Goal: Task Accomplishment & Management: Manage account settings

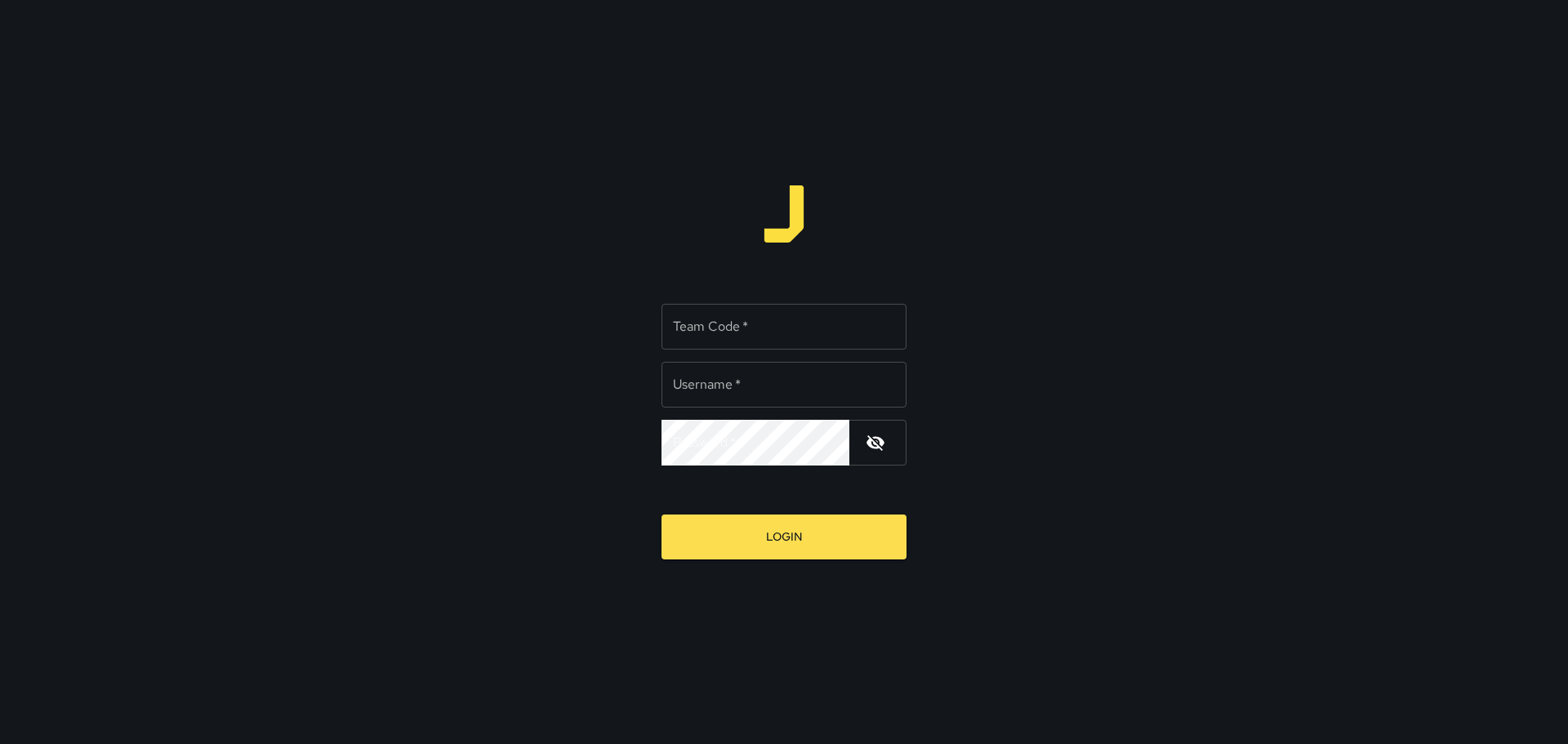
type input "*****"
click at [754, 342] on input "Team Code   *" at bounding box center [784, 327] width 245 height 46
type input "****"
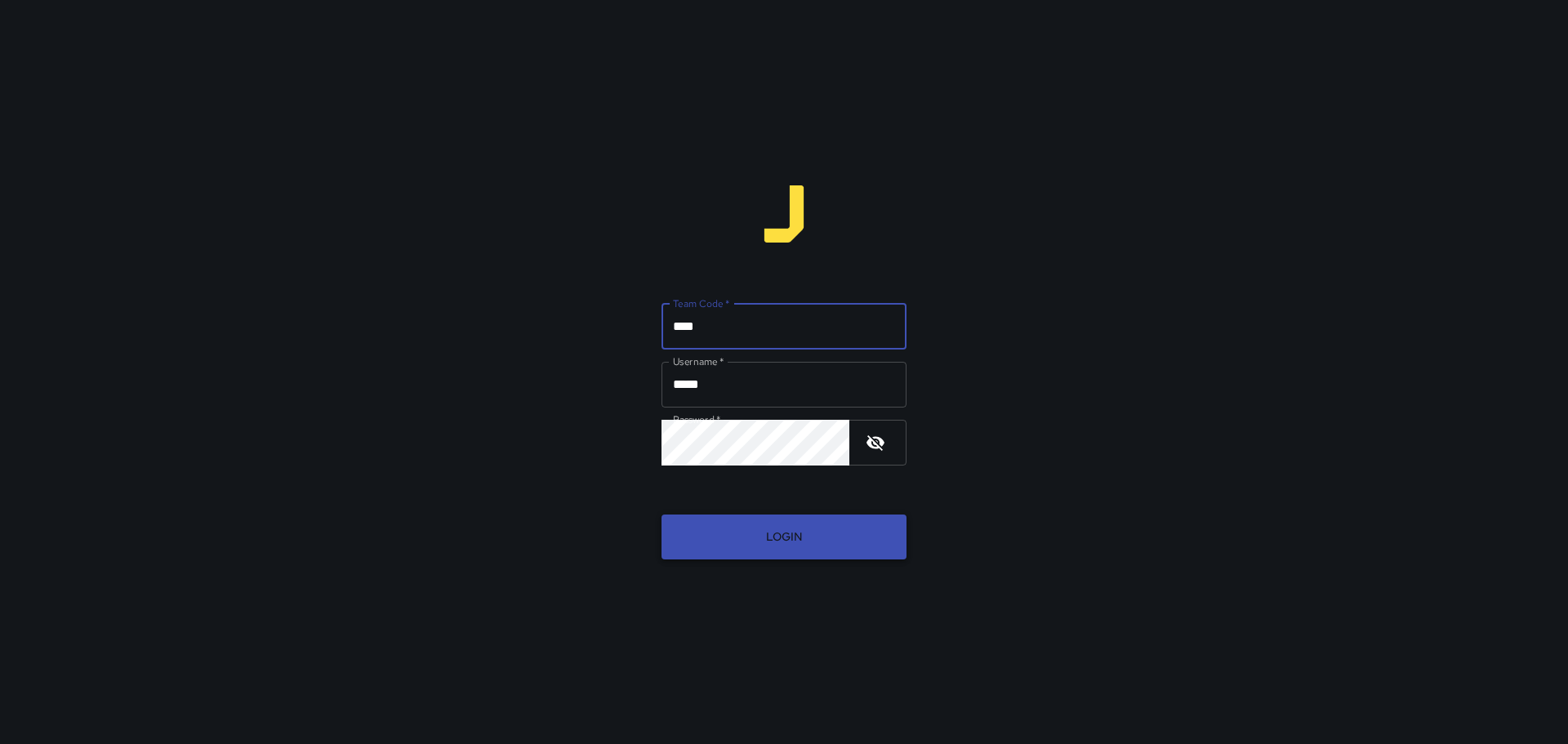
click at [783, 542] on button "Login" at bounding box center [784, 537] width 245 height 45
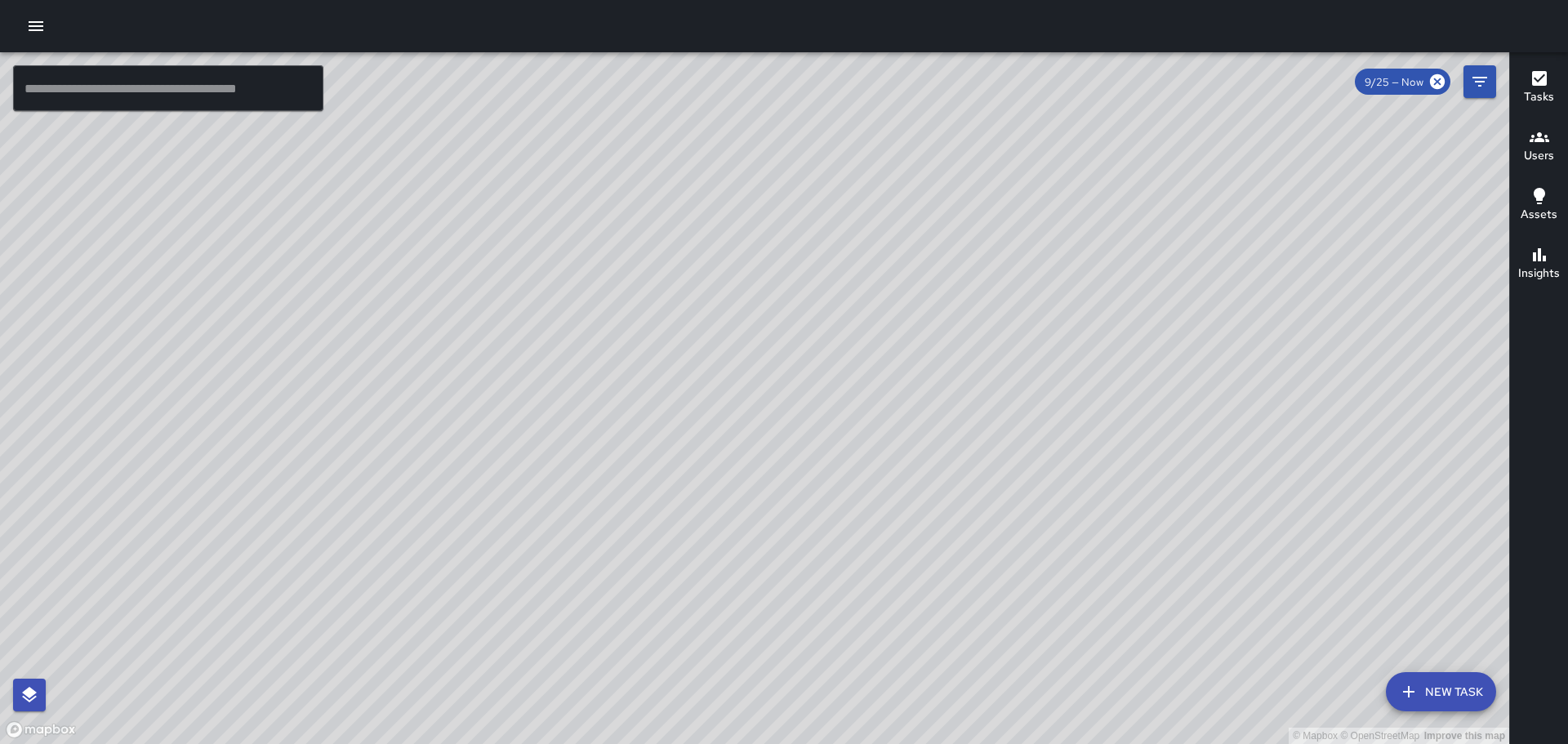
click at [39, 26] on icon "button" at bounding box center [36, 26] width 15 height 10
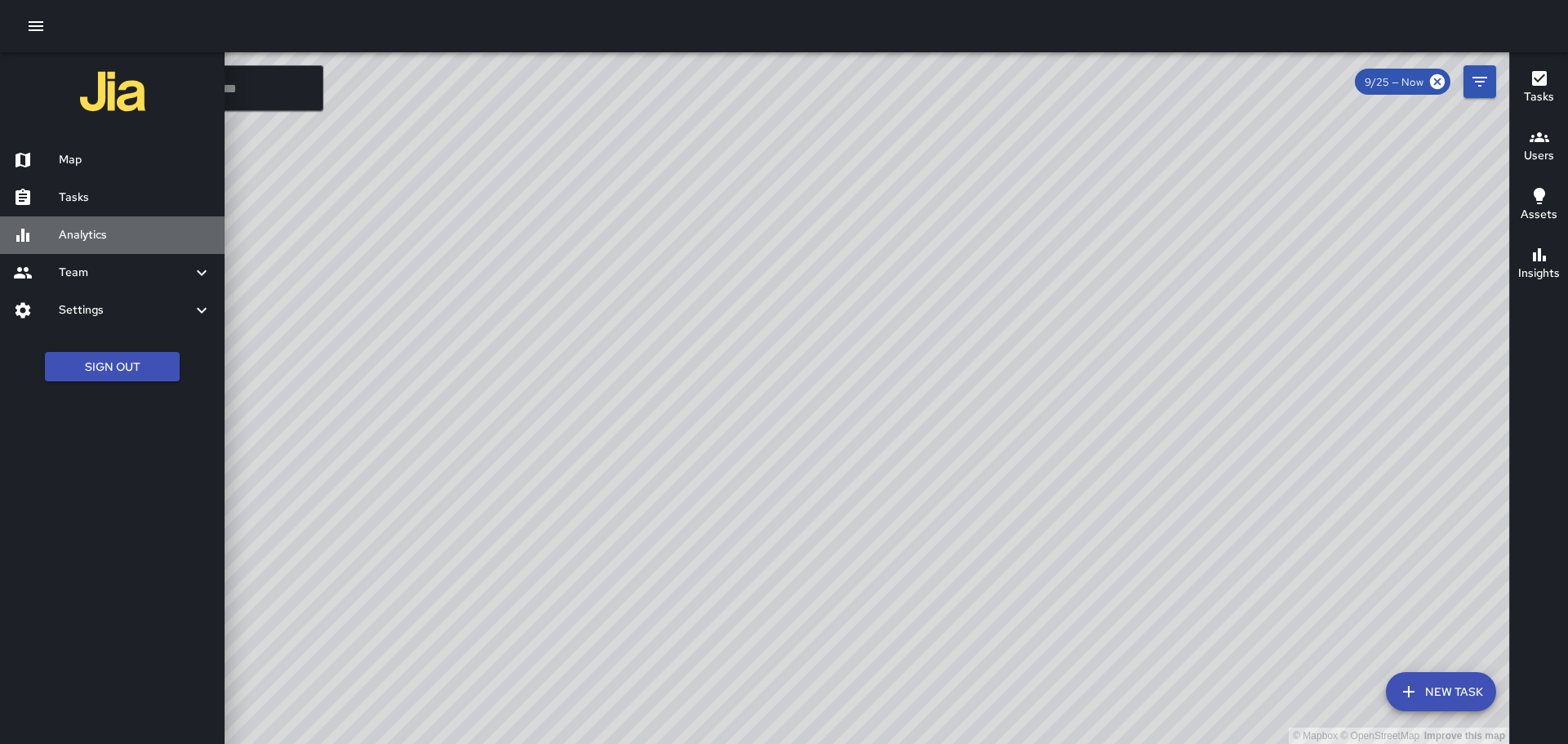
click at [93, 233] on h6 "Analytics" at bounding box center [135, 235] width 153 height 18
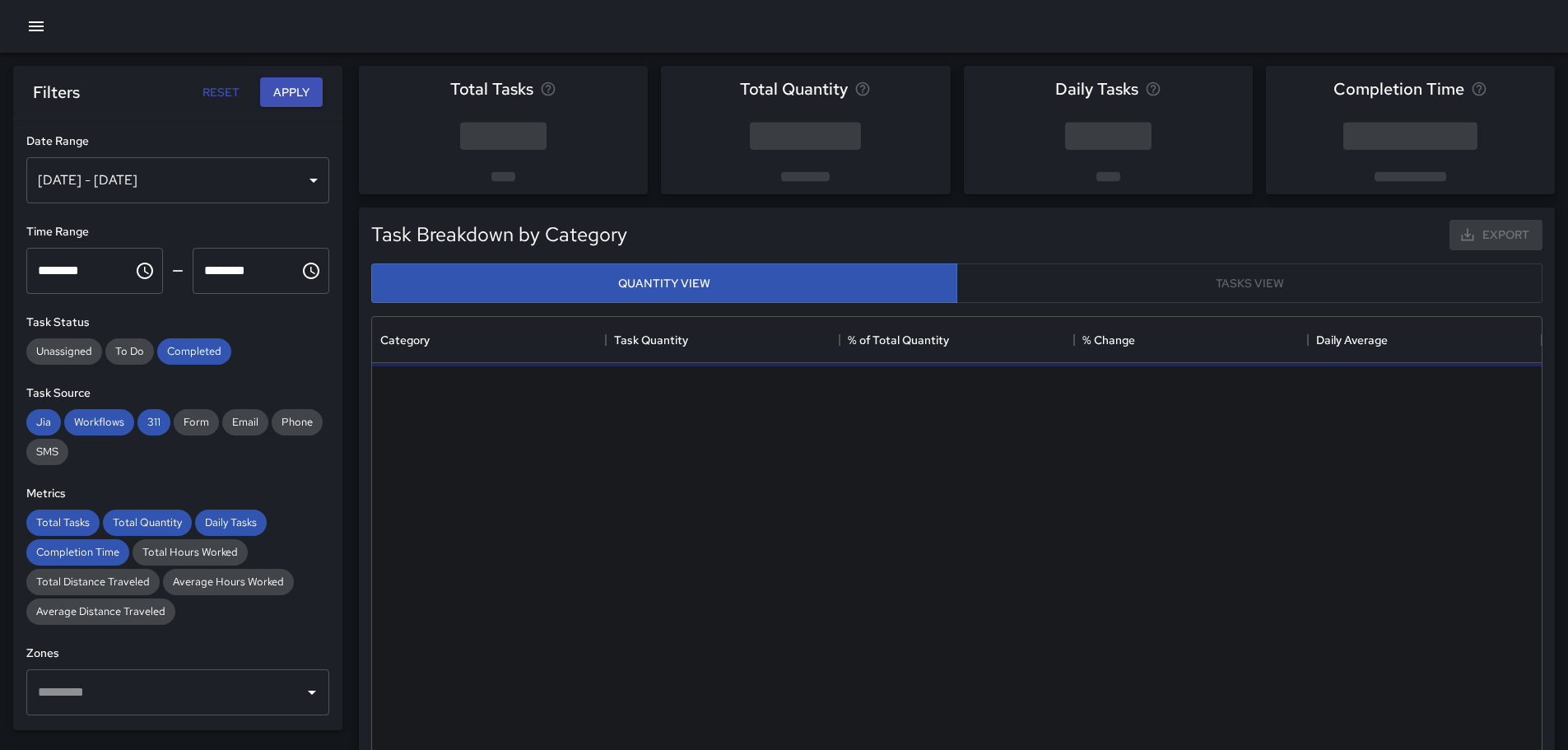
scroll to position [480, 1158]
click at [303, 171] on div "[DATE] - [DATE]" at bounding box center [177, 181] width 303 height 46
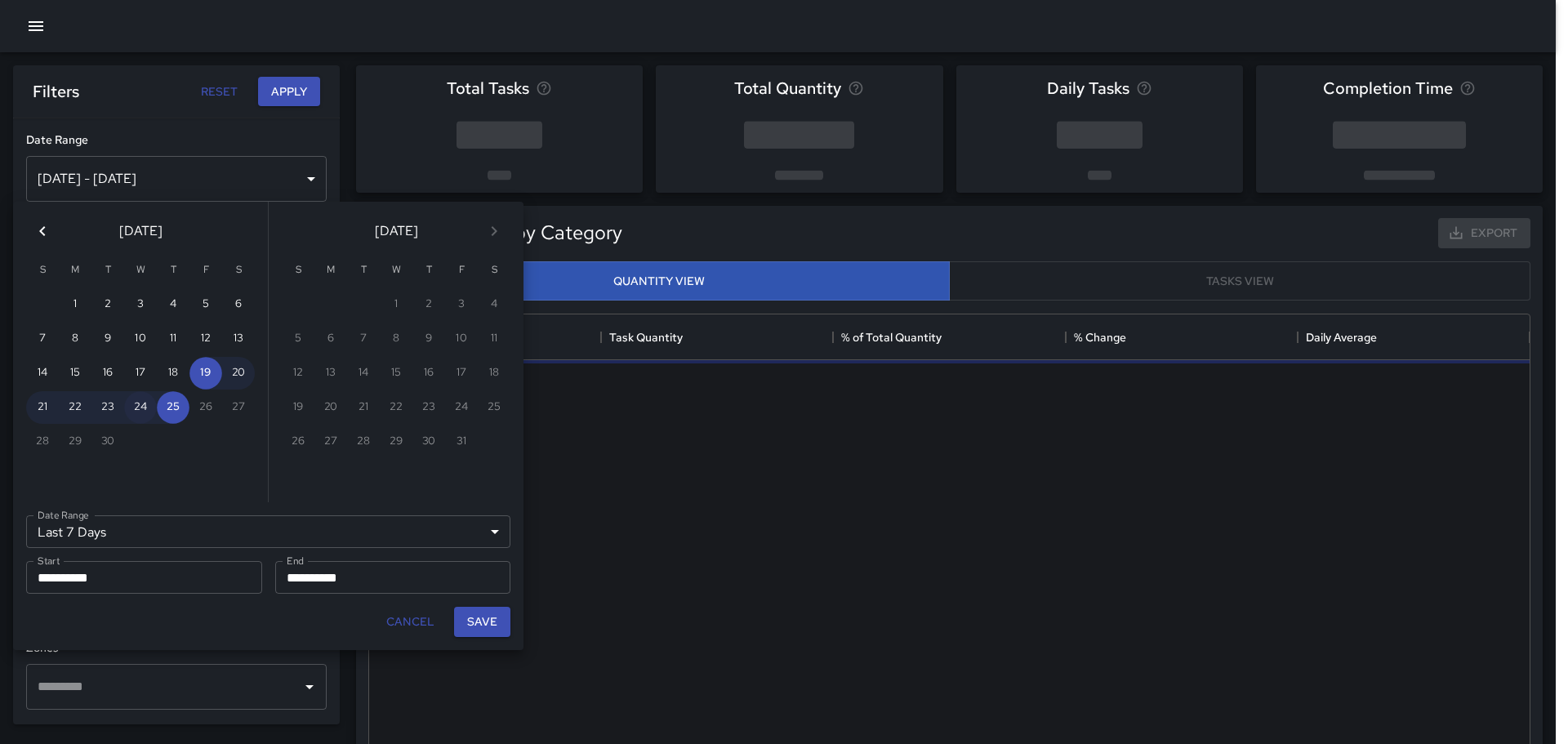
click at [141, 406] on button "24" at bounding box center [141, 408] width 33 height 33
type input "******"
type input "**********"
click at [141, 406] on button "24" at bounding box center [141, 408] width 33 height 33
type input "**********"
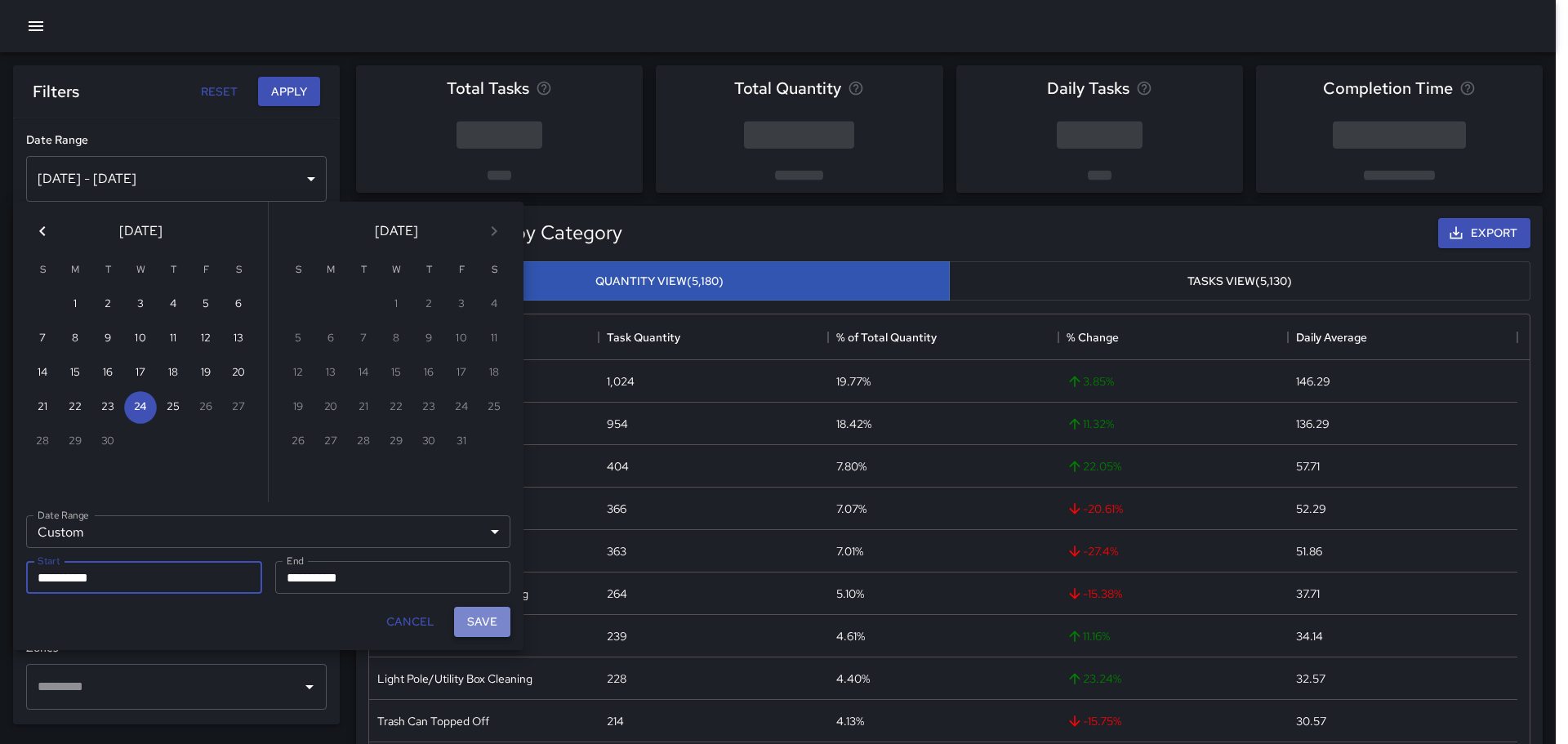
click at [479, 621] on button "Save" at bounding box center [482, 622] width 57 height 30
type input "**********"
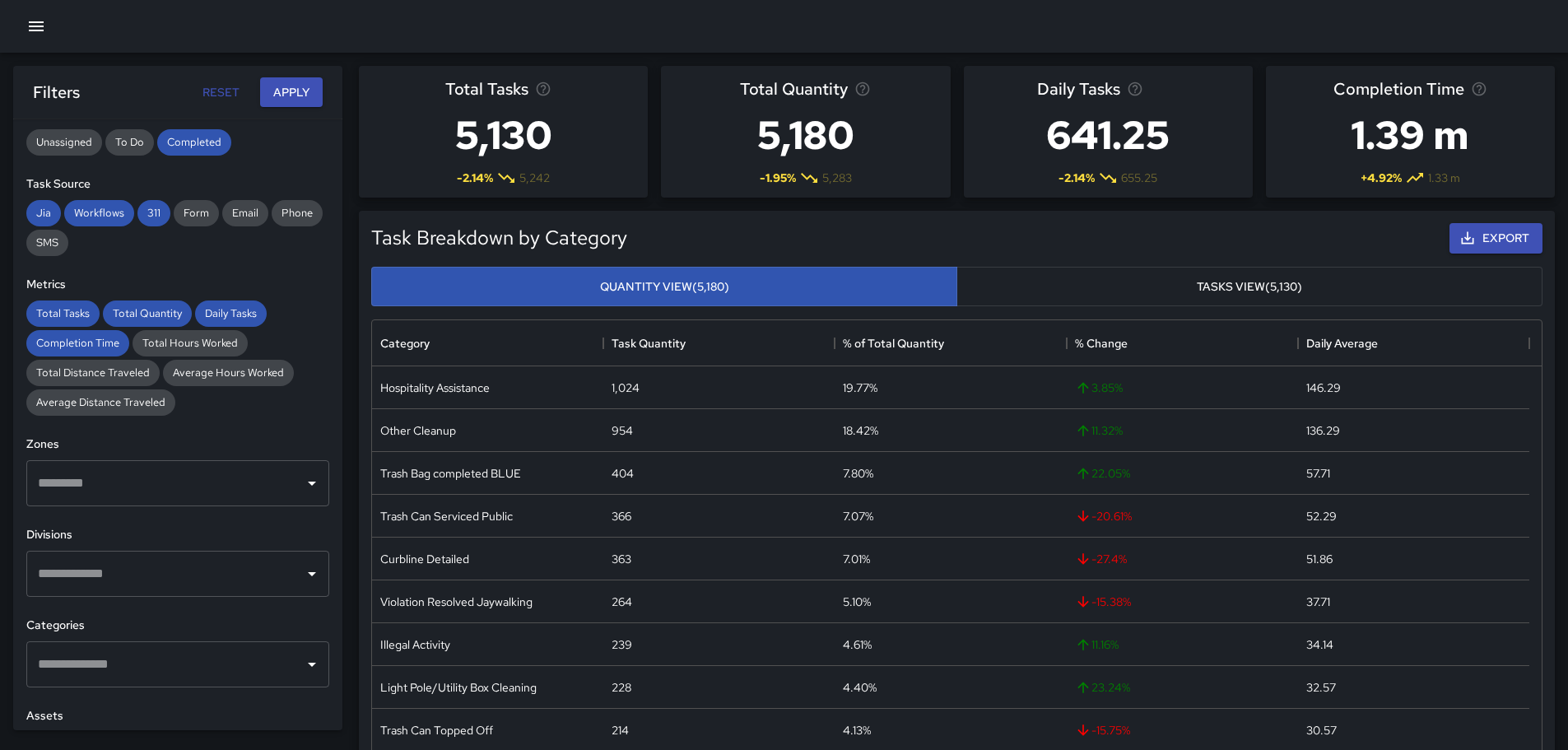
scroll to position [247, 0]
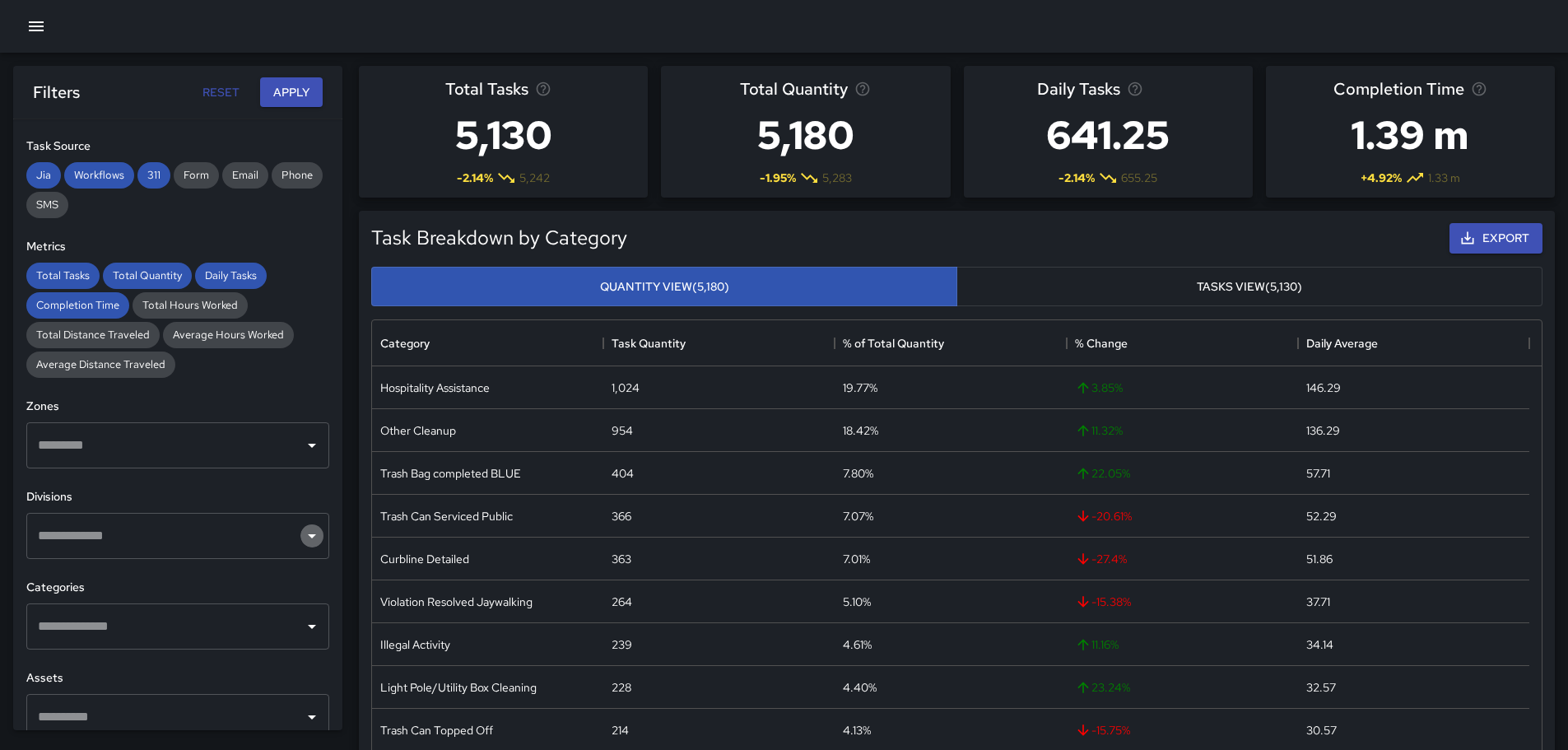
click at [302, 538] on icon "Open" at bounding box center [312, 536] width 20 height 20
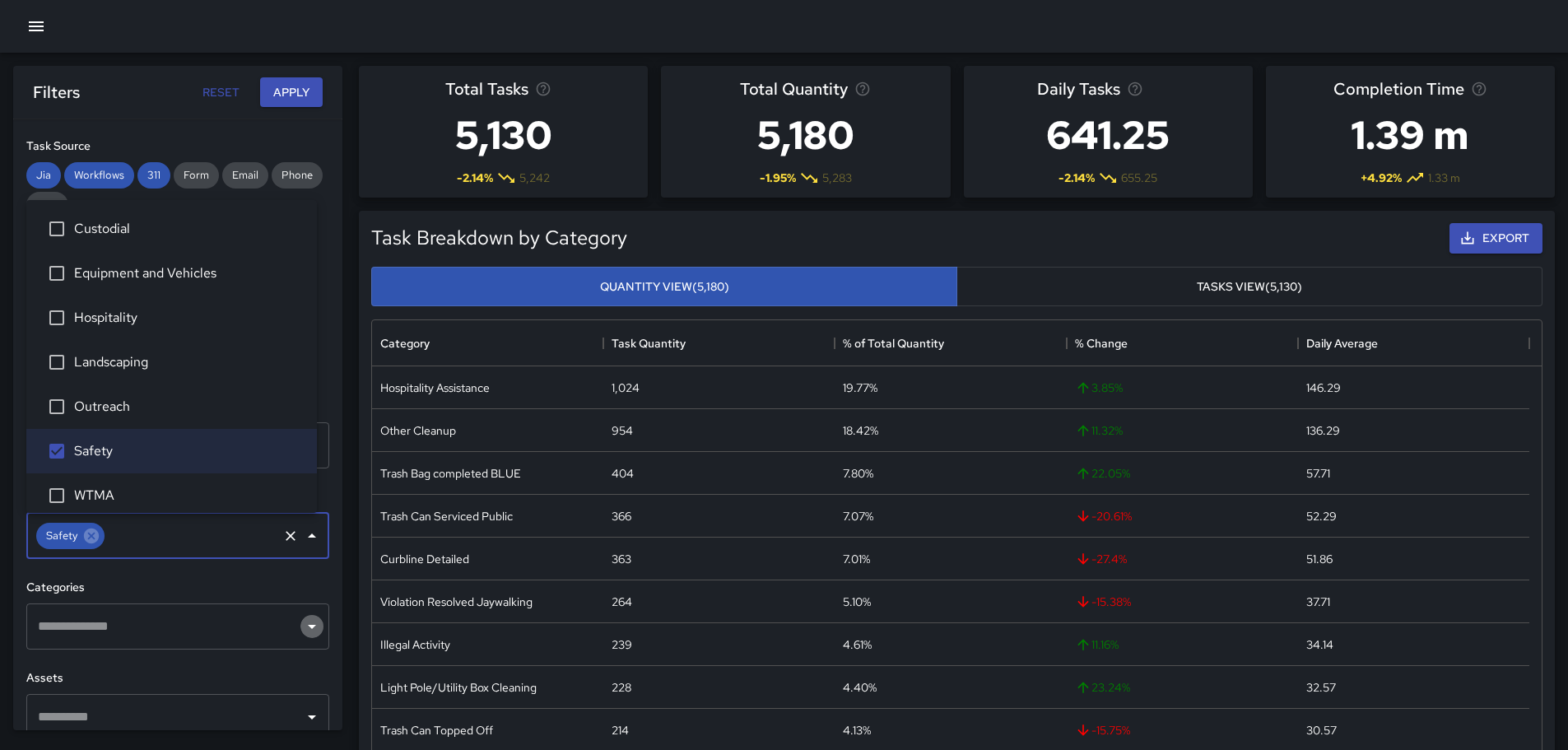
click at [302, 634] on icon "Open" at bounding box center [312, 627] width 20 height 20
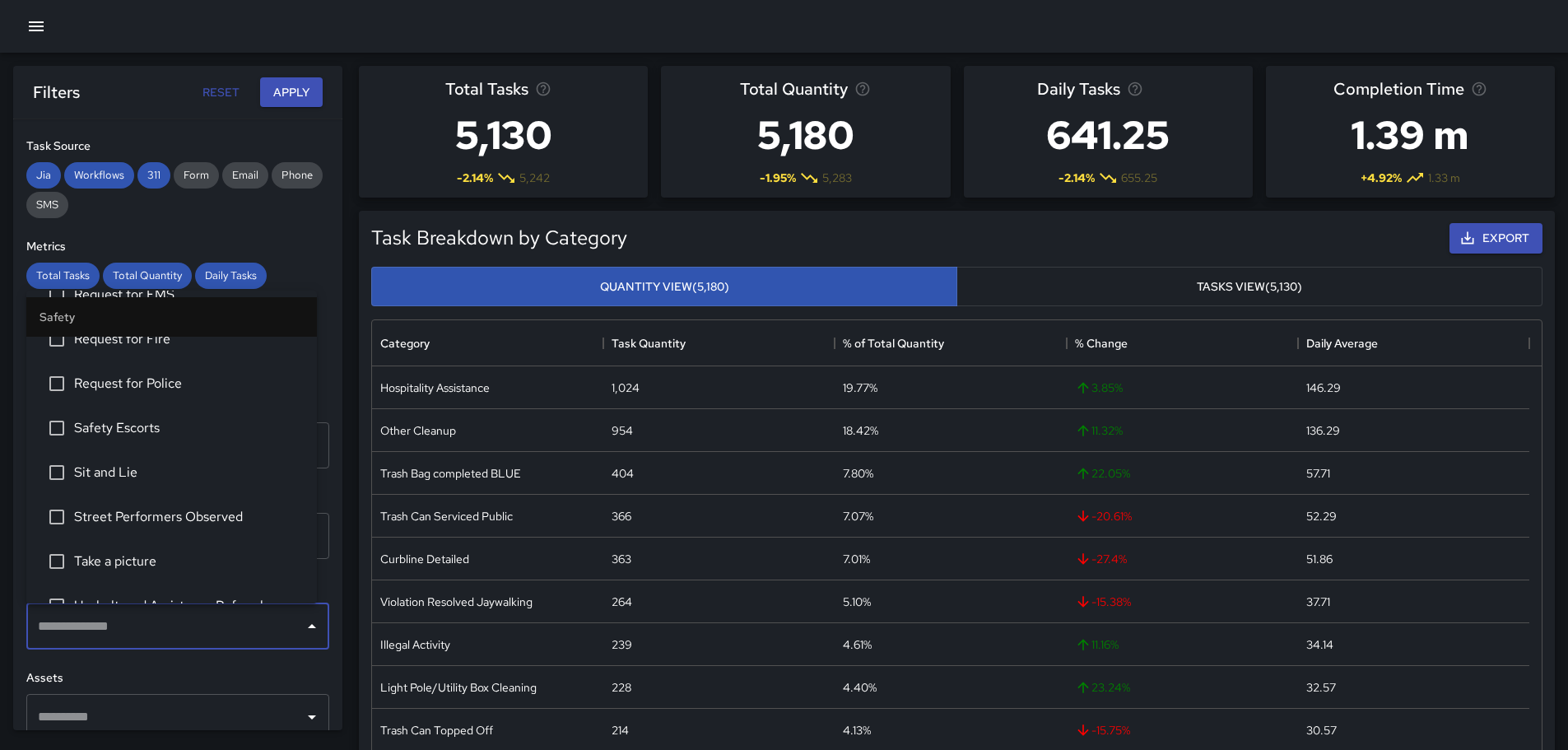
scroll to position [742, 0]
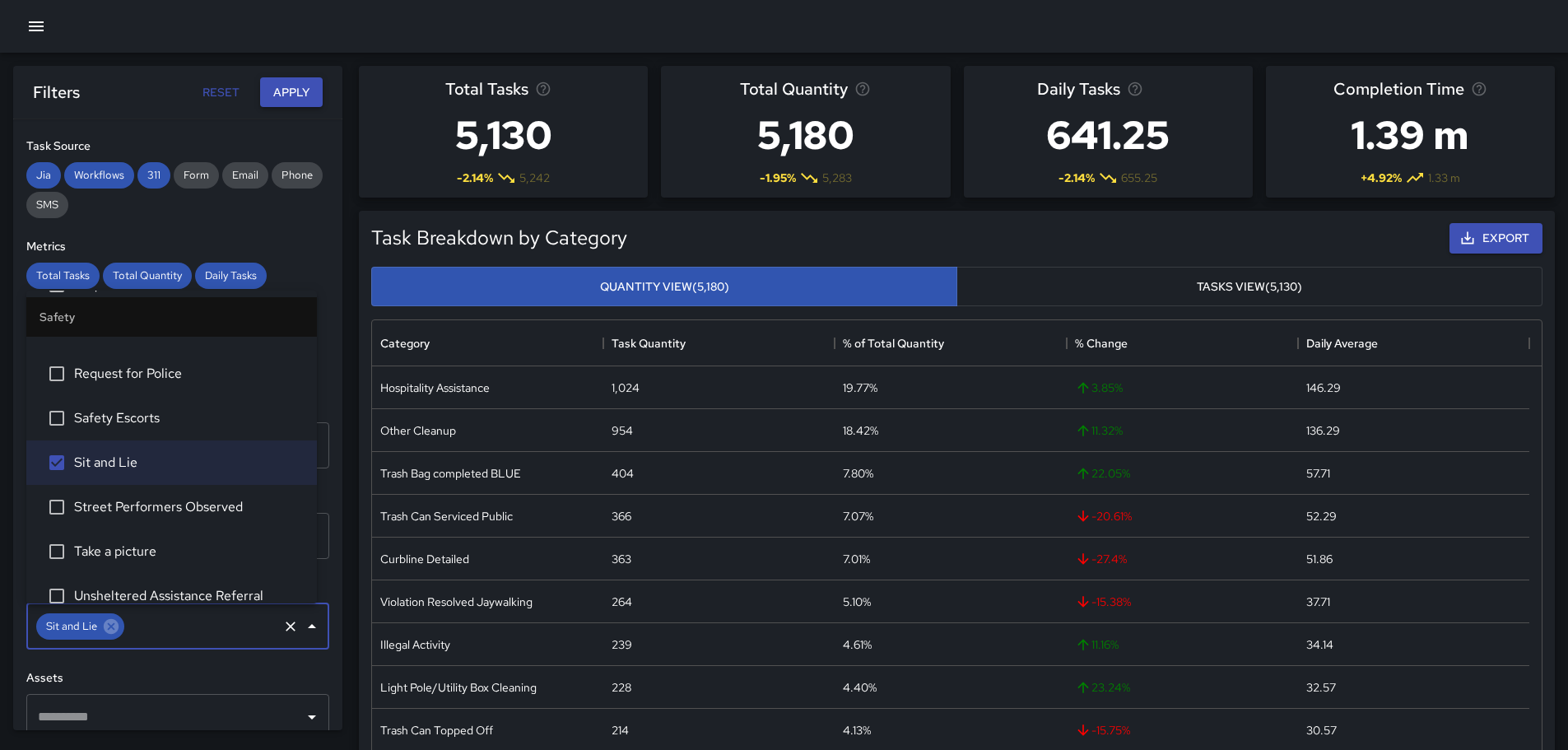
click at [299, 96] on button "Apply" at bounding box center [291, 92] width 62 height 31
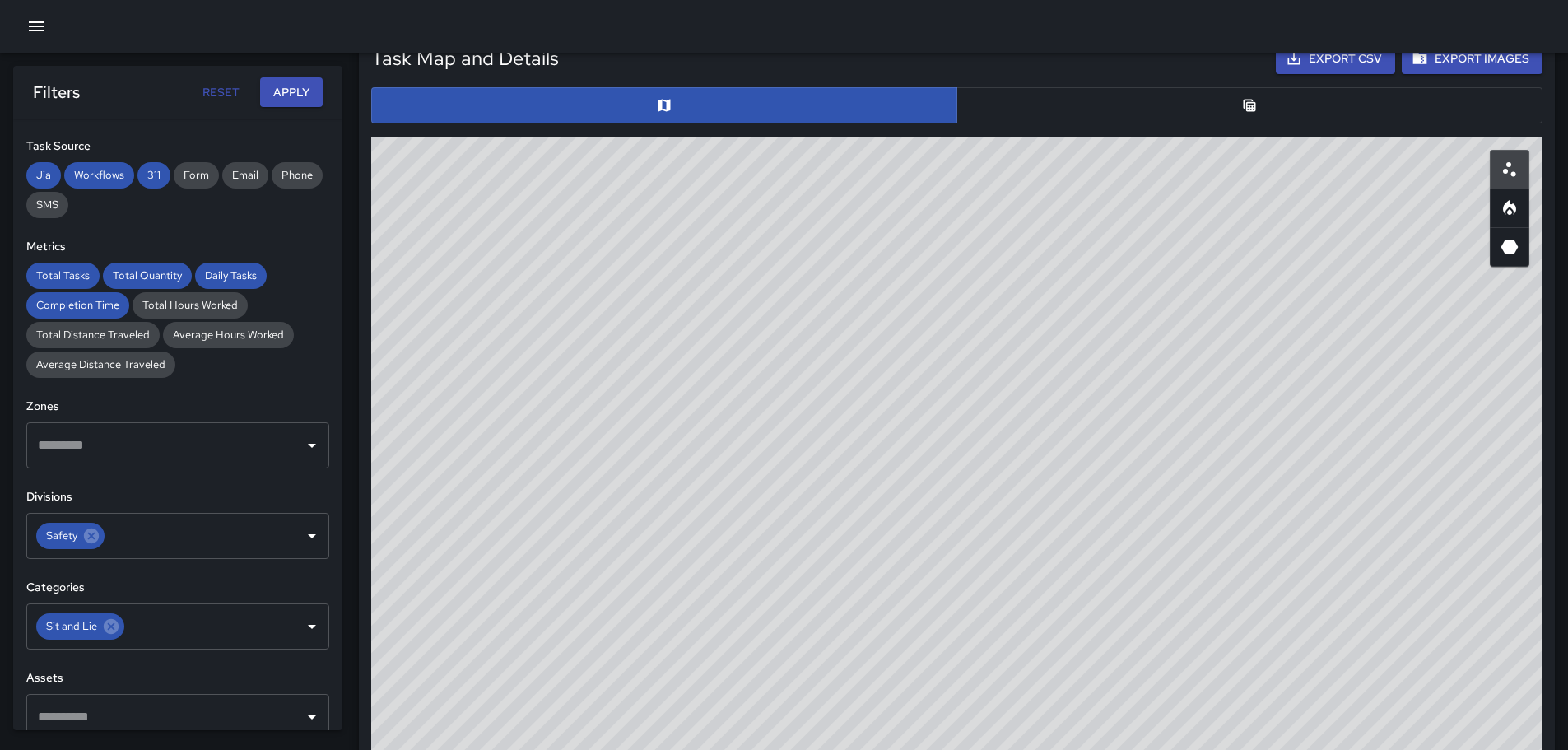
scroll to position [837, 0]
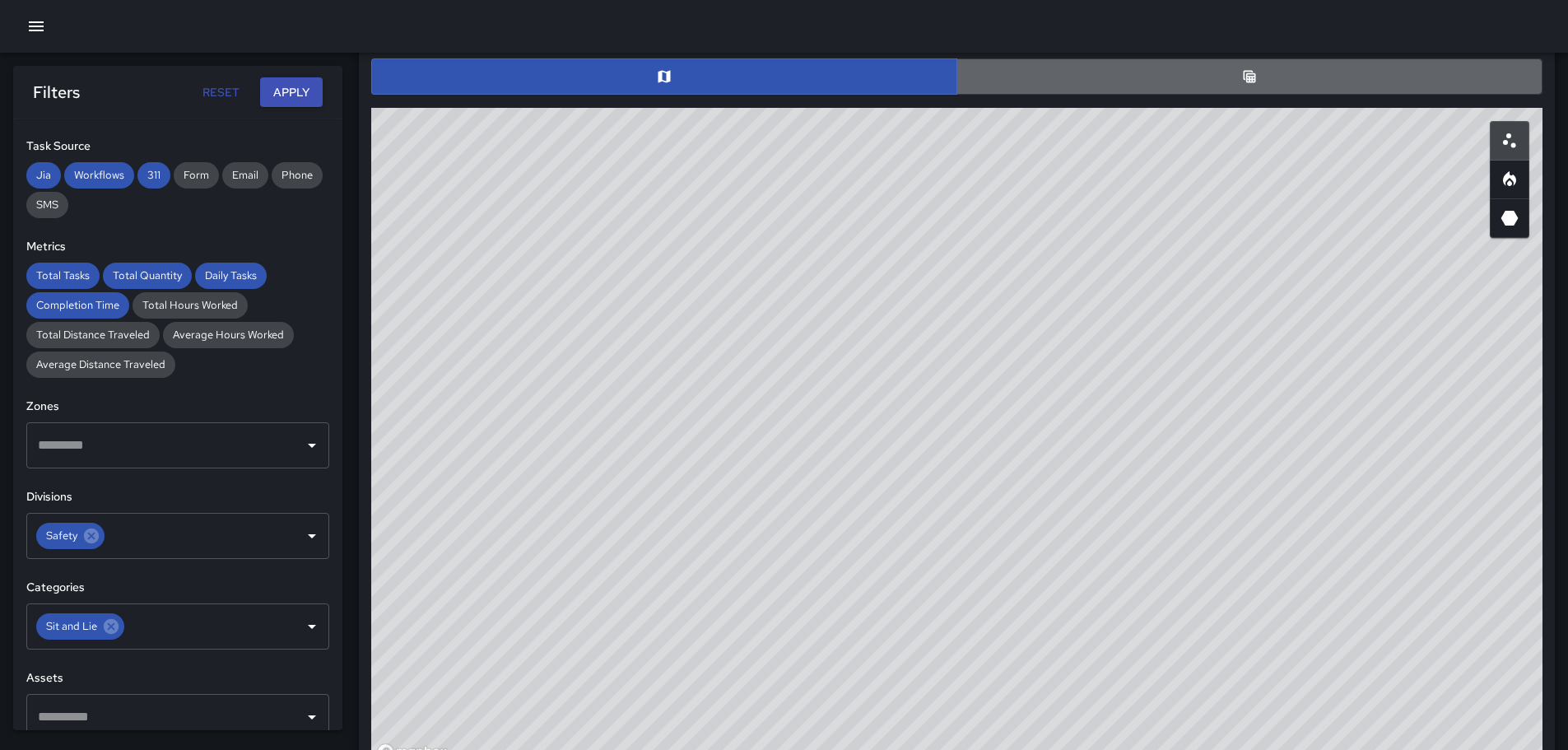
click at [1263, 75] on button "button" at bounding box center [1250, 76] width 586 height 37
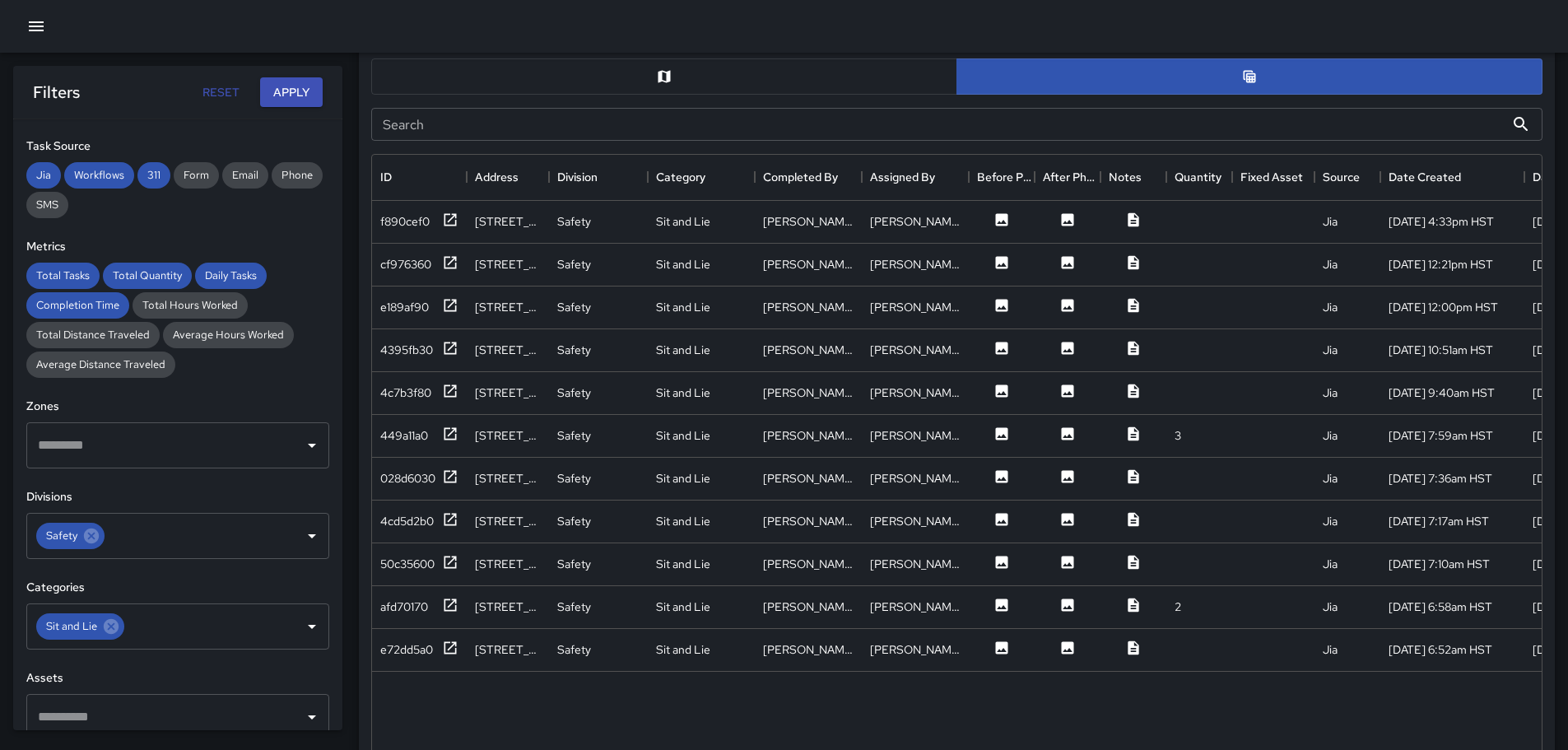
drag, startPoint x: 1566, startPoint y: 295, endPoint x: 1553, endPoint y: 177, distance: 118.7
click at [1553, 177] on div "Total Tasks 11 -15.38 % 13 Total Quantity 14 -6.67 % 15 Daily Tasks 5.50 -15.38…" at bounding box center [957, 376] width 1222 height 2320
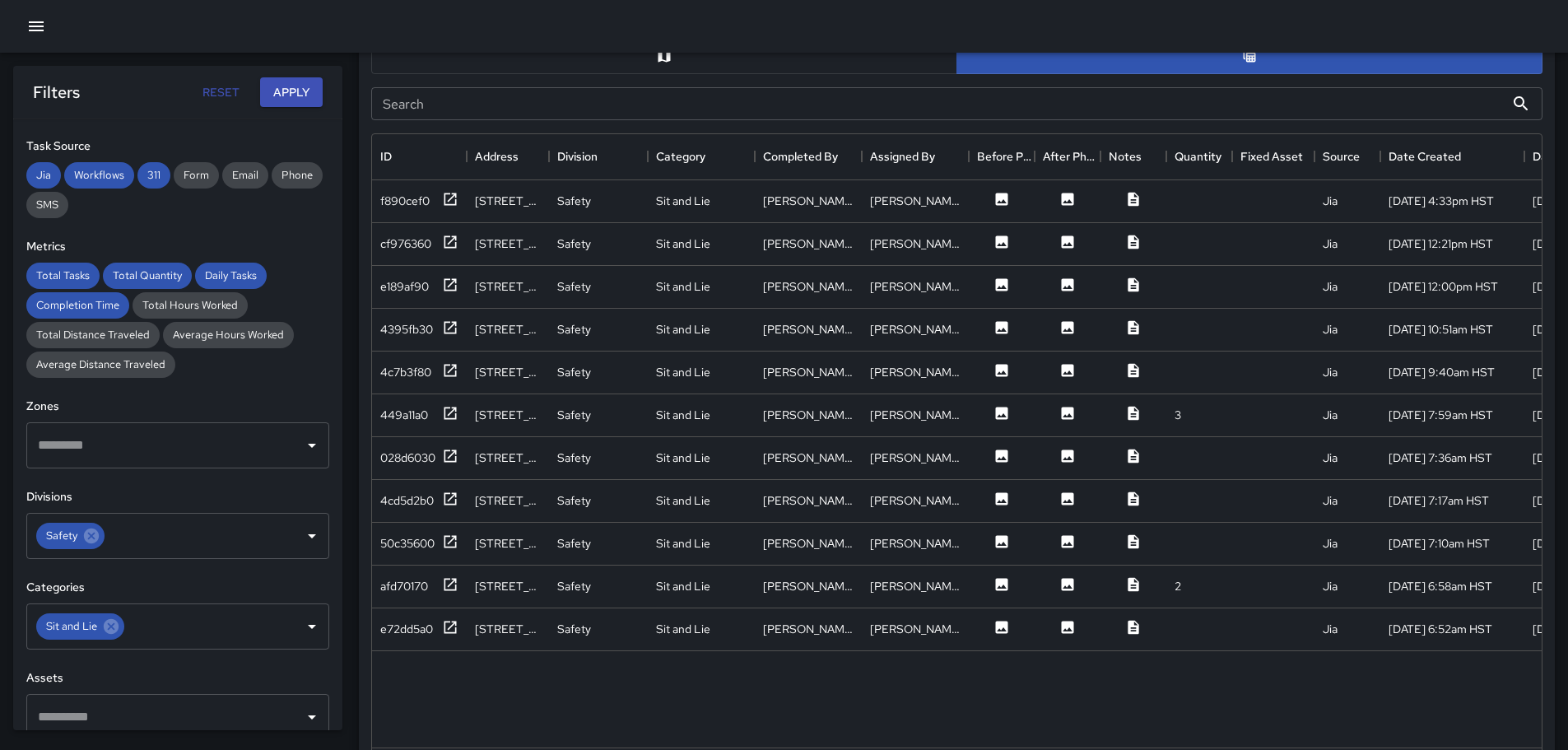
scroll to position [855, 0]
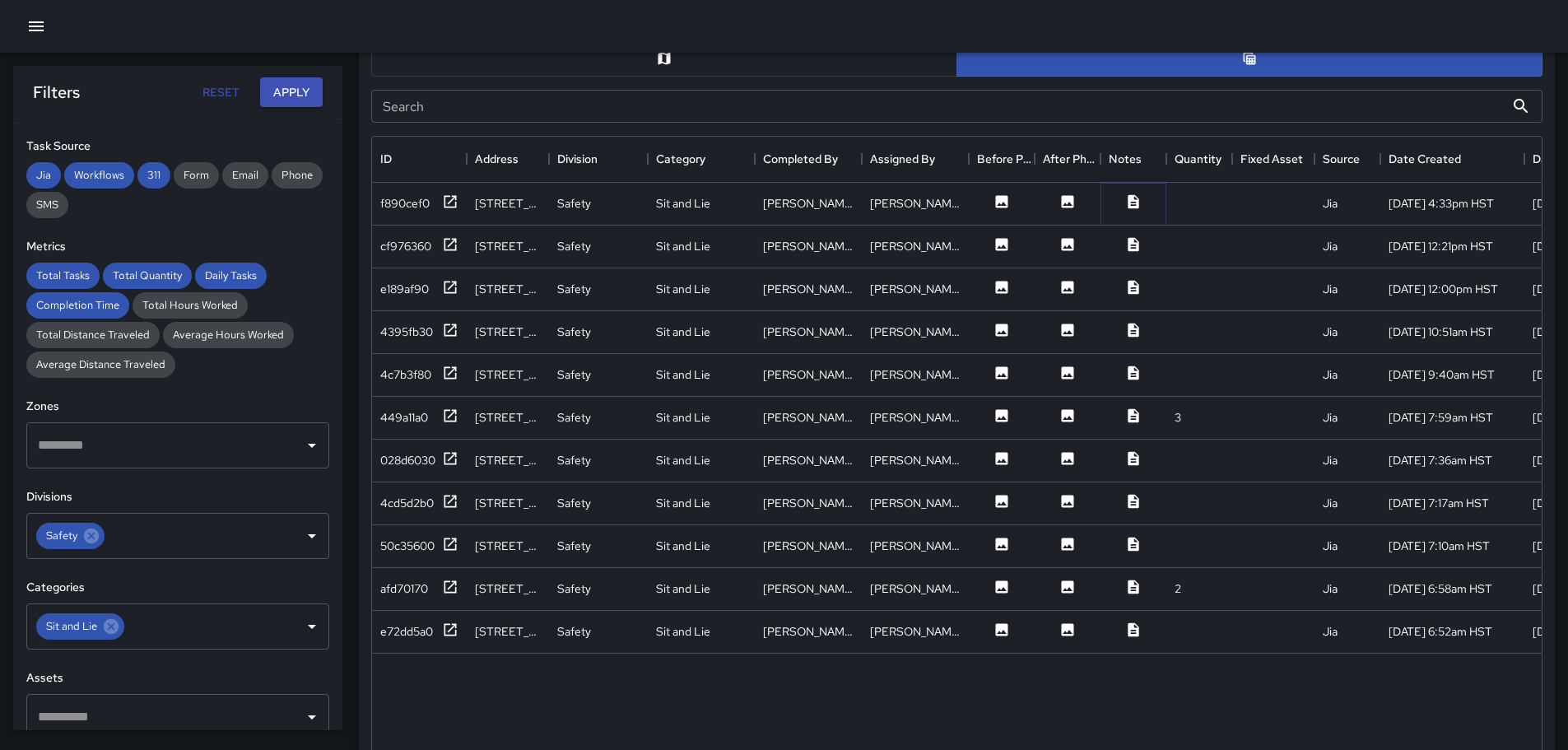
click at [1135, 199] on icon at bounding box center [1133, 201] width 11 height 14
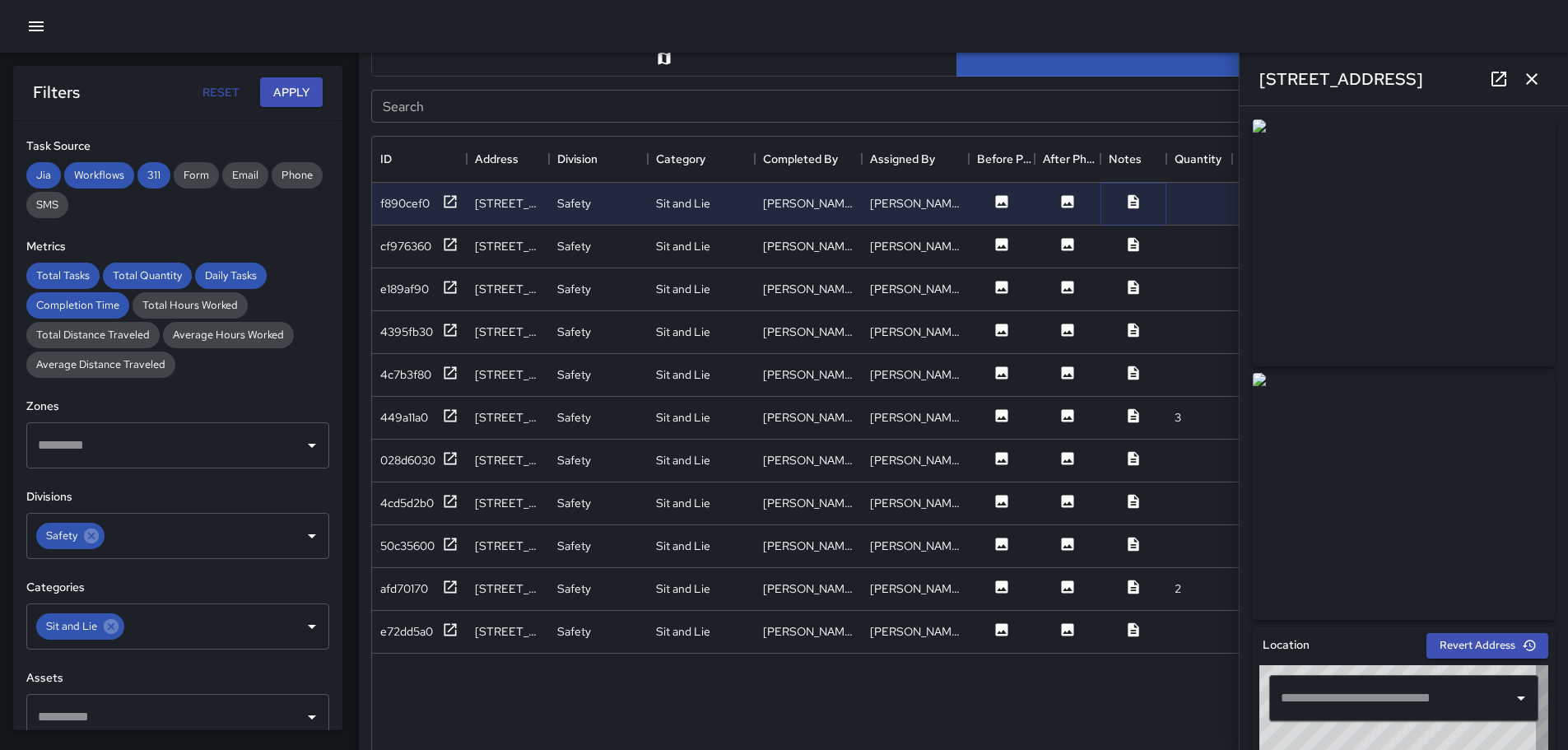
type input "**********"
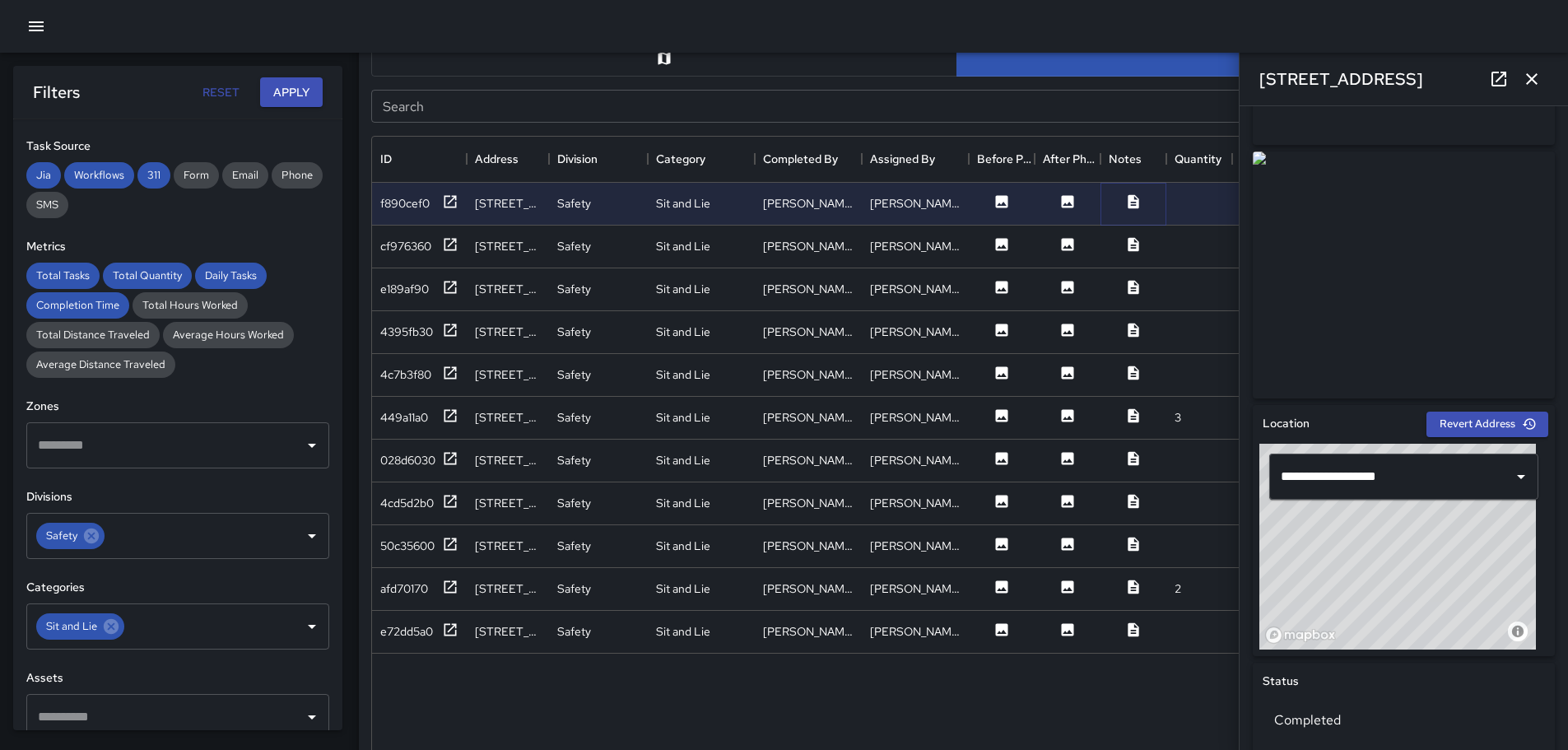
scroll to position [0, 0]
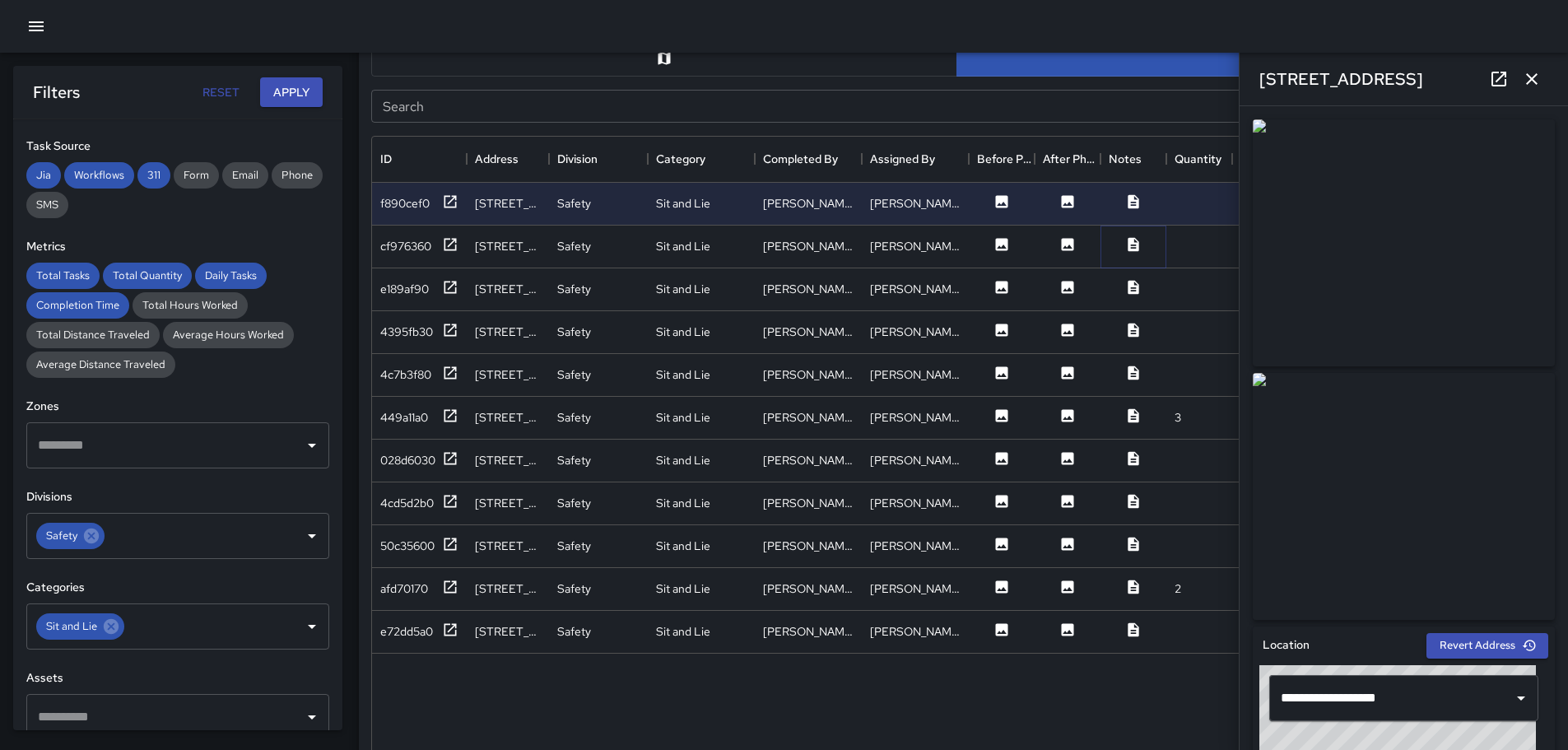
click at [1141, 251] on icon at bounding box center [1134, 245] width 17 height 17
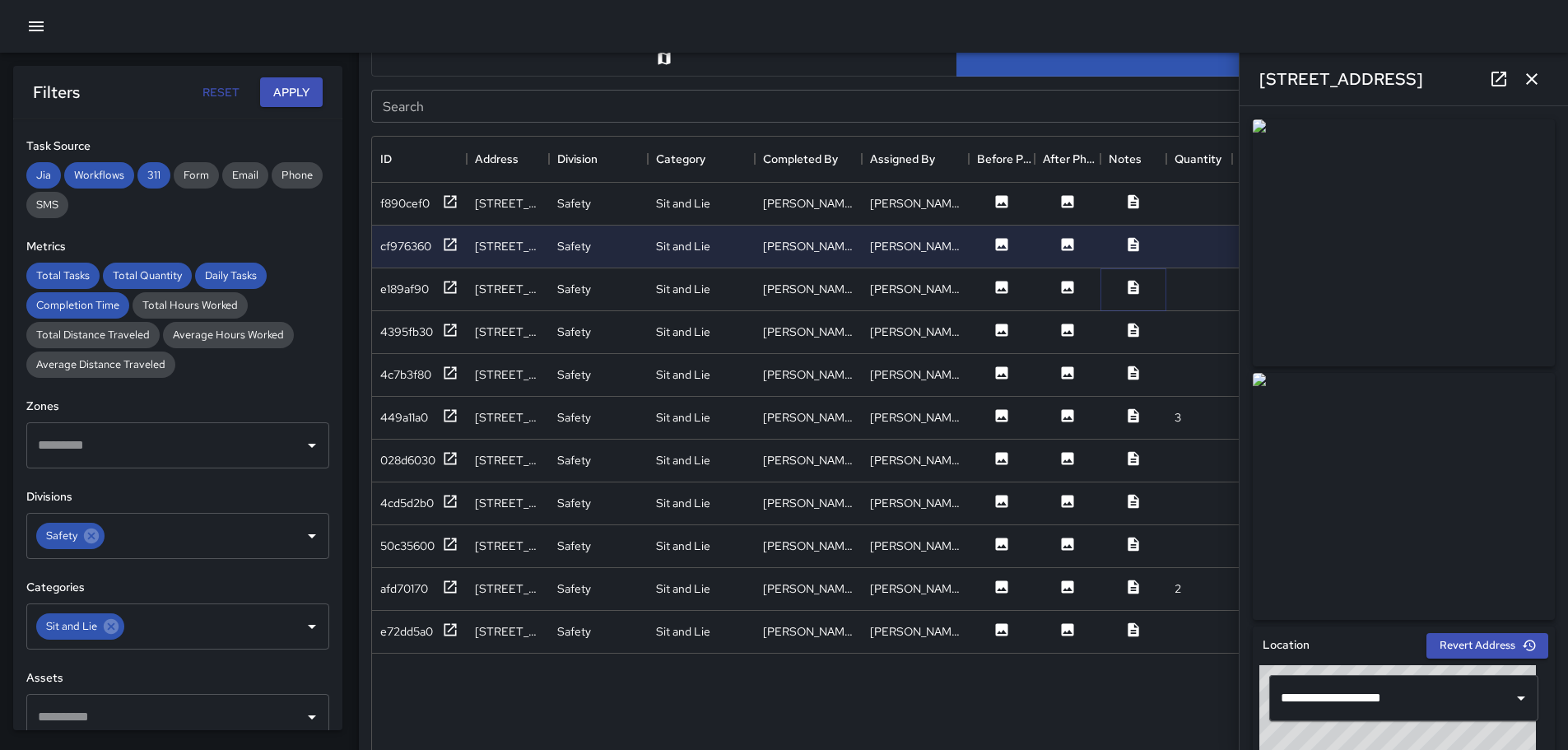
click at [1141, 287] on icon at bounding box center [1134, 288] width 17 height 17
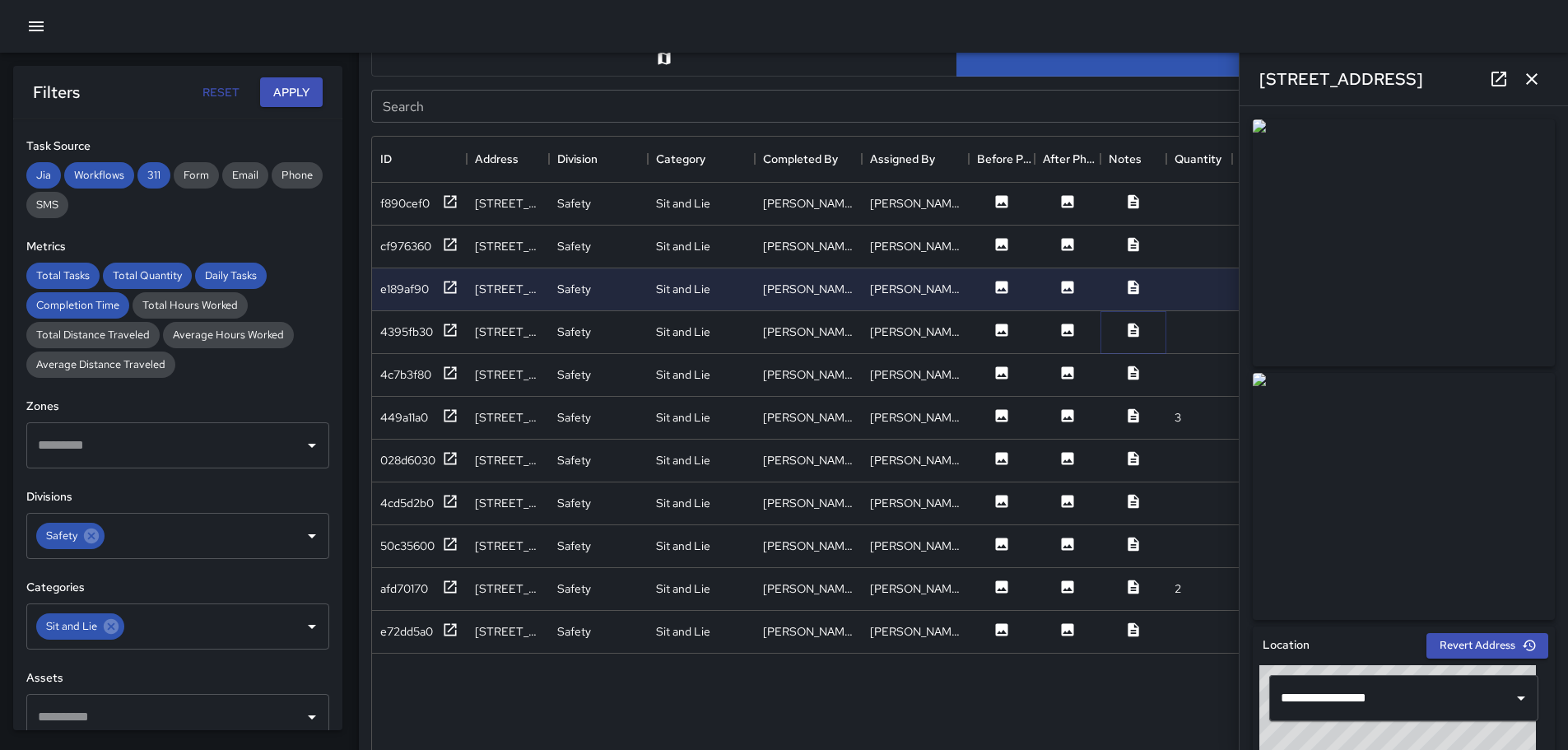
click at [1139, 334] on icon at bounding box center [1134, 330] width 17 height 17
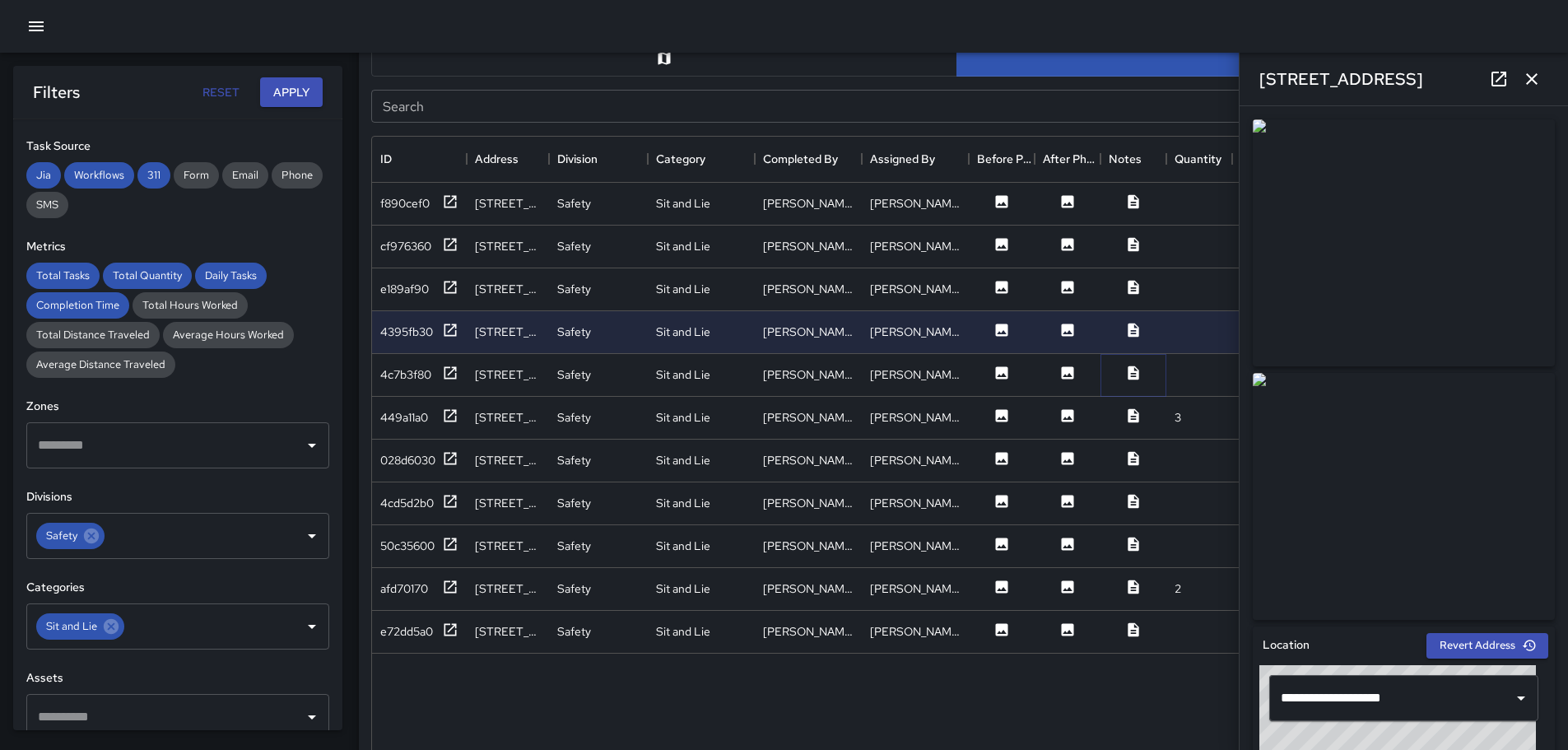
click at [1135, 374] on icon at bounding box center [1134, 373] width 17 height 17
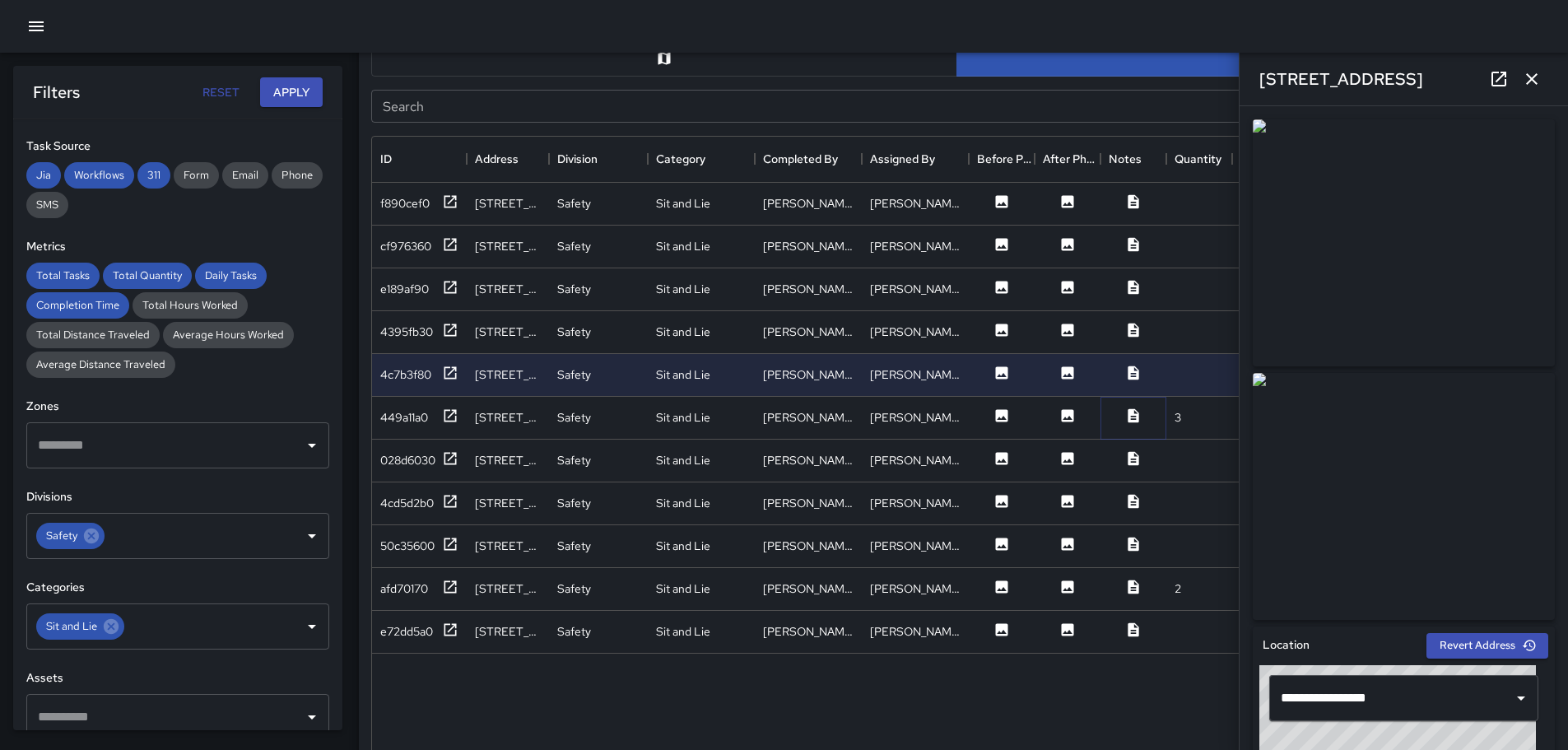
click at [1132, 414] on icon at bounding box center [1133, 415] width 11 height 14
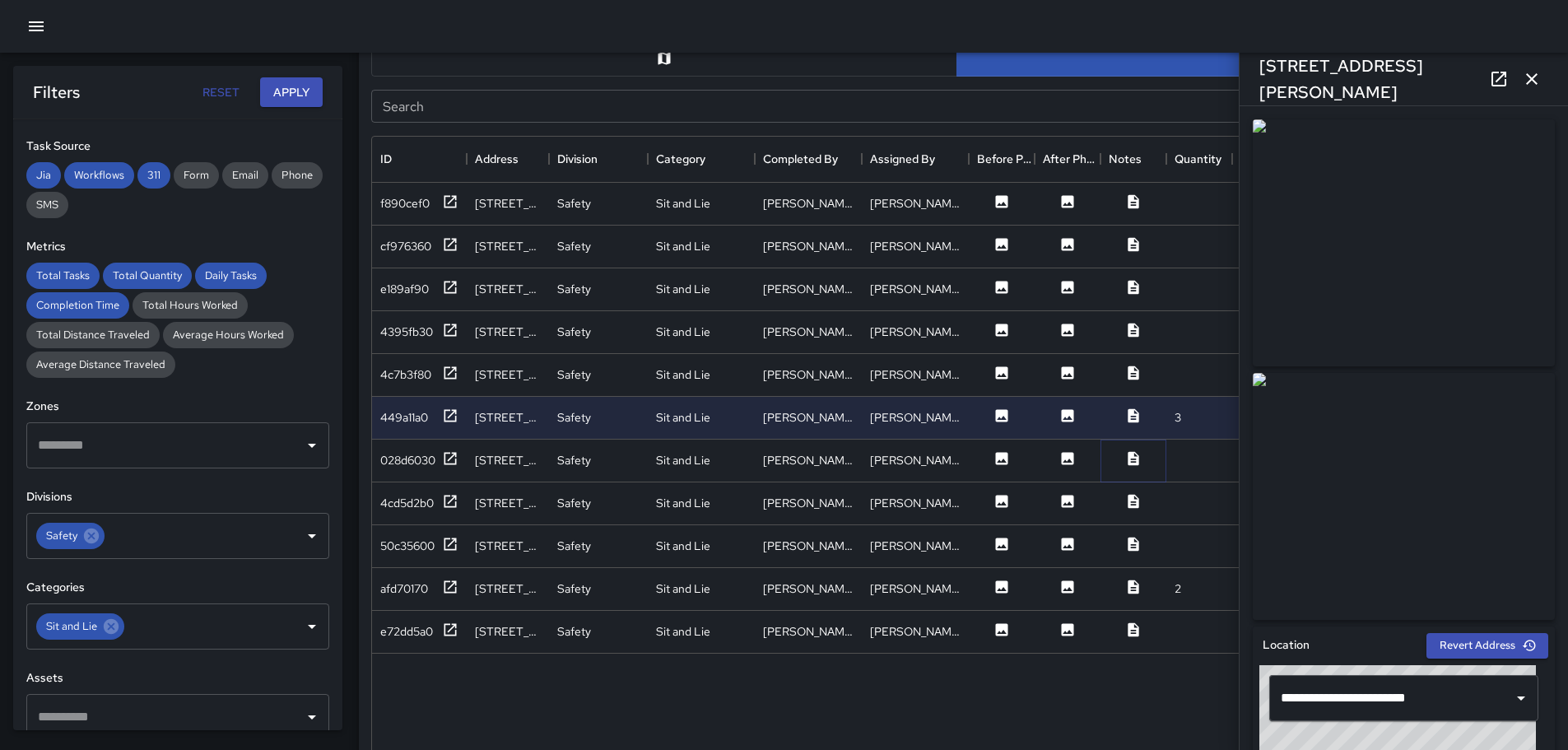
click at [1132, 462] on icon at bounding box center [1134, 459] width 17 height 17
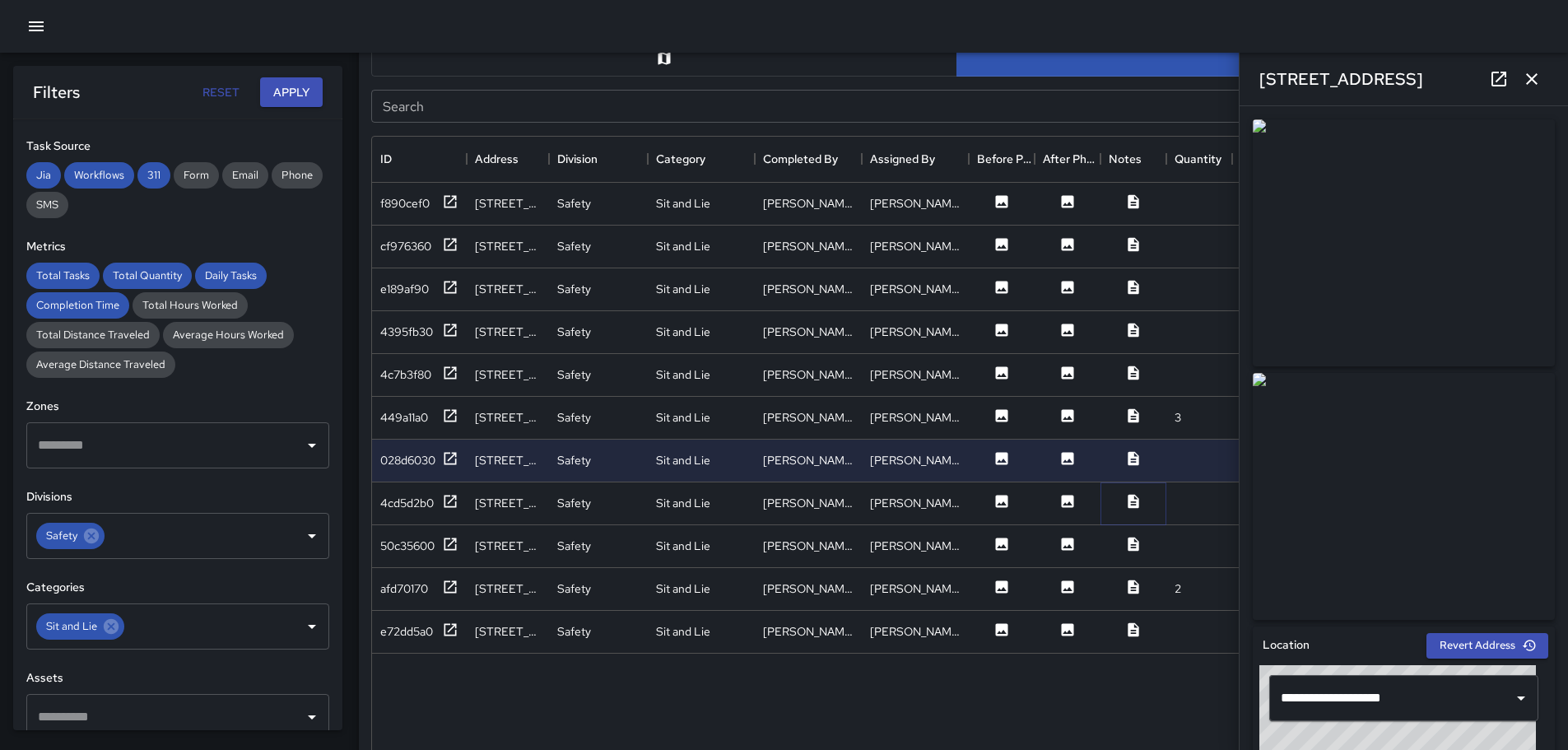
click at [1126, 503] on icon at bounding box center [1134, 502] width 17 height 17
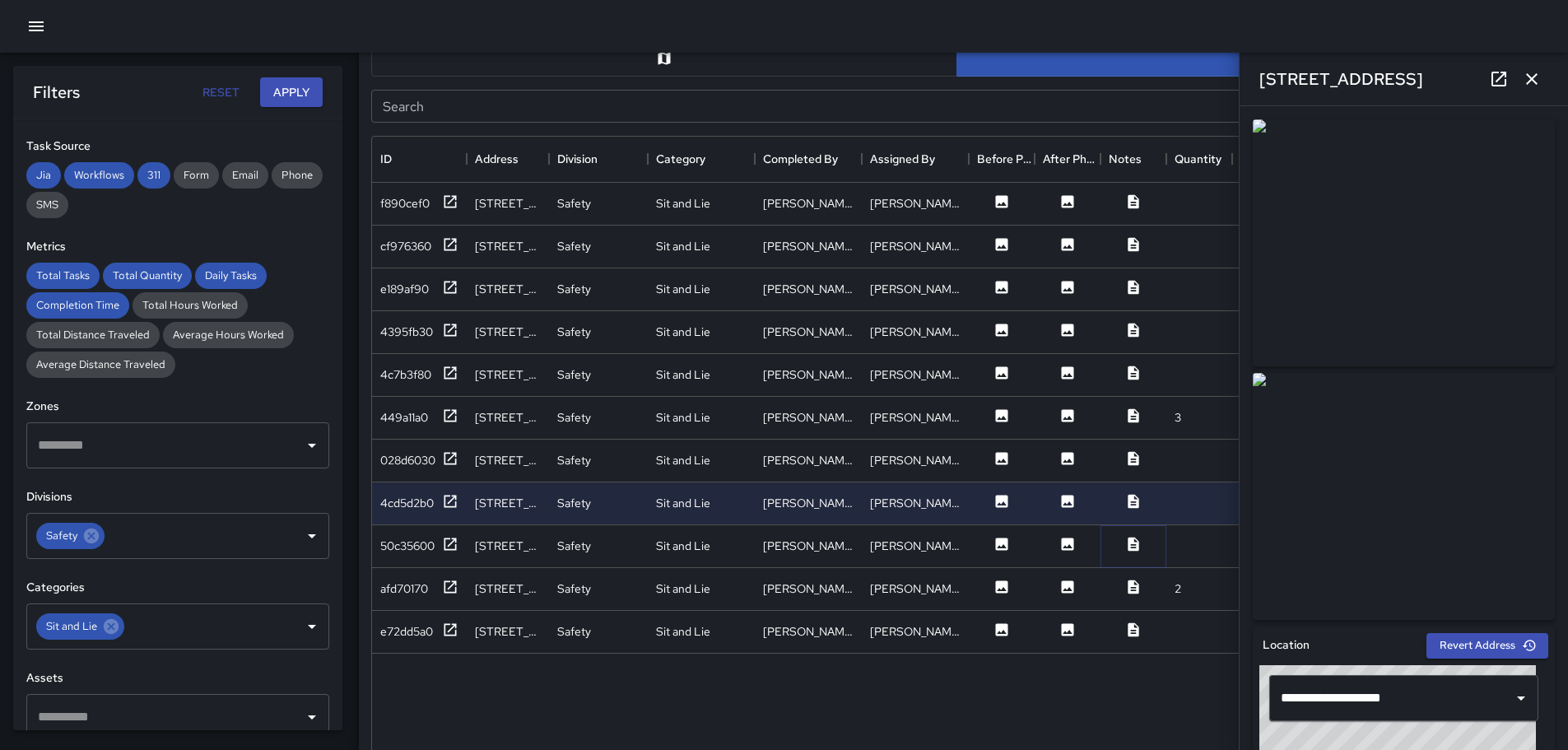
click at [1133, 548] on icon at bounding box center [1133, 543] width 11 height 14
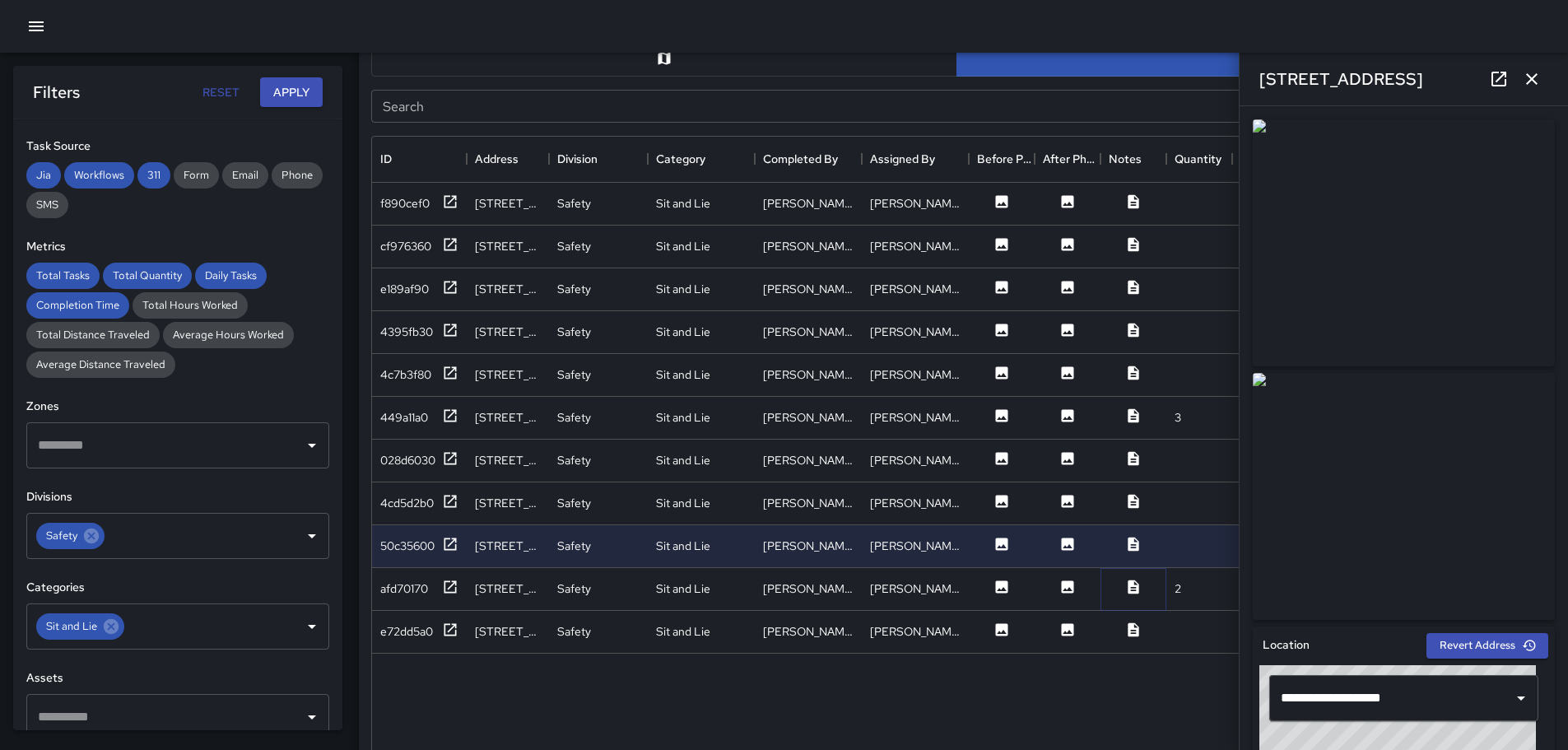
click at [1136, 586] on icon at bounding box center [1133, 587] width 11 height 14
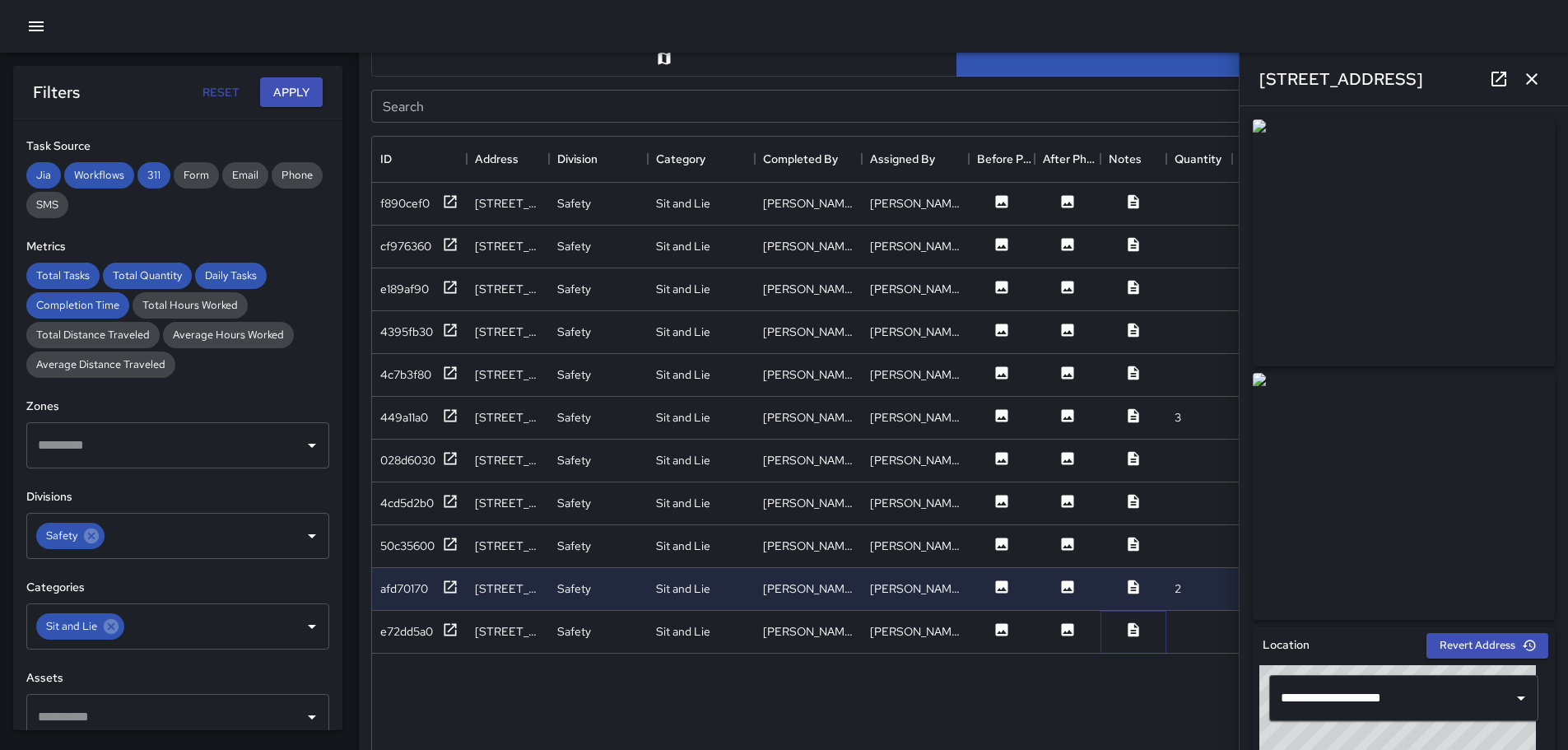
click at [1130, 627] on icon at bounding box center [1133, 630] width 11 height 14
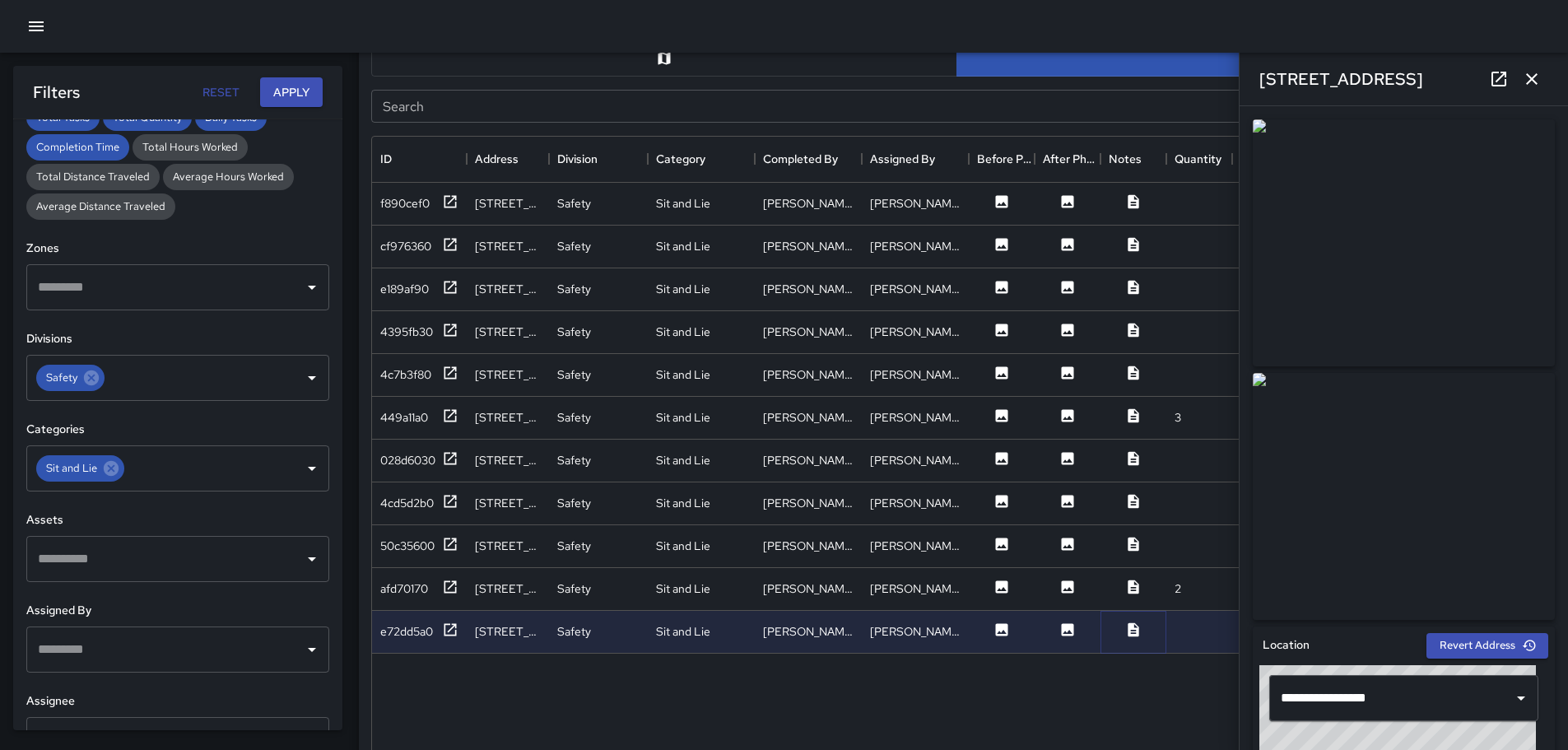
scroll to position [412, 0]
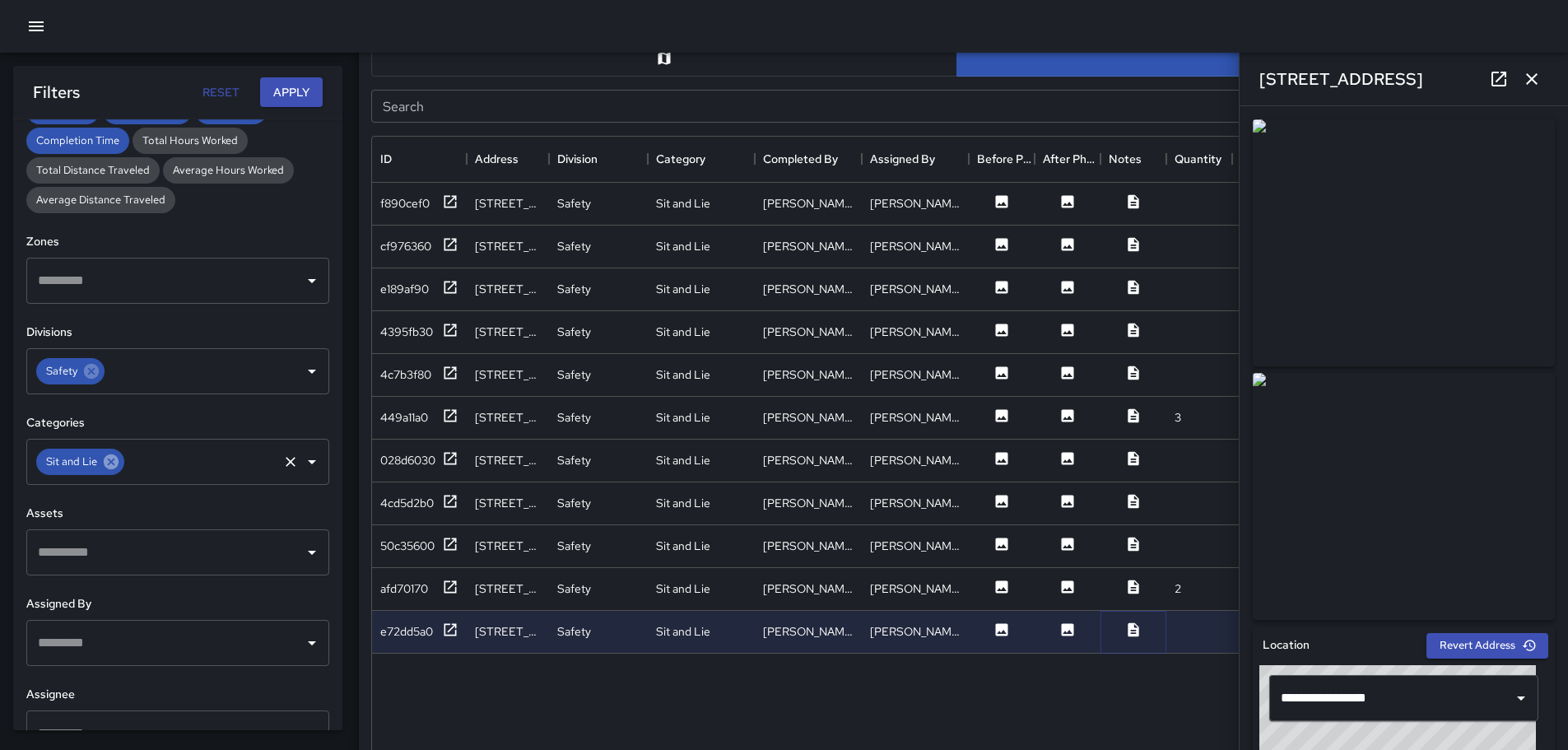
drag, startPoint x: 114, startPoint y: 466, endPoint x: 148, endPoint y: 466, distance: 34.0
click at [119, 466] on icon at bounding box center [111, 462] width 18 height 18
click at [305, 467] on icon "Open" at bounding box center [312, 462] width 20 height 20
click at [274, 93] on button "Apply" at bounding box center [291, 92] width 62 height 31
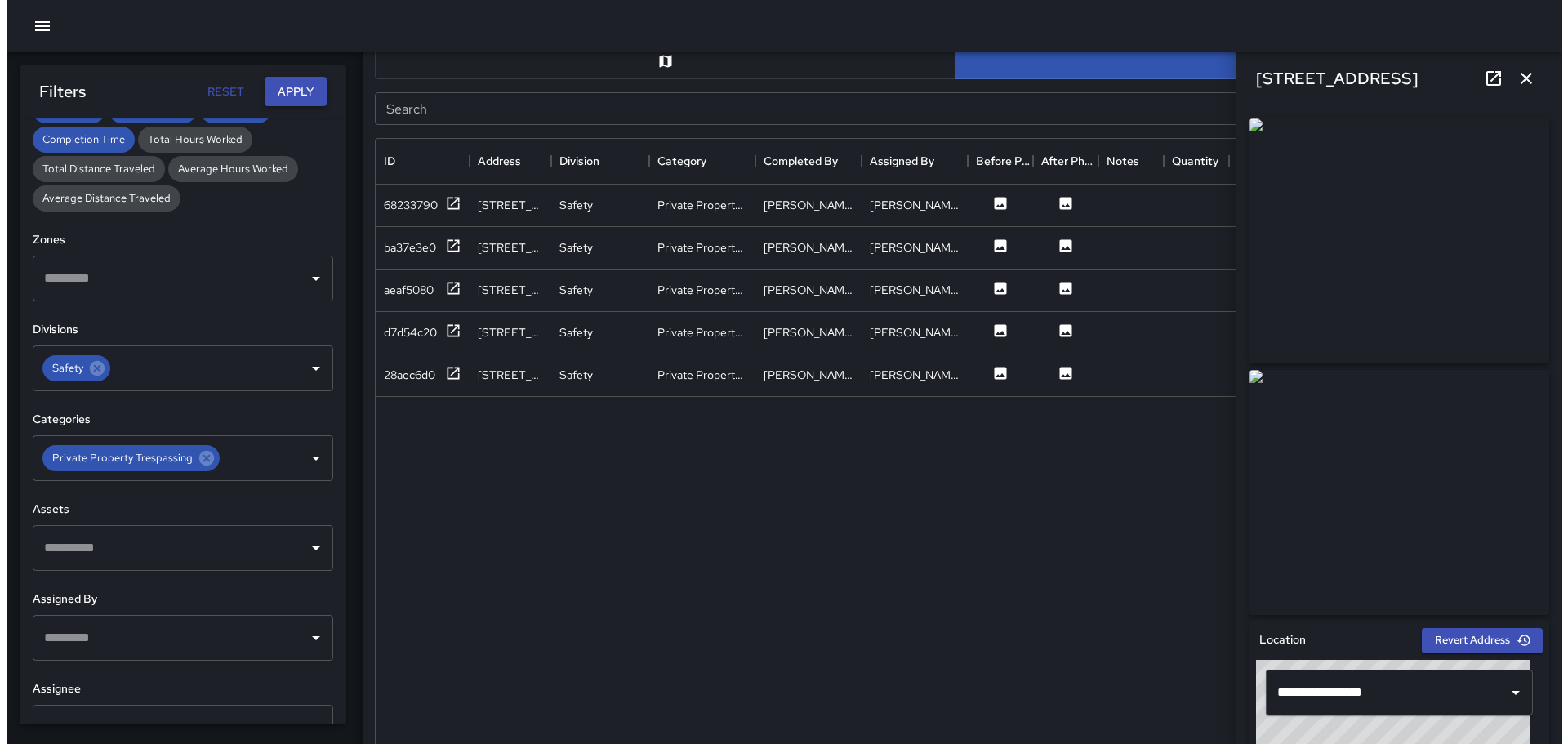
scroll to position [849, 0]
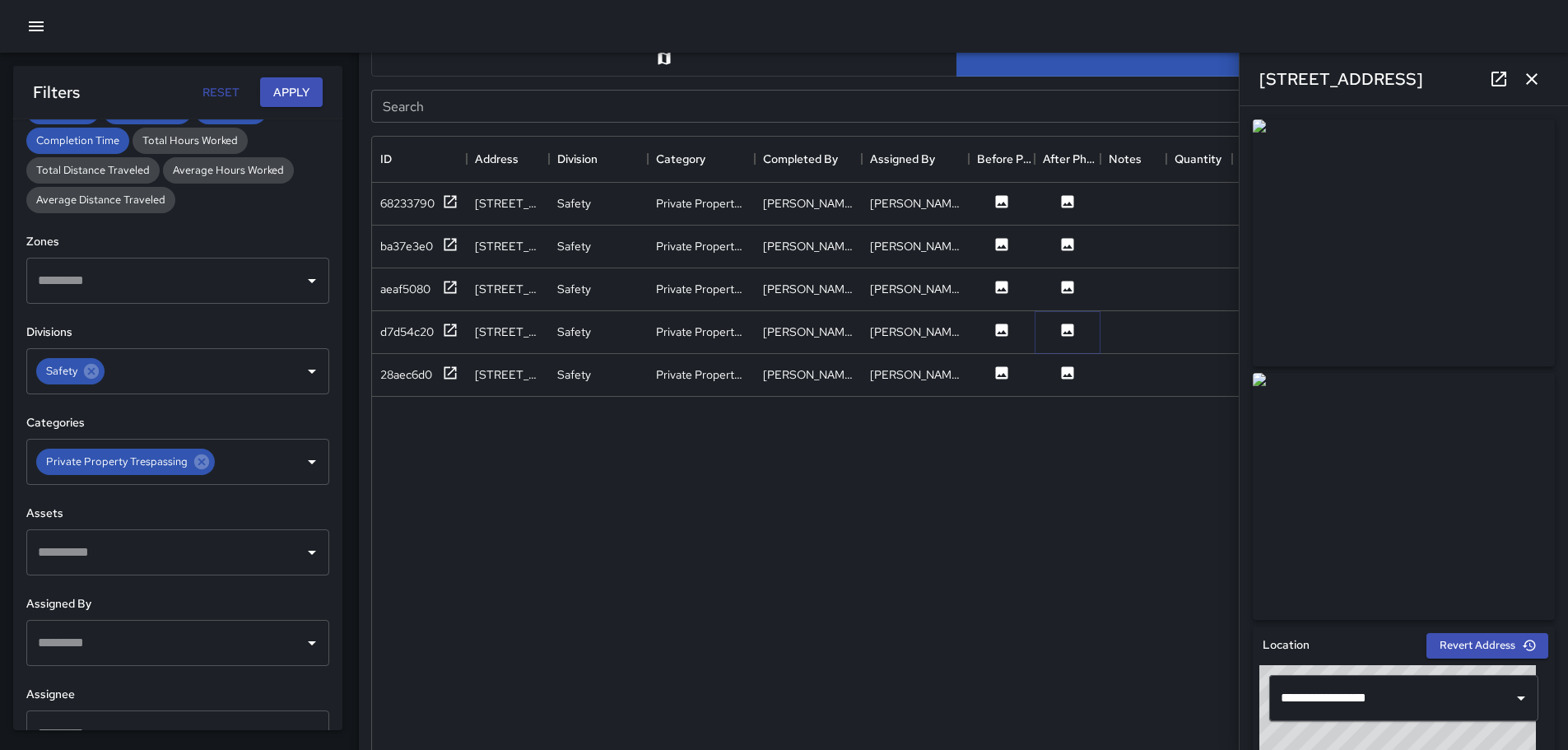
click at [1068, 329] on icon at bounding box center [1068, 329] width 12 height 12
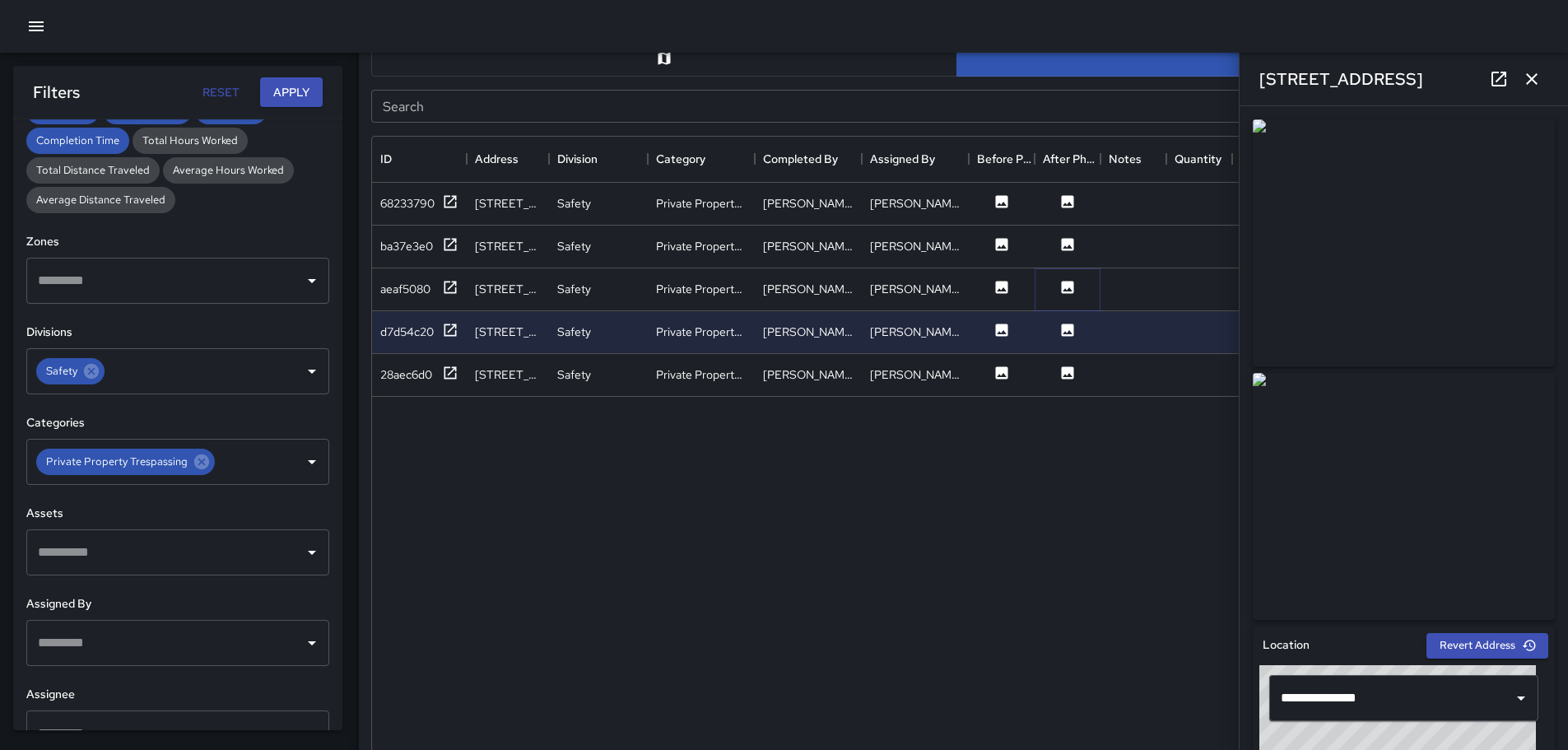
click at [1066, 282] on icon at bounding box center [1068, 287] width 12 height 12
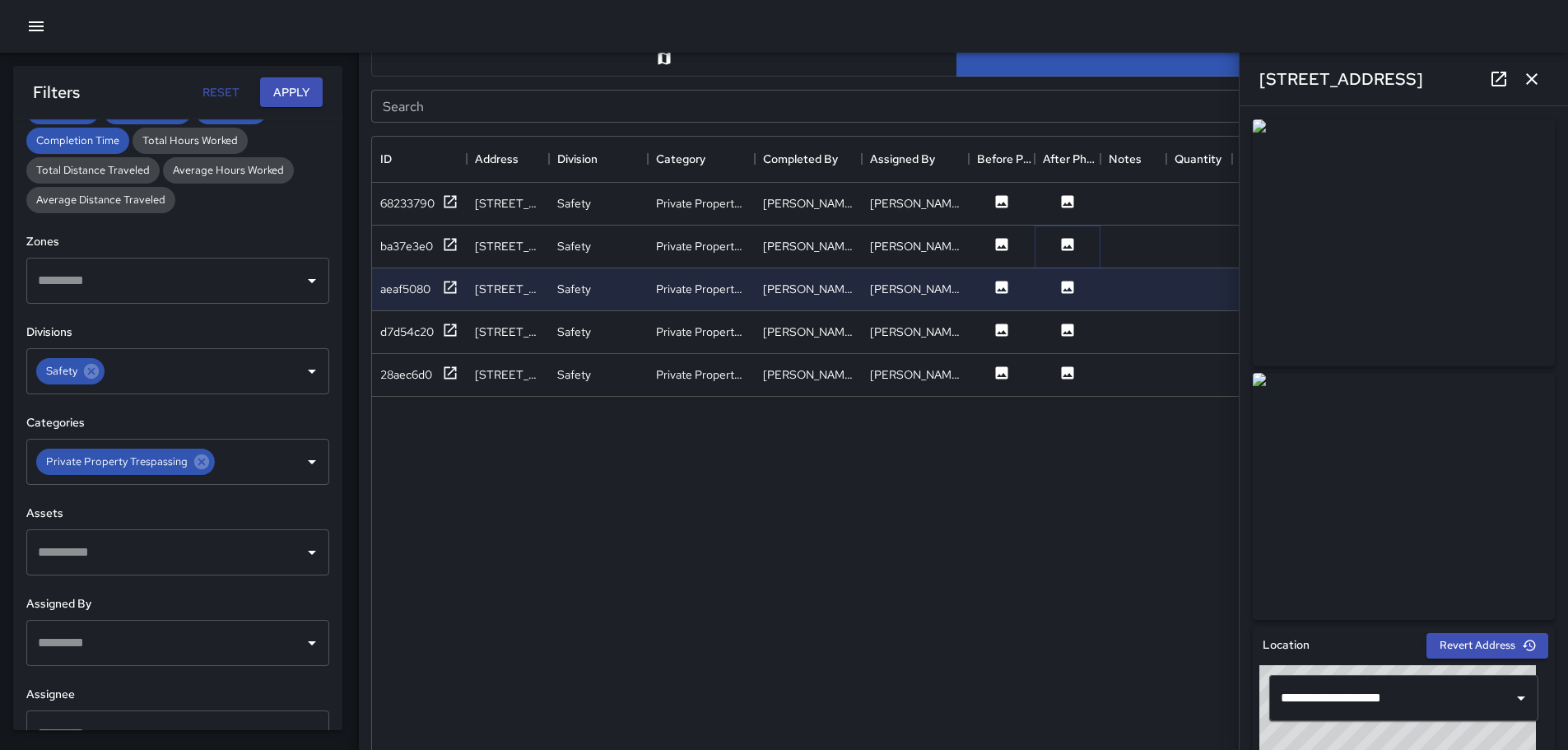
click at [1065, 246] on icon at bounding box center [1068, 244] width 12 height 12
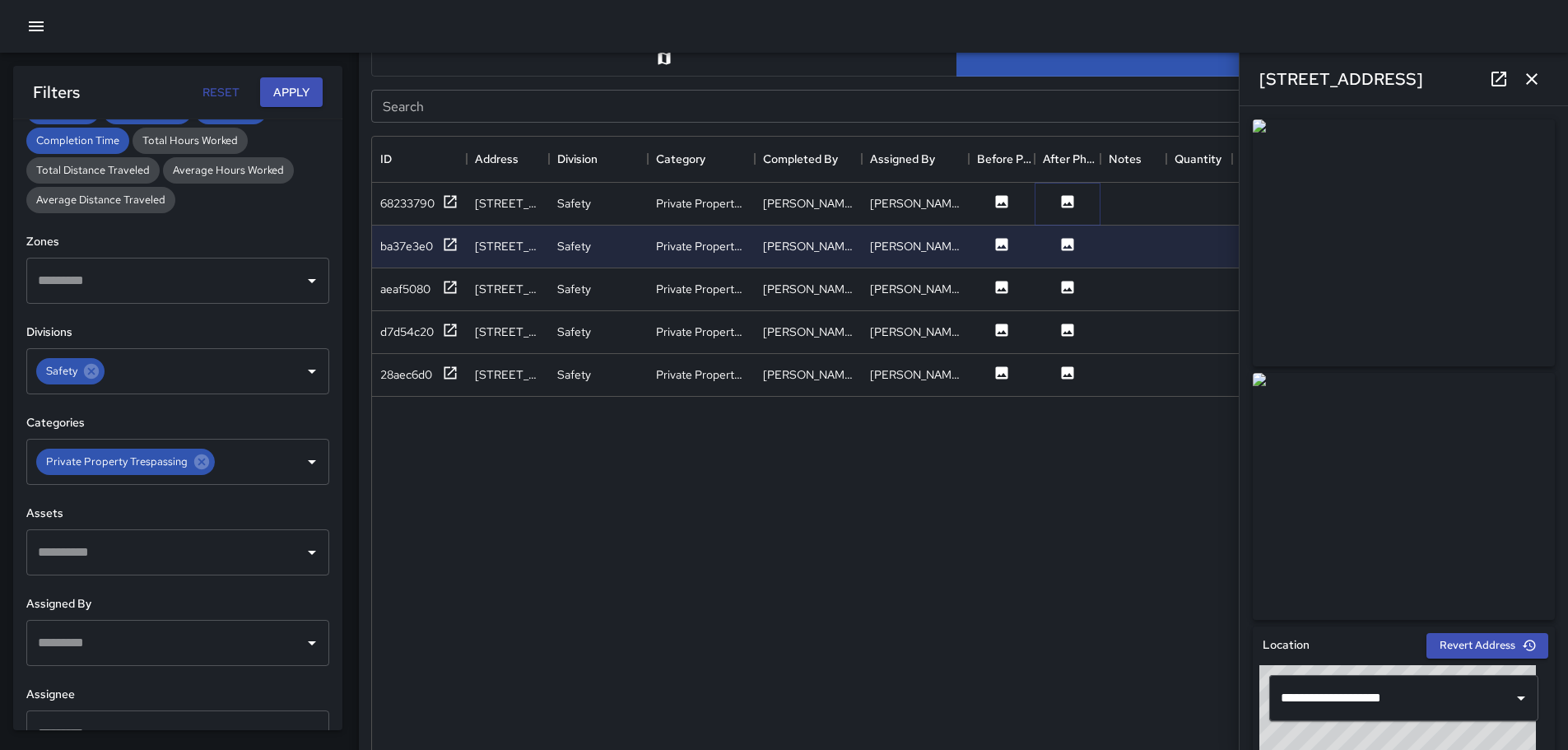
click at [1064, 198] on icon at bounding box center [1068, 201] width 12 height 12
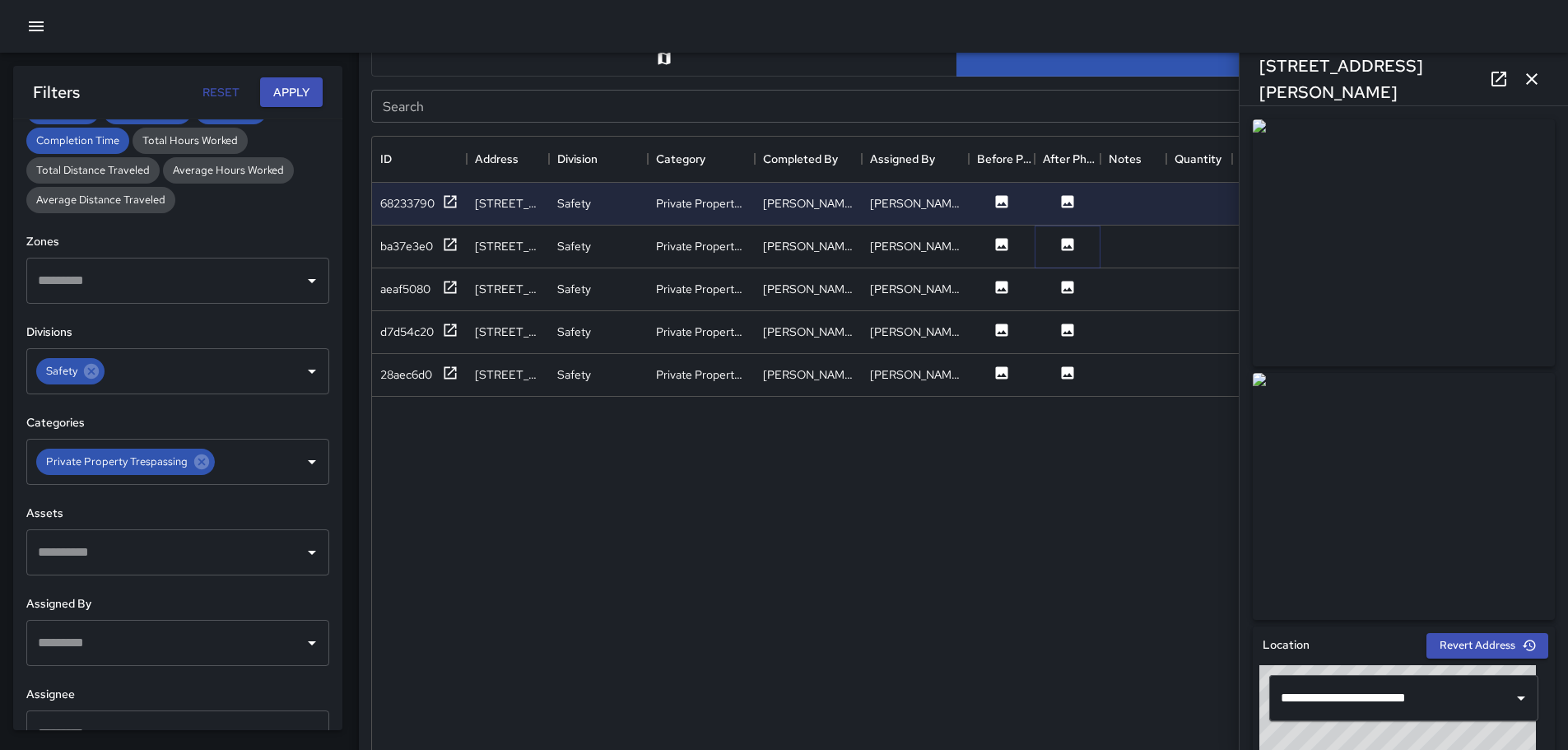
click at [1059, 246] on button at bounding box center [1068, 246] width 50 height 21
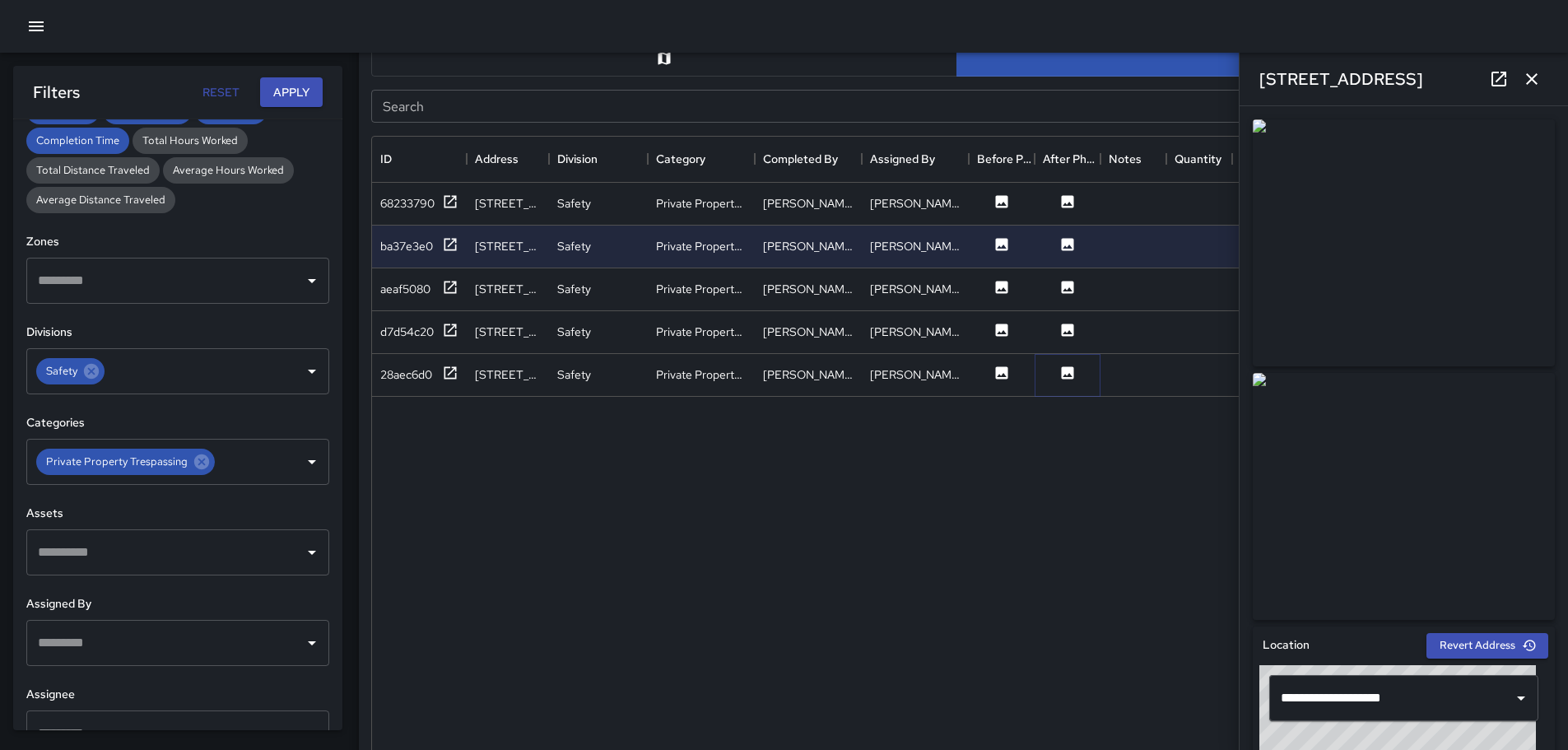
click at [1073, 373] on icon at bounding box center [1068, 373] width 12 height 12
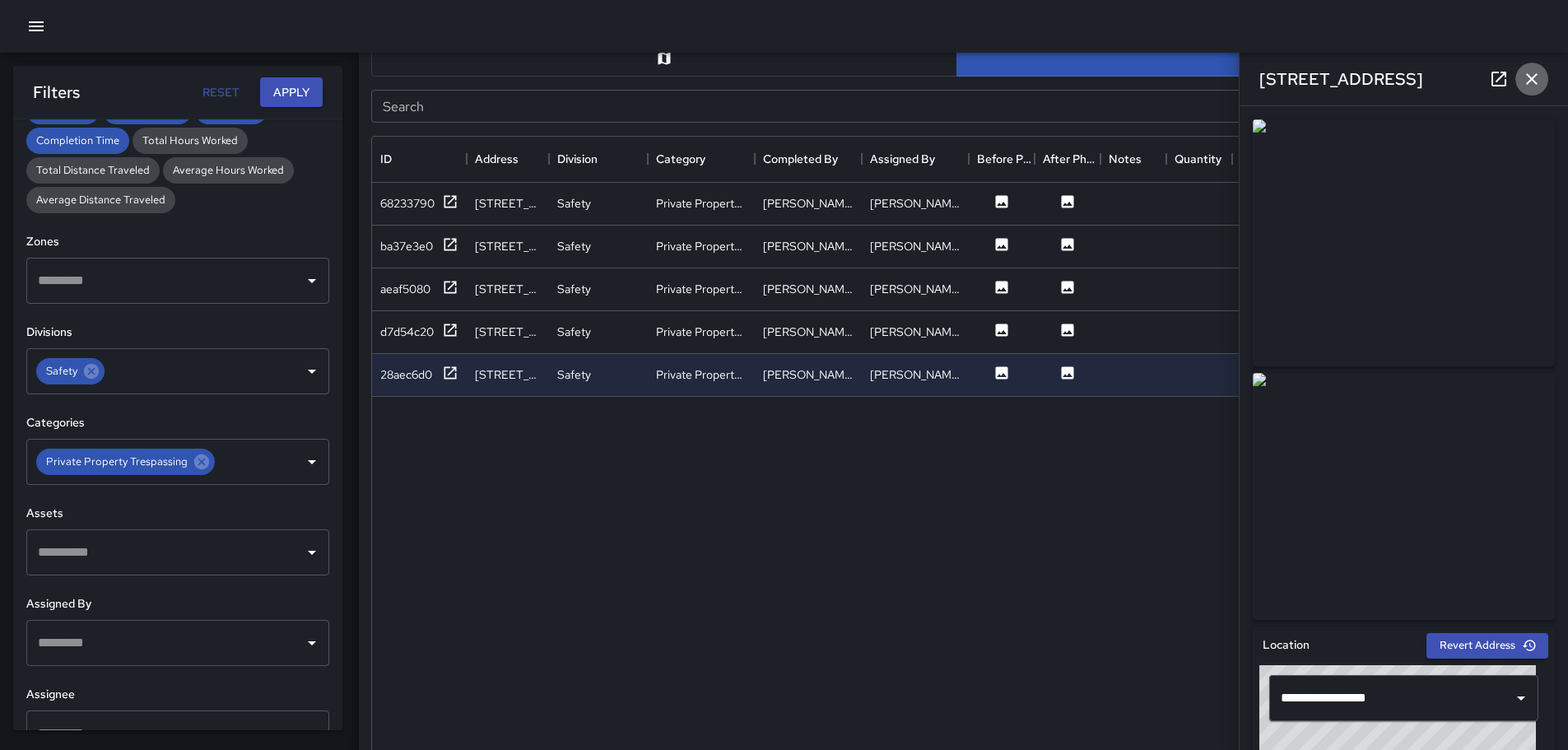
click at [1531, 72] on icon "button" at bounding box center [1532, 79] width 20 height 20
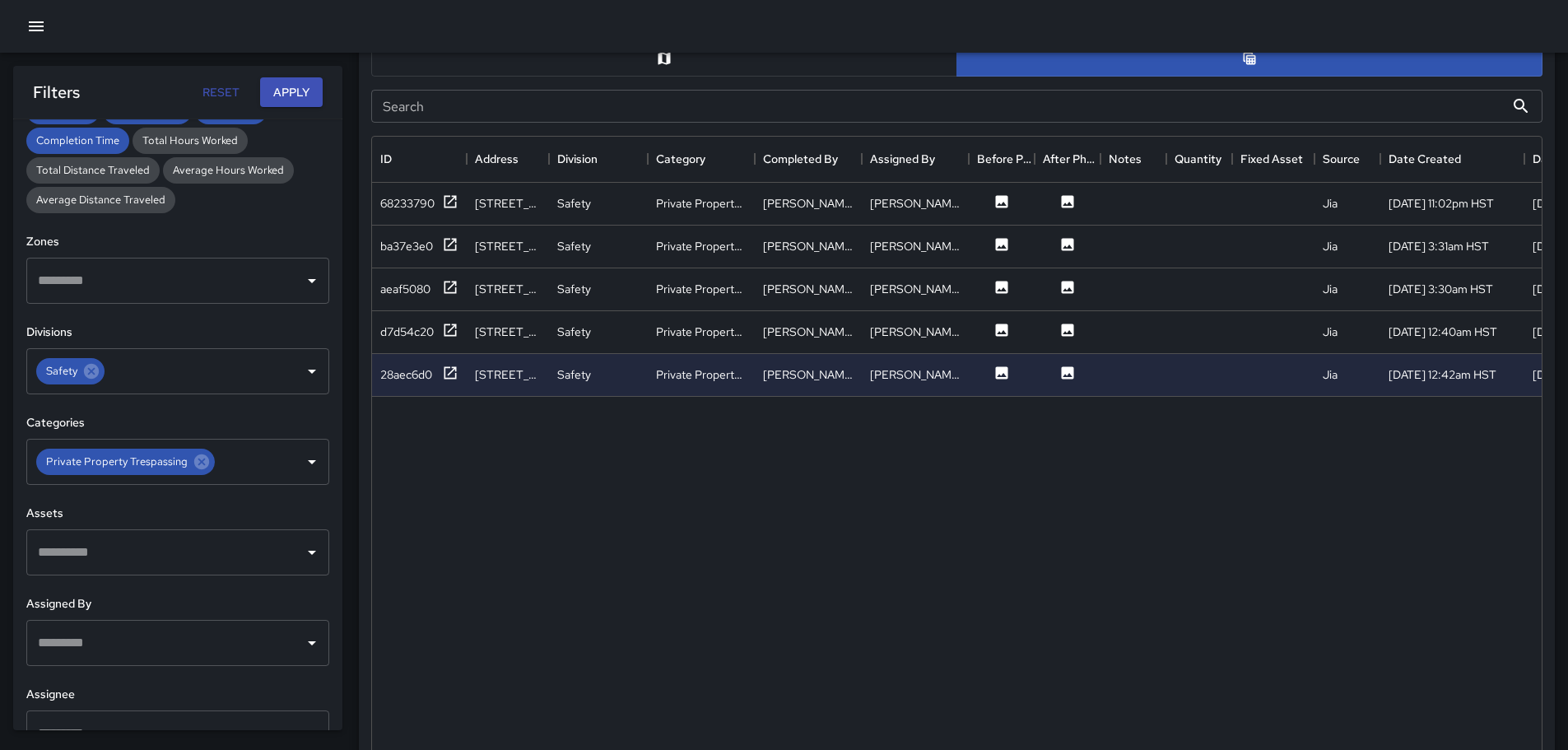
click at [40, 20] on icon "button" at bounding box center [36, 27] width 20 height 20
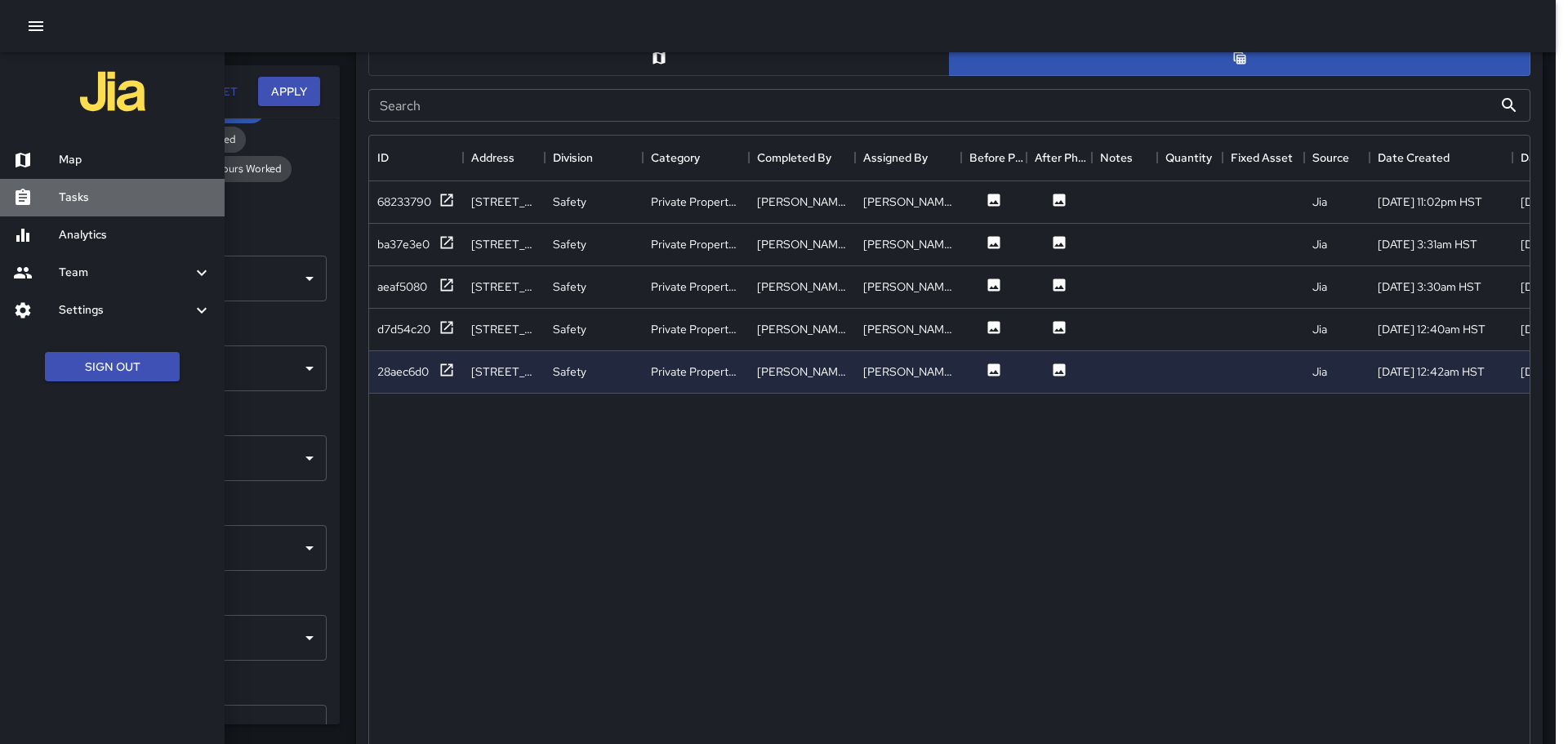
click at [88, 195] on h6 "Tasks" at bounding box center [135, 198] width 153 height 18
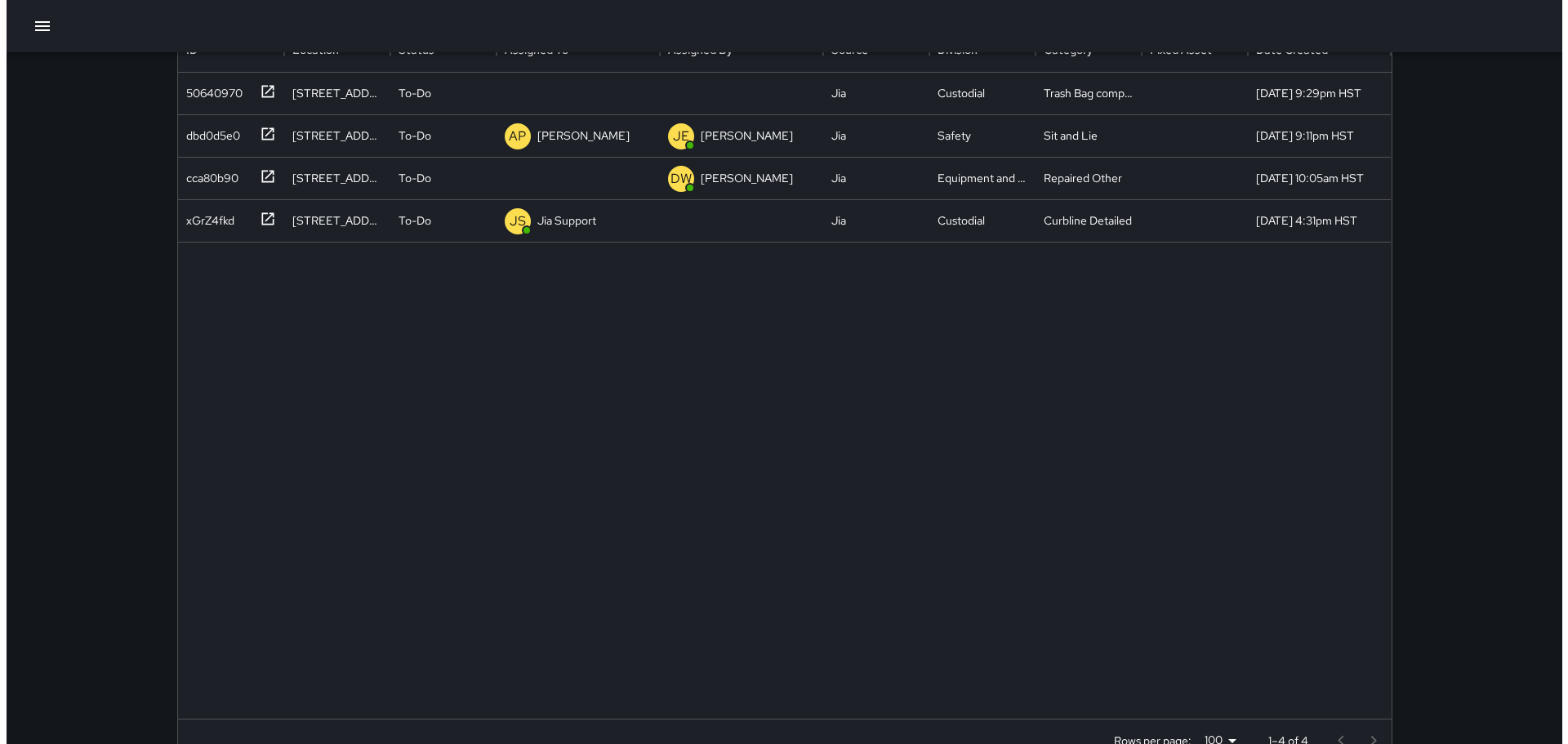
scroll to position [139, 0]
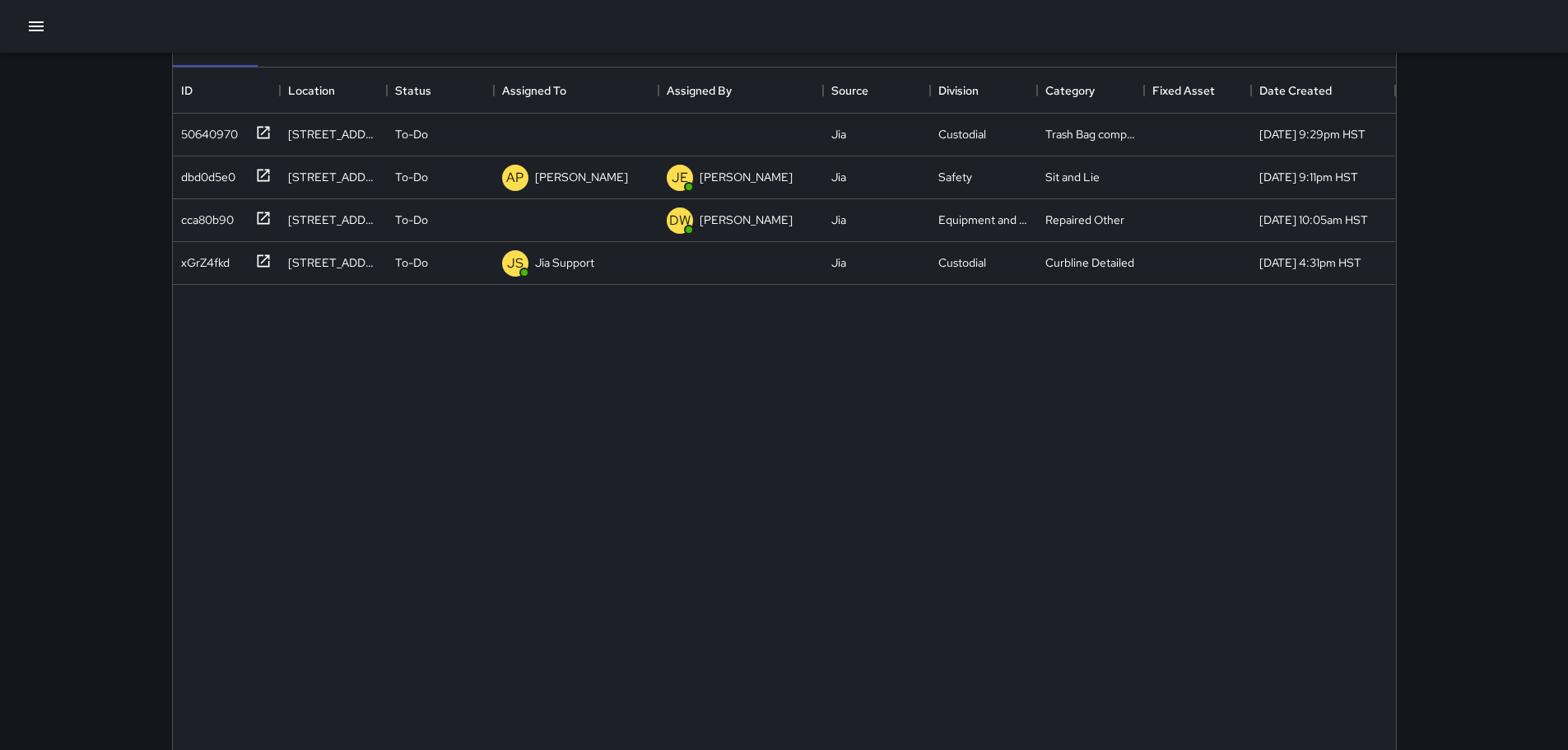
click at [22, 22] on div at bounding box center [784, 27] width 1568 height 53
click at [40, 22] on icon "button" at bounding box center [36, 27] width 15 height 10
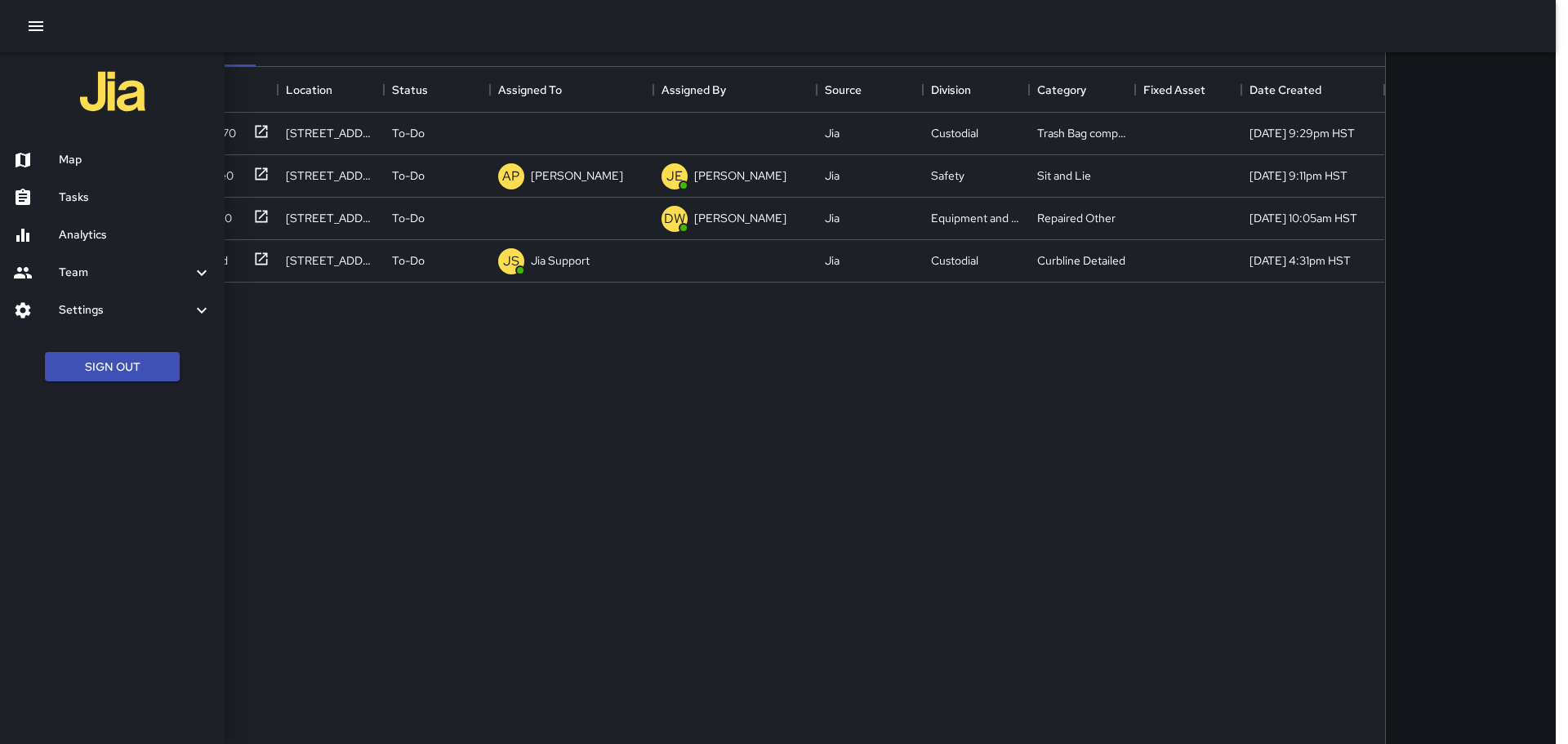
click at [179, 268] on h6 "Team" at bounding box center [125, 273] width 133 height 18
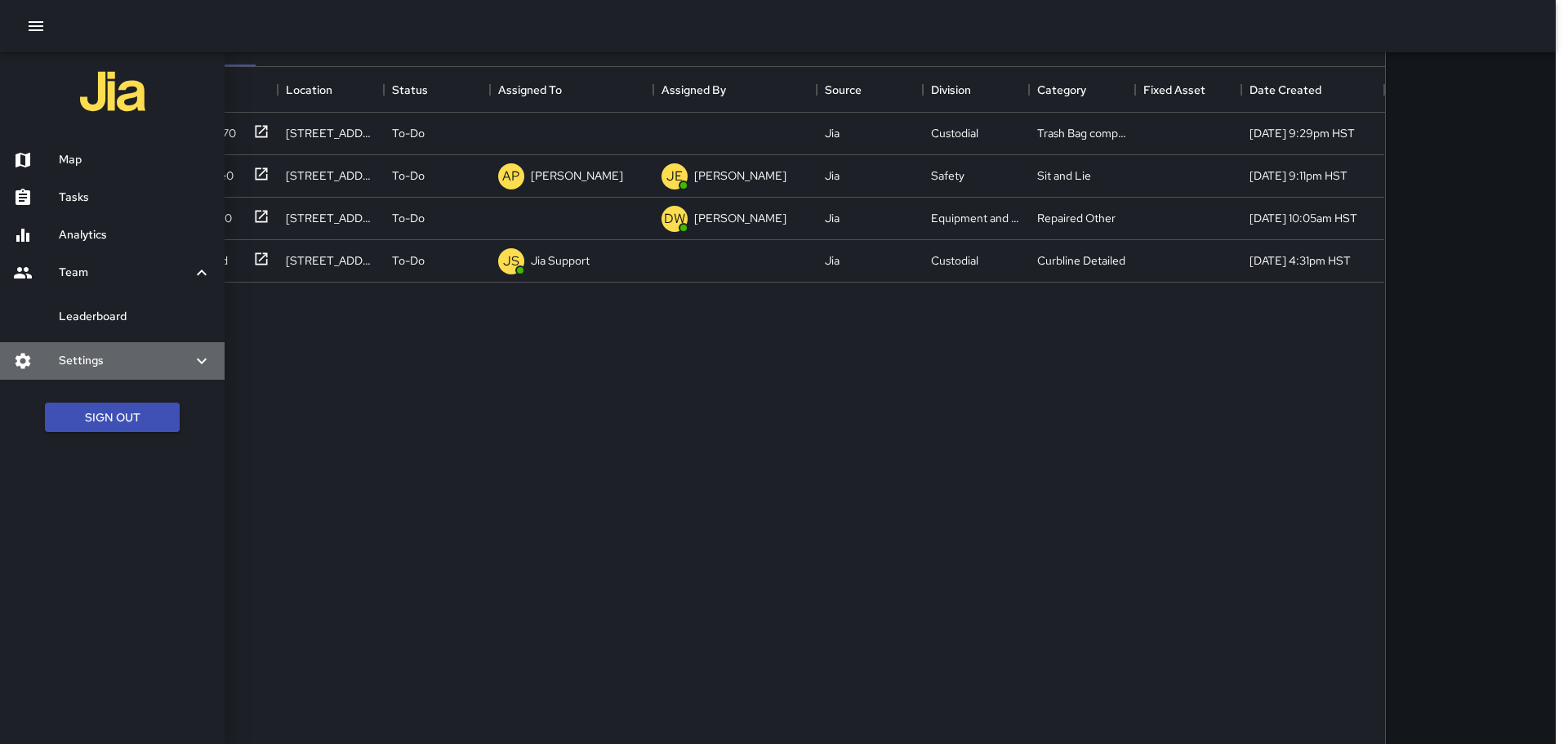
click at [127, 358] on h6 "Settings" at bounding box center [125, 361] width 133 height 18
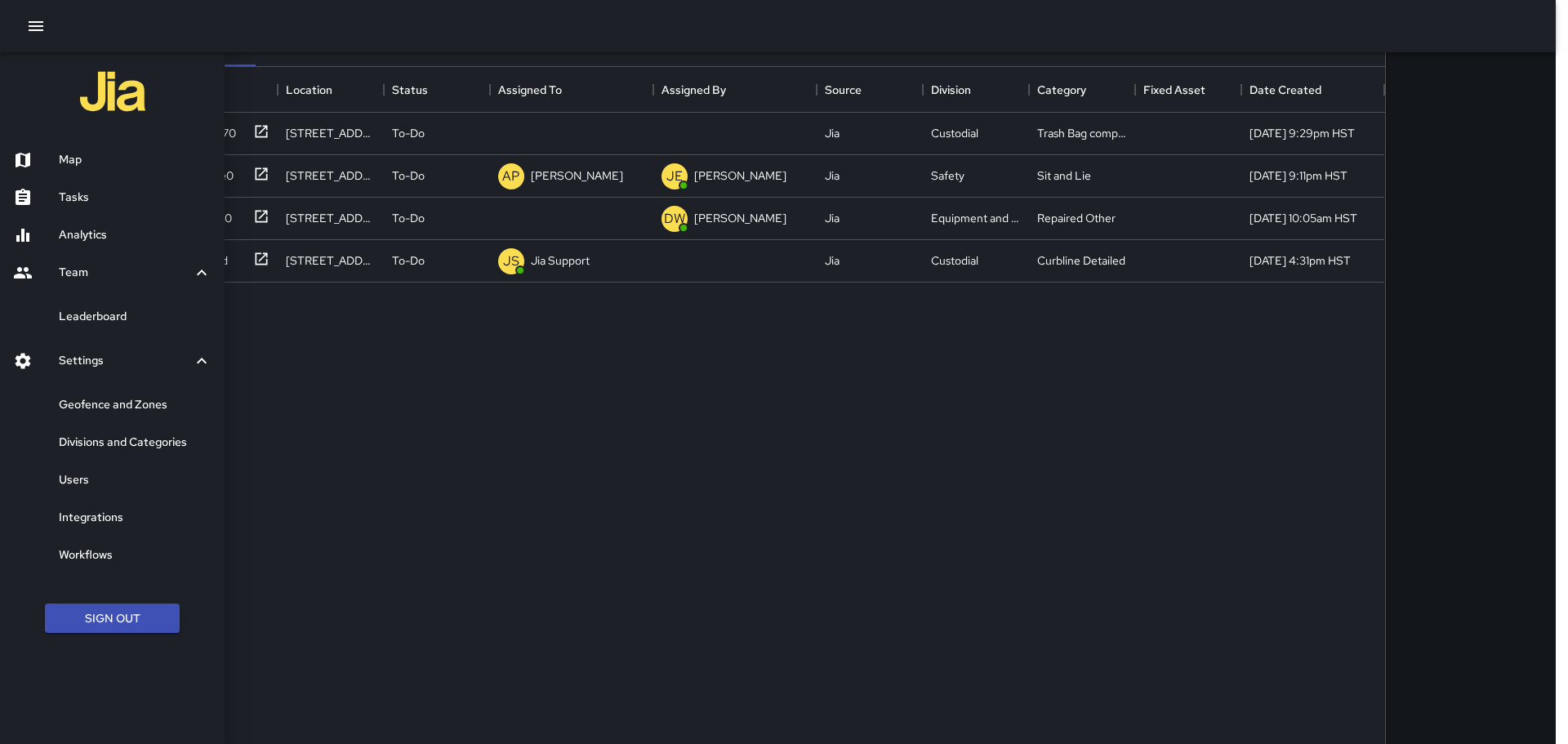
click at [99, 549] on h6 "Workflows" at bounding box center [135, 556] width 153 height 18
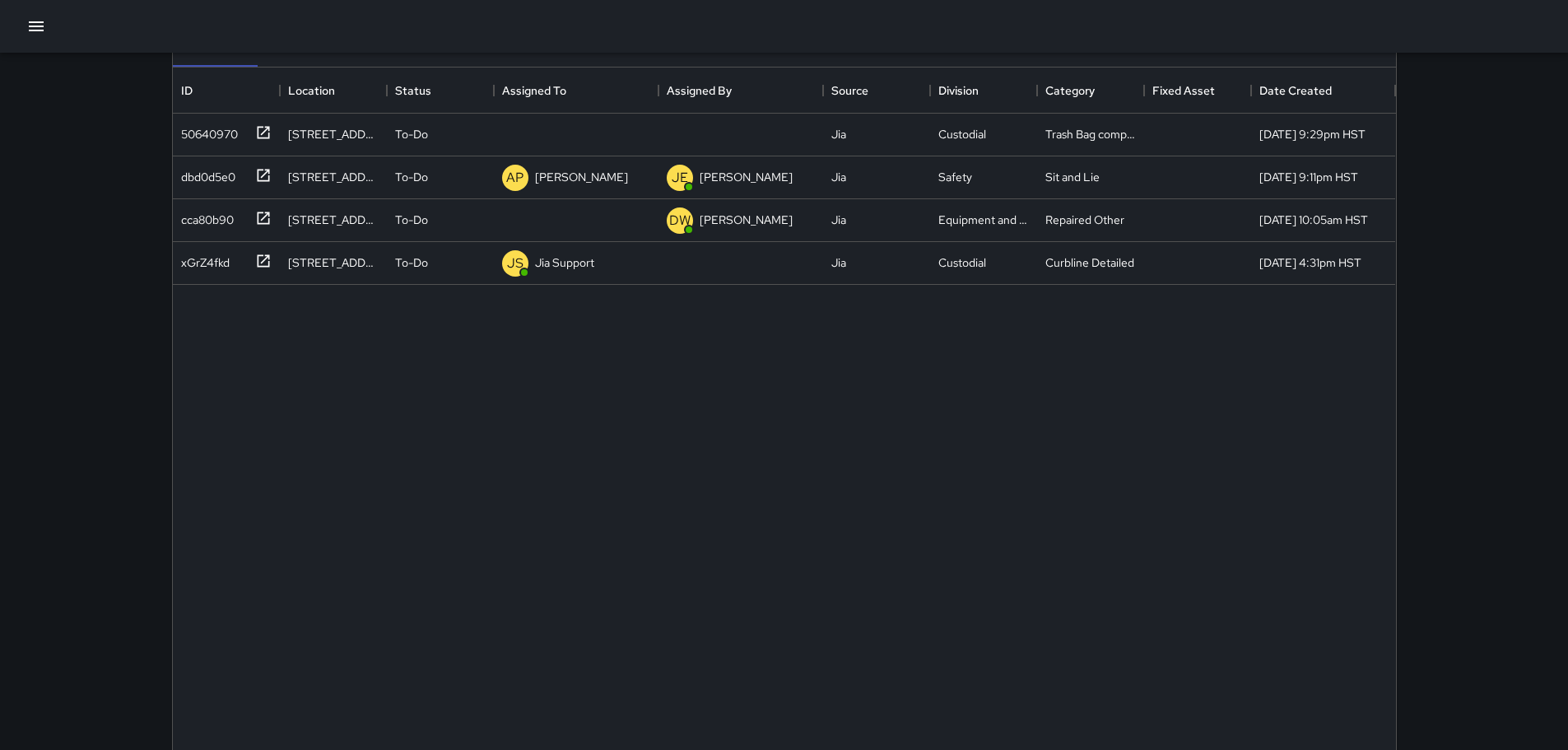
scroll to position [685, 1211]
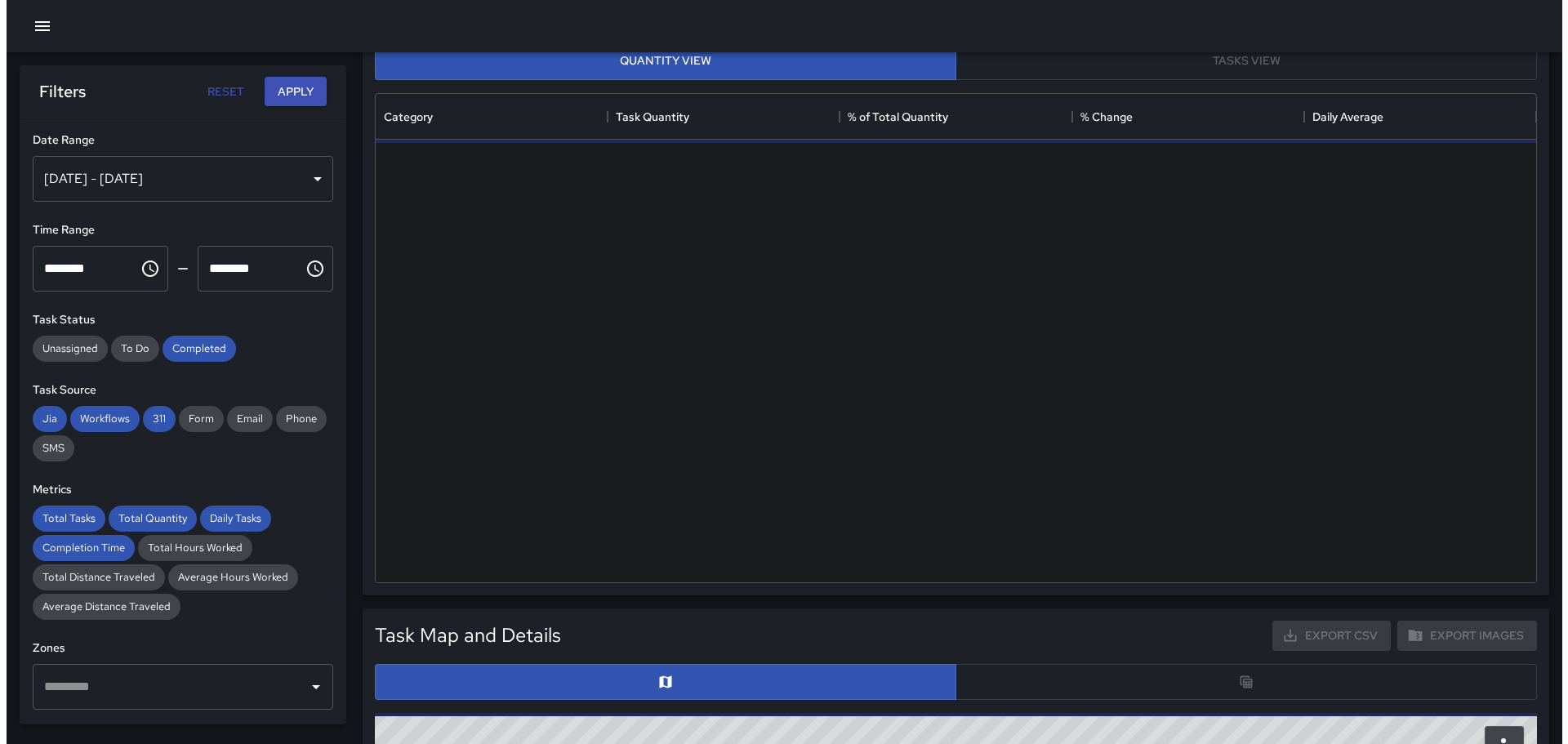
scroll to position [477, 1148]
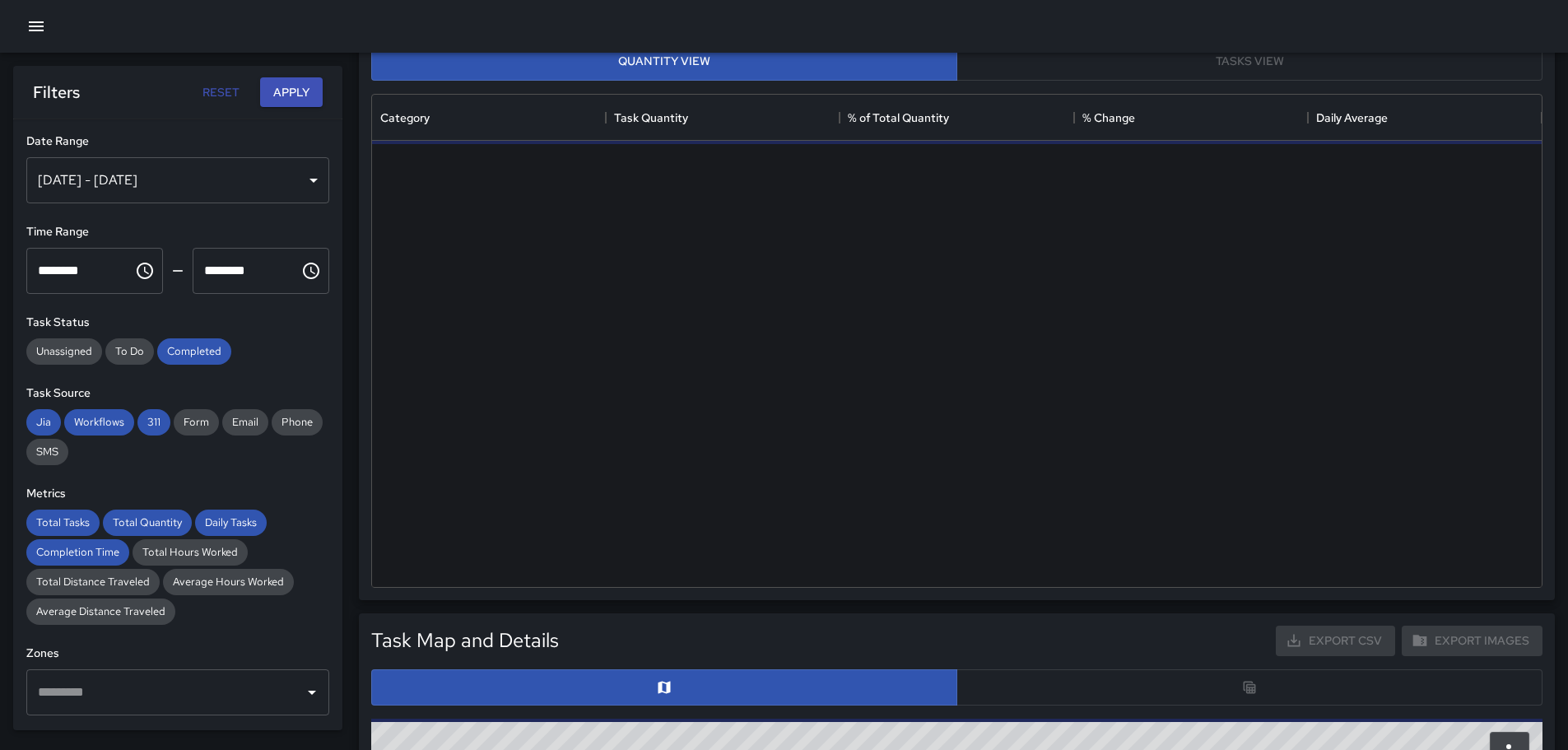
click at [36, 24] on icon "button" at bounding box center [36, 27] width 20 height 20
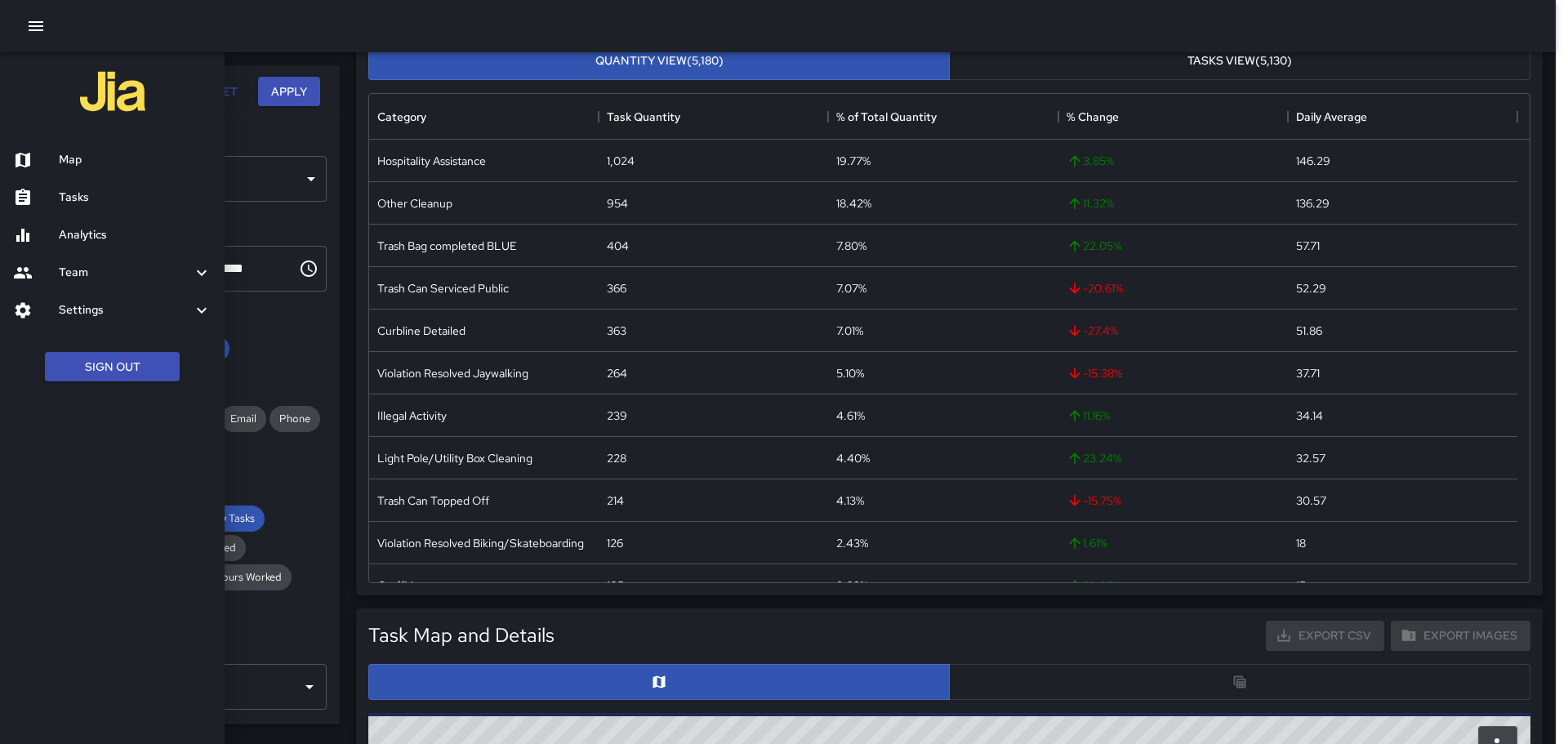
scroll to position [224, 0]
click at [68, 305] on h6 "Settings" at bounding box center [125, 310] width 133 height 18
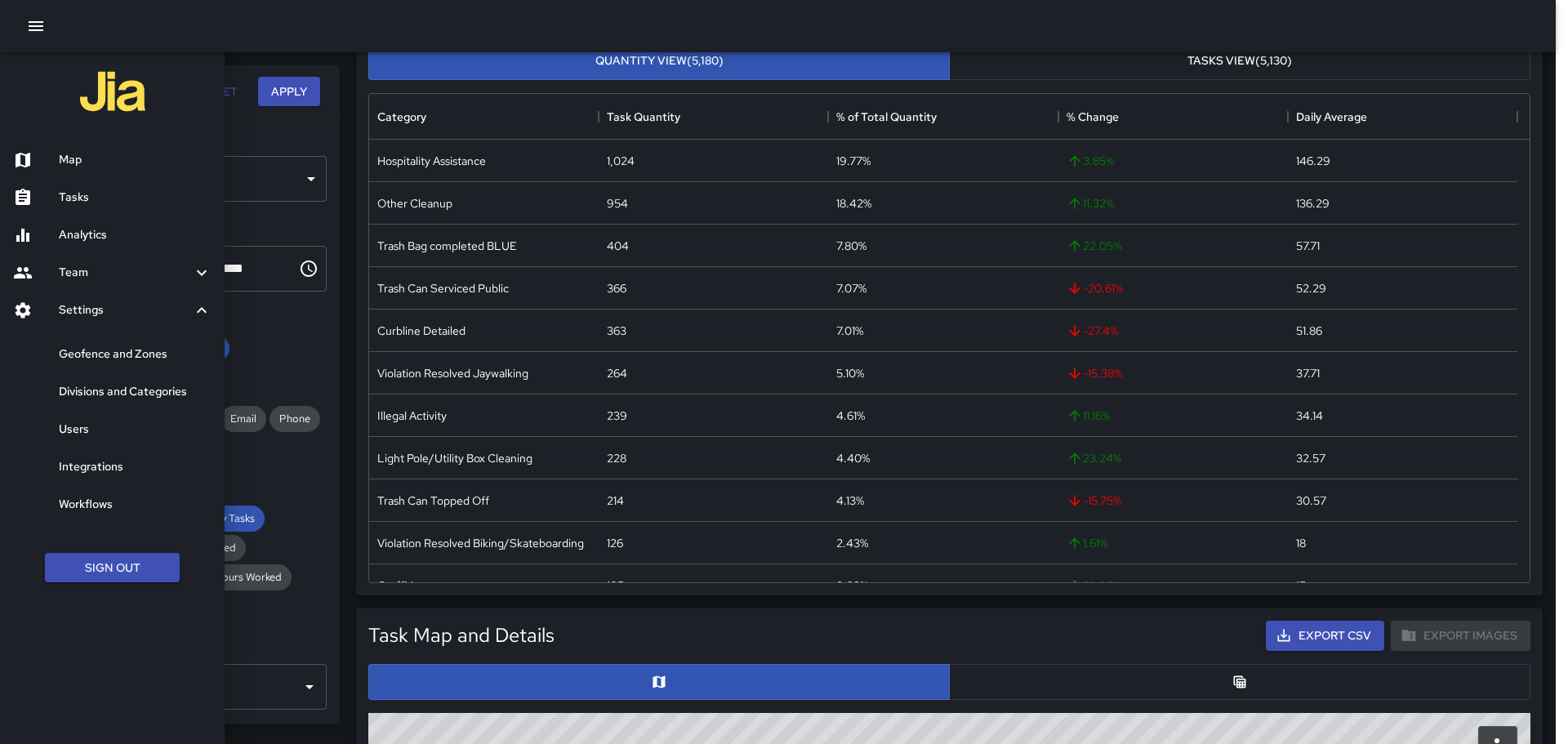
click at [113, 465] on h6 "Integrations" at bounding box center [135, 467] width 153 height 18
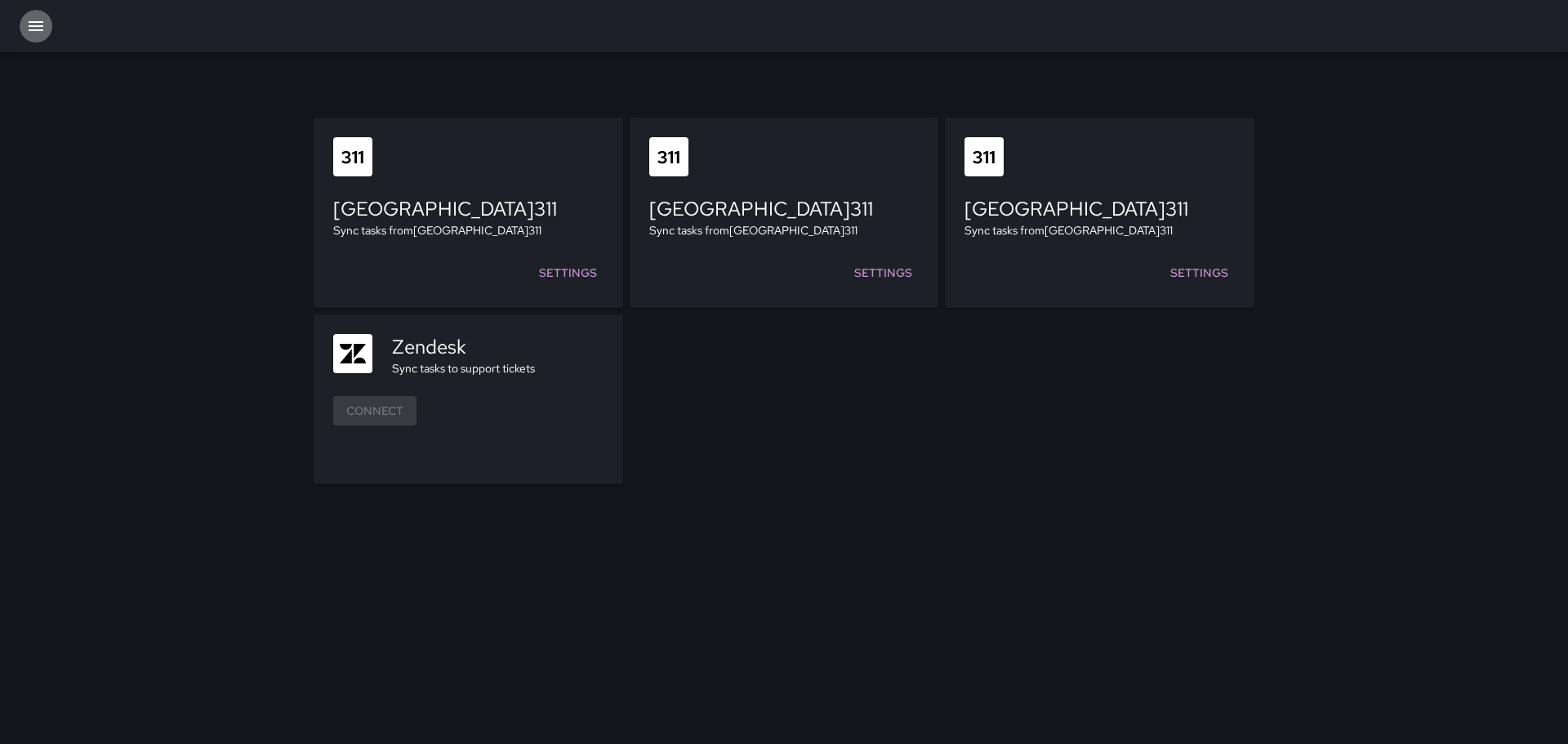
click at [34, 21] on icon "button" at bounding box center [36, 26] width 15 height 10
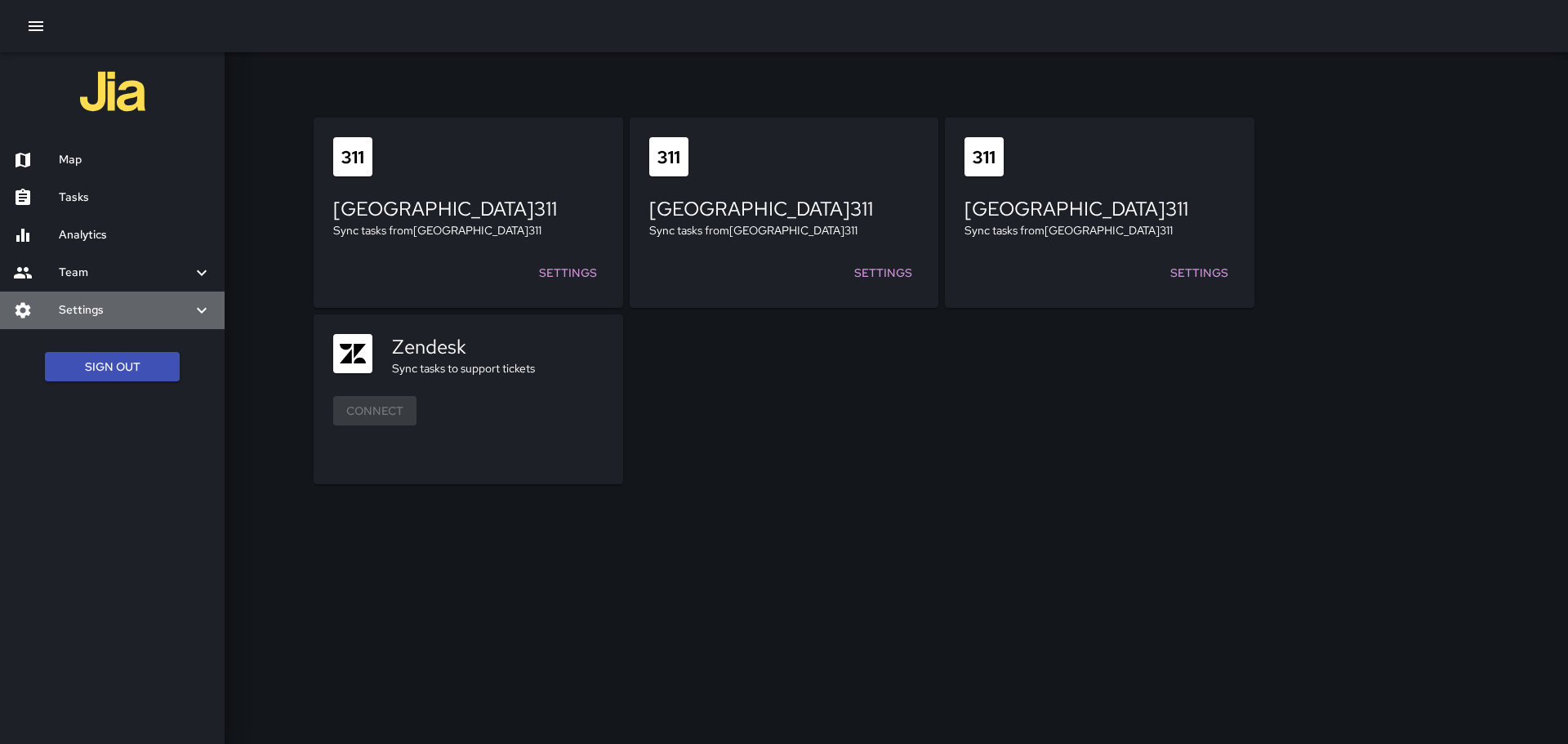
click at [130, 311] on h6 "Settings" at bounding box center [125, 310] width 133 height 18
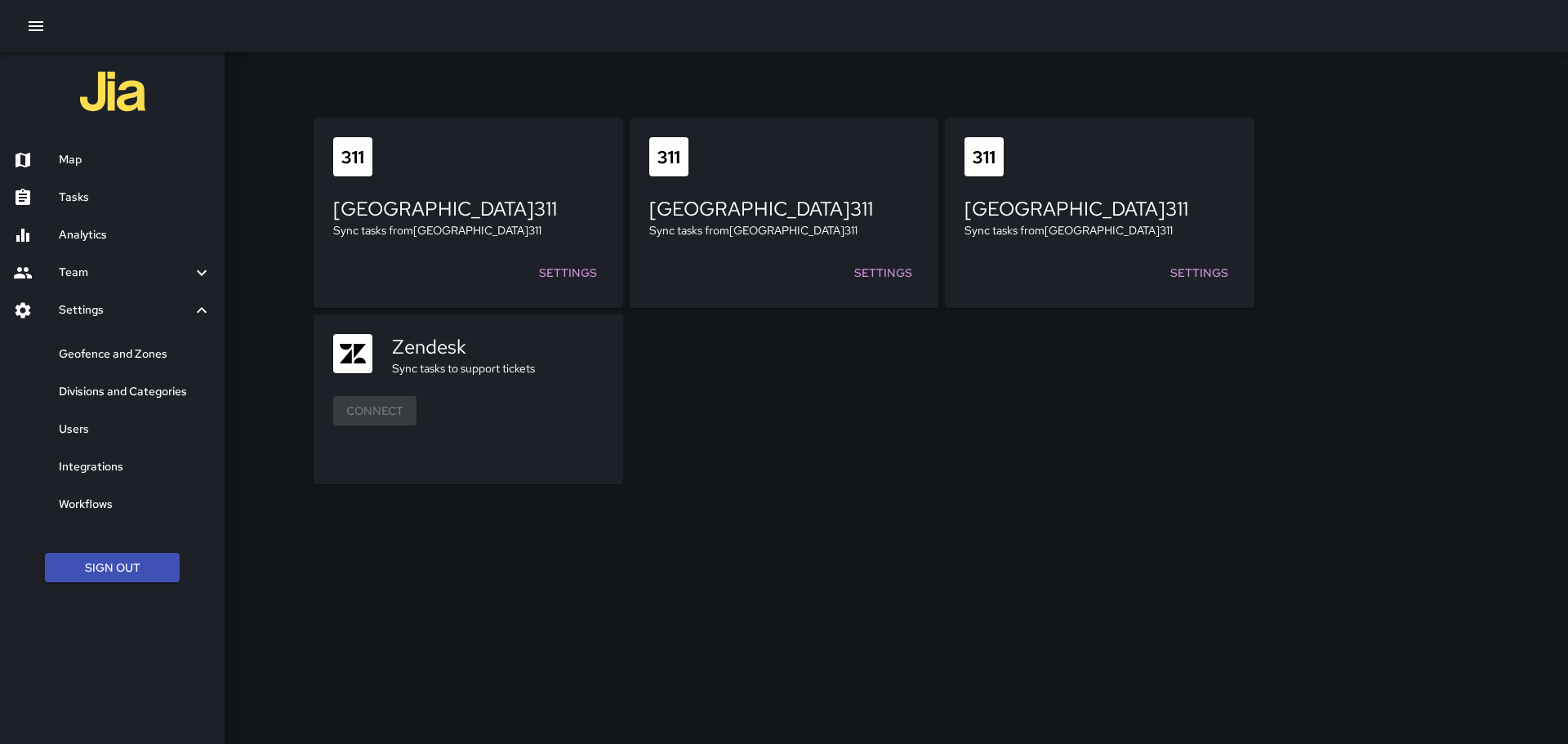
click at [93, 421] on h6 "Users" at bounding box center [135, 430] width 153 height 18
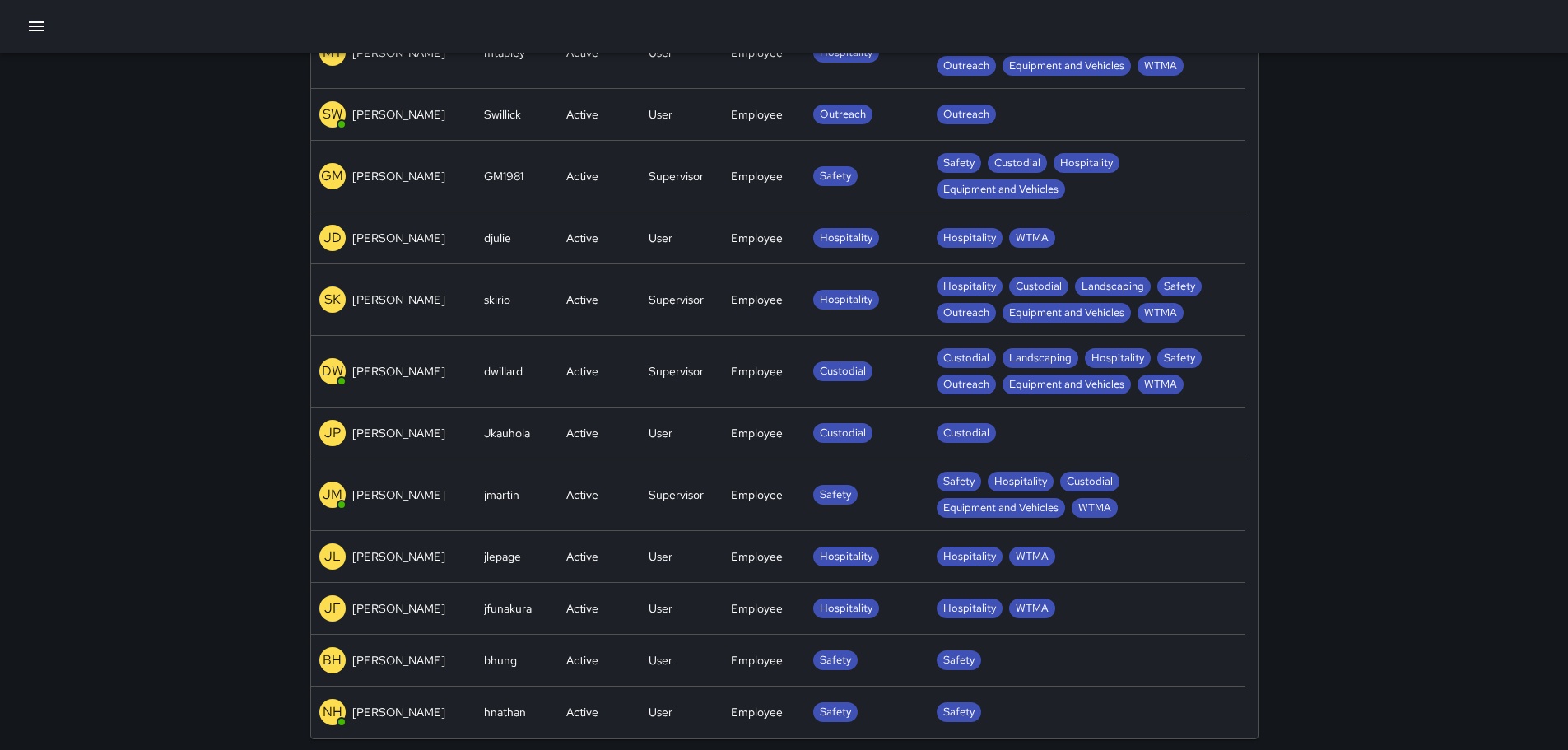
scroll to position [224, 0]
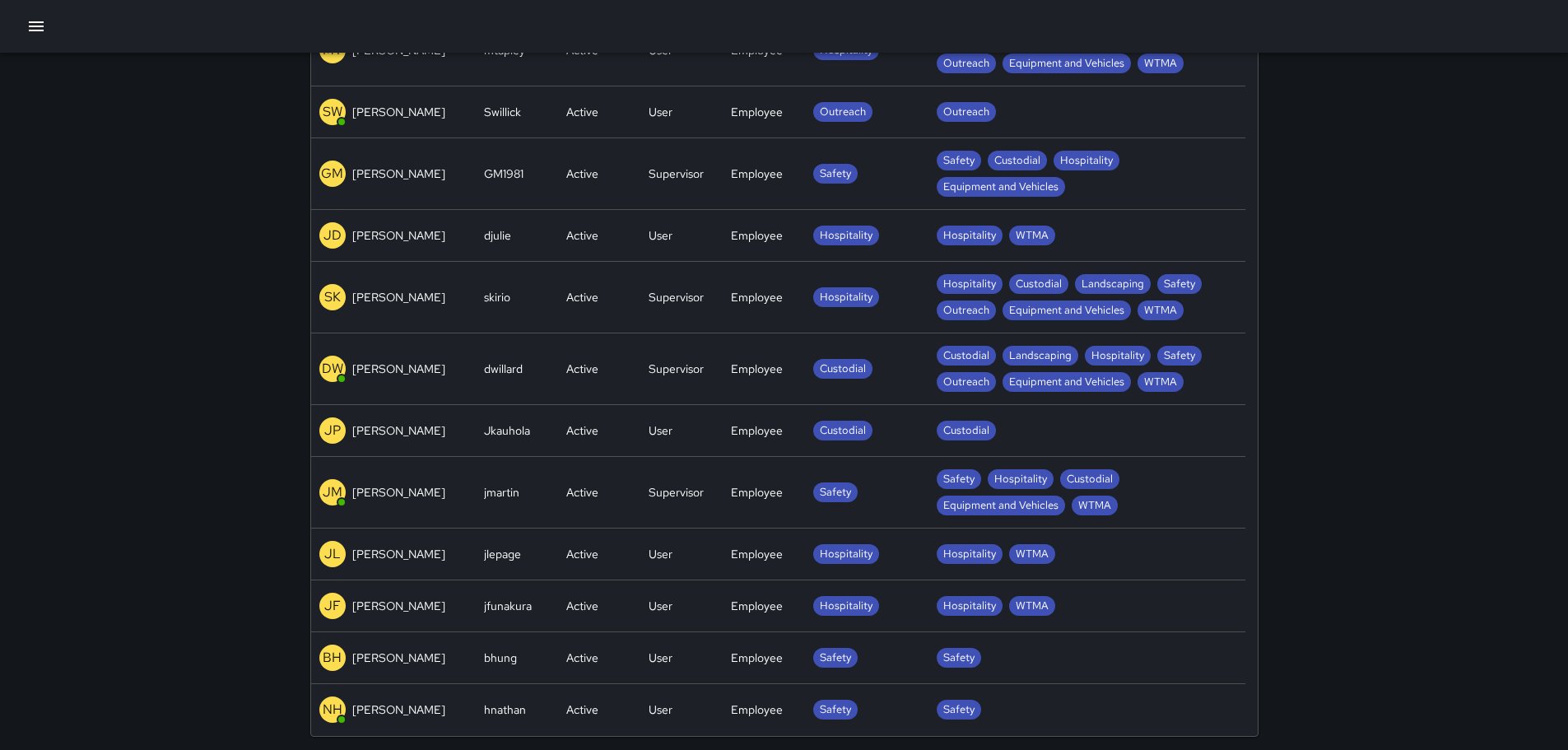
click at [328, 709] on p "NH" at bounding box center [333, 710] width 20 height 20
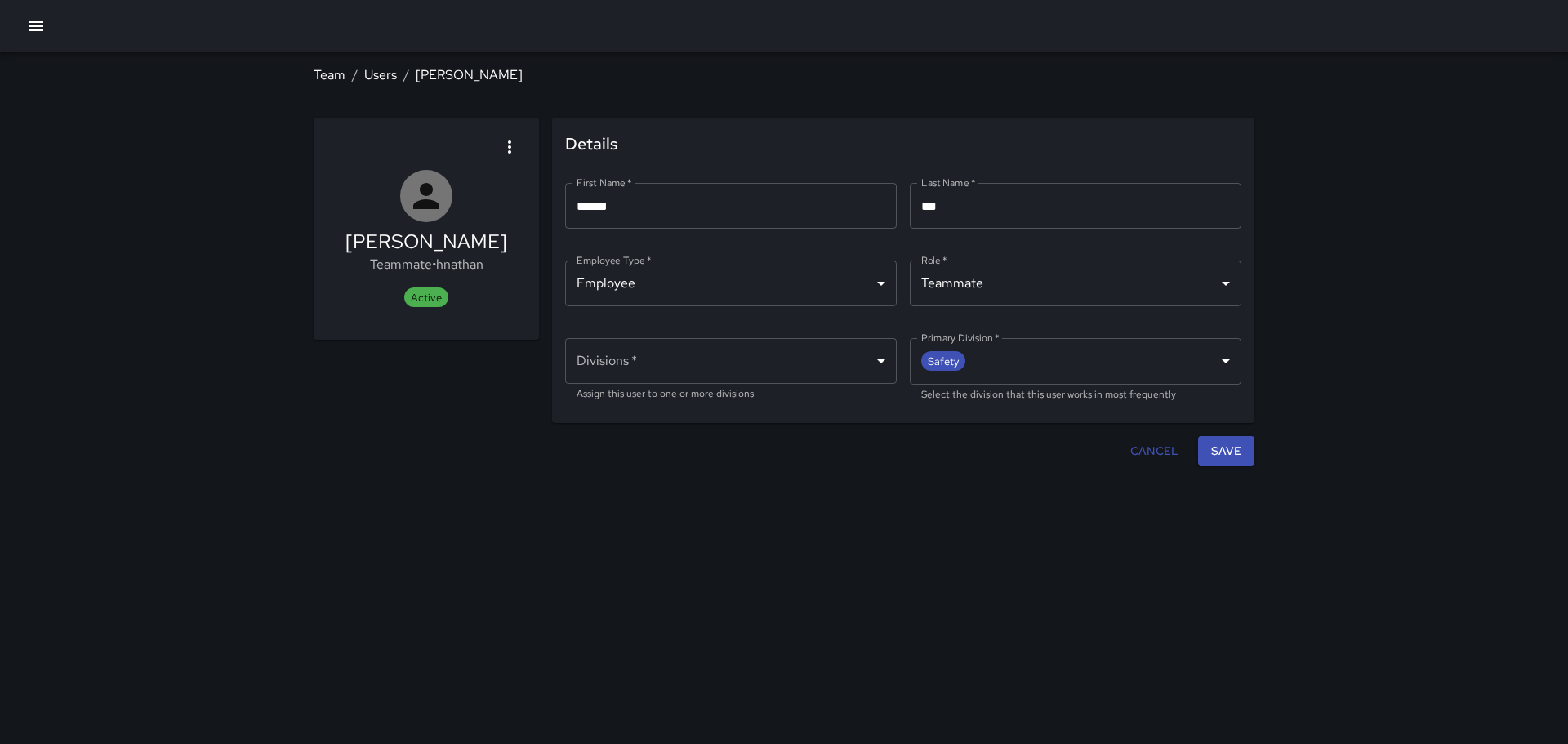
type input "**********"
click at [510, 143] on icon "button" at bounding box center [510, 147] width 3 height 13
click at [138, 174] on div at bounding box center [784, 372] width 1568 height 744
click at [35, 25] on icon "button" at bounding box center [36, 26] width 20 height 20
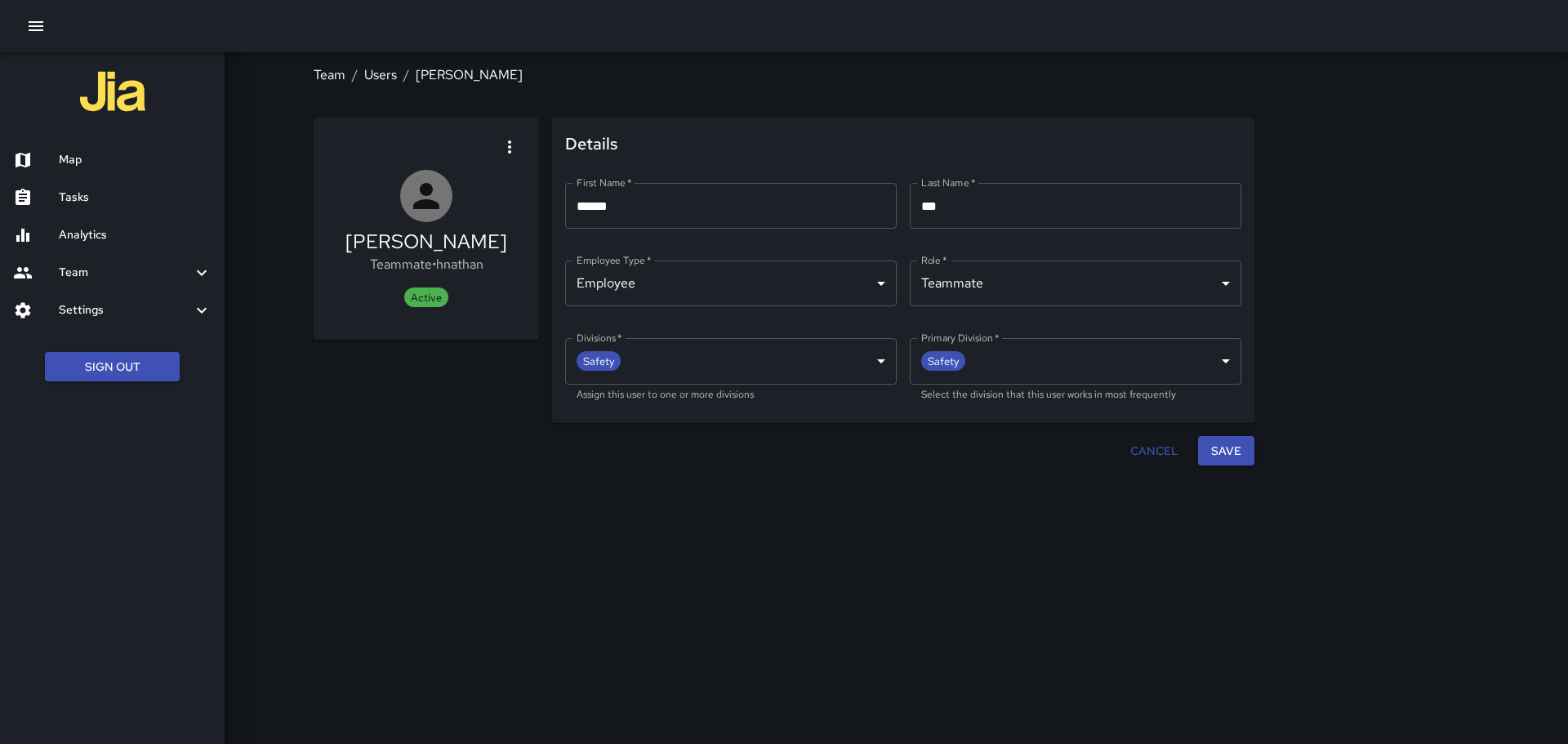
click at [86, 269] on h6 "Team" at bounding box center [125, 273] width 133 height 18
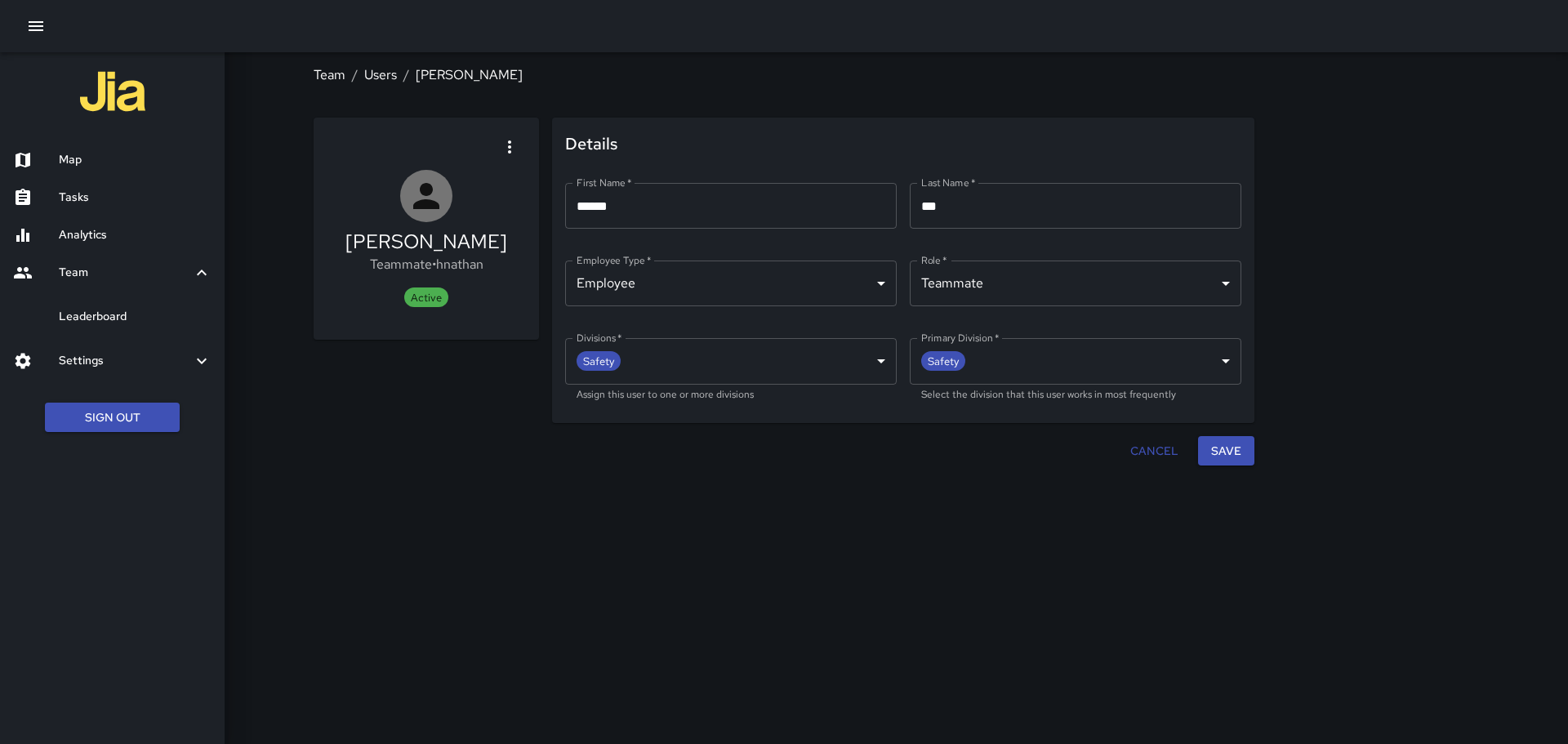
click at [92, 356] on h6 "Settings" at bounding box center [125, 361] width 133 height 18
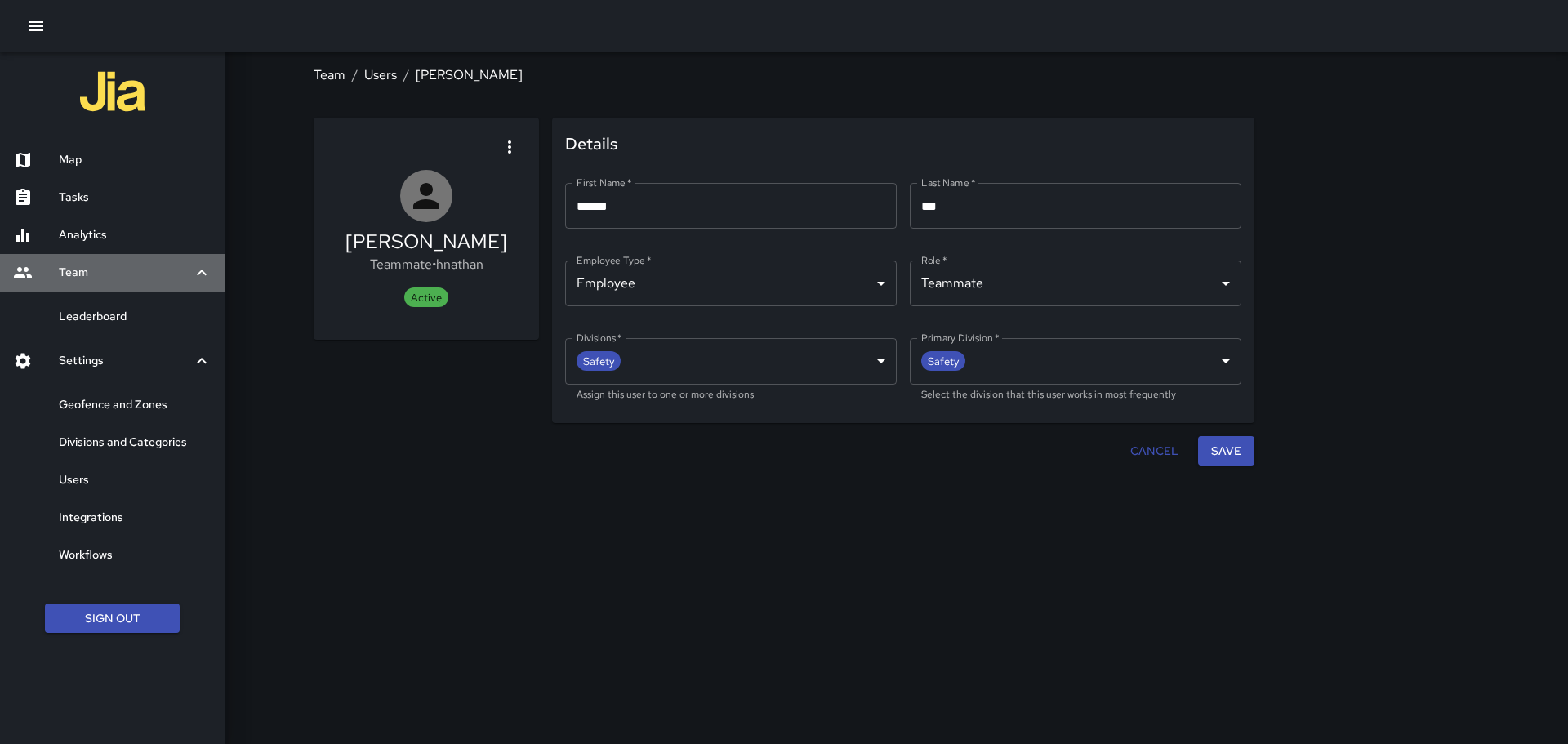
click at [202, 271] on icon at bounding box center [202, 272] width 10 height 6
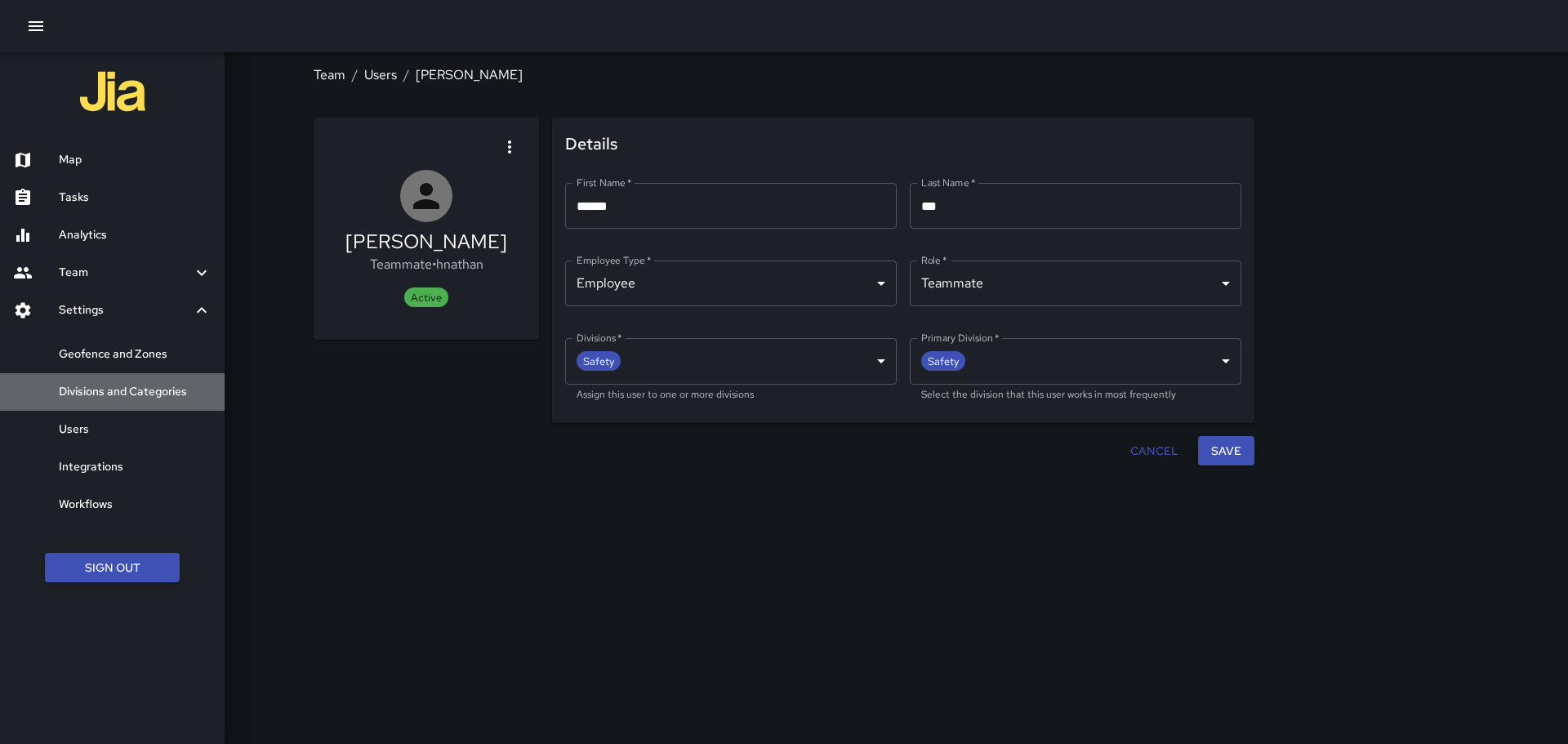
click at [141, 387] on h6 "Divisions and Categories" at bounding box center [135, 393] width 153 height 18
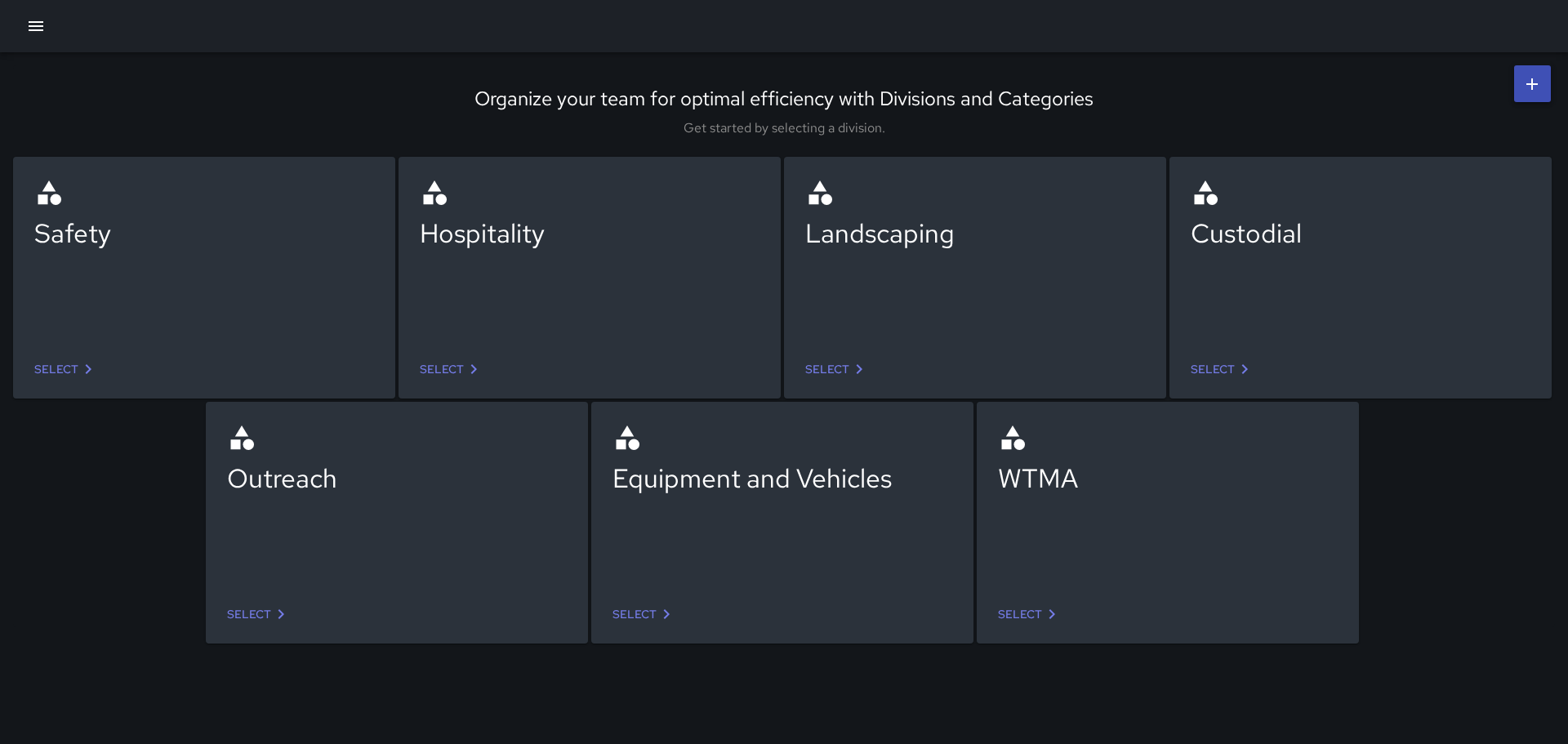
click at [155, 285] on div "Safety" at bounding box center [204, 256] width 340 height 157
click at [63, 366] on link "Select" at bounding box center [66, 370] width 77 height 30
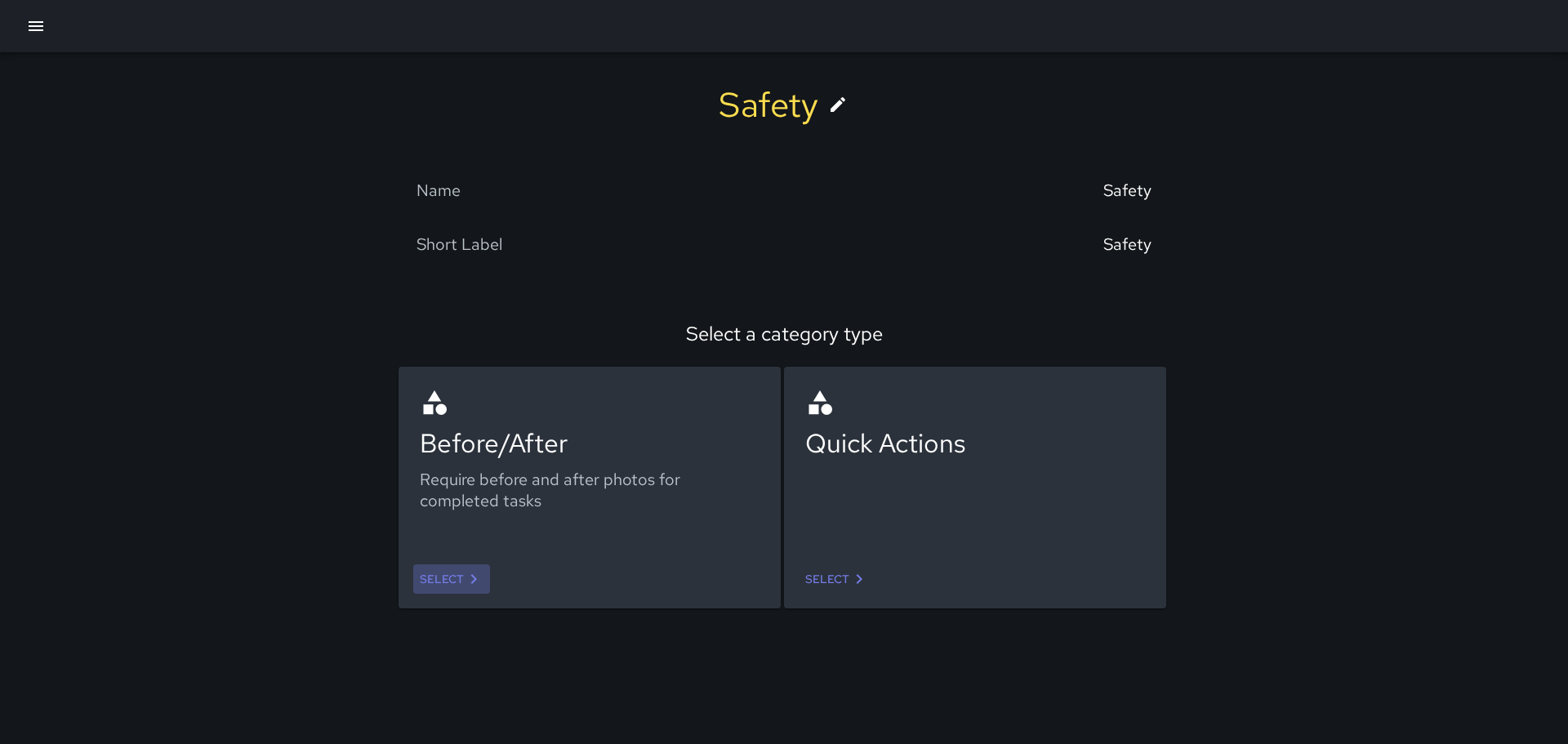
click at [447, 570] on link "Select" at bounding box center [451, 579] width 77 height 30
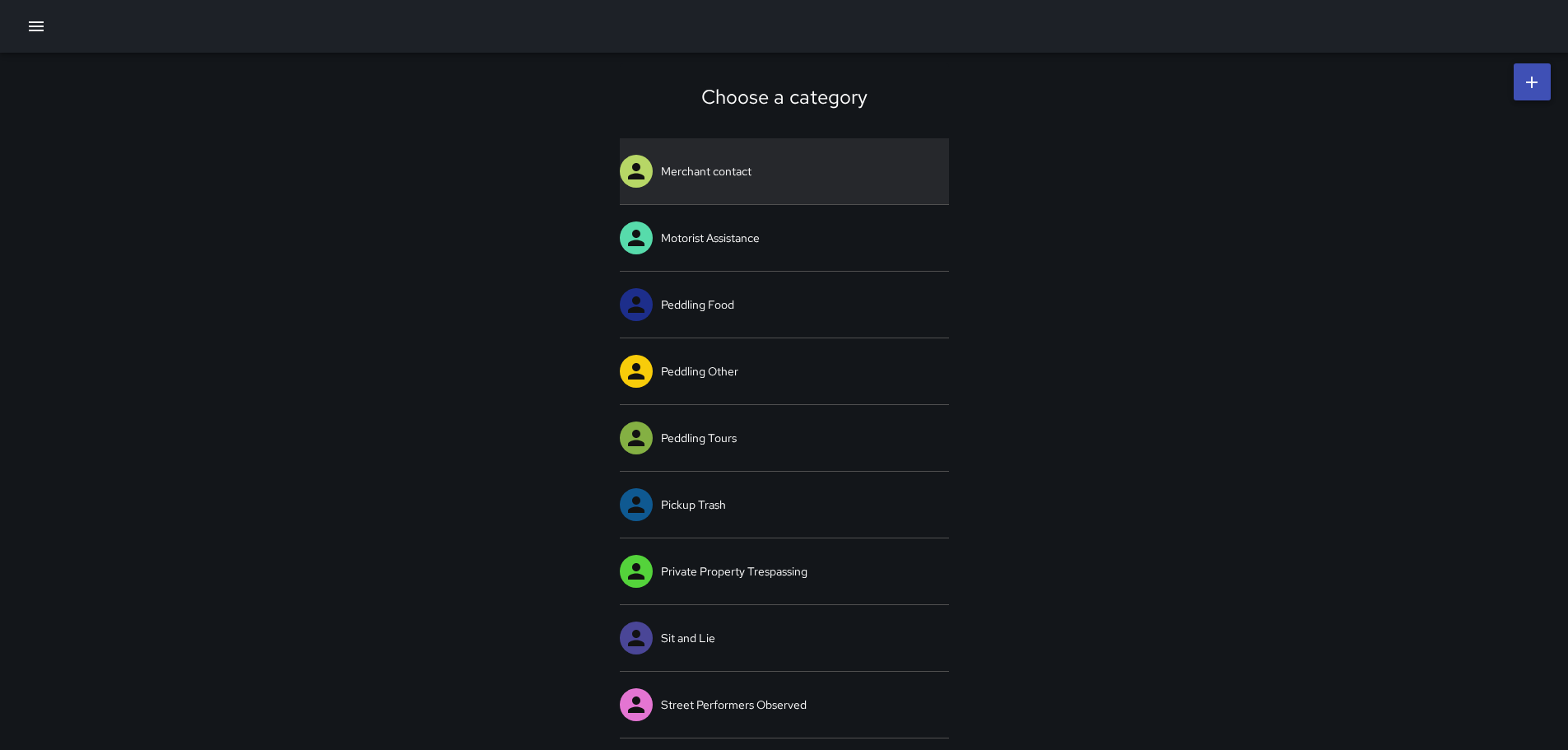
scroll to position [4, 0]
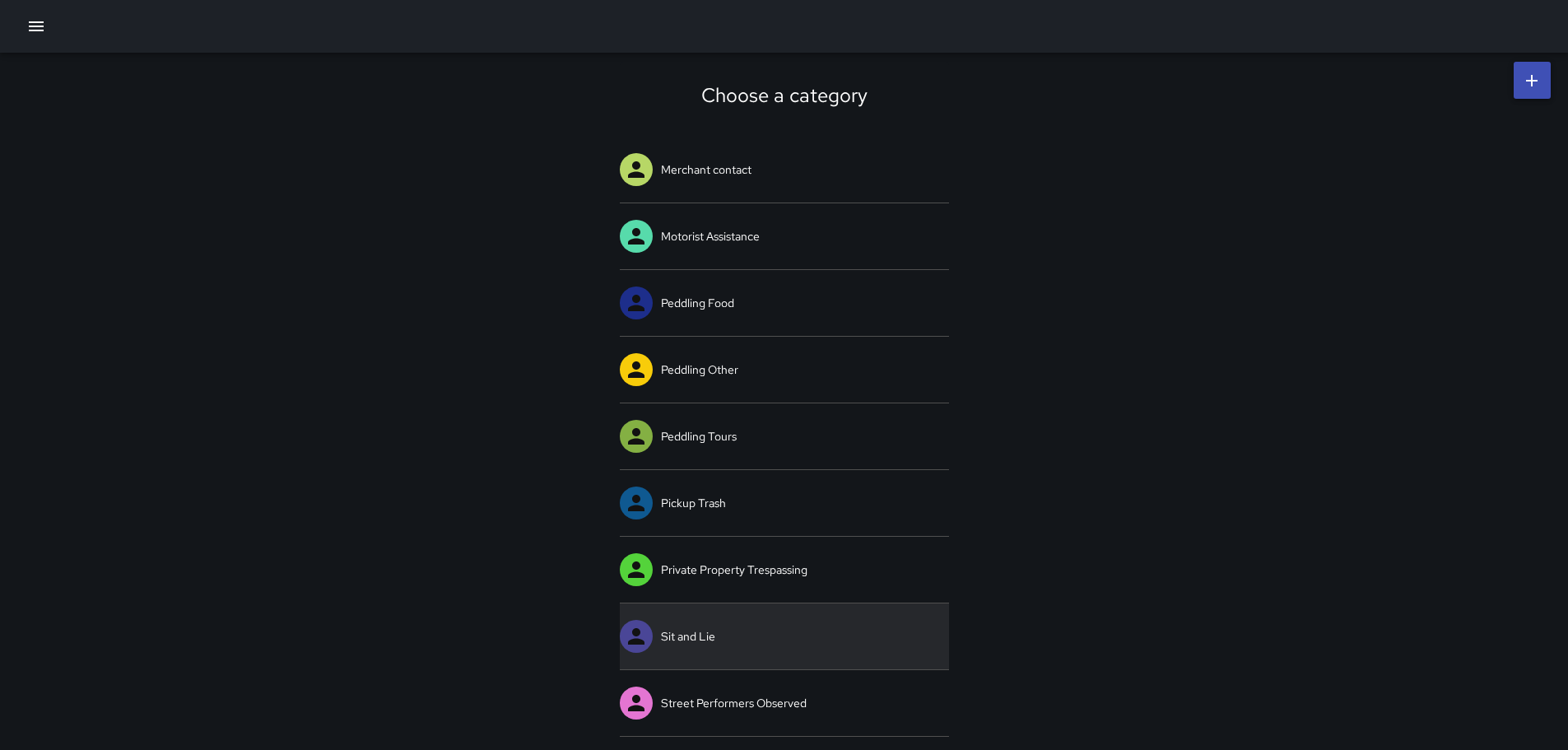
click at [641, 637] on icon at bounding box center [637, 637] width 25 height 25
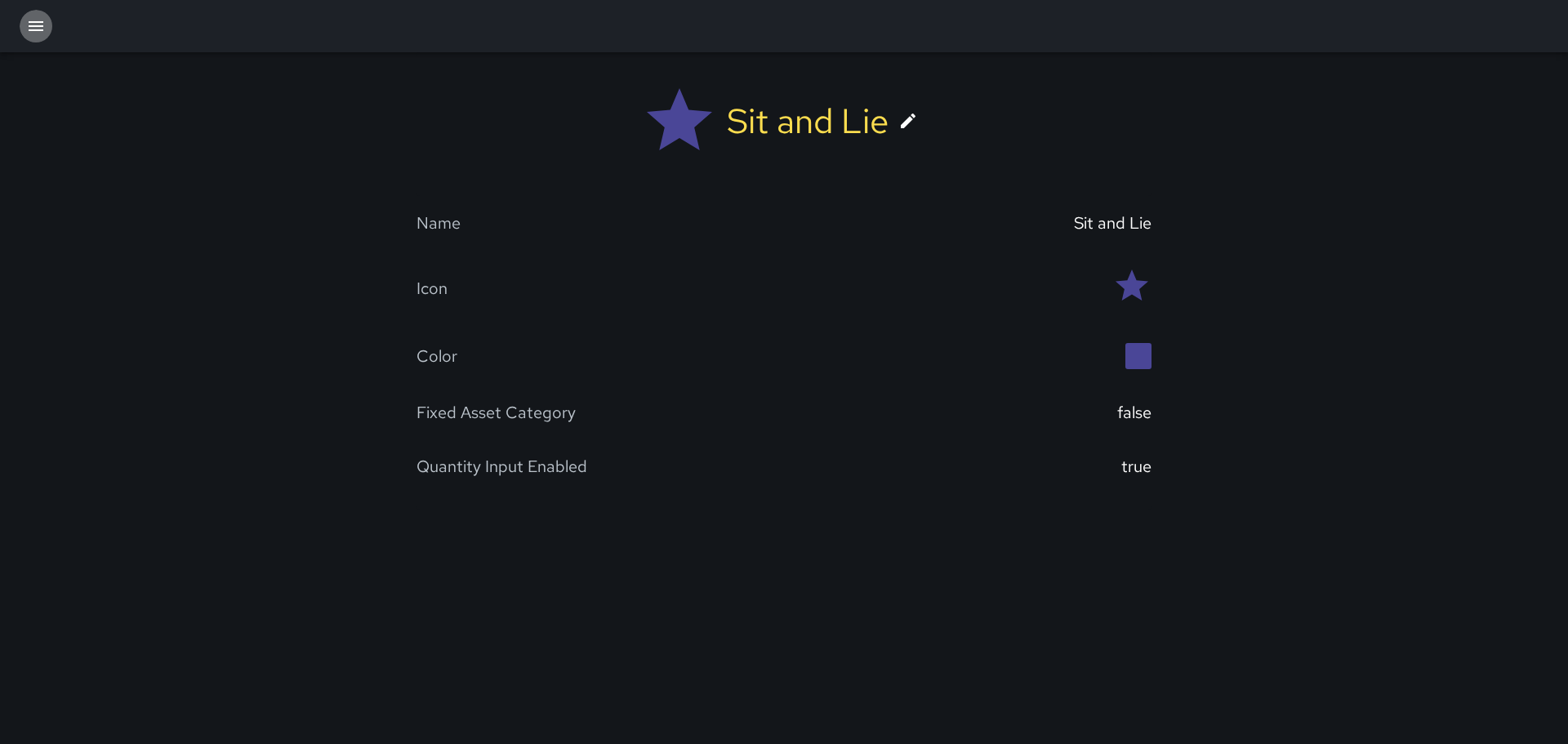
click at [26, 24] on icon "button" at bounding box center [36, 26] width 20 height 20
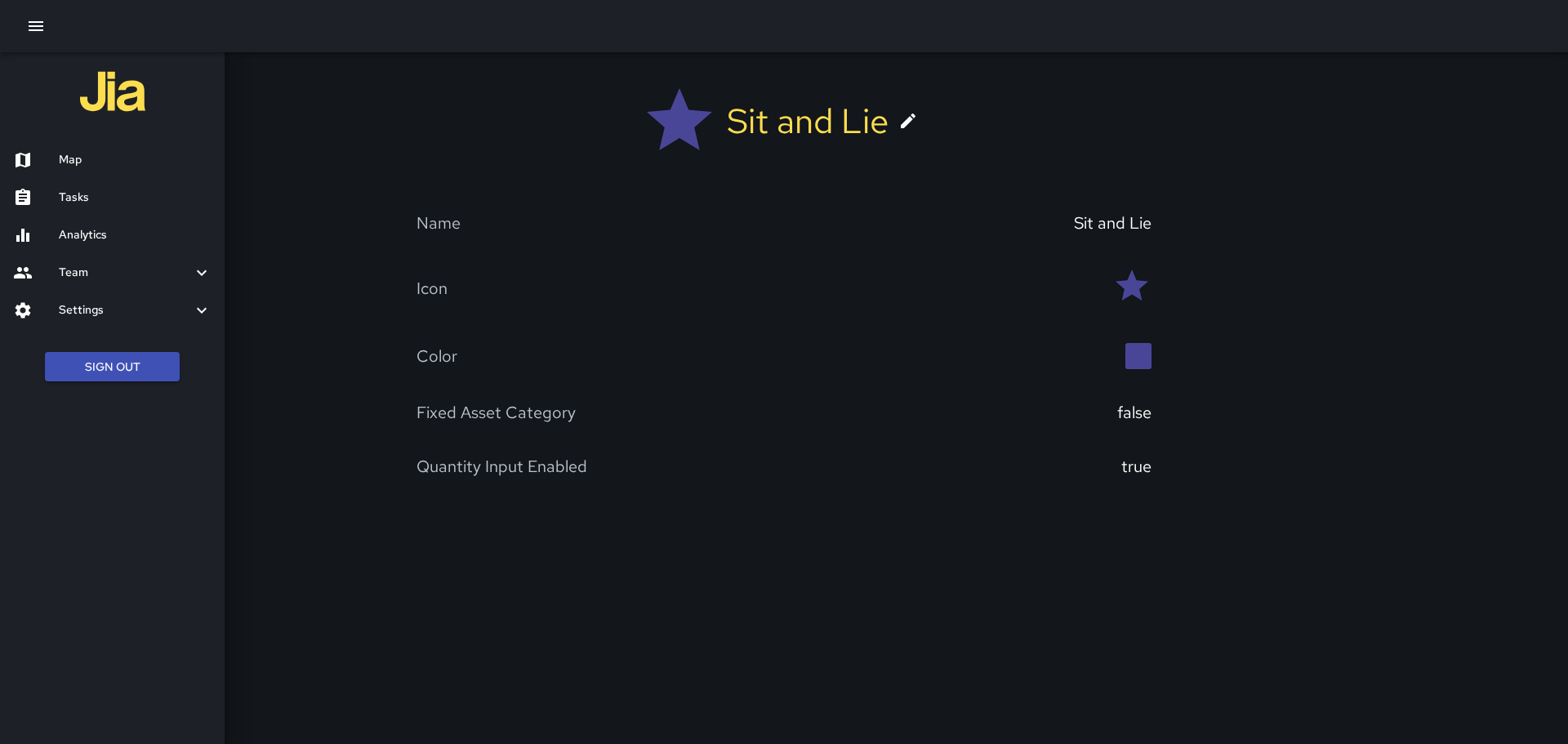
click at [201, 307] on icon at bounding box center [202, 310] width 20 height 20
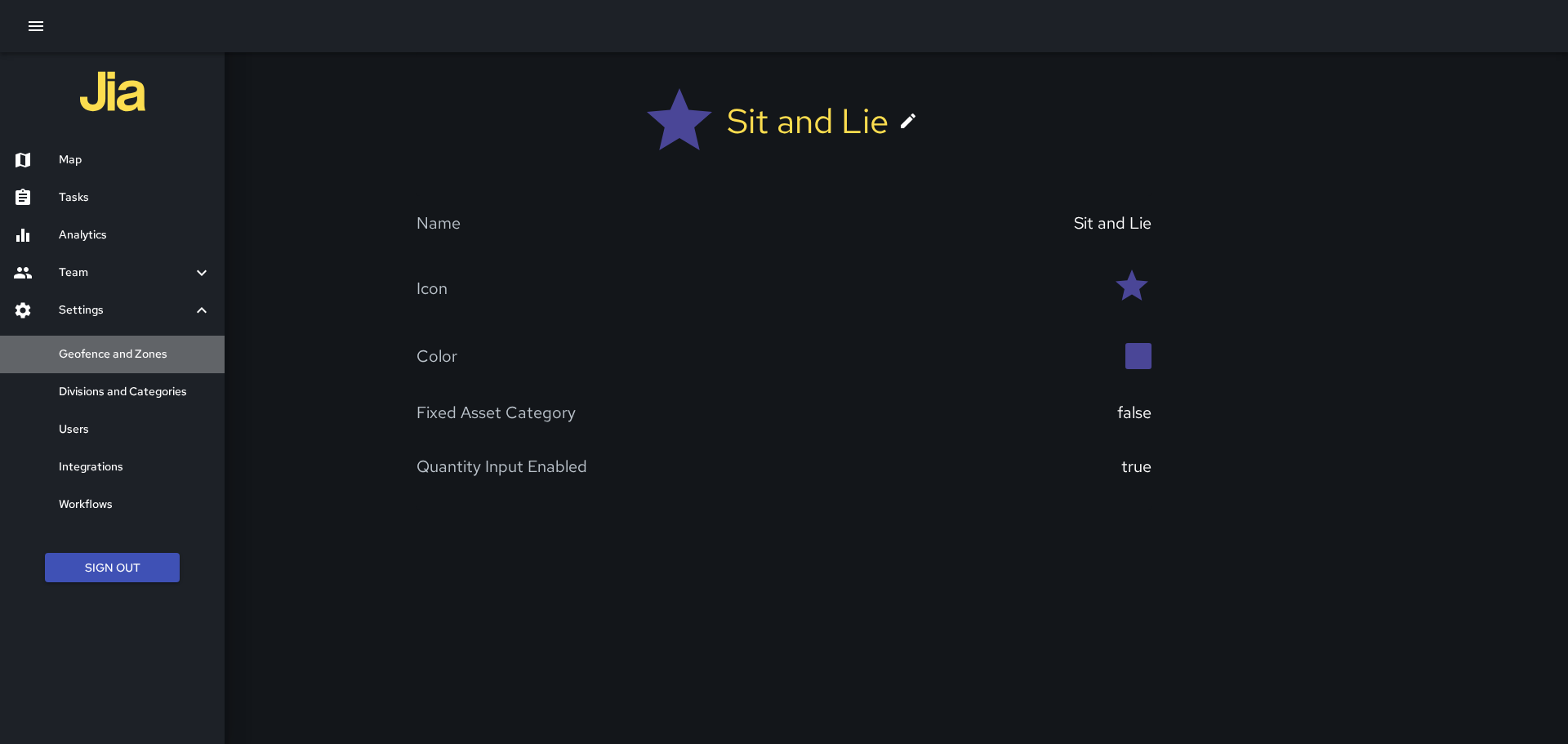
click at [126, 350] on h6 "Geofence and Zones" at bounding box center [135, 355] width 153 height 18
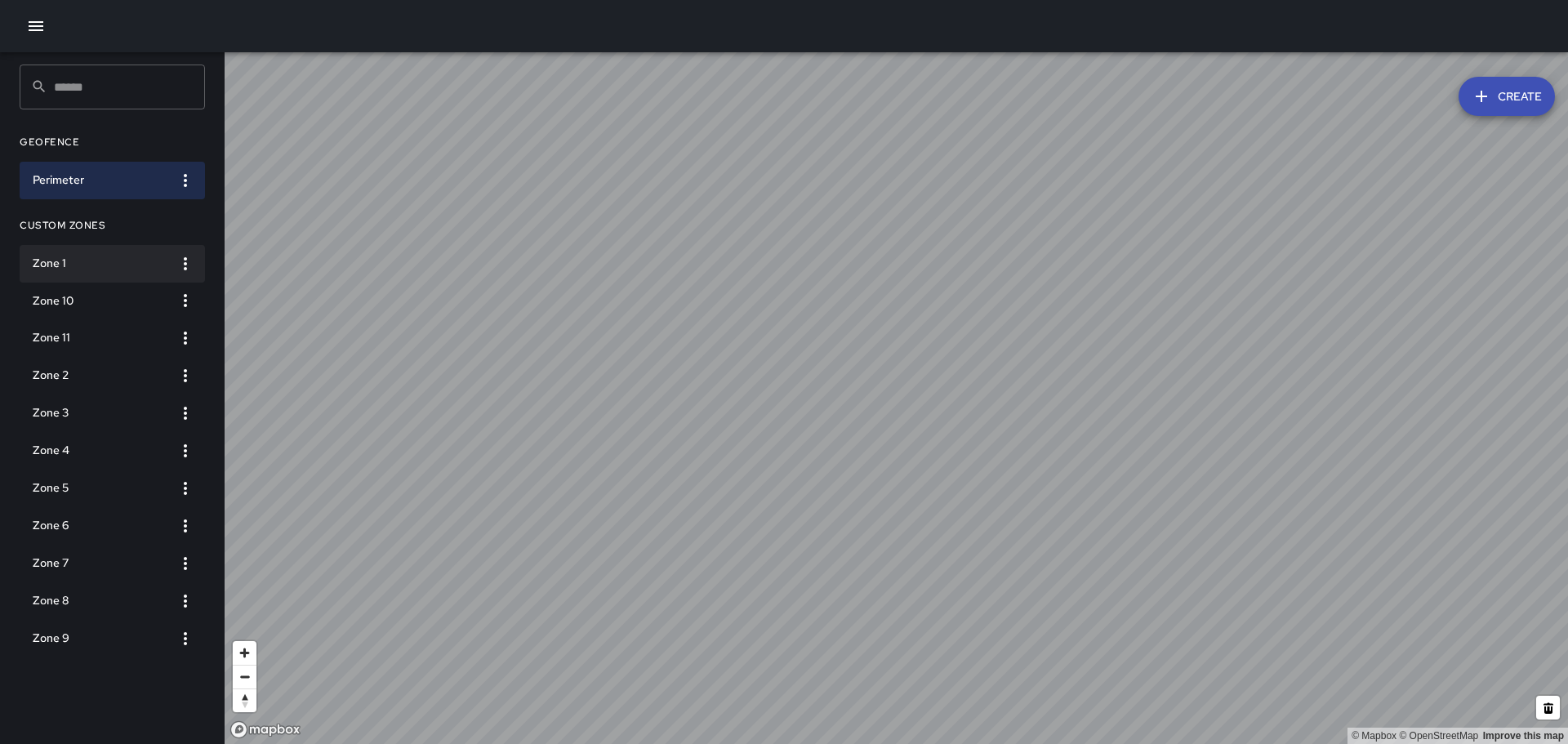
click at [53, 259] on h6 "Zone 1" at bounding box center [100, 264] width 133 height 18
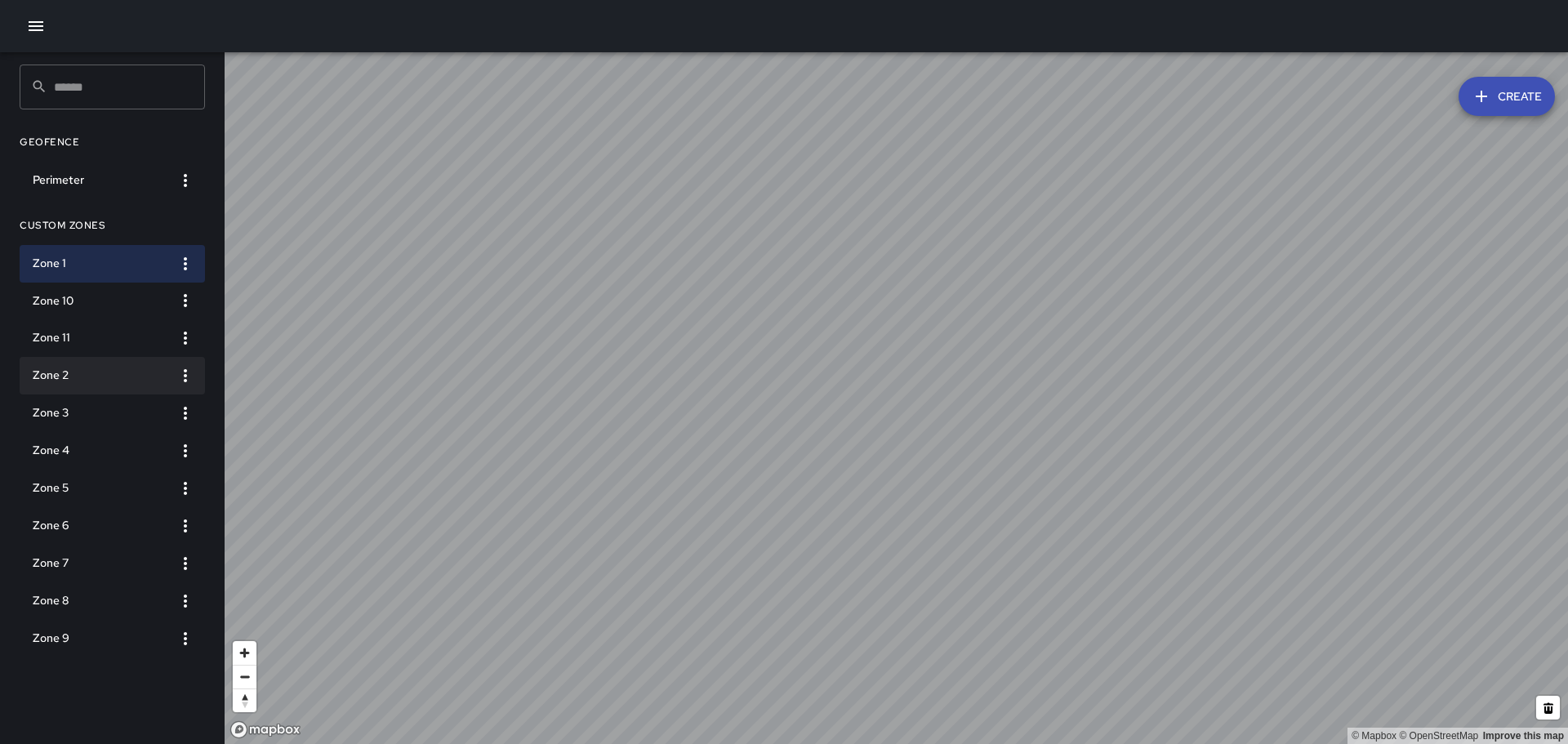
click at [50, 371] on h6 "Zone 2" at bounding box center [100, 376] width 133 height 18
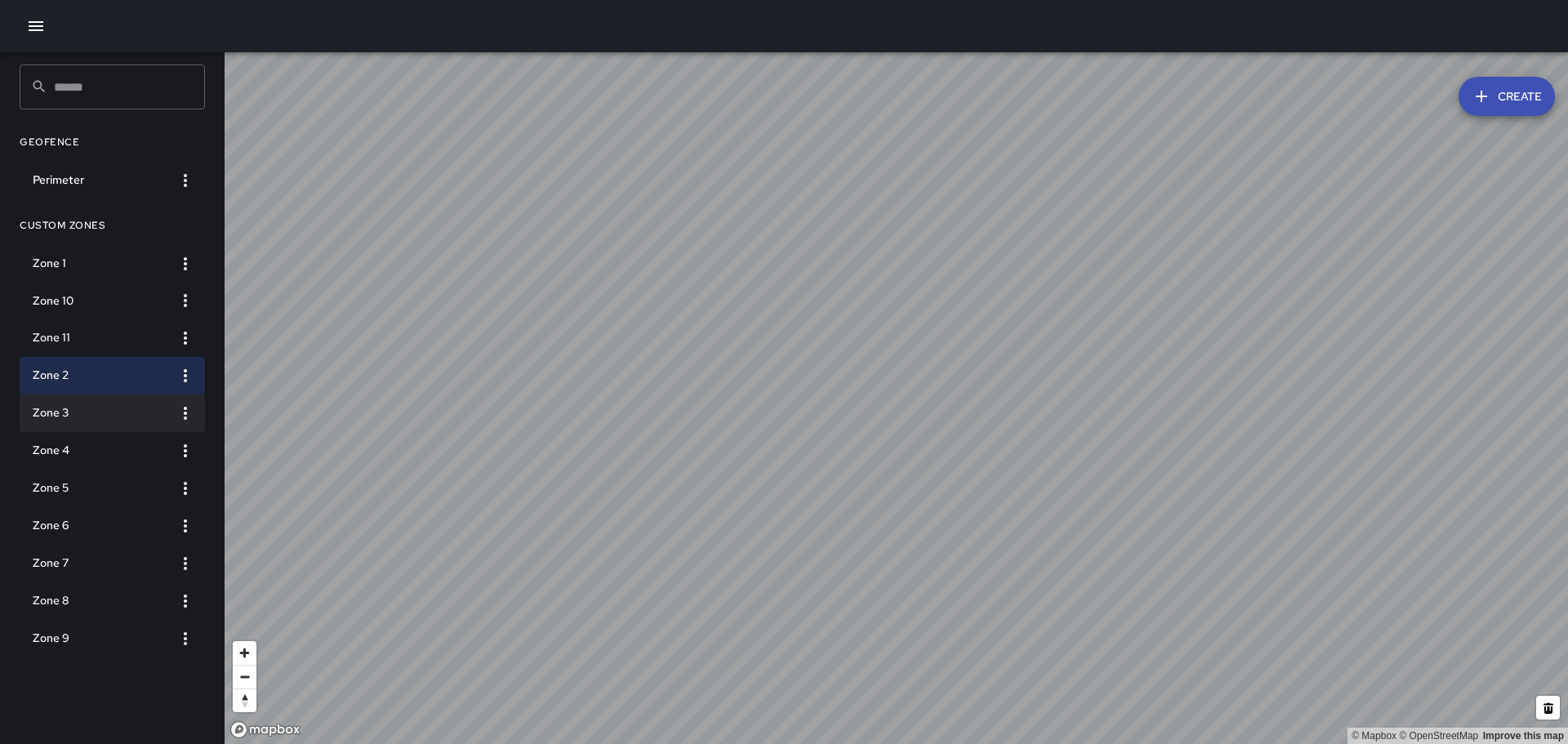
click at [63, 410] on h6 "Zone 3" at bounding box center [100, 413] width 133 height 18
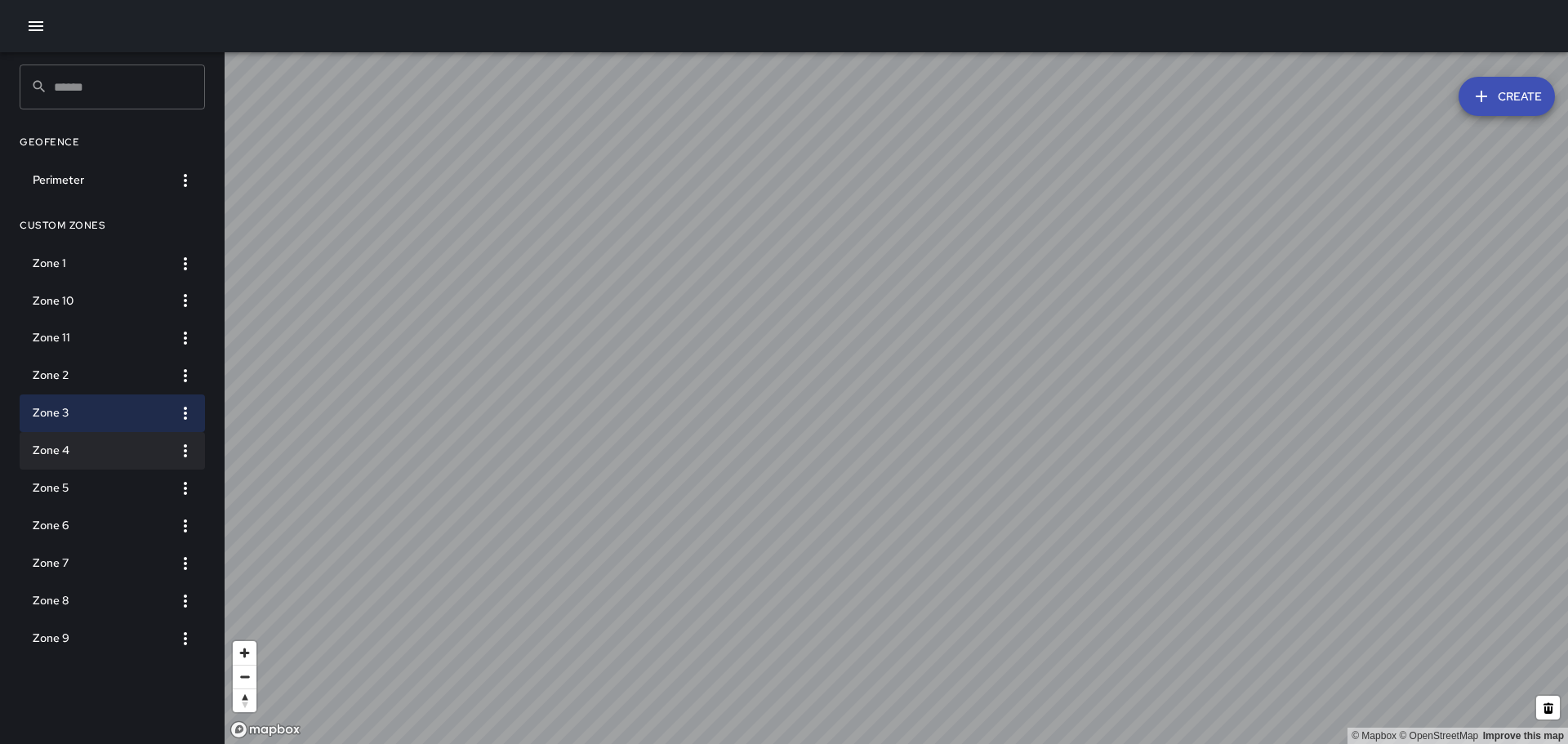
click at [61, 442] on h6 "Zone 4" at bounding box center [100, 451] width 133 height 18
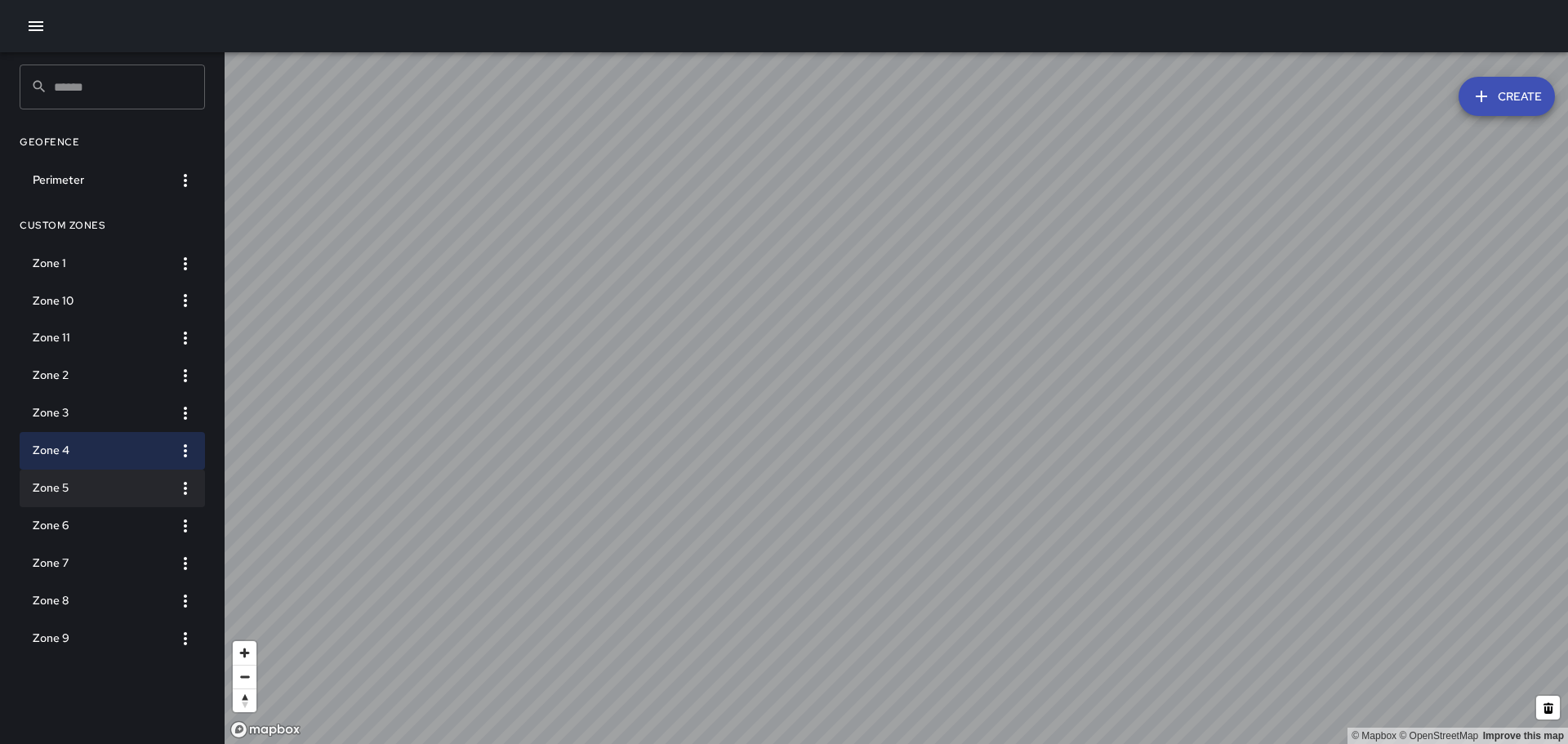
click at [53, 486] on h6 "Zone 5" at bounding box center [100, 489] width 133 height 18
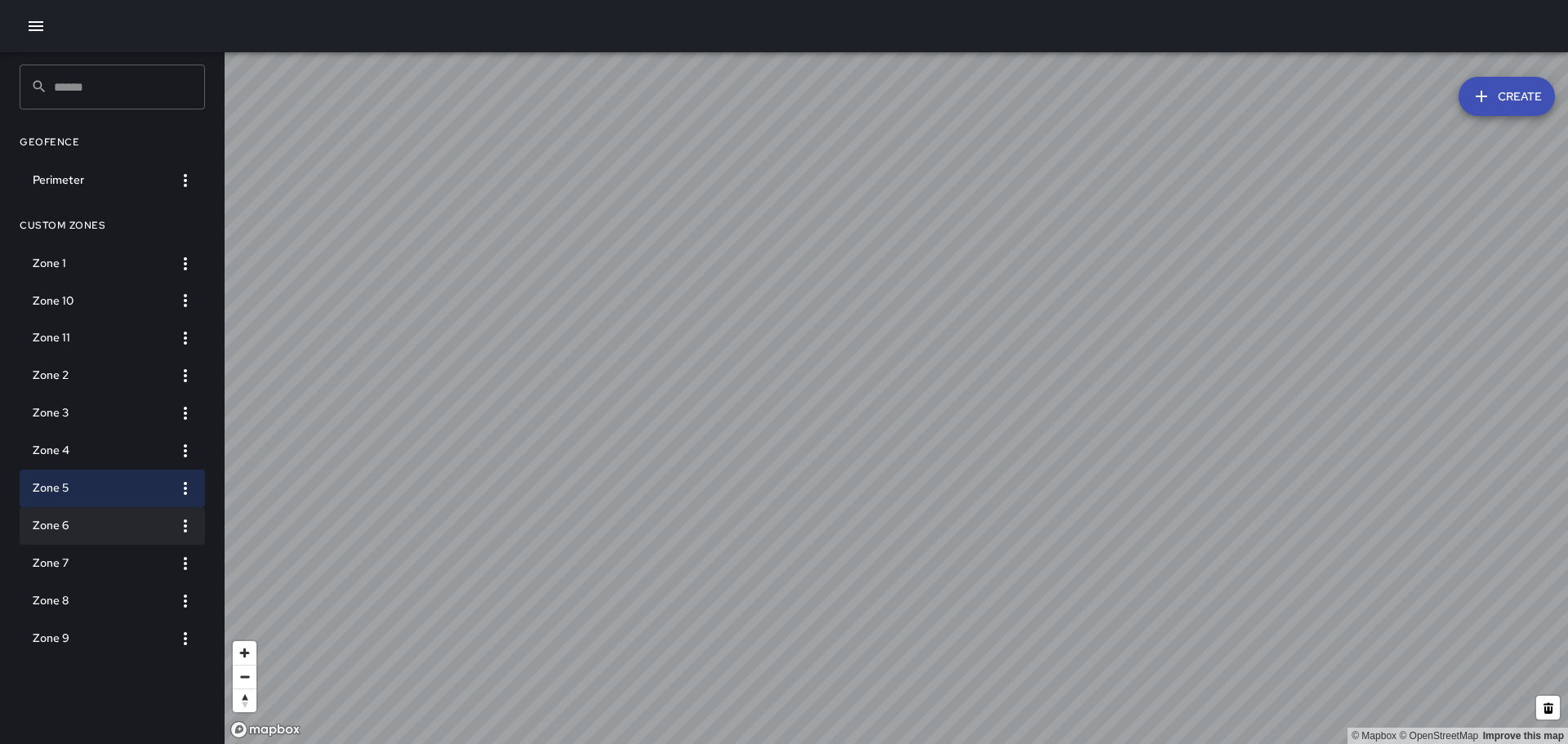
click at [56, 523] on h6 "Zone 6" at bounding box center [100, 526] width 133 height 18
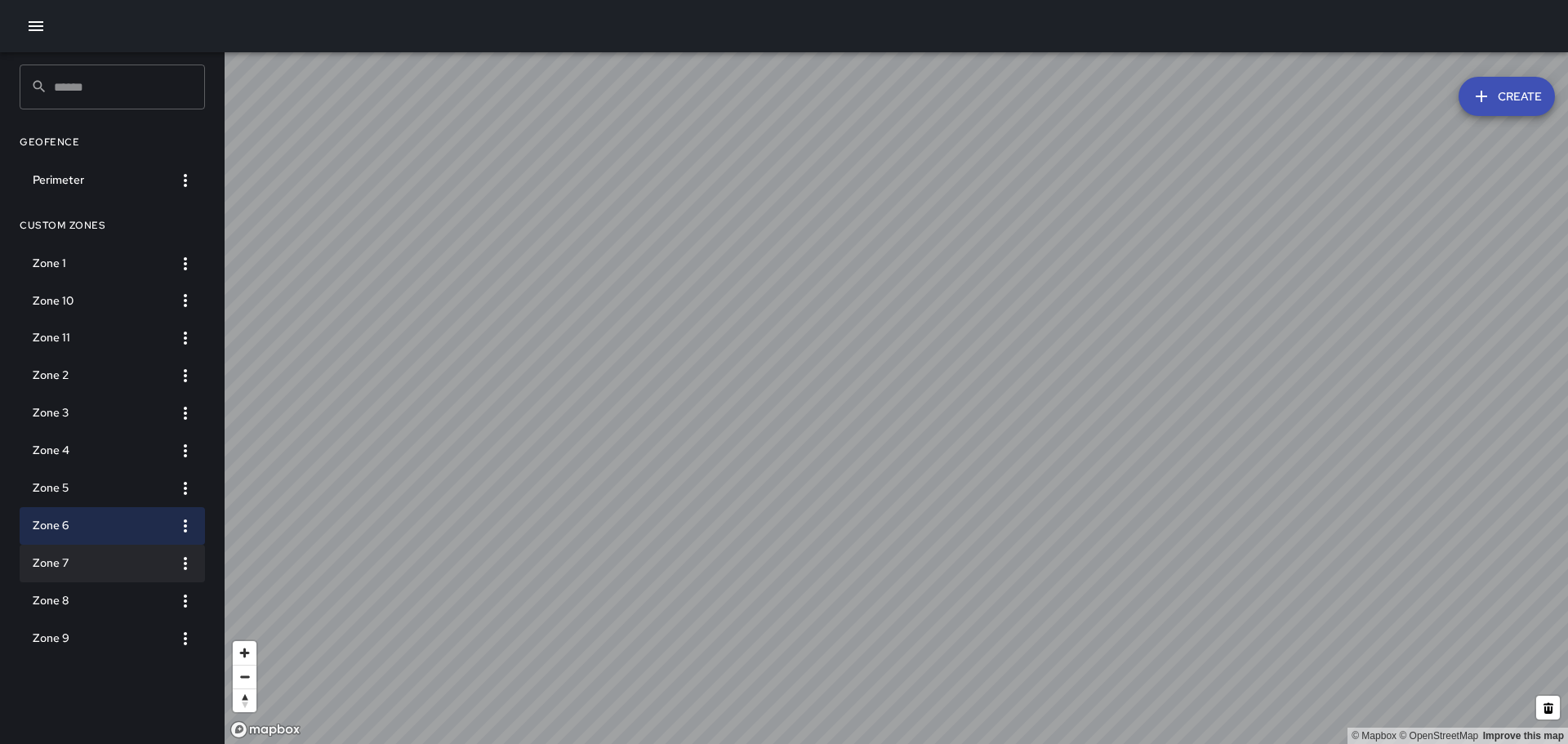
click at [49, 564] on h6 "Zone 7" at bounding box center [100, 564] width 133 height 18
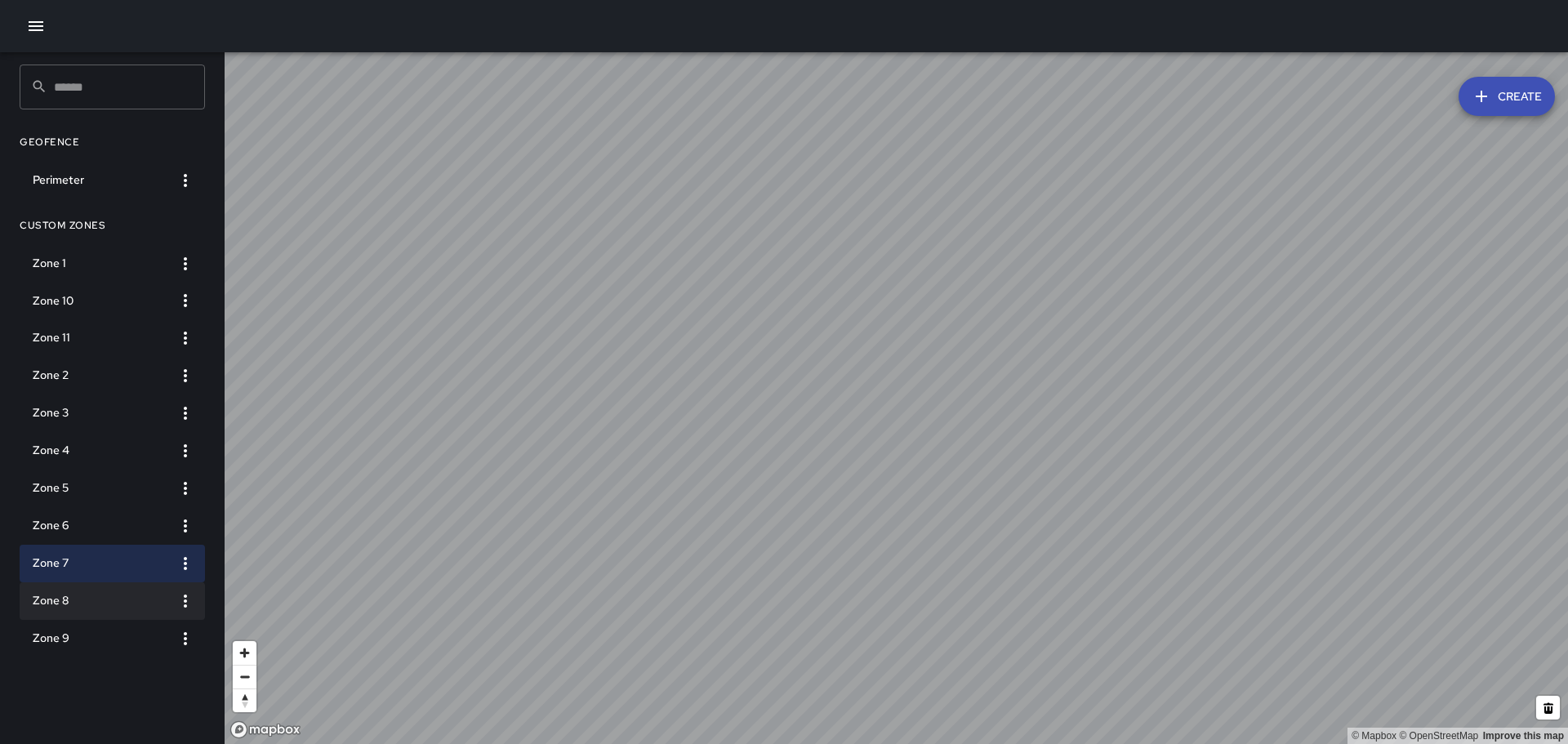
click at [53, 600] on h6 "Zone 8" at bounding box center [100, 602] width 133 height 18
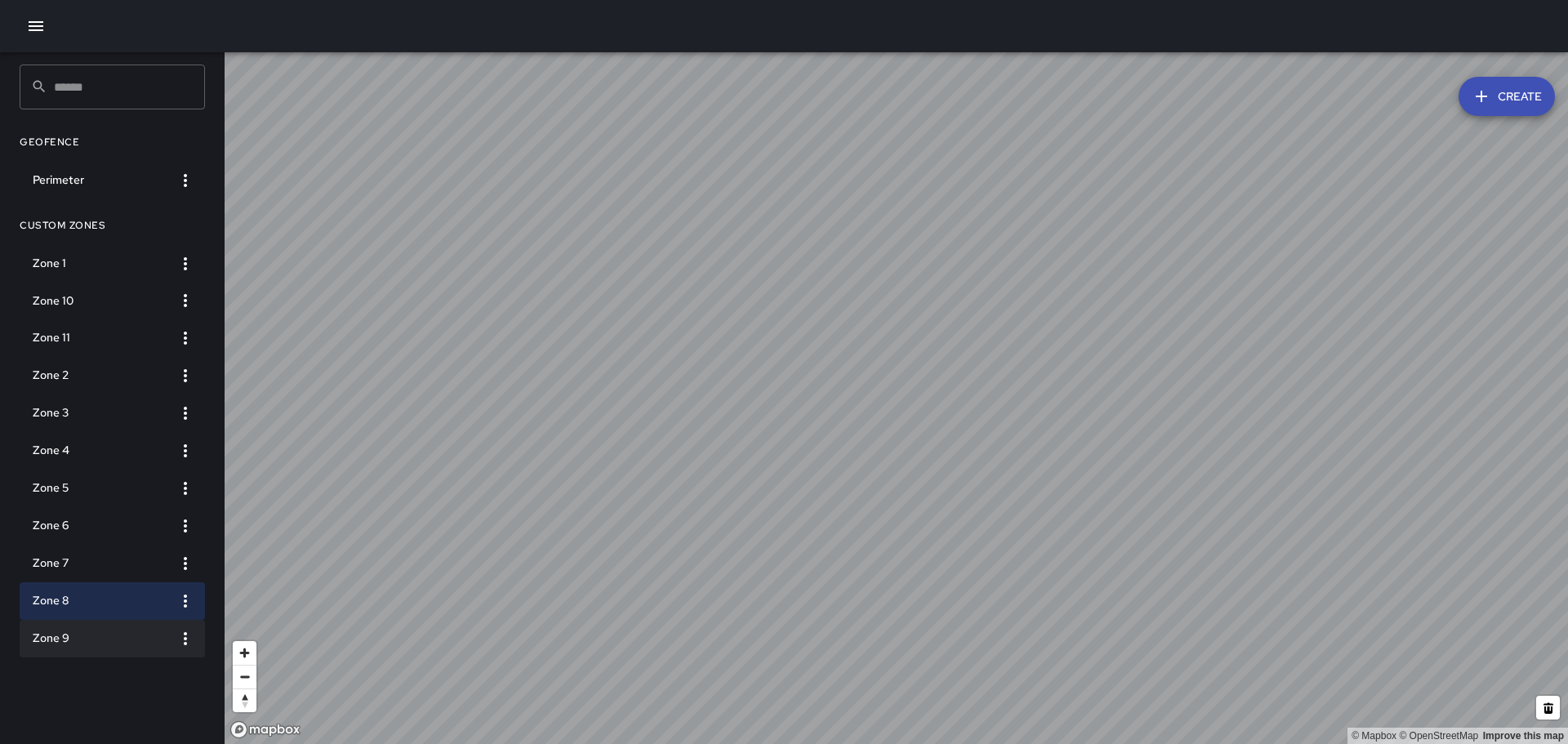
click at [63, 641] on h6 "Zone 9" at bounding box center [100, 639] width 133 height 18
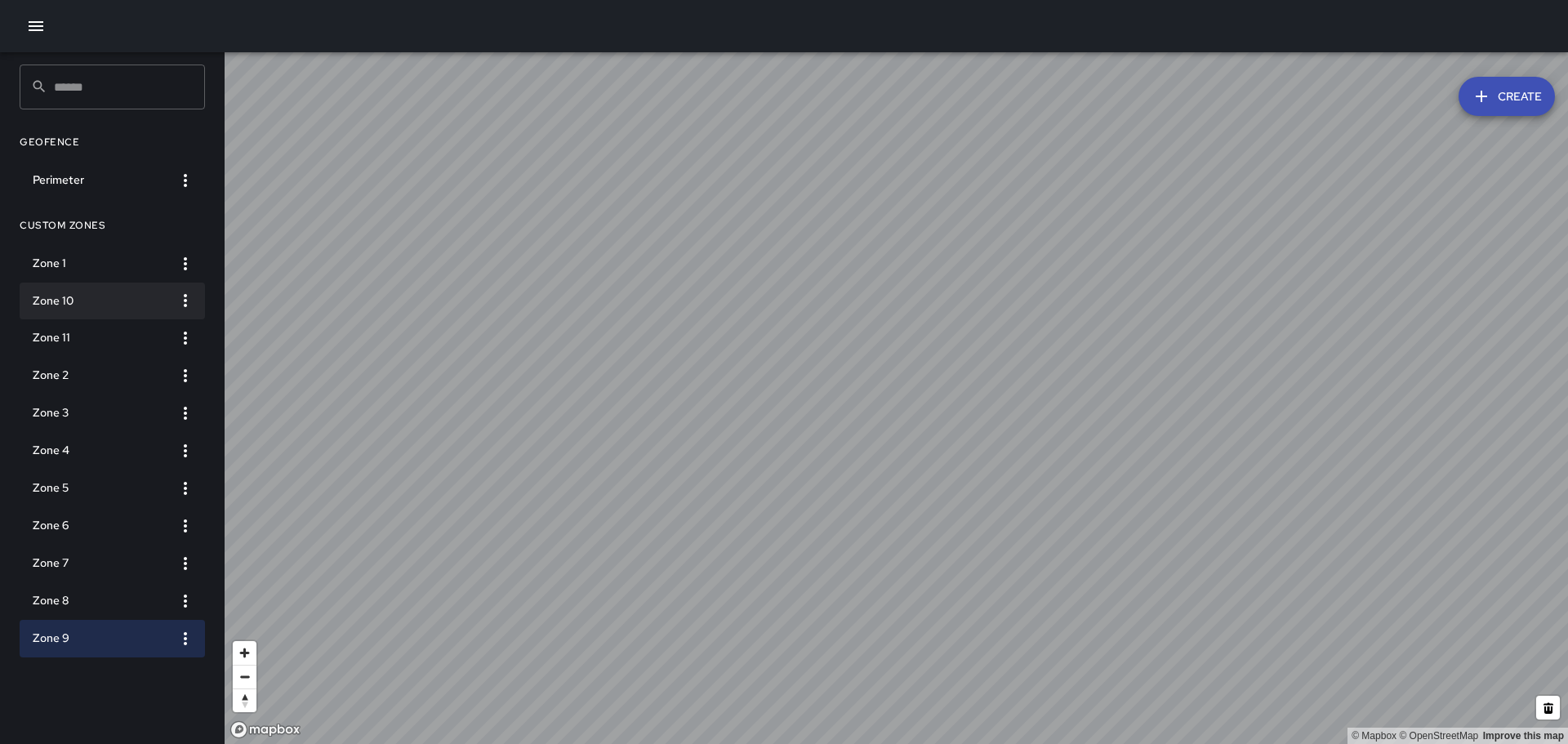
click at [49, 296] on h6 "Zone 10" at bounding box center [100, 301] width 133 height 18
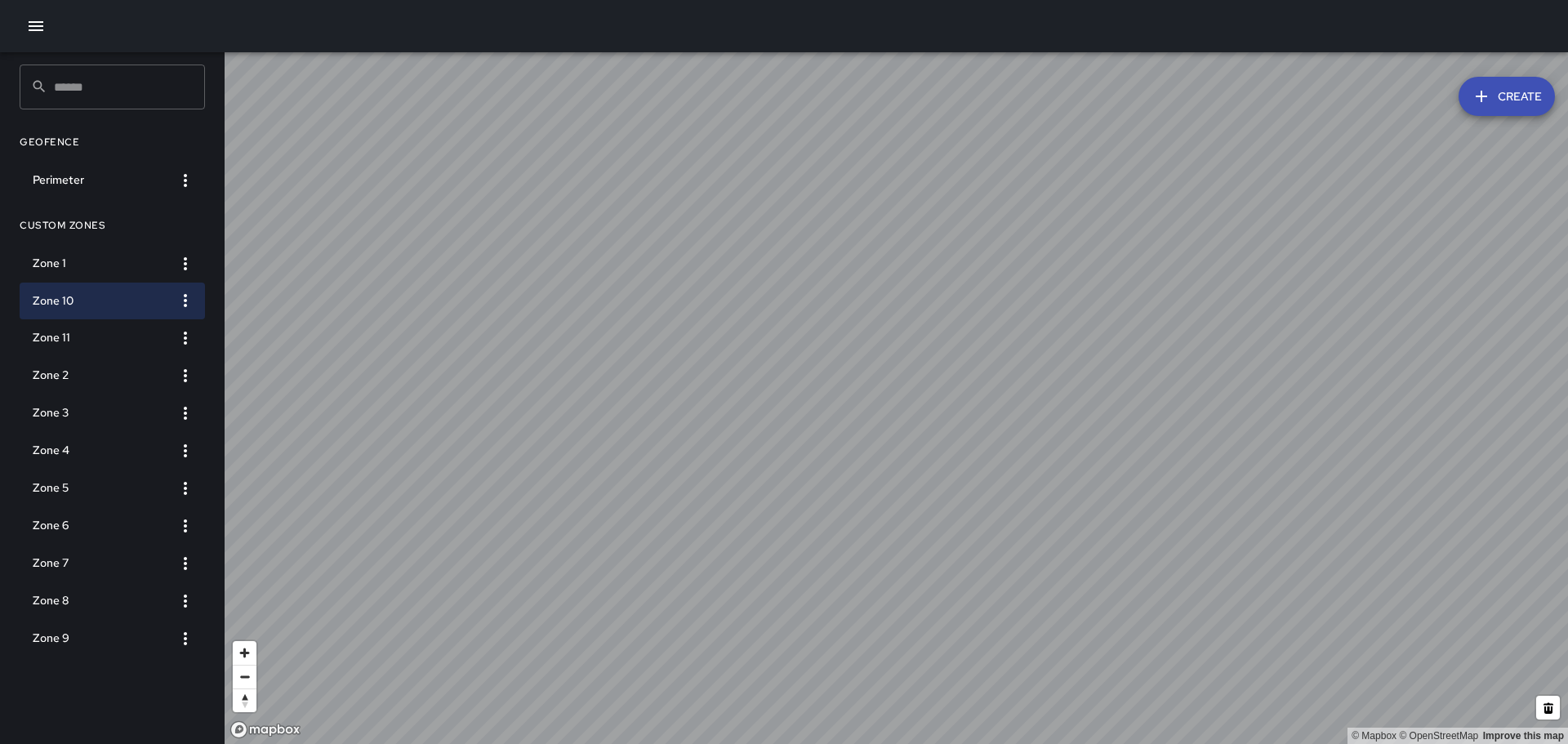
click at [34, 30] on icon "button" at bounding box center [36, 26] width 15 height 10
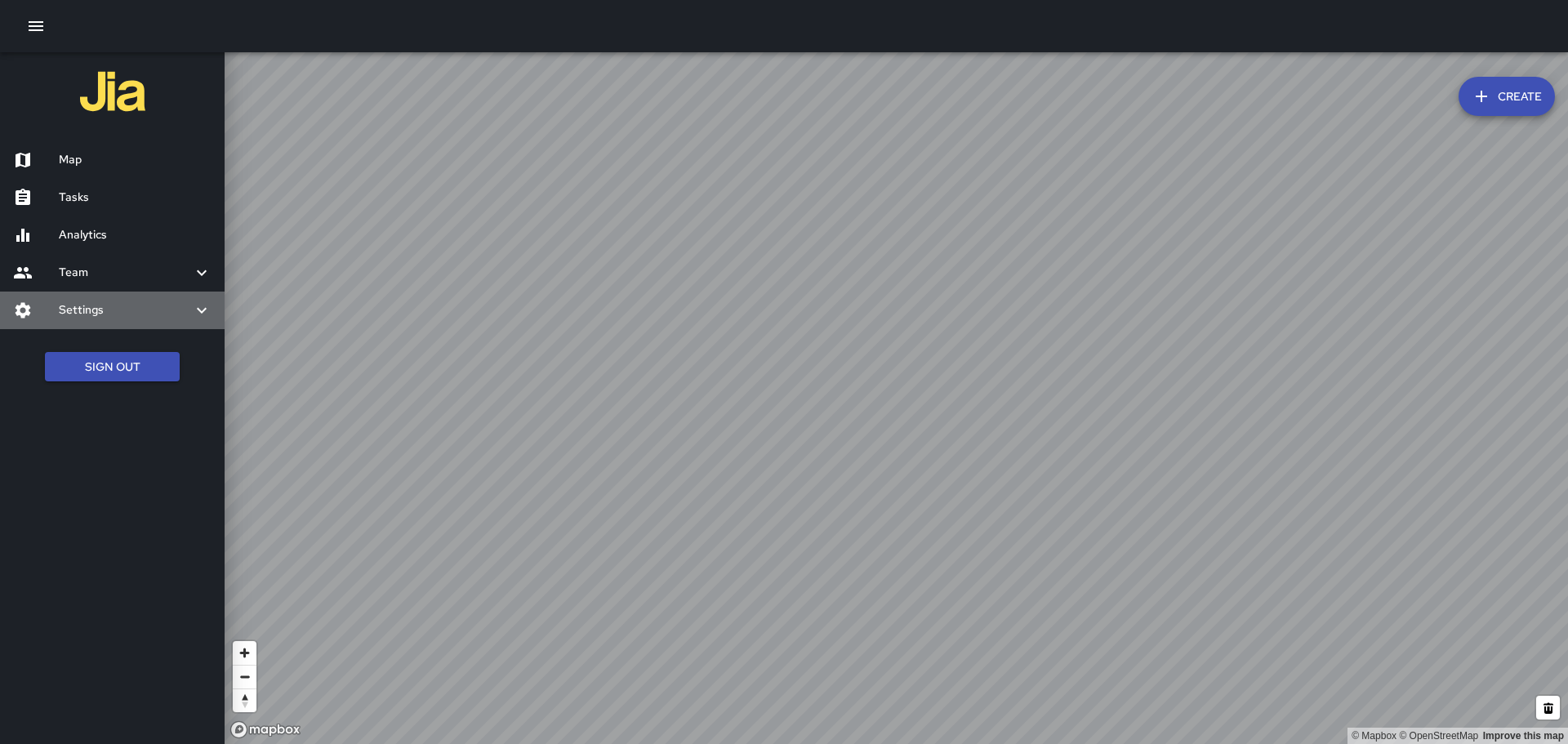
click at [162, 315] on h6 "Settings" at bounding box center [125, 310] width 133 height 18
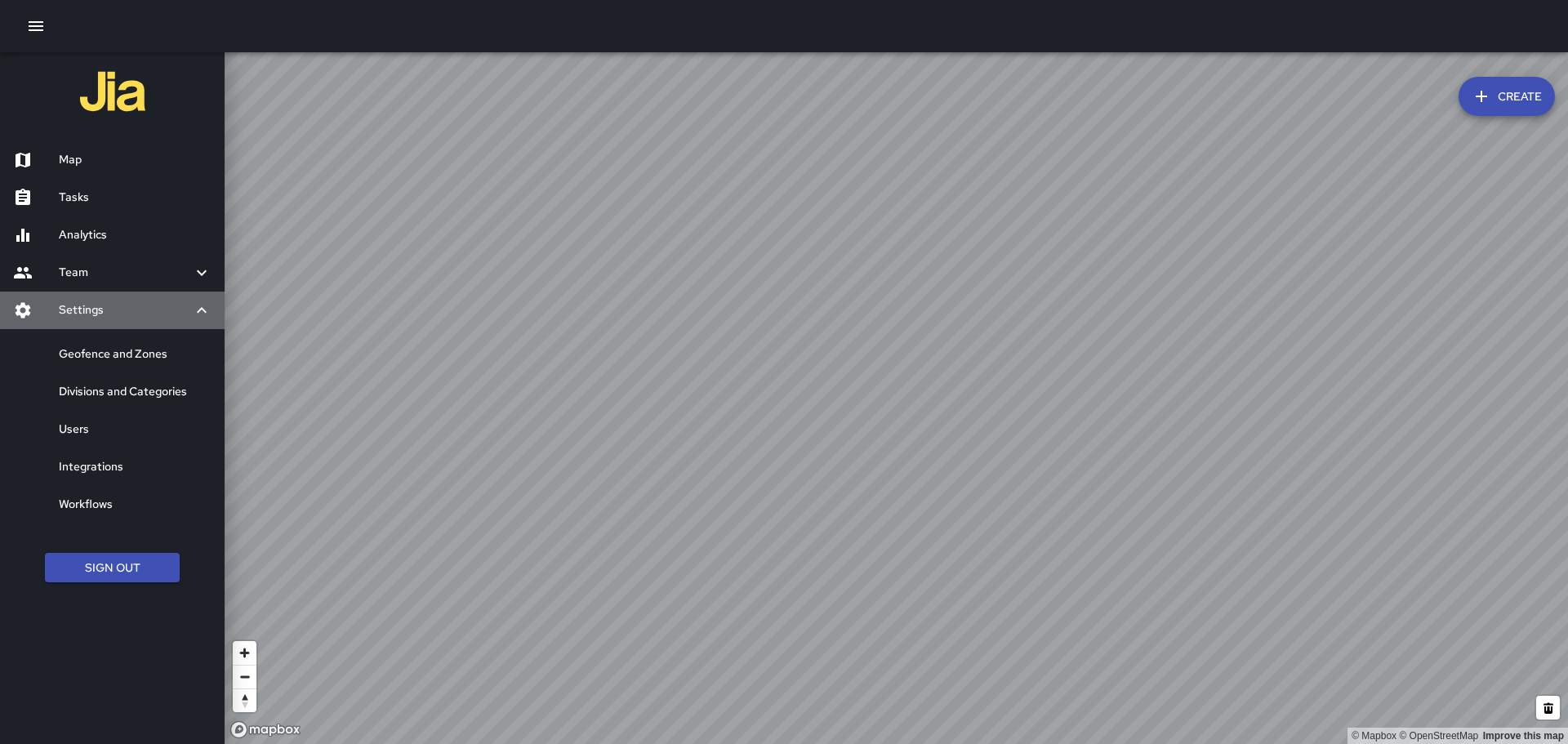
click at [202, 308] on icon at bounding box center [202, 309] width 10 height 6
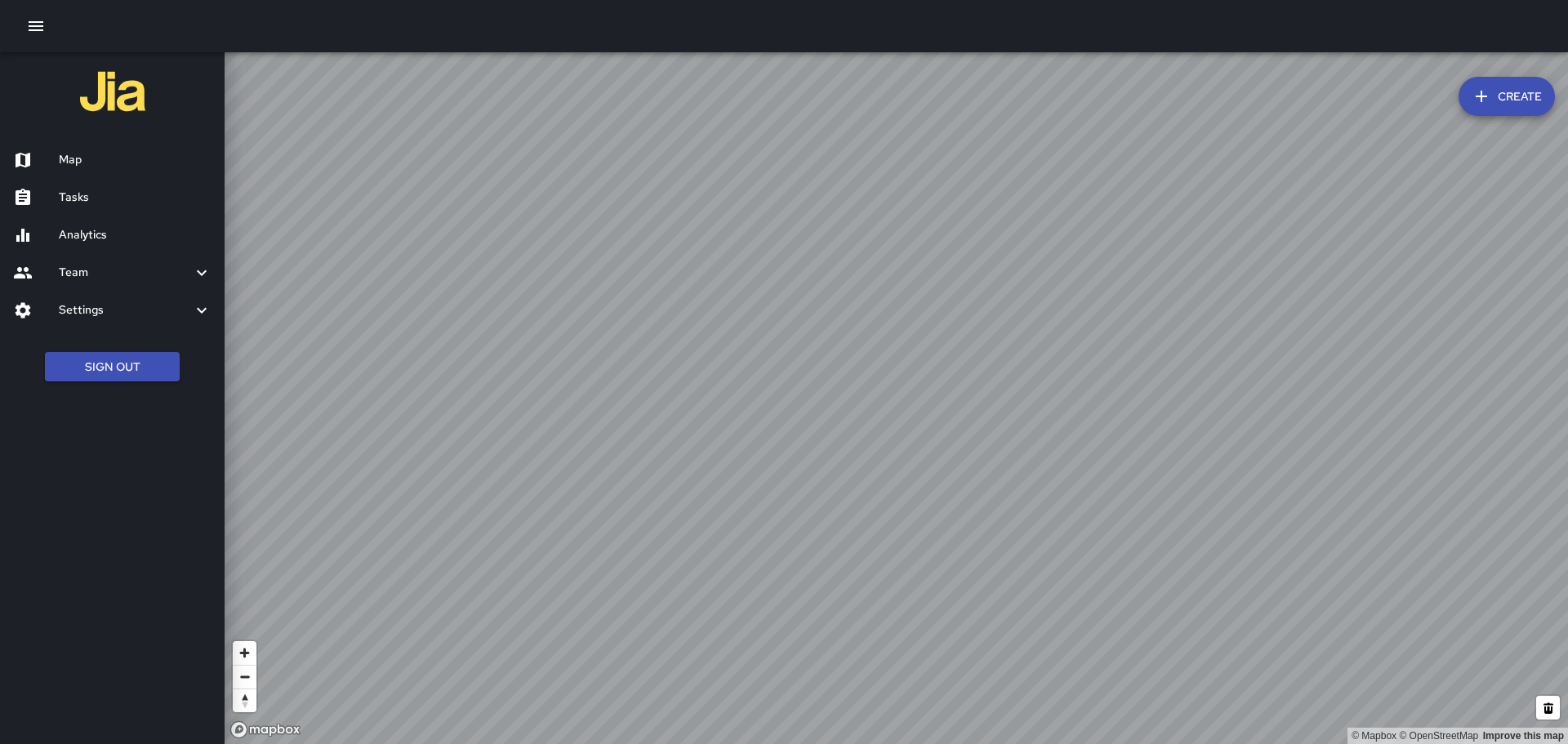
click at [53, 156] on div at bounding box center [36, 160] width 46 height 20
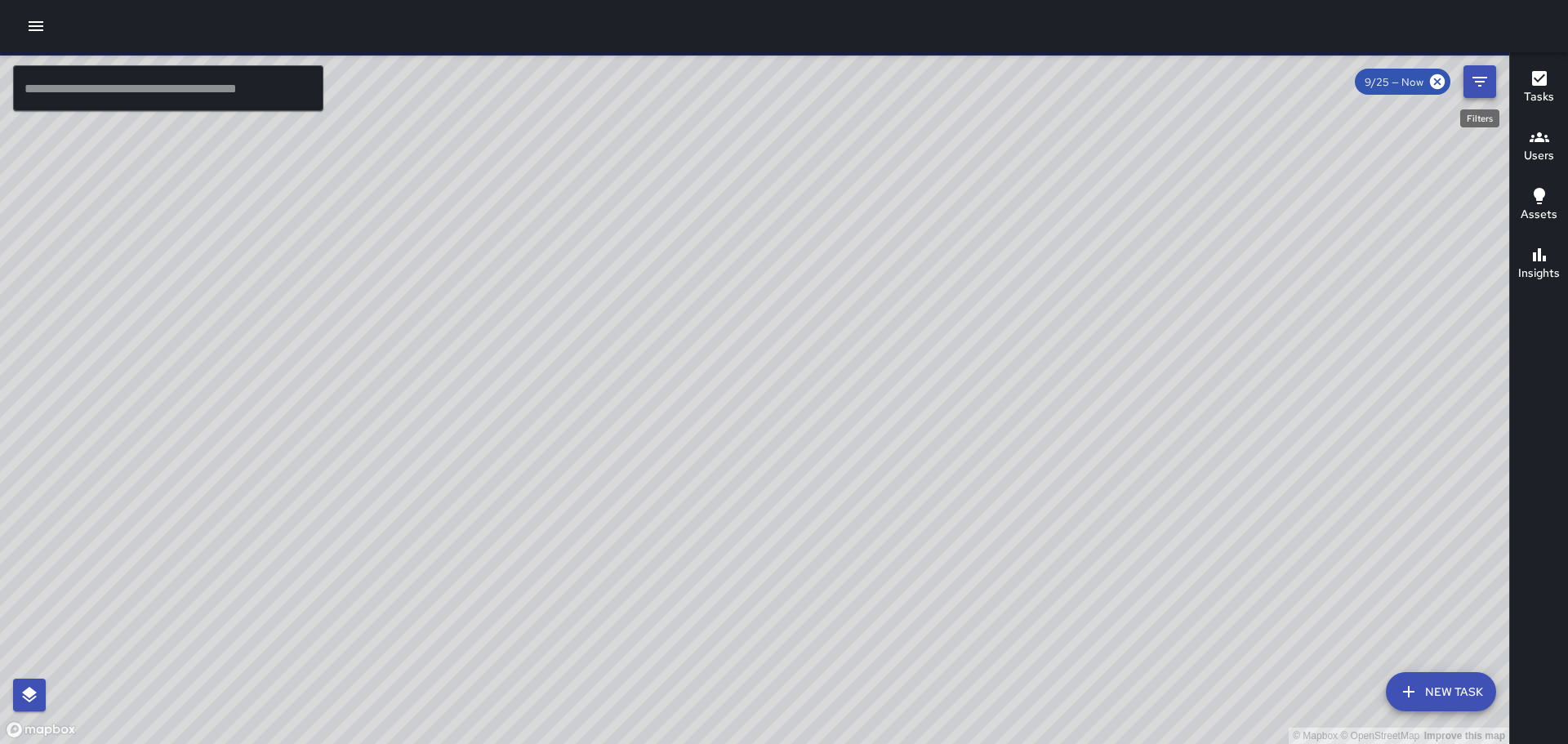
click at [1475, 75] on icon "Filters" at bounding box center [1480, 81] width 20 height 20
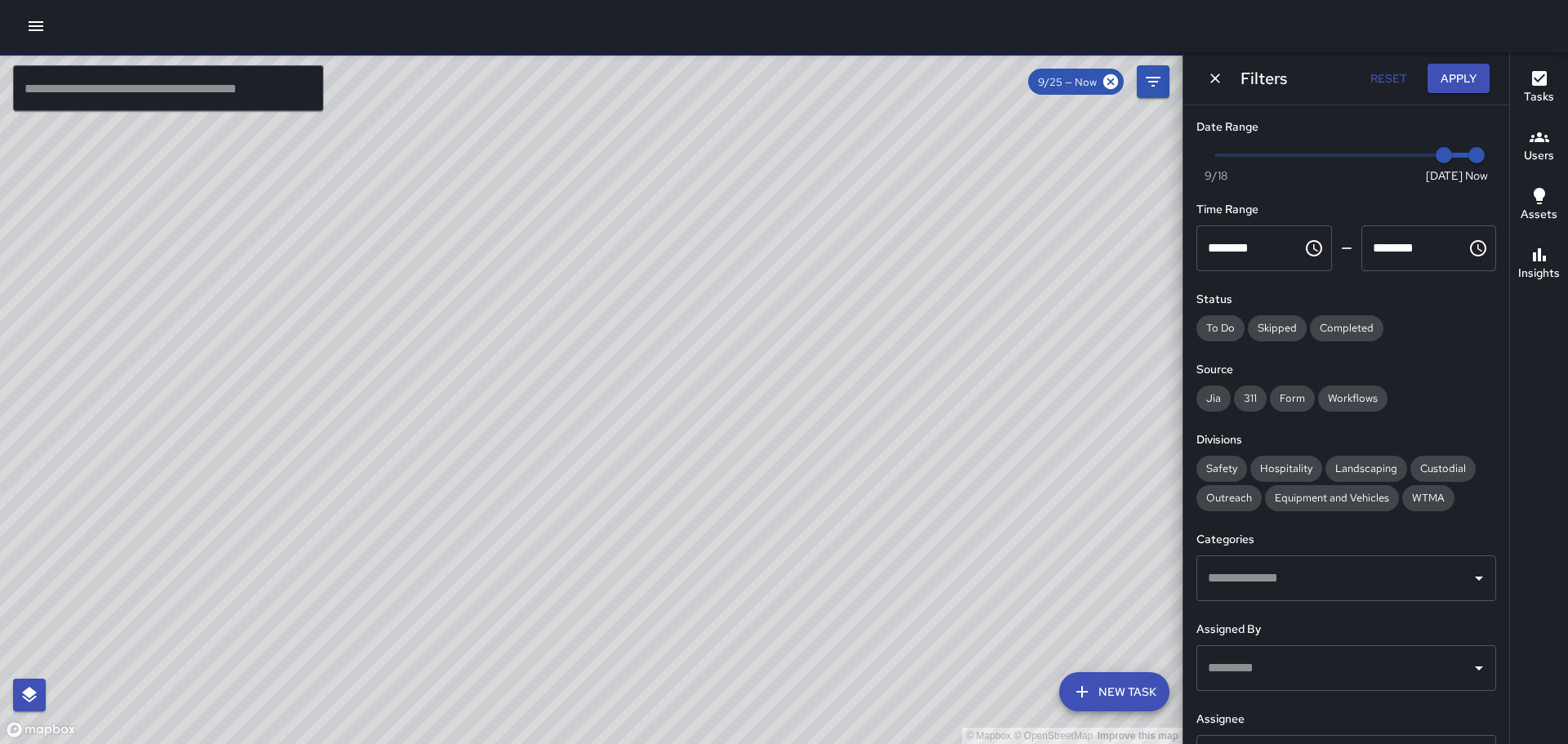
click at [1538, 140] on icon "button" at bounding box center [1540, 137] width 20 height 10
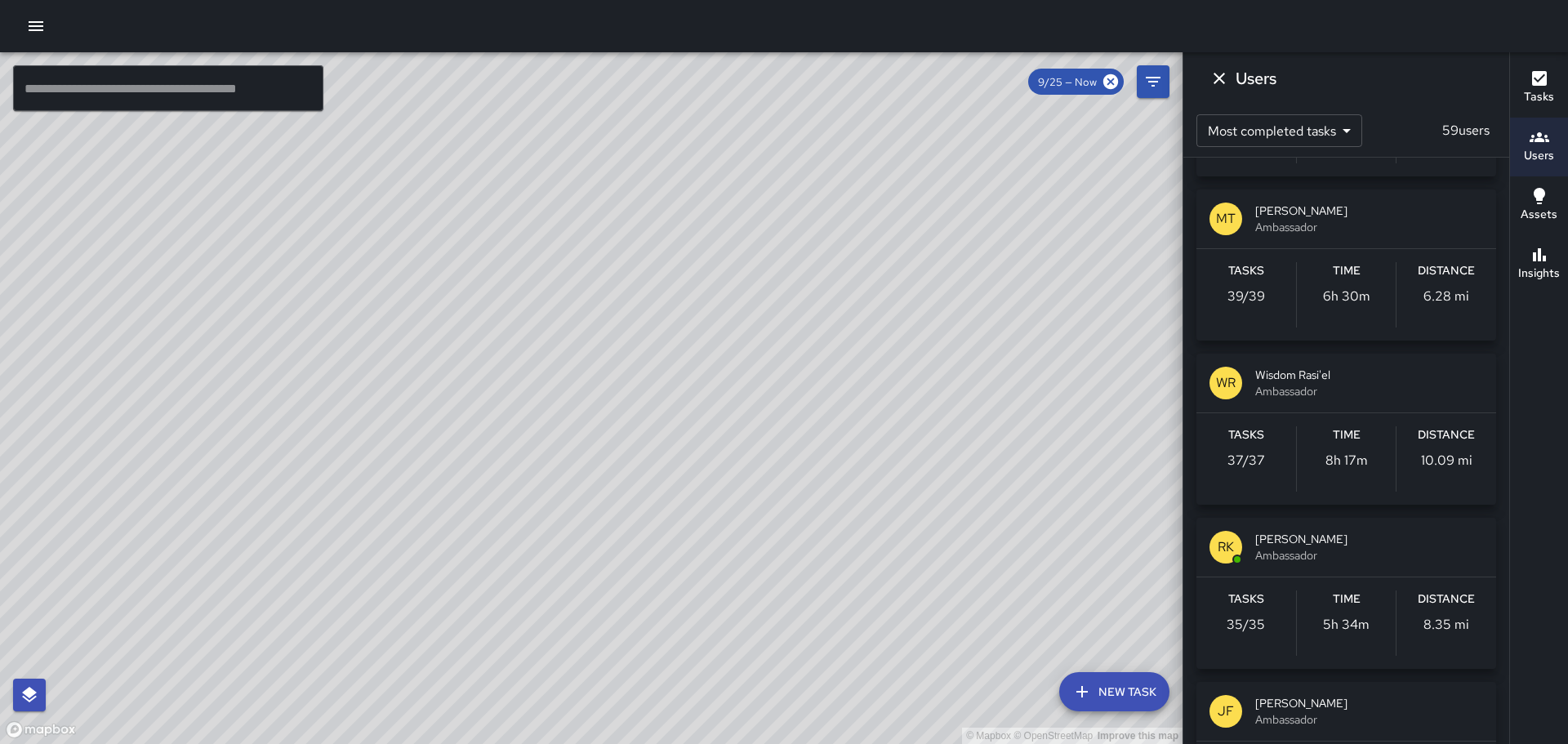
scroll to position [653, 0]
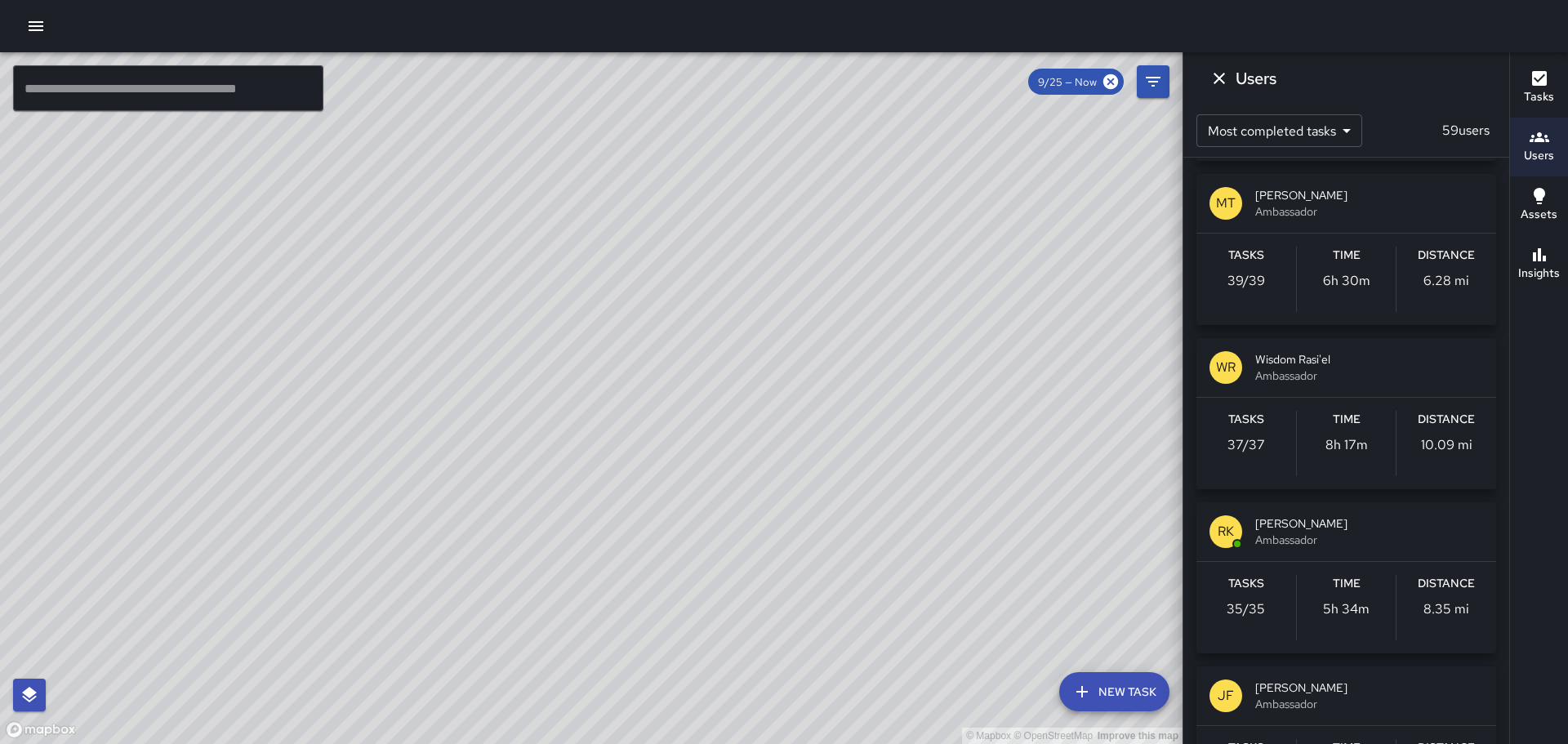
click at [1221, 371] on p "WR" at bounding box center [1226, 368] width 20 height 20
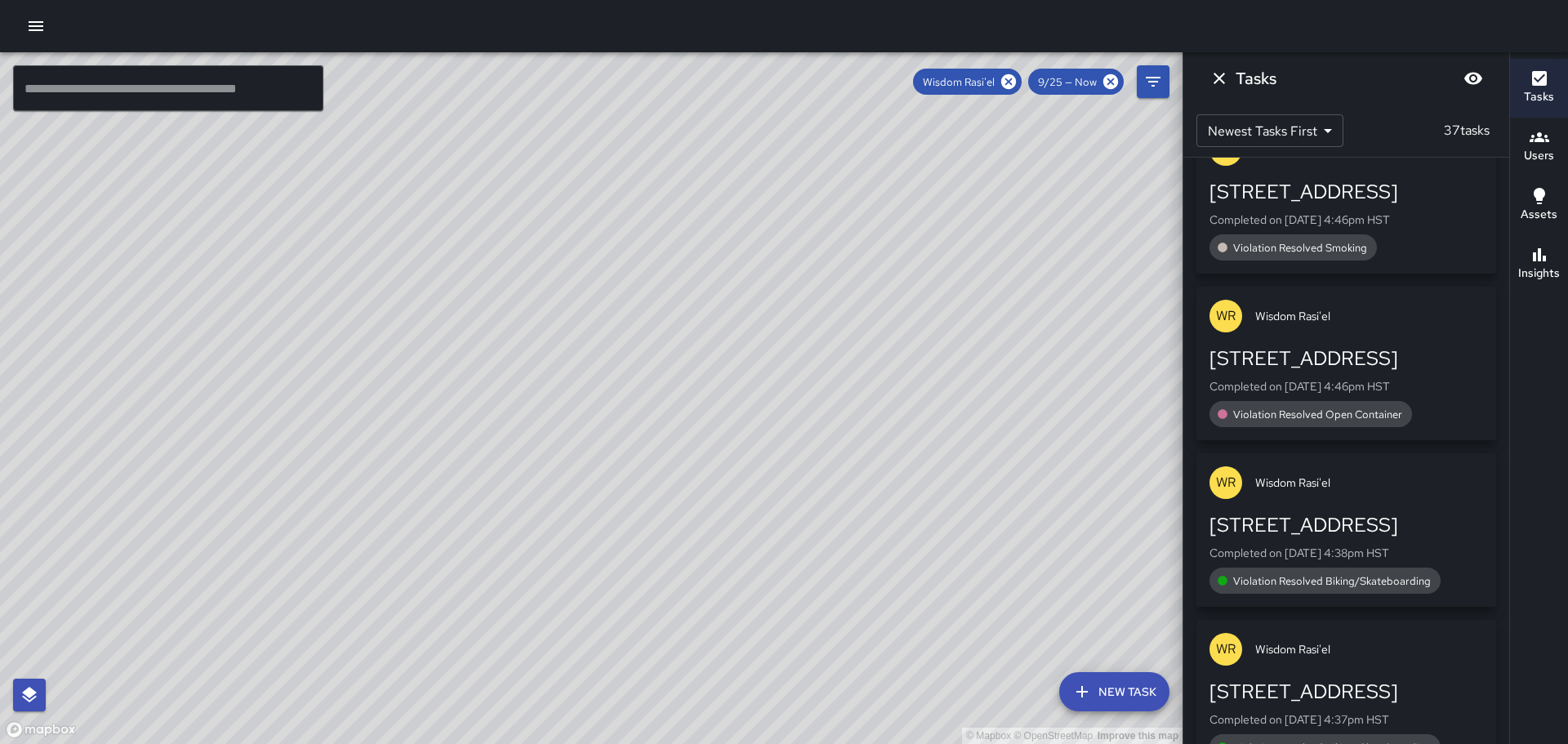
scroll to position [0, 0]
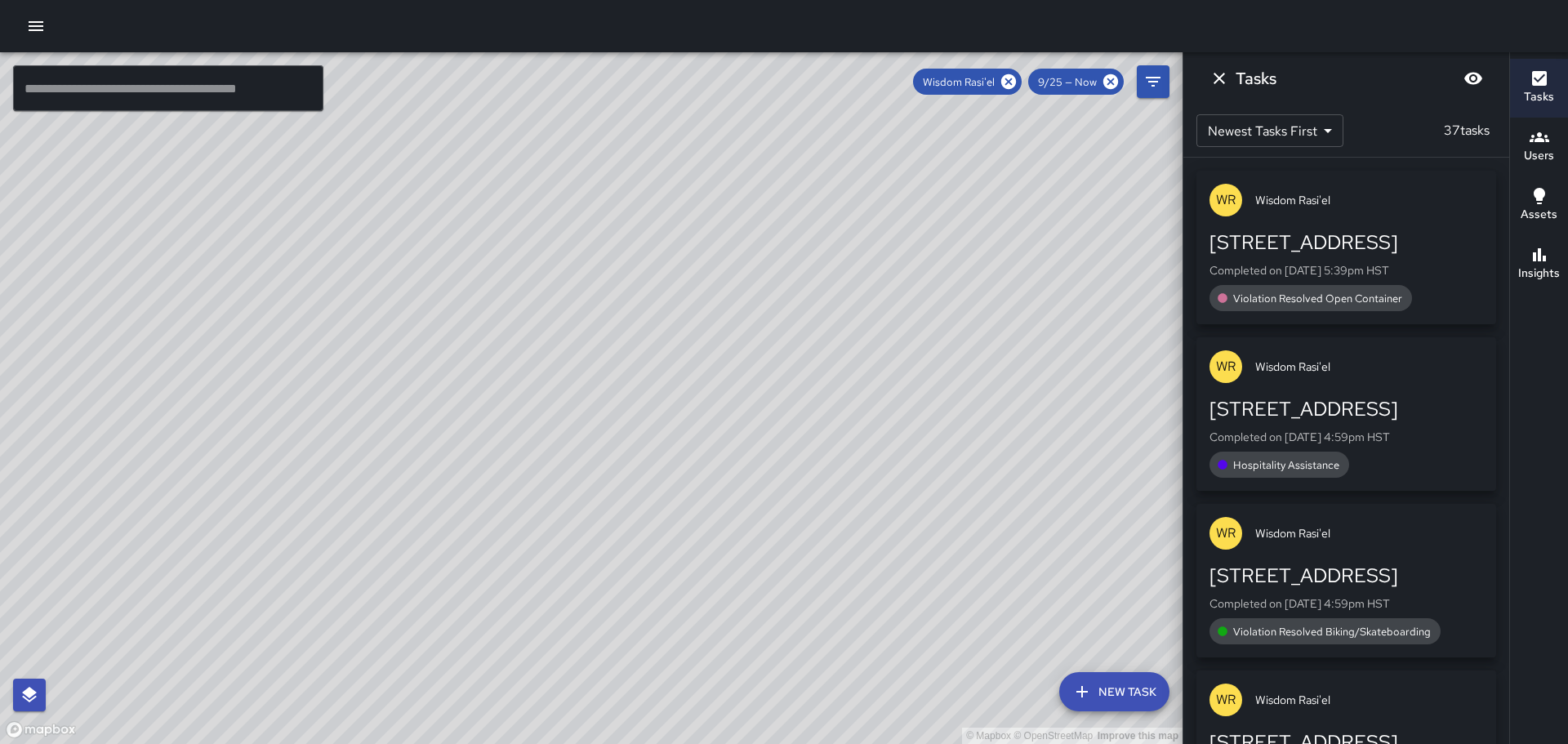
click at [1227, 195] on p "WR" at bounding box center [1226, 200] width 20 height 20
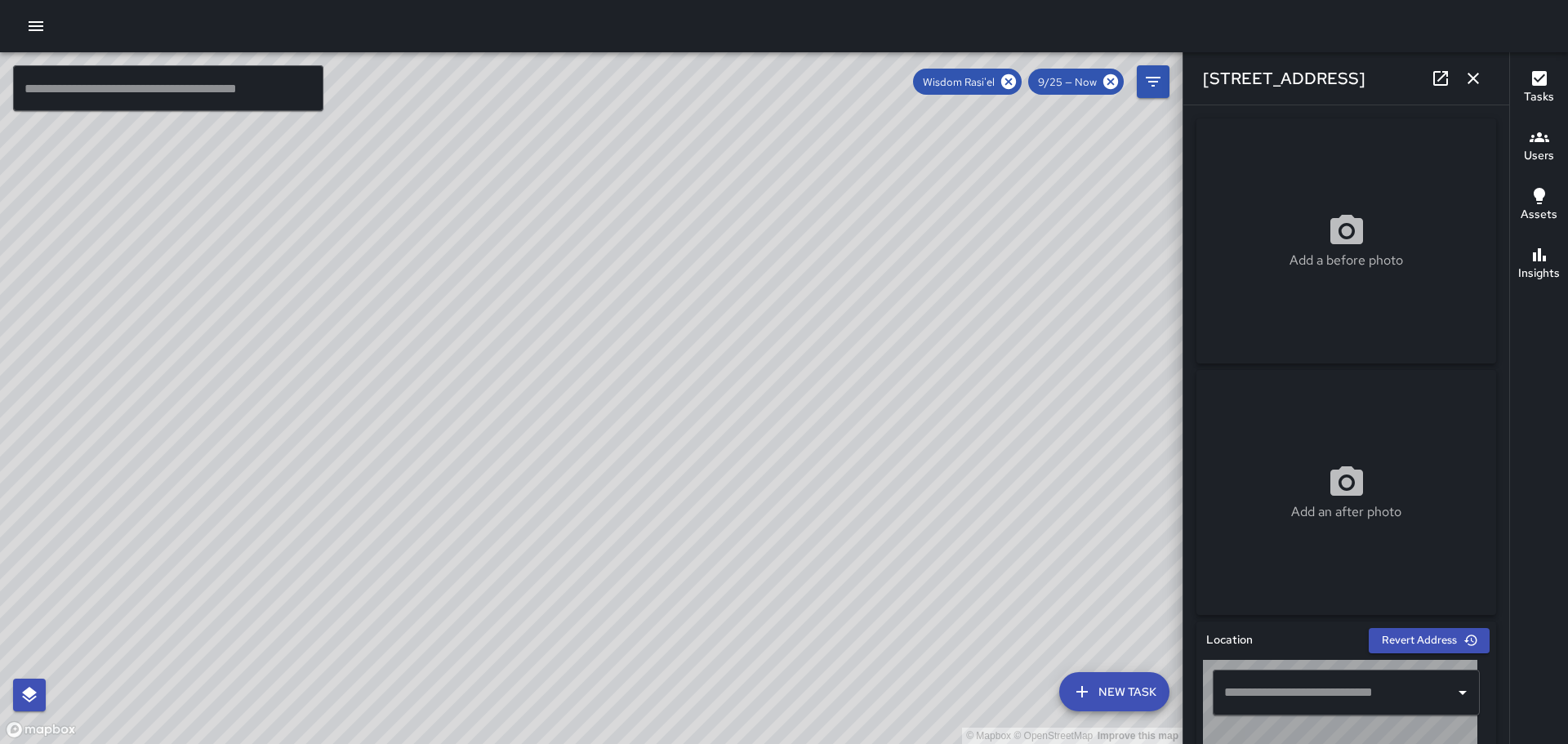
type input "**********"
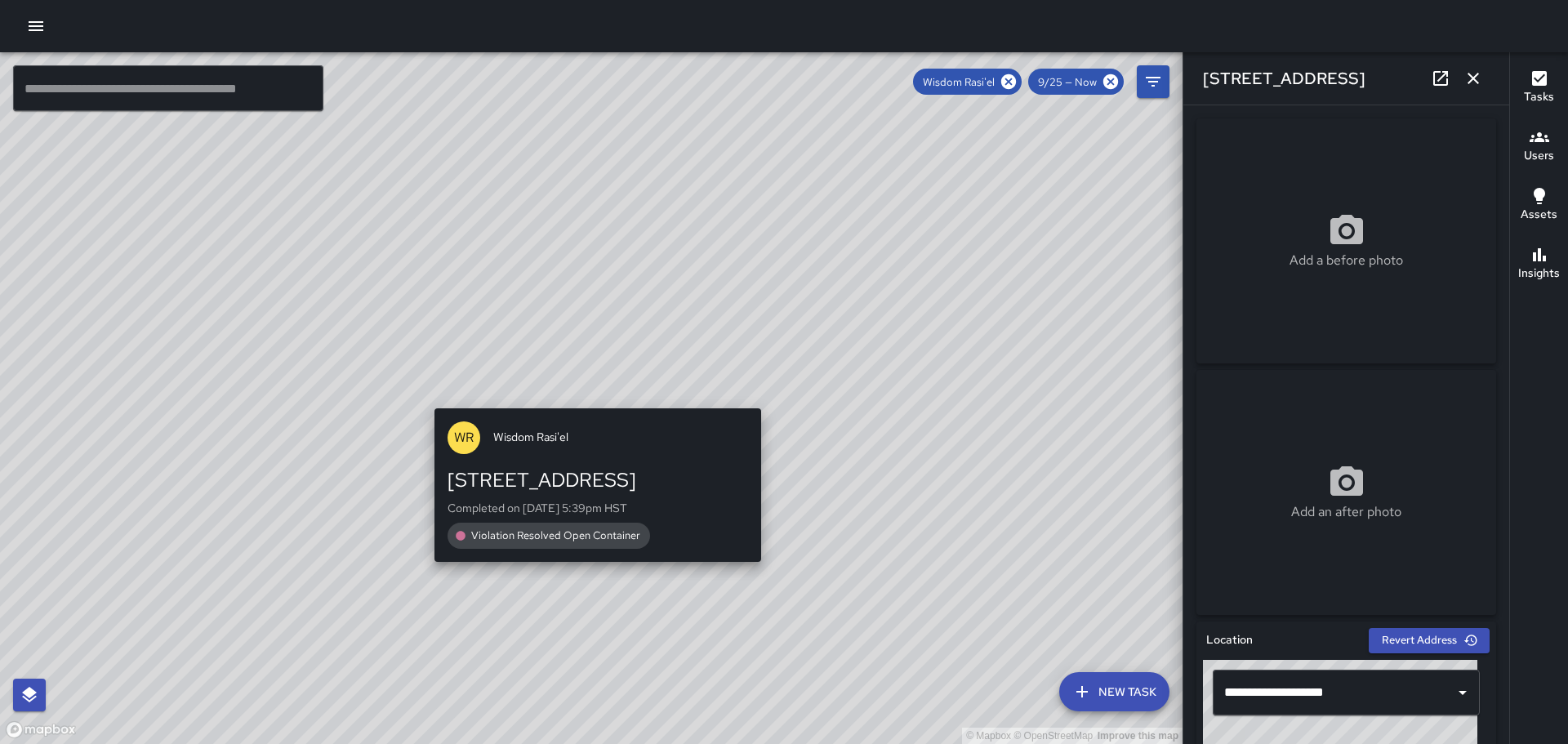
click at [591, 395] on div "© Mapbox © OpenStreetMap Improve this map [PERSON_NAME] Rasi'el [STREET_ADDRESS…" at bounding box center [591, 398] width 1183 height 692
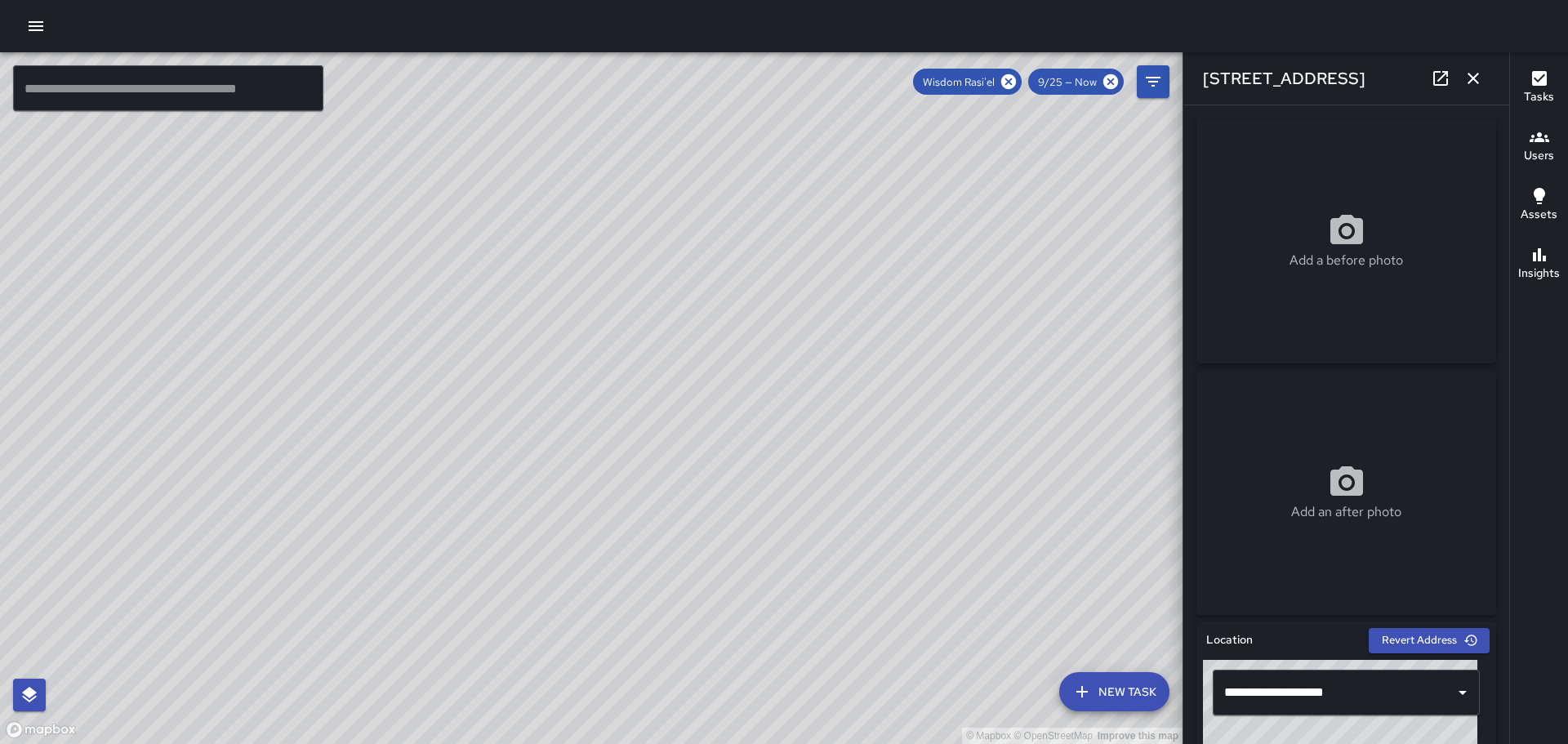
click at [1482, 76] on icon "button" at bounding box center [1473, 78] width 20 height 20
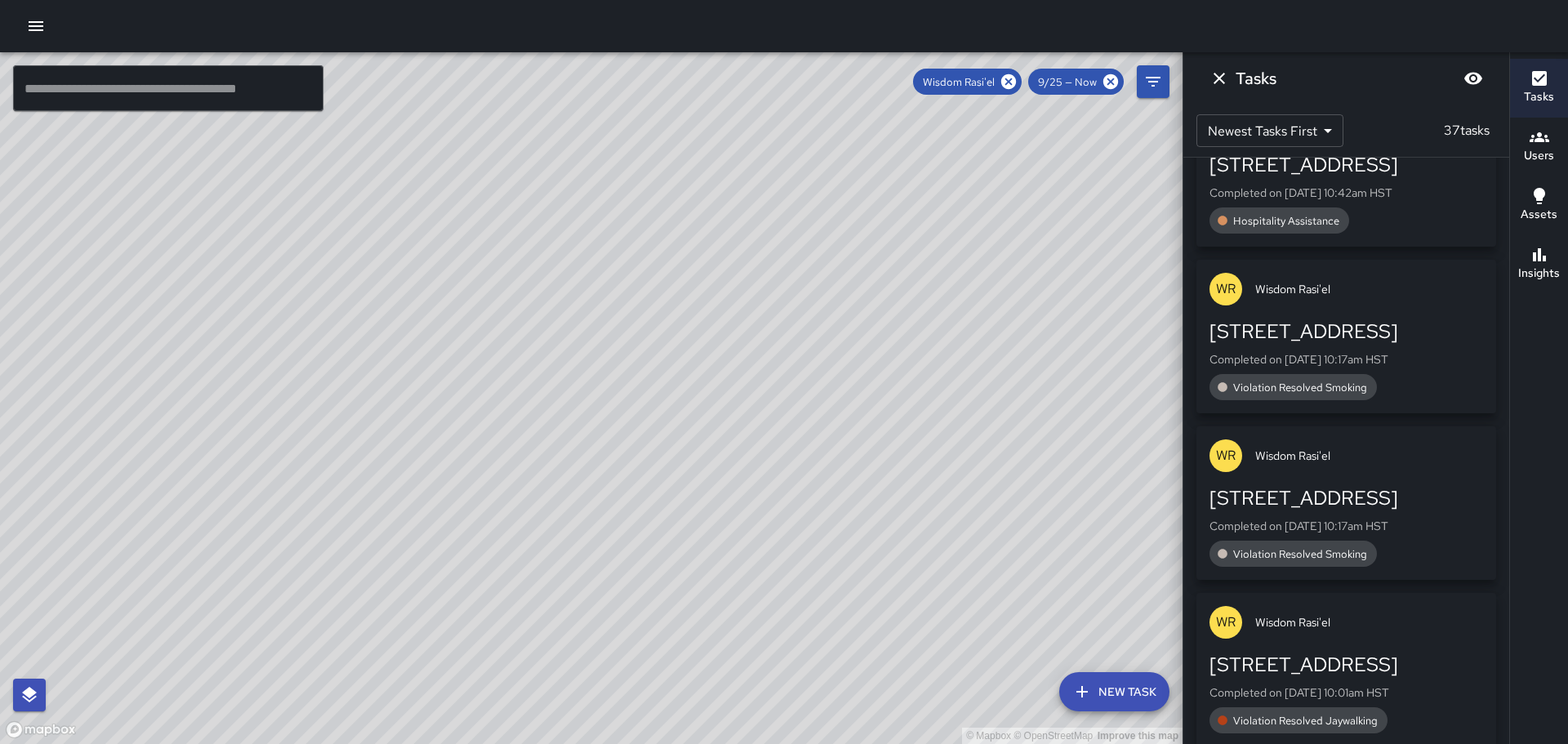
scroll to position [6359, 0]
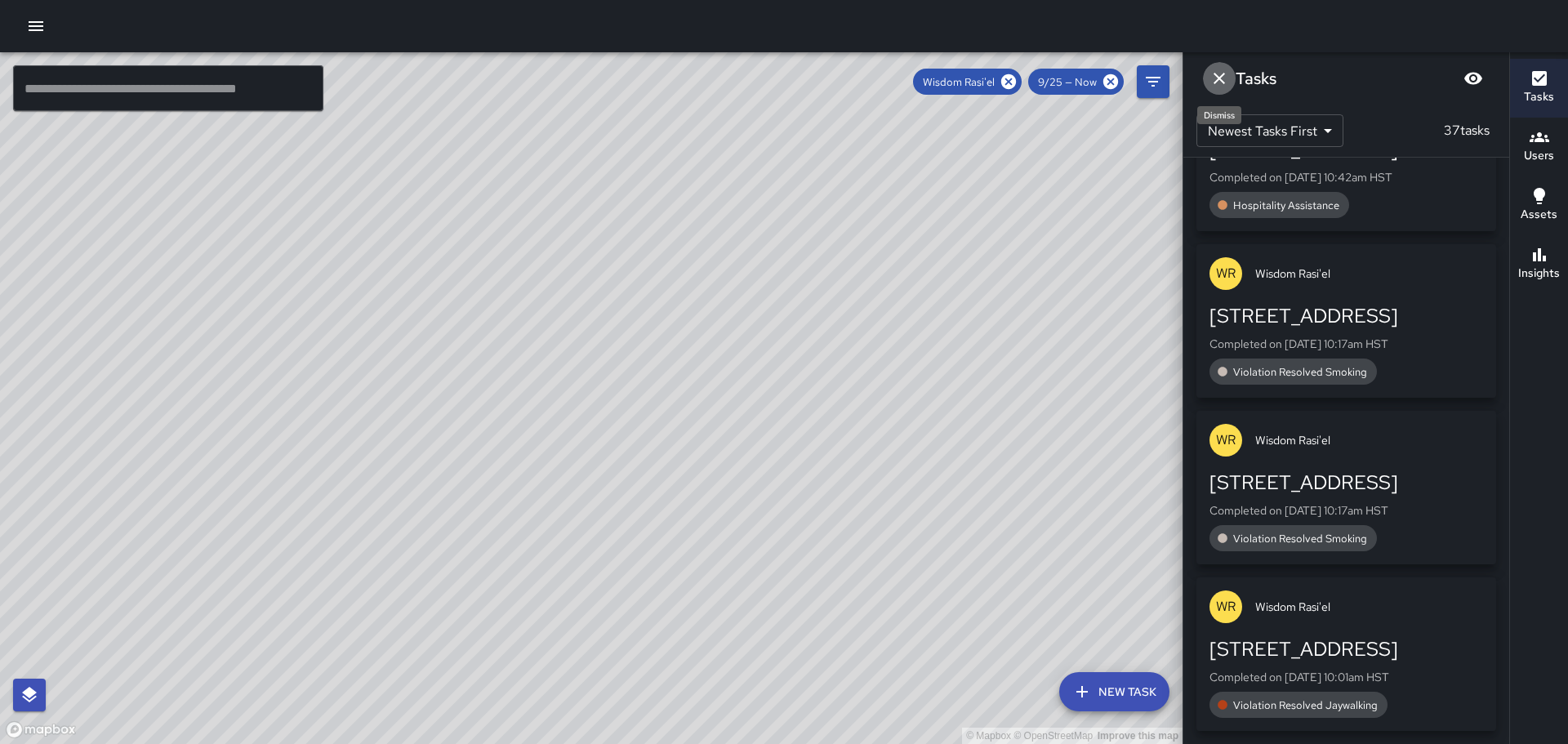
click at [1220, 77] on icon "Dismiss" at bounding box center [1219, 78] width 12 height 12
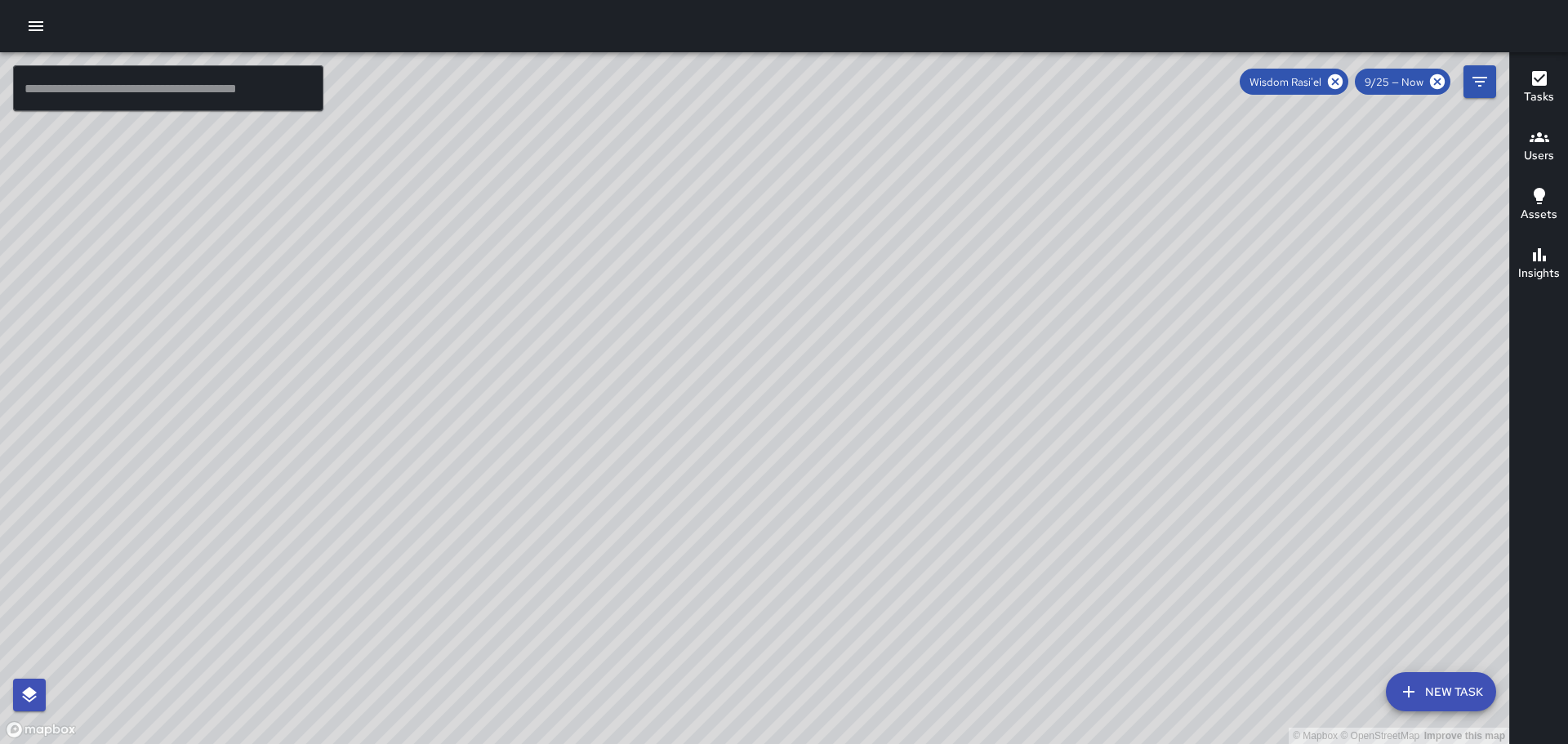
click at [1542, 146] on icon "button" at bounding box center [1540, 137] width 20 height 20
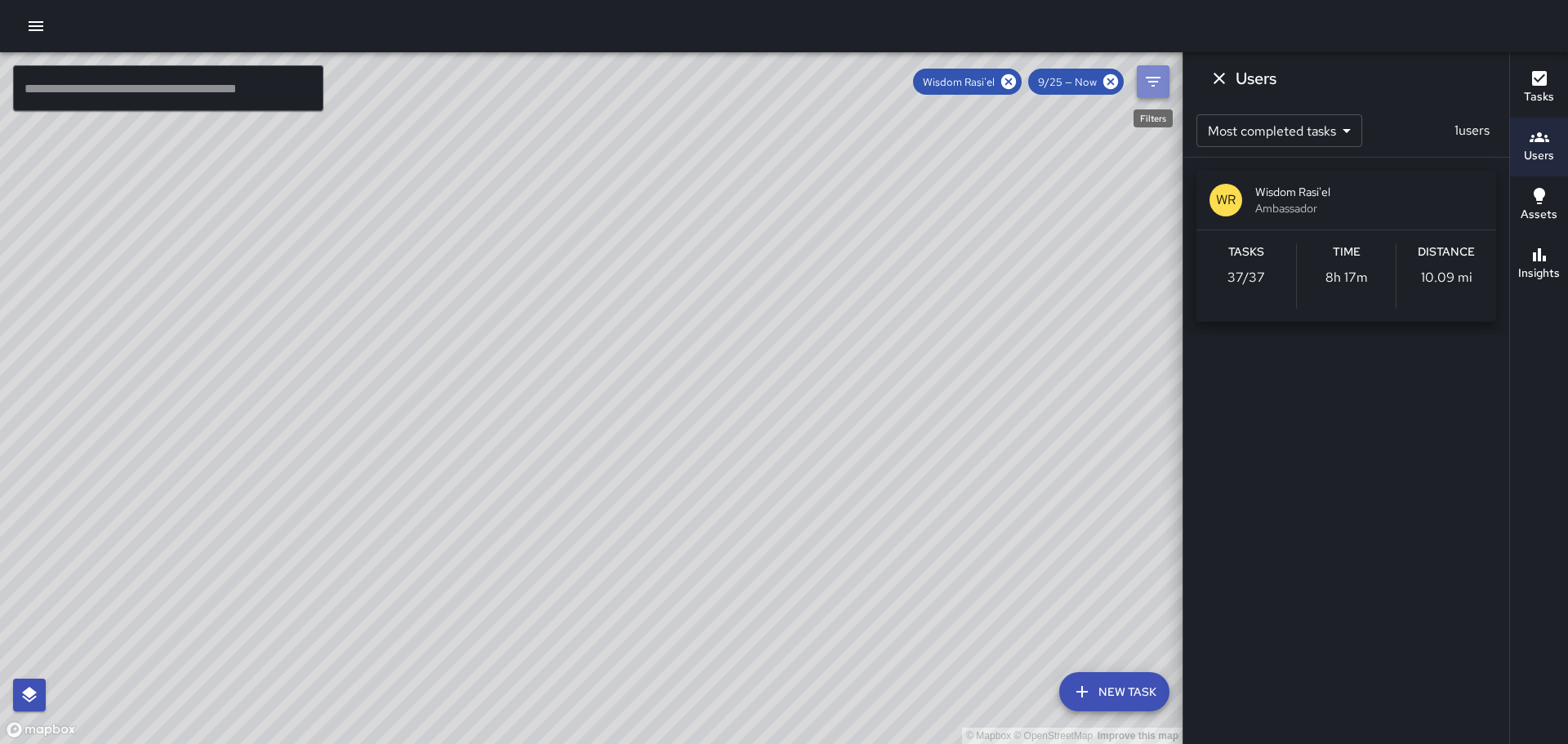
click at [1157, 76] on icon "Filters" at bounding box center [1153, 81] width 20 height 20
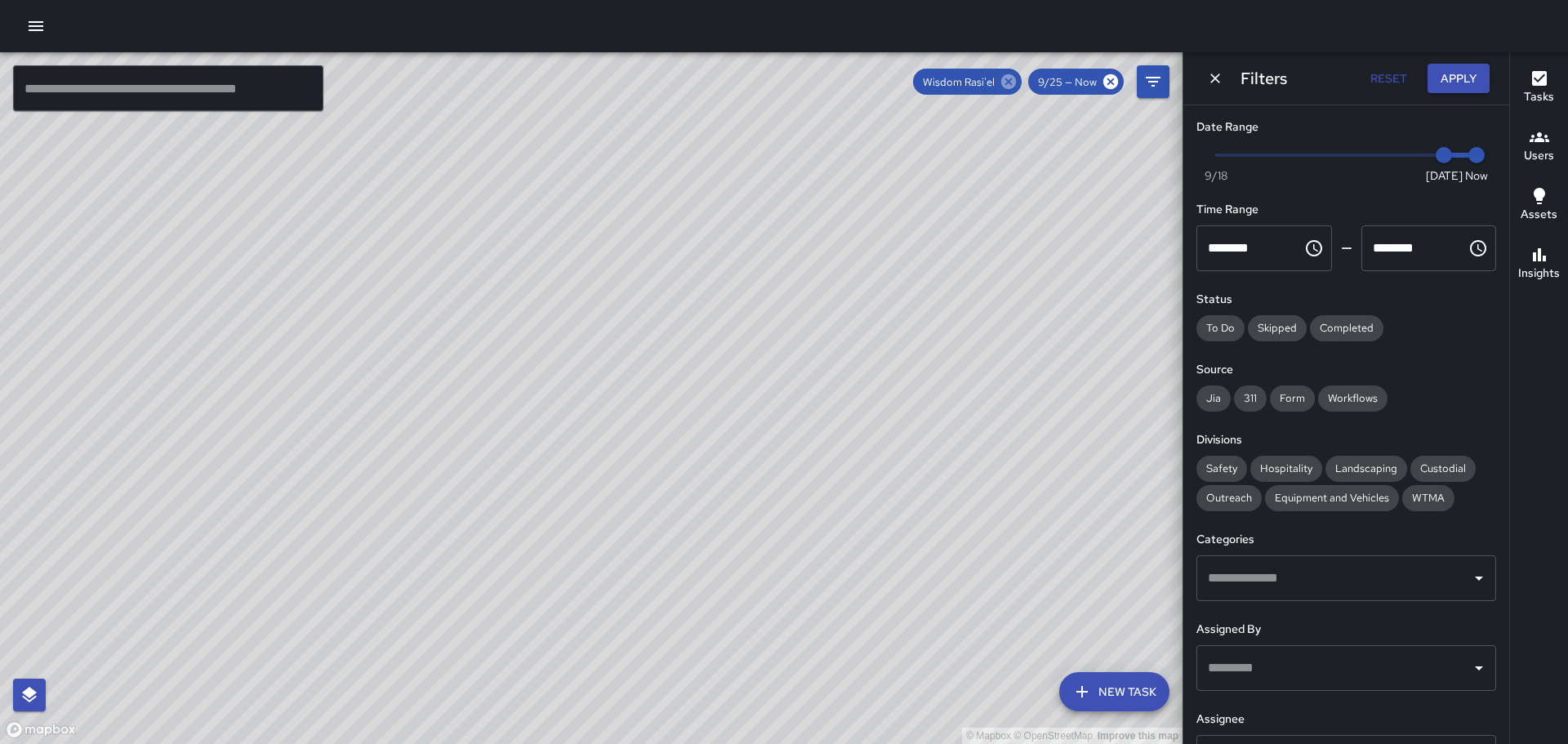
click at [1010, 79] on icon at bounding box center [1009, 81] width 15 height 15
click at [1544, 146] on icon "button" at bounding box center [1540, 137] width 20 height 20
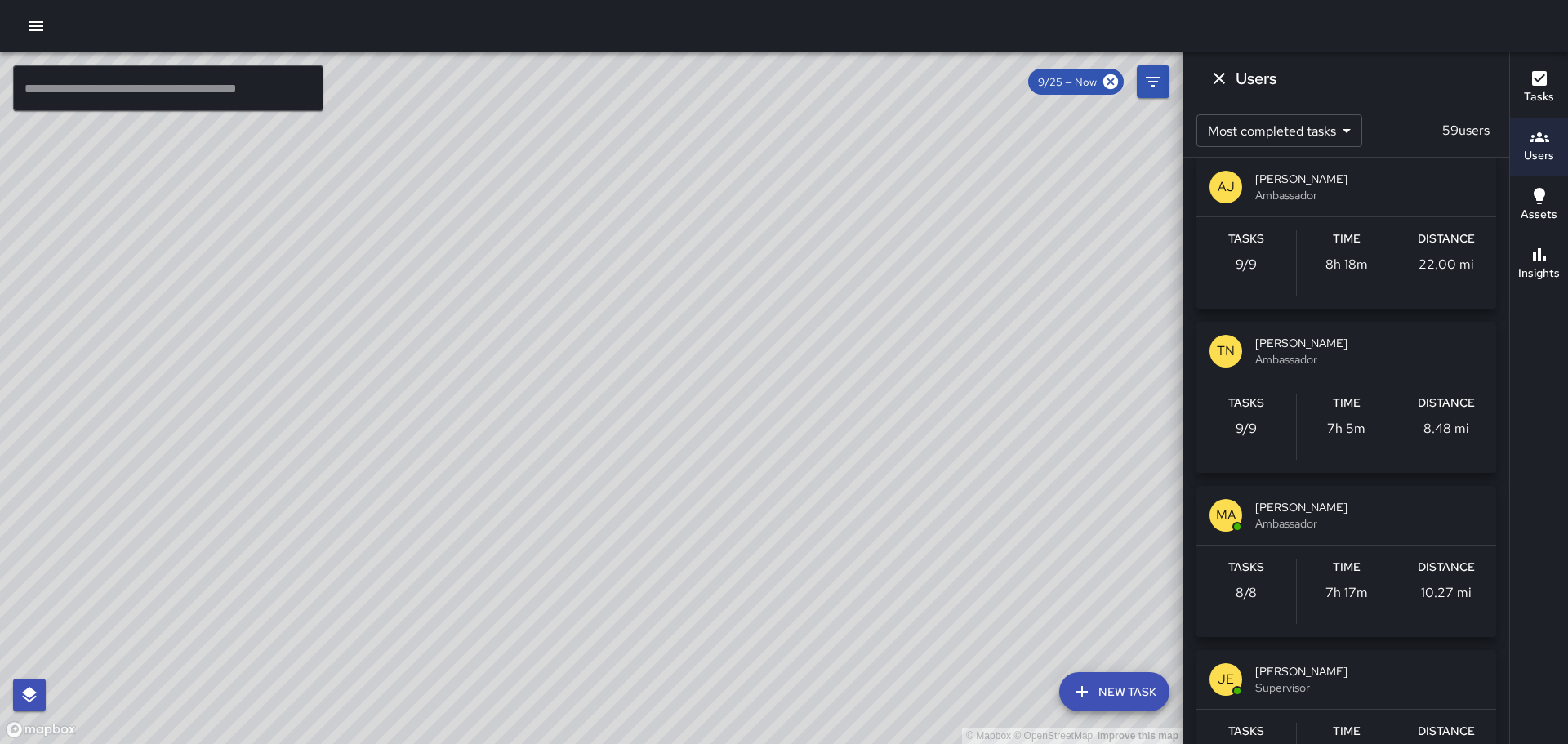
scroll to position [2696, 0]
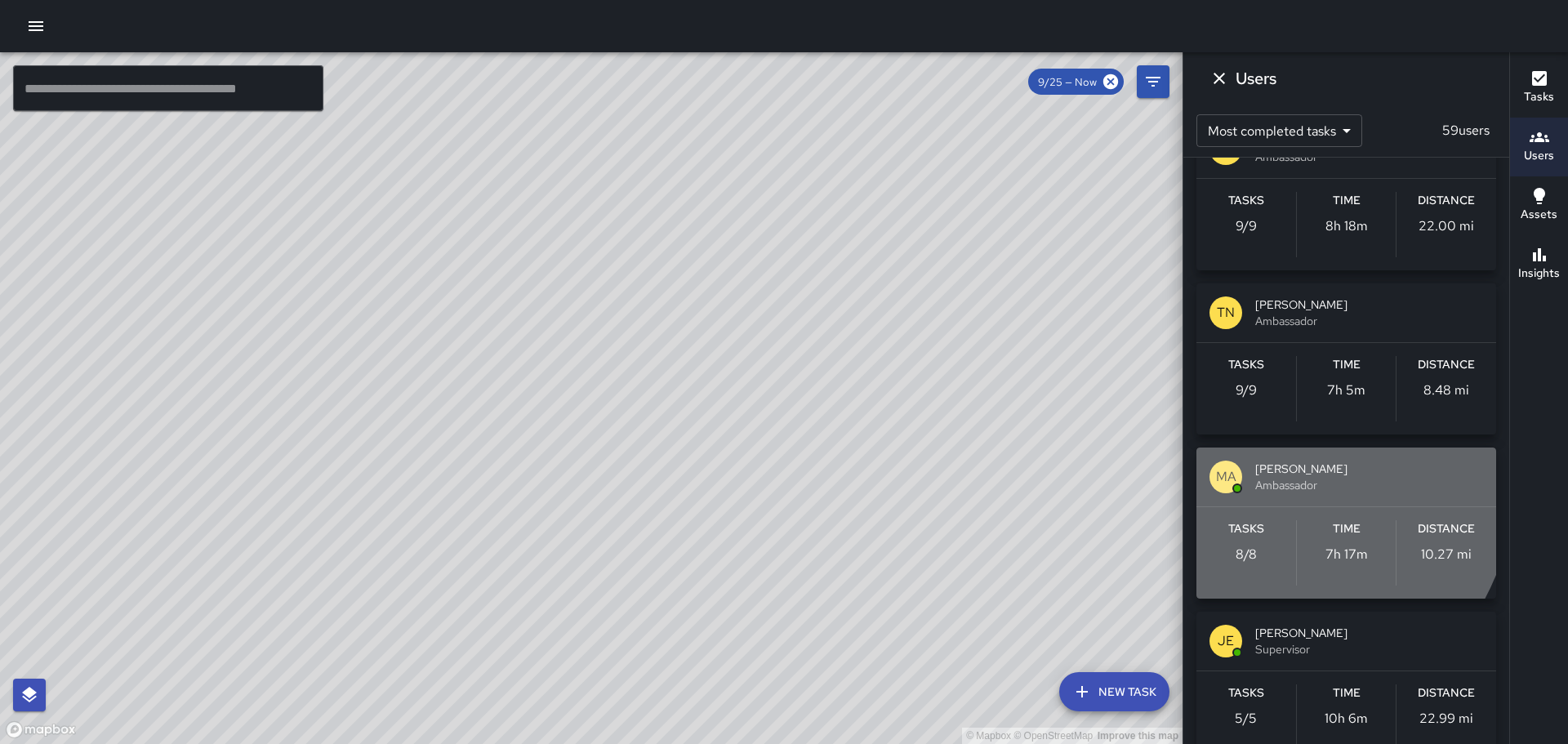
click at [1222, 461] on div "MA" at bounding box center [1226, 477] width 33 height 33
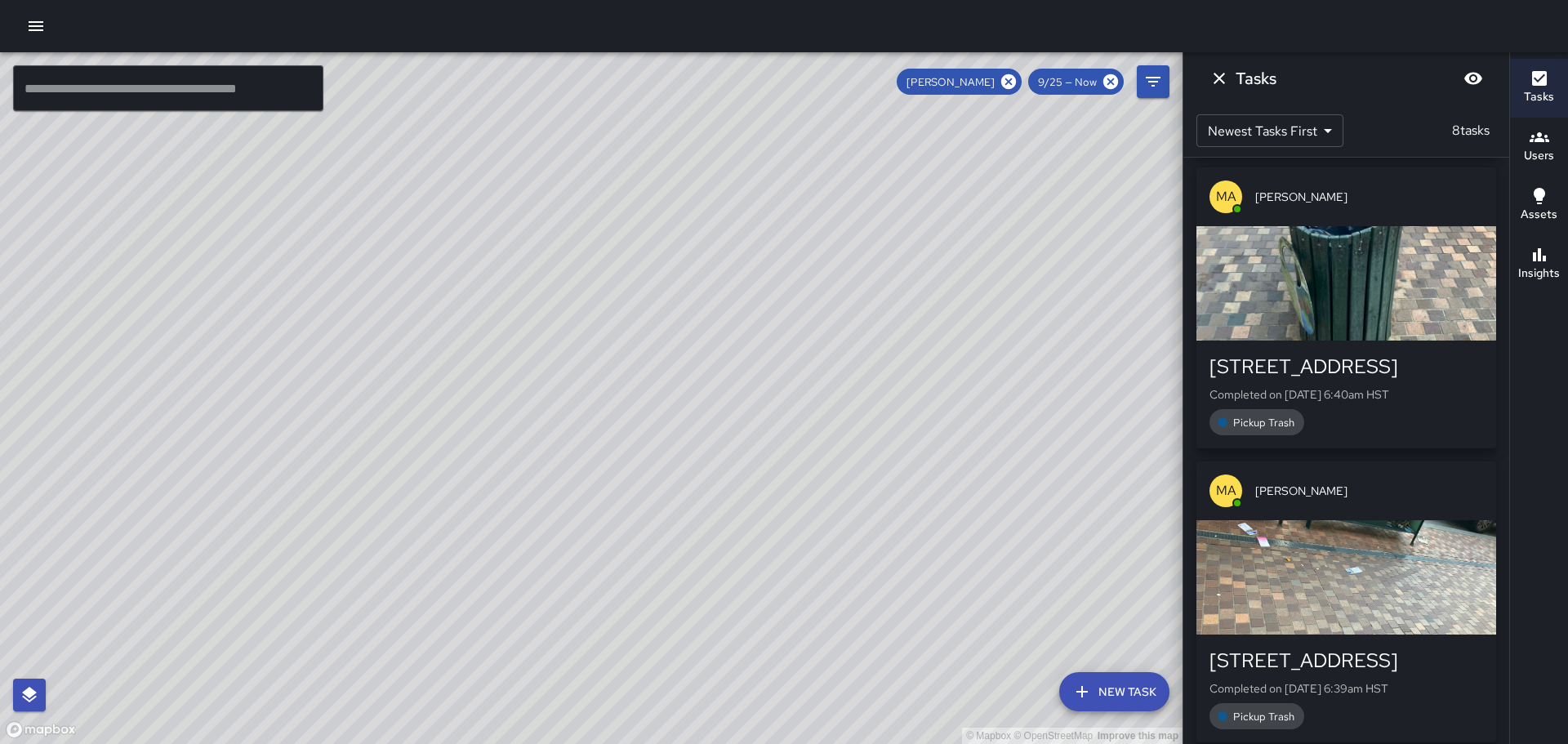
scroll to position [0, 0]
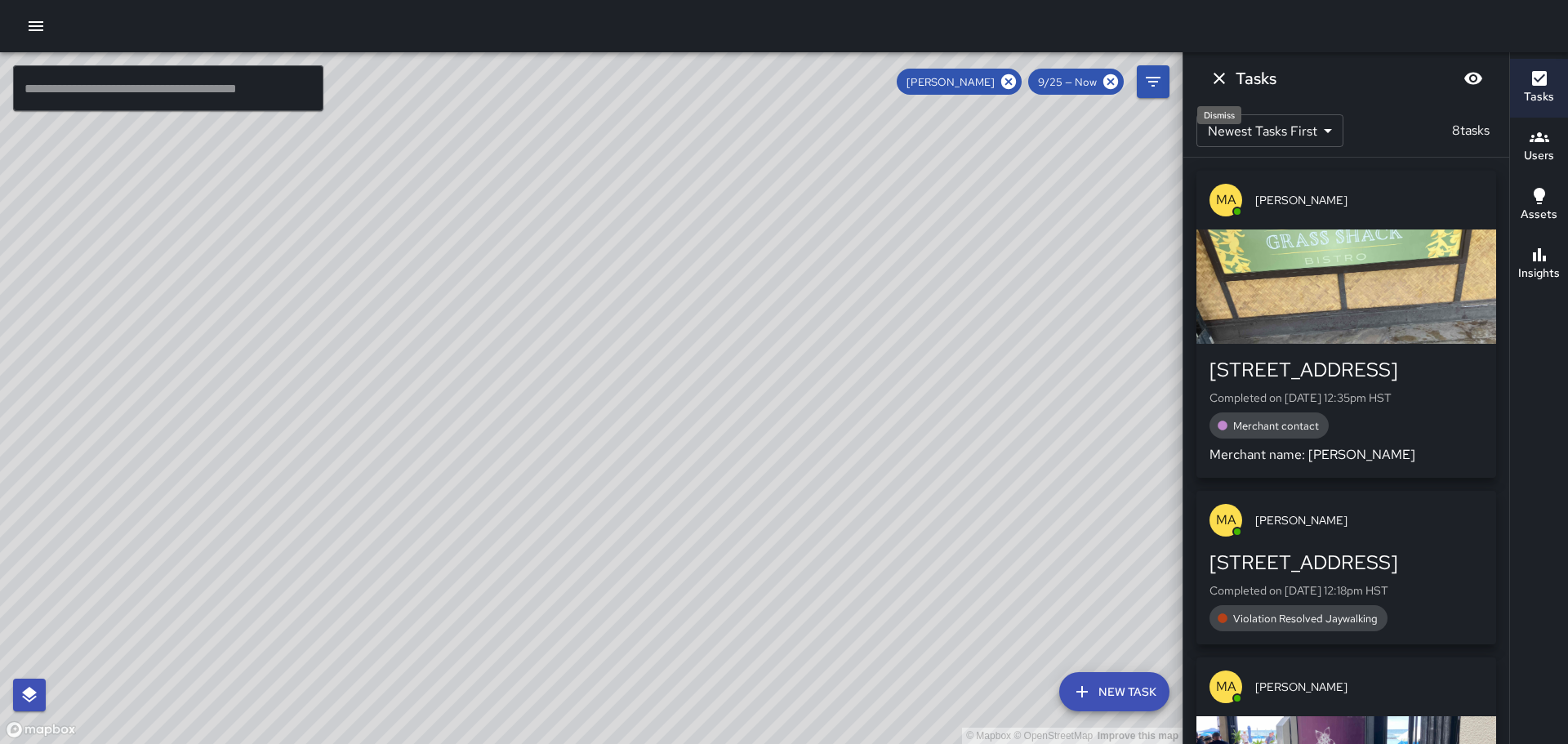
click at [1222, 77] on icon "Dismiss" at bounding box center [1219, 78] width 20 height 20
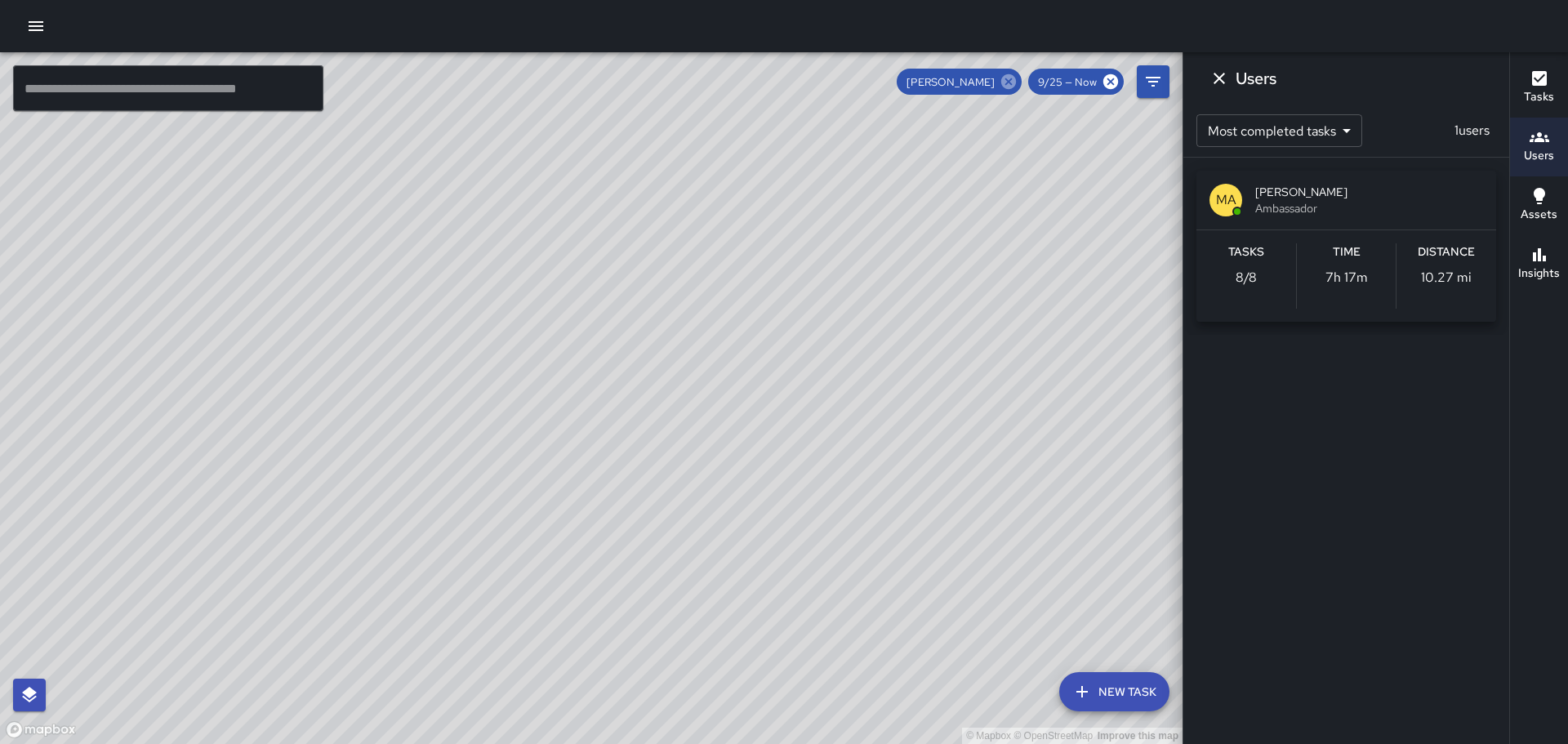
click at [1010, 79] on icon at bounding box center [1009, 81] width 15 height 15
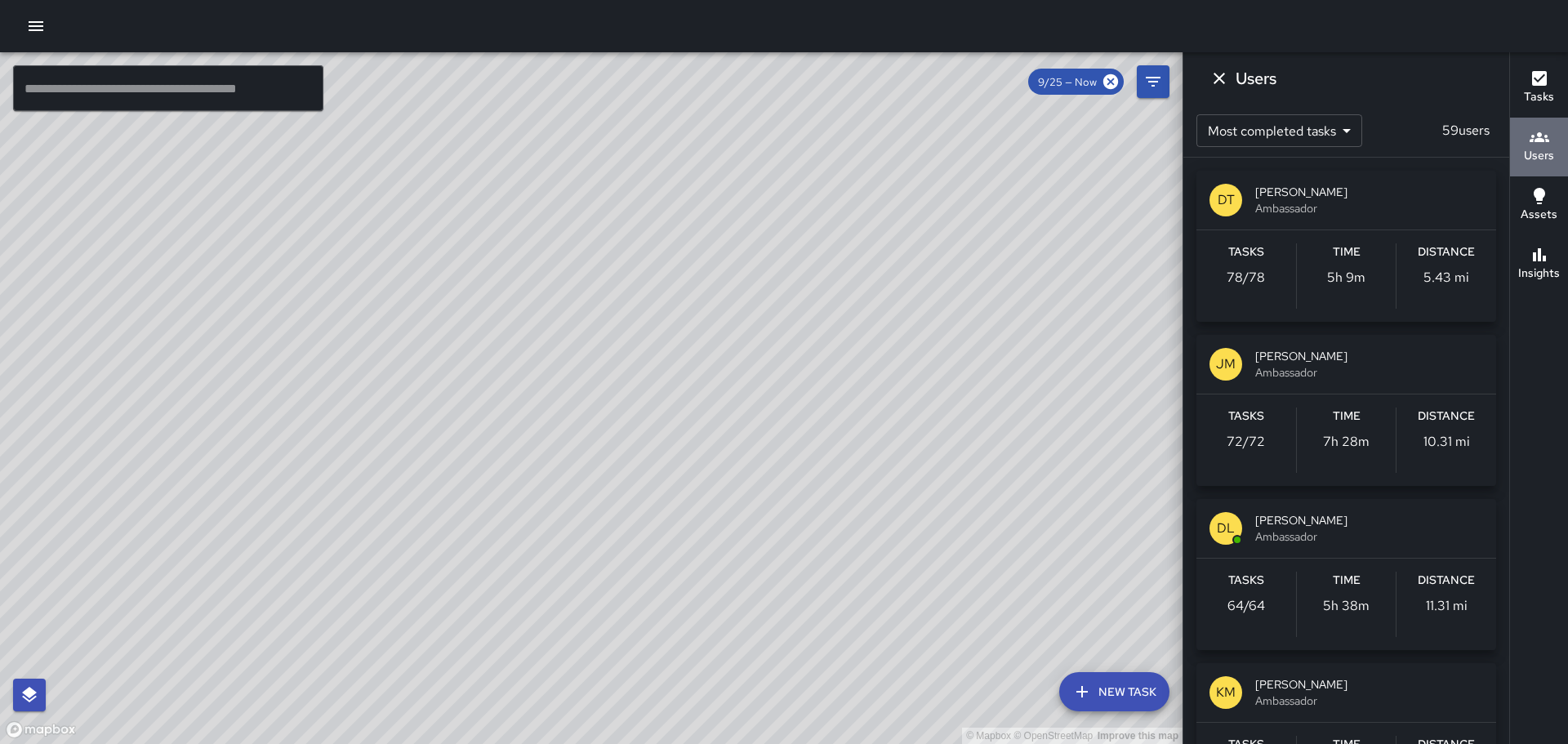
click at [1556, 154] on button "Users" at bounding box center [1539, 146] width 58 height 58
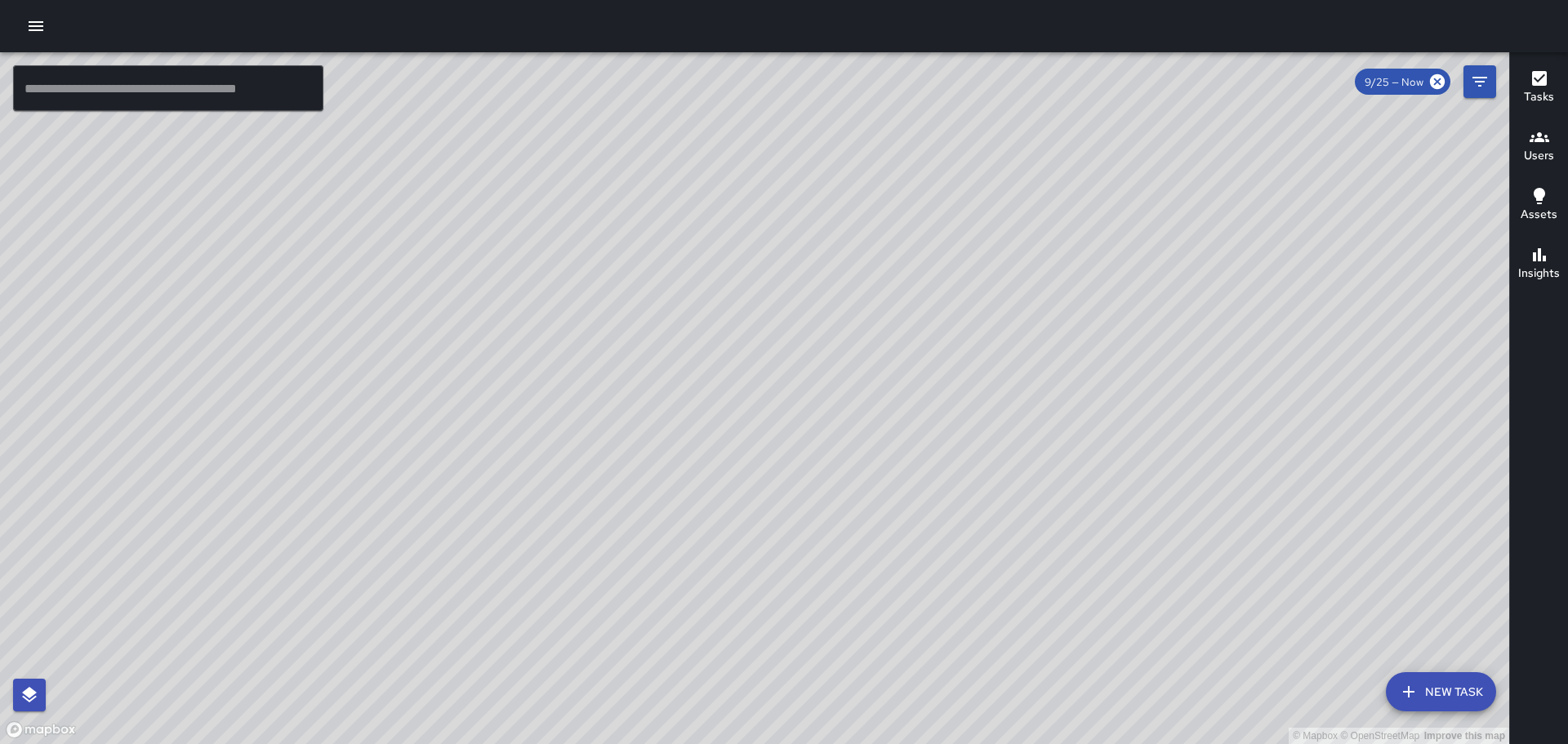
click at [1553, 145] on div "Users" at bounding box center [1539, 146] width 30 height 38
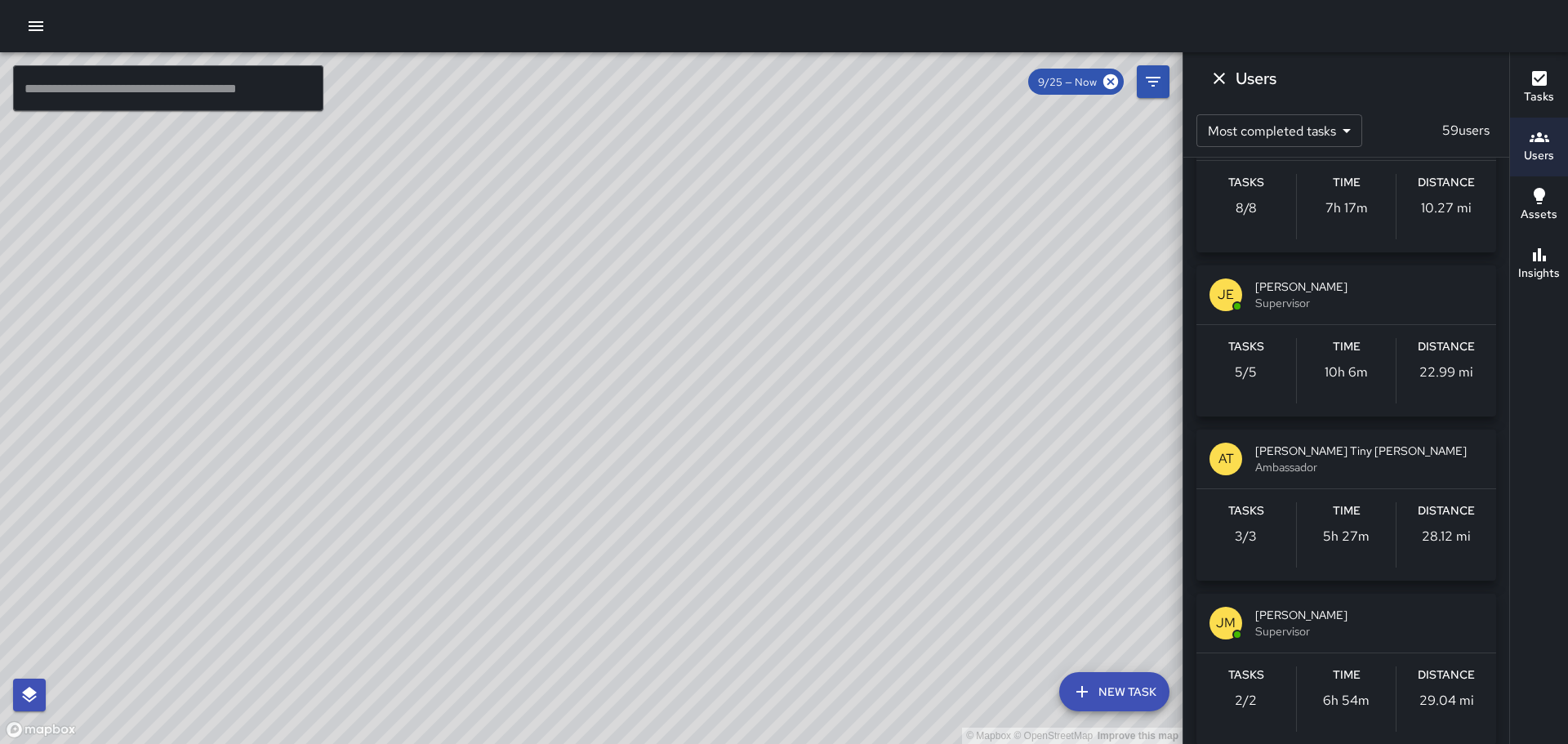
scroll to position [3100, 0]
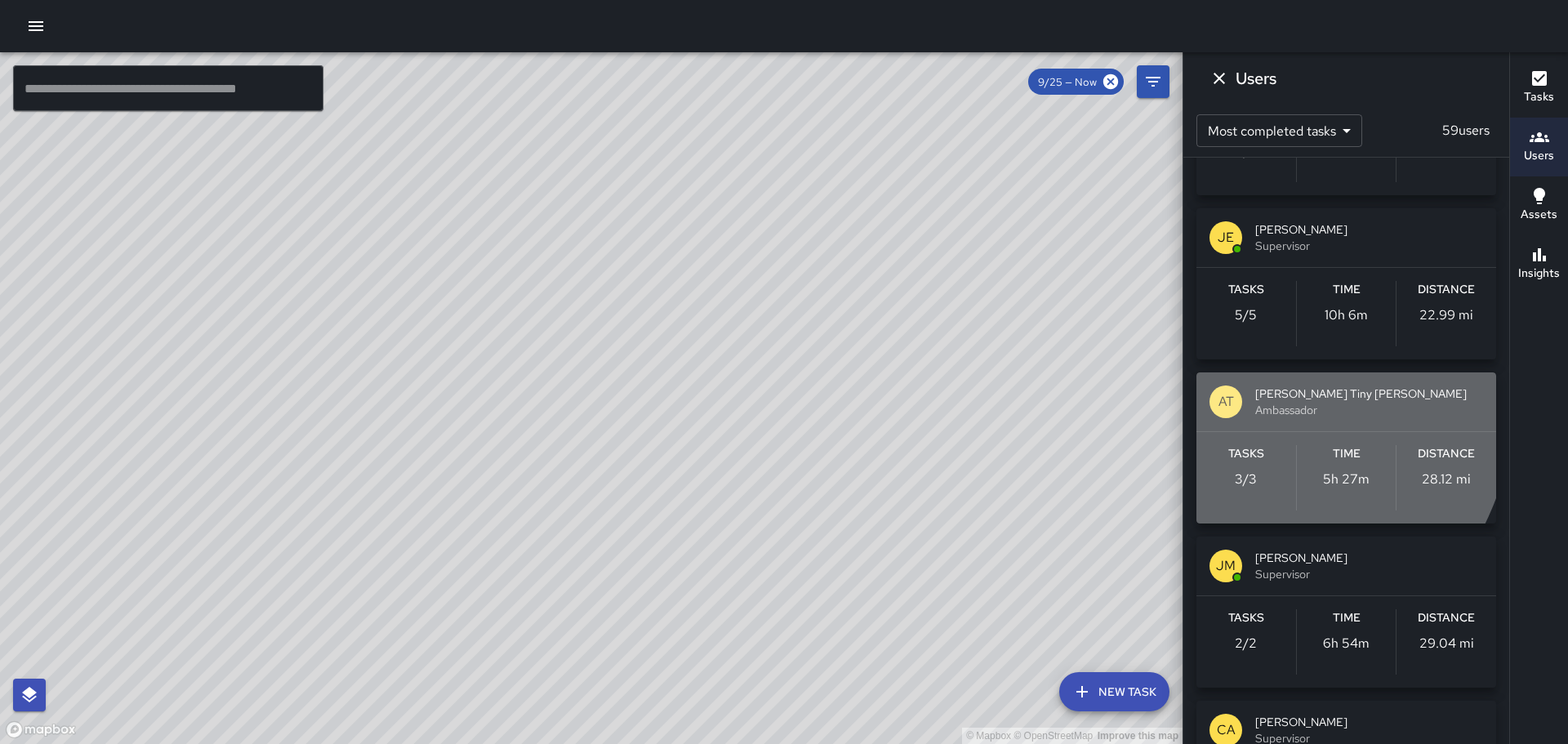
click at [1227, 393] on p "AT" at bounding box center [1226, 402] width 16 height 20
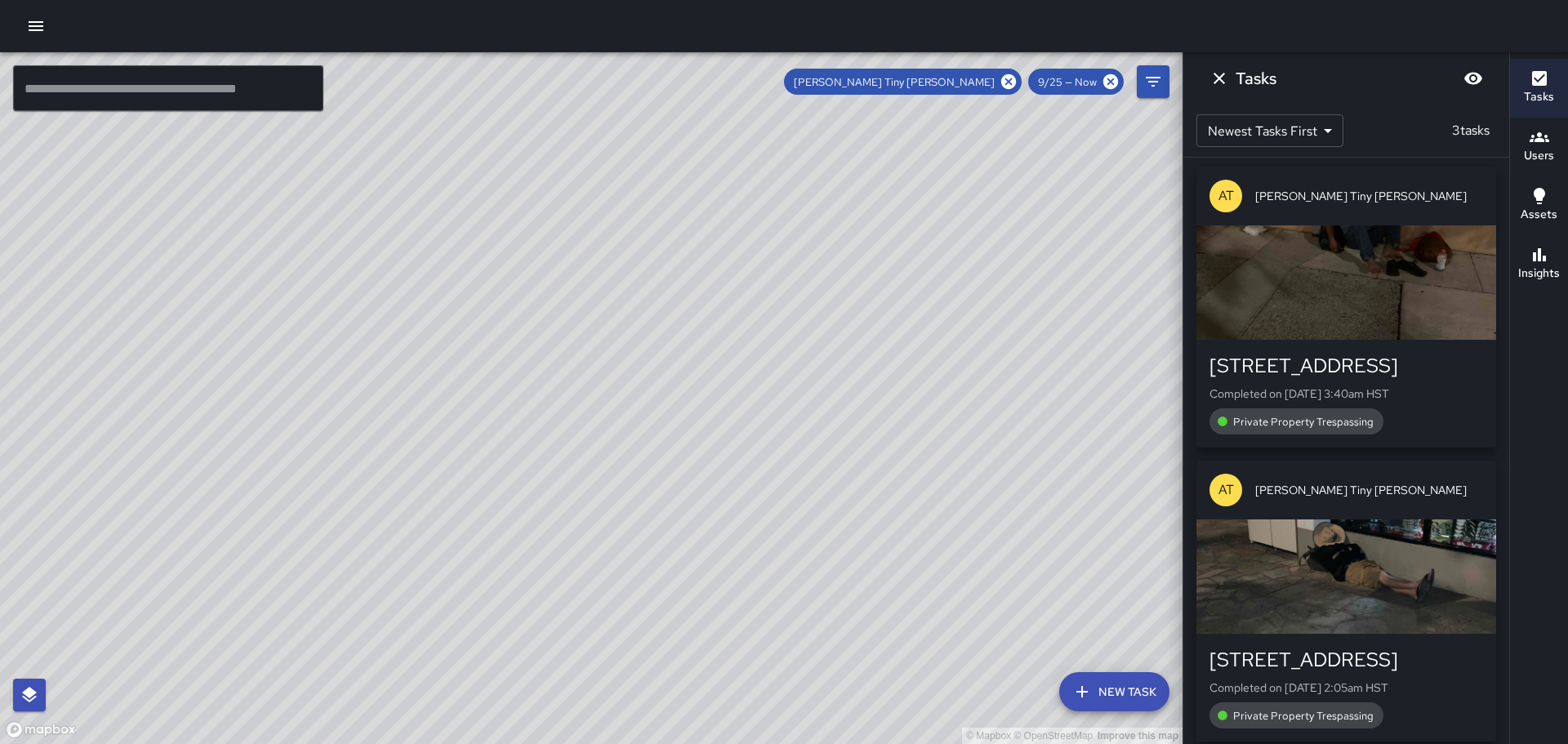
scroll to position [0, 0]
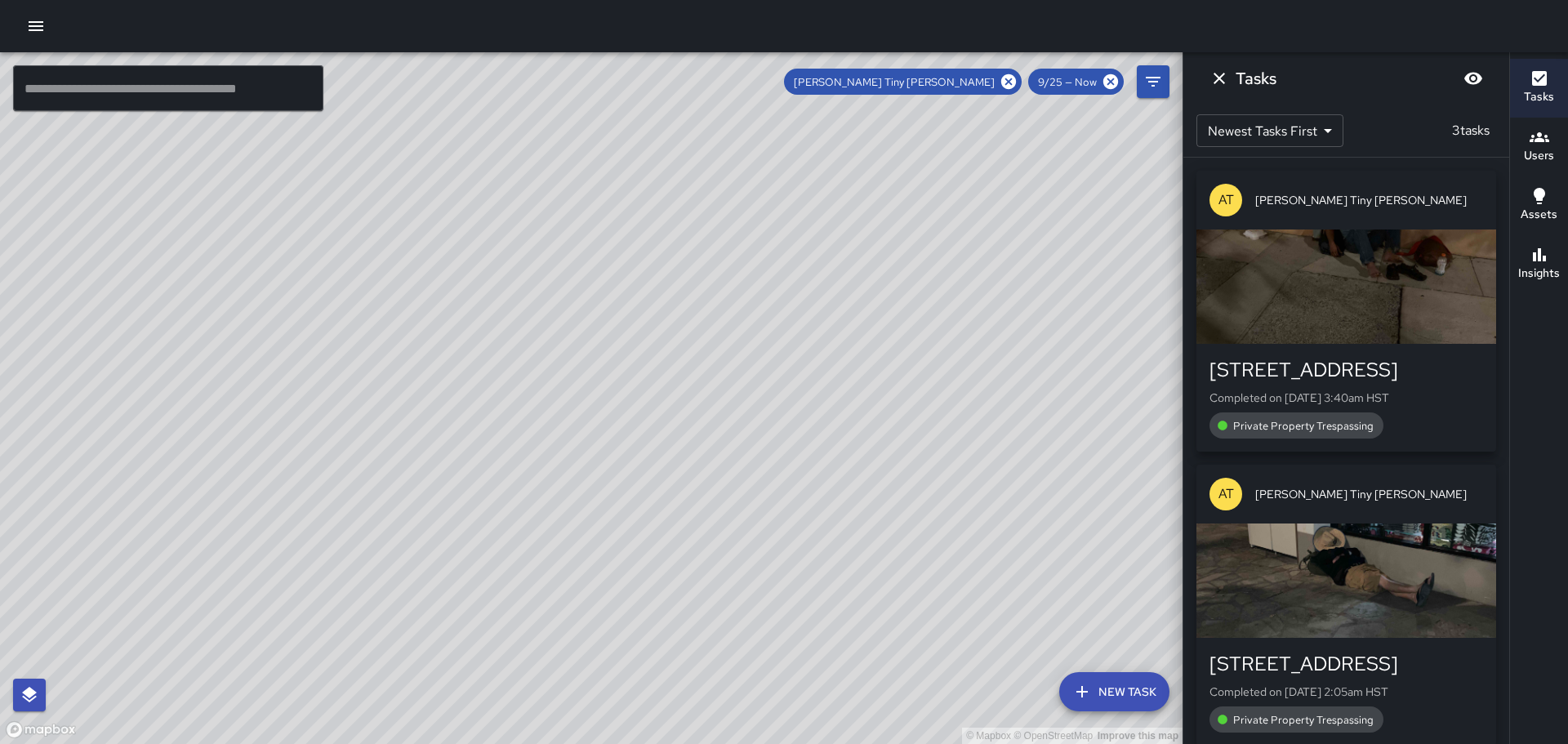
click at [1264, 271] on div "button" at bounding box center [1347, 286] width 299 height 114
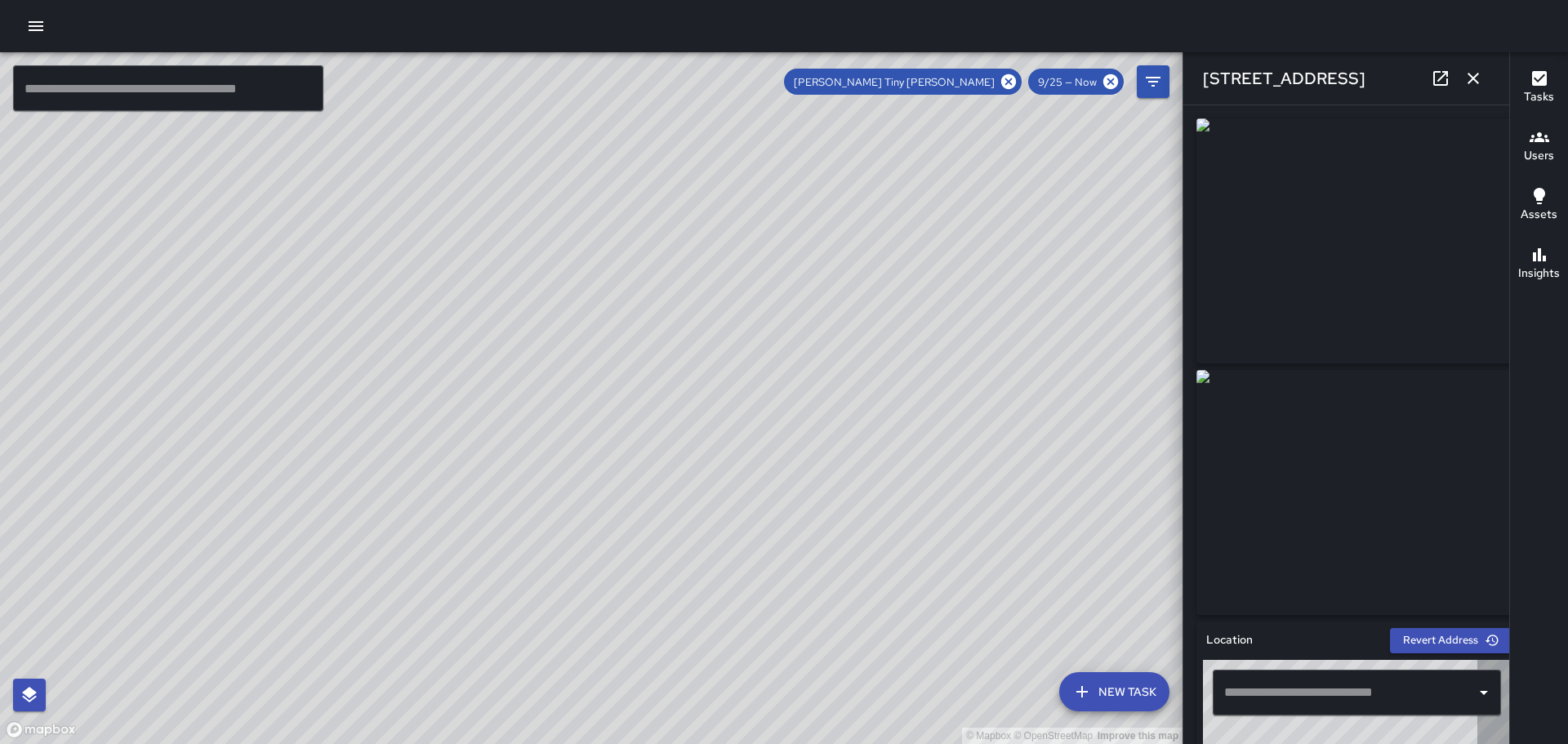
type input "**********"
click at [1468, 72] on icon "button" at bounding box center [1473, 78] width 20 height 20
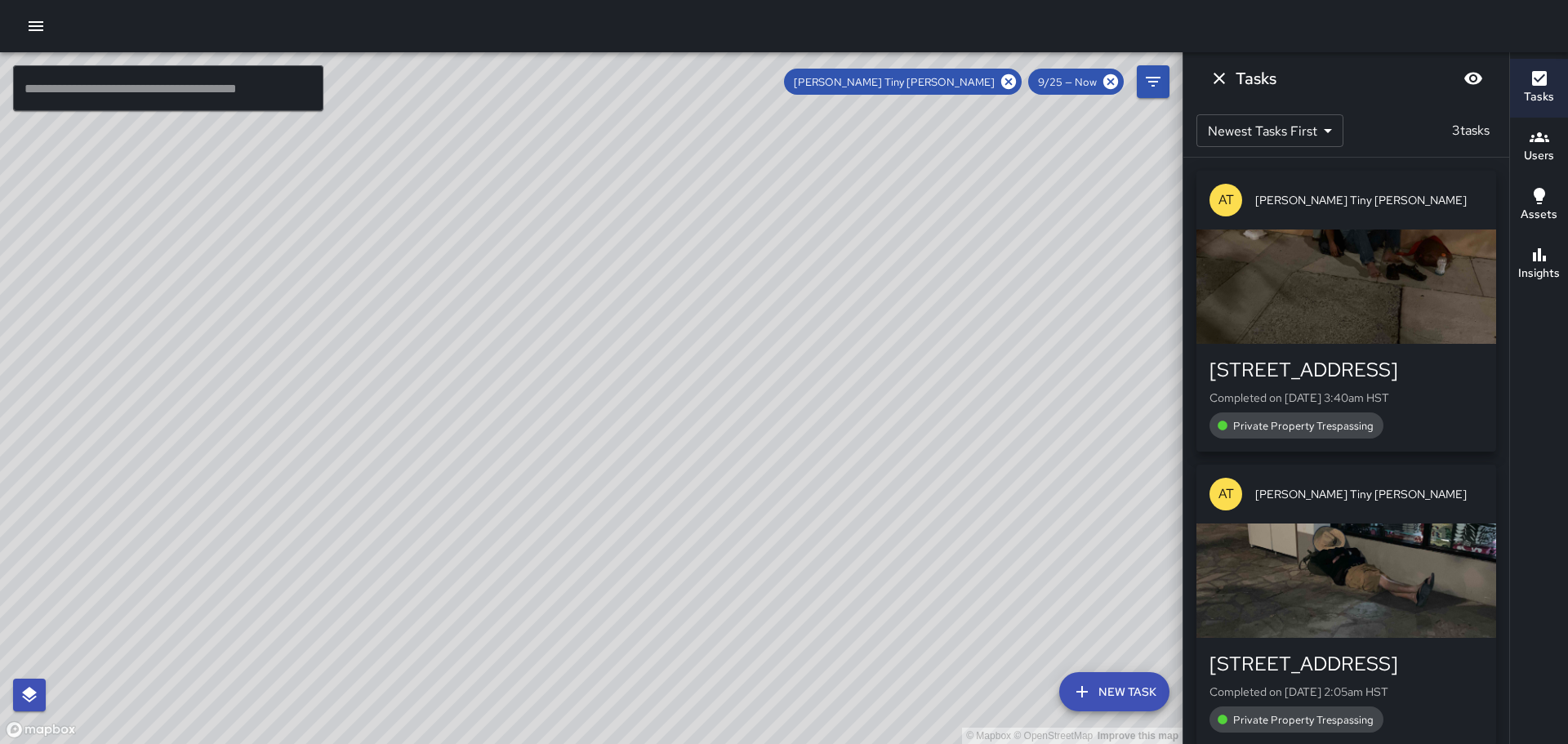
drag, startPoint x: 1313, startPoint y: 558, endPoint x: 1343, endPoint y: 518, distance: 50.0
click at [1315, 552] on div "button" at bounding box center [1347, 580] width 299 height 114
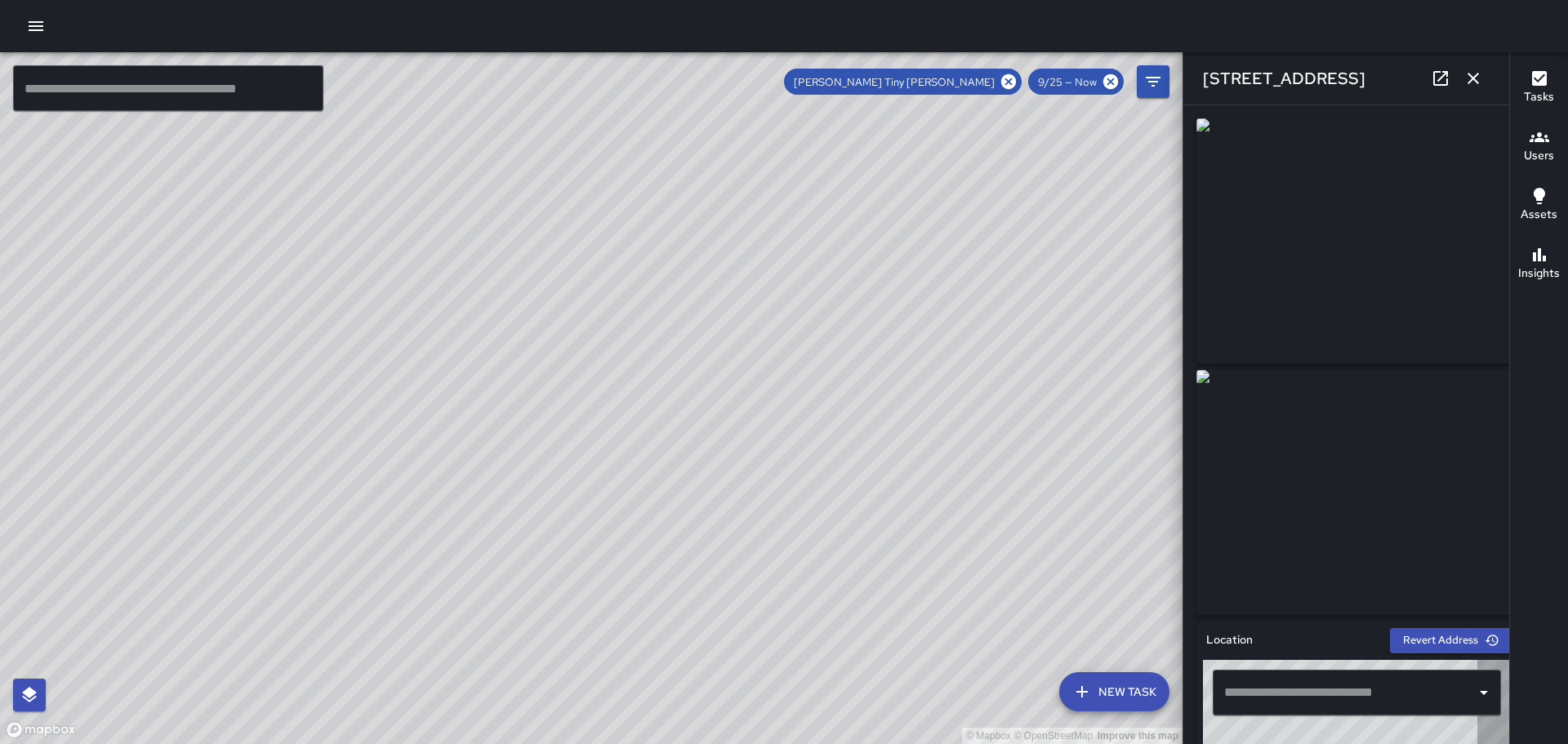
type input "**********"
click at [1469, 77] on icon "button" at bounding box center [1473, 78] width 20 height 20
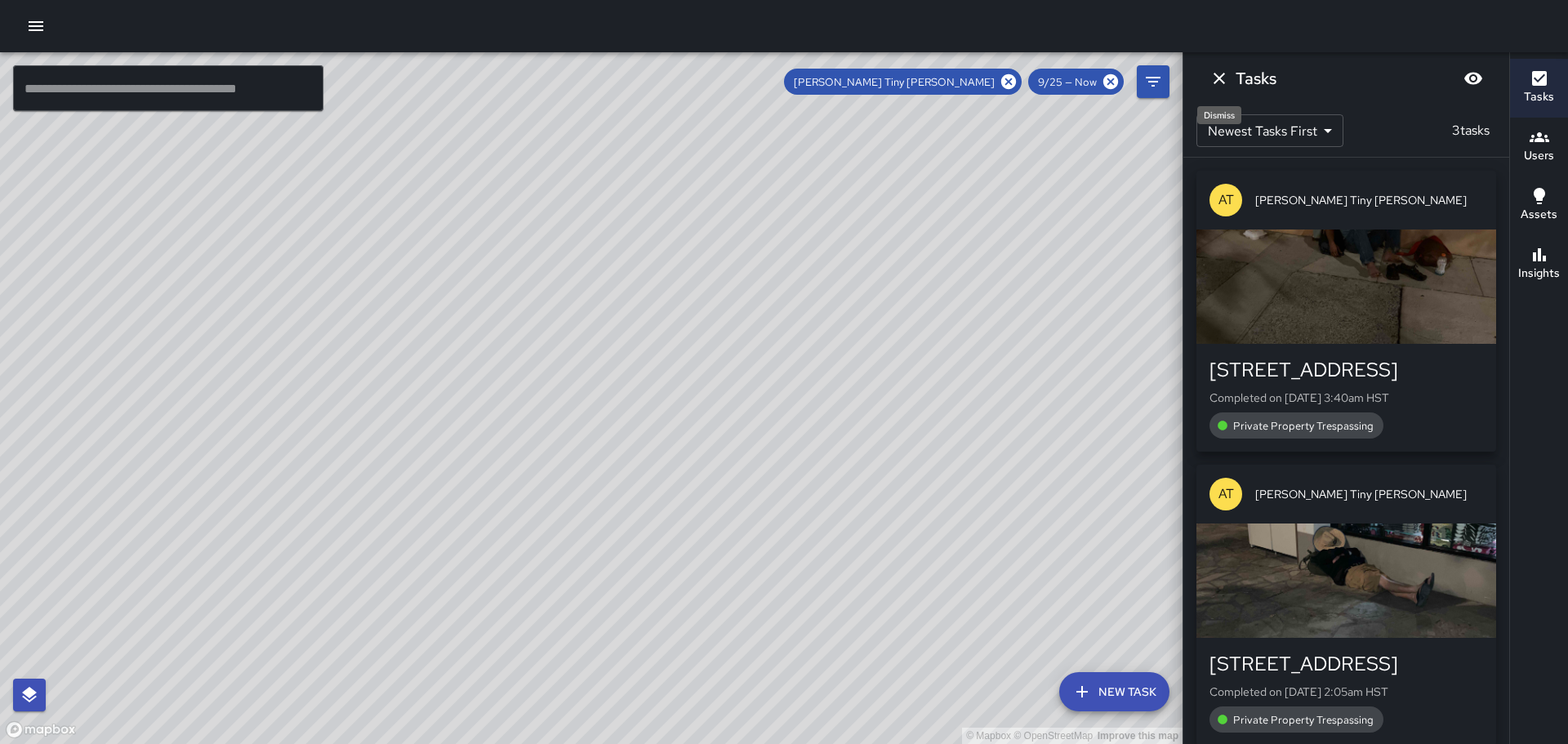
click at [1220, 77] on icon "Dismiss" at bounding box center [1219, 78] width 12 height 12
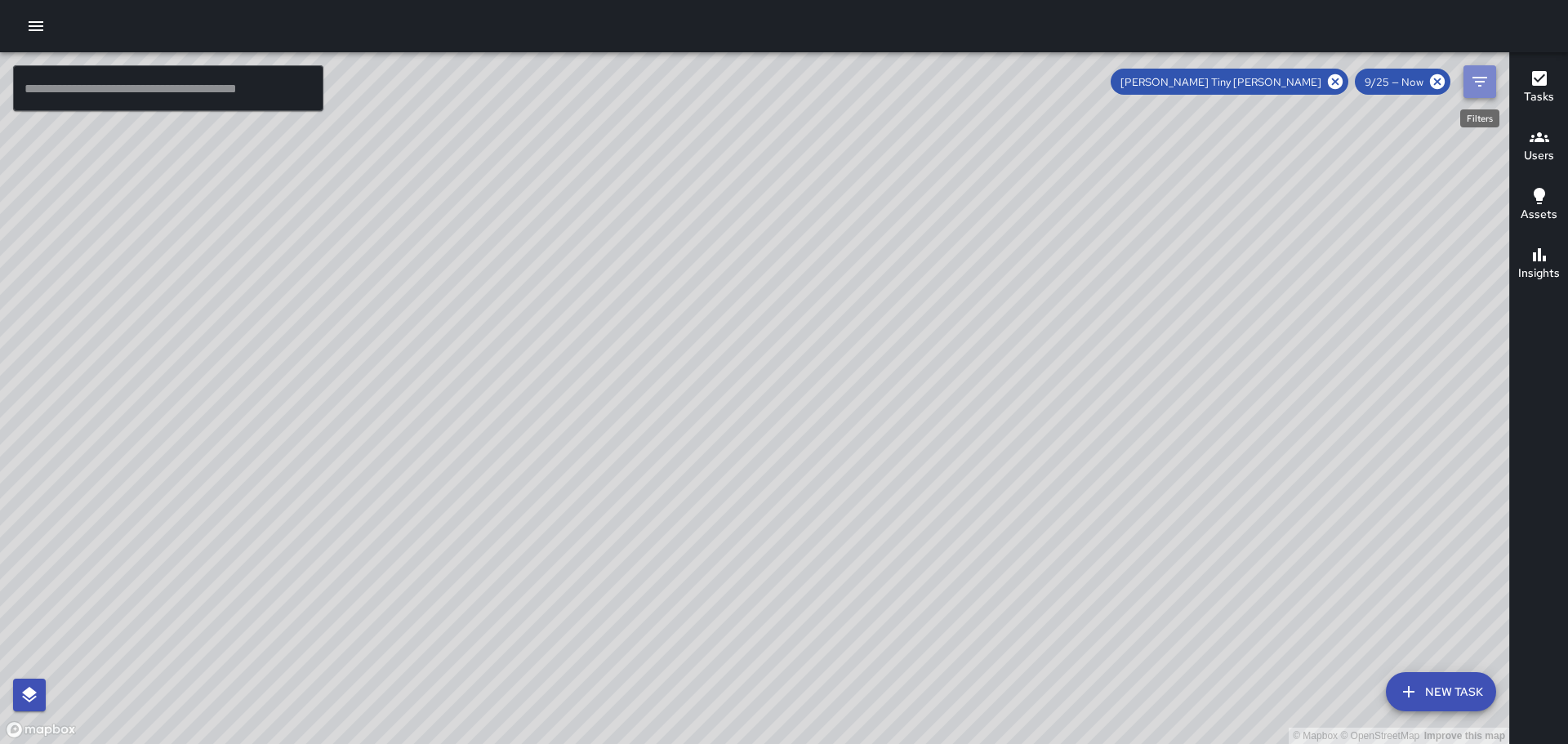
click at [1474, 74] on icon "Filters" at bounding box center [1480, 81] width 20 height 20
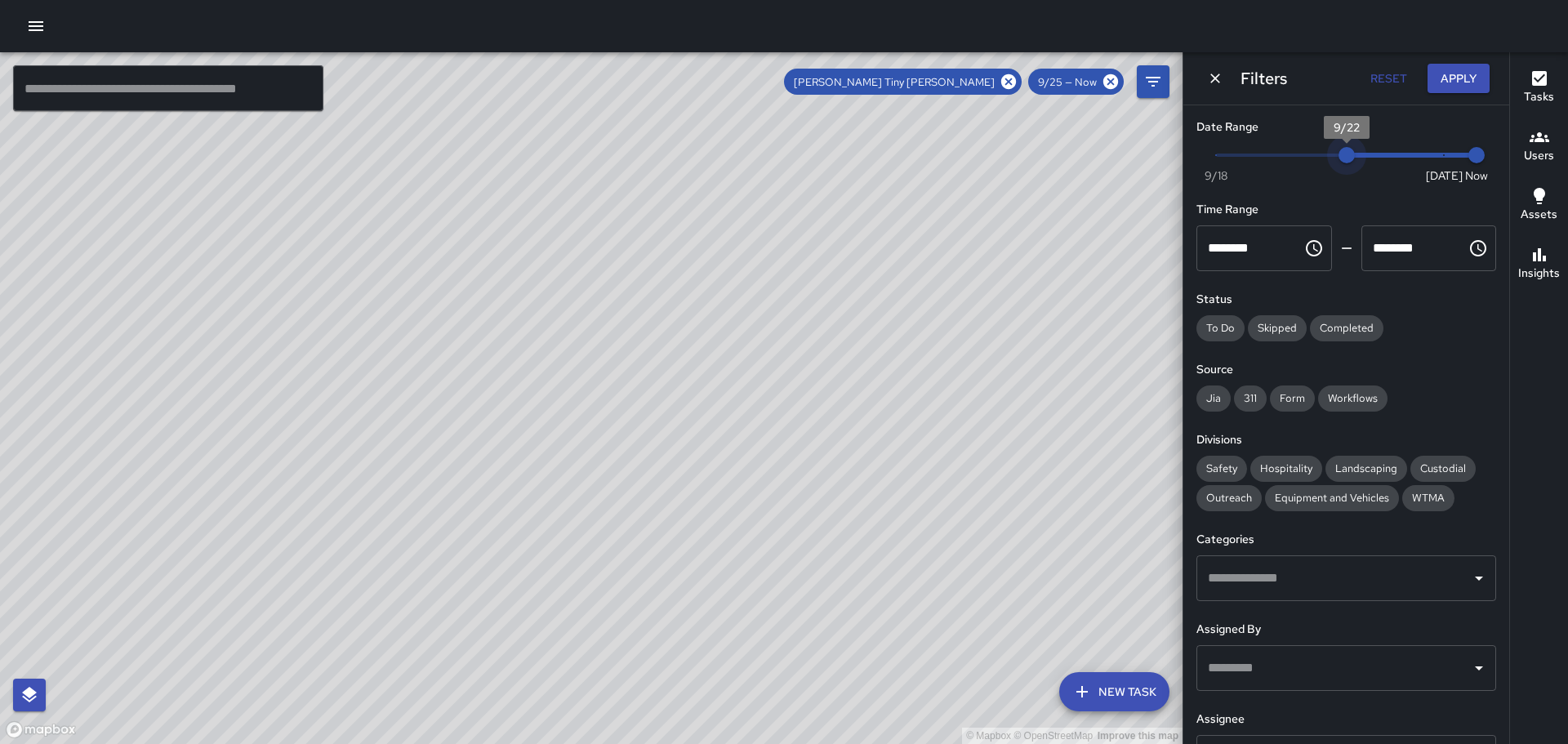
type input "*"
drag, startPoint x: 1427, startPoint y: 156, endPoint x: 1321, endPoint y: 161, distance: 106.1
click at [1321, 161] on span "9/21" at bounding box center [1315, 156] width 16 height 16
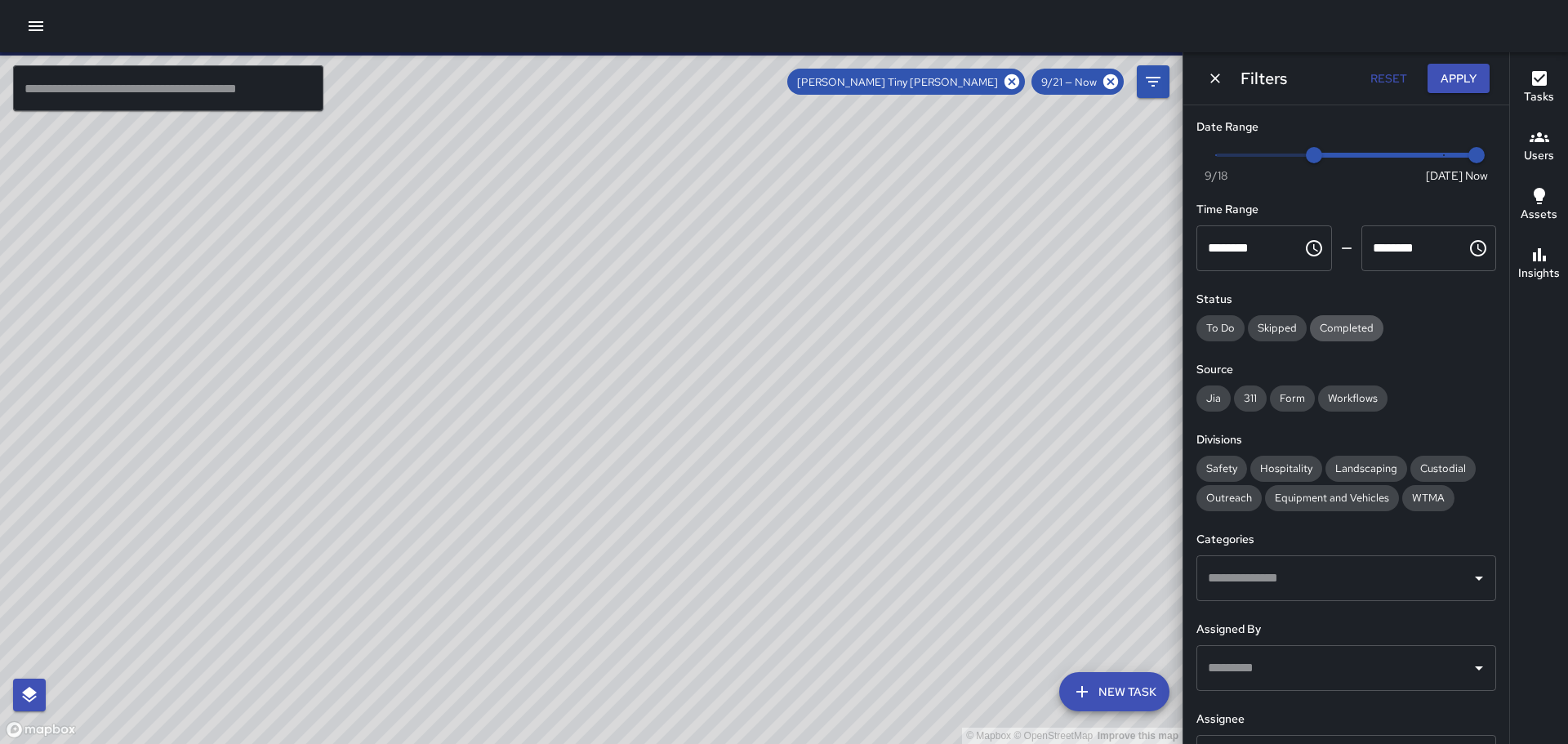
click at [1344, 323] on span "Completed" at bounding box center [1347, 328] width 73 height 14
click at [1227, 390] on div "Jia" at bounding box center [1214, 399] width 35 height 26
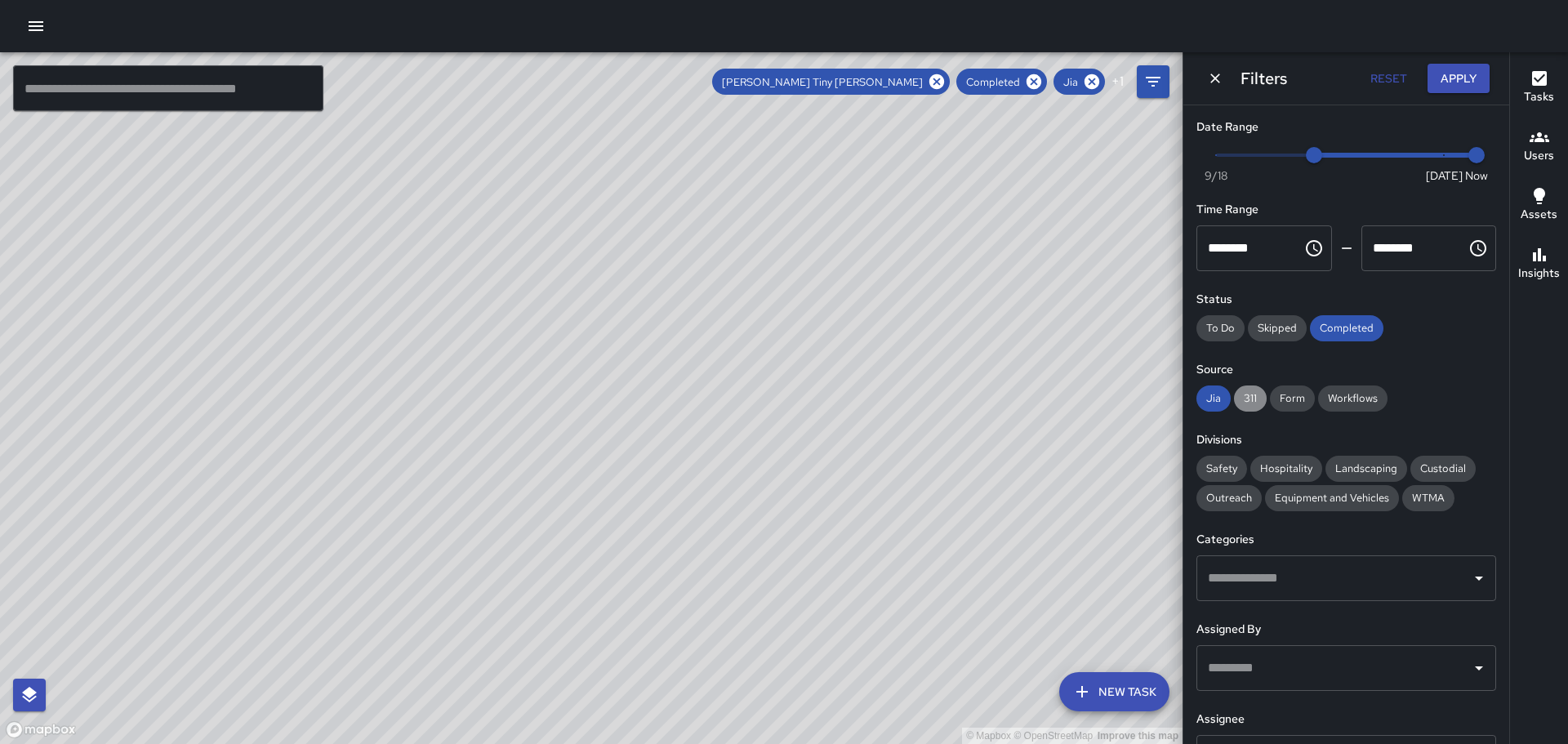
click at [1249, 394] on span "311" at bounding box center [1250, 398] width 33 height 14
click at [1297, 403] on span "Form" at bounding box center [1292, 398] width 45 height 14
drag, startPoint x: 1353, startPoint y: 396, endPoint x: 1295, endPoint y: 398, distance: 58.0
click at [1352, 396] on span "Workflows" at bounding box center [1352, 398] width 69 height 14
click at [1293, 398] on span "Form" at bounding box center [1292, 398] width 45 height 14
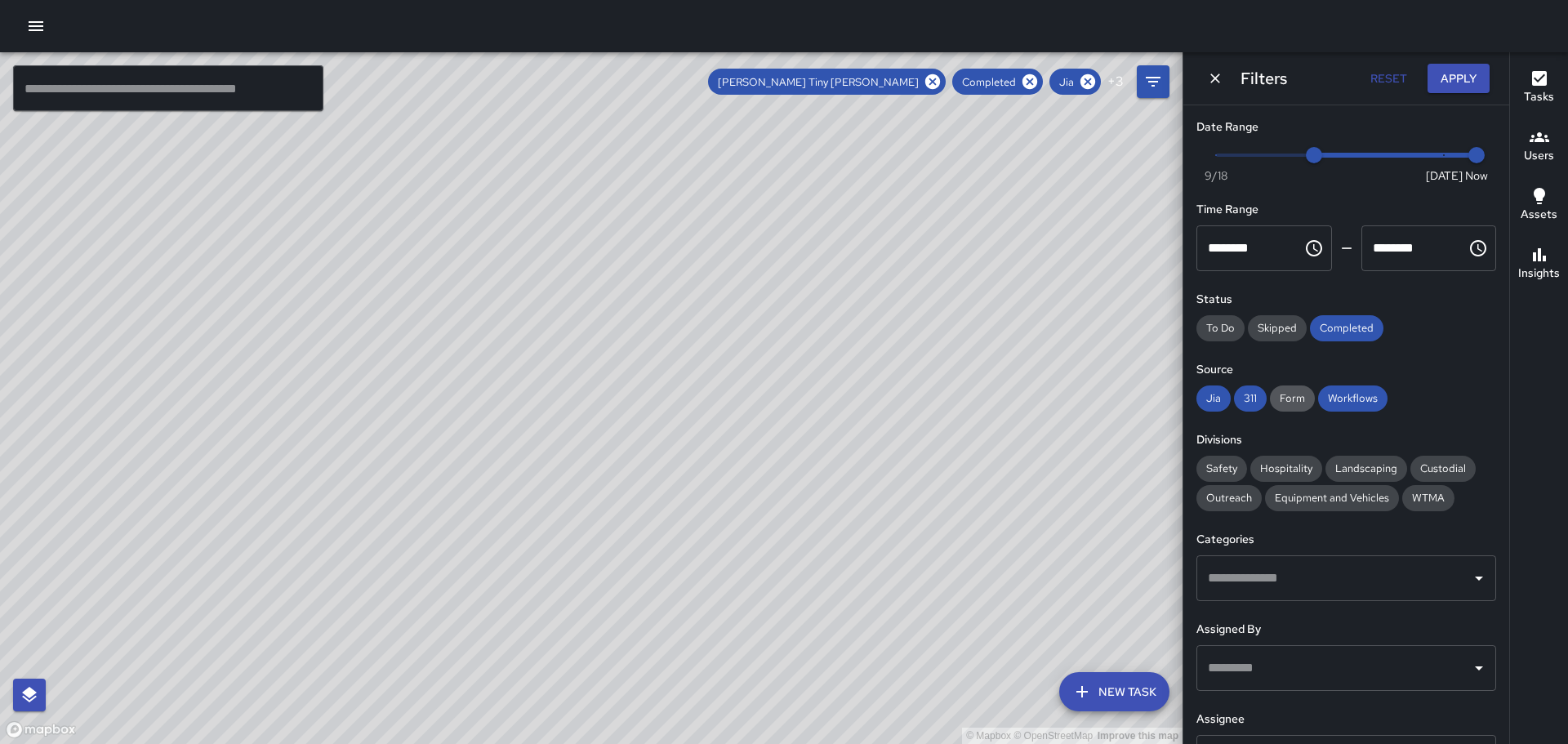
click at [1299, 397] on span "Form" at bounding box center [1292, 398] width 45 height 14
click at [1221, 467] on span "Safety" at bounding box center [1222, 468] width 51 height 14
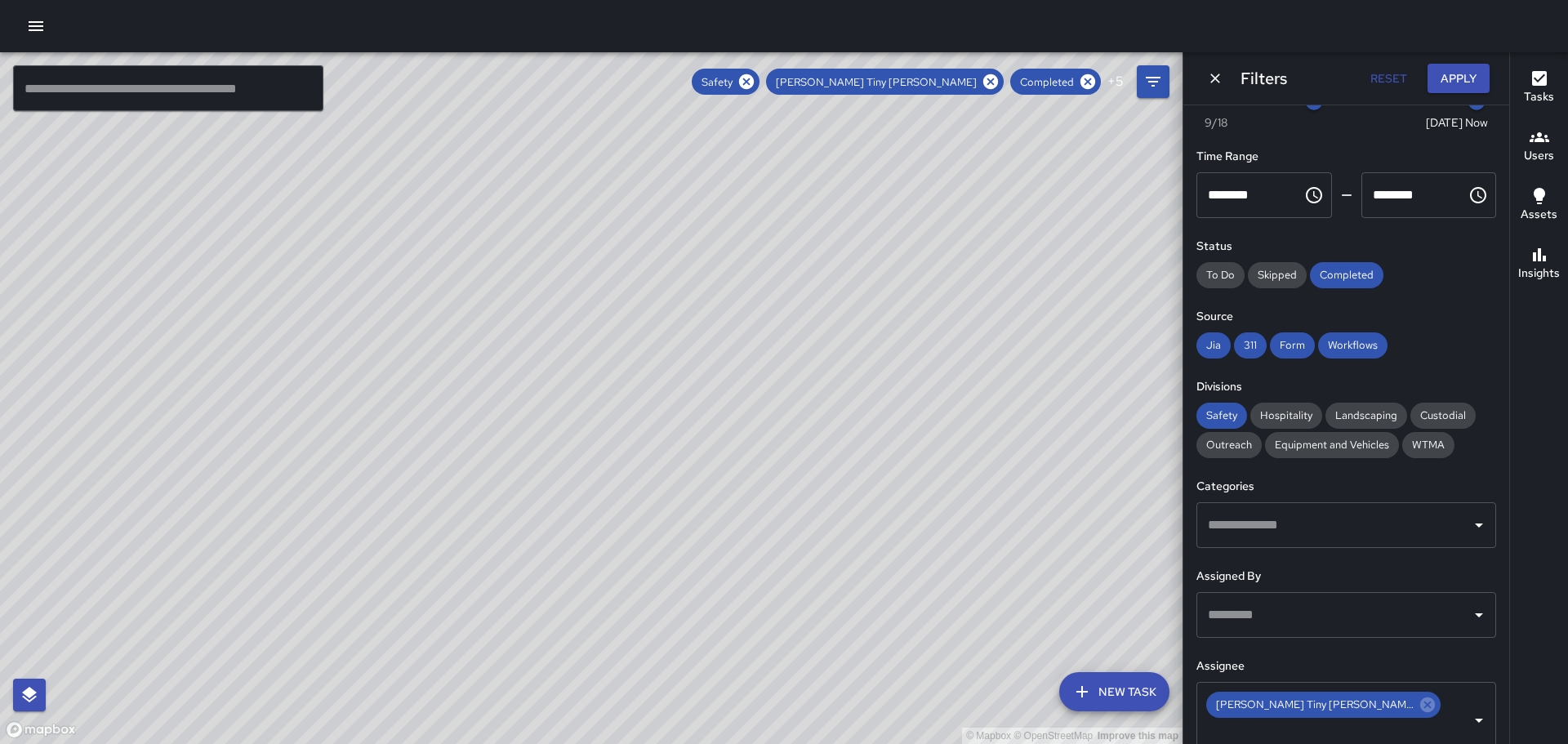
scroll to position [81, 0]
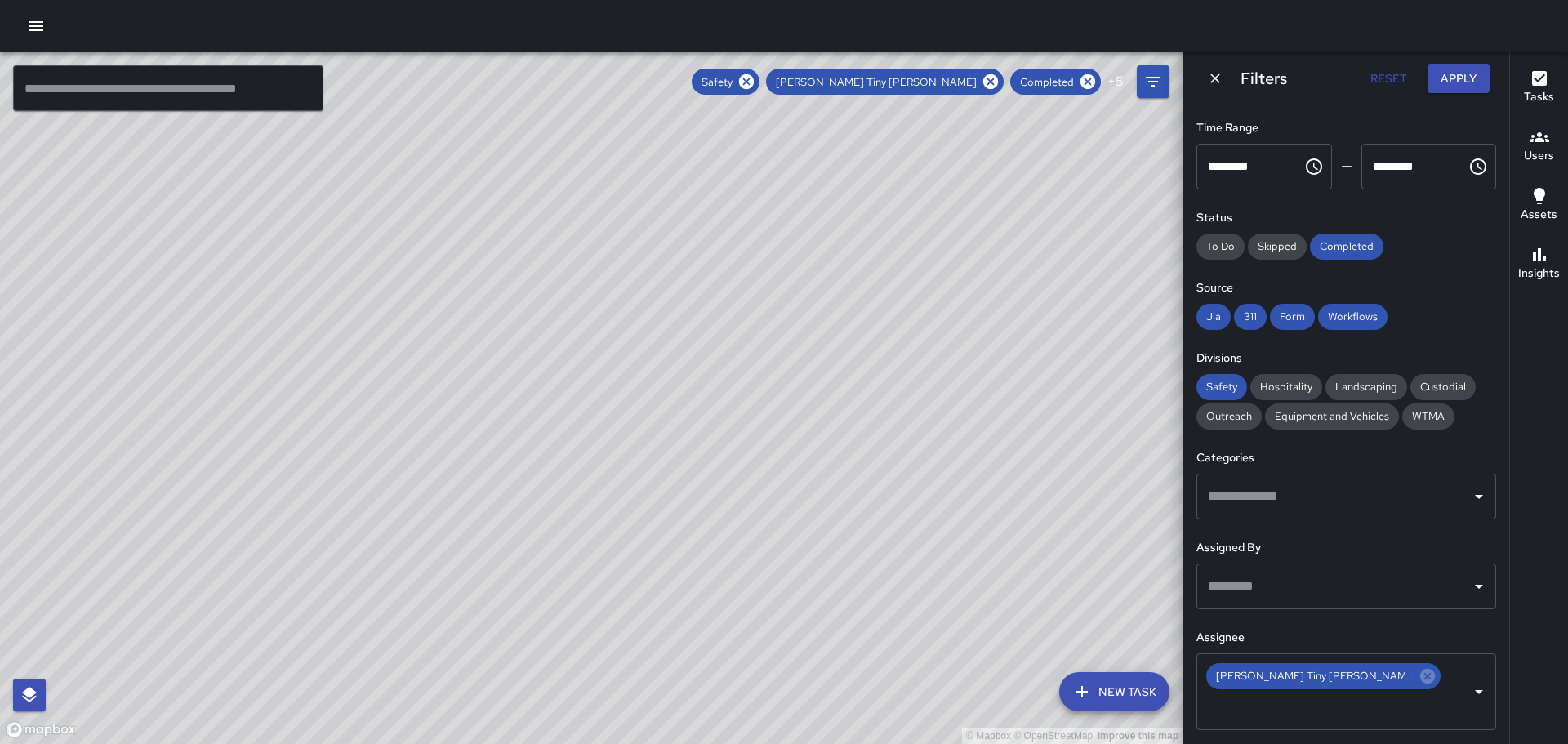
click at [1471, 500] on icon "Open" at bounding box center [1479, 497] width 20 height 20
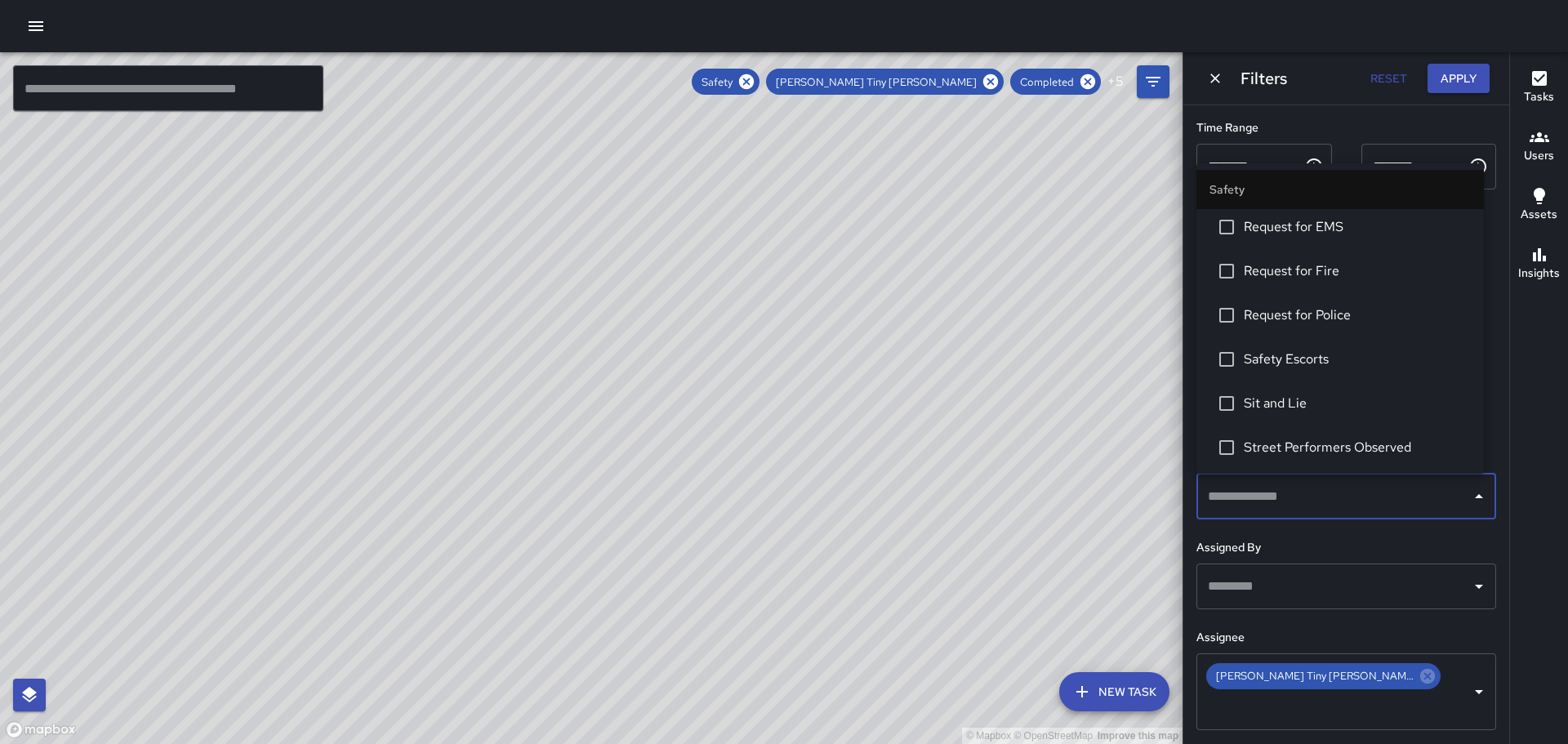
scroll to position [736, 0]
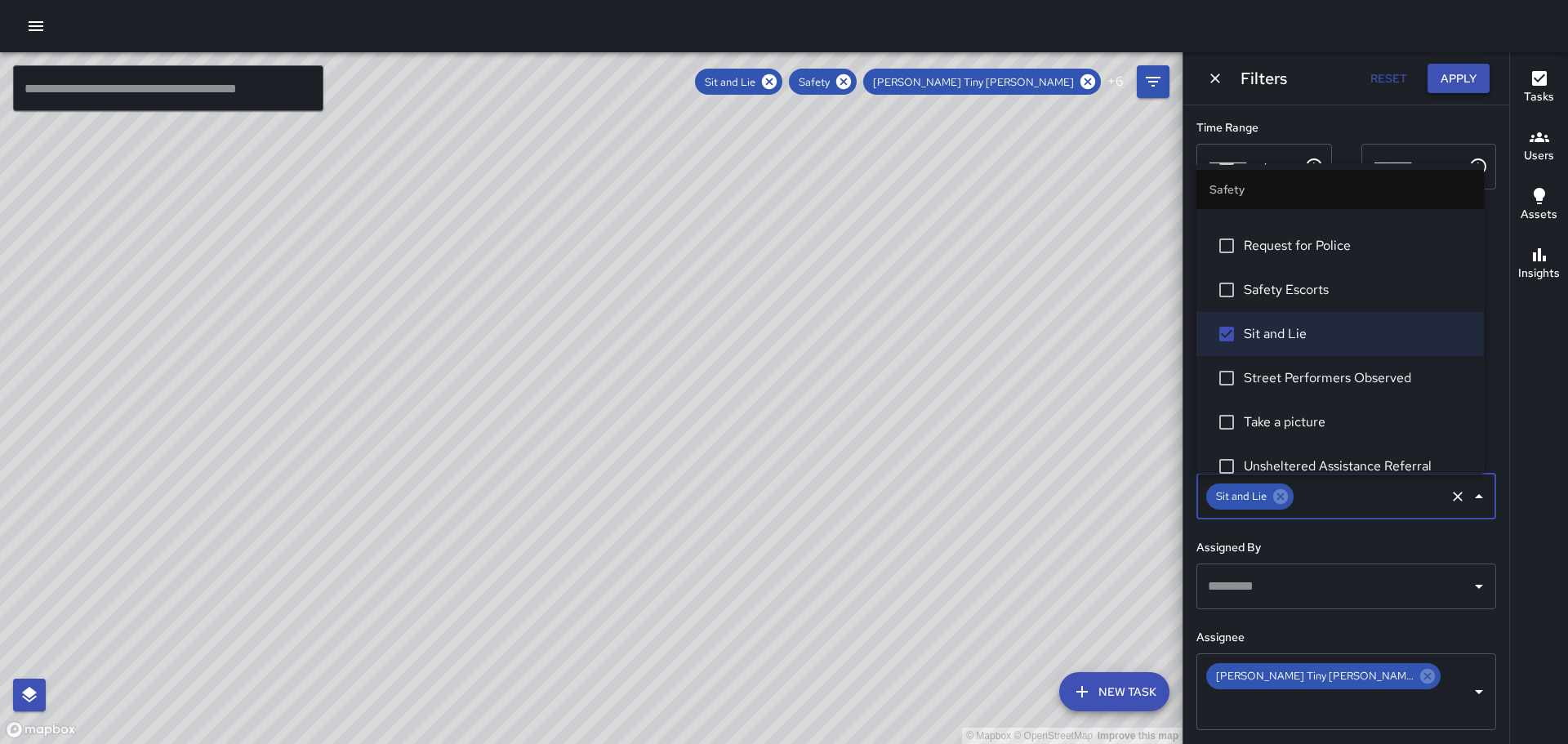
click at [1468, 71] on button "Apply" at bounding box center [1459, 78] width 62 height 30
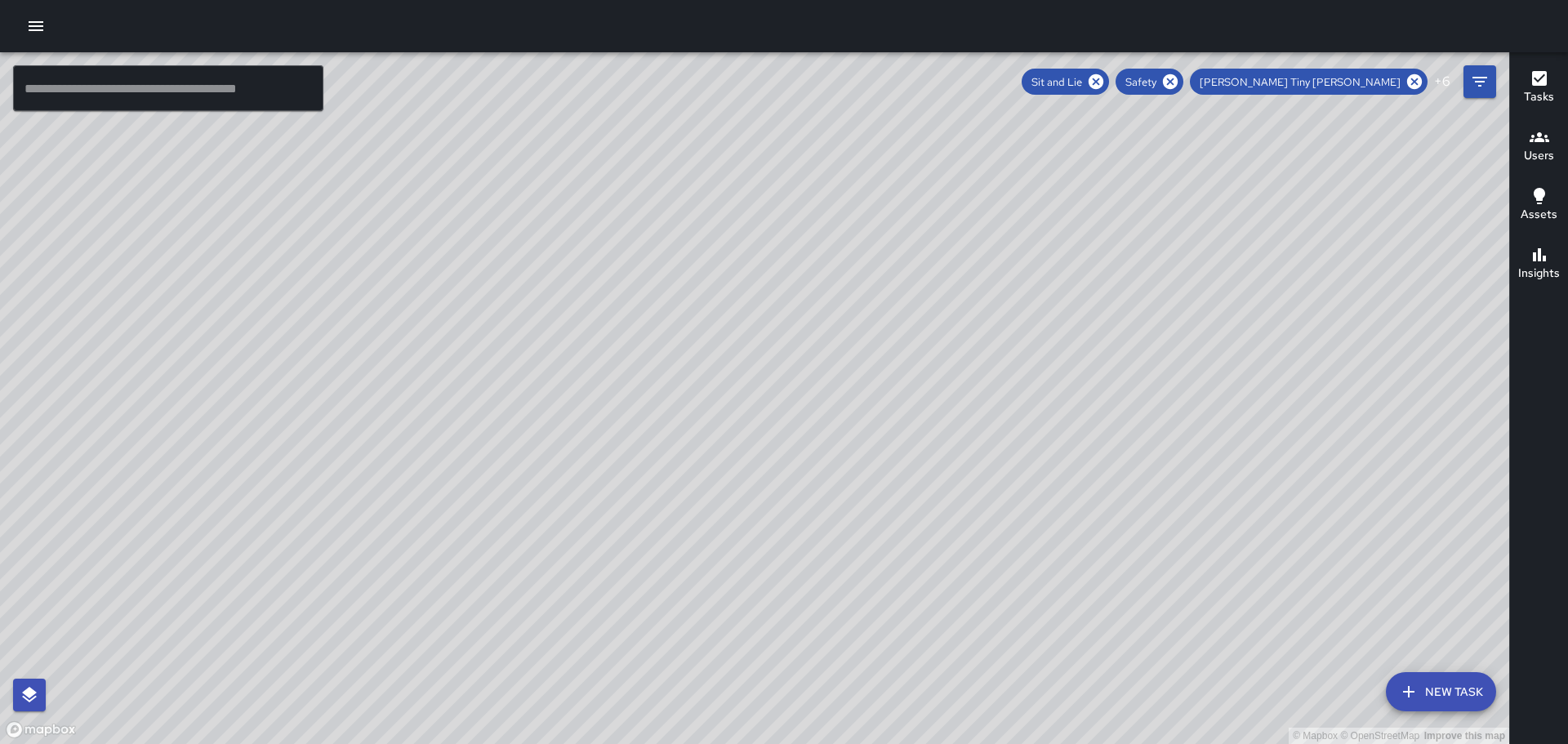
drag, startPoint x: 1091, startPoint y: 300, endPoint x: 1026, endPoint y: 384, distance: 106.2
click at [1026, 386] on div "© Mapbox © OpenStreetMap Improve this map" at bounding box center [754, 398] width 1510 height 692
drag, startPoint x: 1178, startPoint y: 275, endPoint x: 1180, endPoint y: 385, distance: 110.0
click at [1180, 385] on div "© Mapbox © OpenStreetMap Improve this map" at bounding box center [754, 398] width 1510 height 692
click at [1544, 147] on h6 "Users" at bounding box center [1539, 156] width 30 height 18
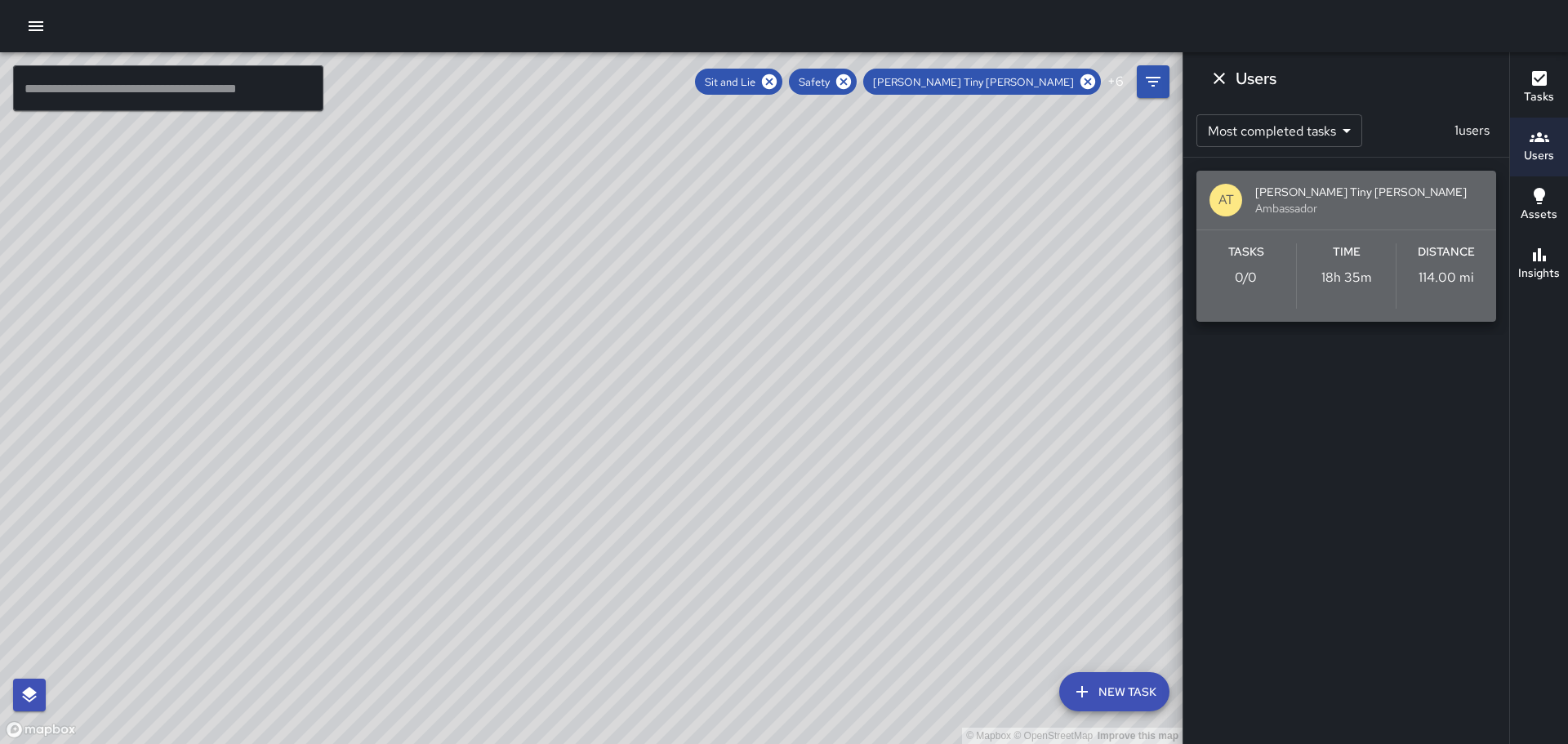
click at [1228, 211] on div "AT" at bounding box center [1226, 200] width 33 height 33
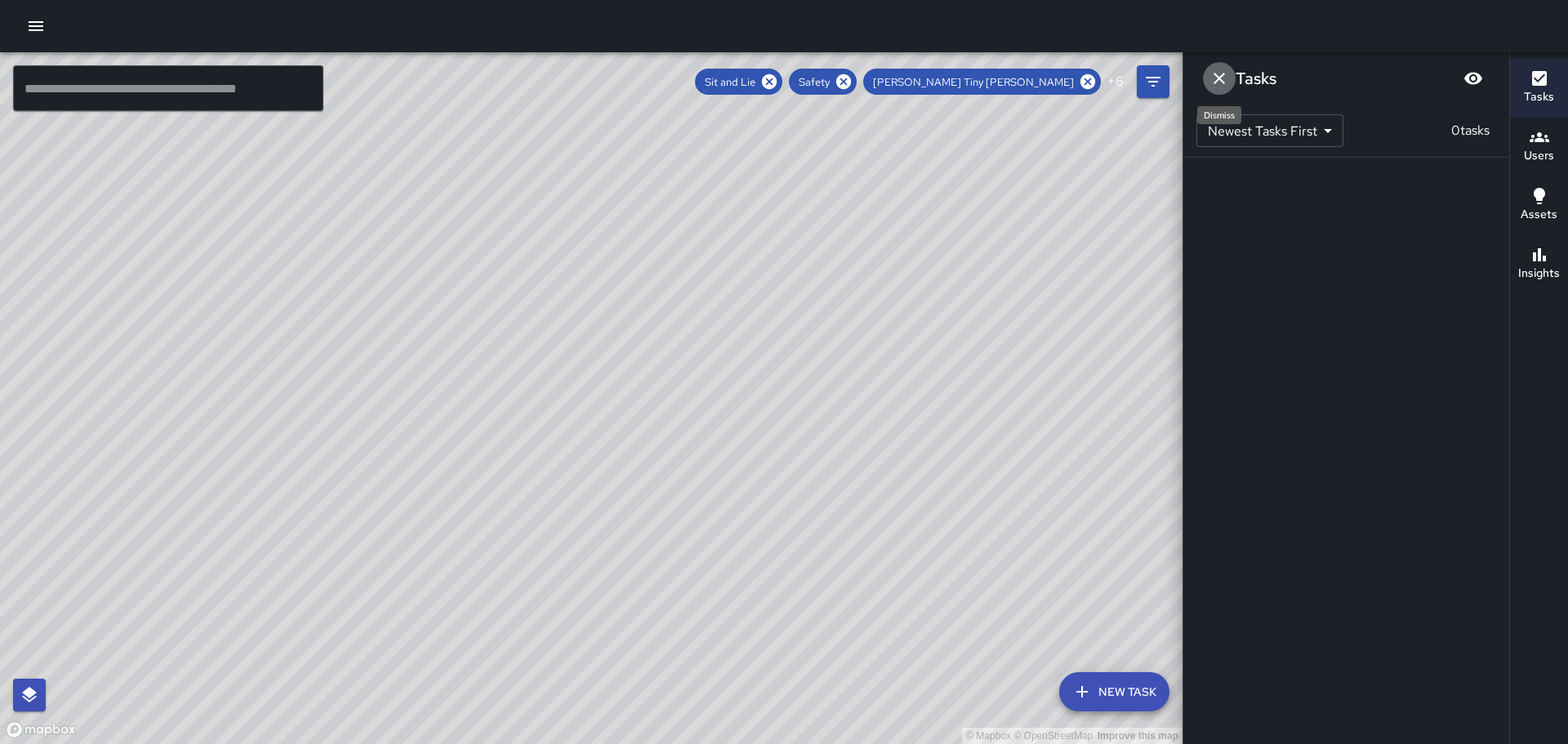
click at [1223, 80] on icon "Dismiss" at bounding box center [1219, 78] width 20 height 20
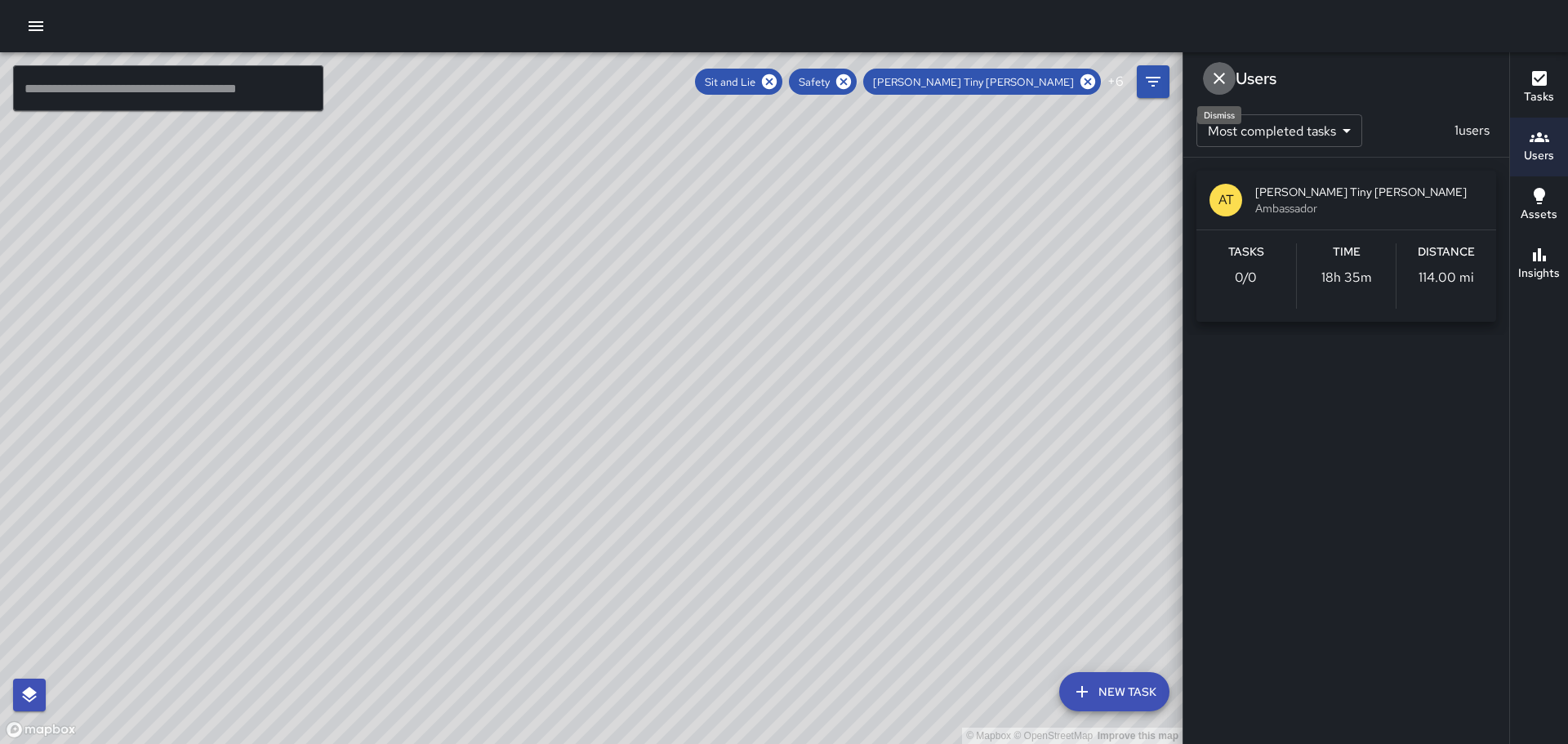
click at [1215, 76] on icon "Dismiss" at bounding box center [1219, 78] width 20 height 20
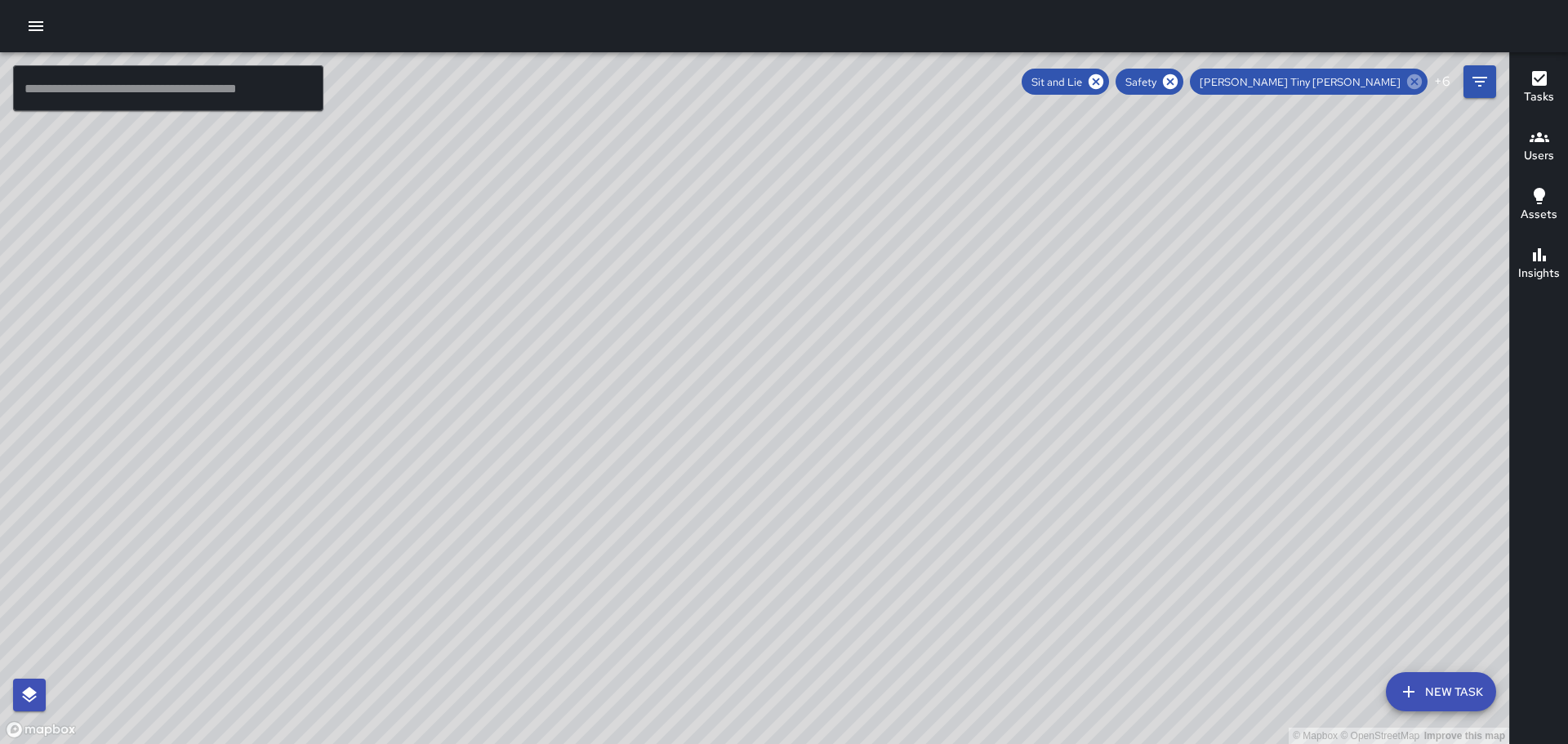
click at [1419, 77] on icon at bounding box center [1415, 81] width 15 height 15
click at [1538, 137] on icon "button" at bounding box center [1540, 137] width 20 height 20
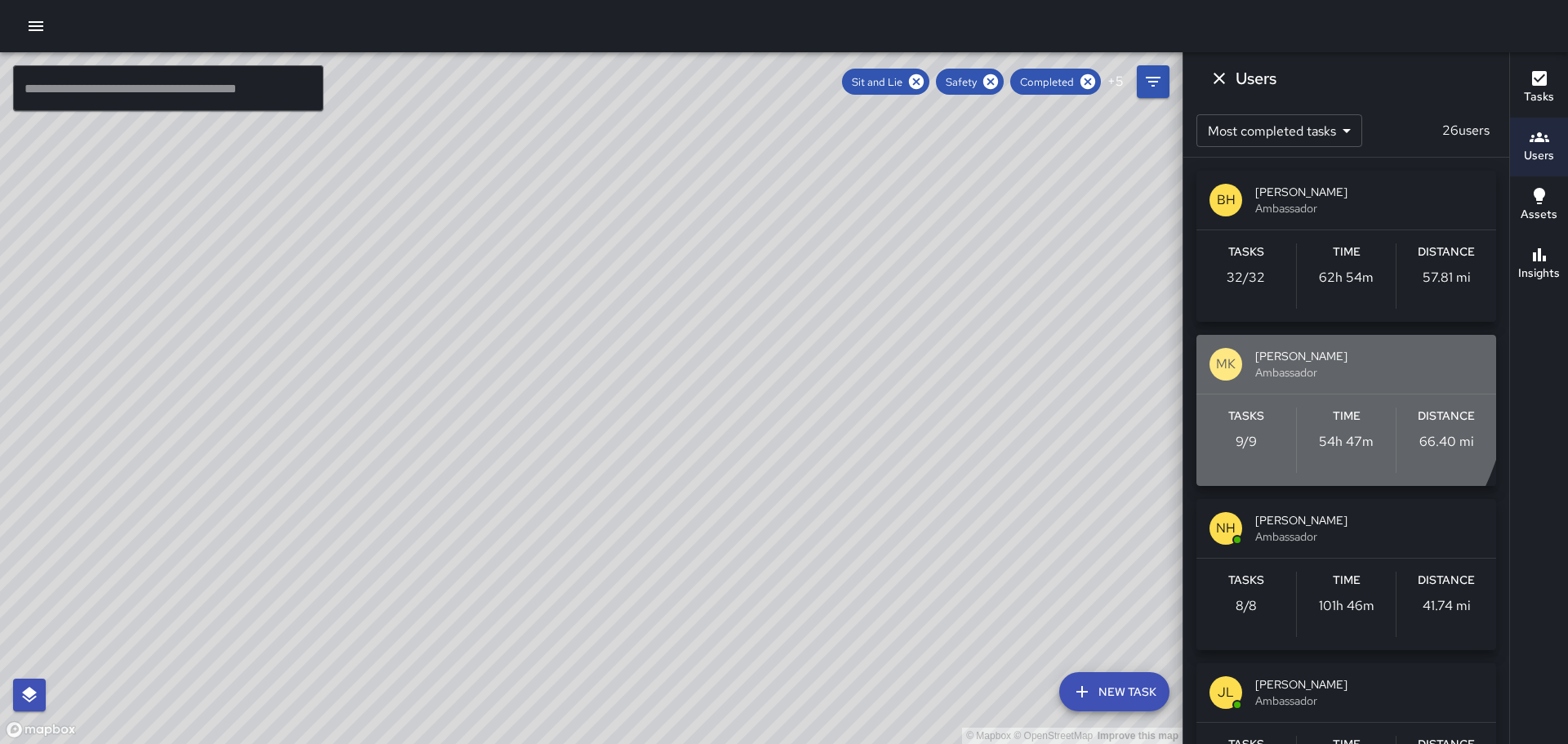
click at [1231, 368] on p "MK" at bounding box center [1226, 365] width 20 height 20
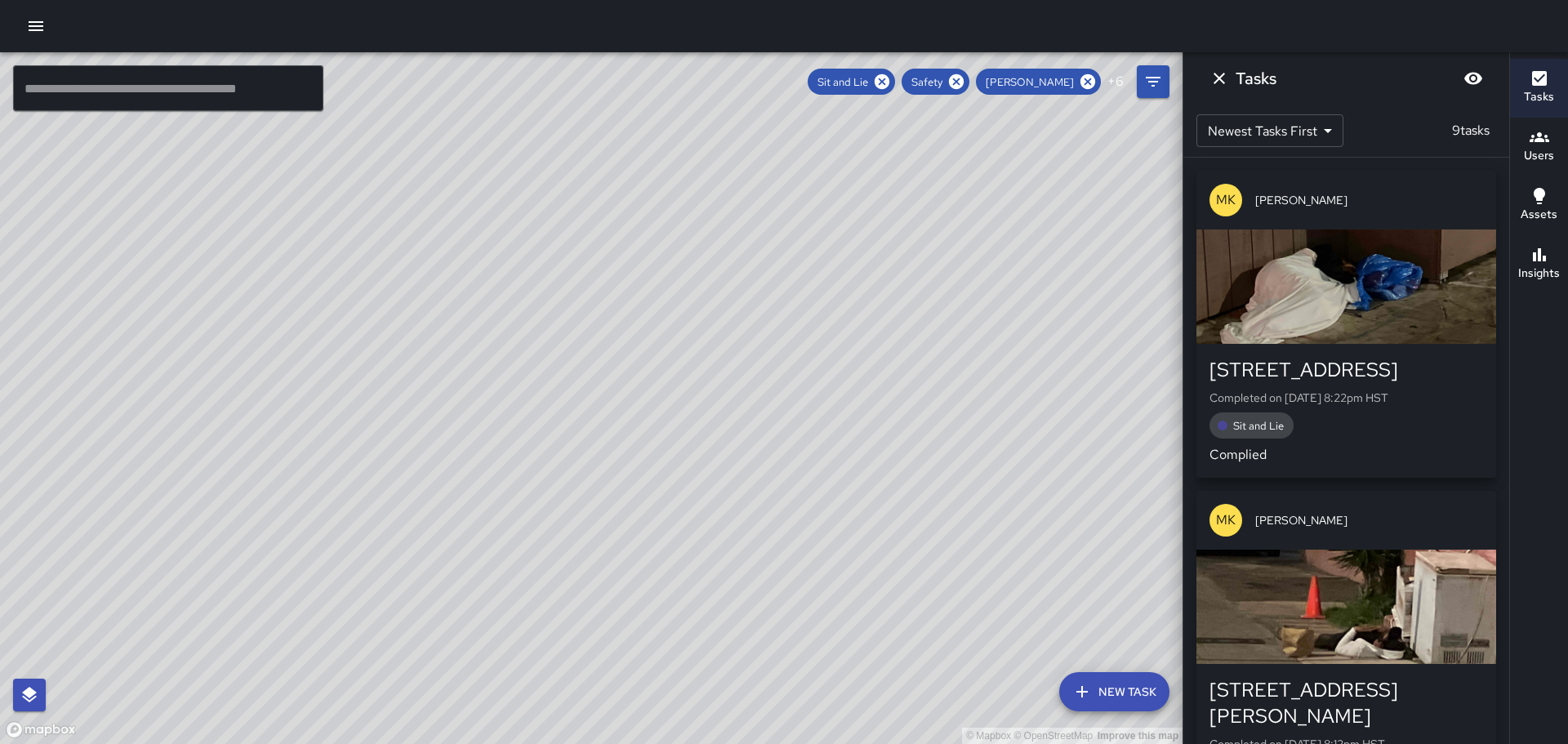
drag, startPoint x: 1510, startPoint y: 243, endPoint x: 1510, endPoint y: 345, distance: 102.0
click at [1517, 372] on div "Tasks Users Assets Insights" at bounding box center [1538, 398] width 58 height 692
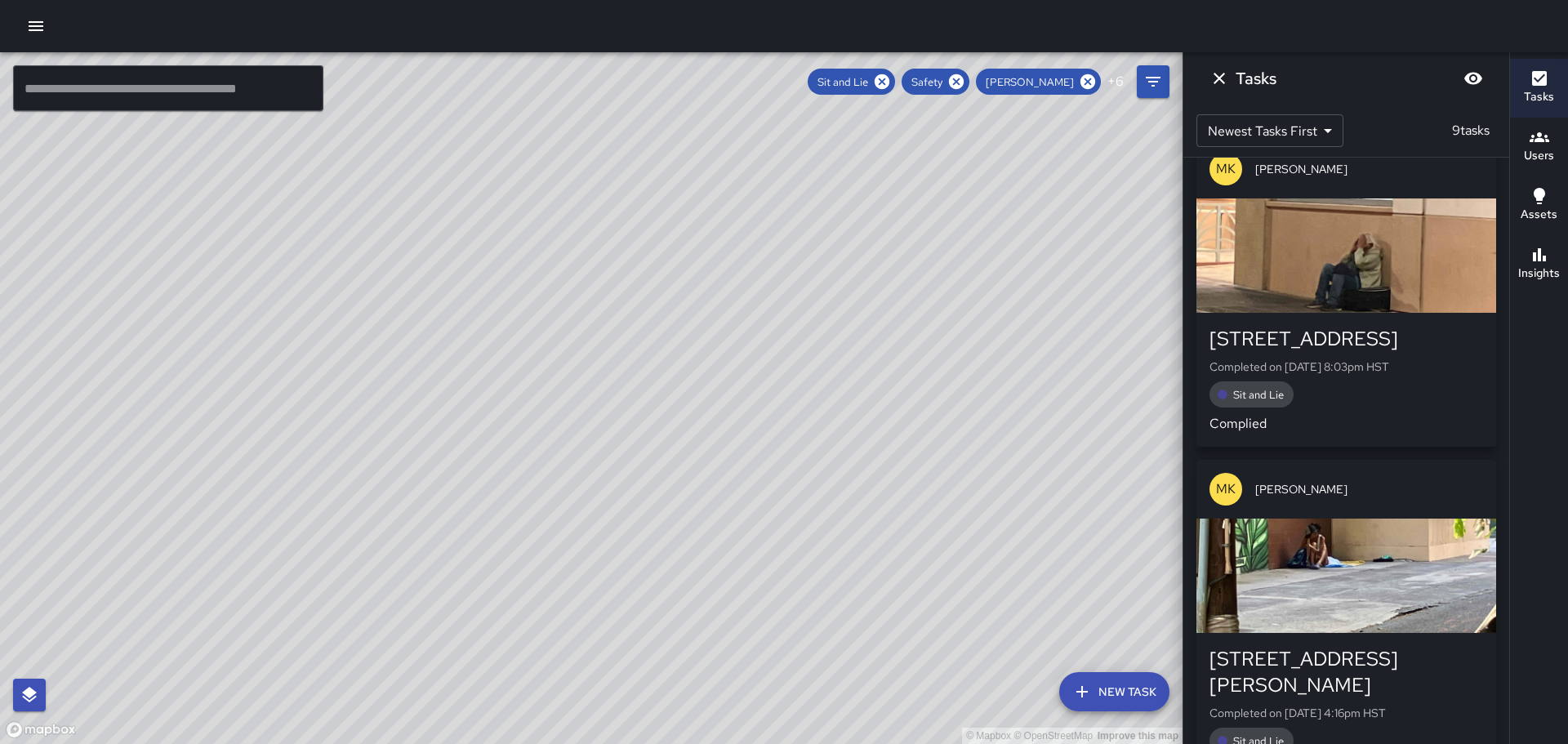
scroll to position [0, 0]
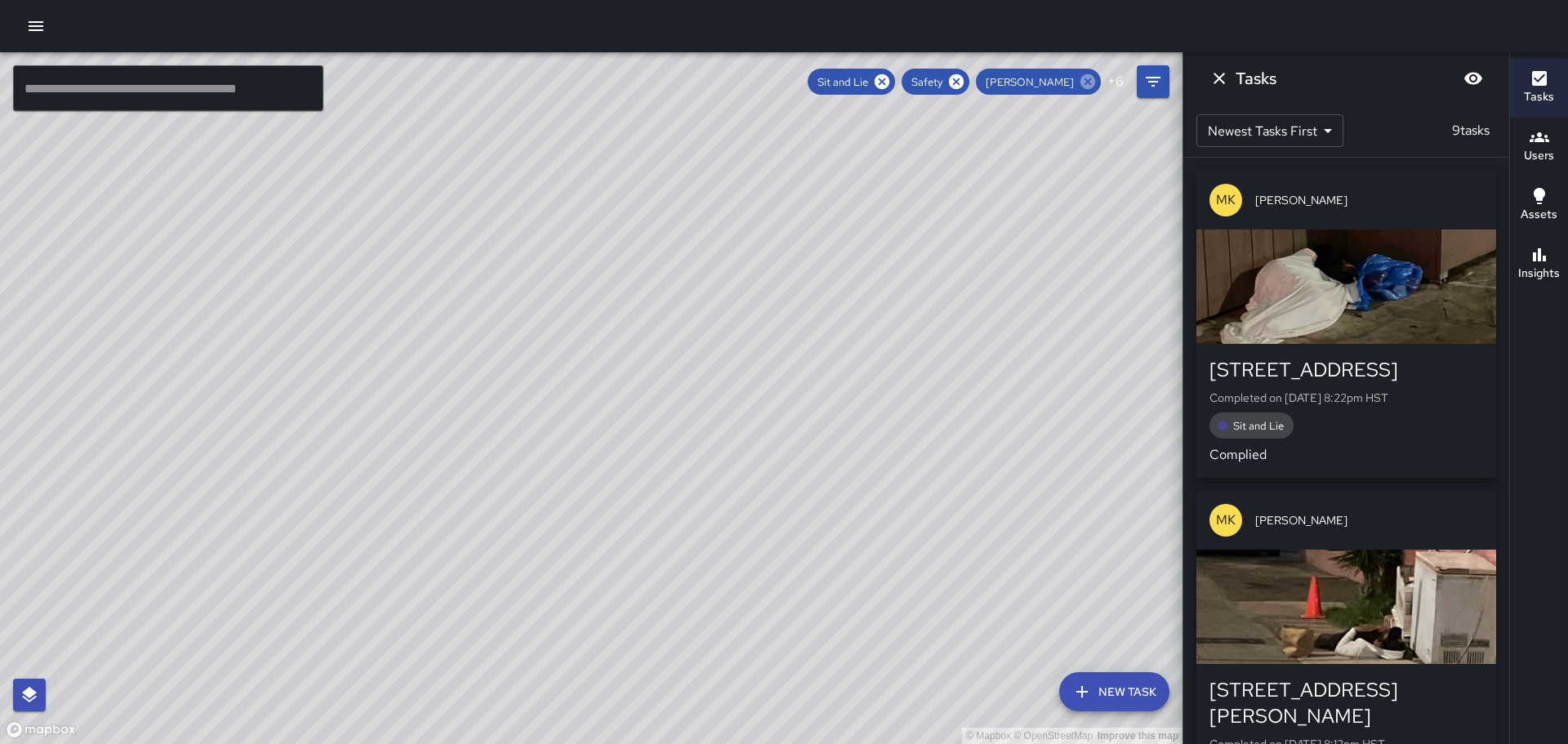
click at [1088, 75] on icon at bounding box center [1088, 81] width 15 height 15
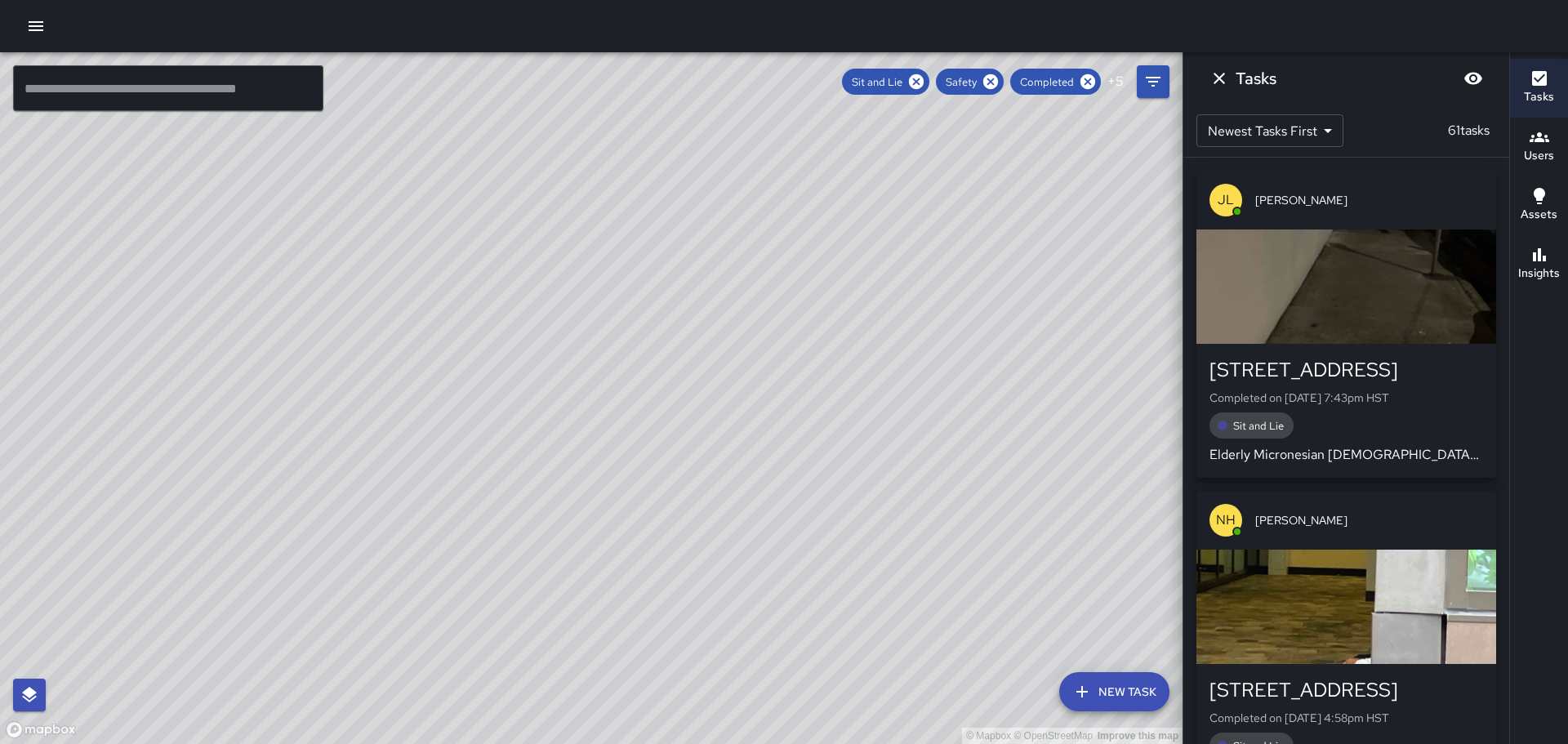
click at [1220, 197] on p "JL" at bounding box center [1226, 200] width 16 height 20
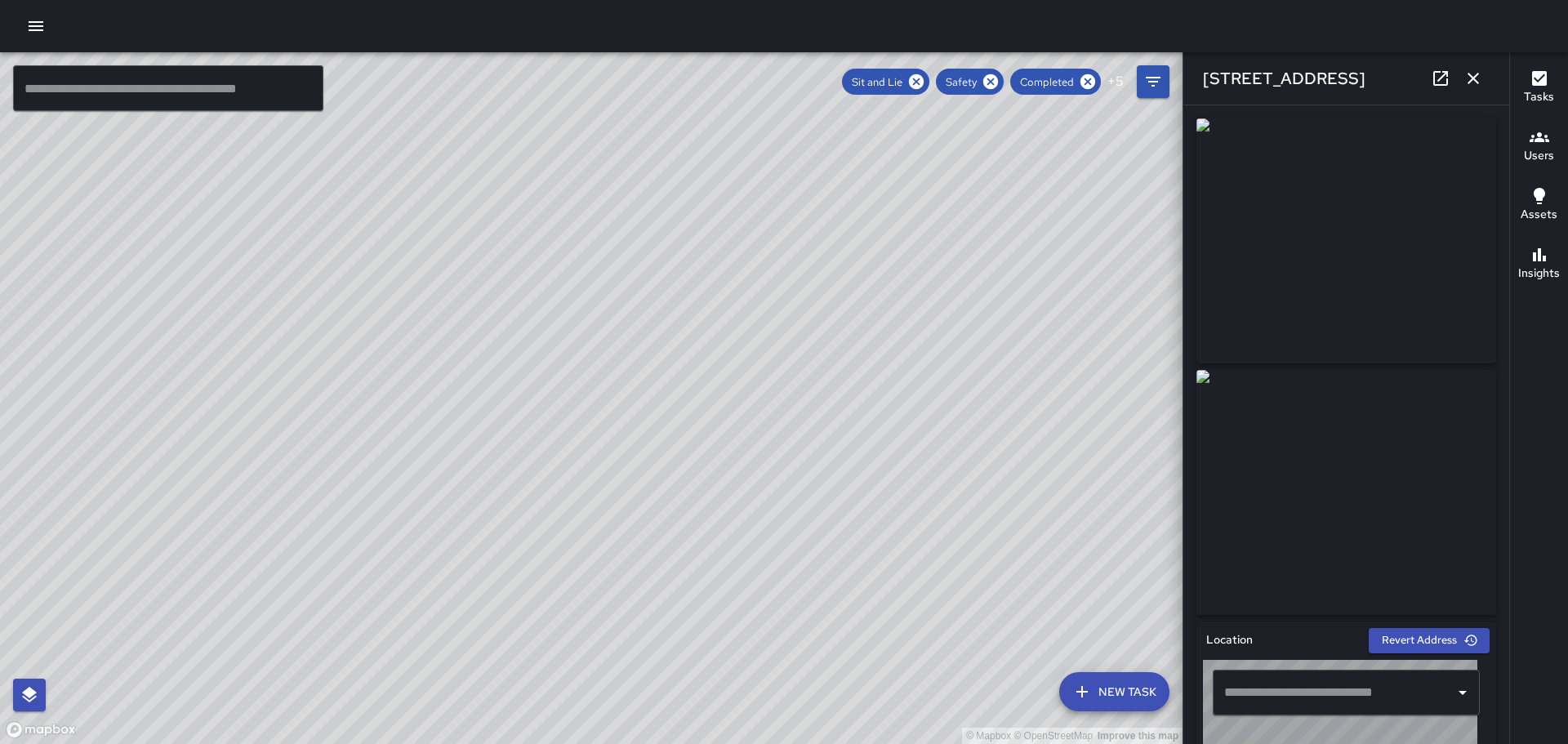
type input "**********"
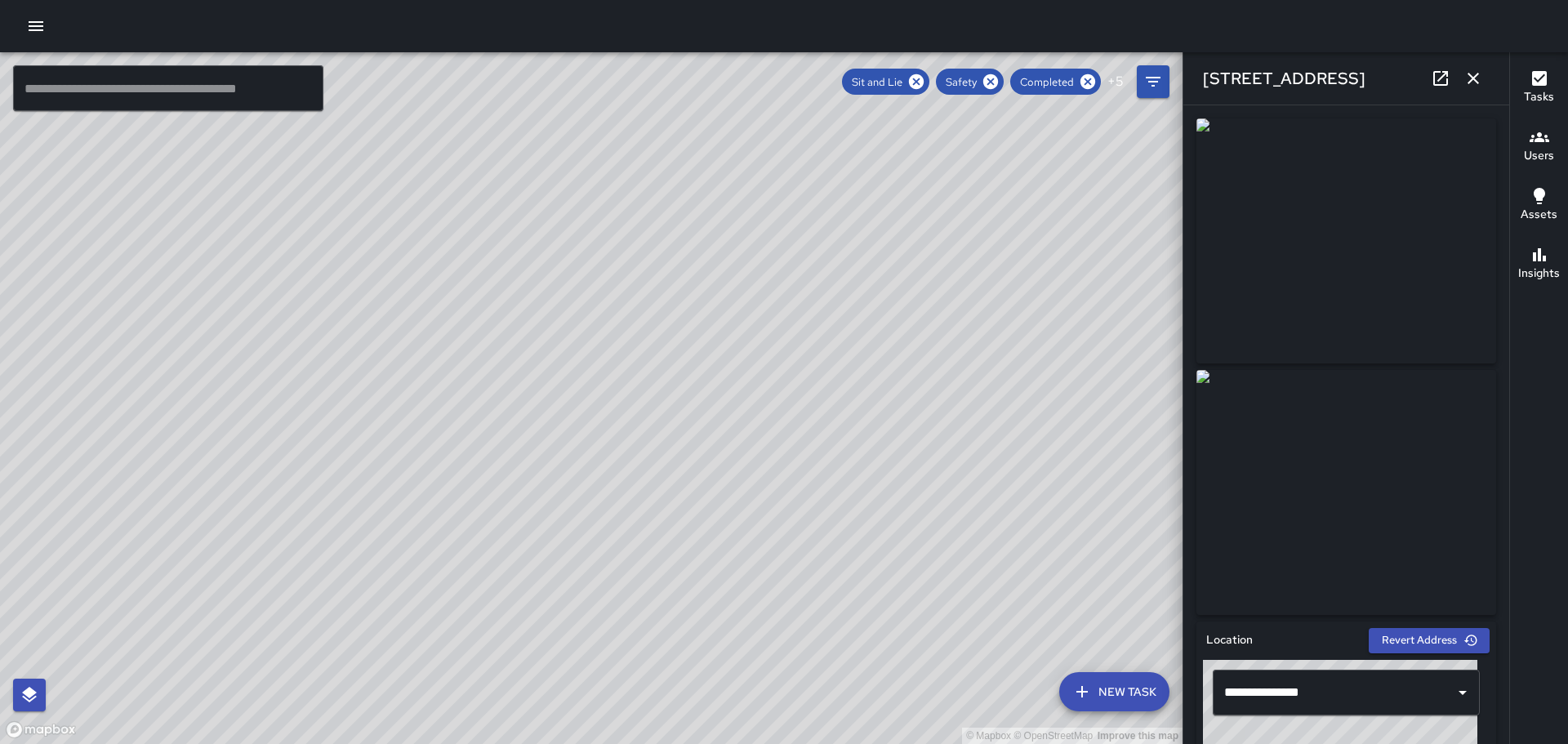
click at [1478, 75] on icon "button" at bounding box center [1473, 78] width 20 height 20
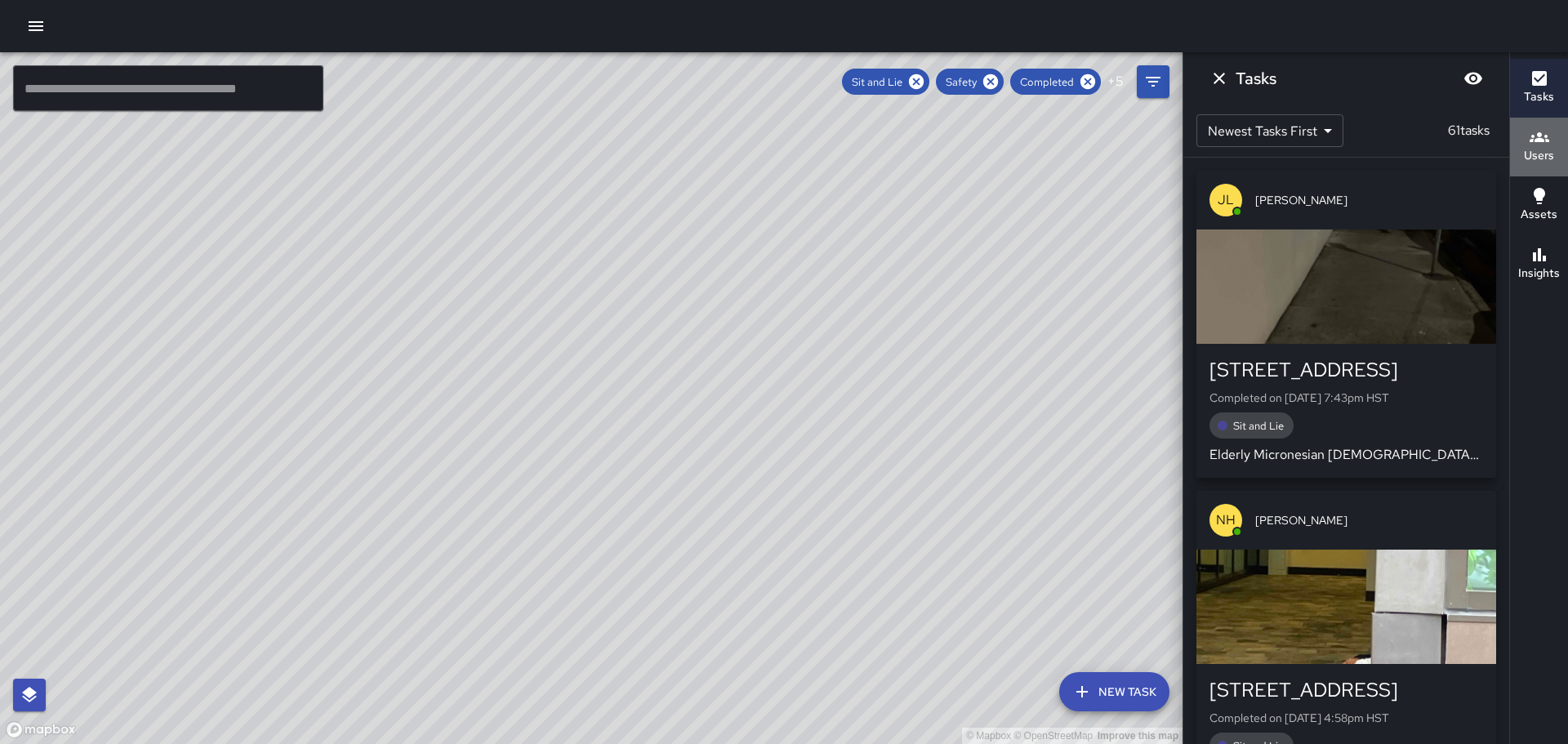
click at [1532, 142] on icon "button" at bounding box center [1540, 137] width 20 height 10
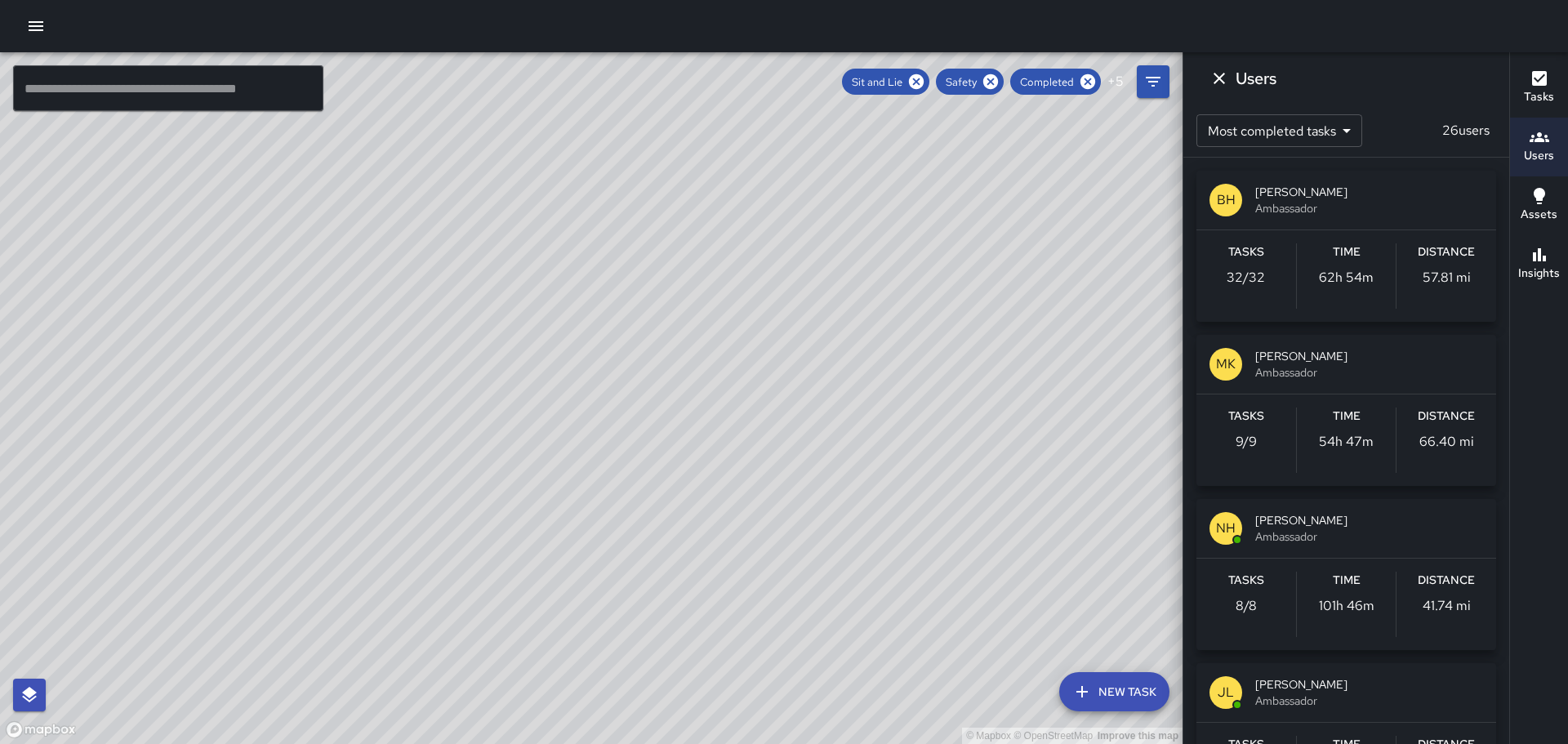
click at [1220, 184] on div "BH" at bounding box center [1226, 200] width 33 height 33
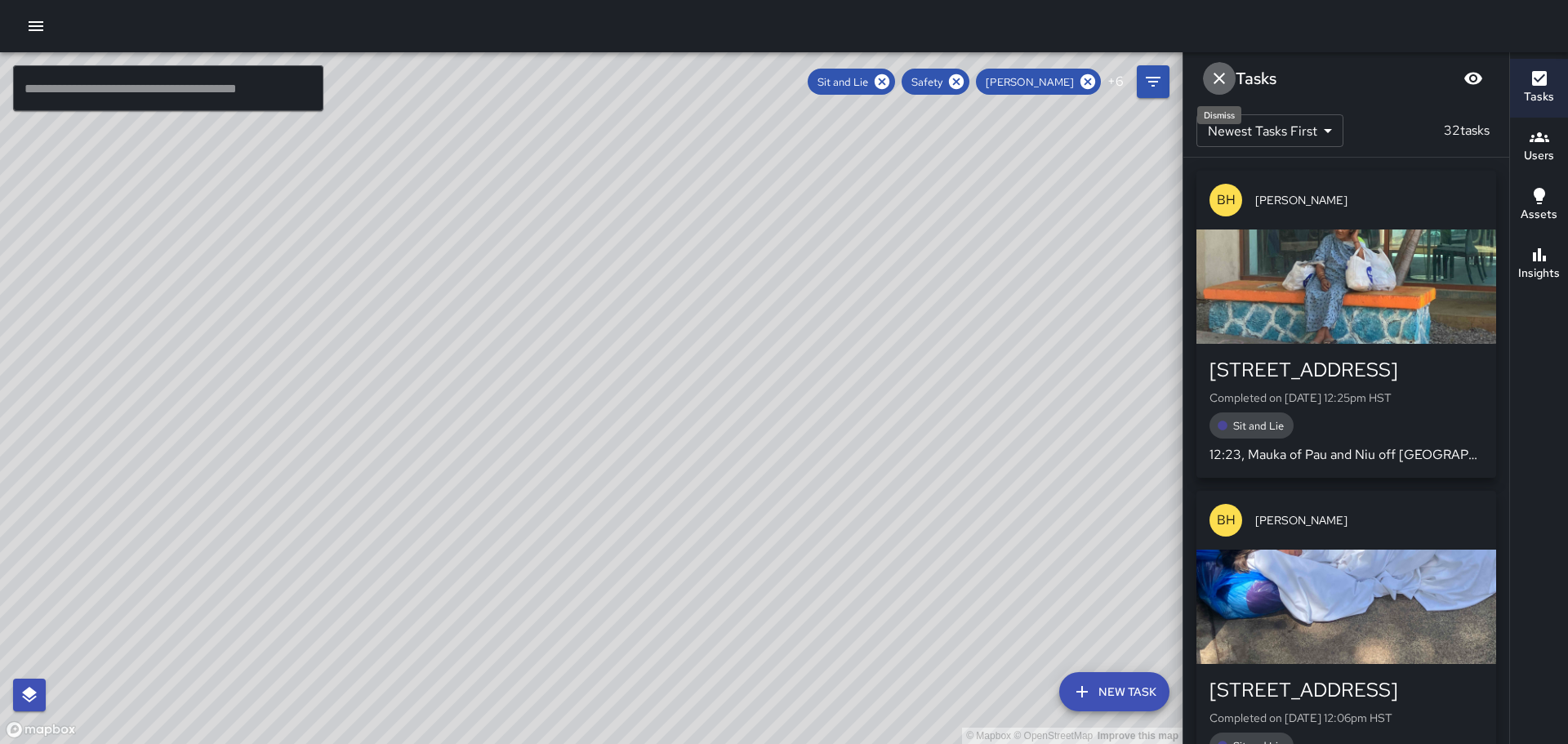
click at [1219, 81] on icon "Dismiss" at bounding box center [1219, 78] width 20 height 20
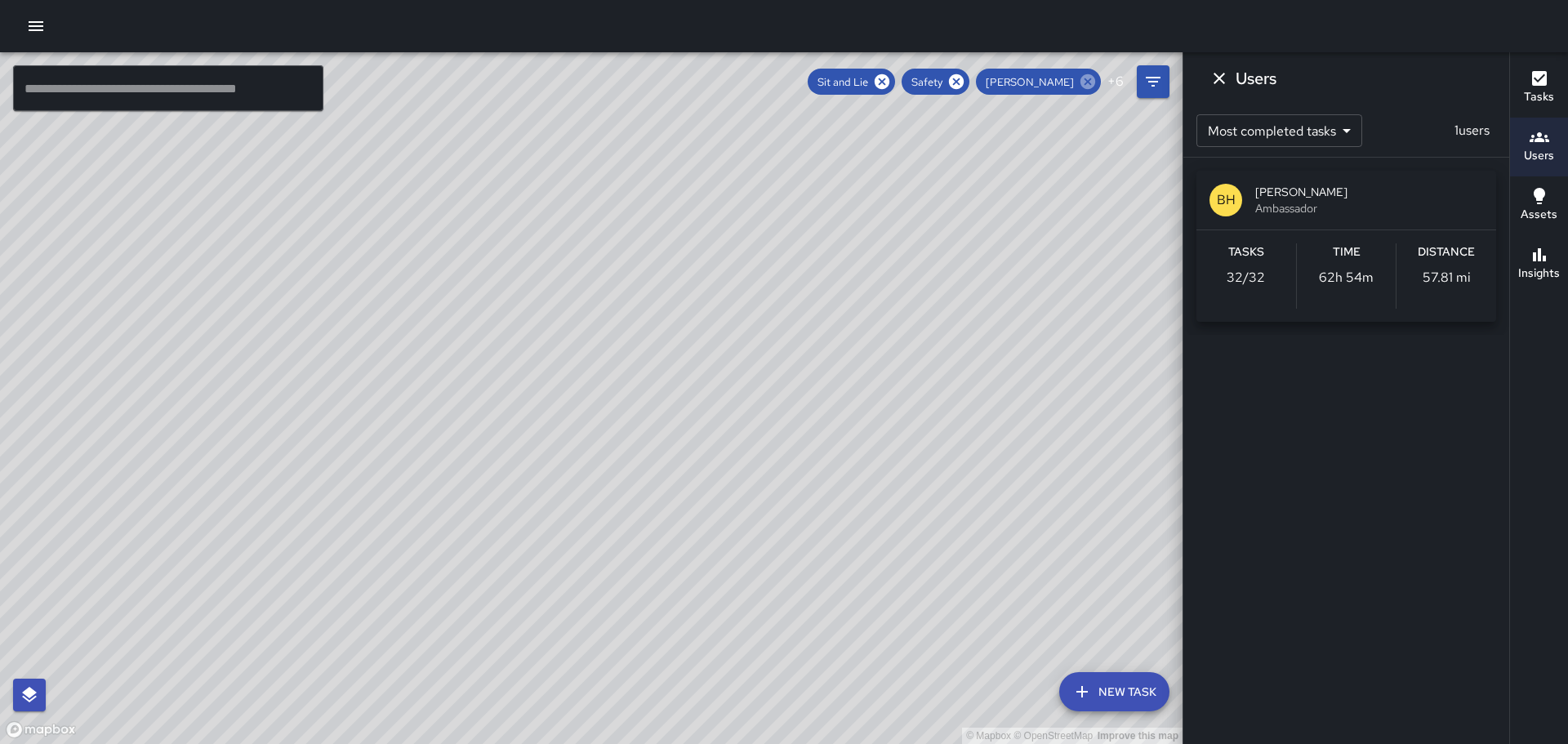
click at [1086, 78] on icon at bounding box center [1088, 81] width 18 height 18
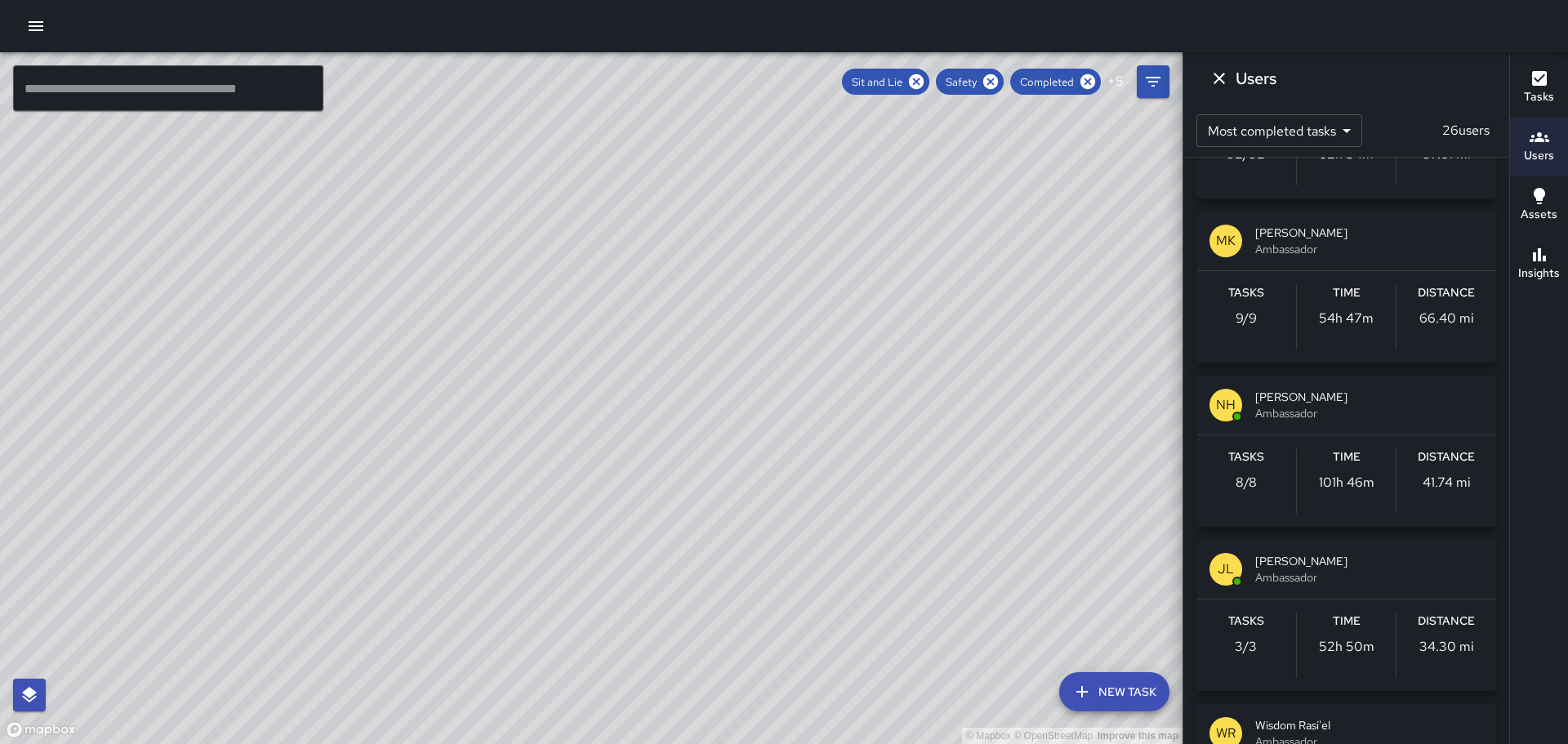
scroll to position [164, 0]
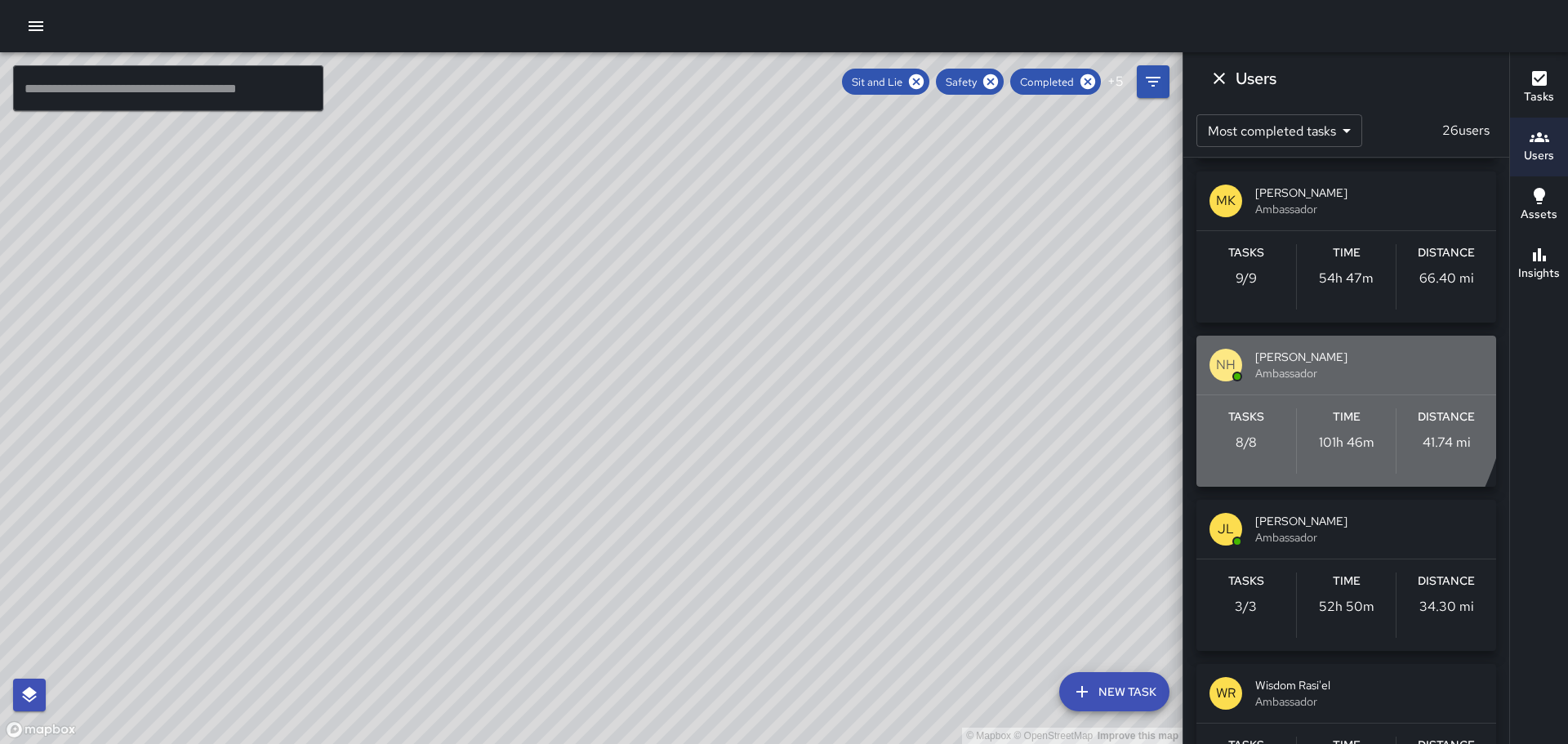
click at [1228, 371] on p "NH" at bounding box center [1226, 365] width 20 height 20
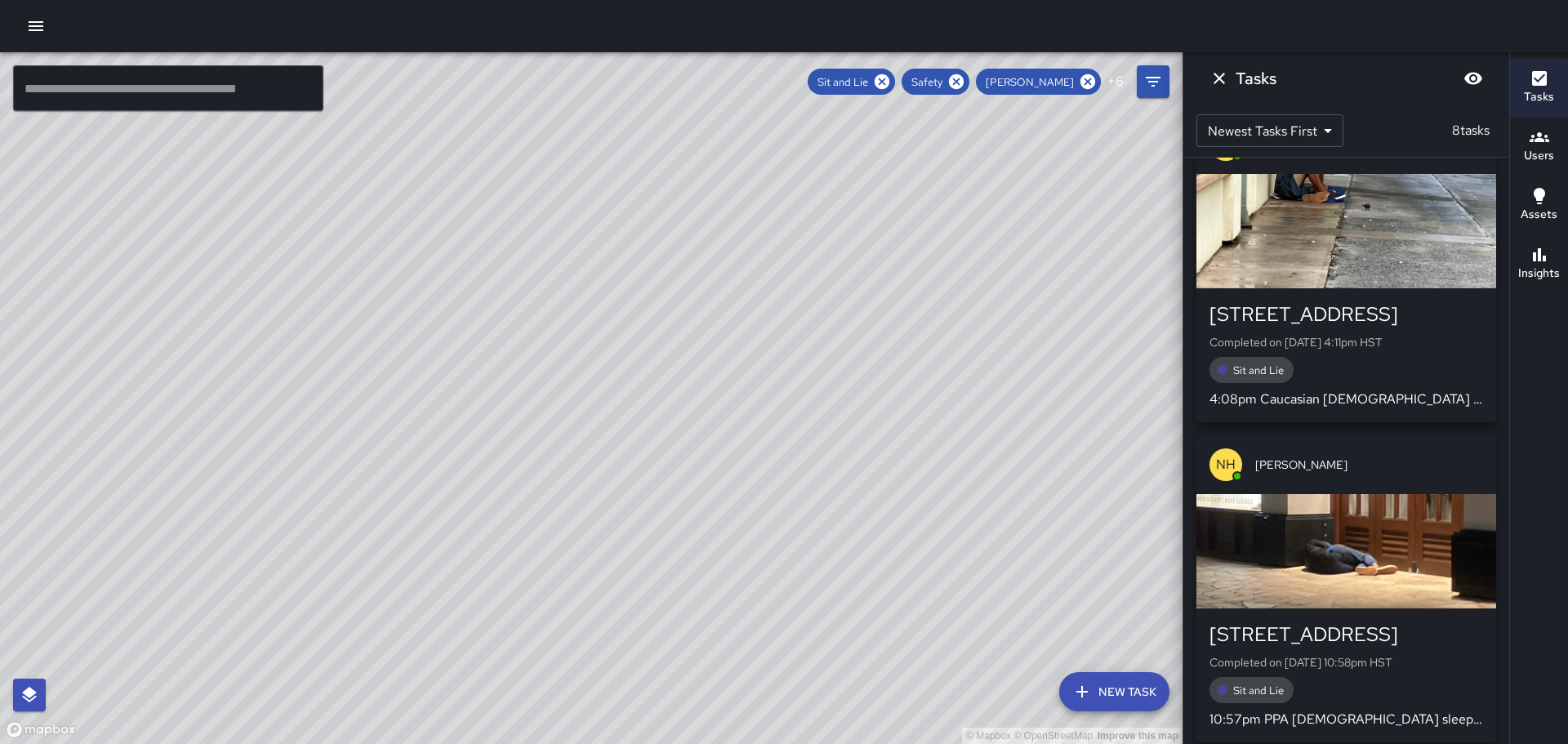
scroll to position [0, 0]
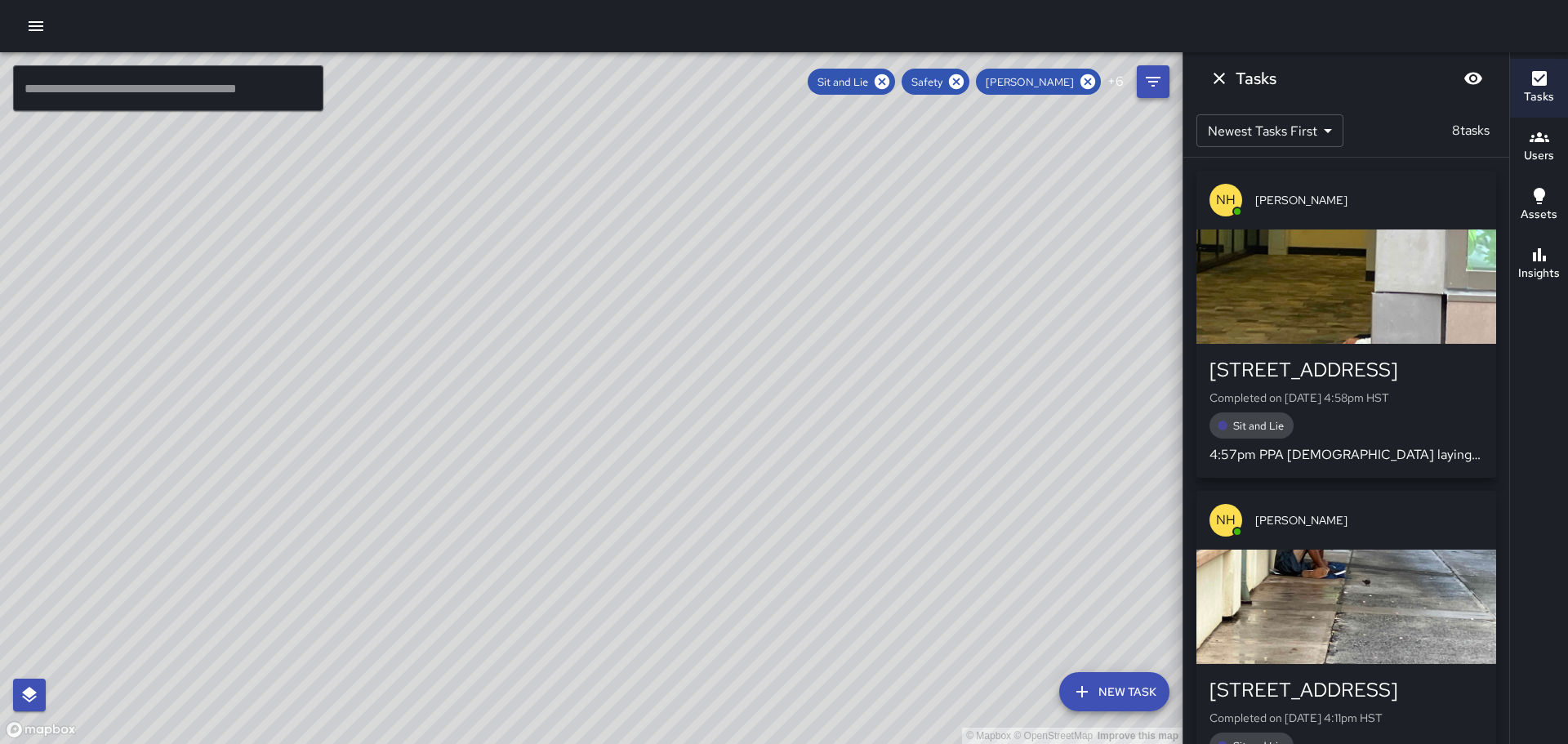
click at [1150, 67] on button "Filters" at bounding box center [1153, 81] width 33 height 33
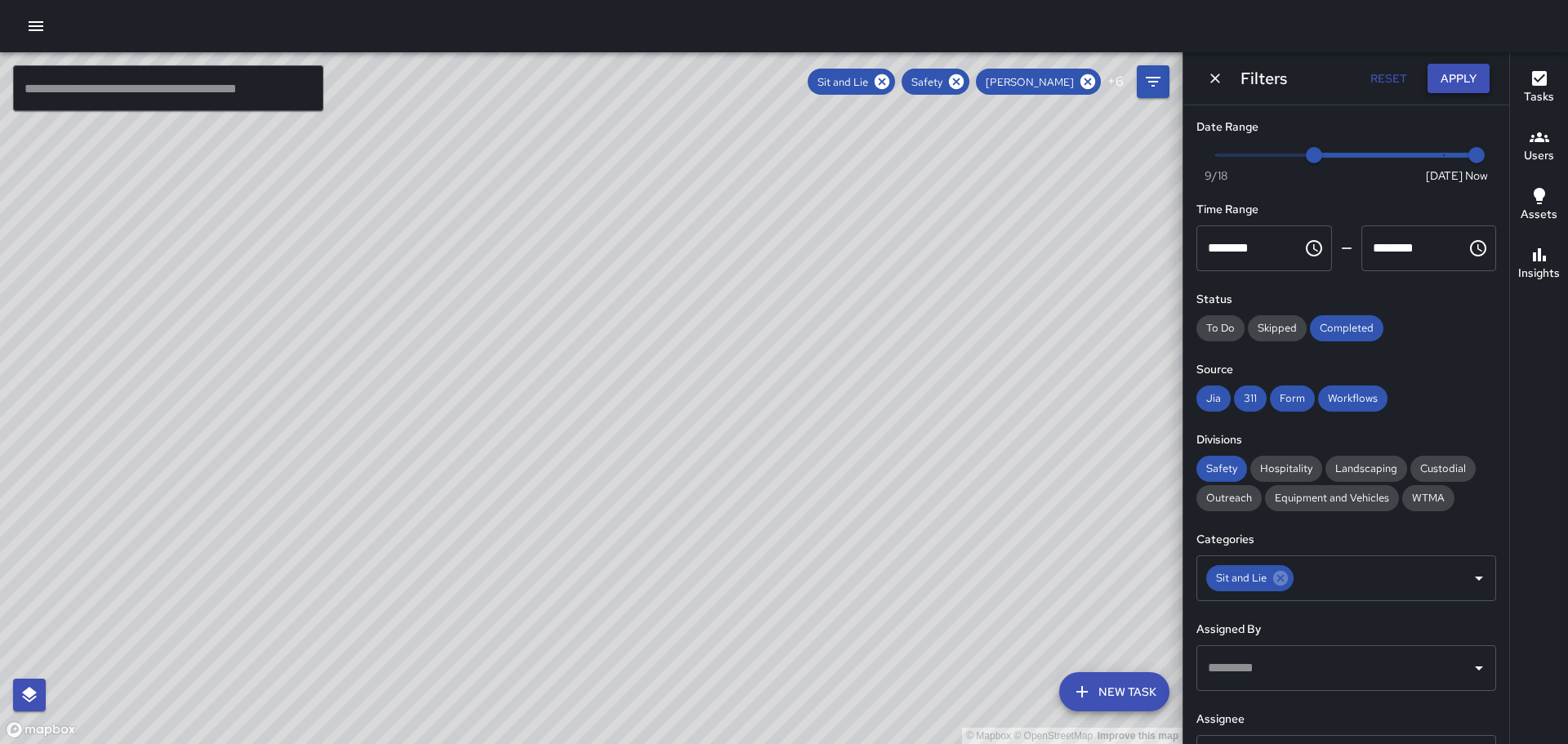
click at [1454, 77] on button "Apply" at bounding box center [1459, 78] width 62 height 30
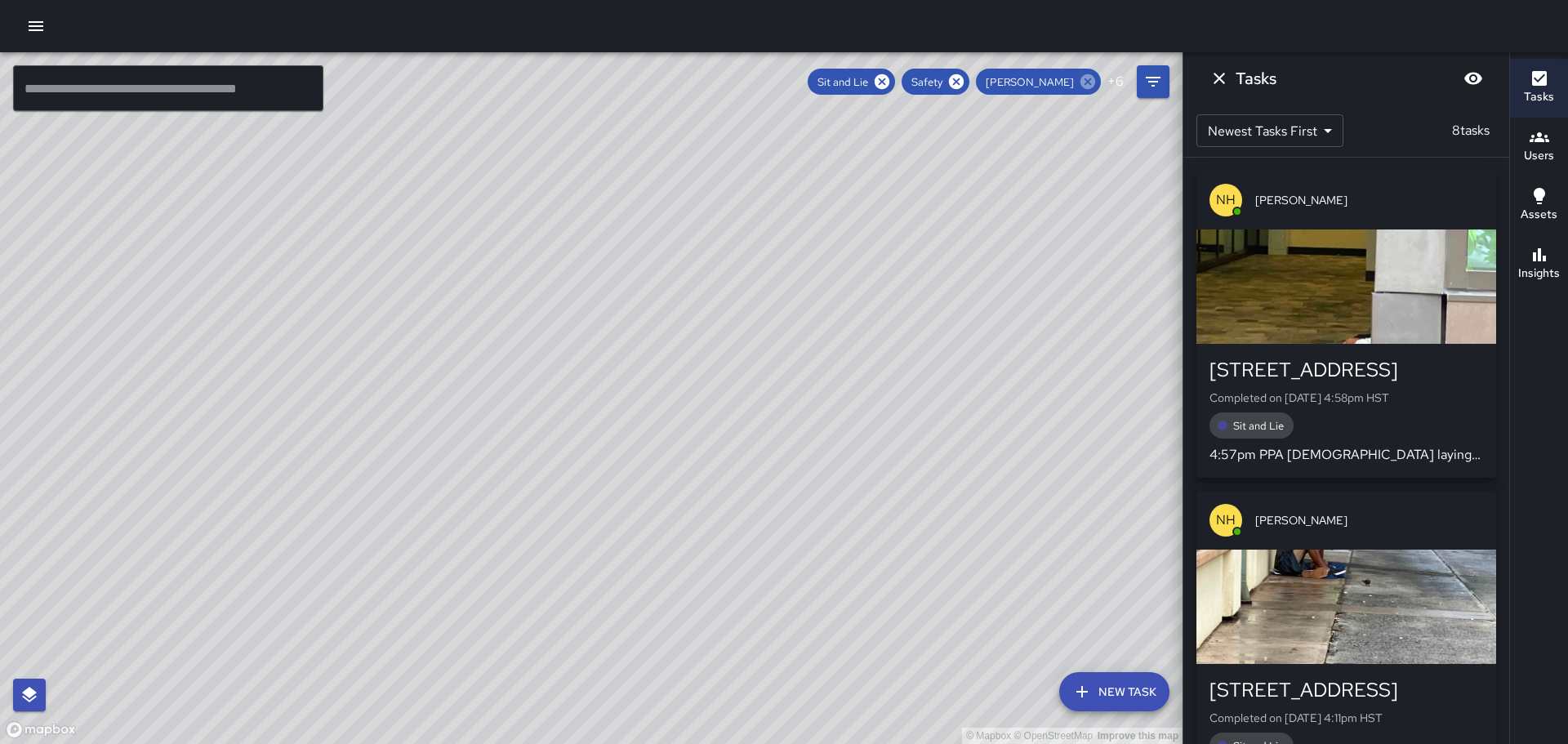
click at [1083, 74] on icon at bounding box center [1088, 81] width 18 height 18
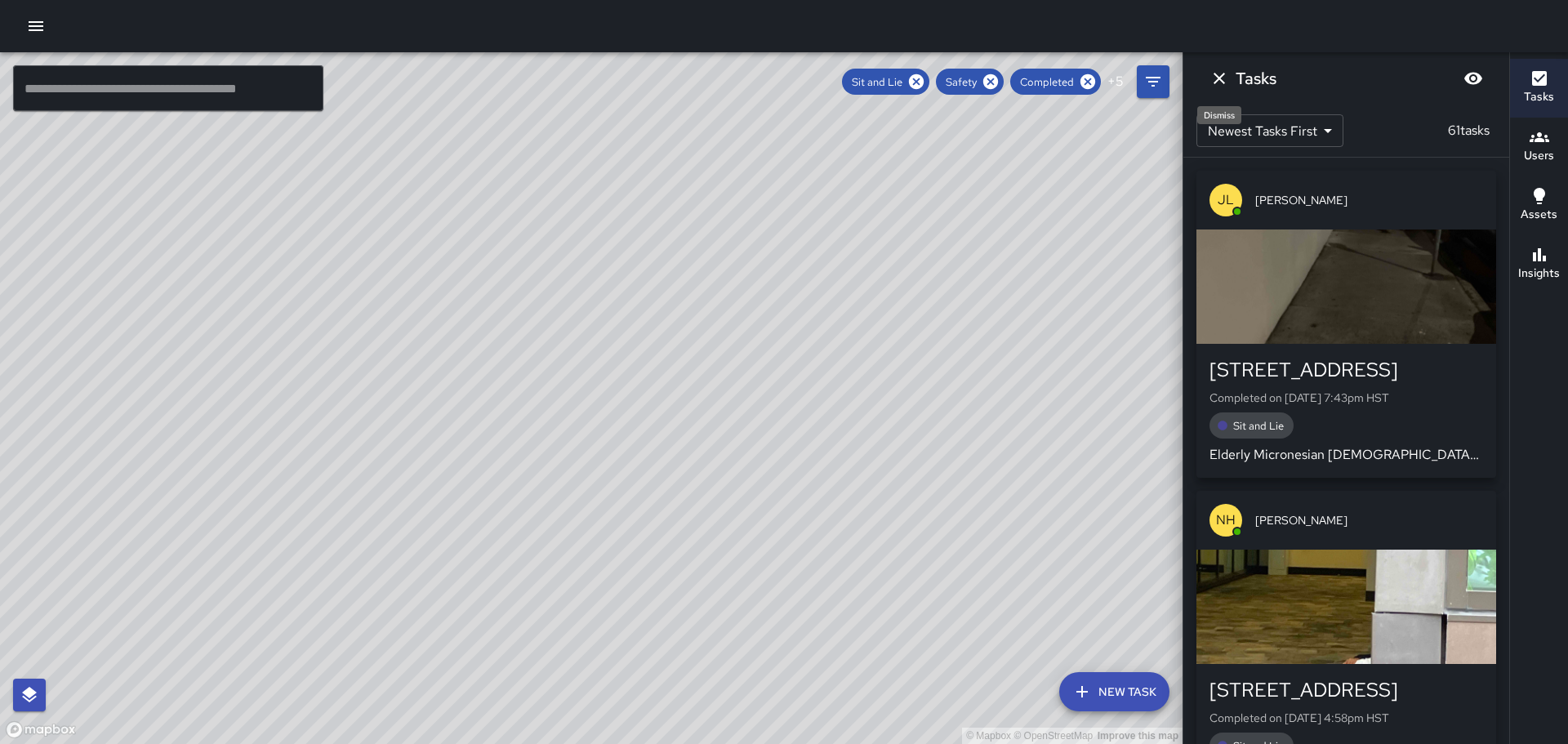
click at [1227, 79] on icon "Dismiss" at bounding box center [1219, 78] width 20 height 20
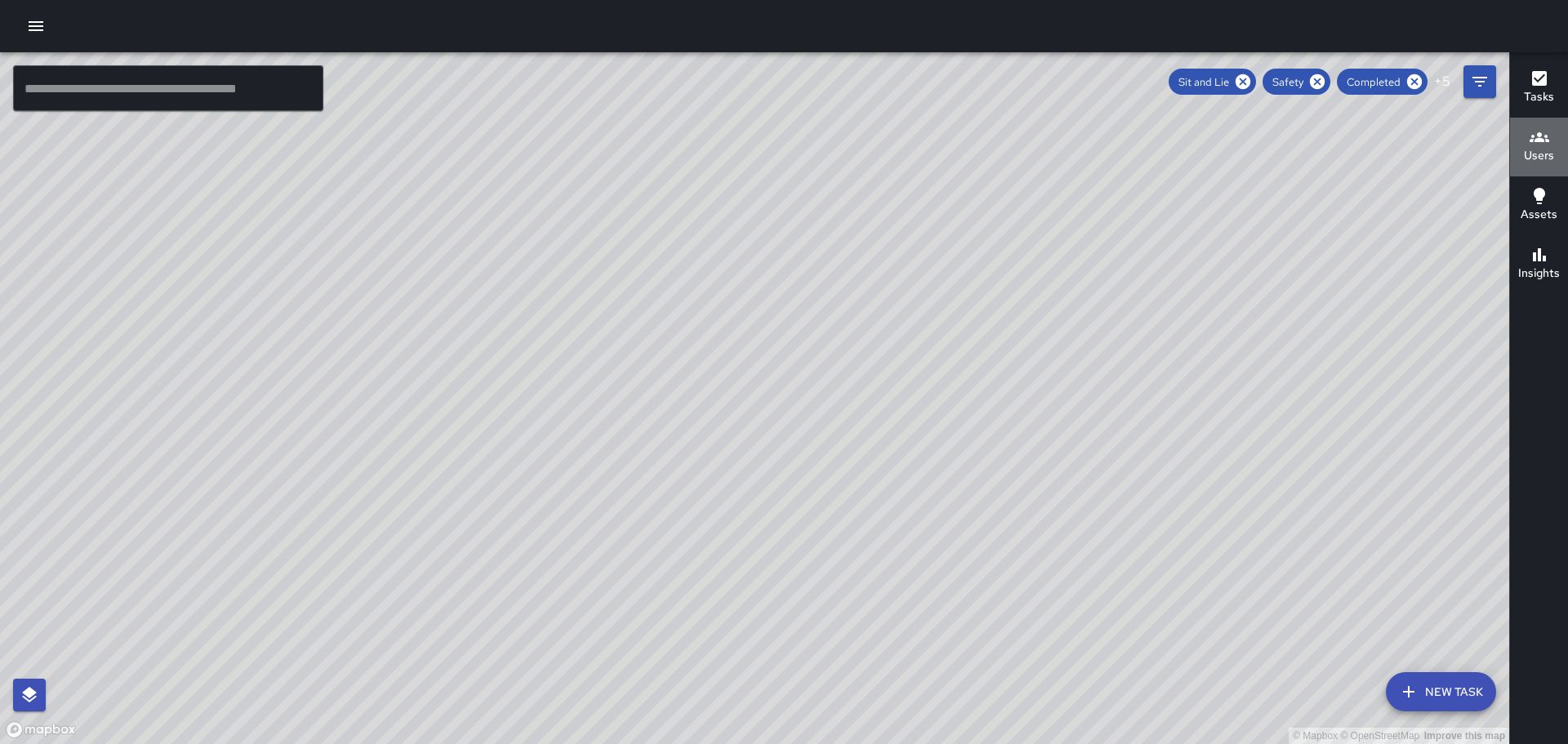
click at [1542, 137] on icon "button" at bounding box center [1540, 137] width 20 height 20
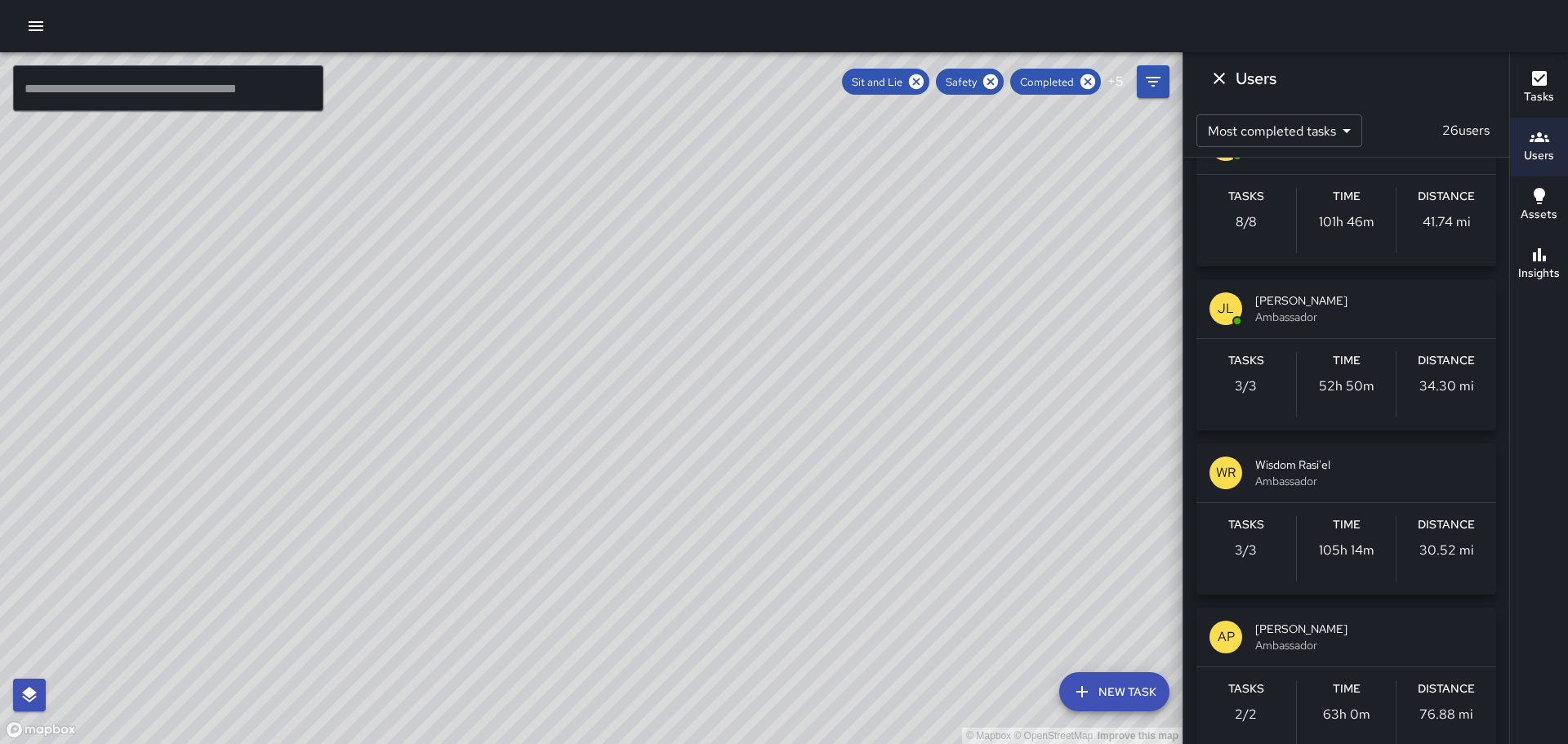
scroll to position [408, 0]
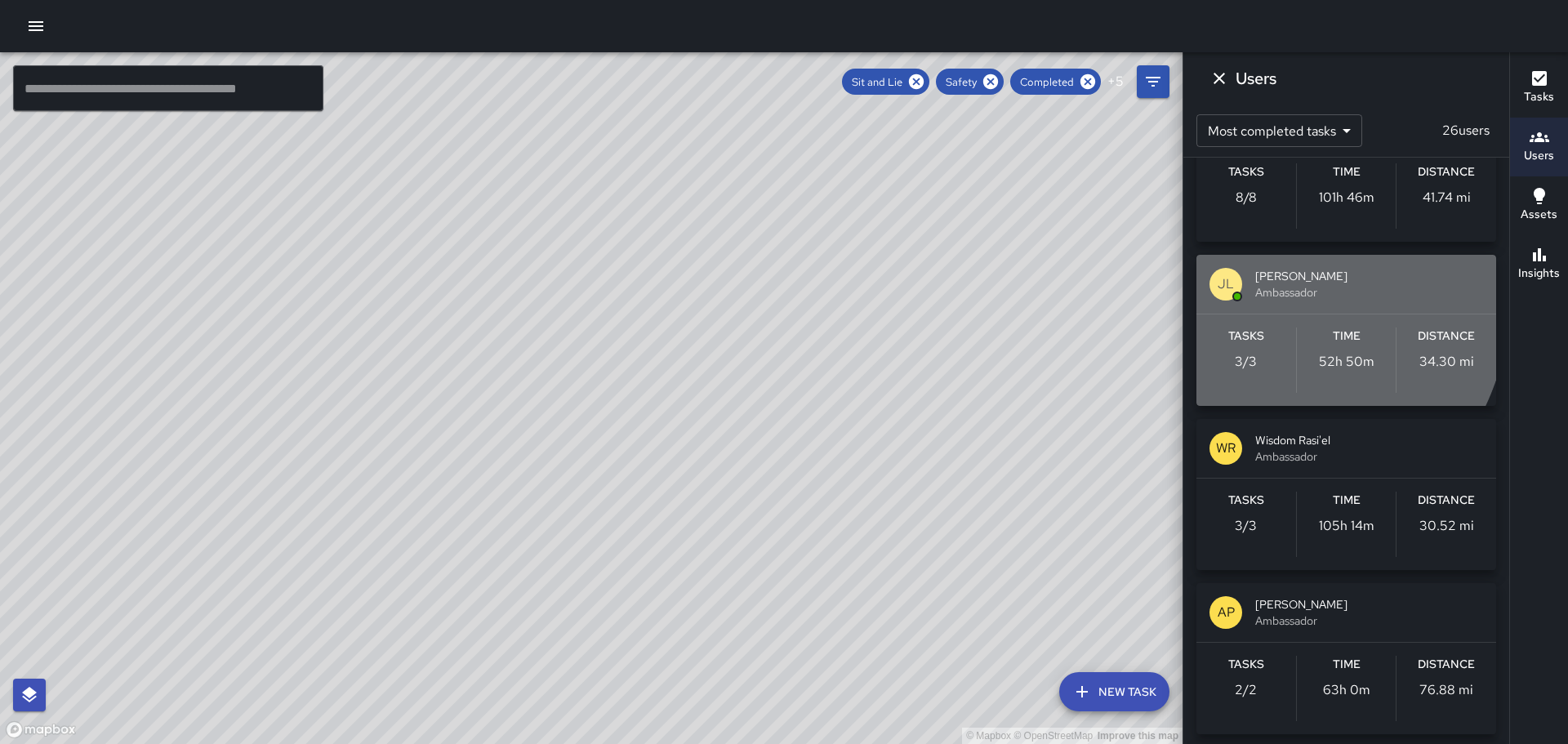
click at [1234, 287] on div "JL" at bounding box center [1226, 285] width 33 height 33
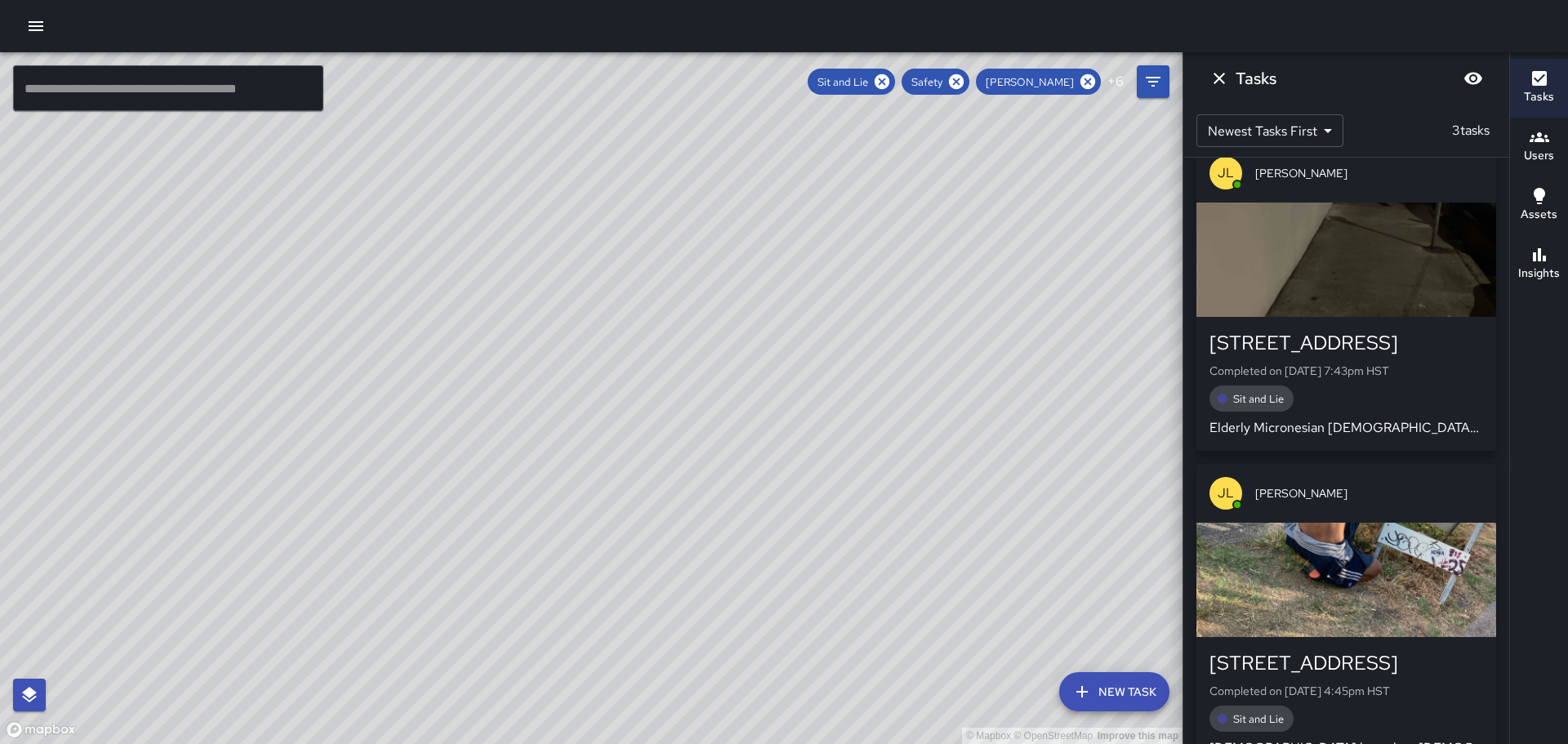
scroll to position [0, 0]
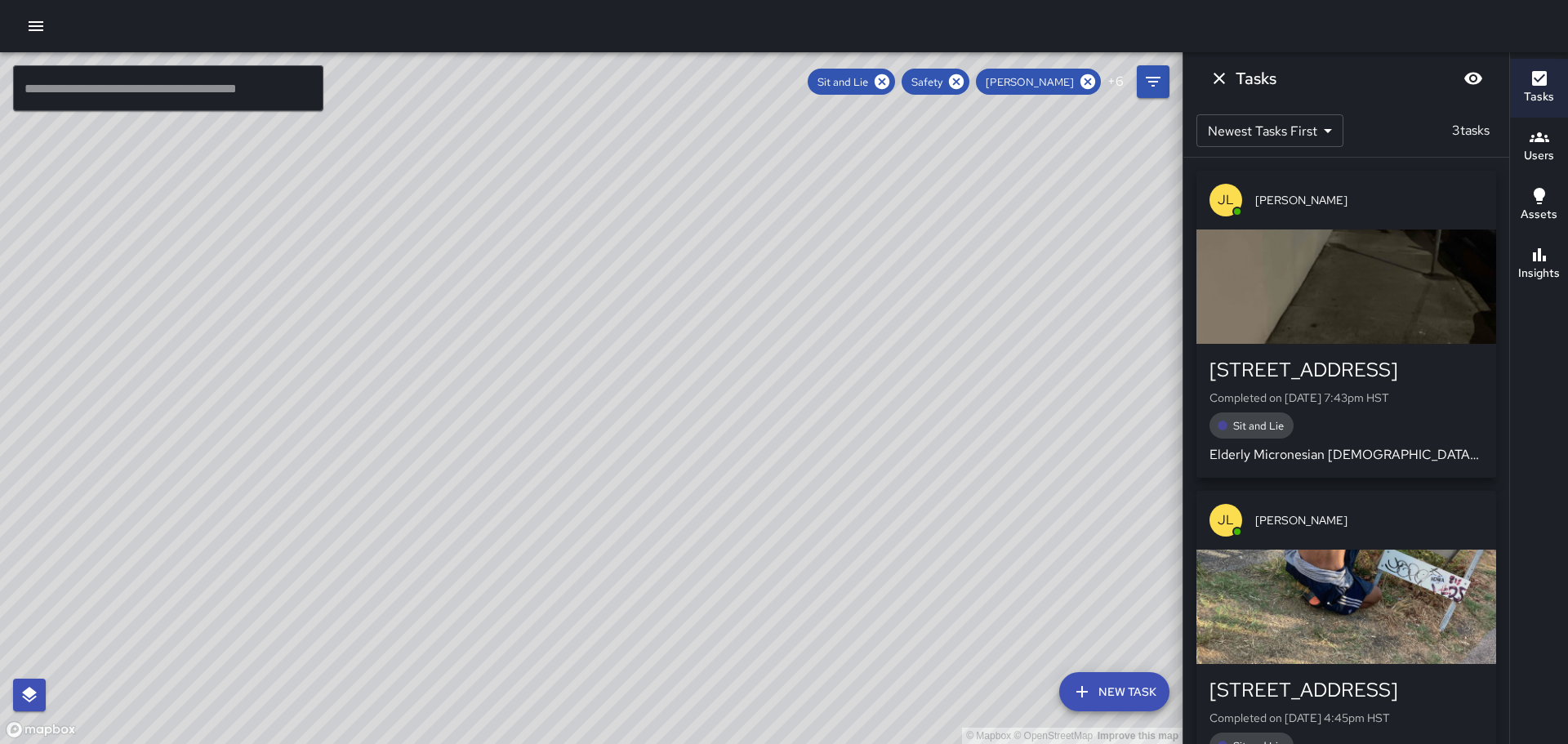
drag, startPoint x: 1512, startPoint y: 316, endPoint x: 1510, endPoint y: 376, distance: 60.0
click at [1511, 378] on div "Tasks Users Assets Insights" at bounding box center [1538, 398] width 58 height 692
click at [1087, 80] on icon at bounding box center [1088, 81] width 18 height 18
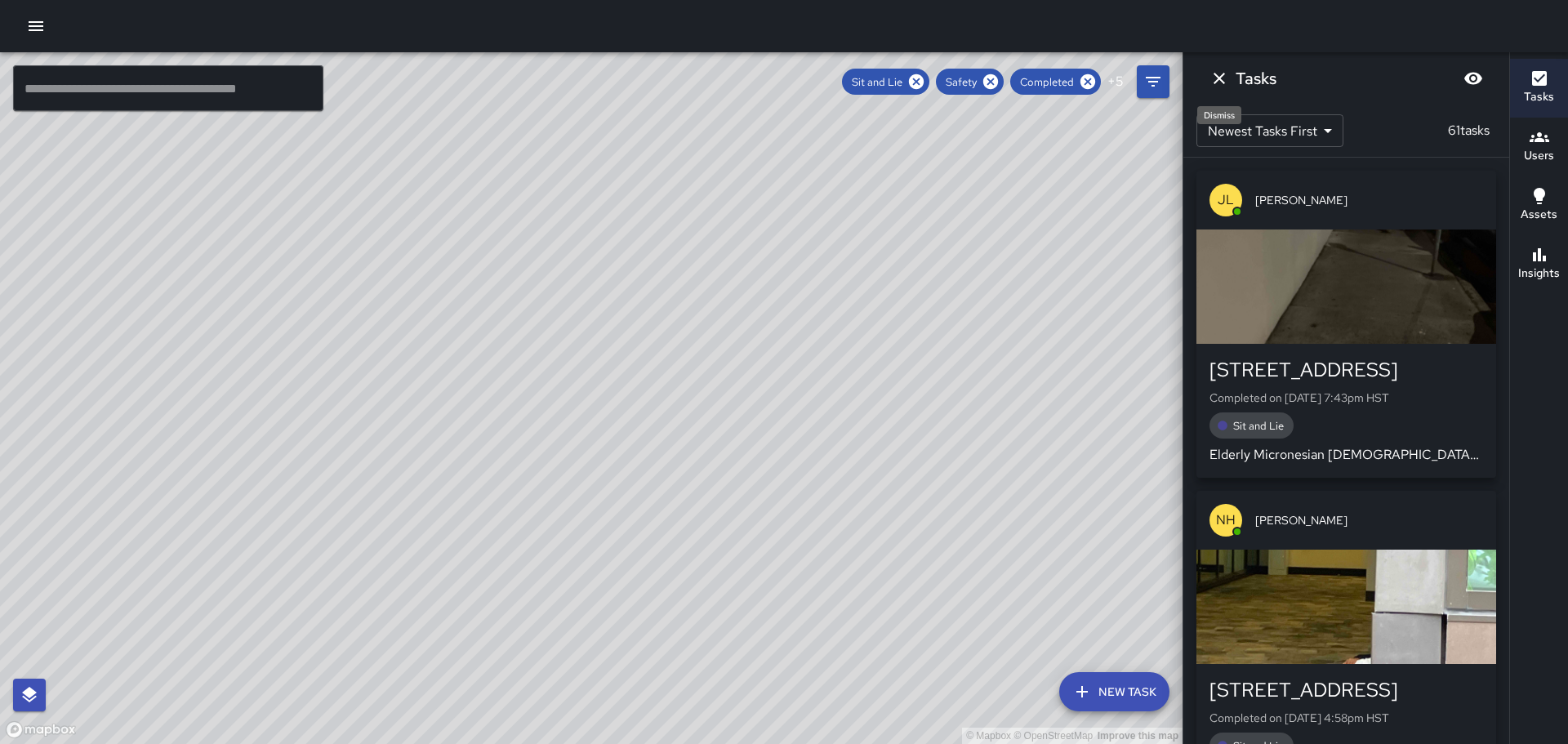
click at [1213, 76] on icon "Dismiss" at bounding box center [1219, 78] width 20 height 20
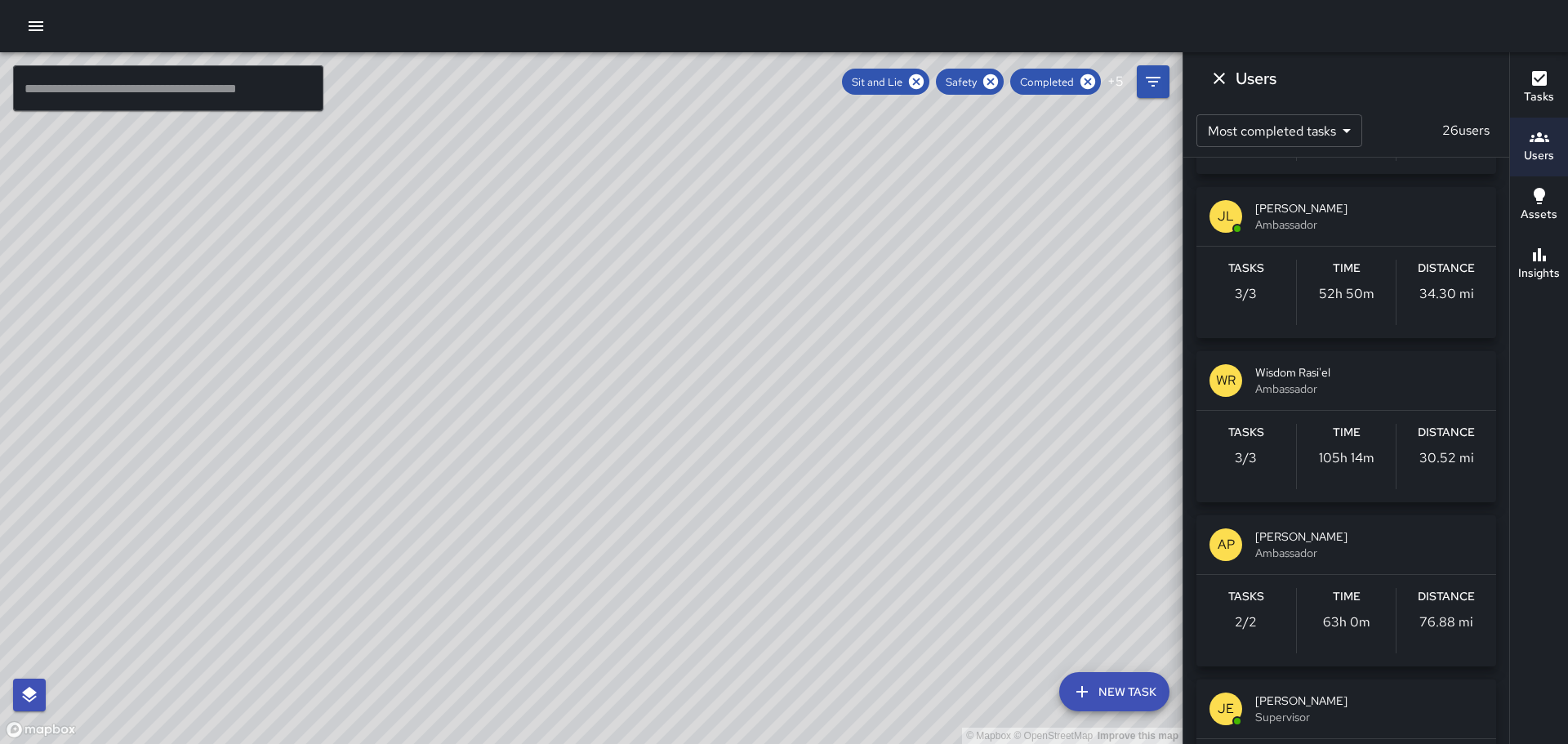
scroll to position [491, 0]
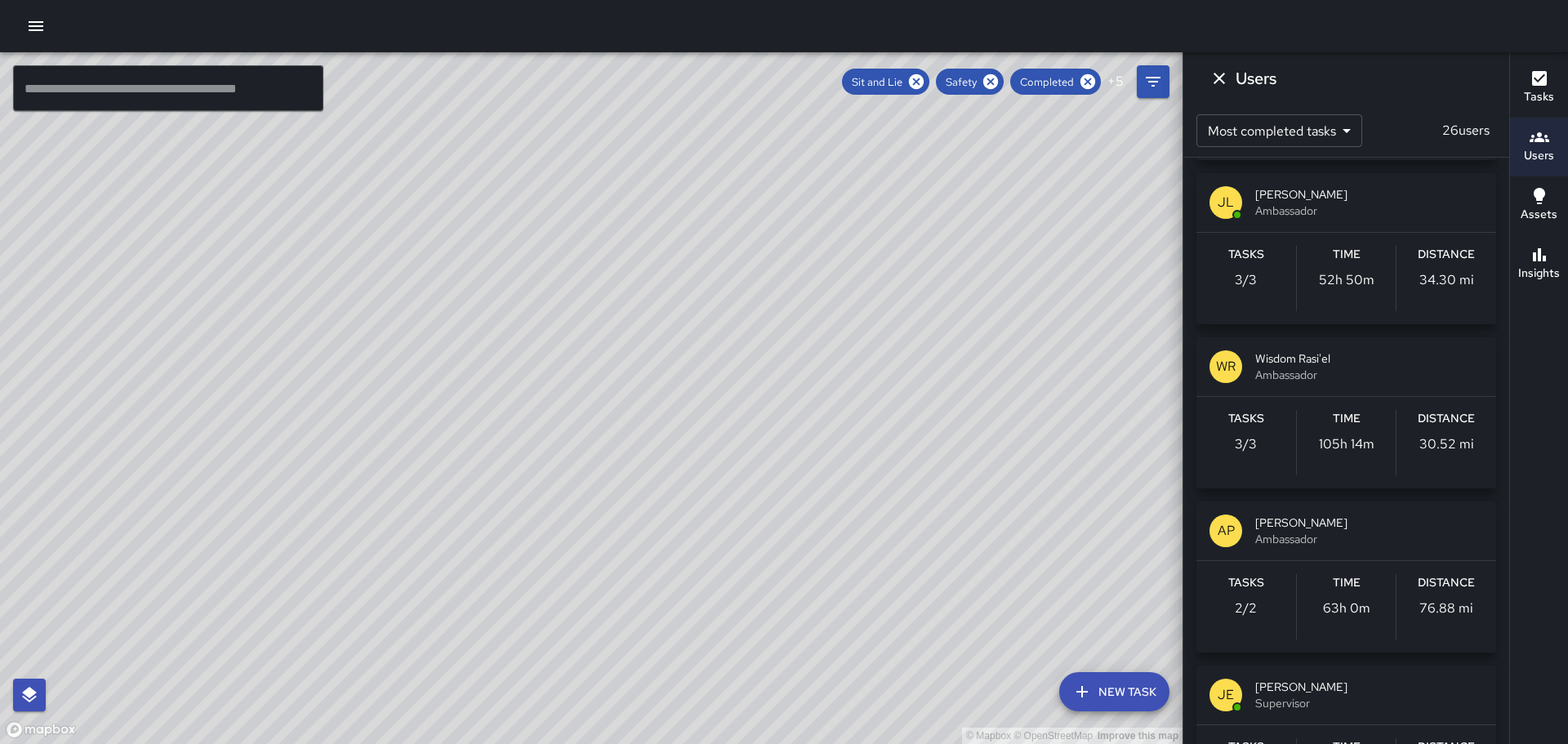
click at [1236, 368] on p "WR" at bounding box center [1226, 367] width 20 height 20
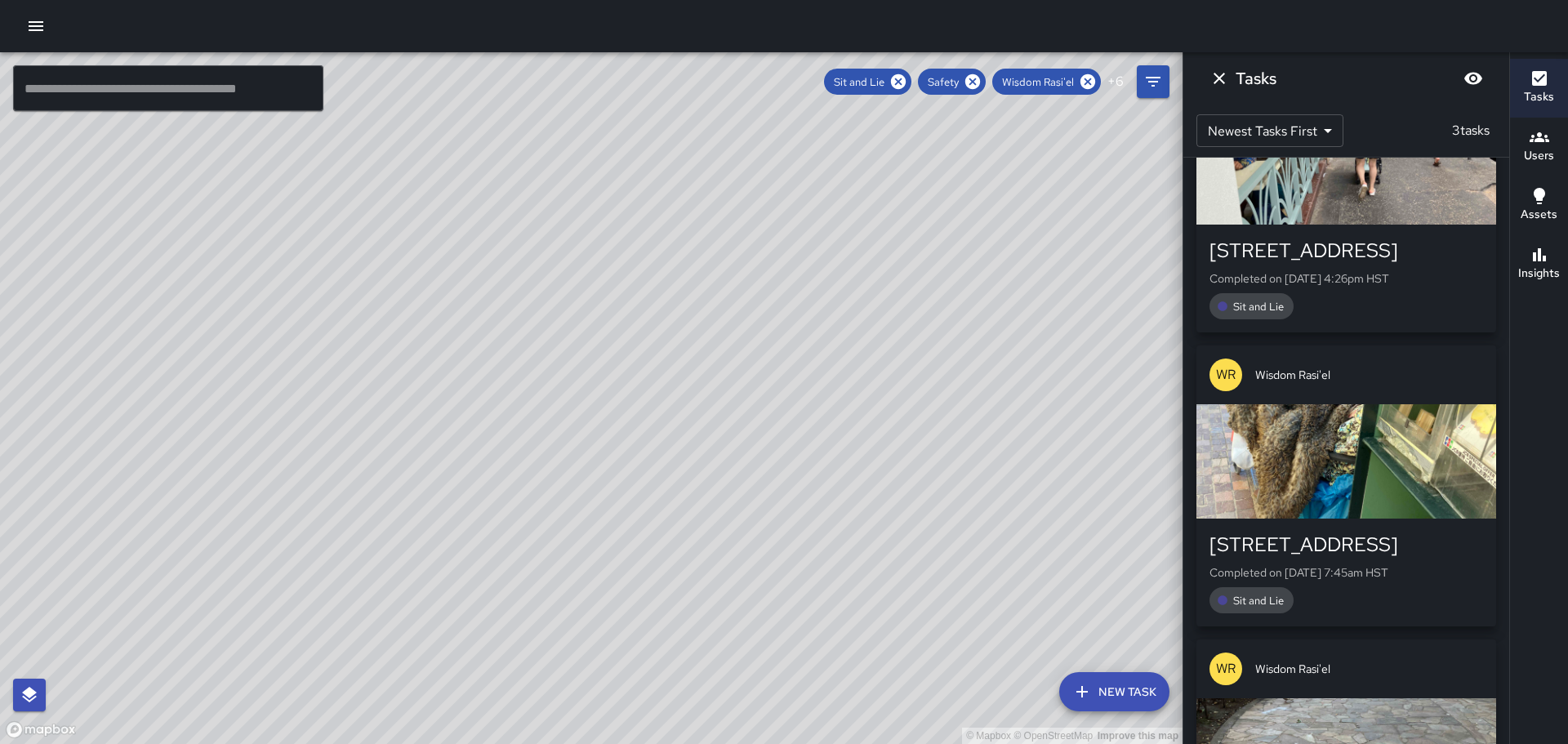
scroll to position [0, 0]
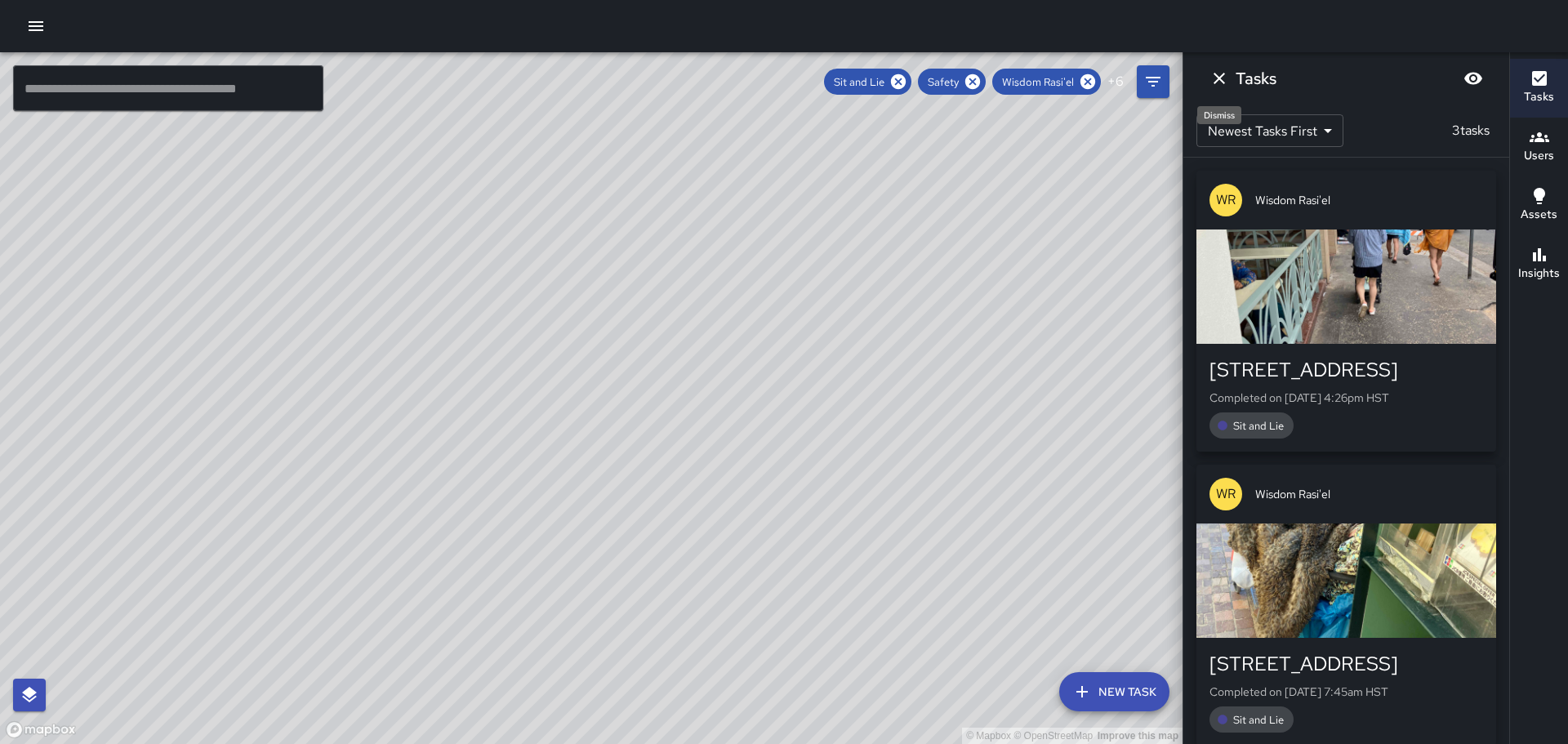
click at [1227, 78] on icon "Dismiss" at bounding box center [1219, 78] width 20 height 20
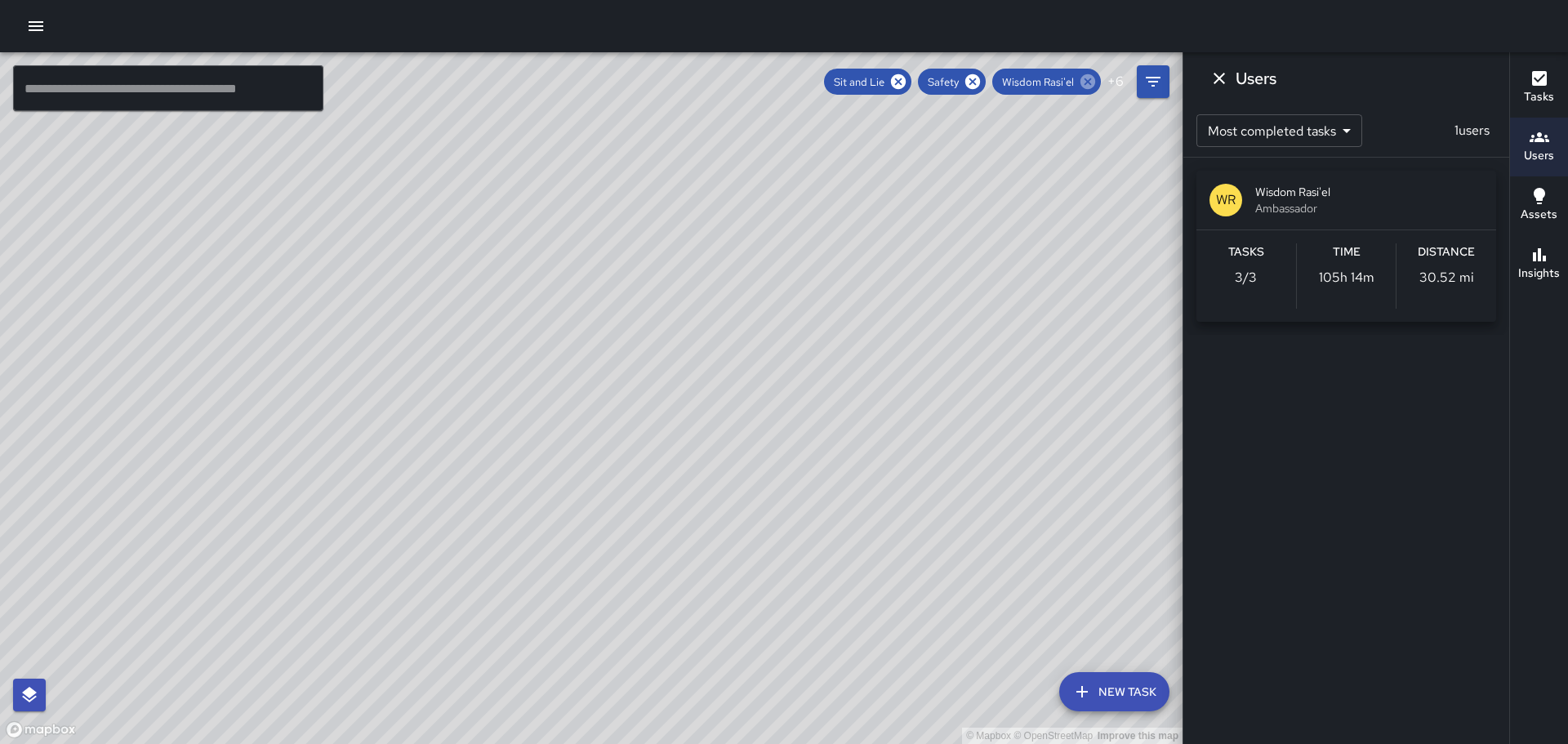
click at [1092, 78] on icon at bounding box center [1088, 81] width 15 height 15
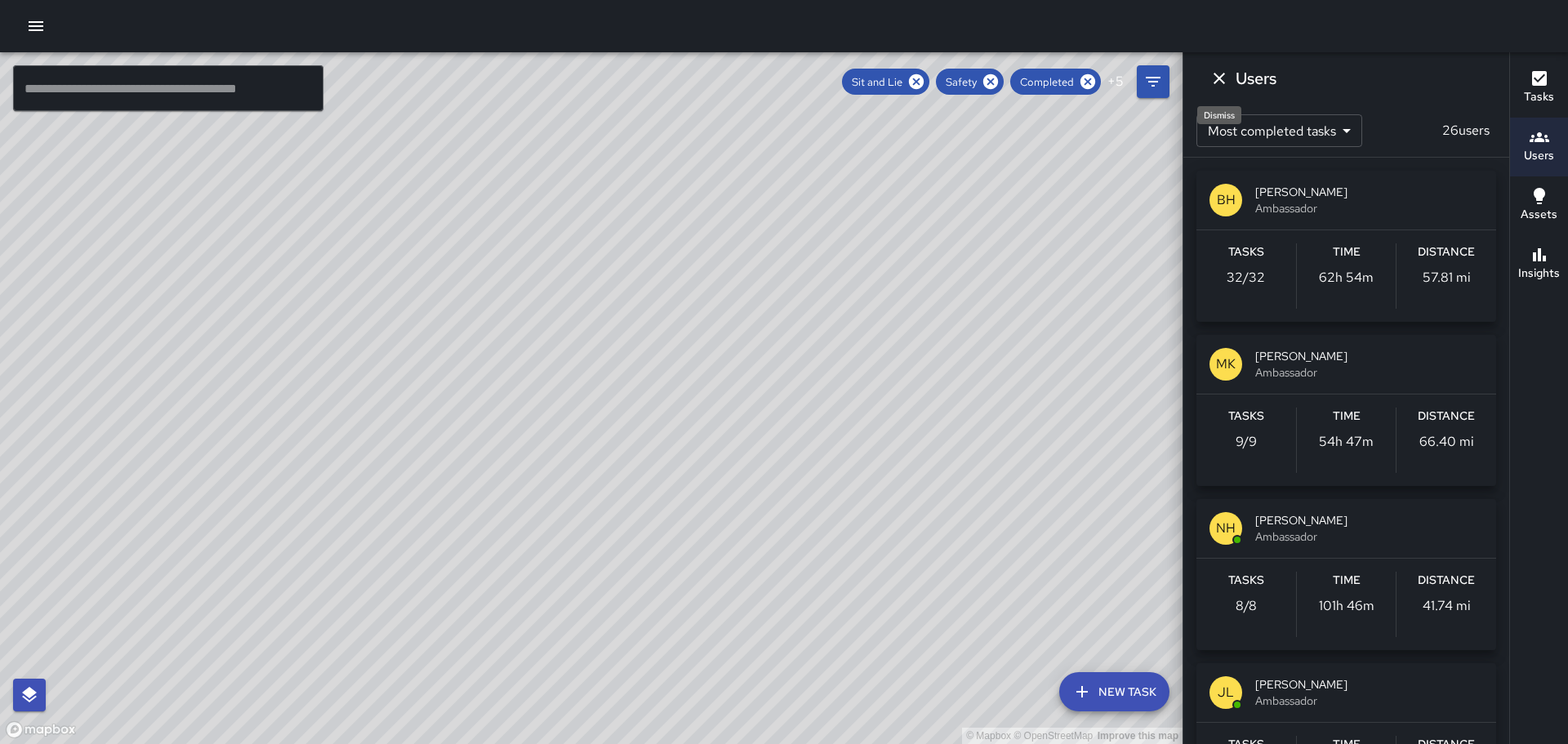
click at [1216, 77] on icon "Dismiss" at bounding box center [1219, 78] width 20 height 20
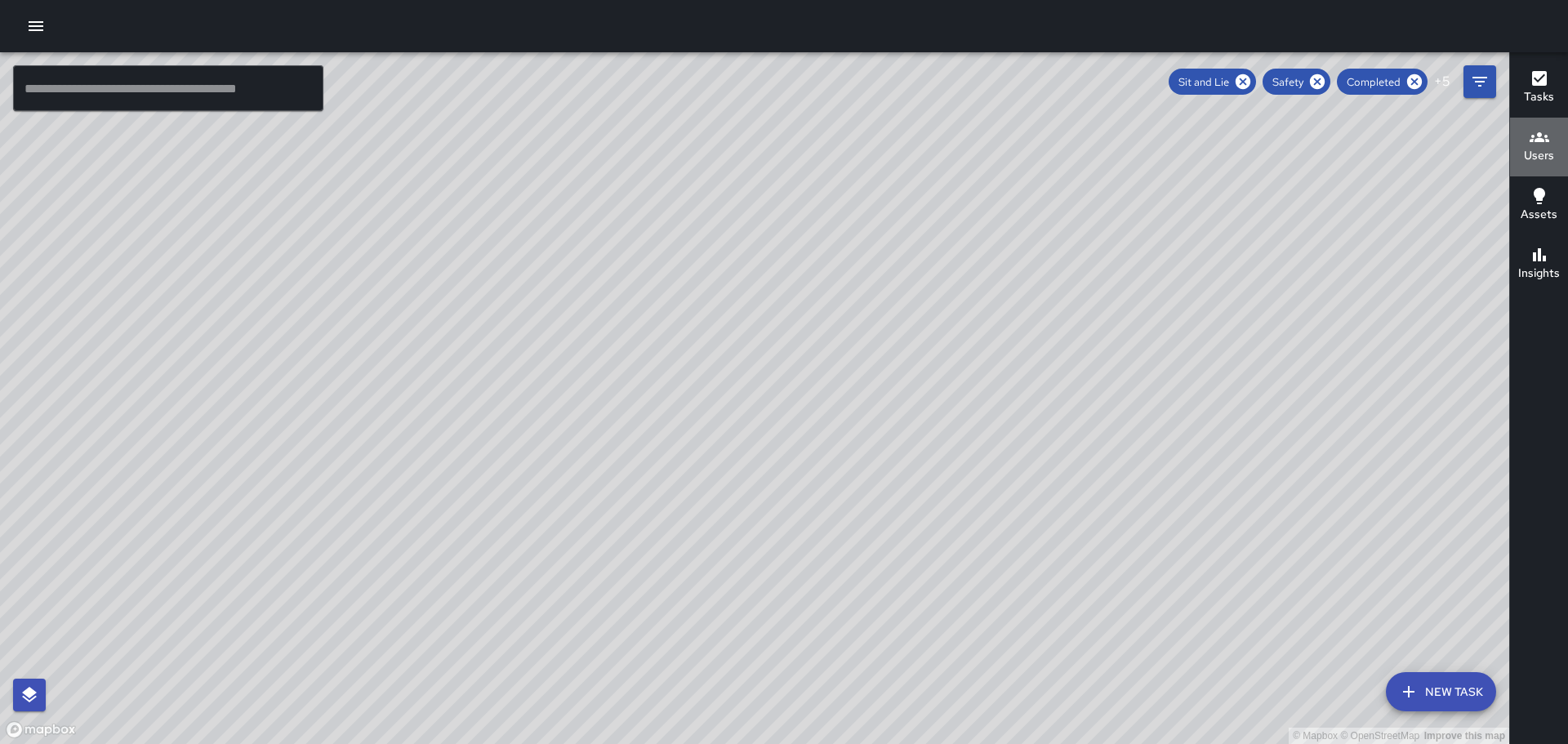
click at [1538, 150] on h6 "Users" at bounding box center [1539, 156] width 30 height 18
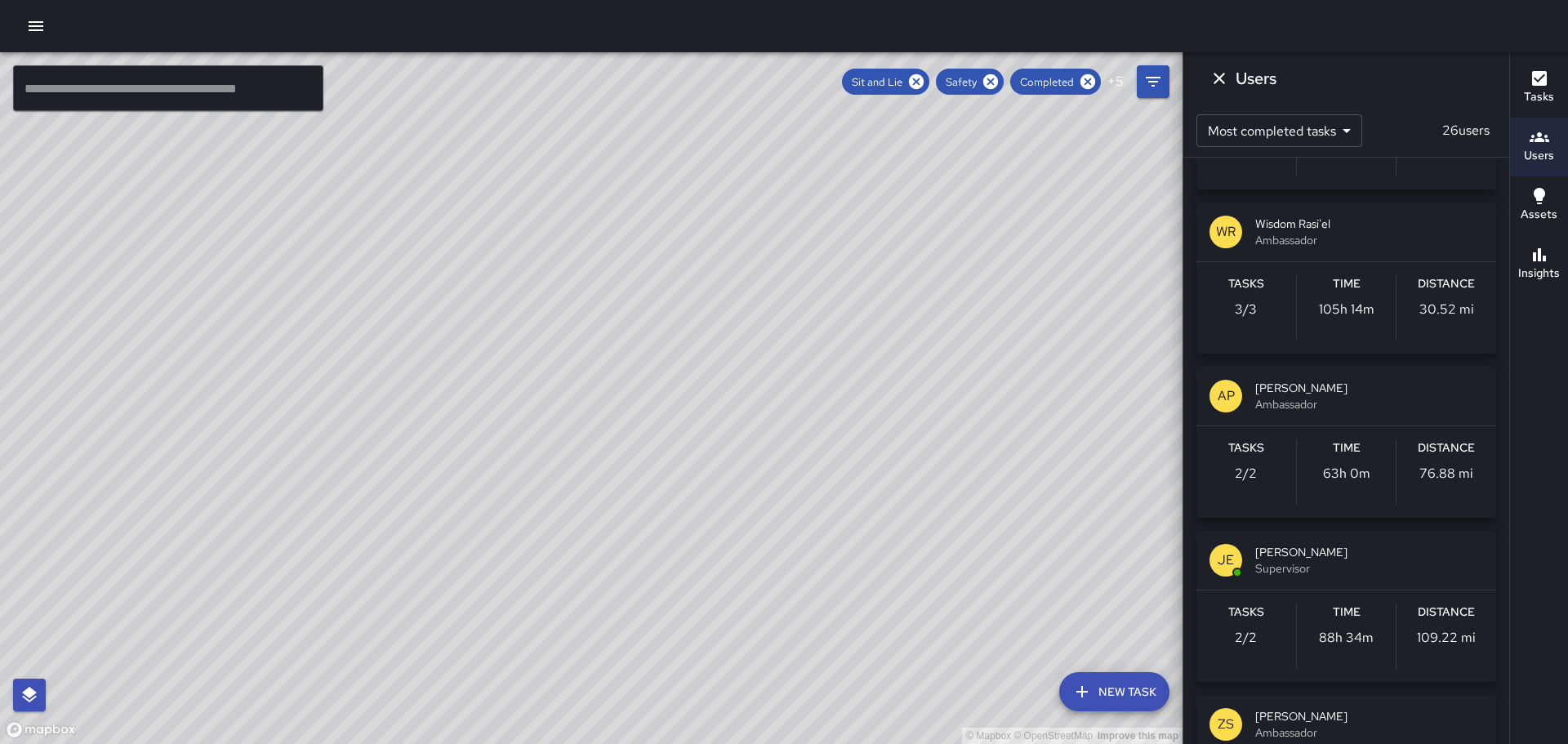
scroll to position [653, 0]
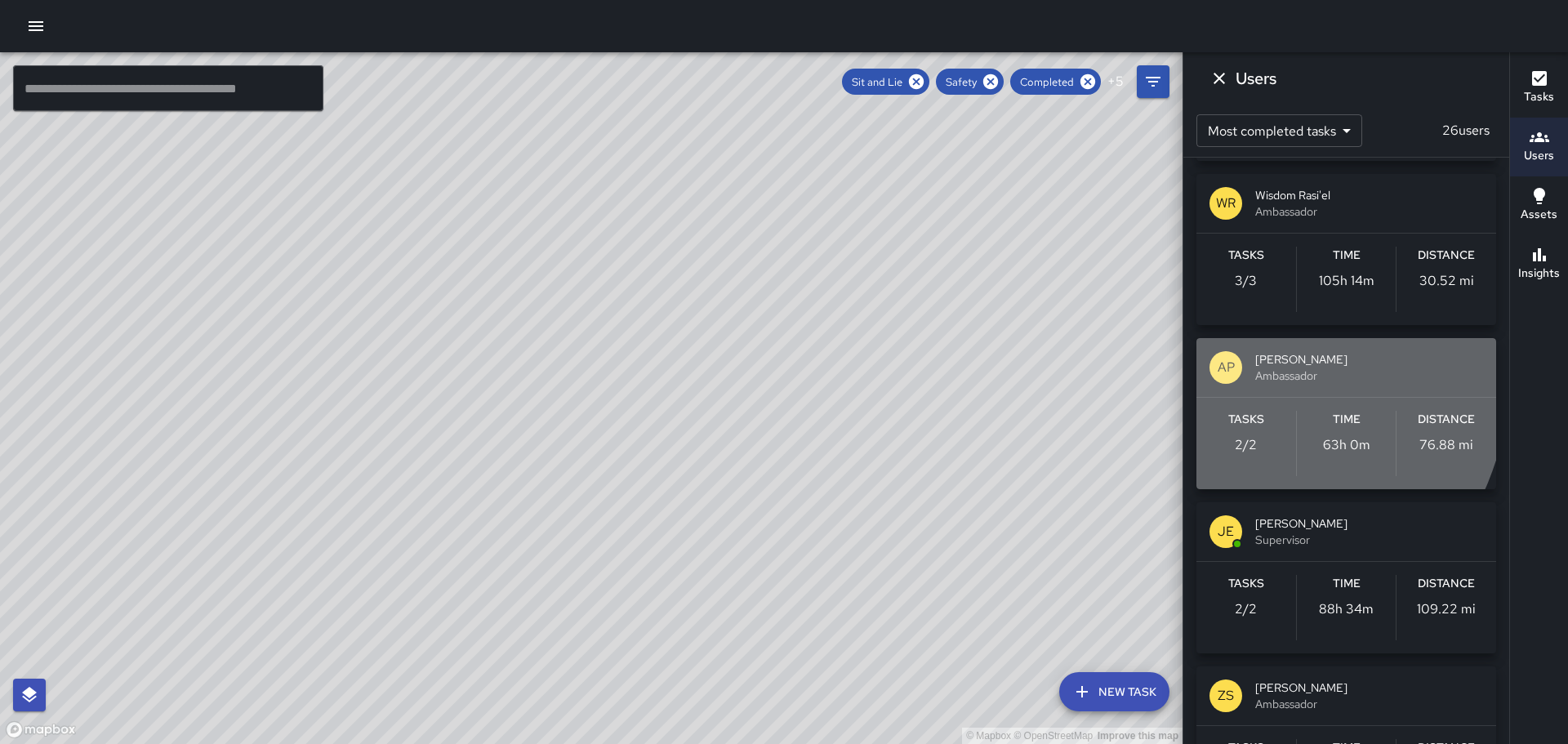
click at [1220, 372] on p "AP" at bounding box center [1226, 368] width 17 height 20
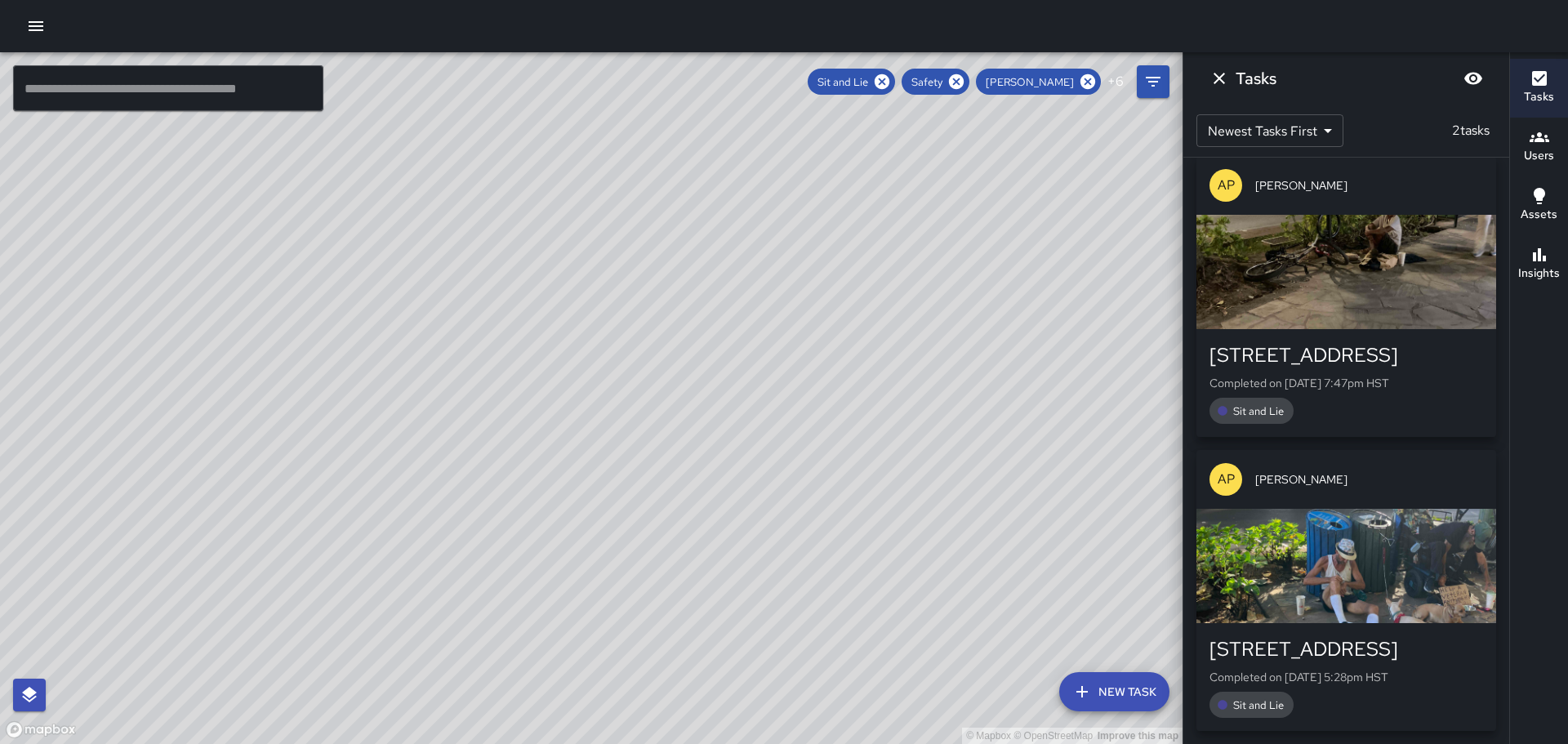
scroll to position [0, 0]
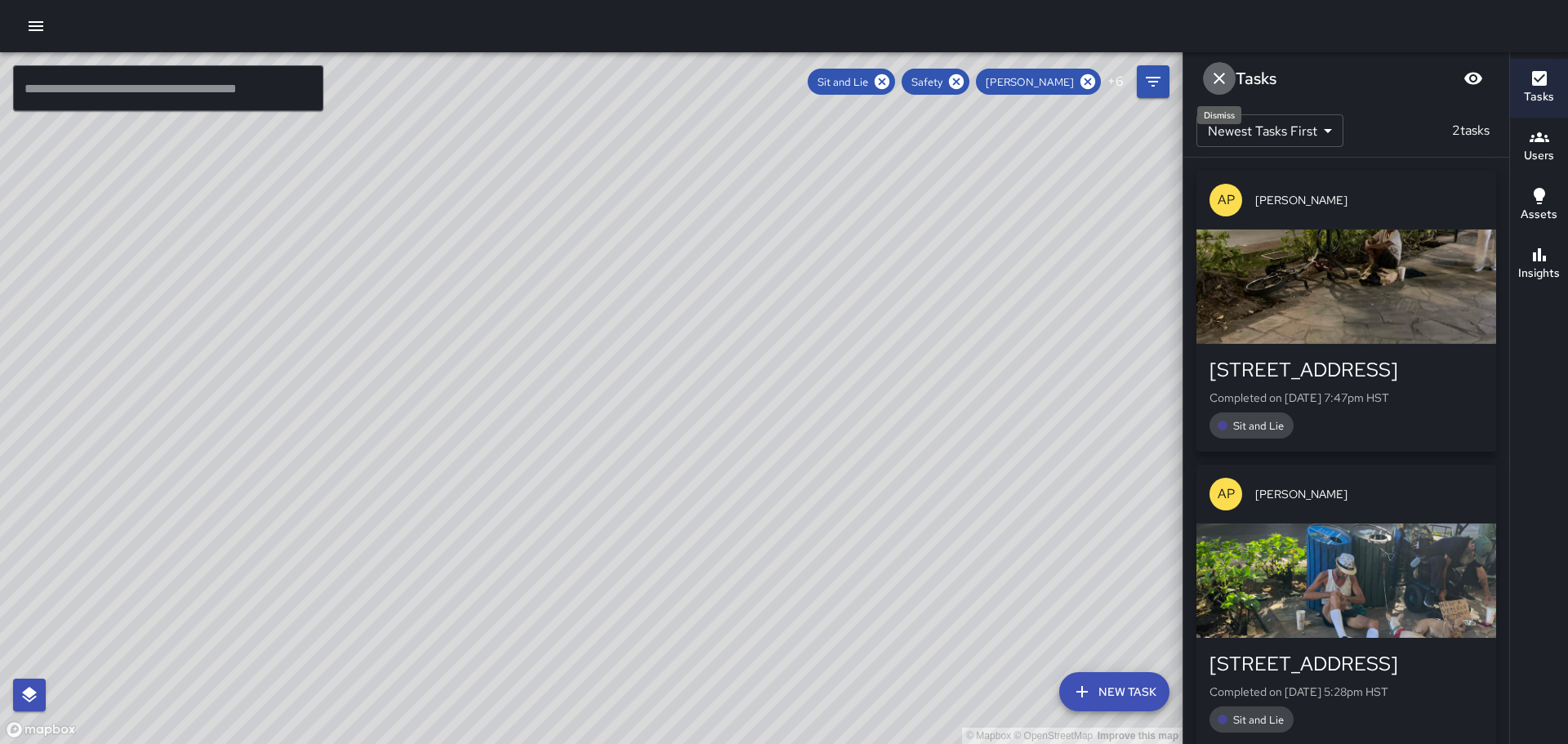
click at [1223, 71] on icon "Dismiss" at bounding box center [1219, 78] width 20 height 20
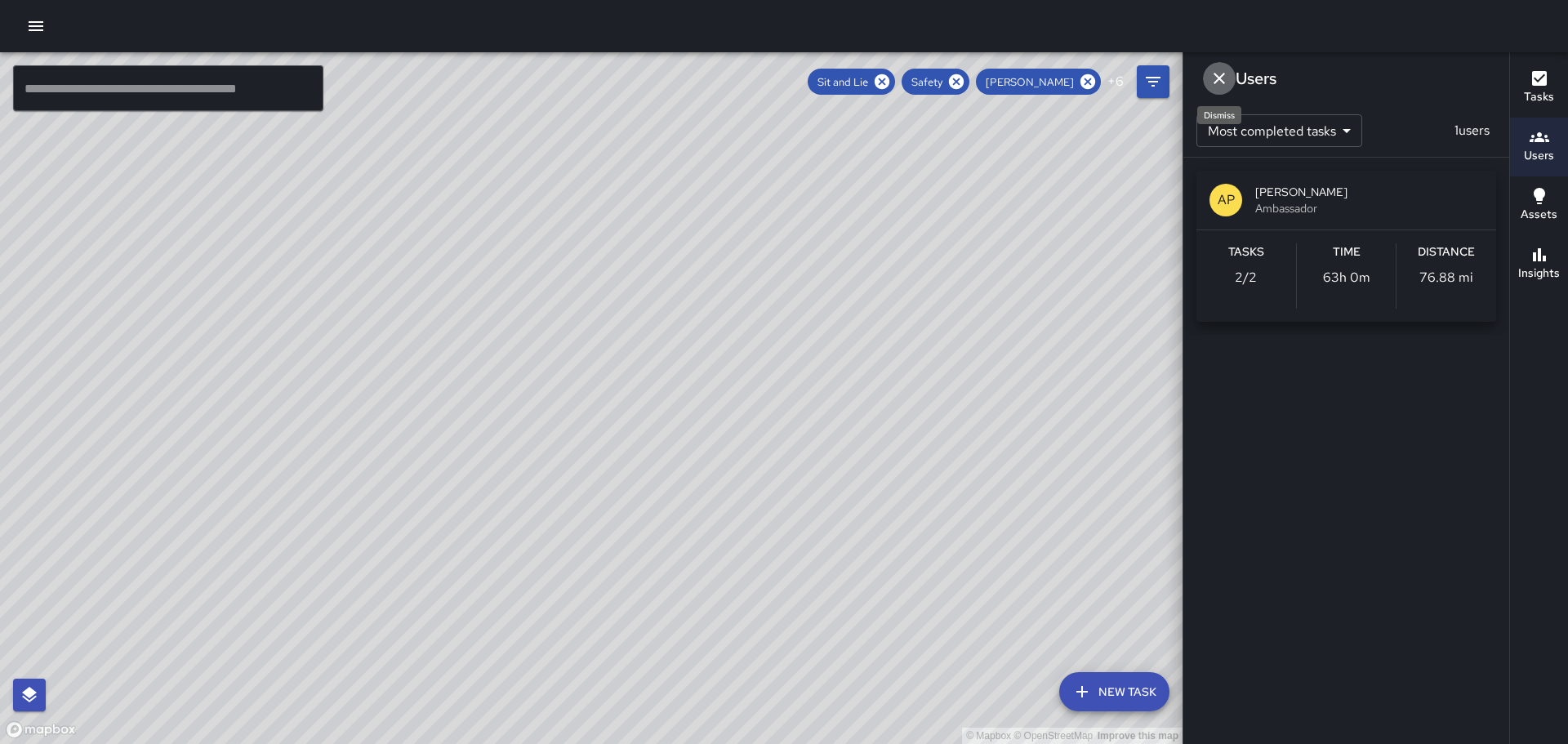
click at [1217, 74] on icon "Dismiss" at bounding box center [1219, 78] width 20 height 20
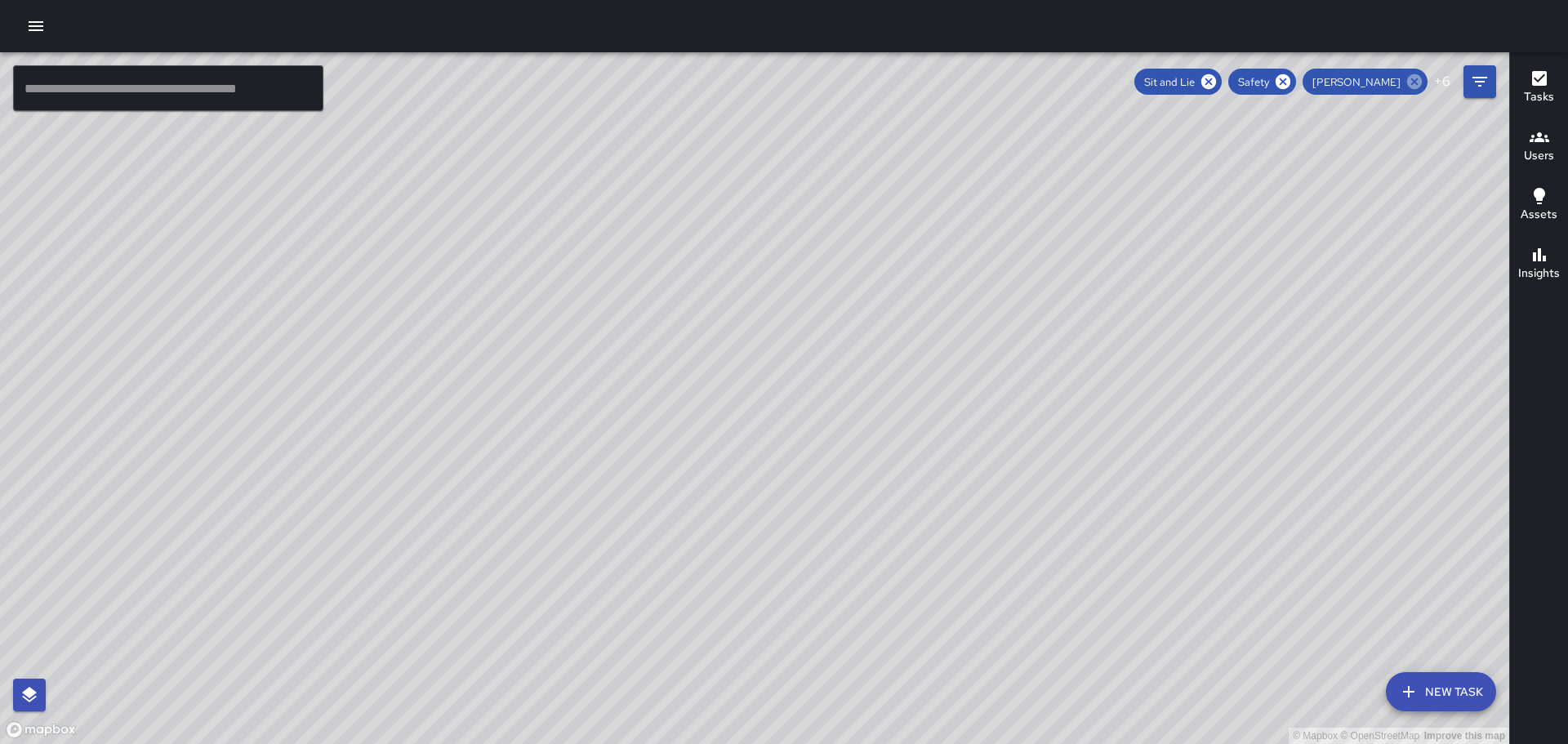
click at [1412, 79] on icon at bounding box center [1415, 81] width 15 height 15
click at [1539, 145] on icon "button" at bounding box center [1540, 137] width 20 height 20
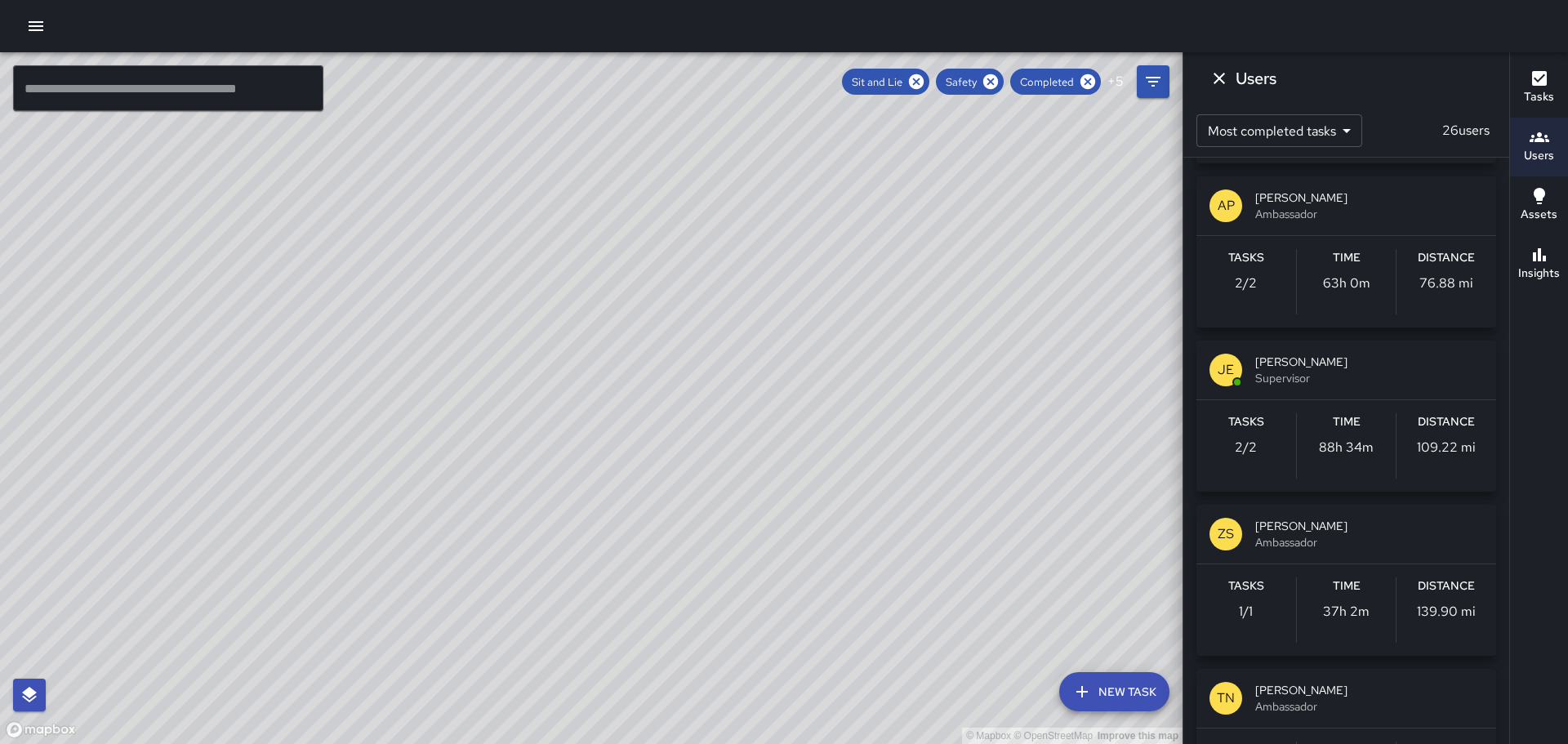
scroll to position [817, 0]
click at [1230, 364] on p "JE" at bounding box center [1226, 369] width 16 height 20
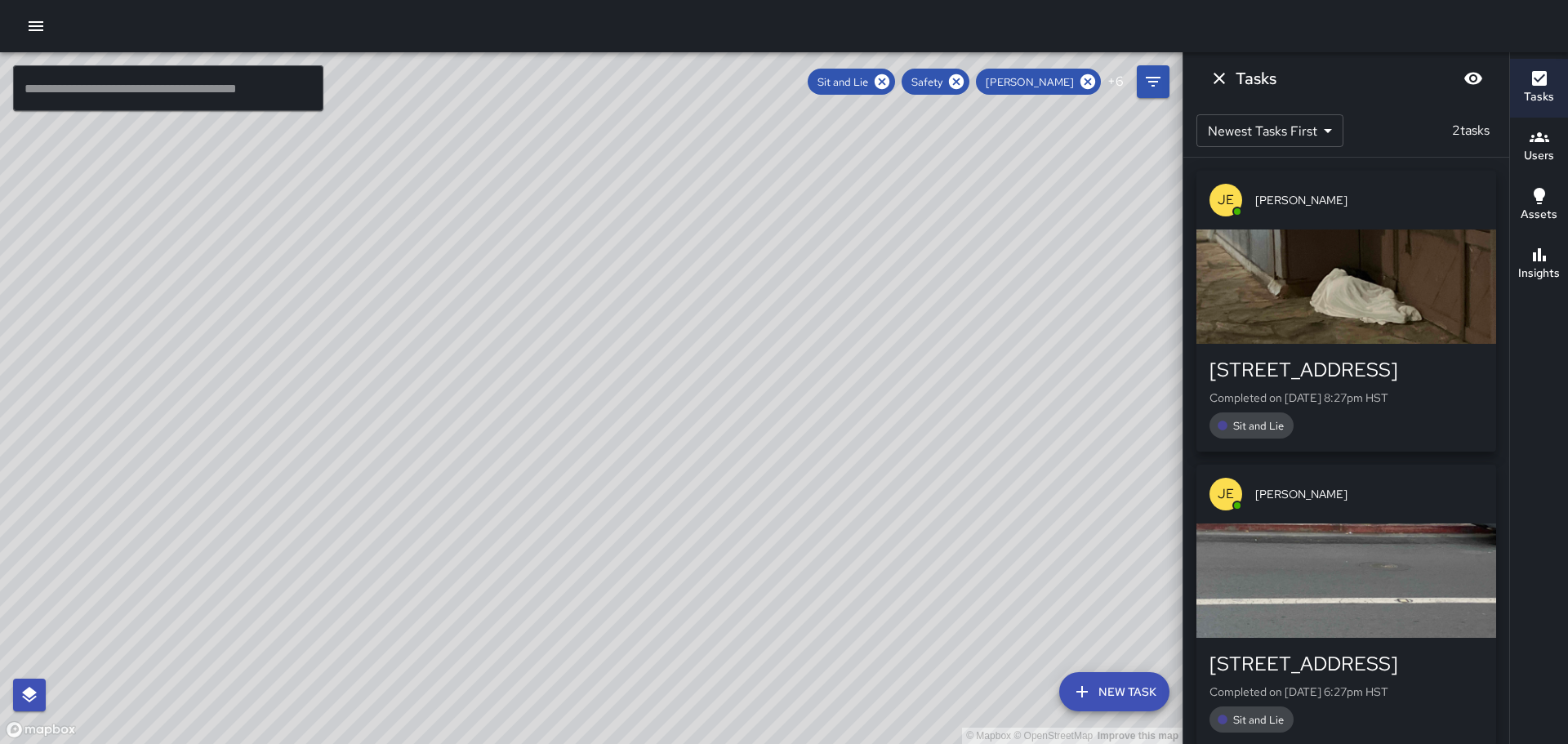
scroll to position [0, 0]
click at [1084, 79] on icon at bounding box center [1088, 81] width 15 height 15
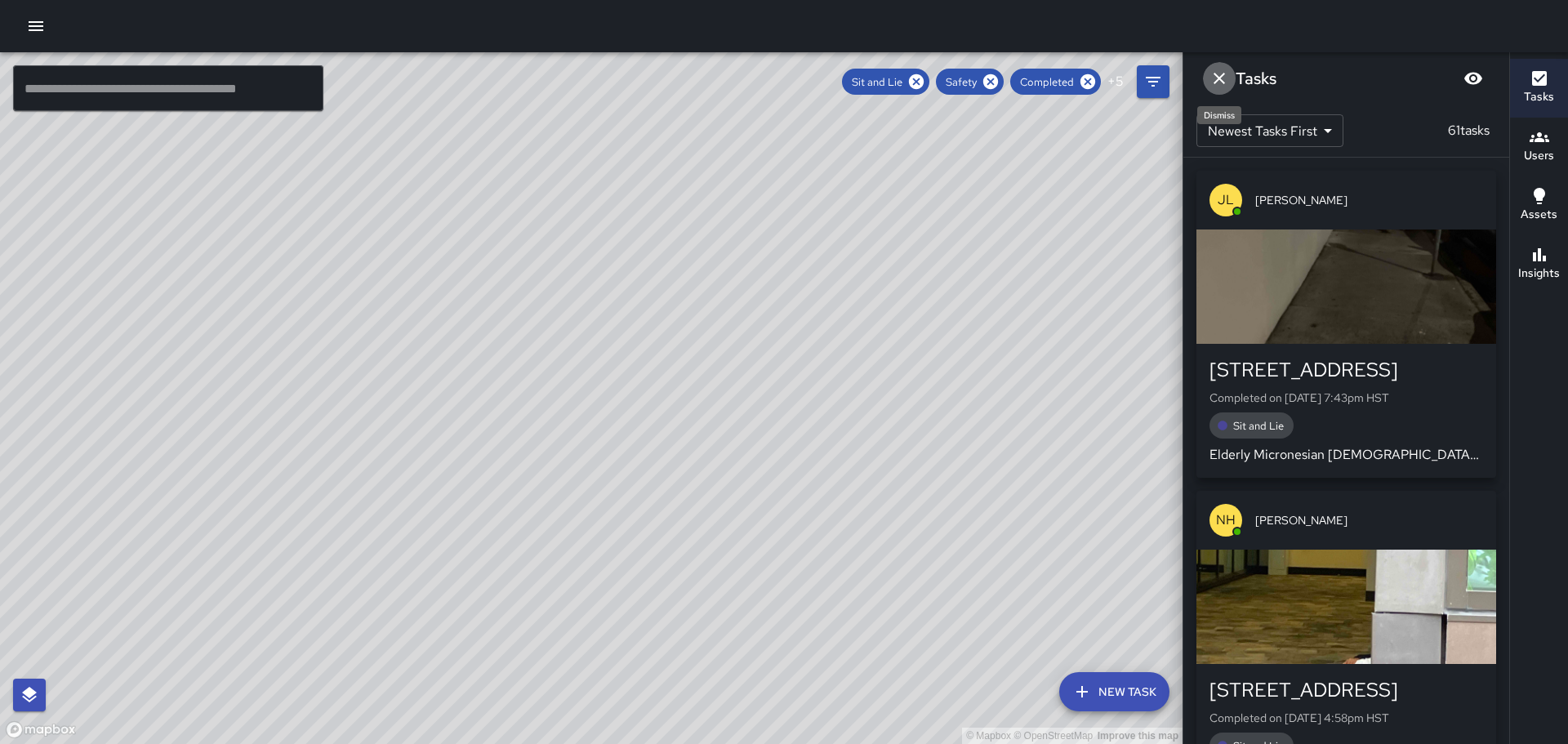
click at [1218, 73] on icon "Dismiss" at bounding box center [1219, 78] width 20 height 20
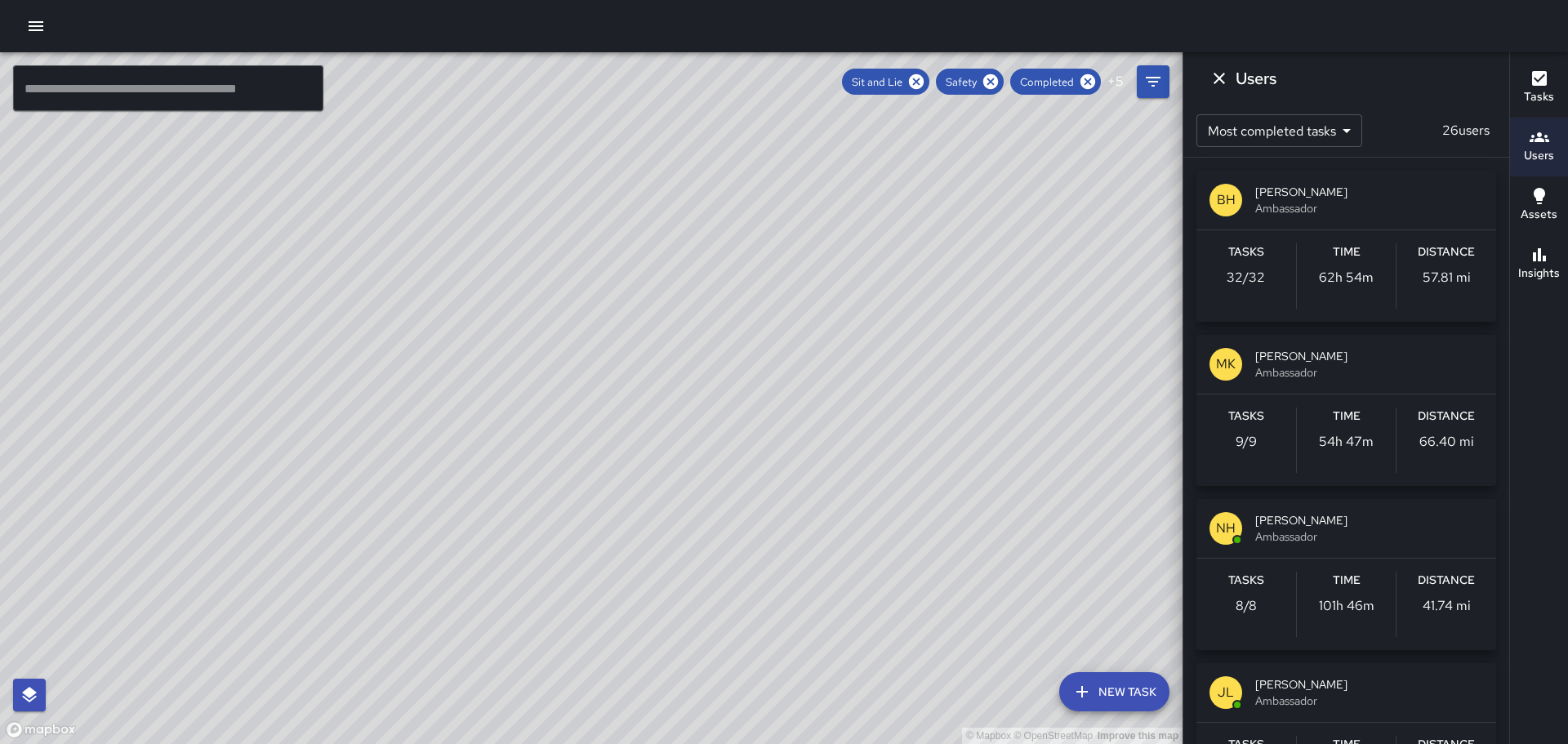
click at [1540, 139] on icon "button" at bounding box center [1540, 137] width 20 height 10
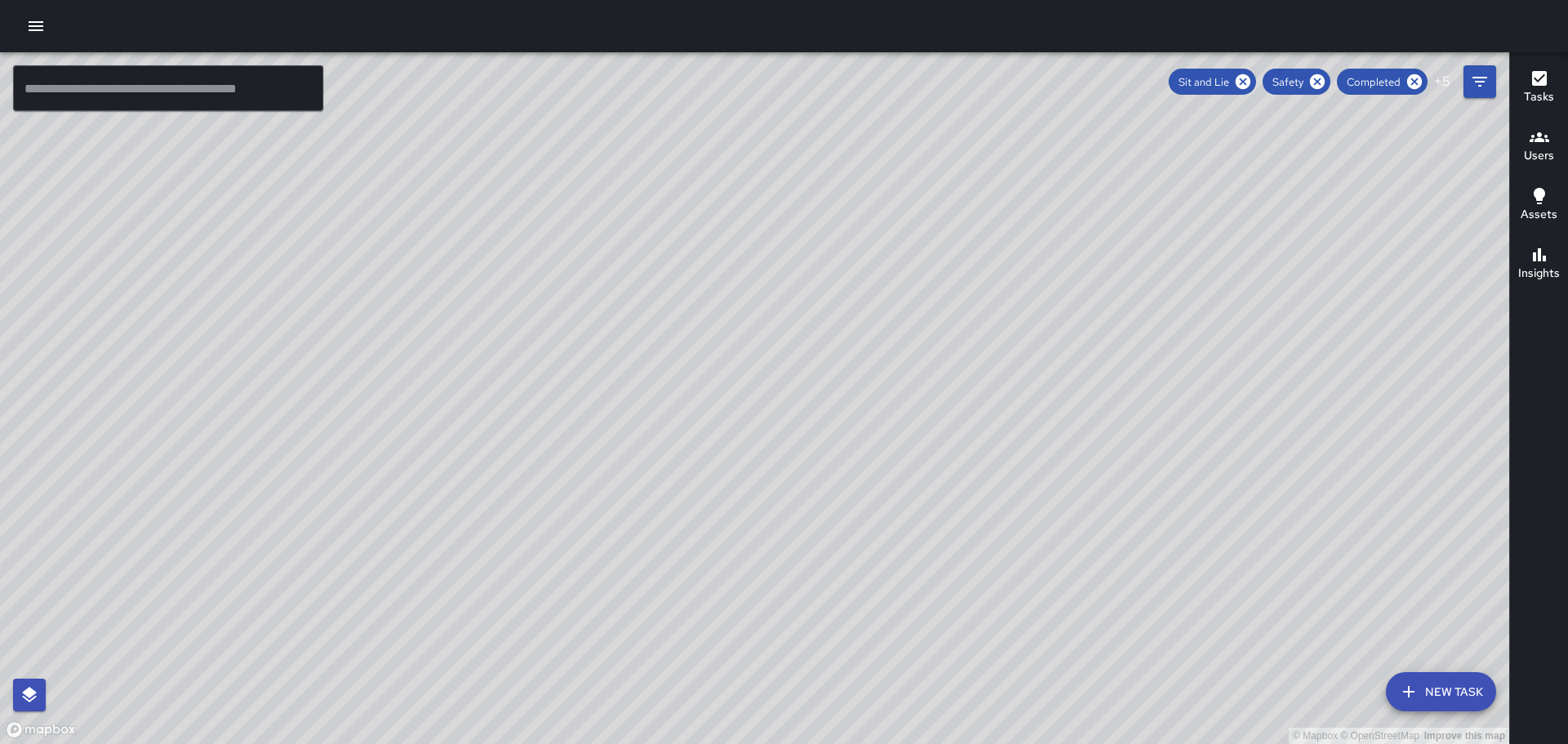
click at [1547, 142] on icon "button" at bounding box center [1540, 137] width 20 height 20
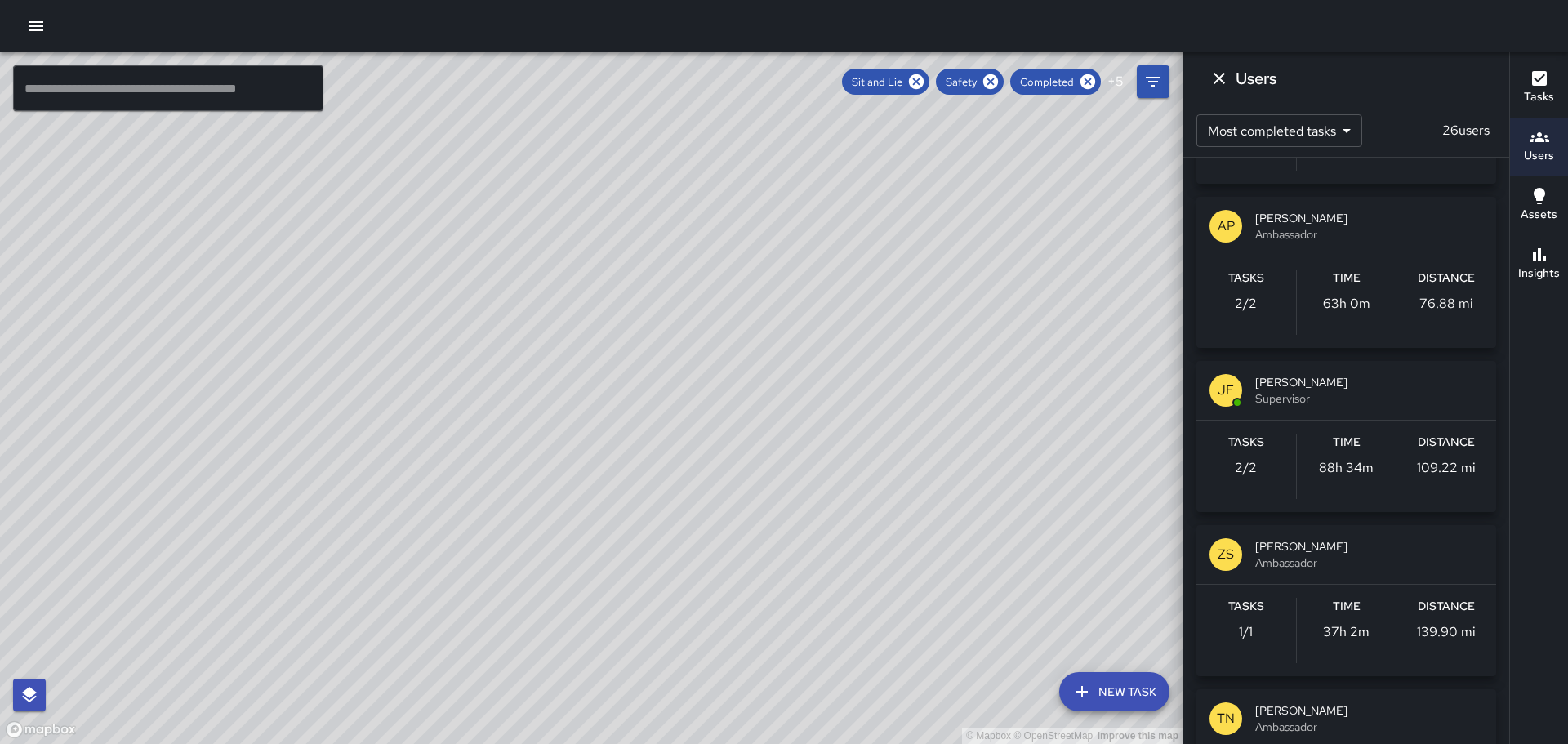
scroll to position [899, 0]
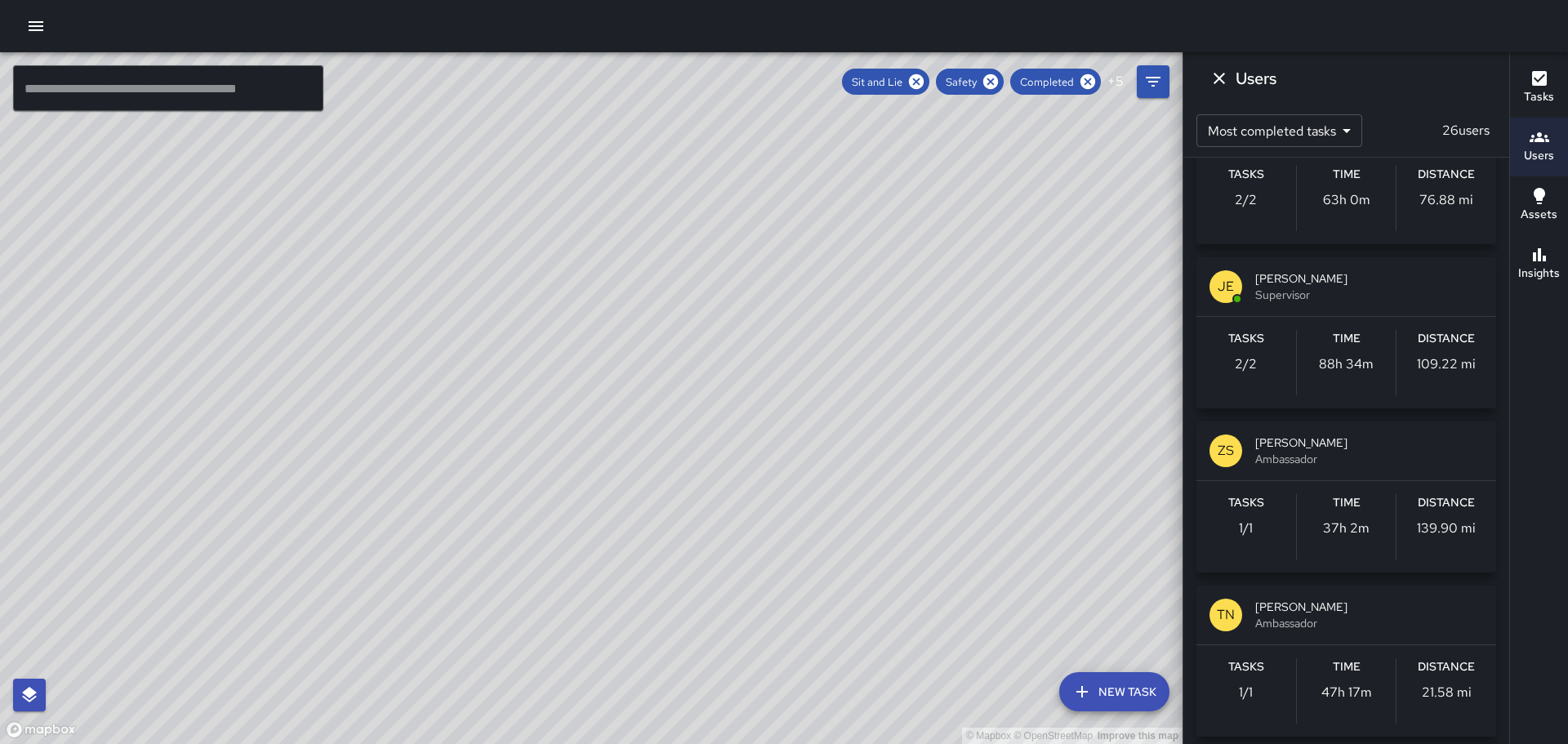
click at [1227, 449] on p "ZS" at bounding box center [1226, 451] width 16 height 20
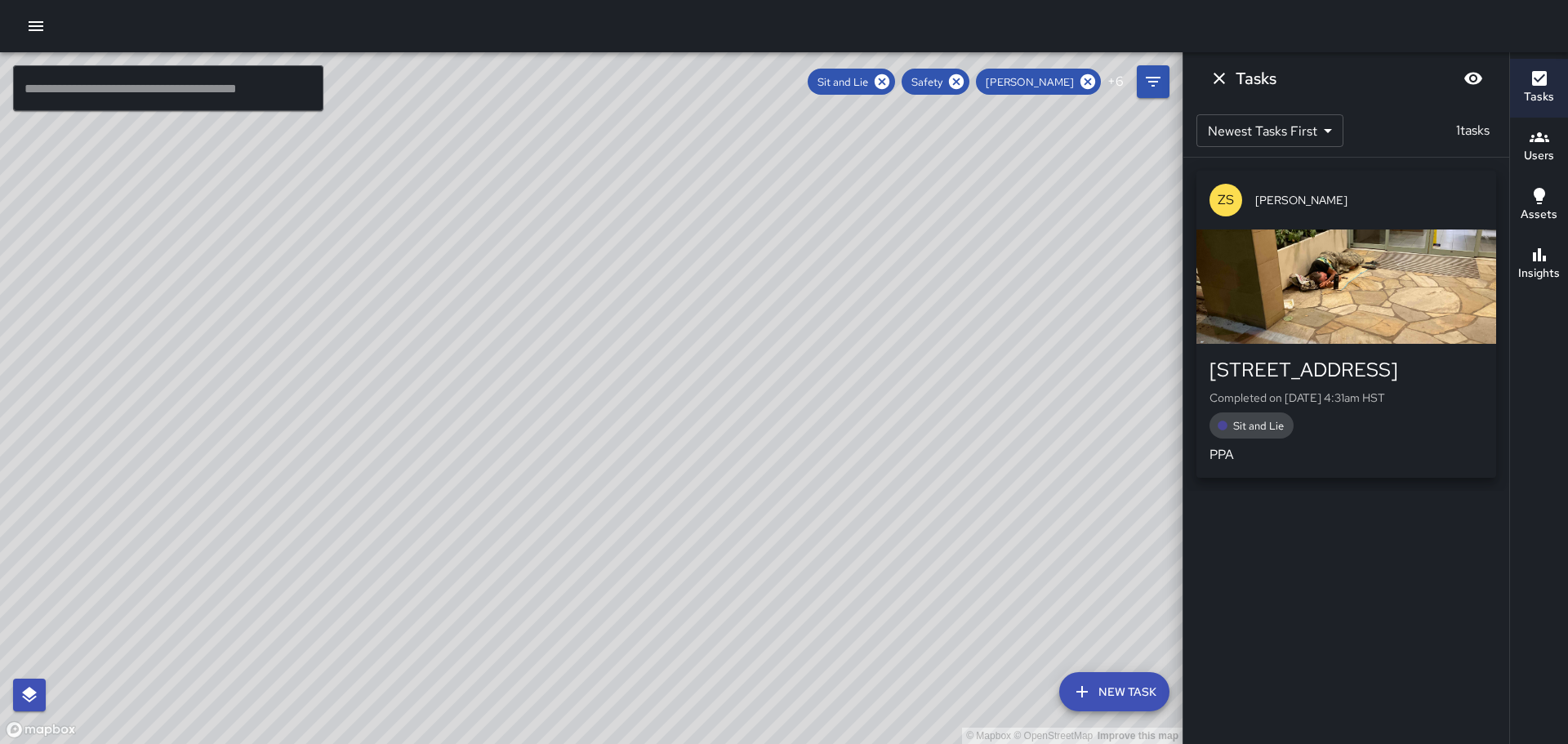
scroll to position [0, 0]
click at [1090, 82] on icon at bounding box center [1088, 81] width 18 height 18
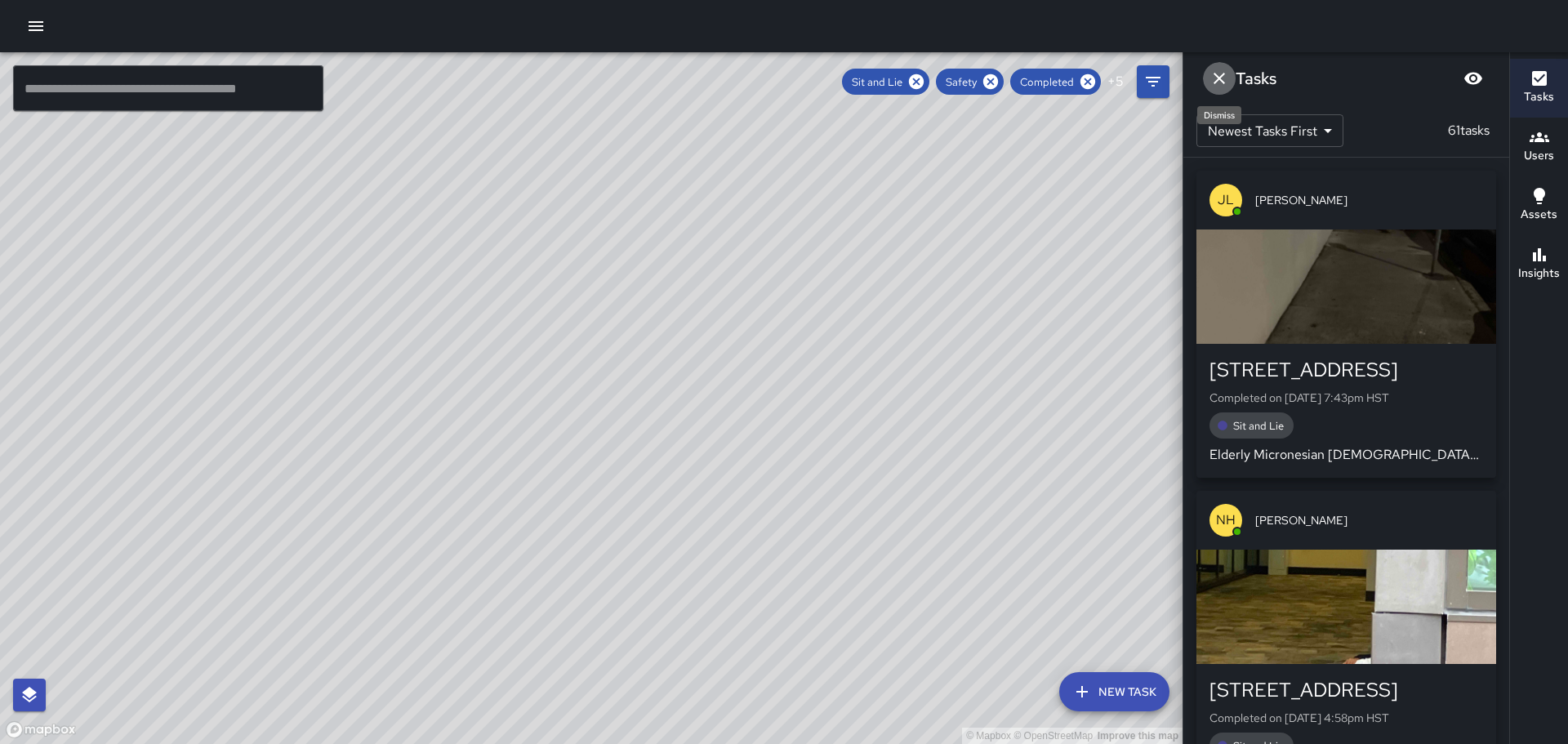
click at [1221, 76] on icon "Dismiss" at bounding box center [1219, 78] width 12 height 12
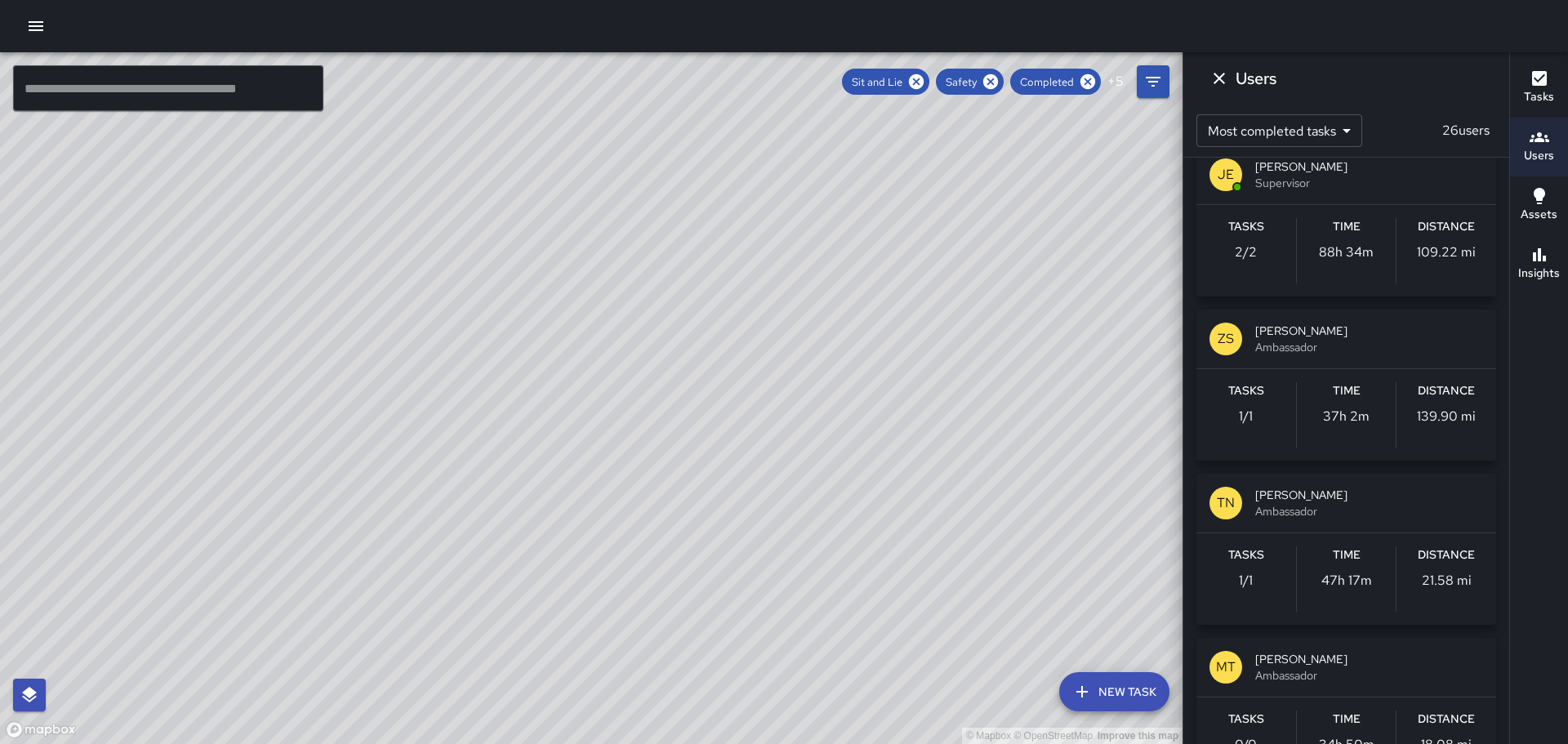
scroll to position [1063, 0]
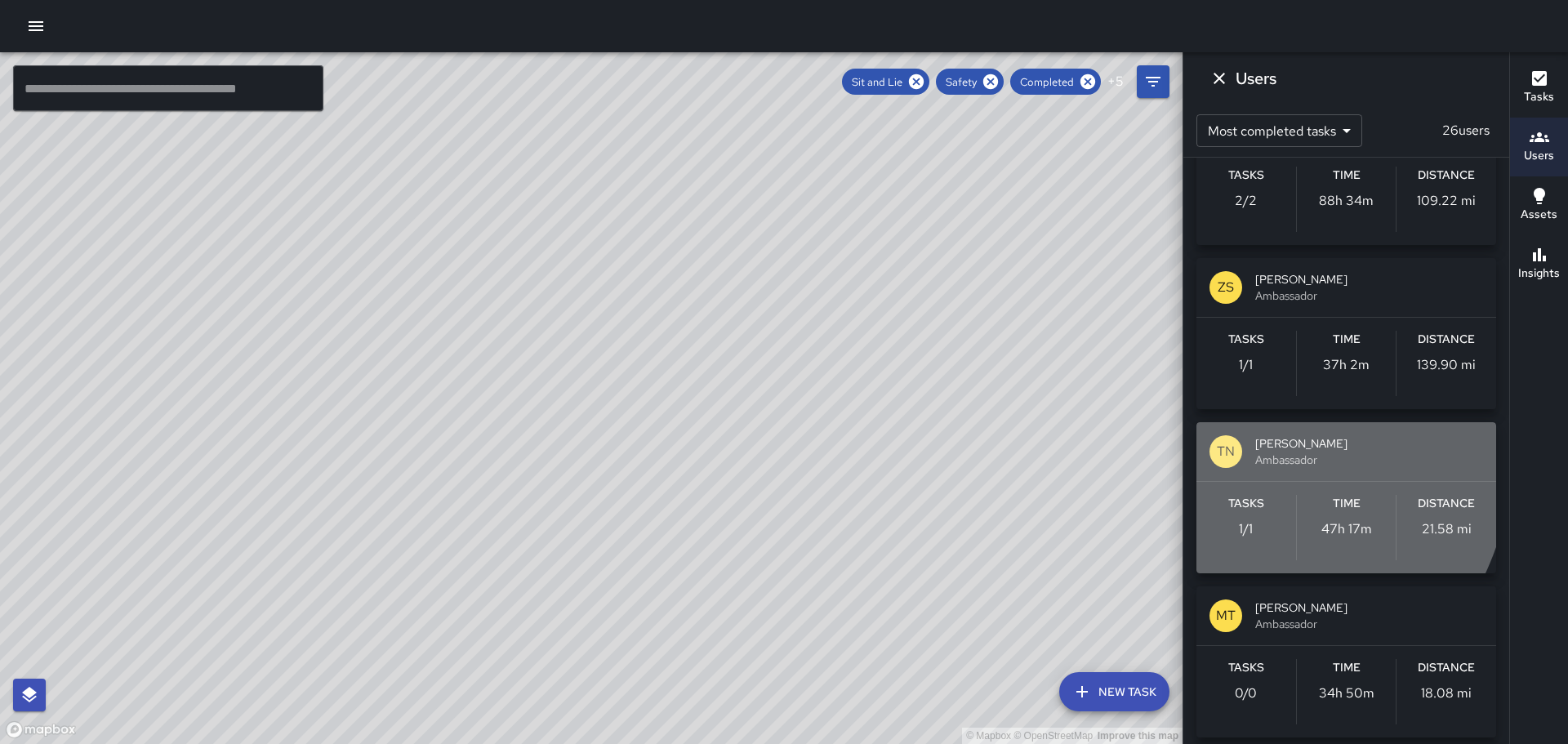
click at [1228, 454] on p "TN" at bounding box center [1226, 452] width 18 height 20
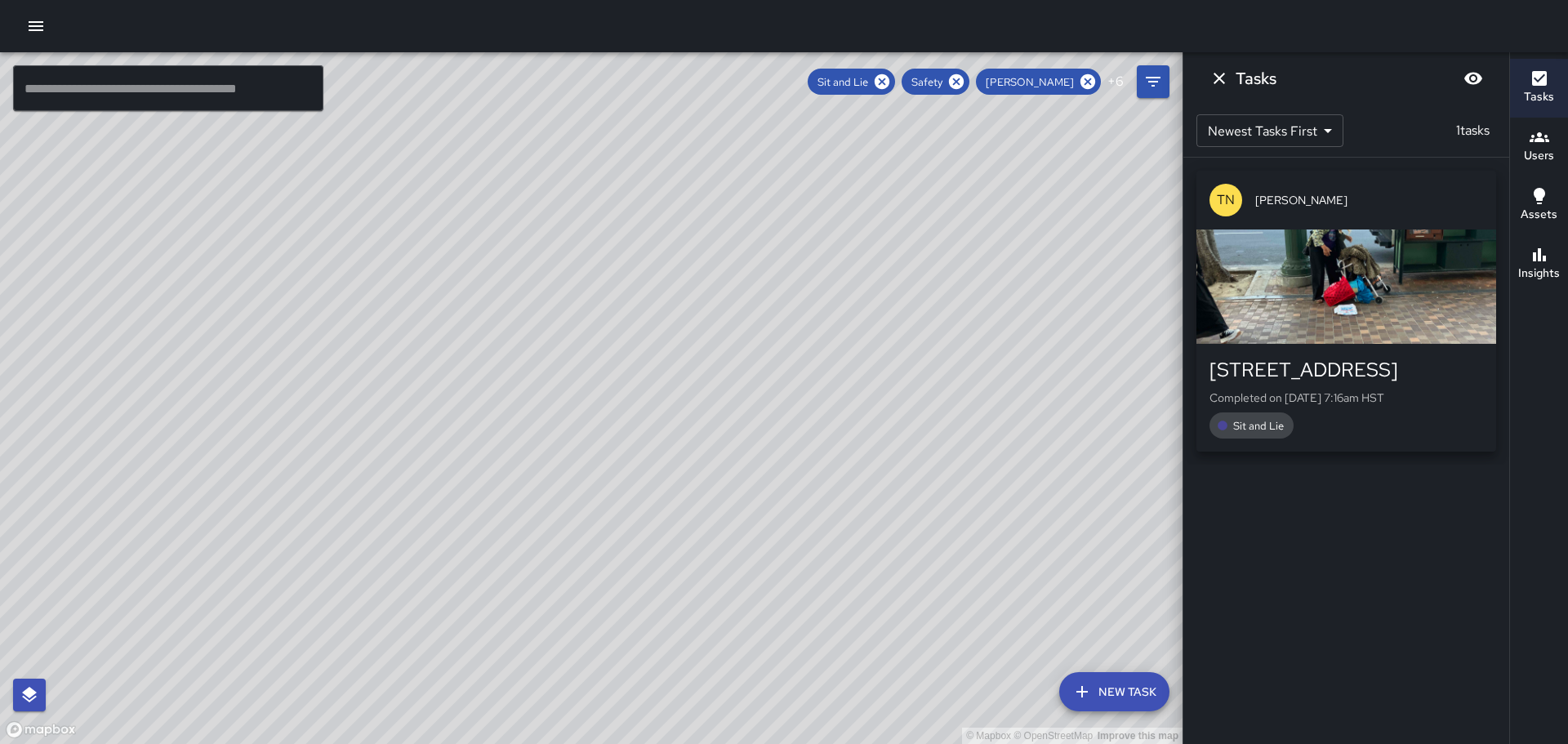
scroll to position [0, 0]
click at [1224, 78] on icon "Dismiss" at bounding box center [1219, 78] width 20 height 20
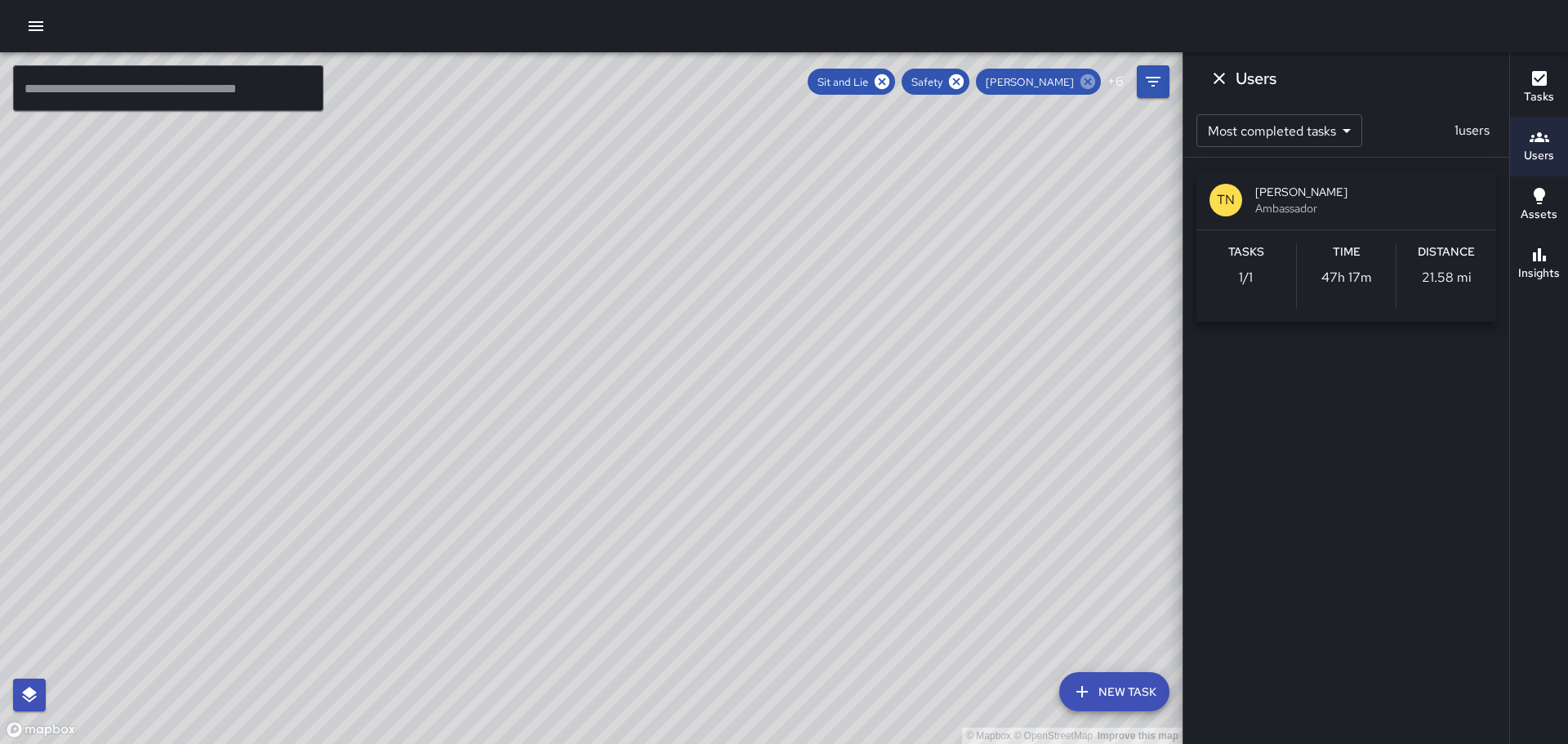
click at [1089, 74] on icon at bounding box center [1088, 81] width 15 height 15
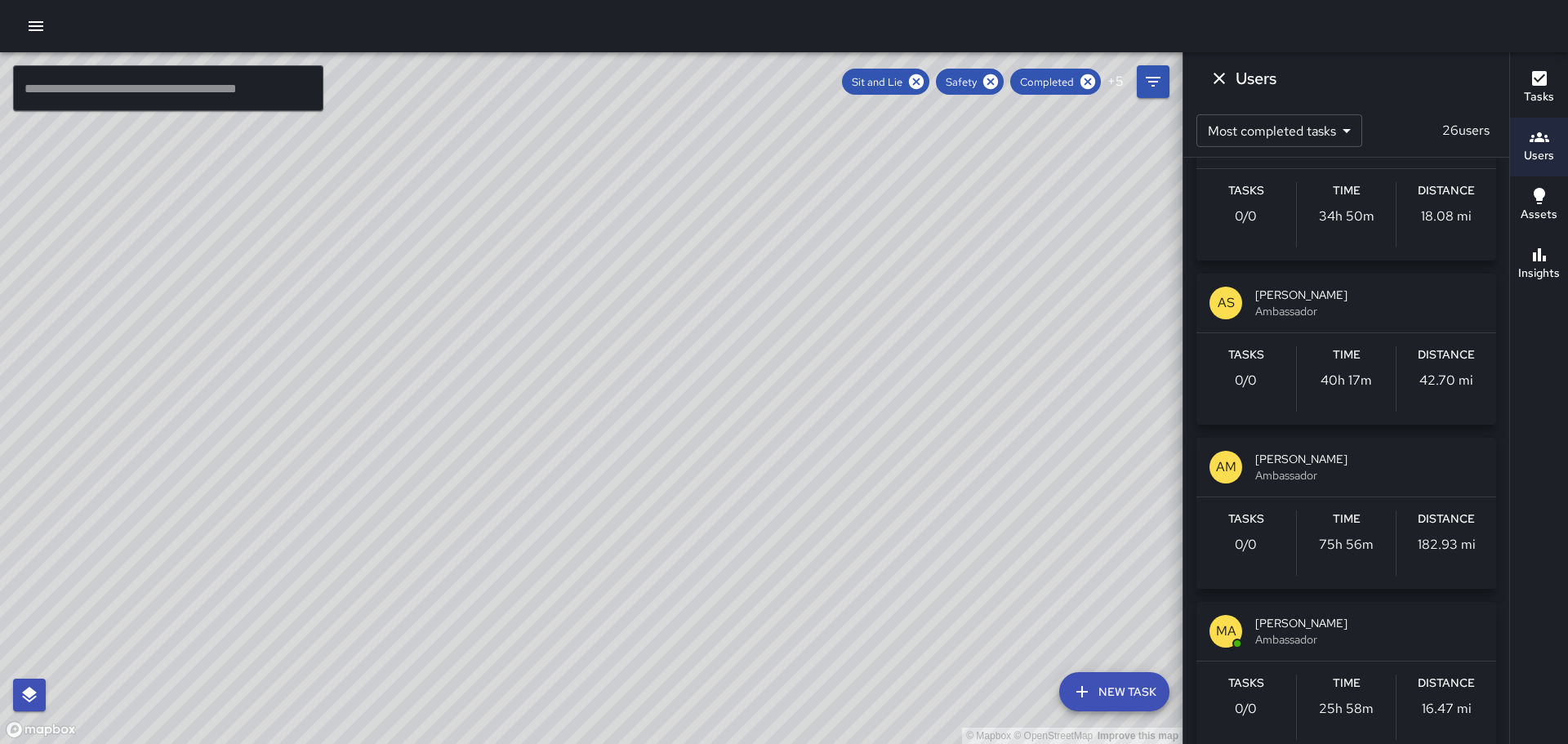
scroll to position [1552, 0]
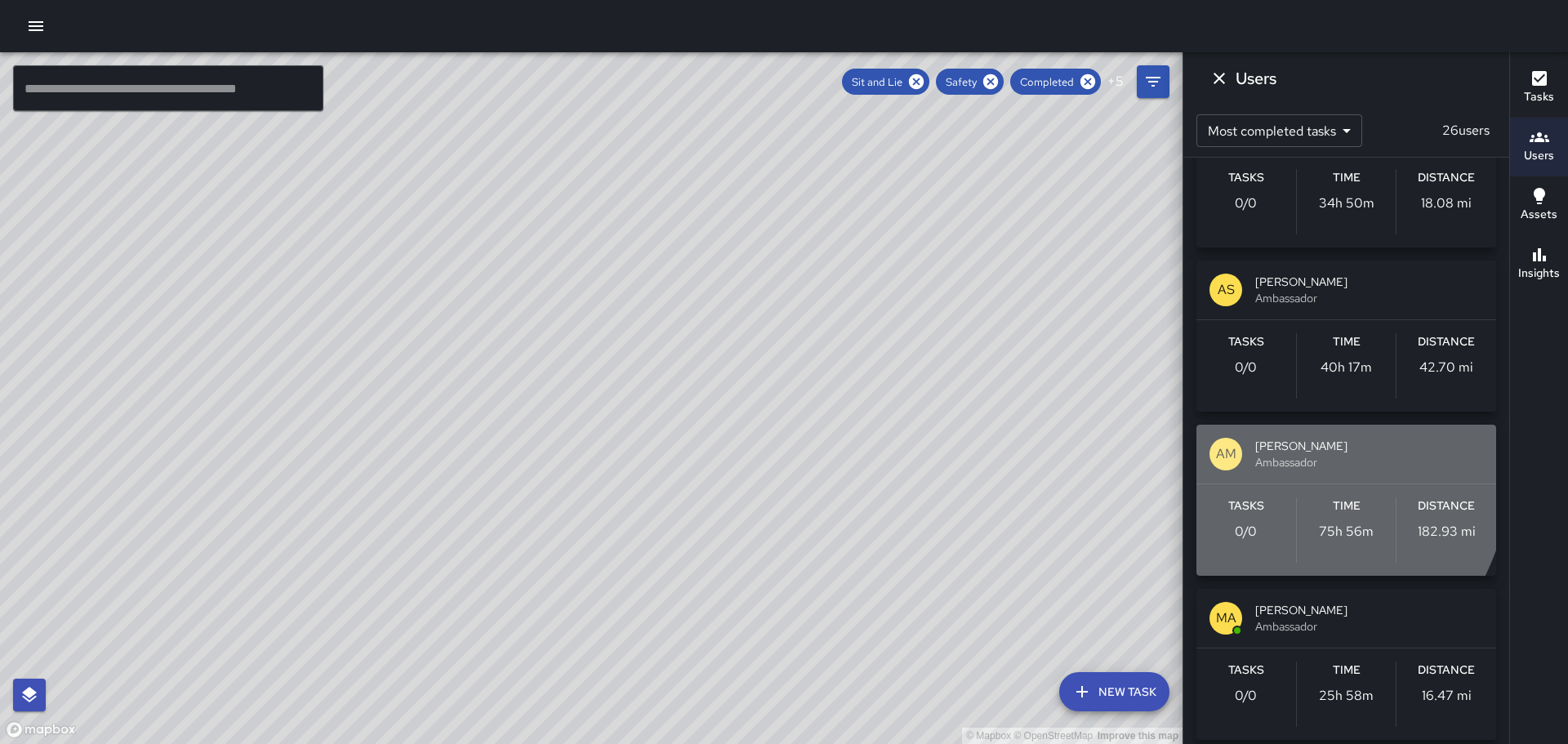
click at [1229, 453] on p "AM" at bounding box center [1226, 454] width 21 height 20
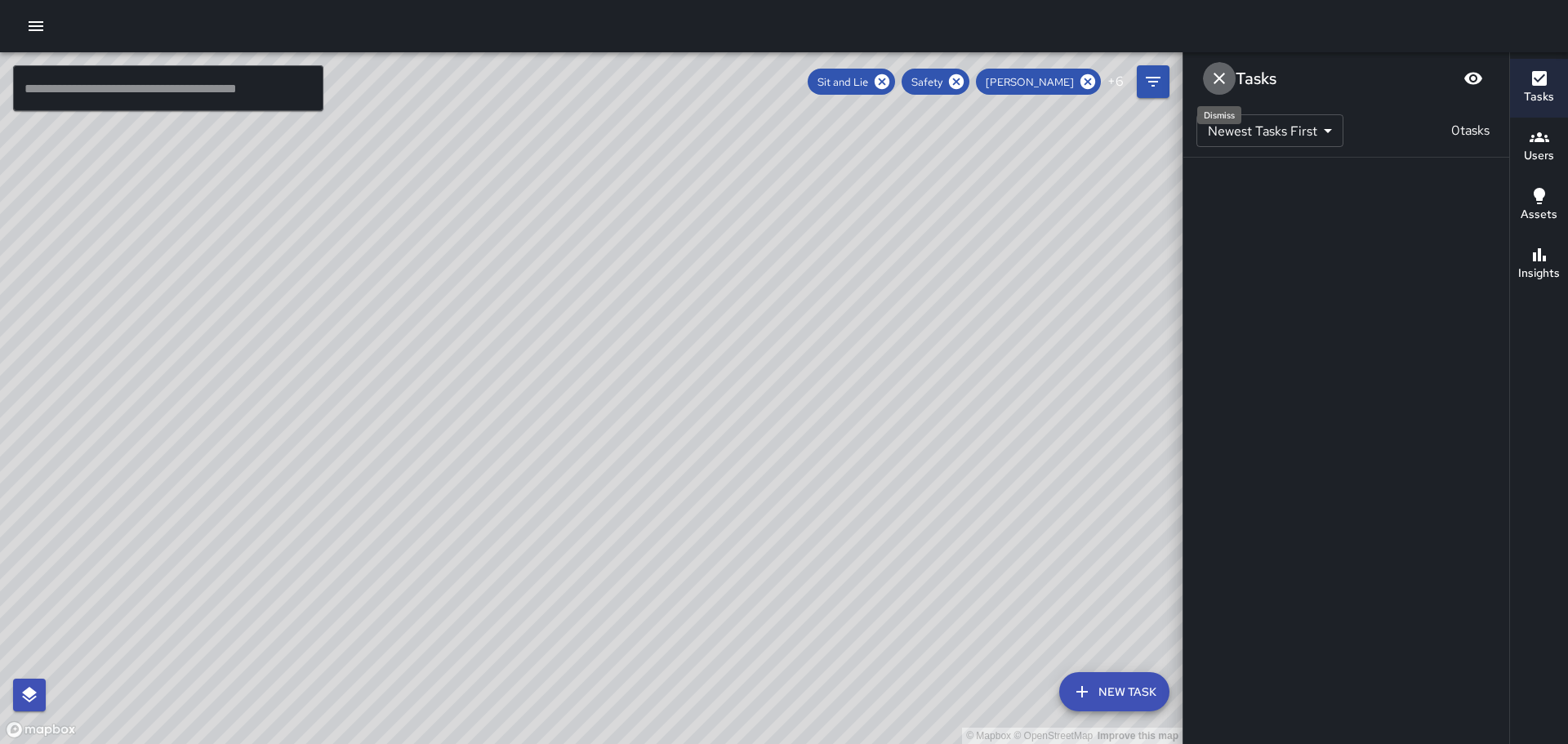
click at [1222, 78] on icon "Dismiss" at bounding box center [1219, 78] width 20 height 20
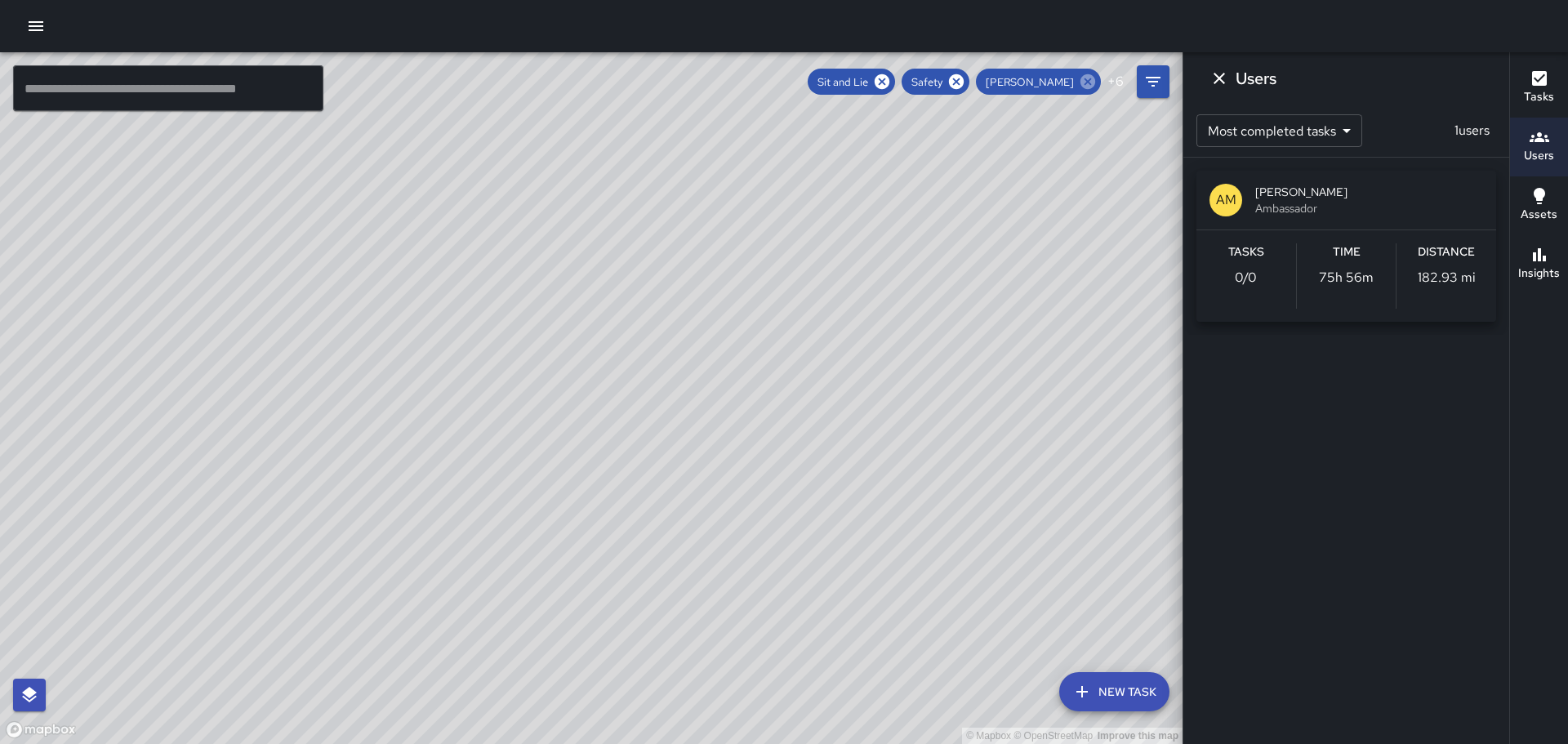
click at [1094, 79] on icon at bounding box center [1088, 81] width 15 height 15
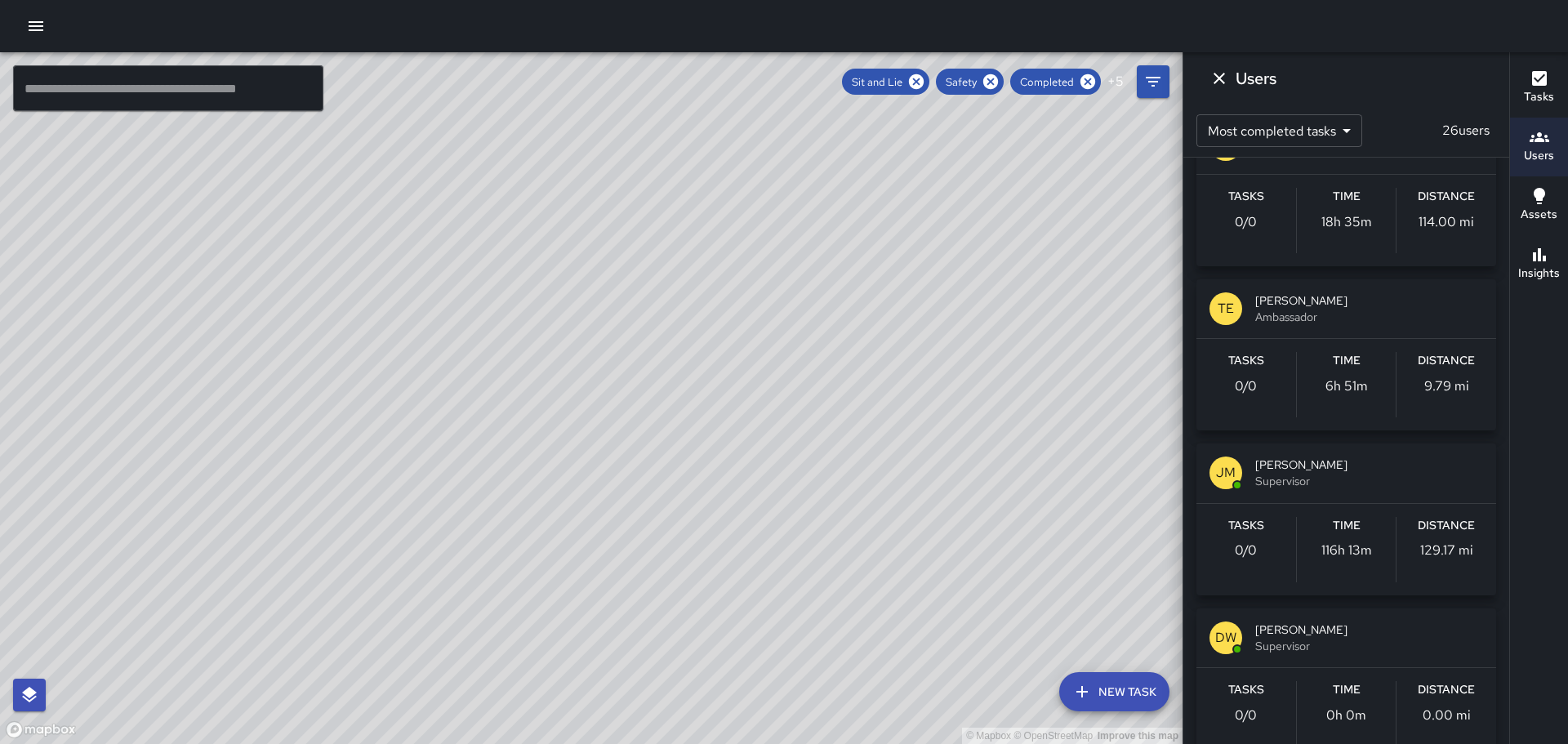
scroll to position [2266, 0]
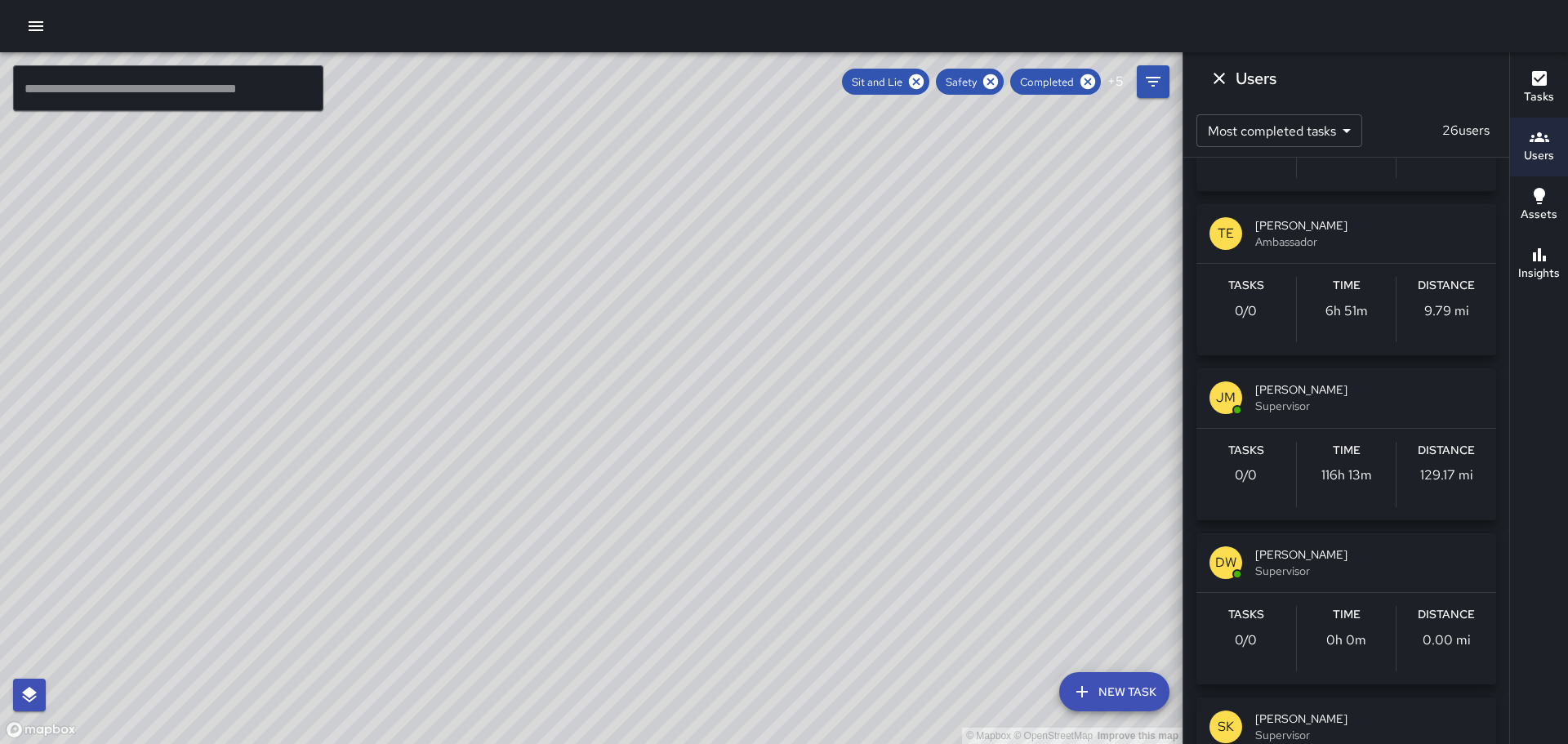
click at [1216, 395] on p "JM" at bounding box center [1226, 398] width 20 height 20
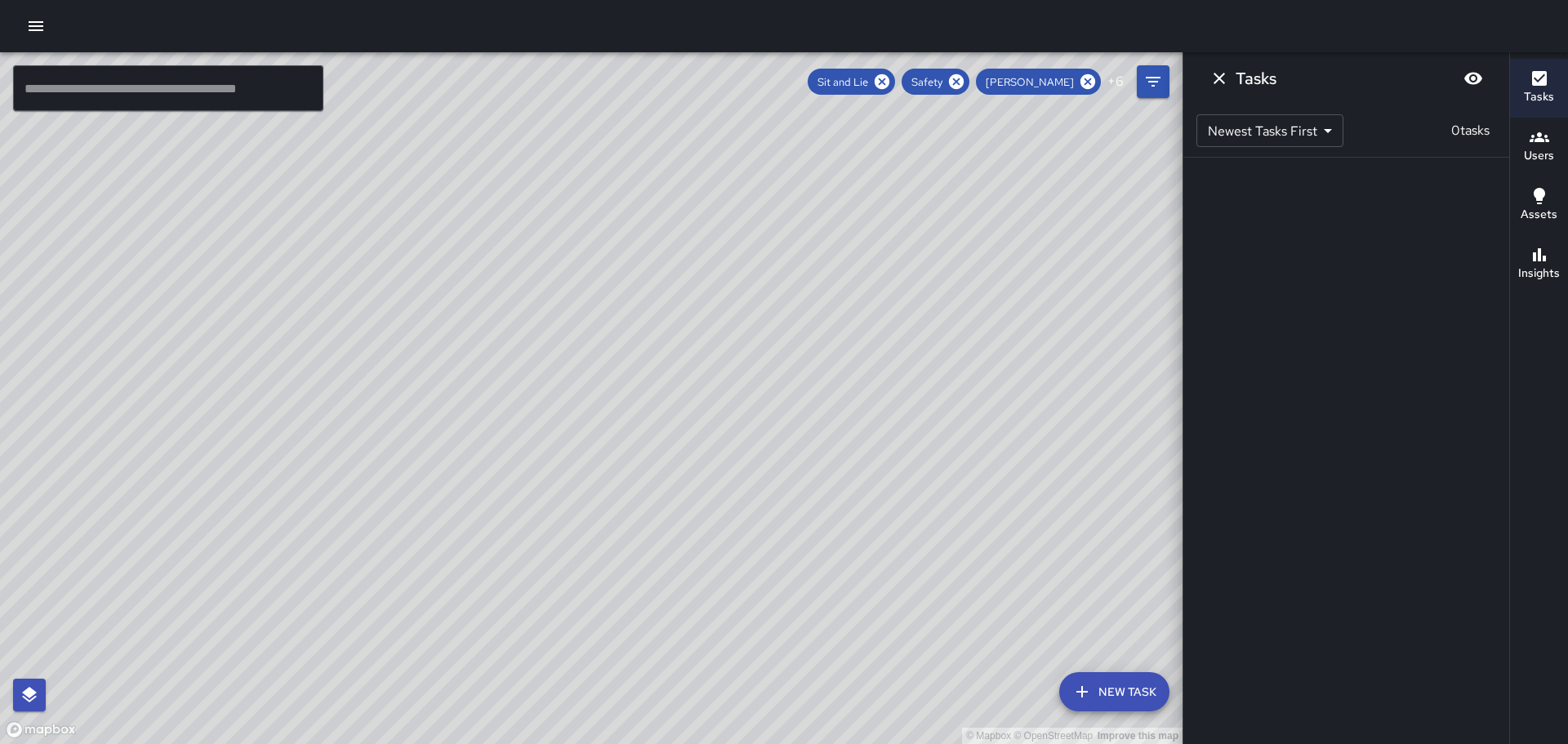
scroll to position [0, 0]
click at [1219, 74] on icon "Dismiss" at bounding box center [1219, 78] width 20 height 20
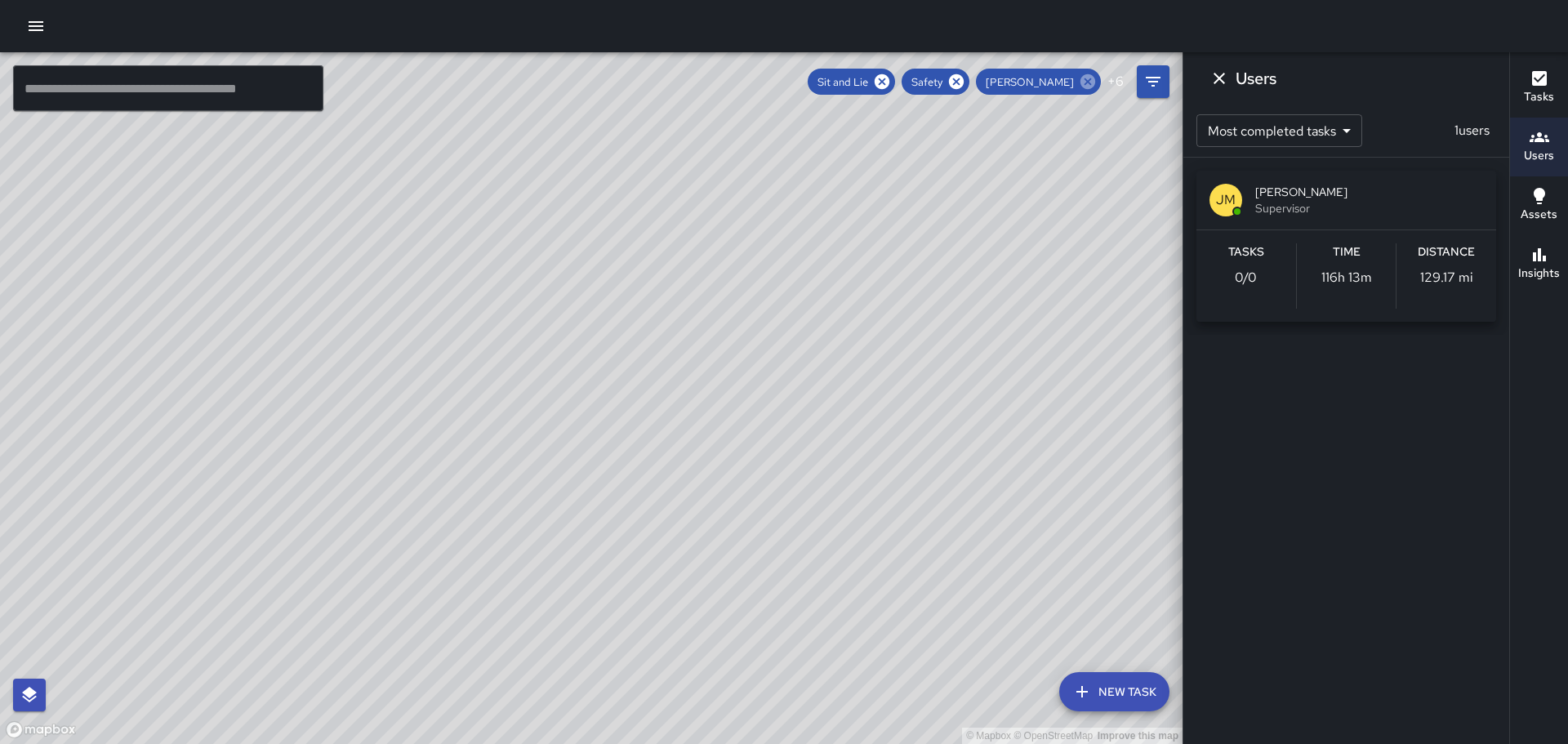
click at [1089, 78] on icon at bounding box center [1088, 81] width 15 height 15
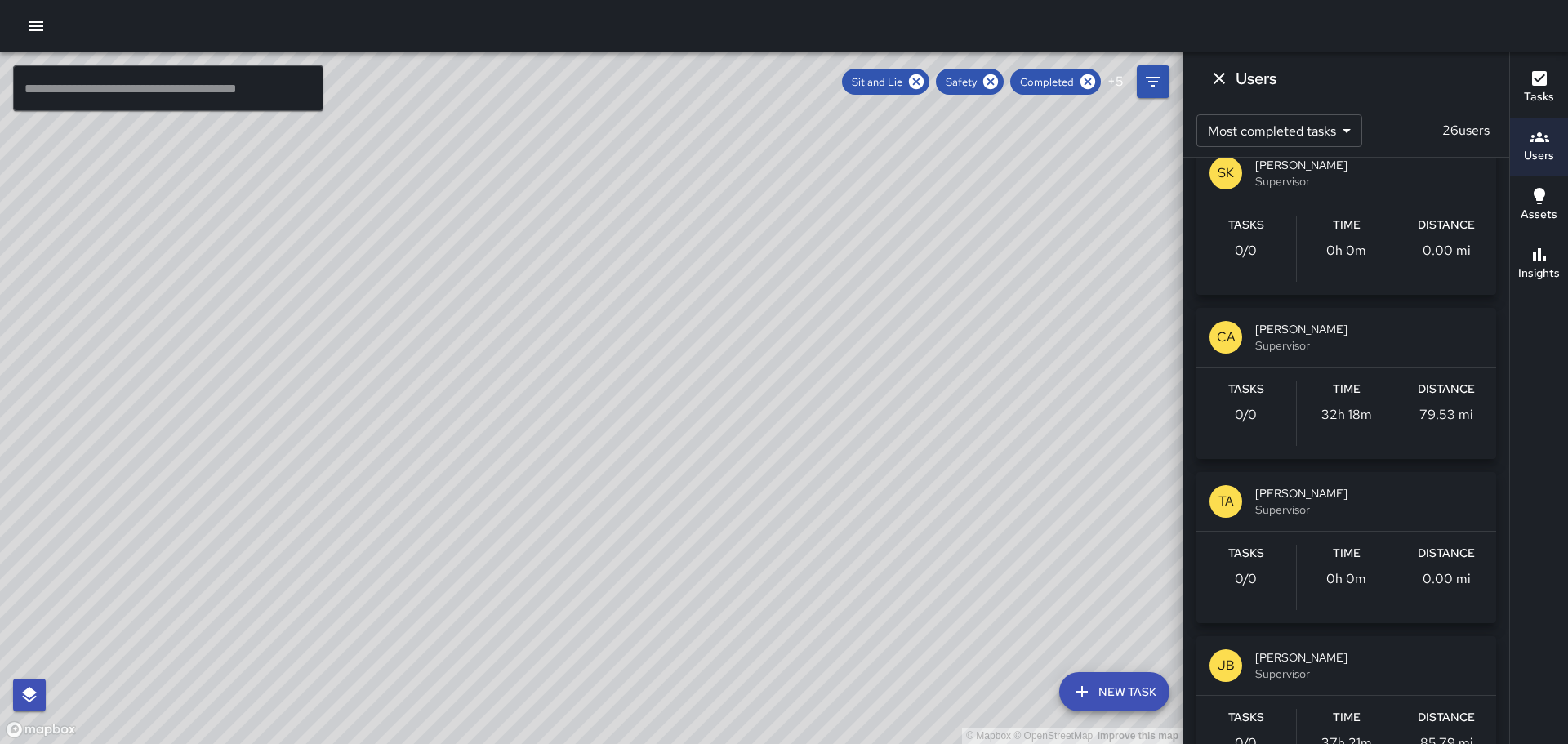
scroll to position [3698, 0]
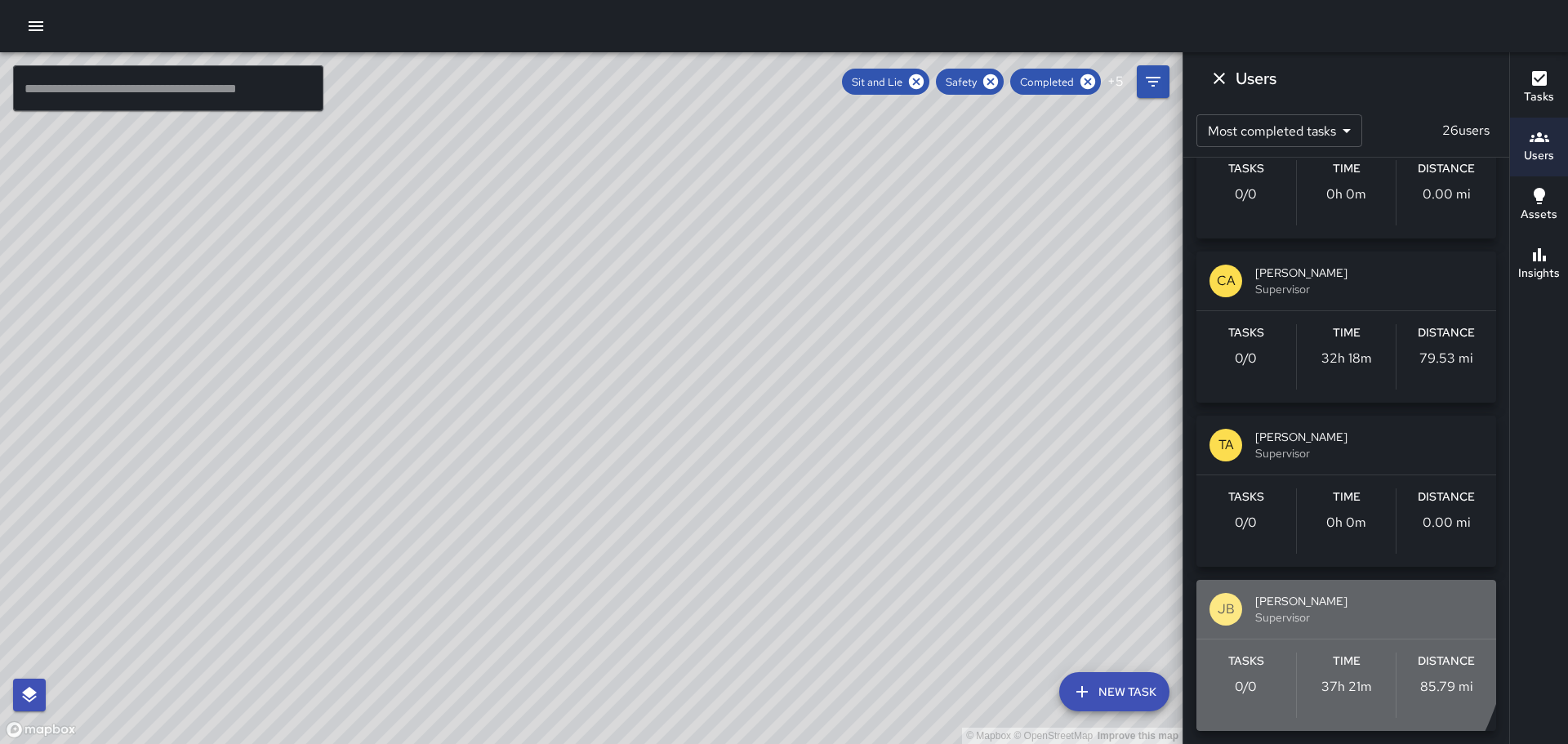
click at [1212, 605] on div "JB" at bounding box center [1226, 610] width 33 height 33
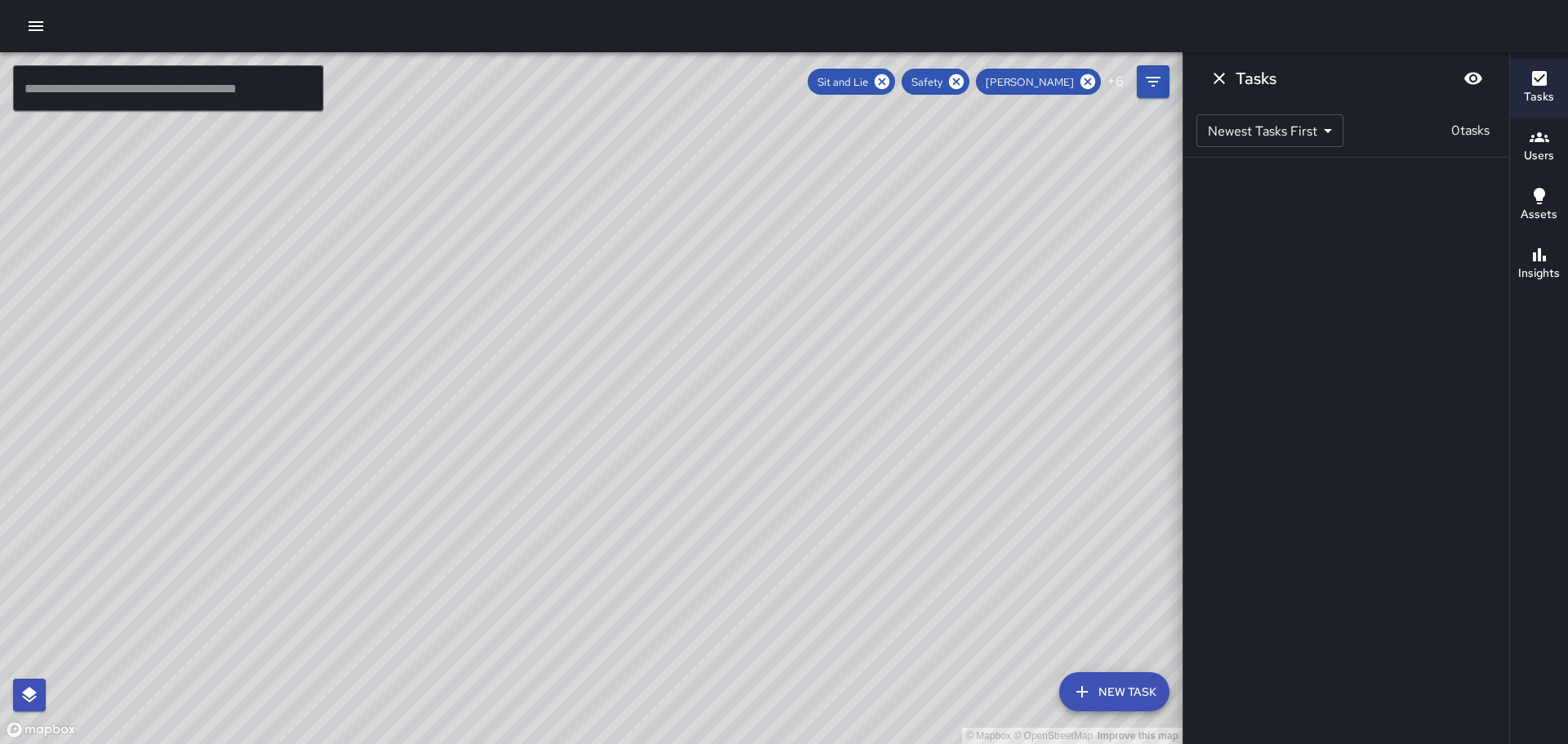
scroll to position [0, 0]
click at [1218, 73] on icon "Dismiss" at bounding box center [1219, 78] width 20 height 20
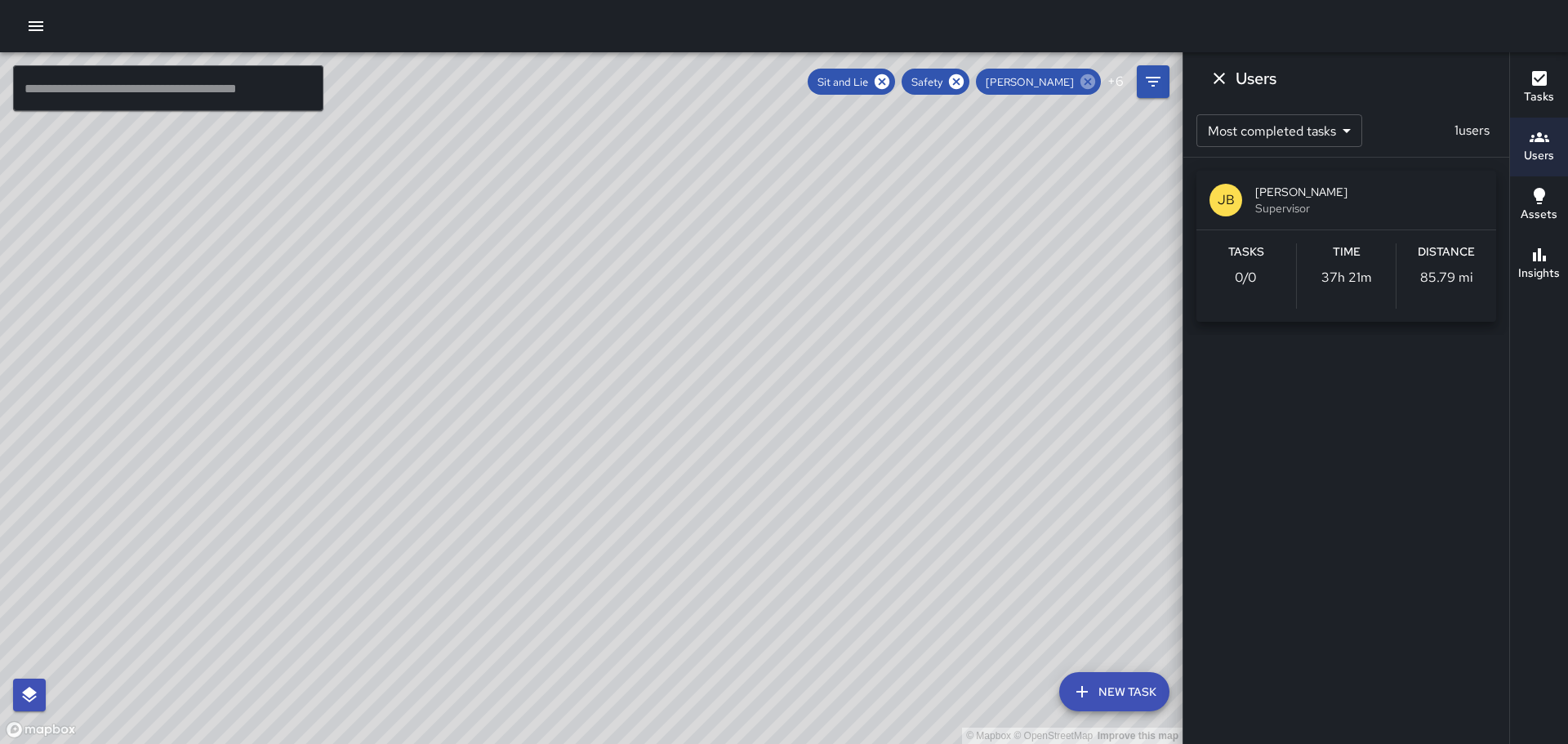
click at [1087, 78] on icon at bounding box center [1088, 81] width 18 height 18
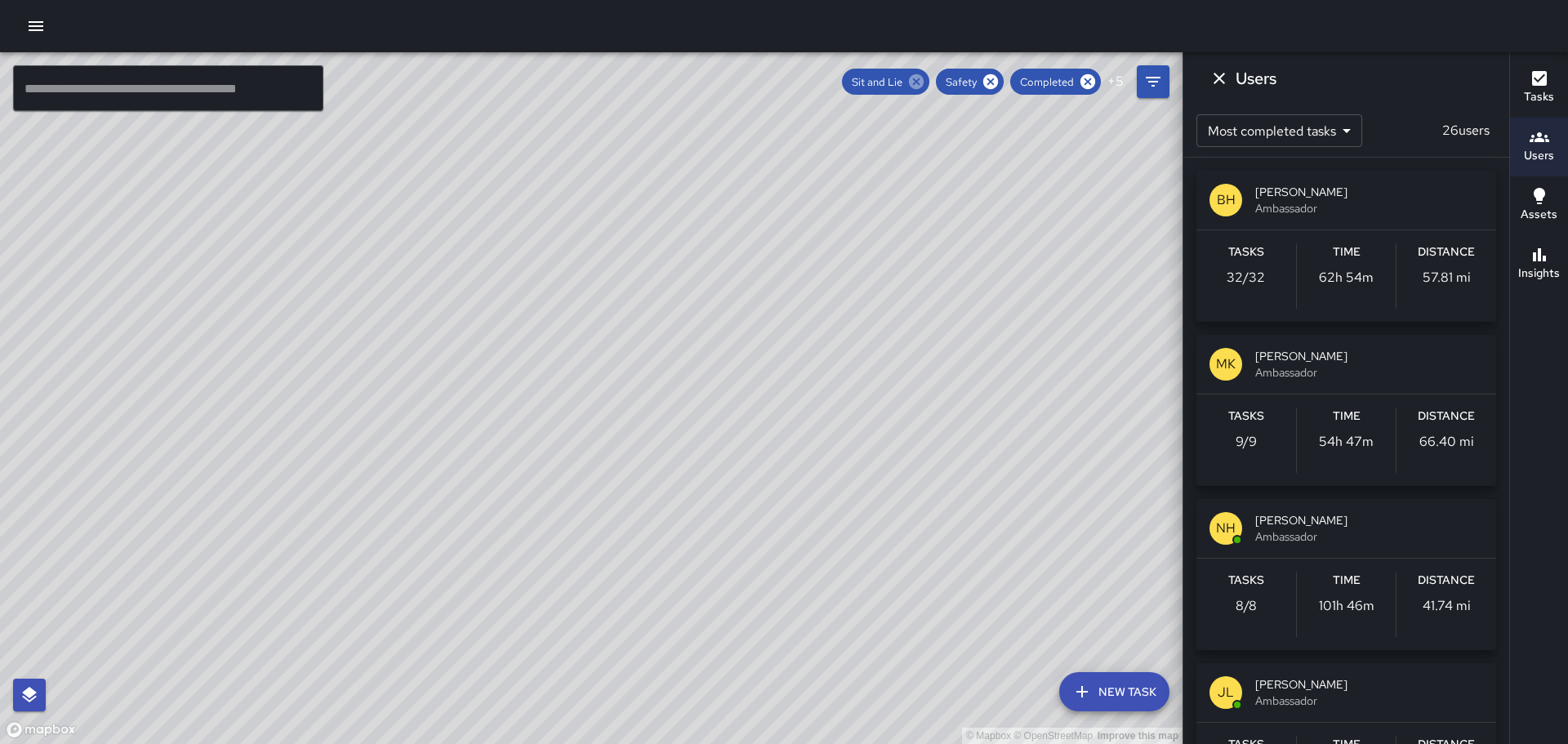
click at [915, 79] on icon at bounding box center [916, 81] width 18 height 18
click at [1159, 86] on icon "Filters" at bounding box center [1153, 81] width 20 height 20
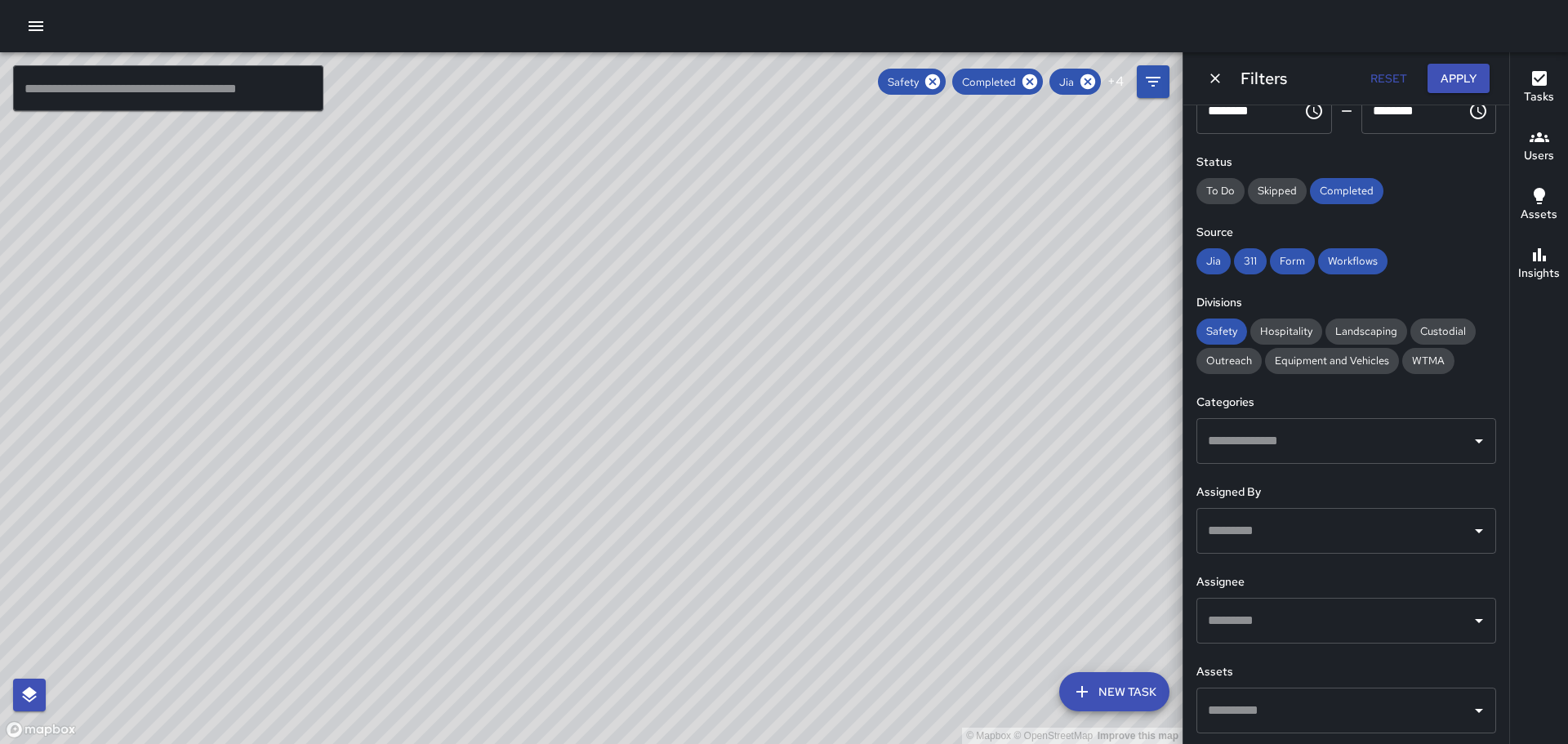
scroll to position [140, 0]
click at [1470, 434] on icon "Open" at bounding box center [1479, 439] width 20 height 20
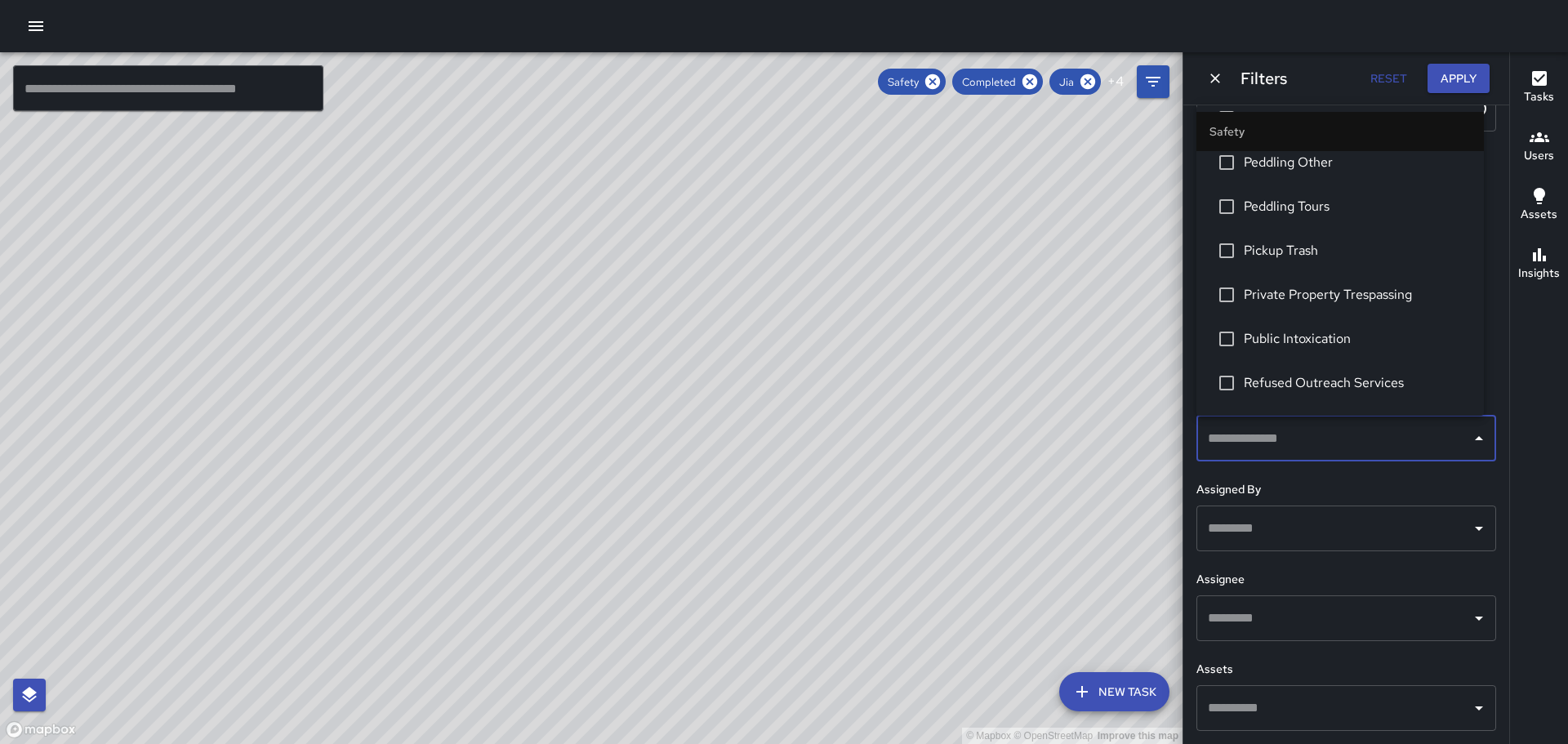
scroll to position [408, 0]
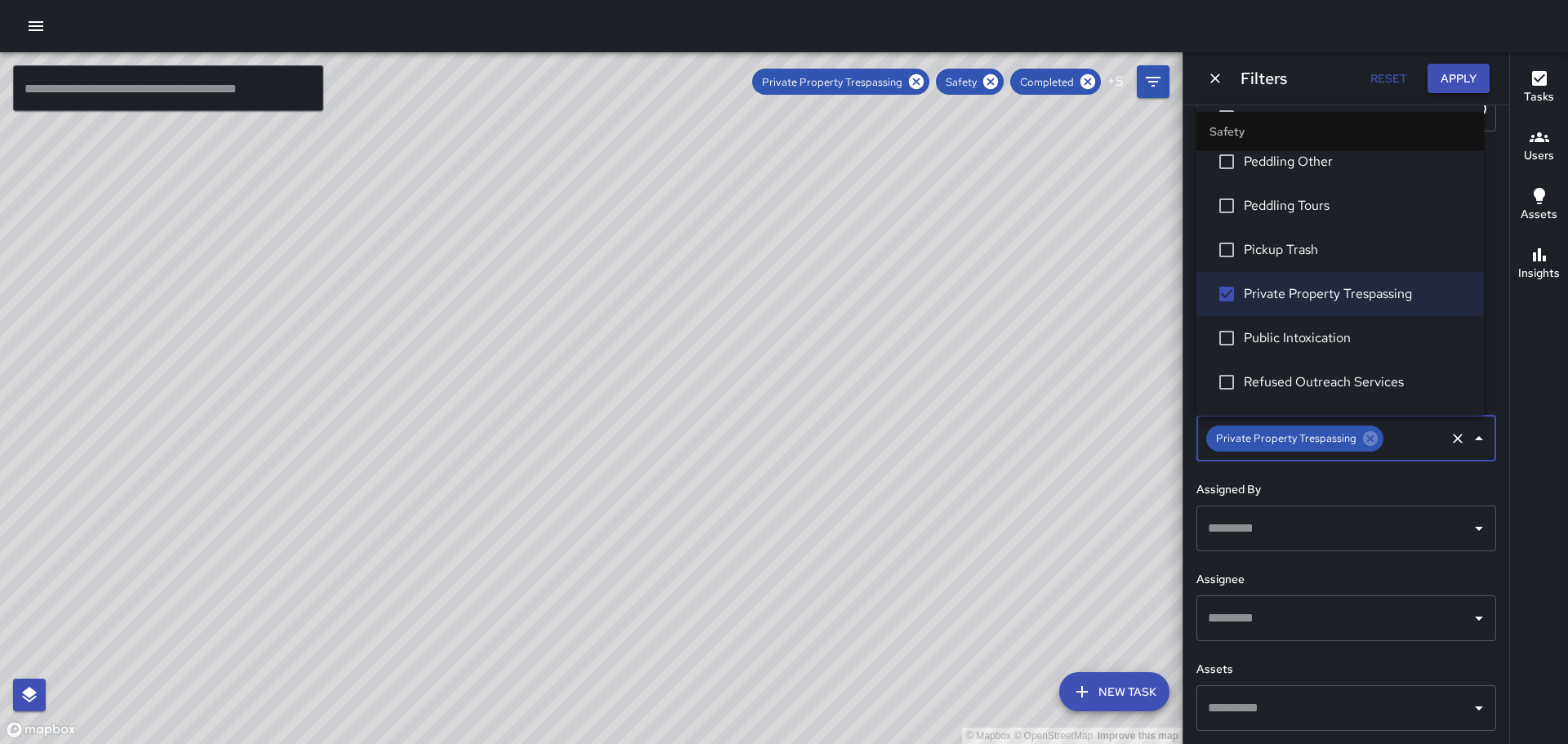
click at [1464, 71] on button "Apply" at bounding box center [1459, 78] width 62 height 30
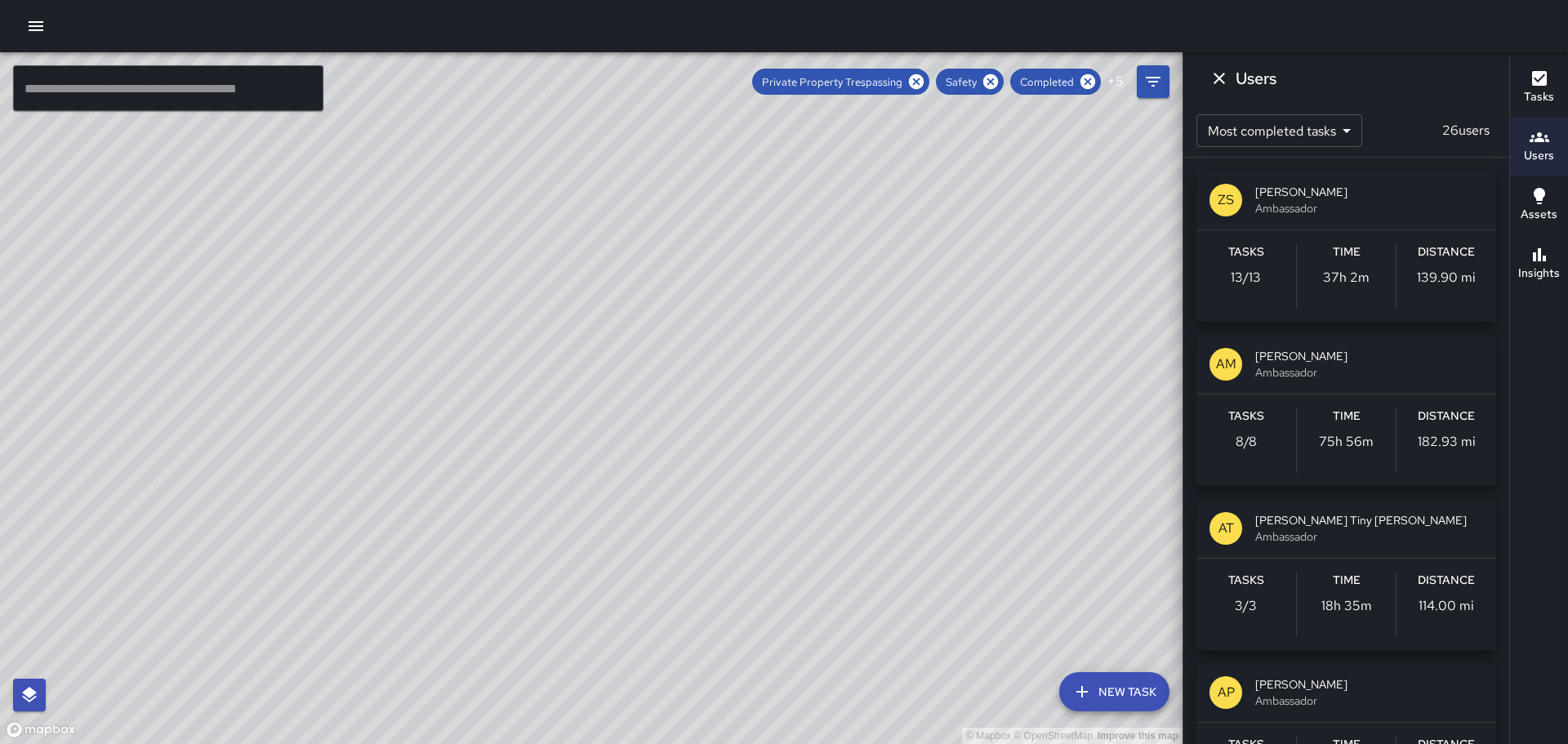
click at [1224, 192] on p "ZS" at bounding box center [1226, 200] width 16 height 20
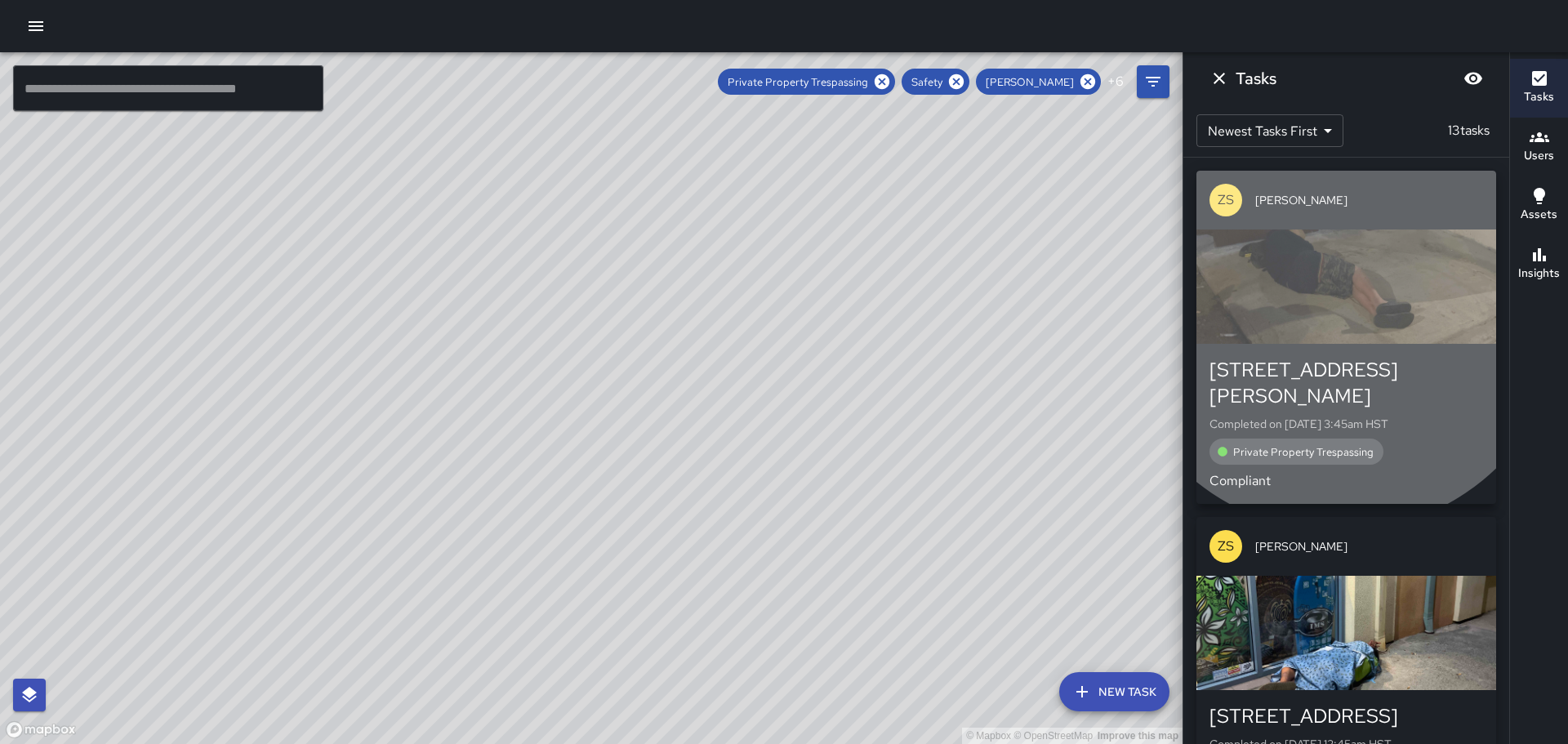
click at [1338, 303] on div "button" at bounding box center [1347, 286] width 299 height 114
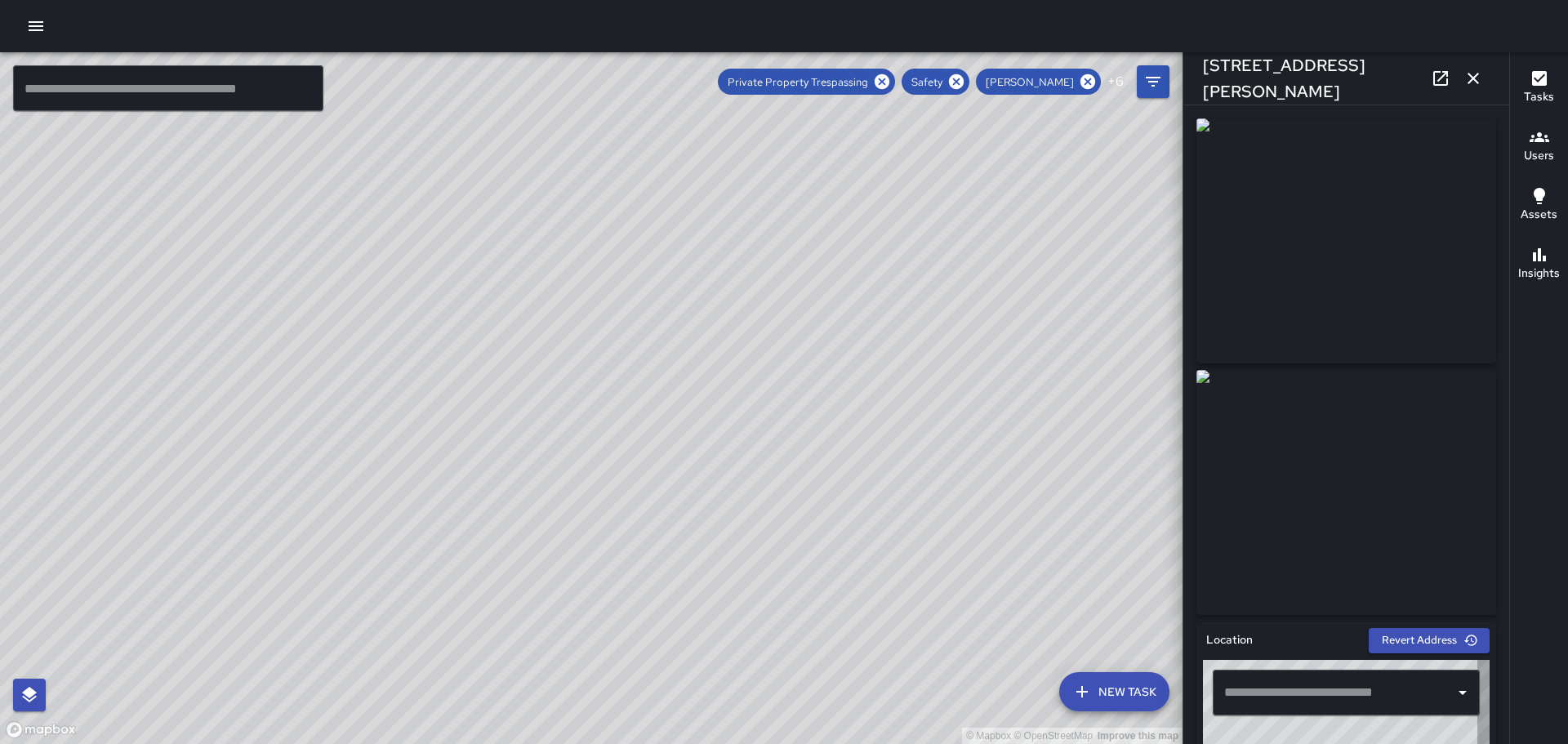
type input "**********"
click at [1476, 73] on icon "button" at bounding box center [1473, 78] width 20 height 20
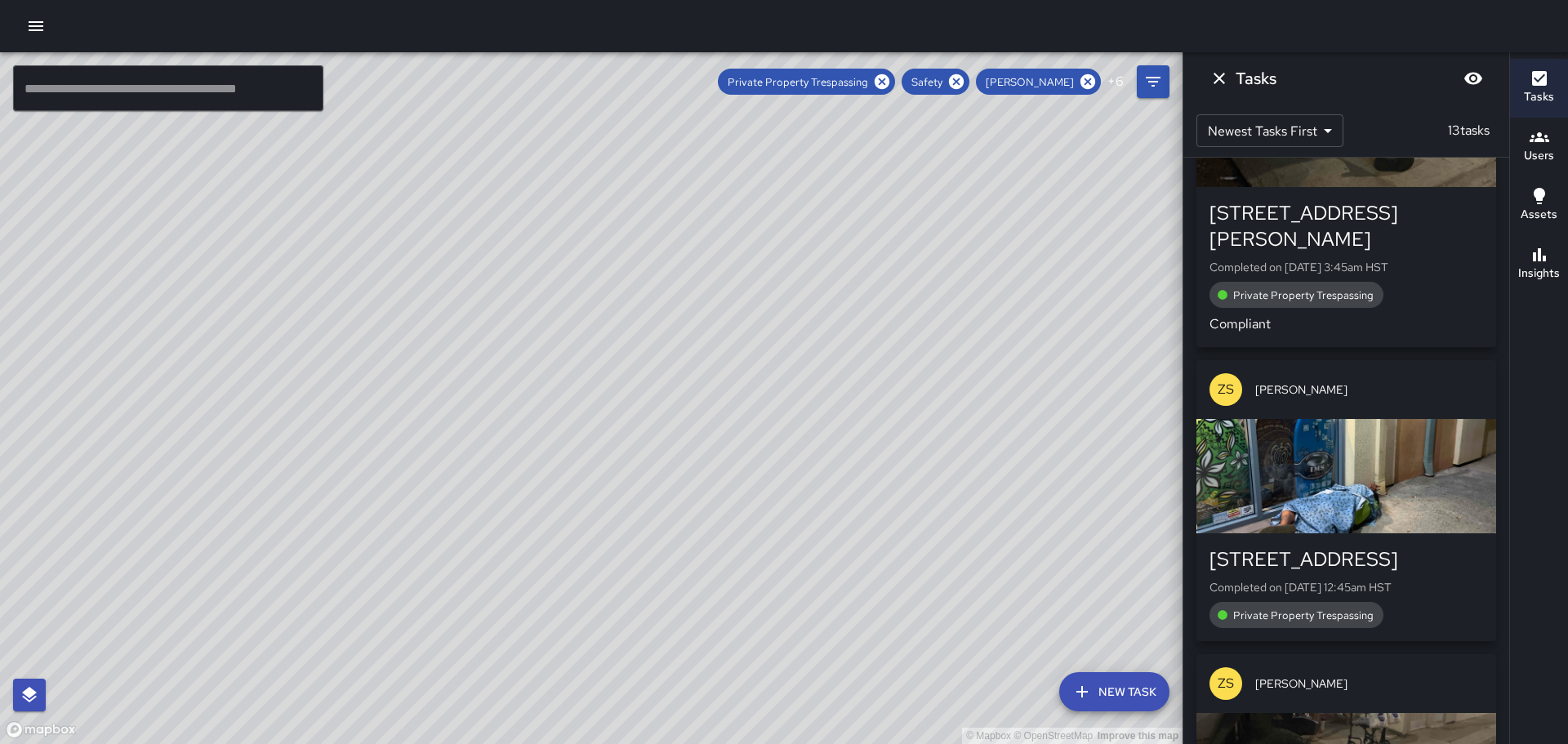
scroll to position [164, 0]
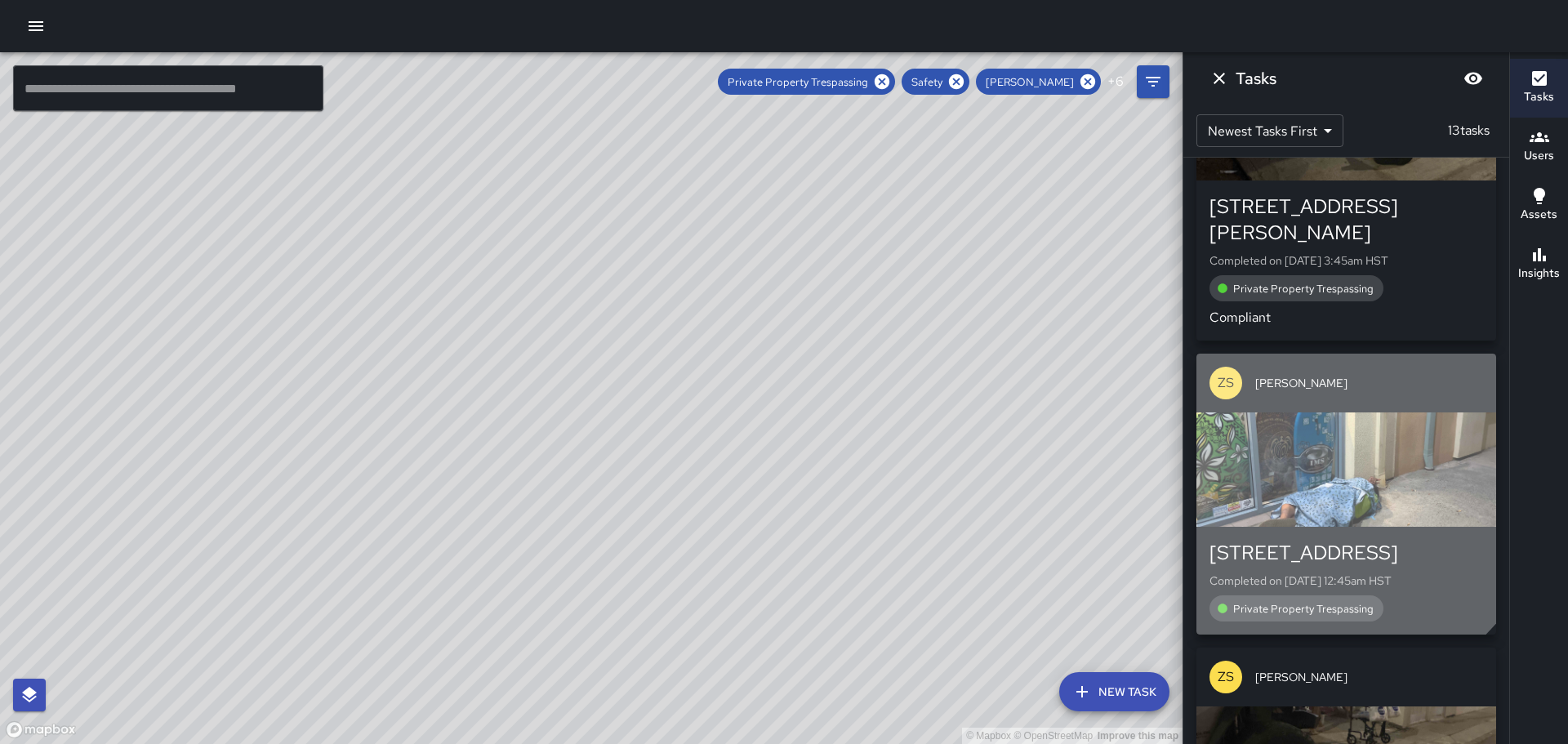
click at [1306, 428] on div "button" at bounding box center [1347, 469] width 299 height 114
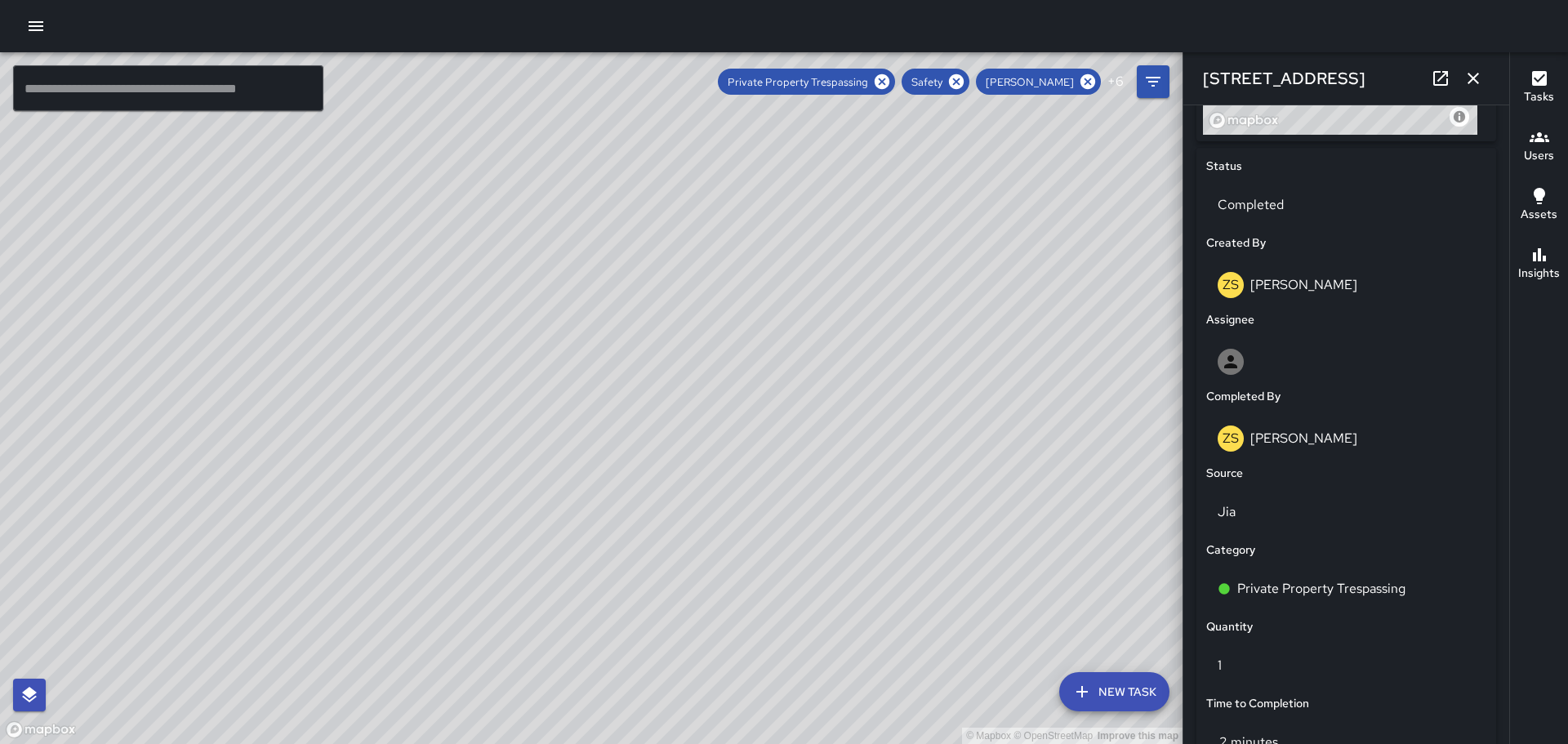
scroll to position [64, 0]
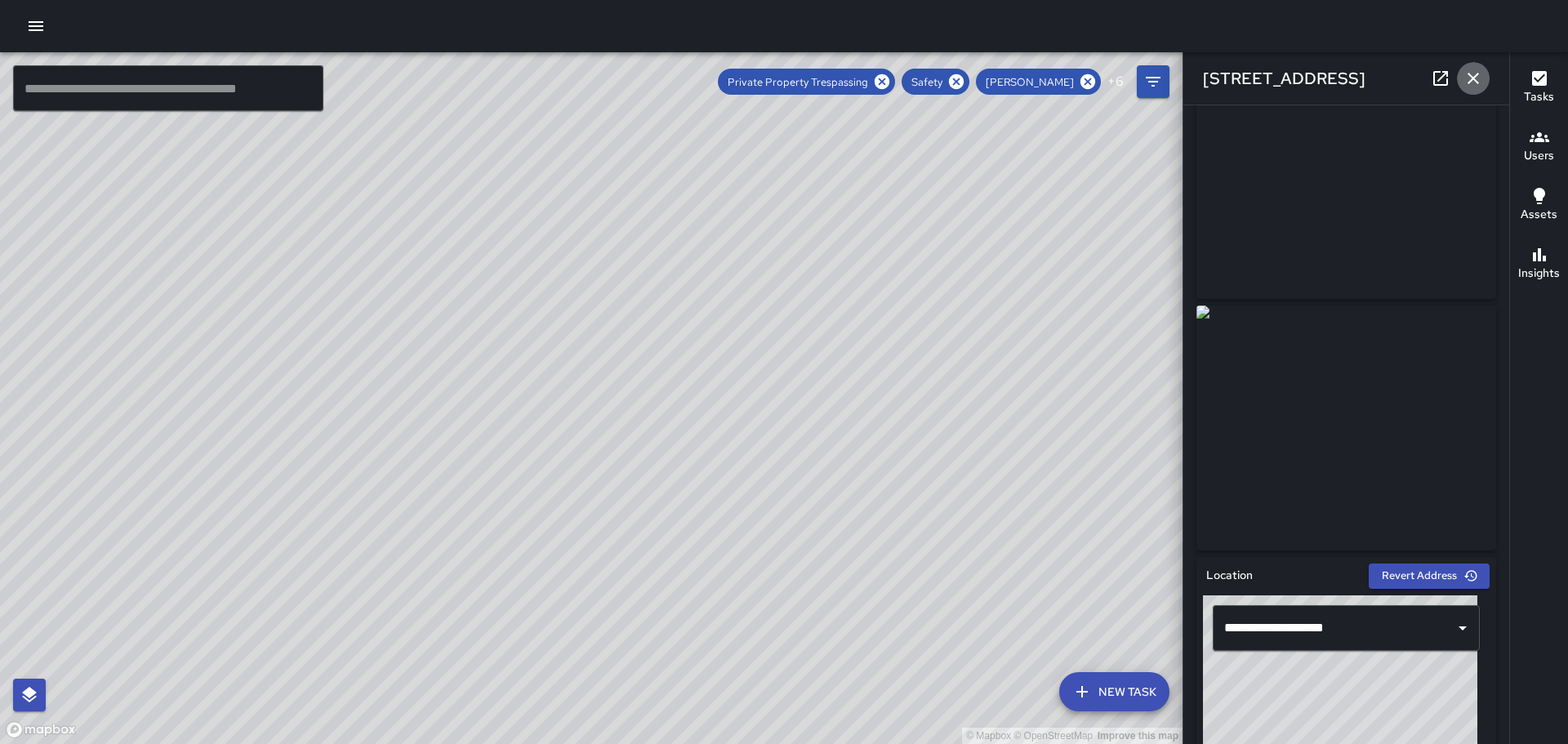
click at [1480, 75] on icon "button" at bounding box center [1473, 78] width 20 height 20
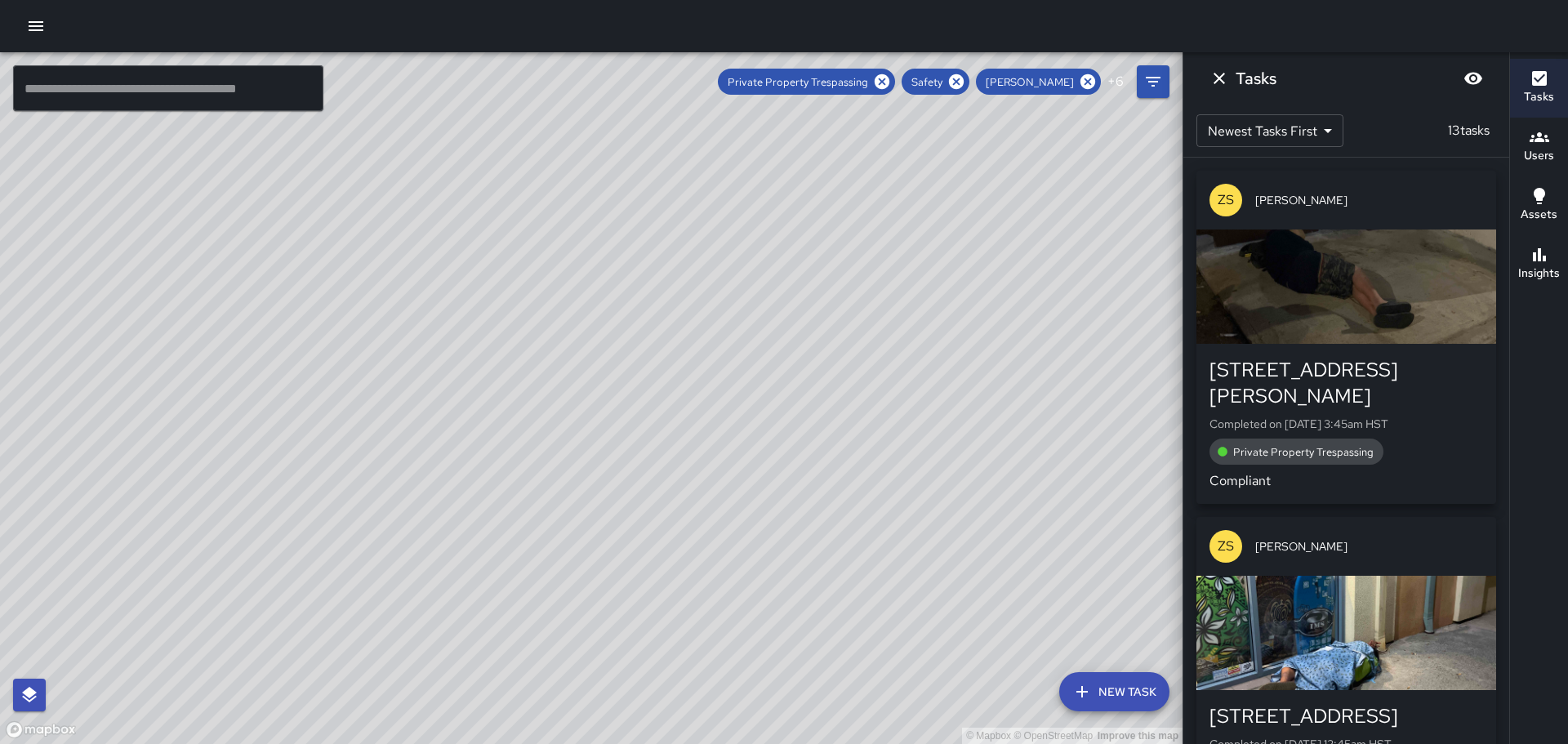
scroll to position [164, 0]
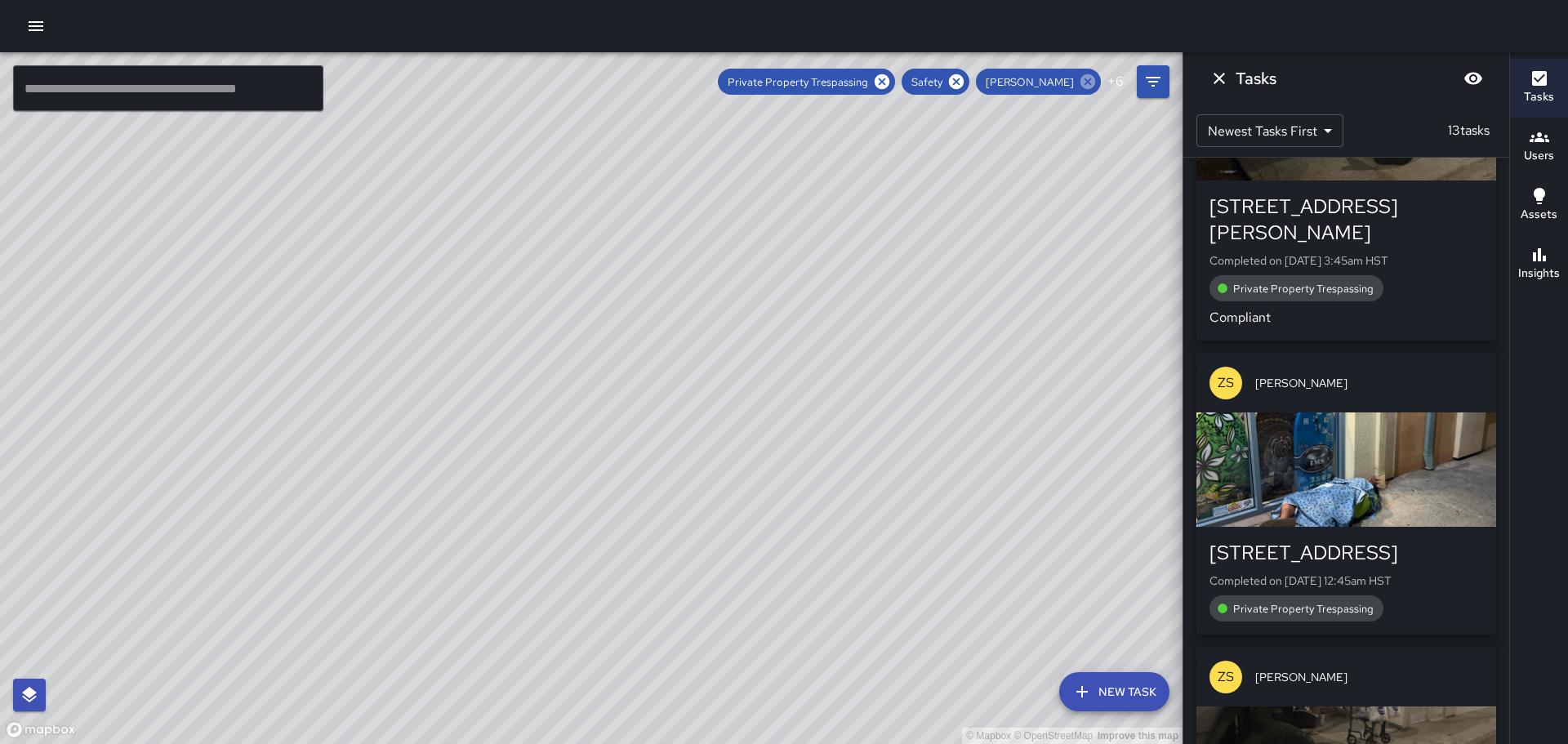
click at [1087, 80] on icon at bounding box center [1088, 81] width 18 height 18
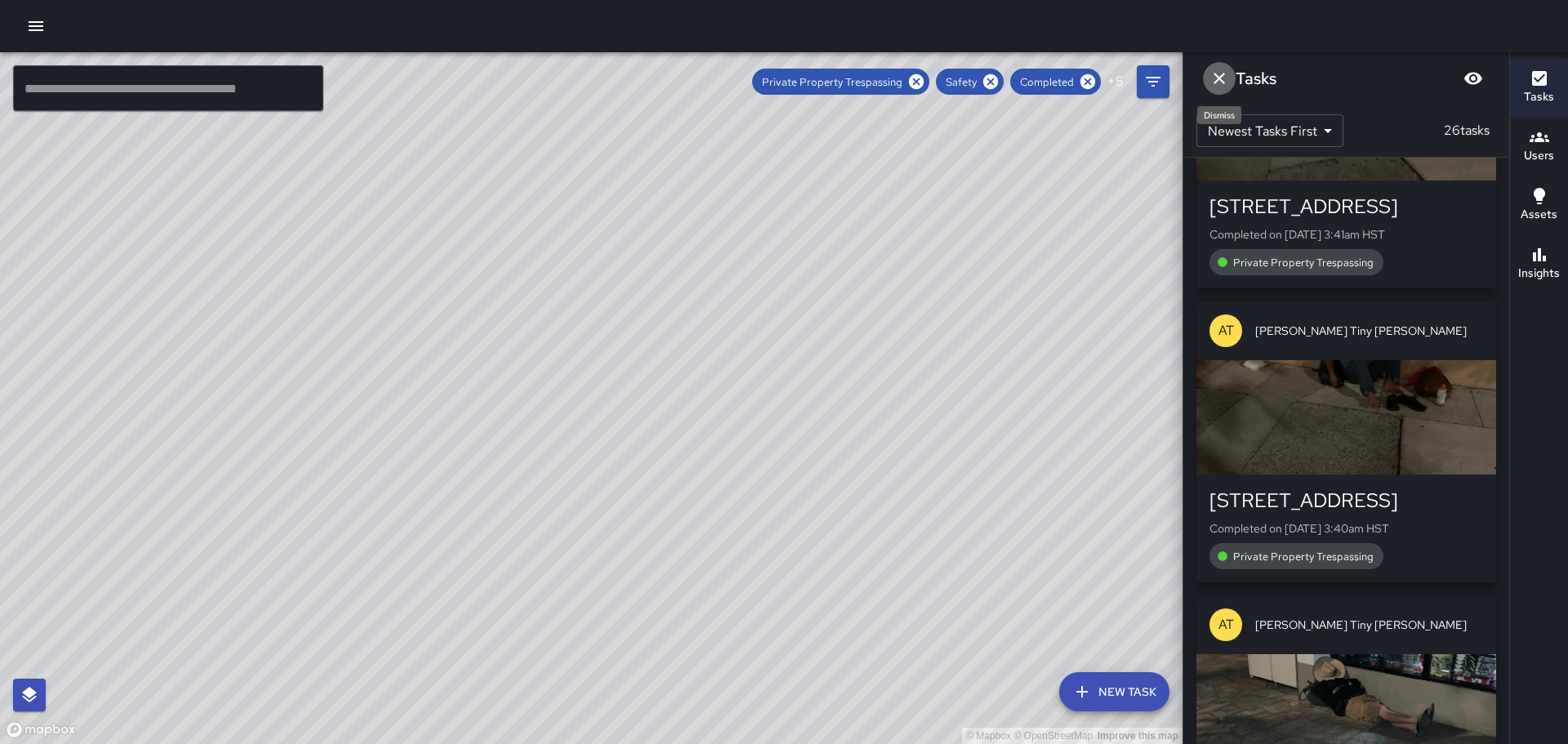
click at [1217, 71] on icon "Dismiss" at bounding box center [1219, 78] width 20 height 20
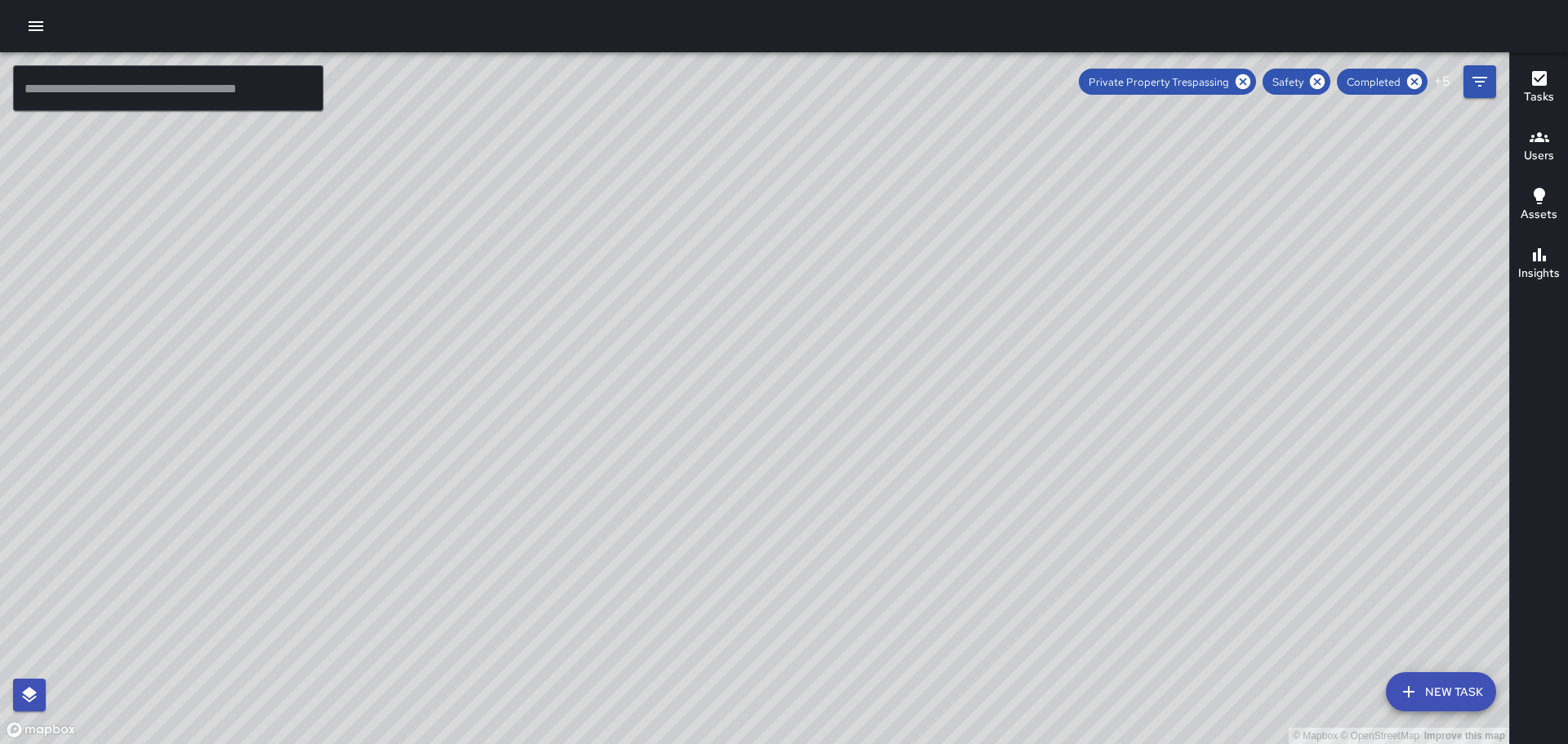
click at [1544, 137] on icon "button" at bounding box center [1540, 137] width 20 height 10
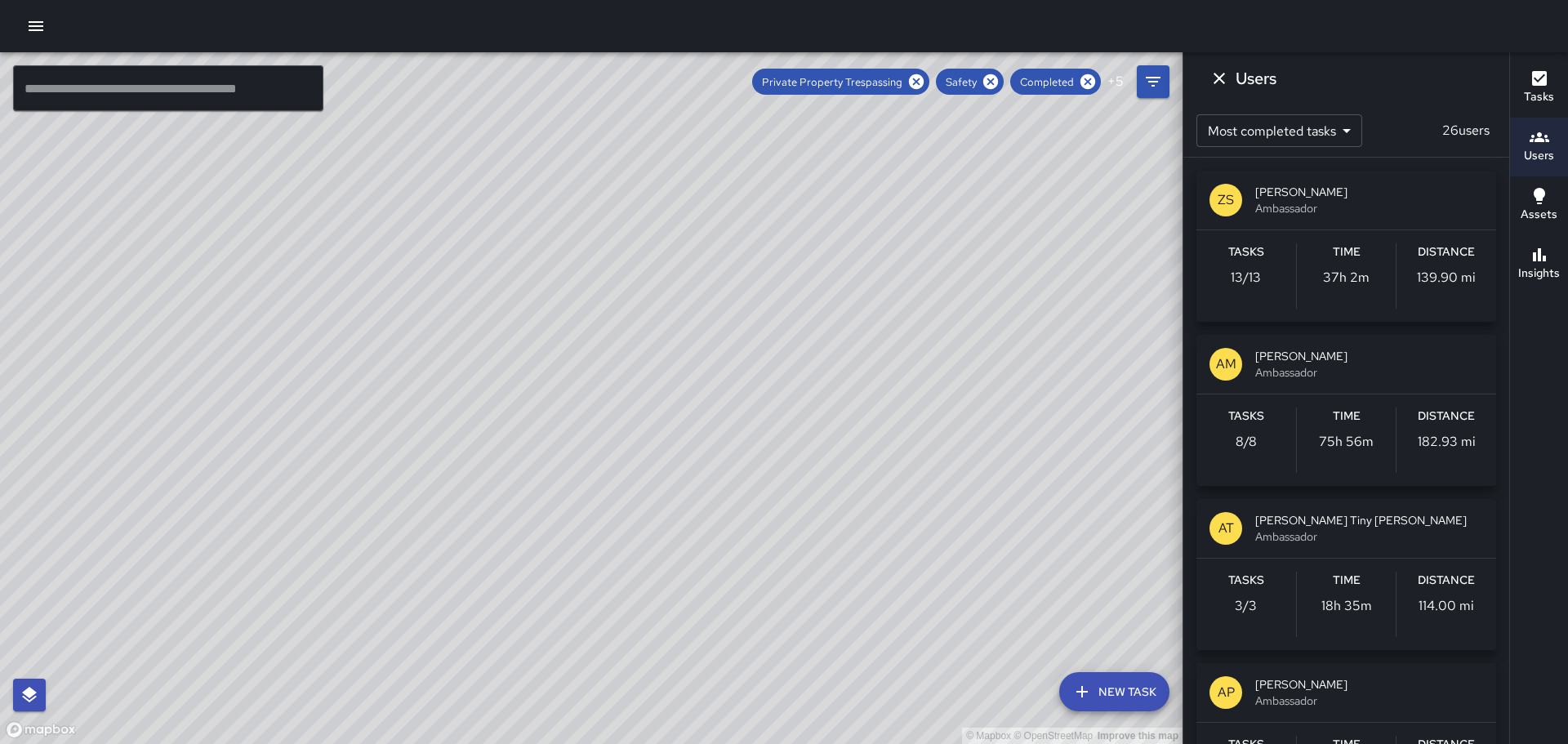
scroll to position [81, 0]
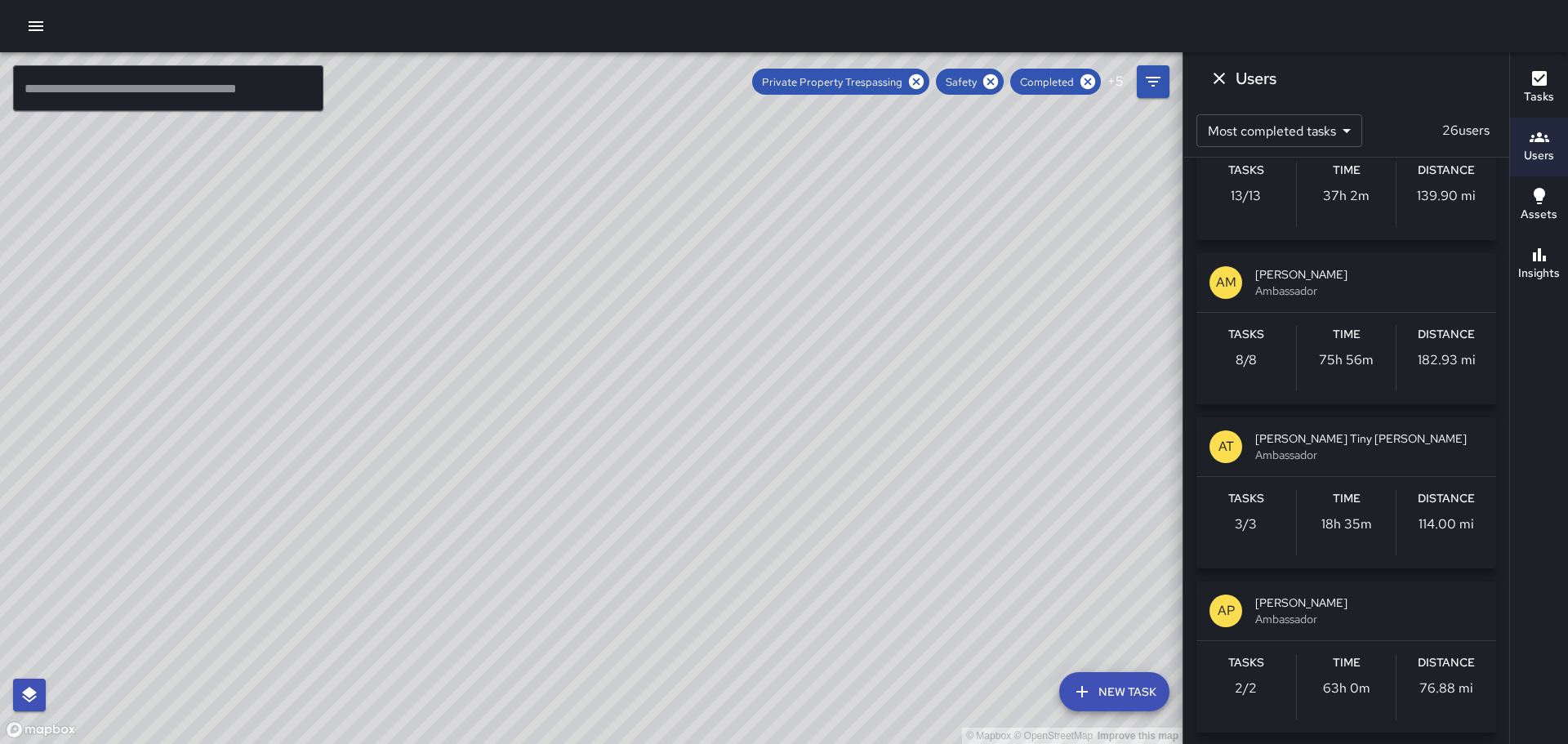
click at [1219, 290] on p "AM" at bounding box center [1226, 283] width 21 height 20
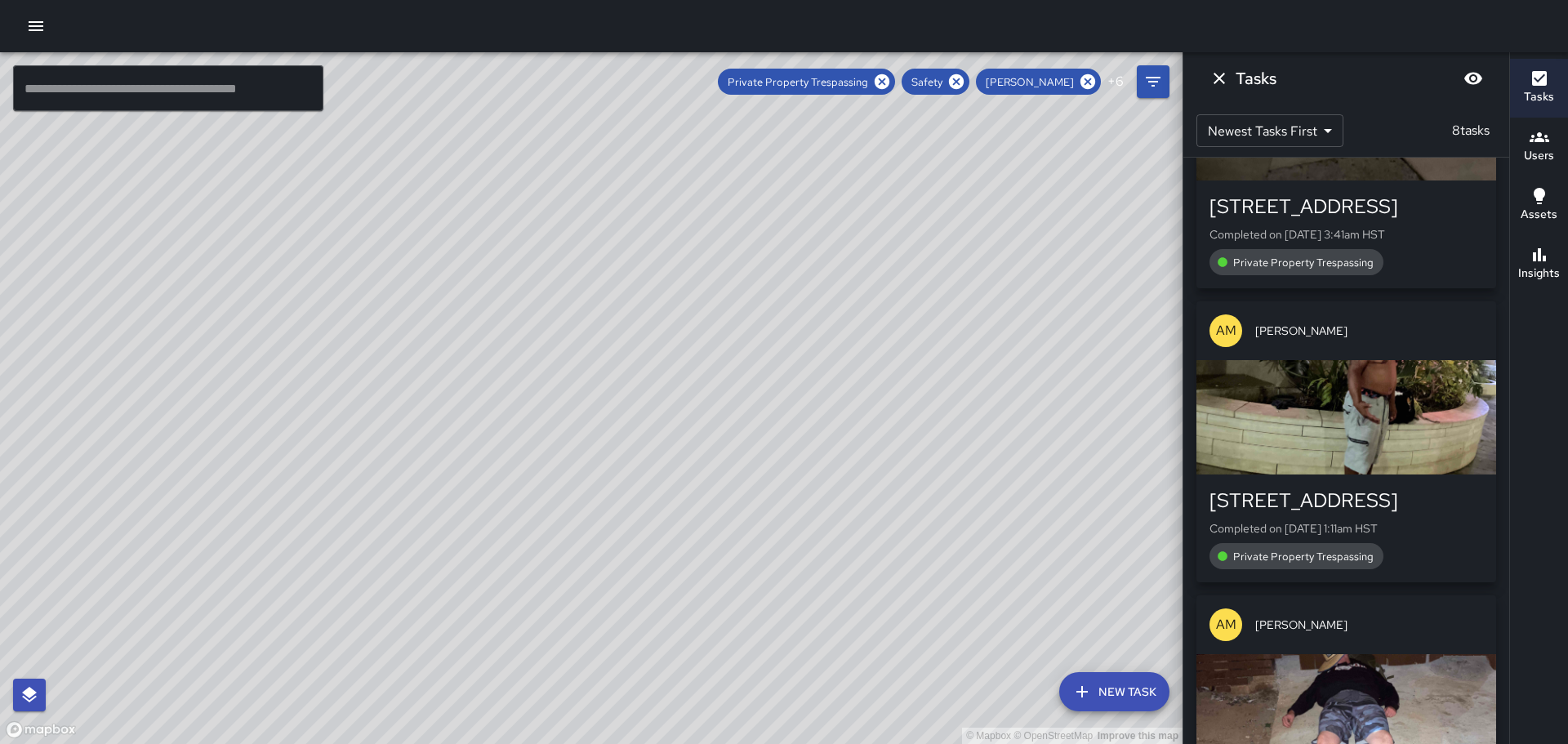
scroll to position [0, 0]
click at [1085, 74] on icon at bounding box center [1088, 81] width 18 height 18
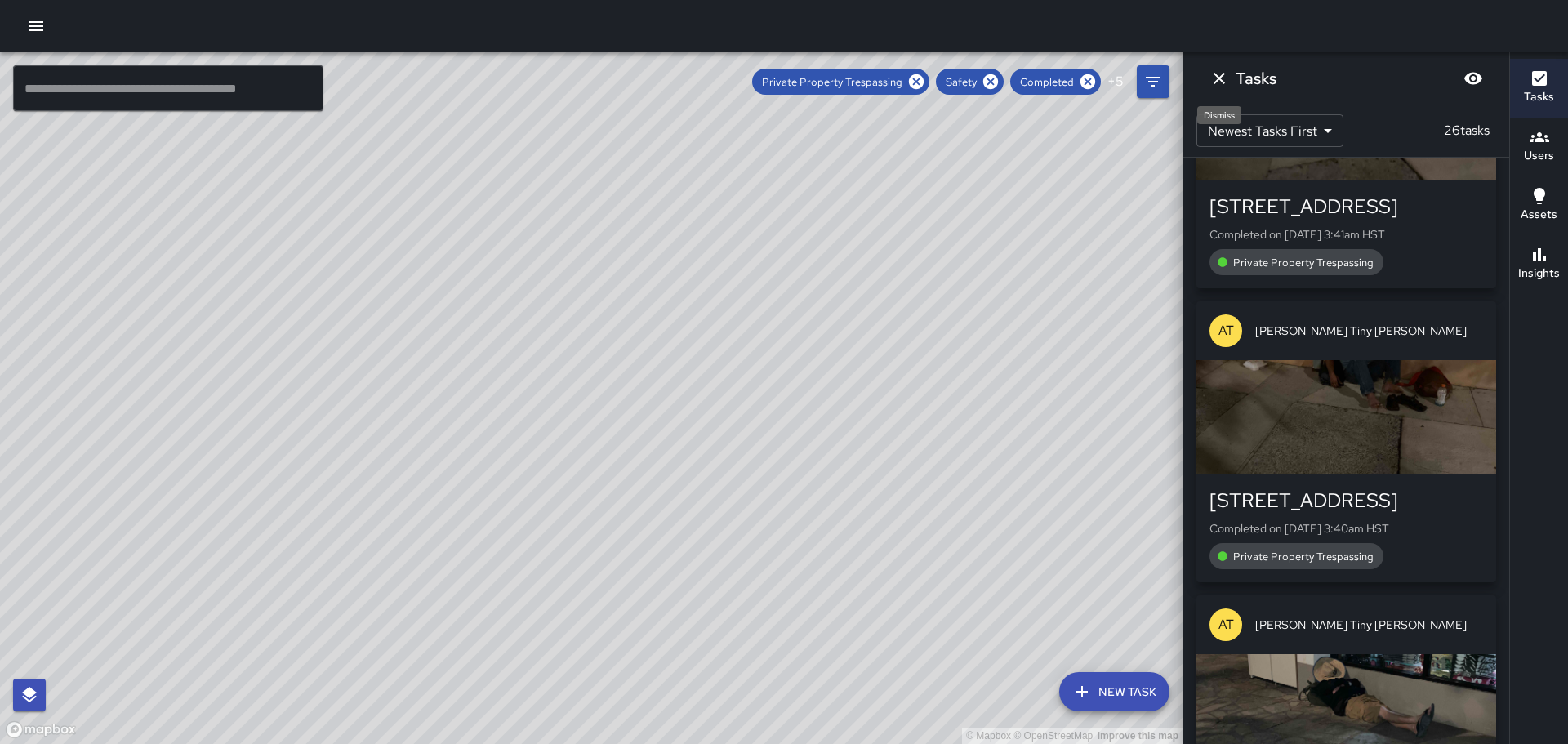
click at [1228, 78] on icon "Dismiss" at bounding box center [1219, 78] width 20 height 20
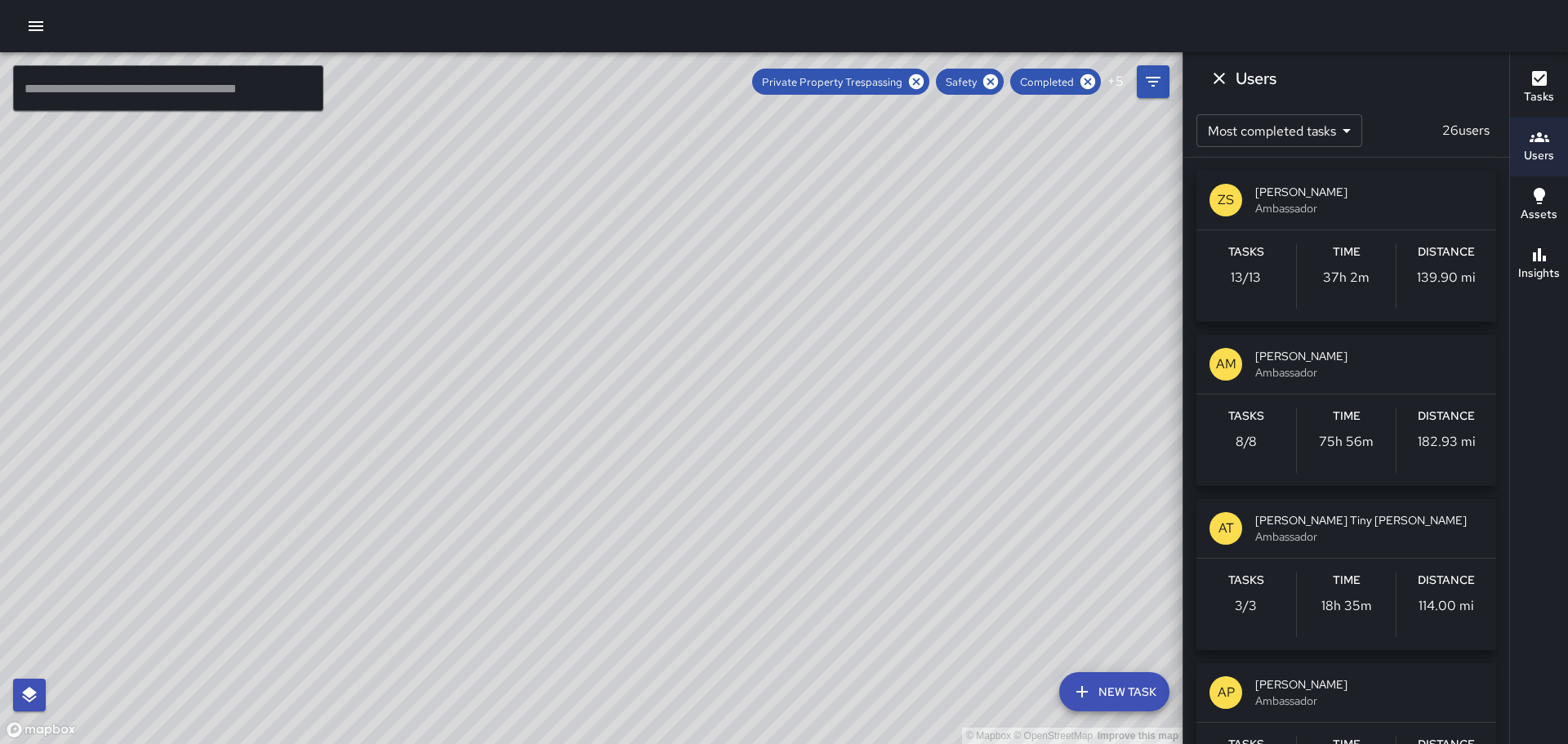
click at [1238, 368] on div "AM" at bounding box center [1226, 365] width 33 height 33
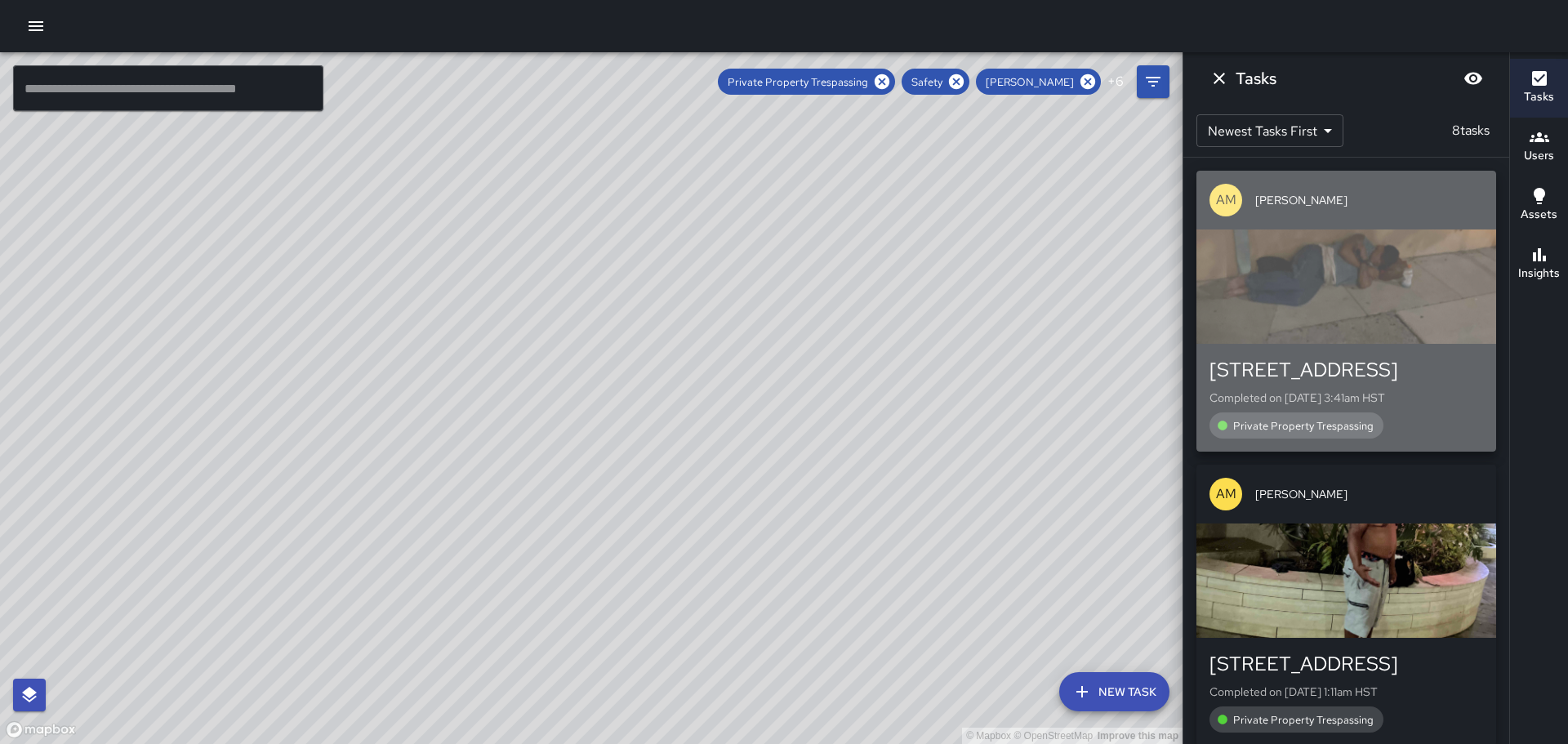
click at [1365, 282] on div "button" at bounding box center [1347, 286] width 299 height 114
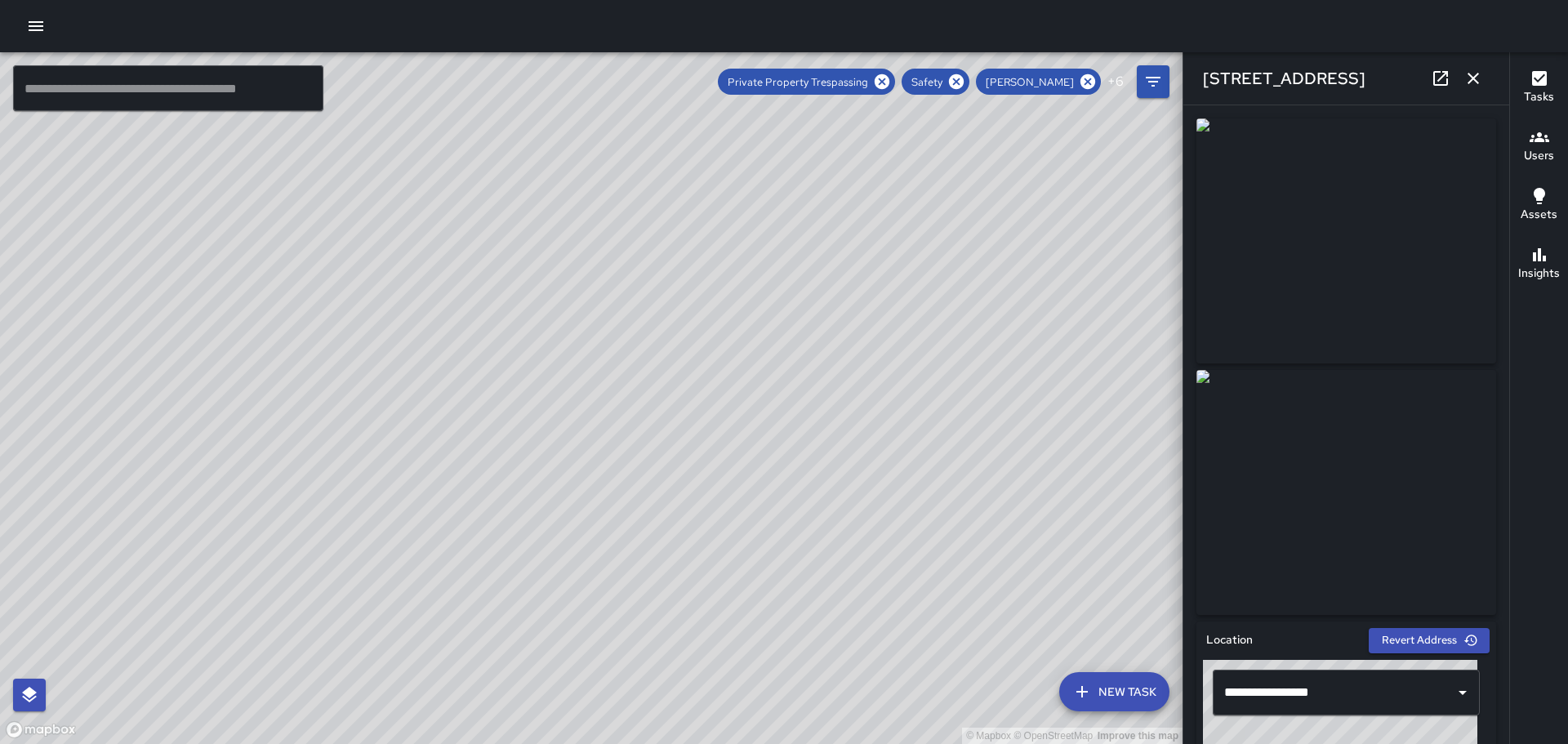
click at [1473, 73] on icon "button" at bounding box center [1473, 78] width 20 height 20
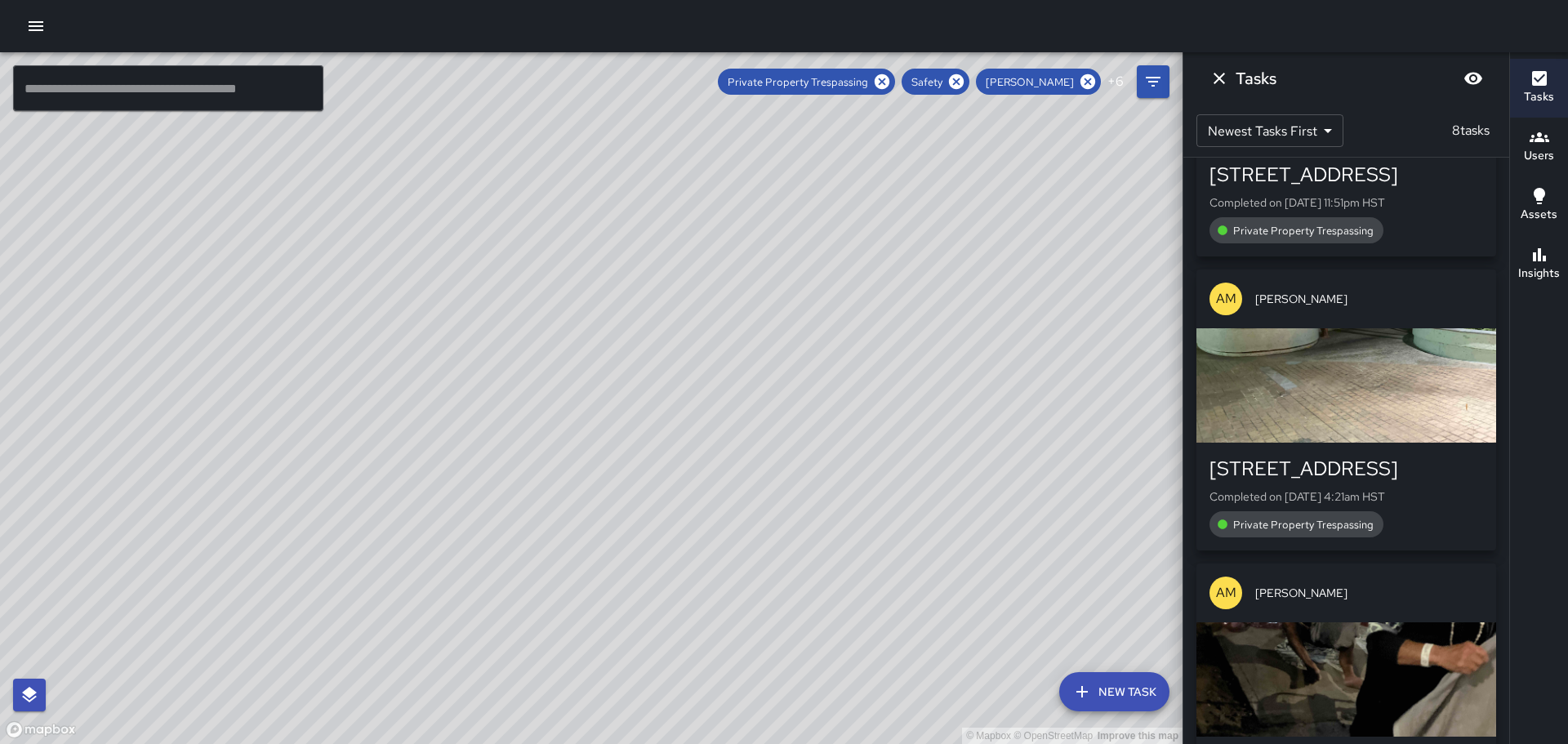
scroll to position [1779, 0]
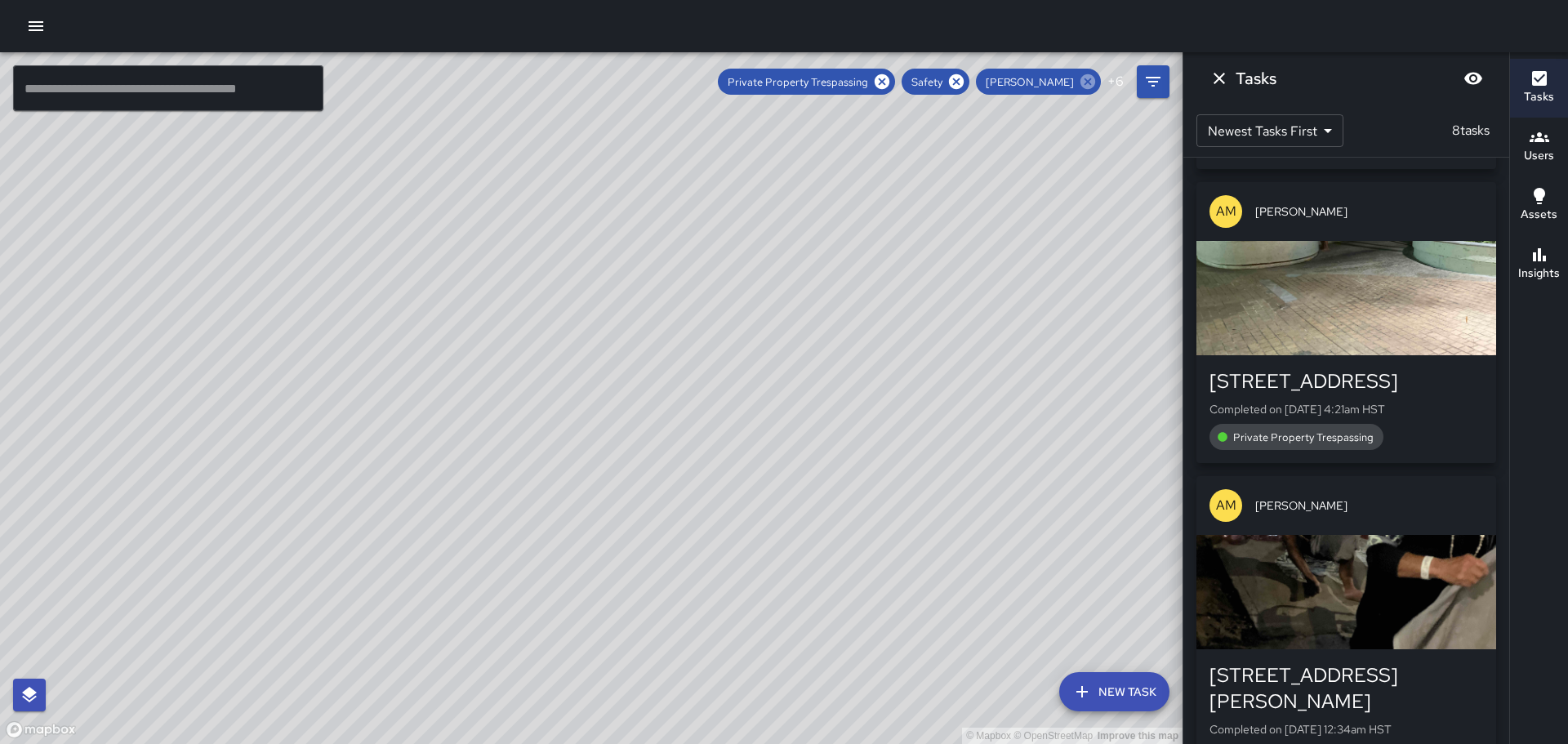
click at [1088, 83] on icon at bounding box center [1088, 81] width 18 height 18
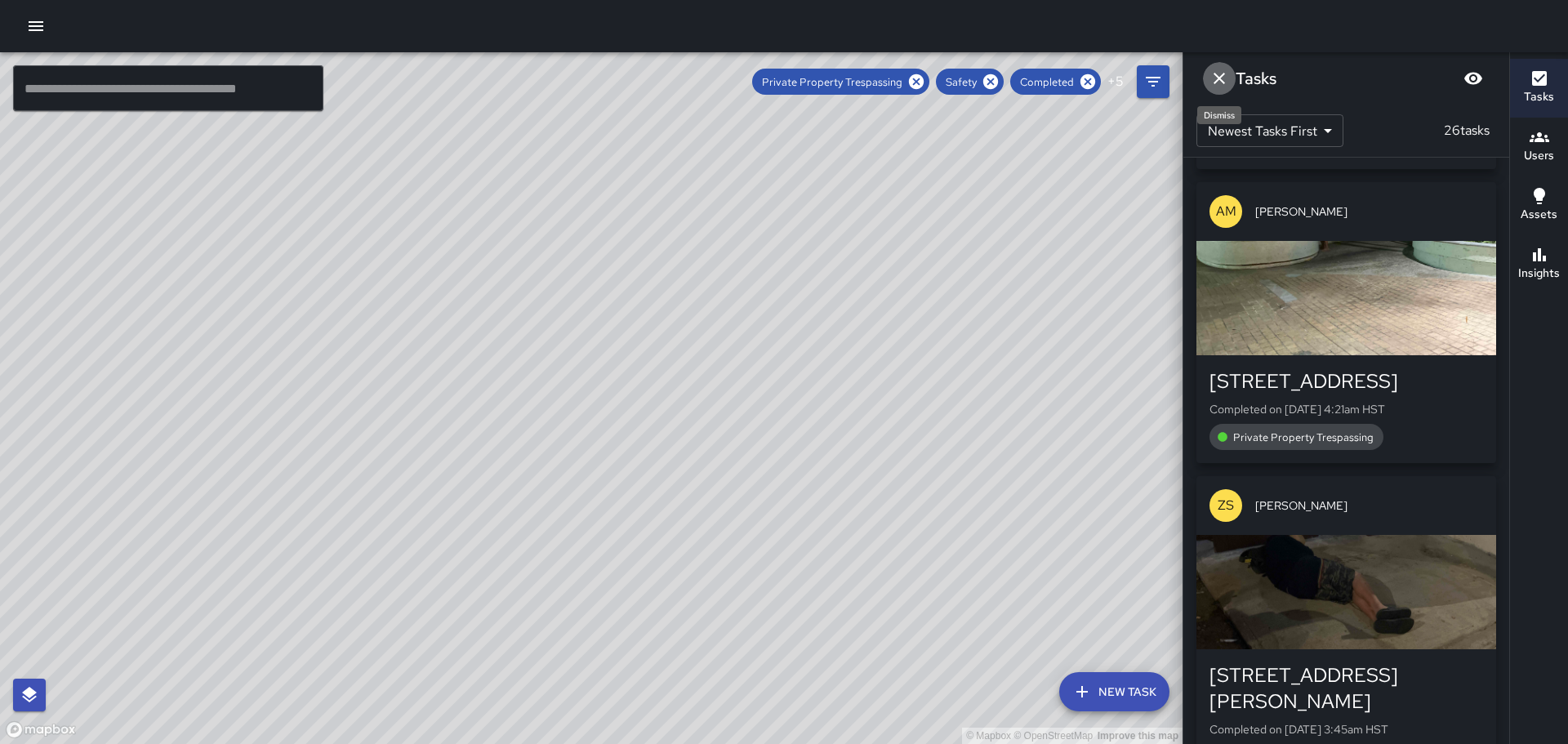
click at [1218, 79] on icon "Dismiss" at bounding box center [1219, 78] width 12 height 12
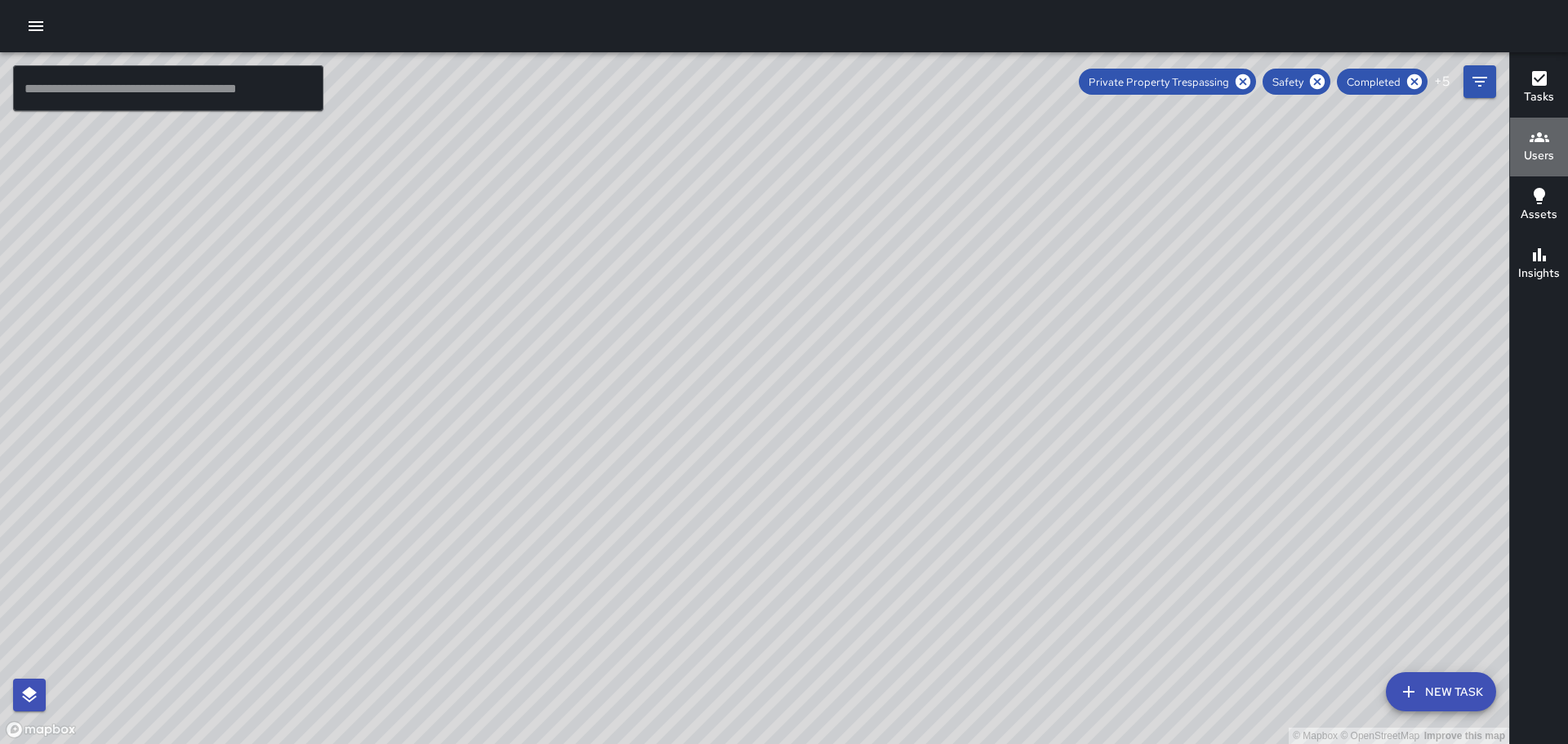
click at [1556, 137] on button "Users" at bounding box center [1539, 146] width 58 height 58
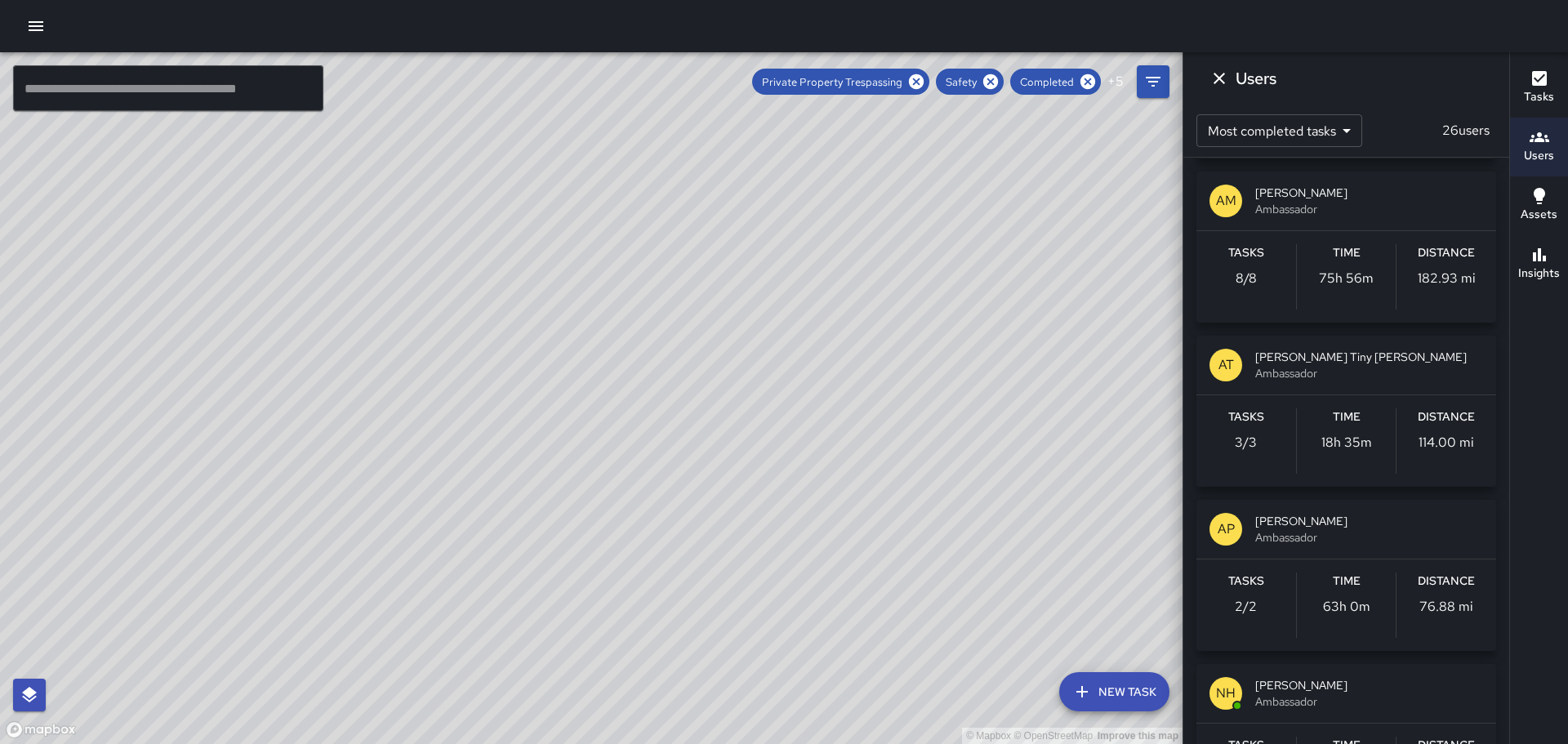
scroll to position [245, 0]
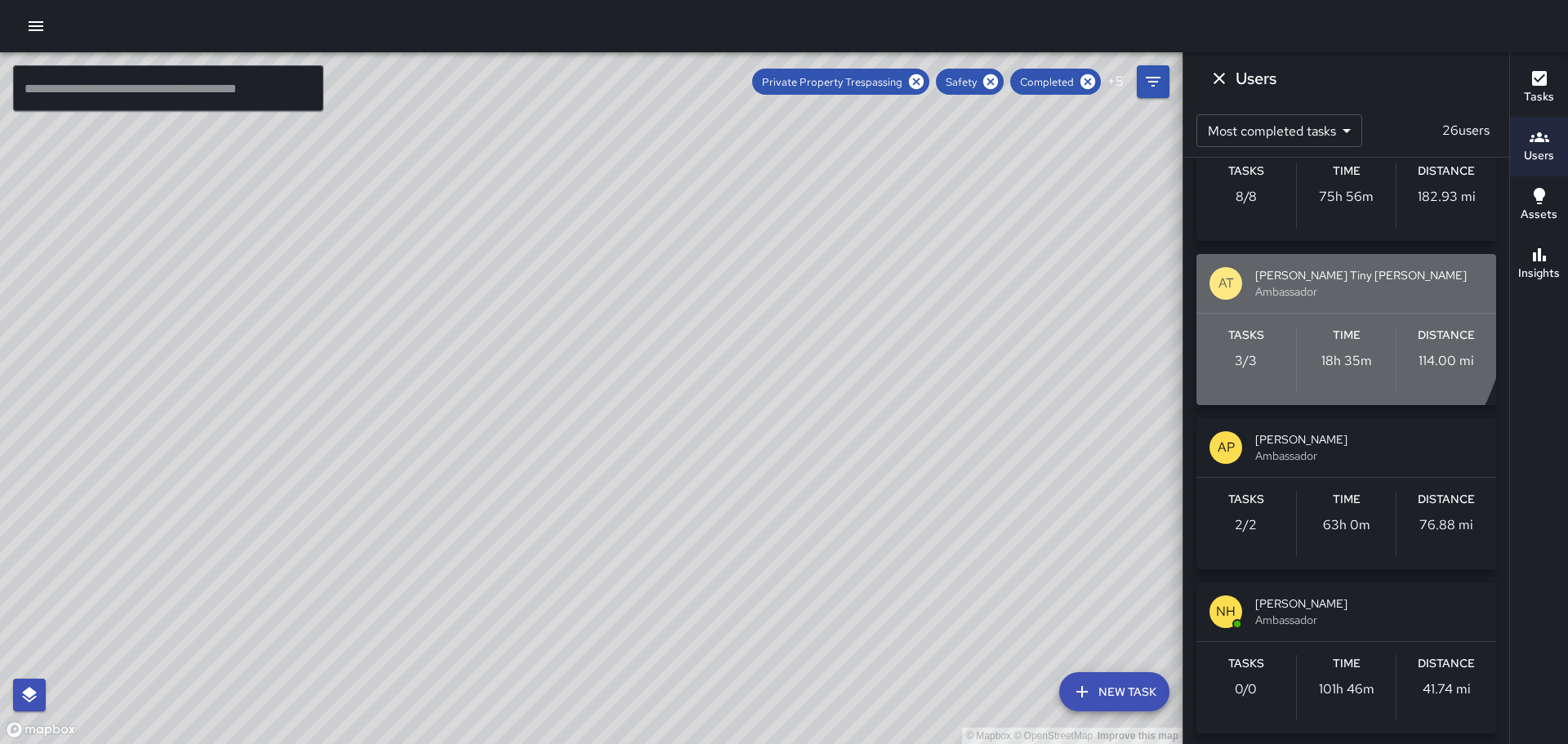
click at [1217, 281] on div "AT" at bounding box center [1226, 284] width 33 height 33
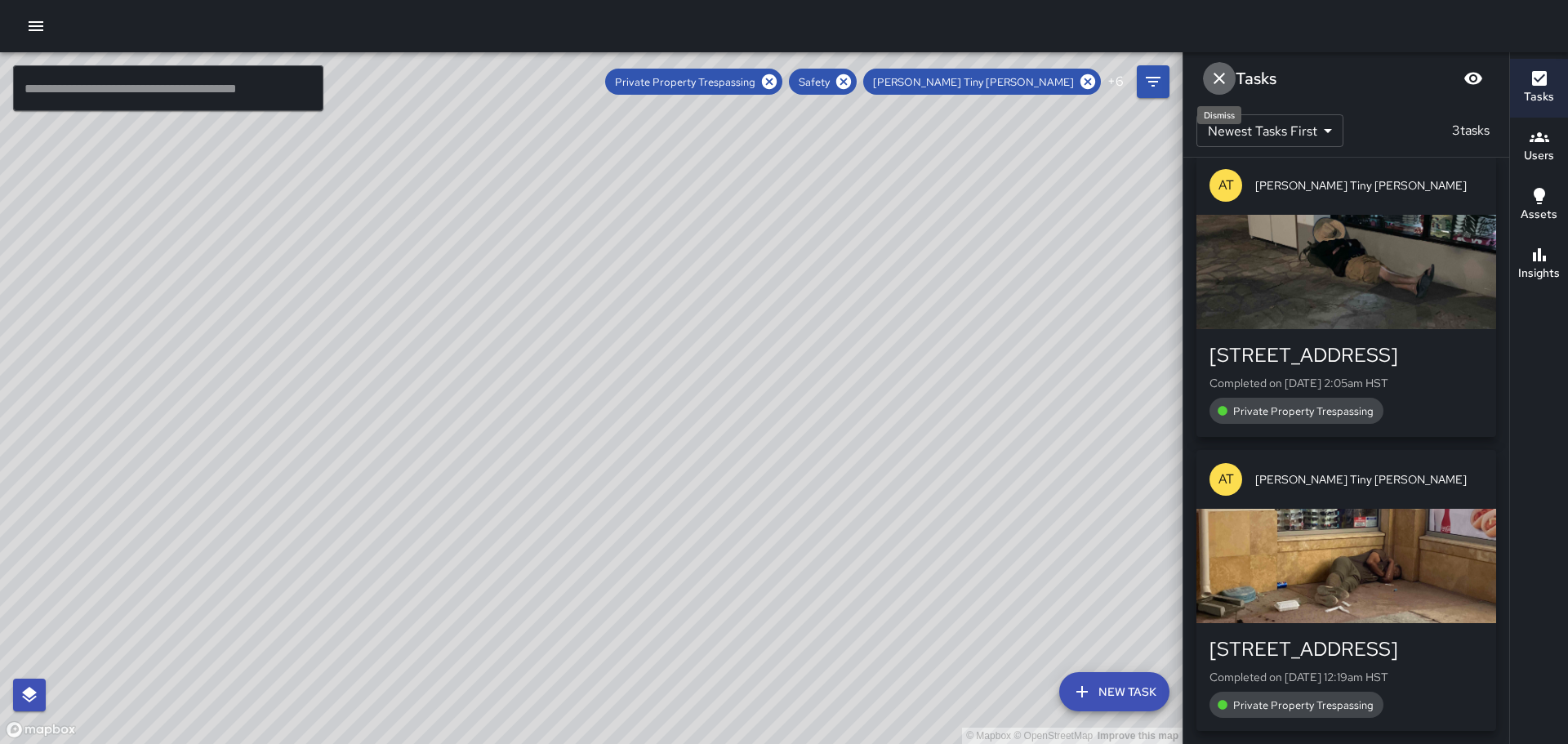
click at [1227, 75] on icon "Dismiss" at bounding box center [1219, 78] width 20 height 20
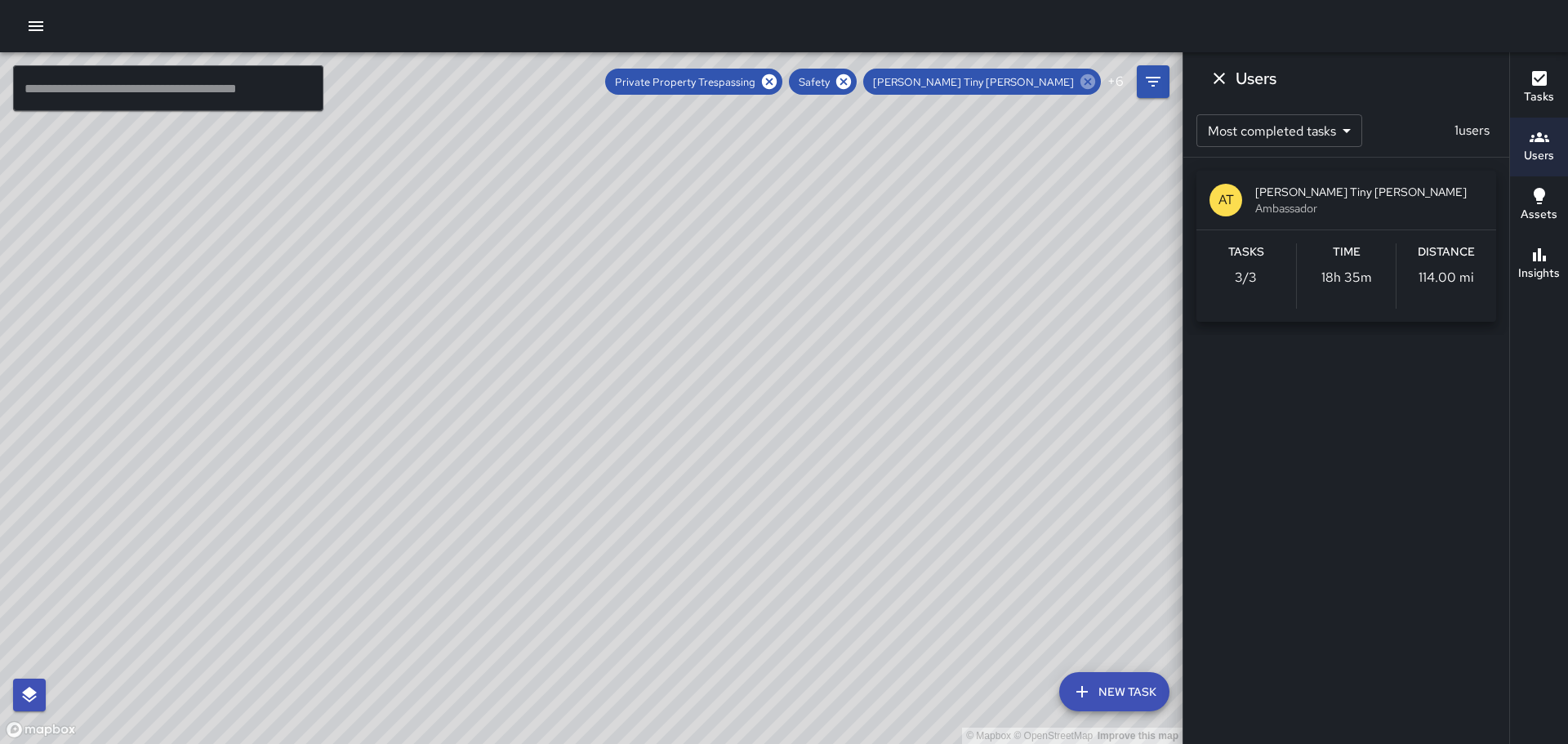
click at [1091, 78] on icon at bounding box center [1088, 81] width 18 height 18
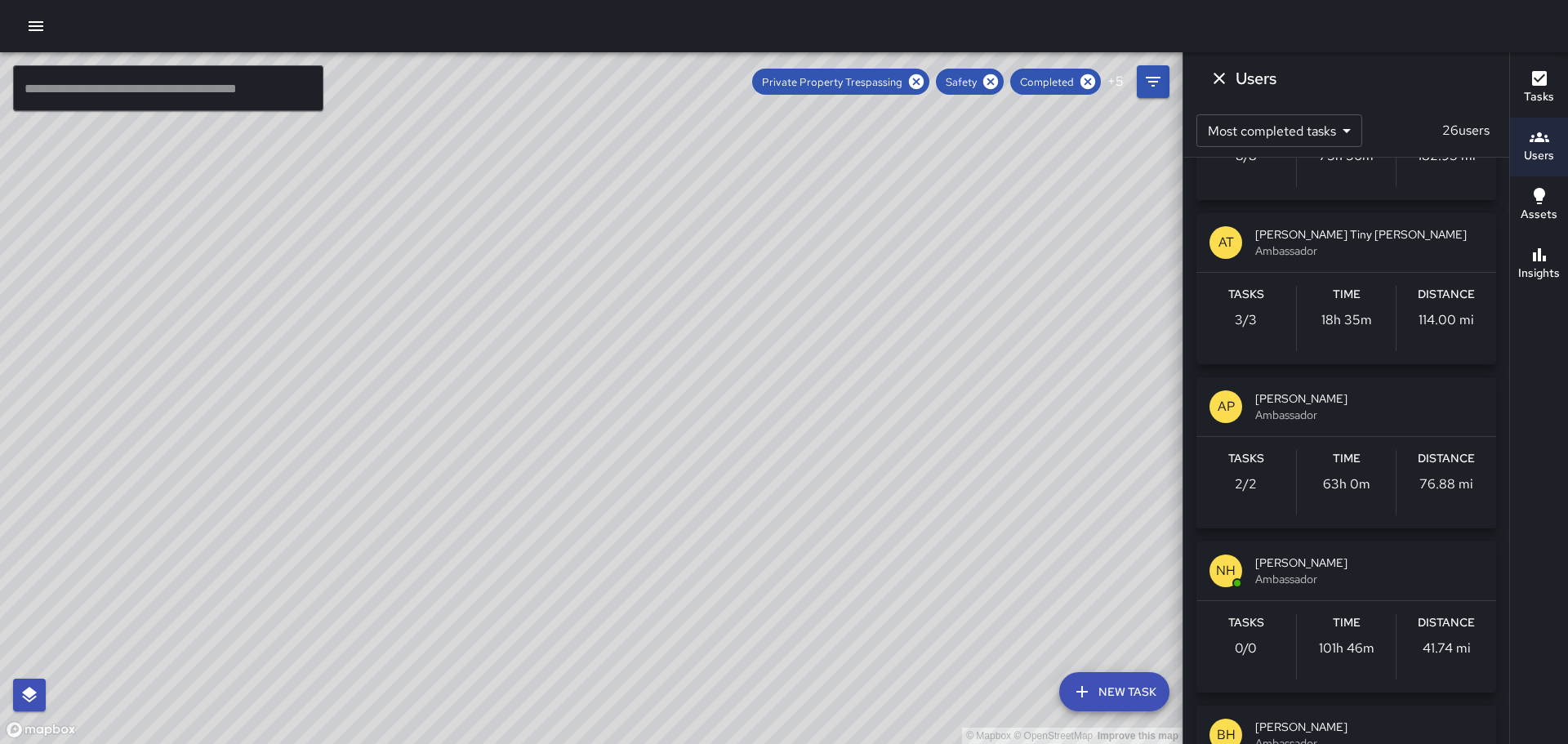
scroll to position [327, 0]
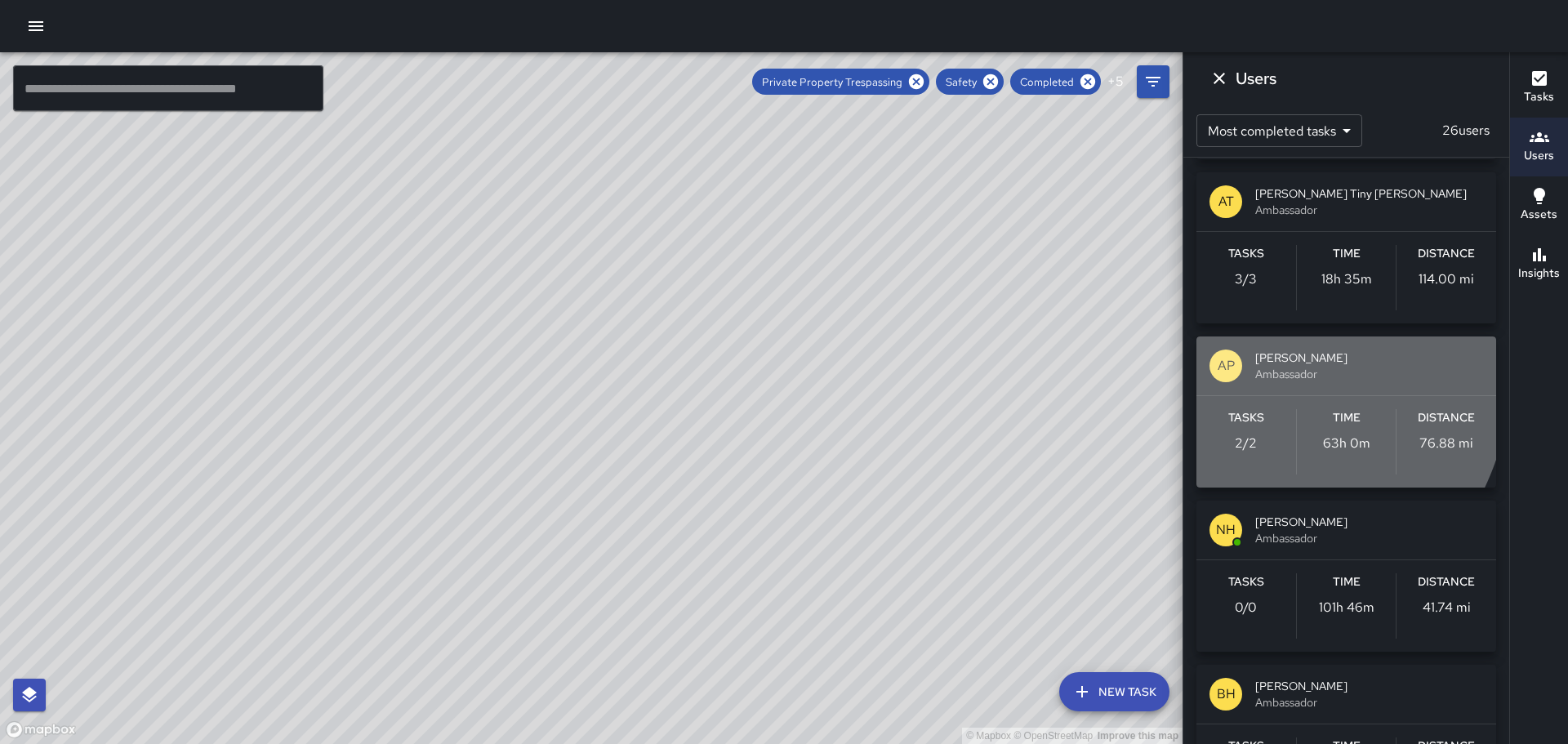
click at [1230, 368] on p "AP" at bounding box center [1226, 366] width 17 height 20
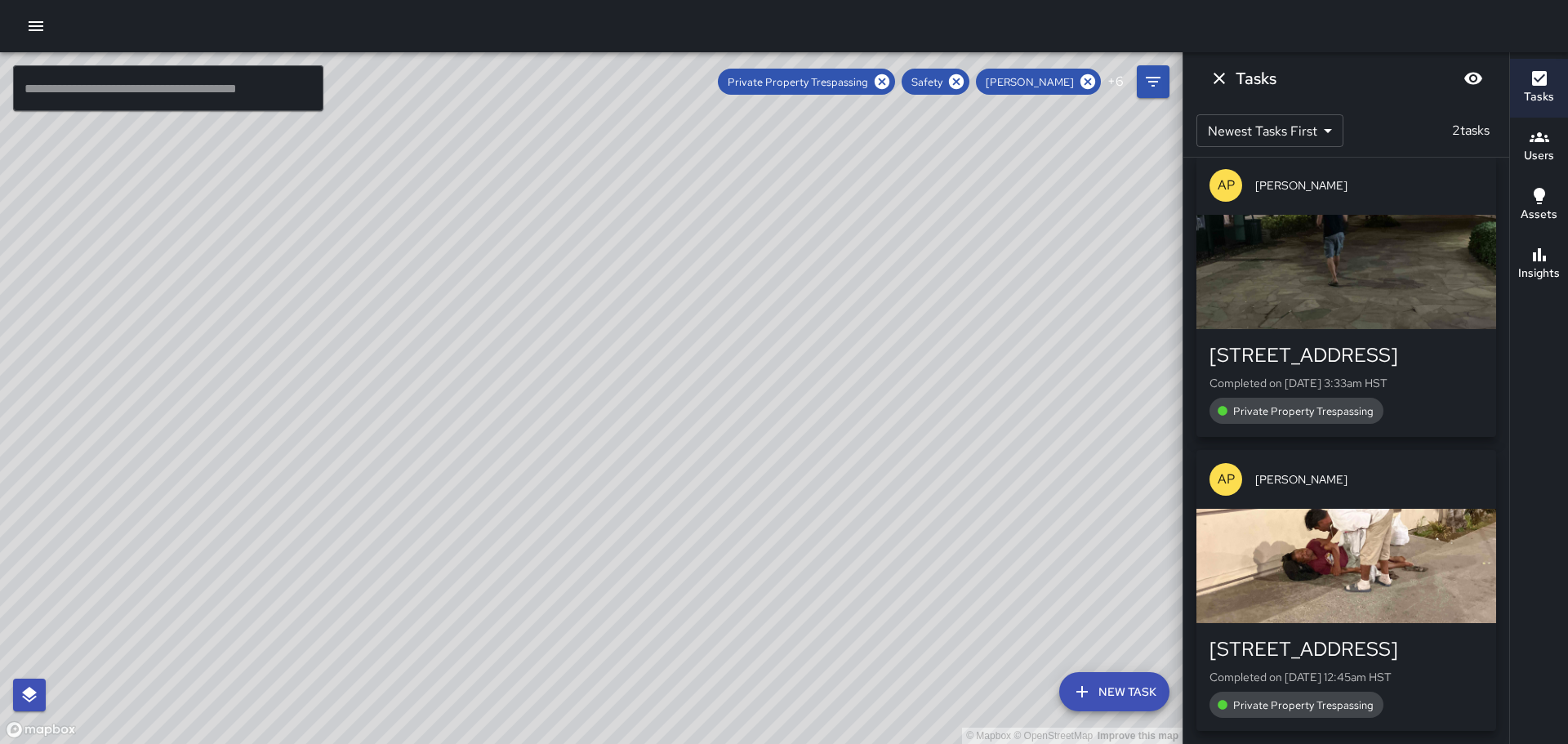
scroll to position [0, 0]
click at [1223, 77] on icon "Dismiss" at bounding box center [1219, 78] width 20 height 20
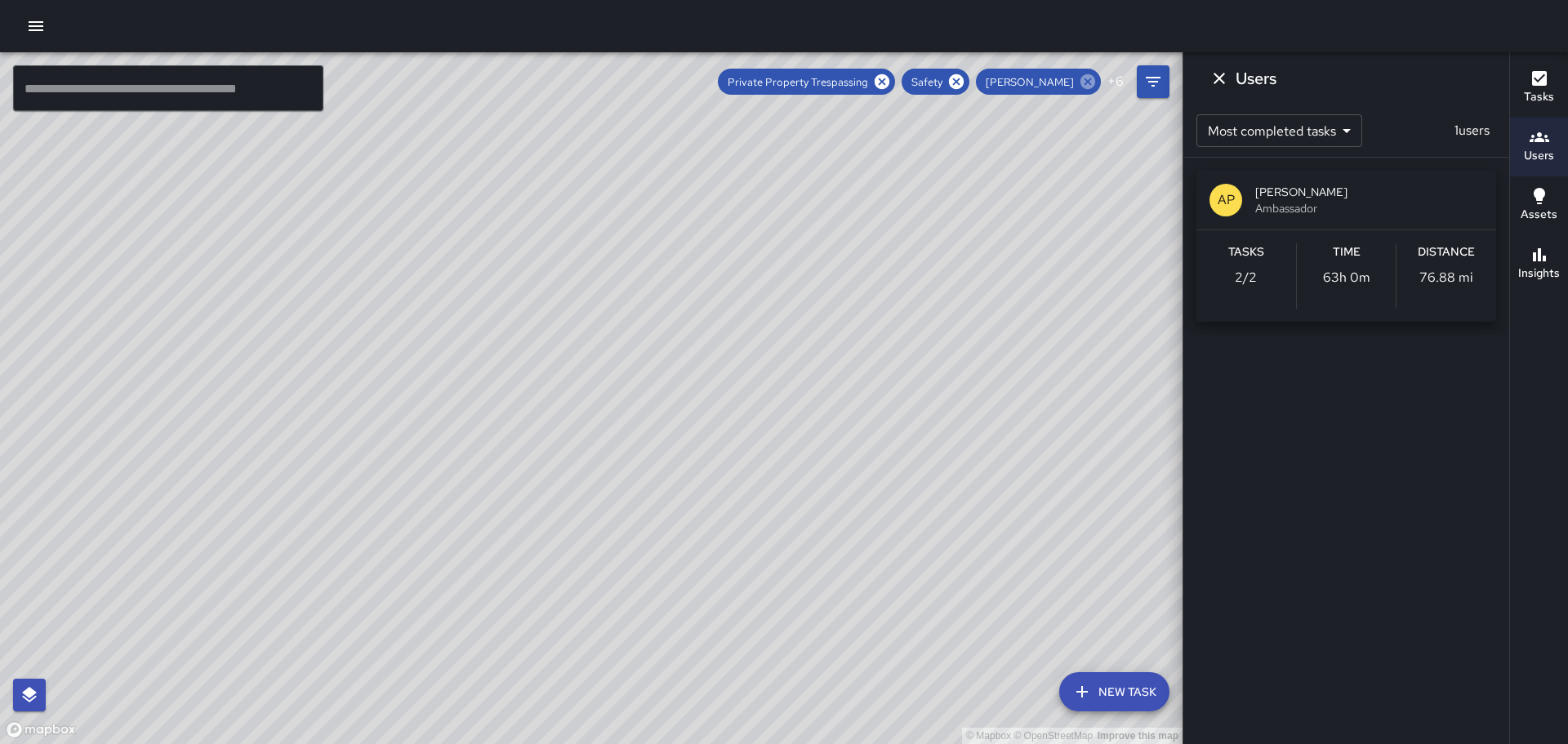
click at [1083, 74] on icon at bounding box center [1088, 81] width 18 height 18
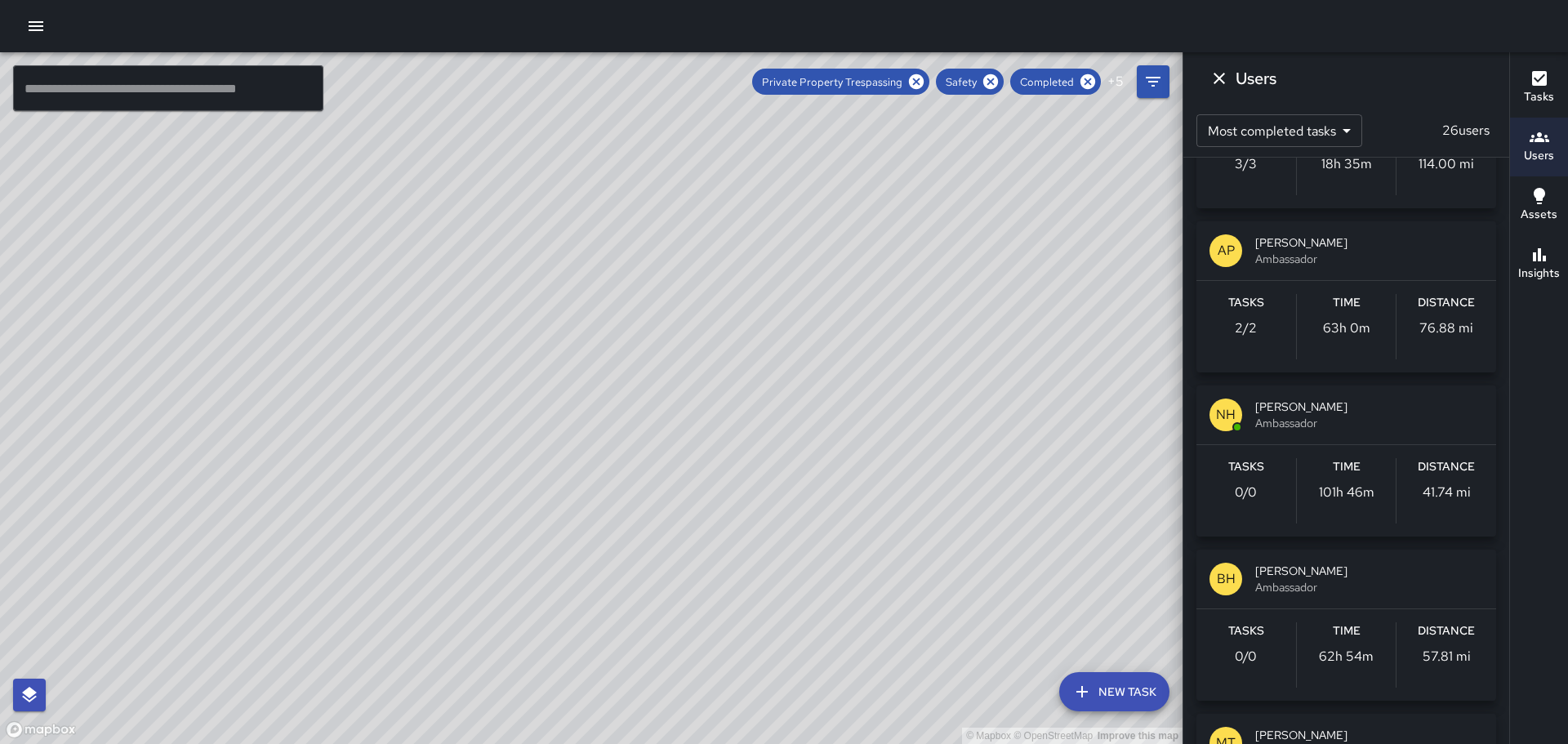
scroll to position [491, 0]
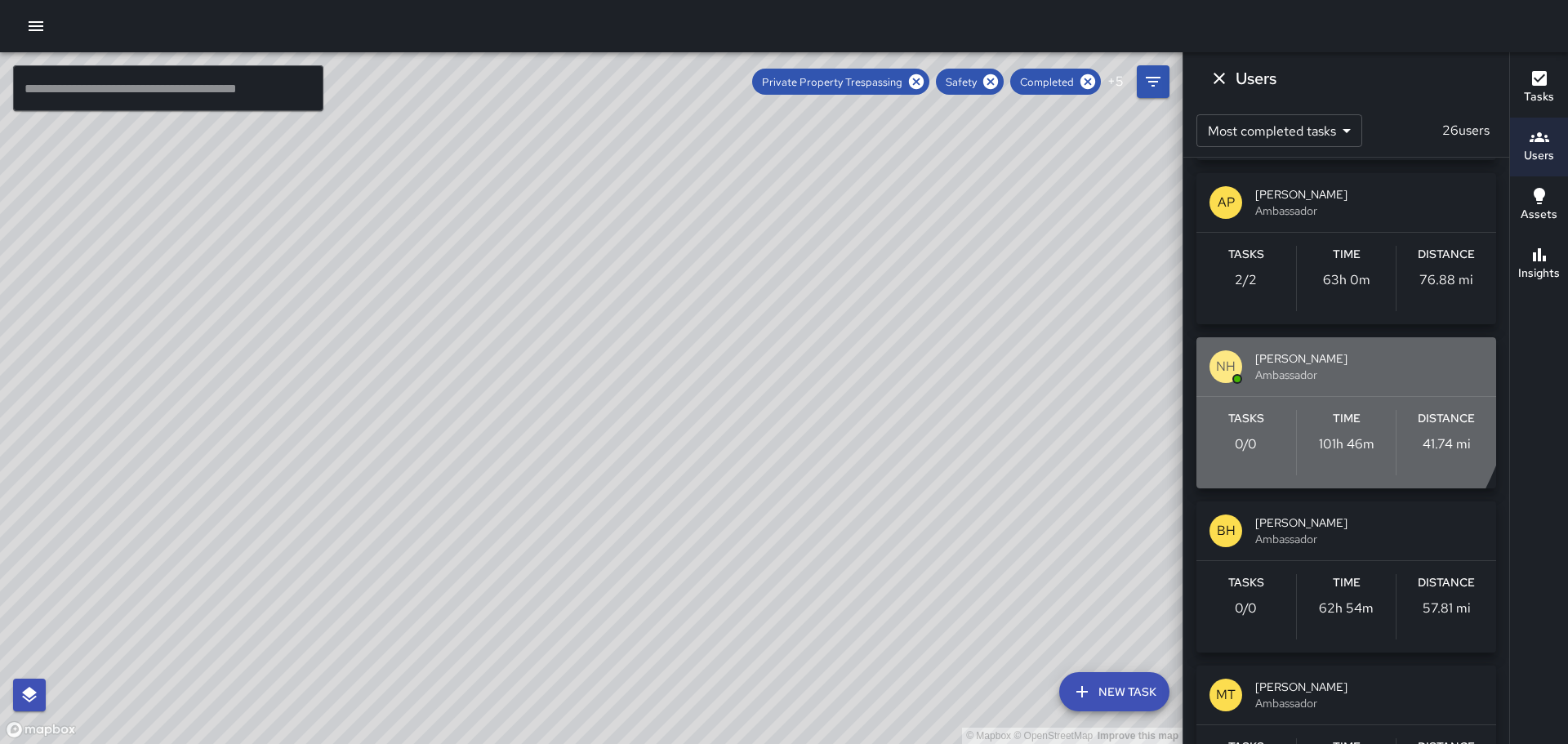
click at [1239, 363] on div "NH" at bounding box center [1226, 367] width 33 height 33
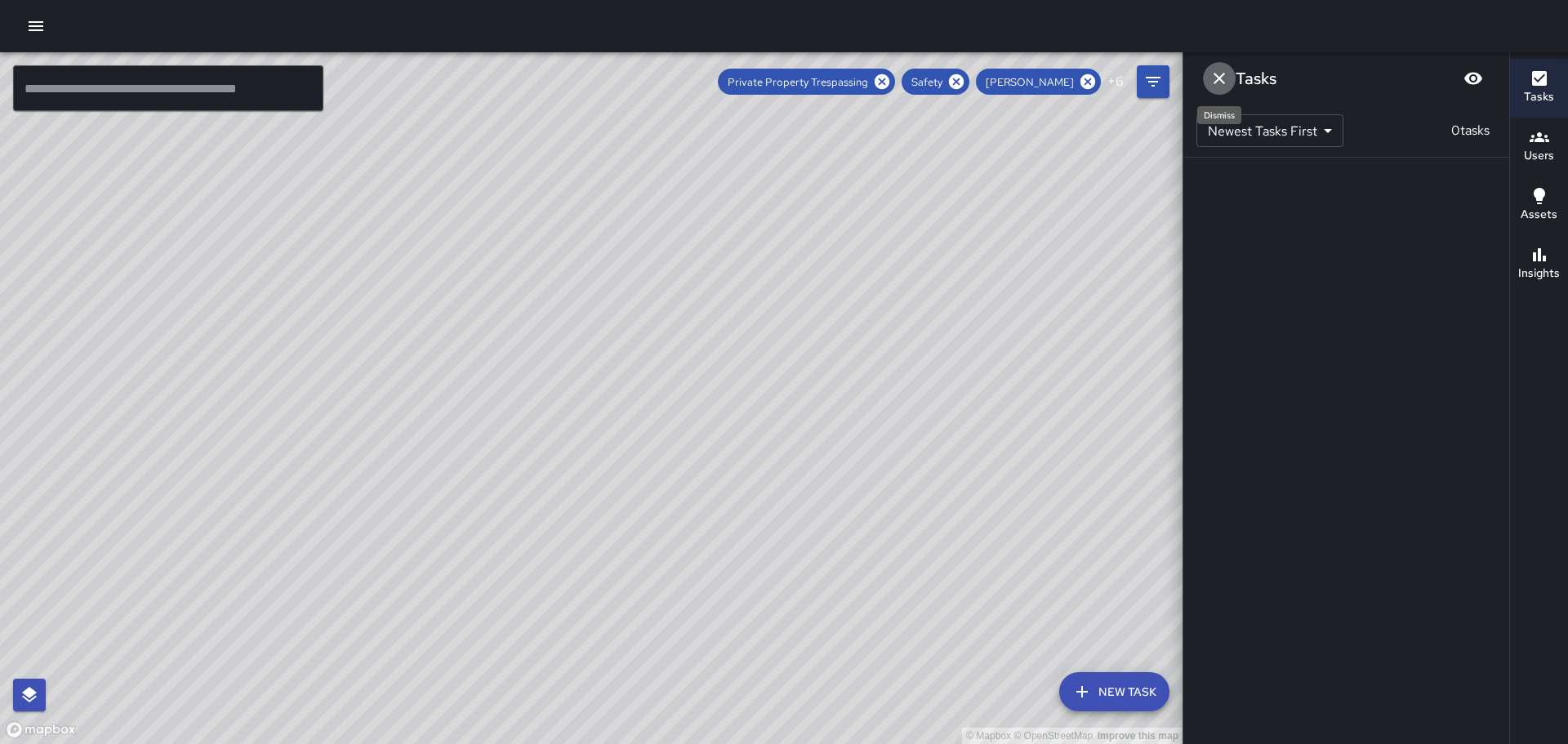
click at [1223, 77] on icon "Dismiss" at bounding box center [1219, 78] width 20 height 20
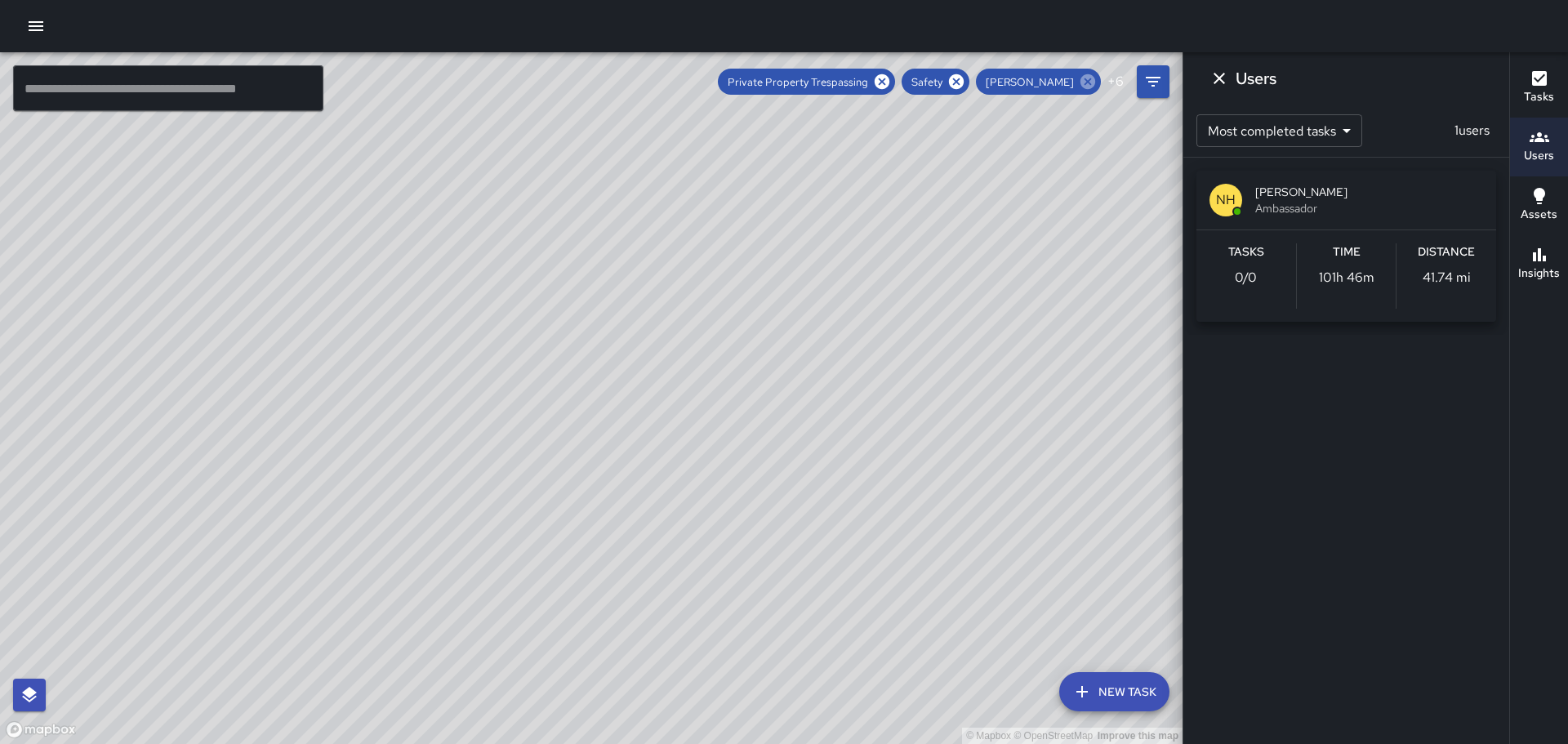
click at [1090, 79] on icon at bounding box center [1088, 81] width 18 height 18
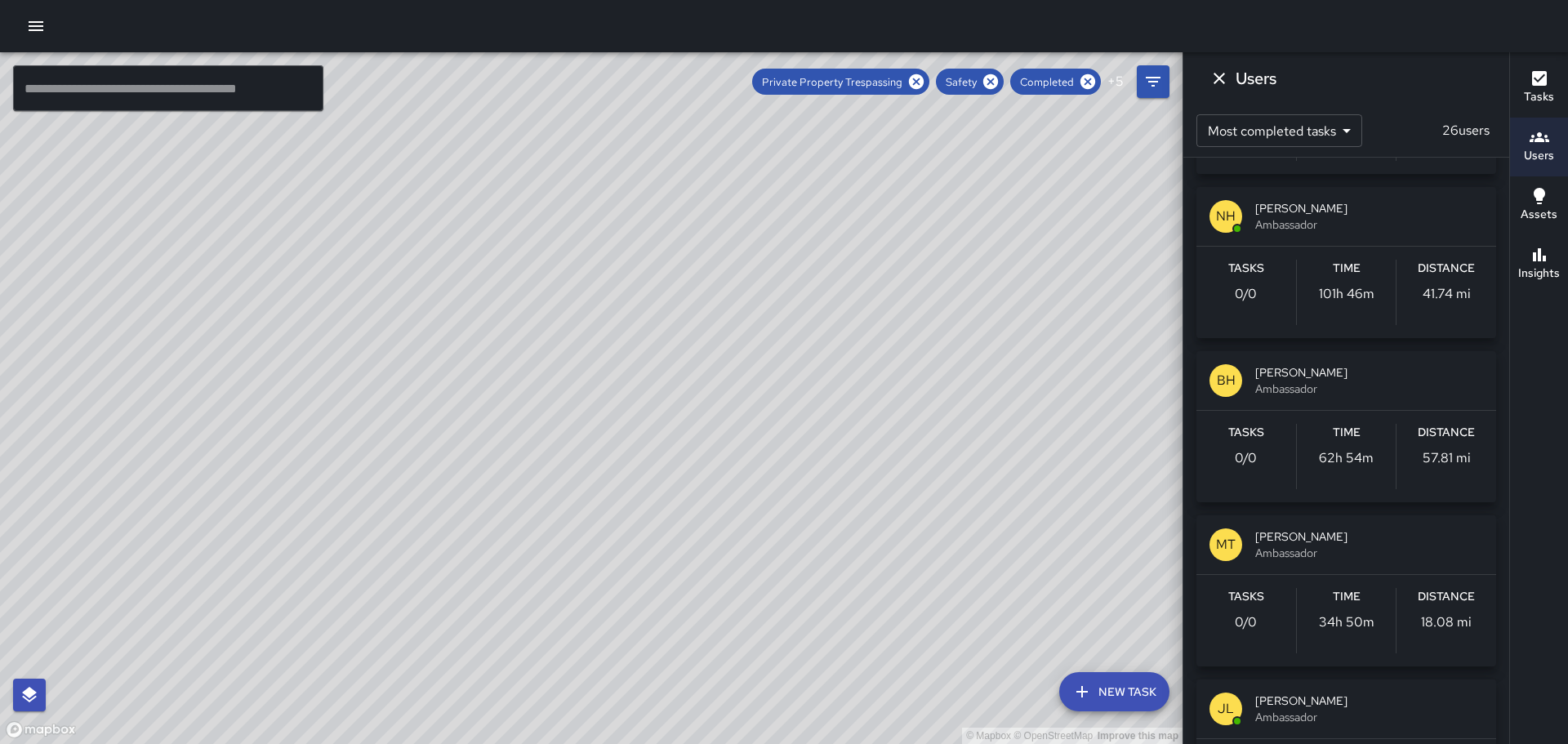
scroll to position [653, 0]
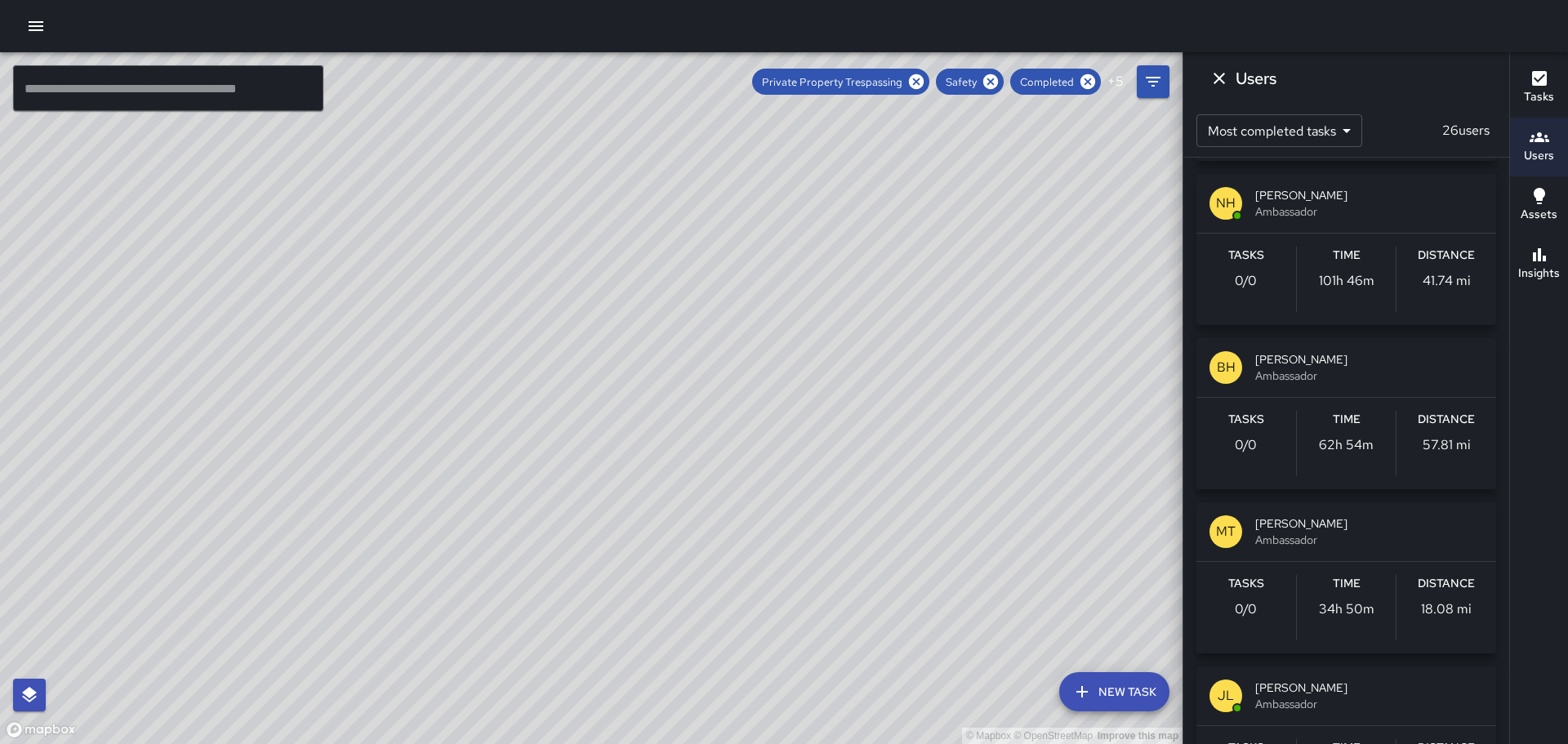
click at [1227, 370] on p "BH" at bounding box center [1226, 368] width 19 height 20
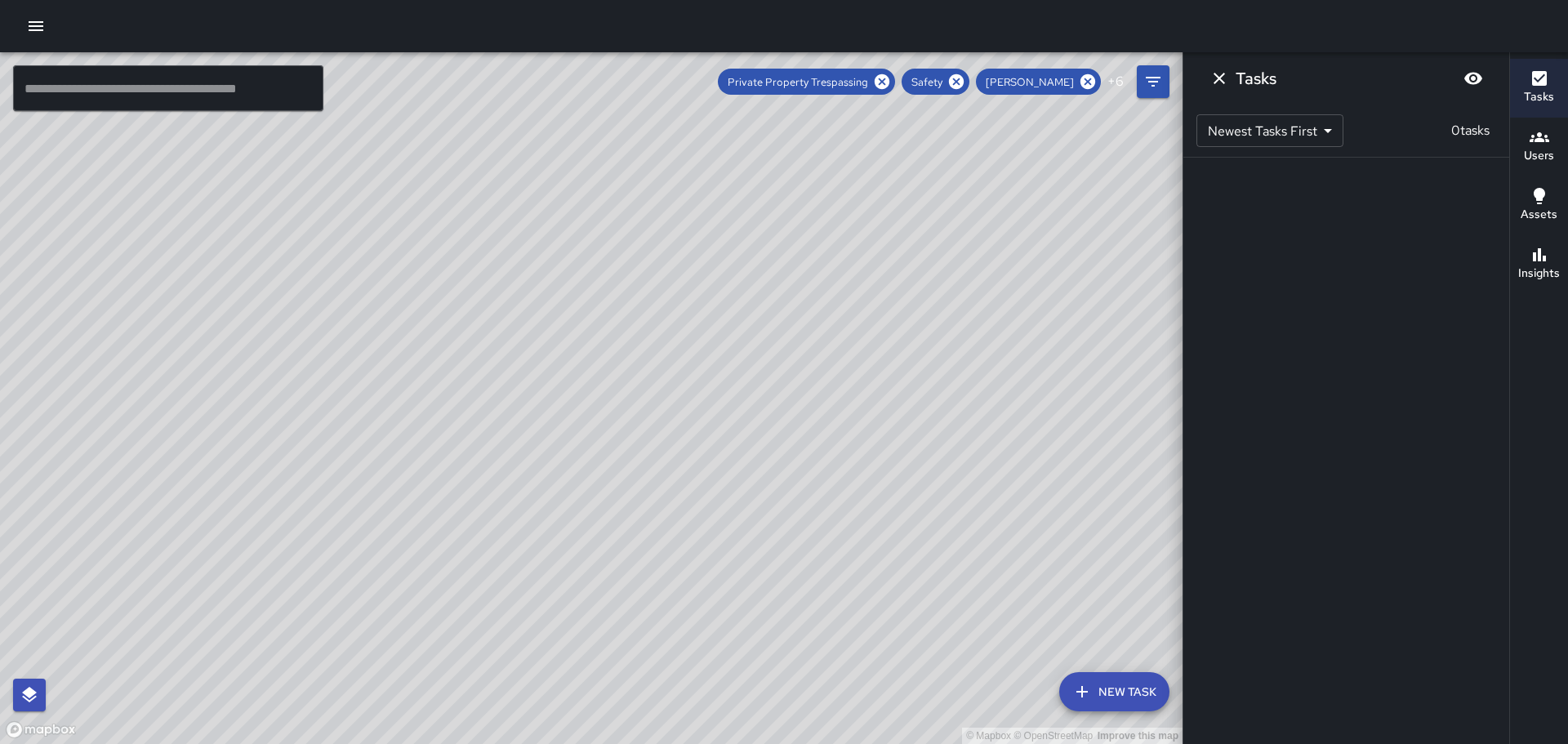
scroll to position [0, 0]
click at [1220, 74] on icon "Dismiss" at bounding box center [1219, 78] width 20 height 20
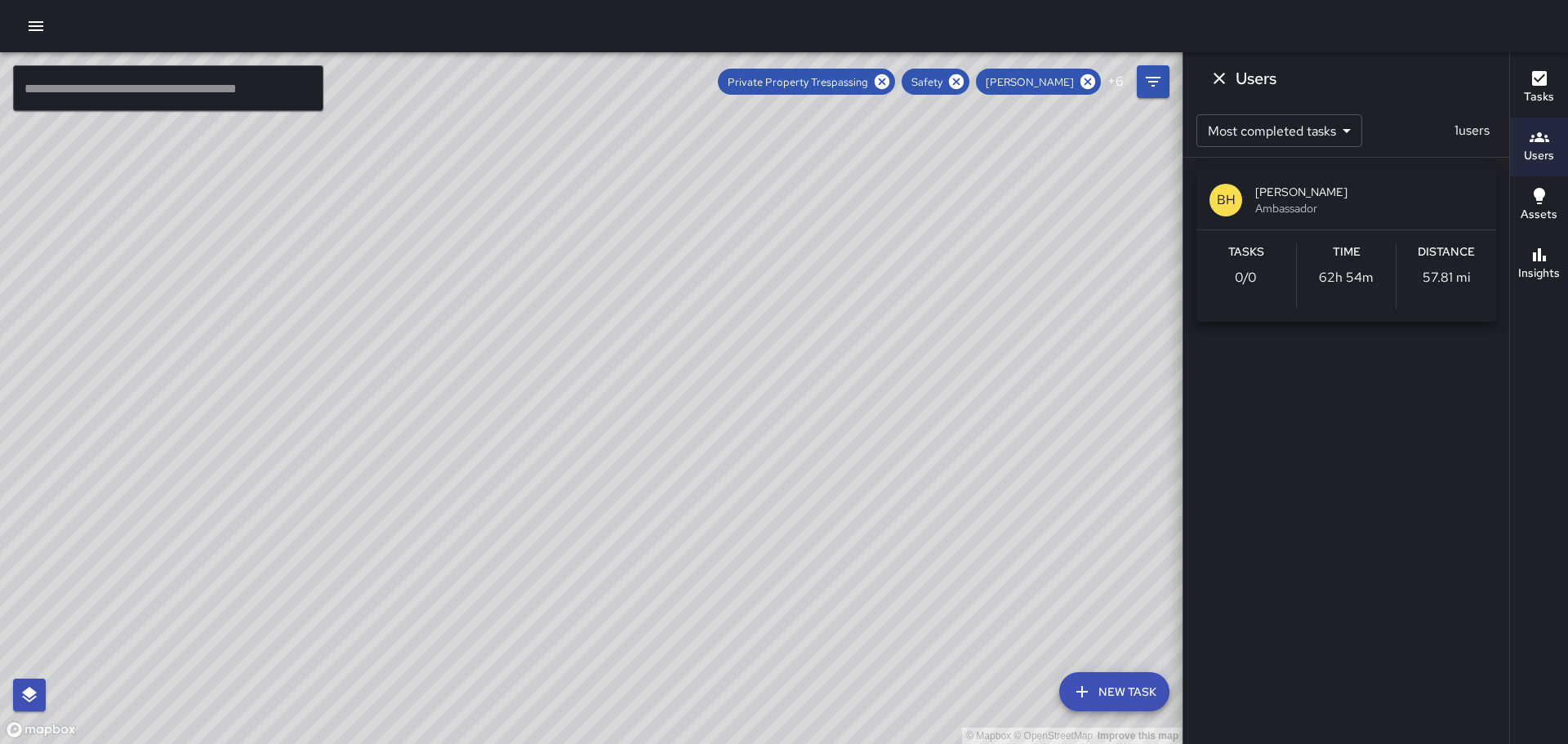
click at [1088, 72] on div "[PERSON_NAME]" at bounding box center [1038, 81] width 125 height 26
click at [1091, 77] on icon at bounding box center [1088, 81] width 15 height 15
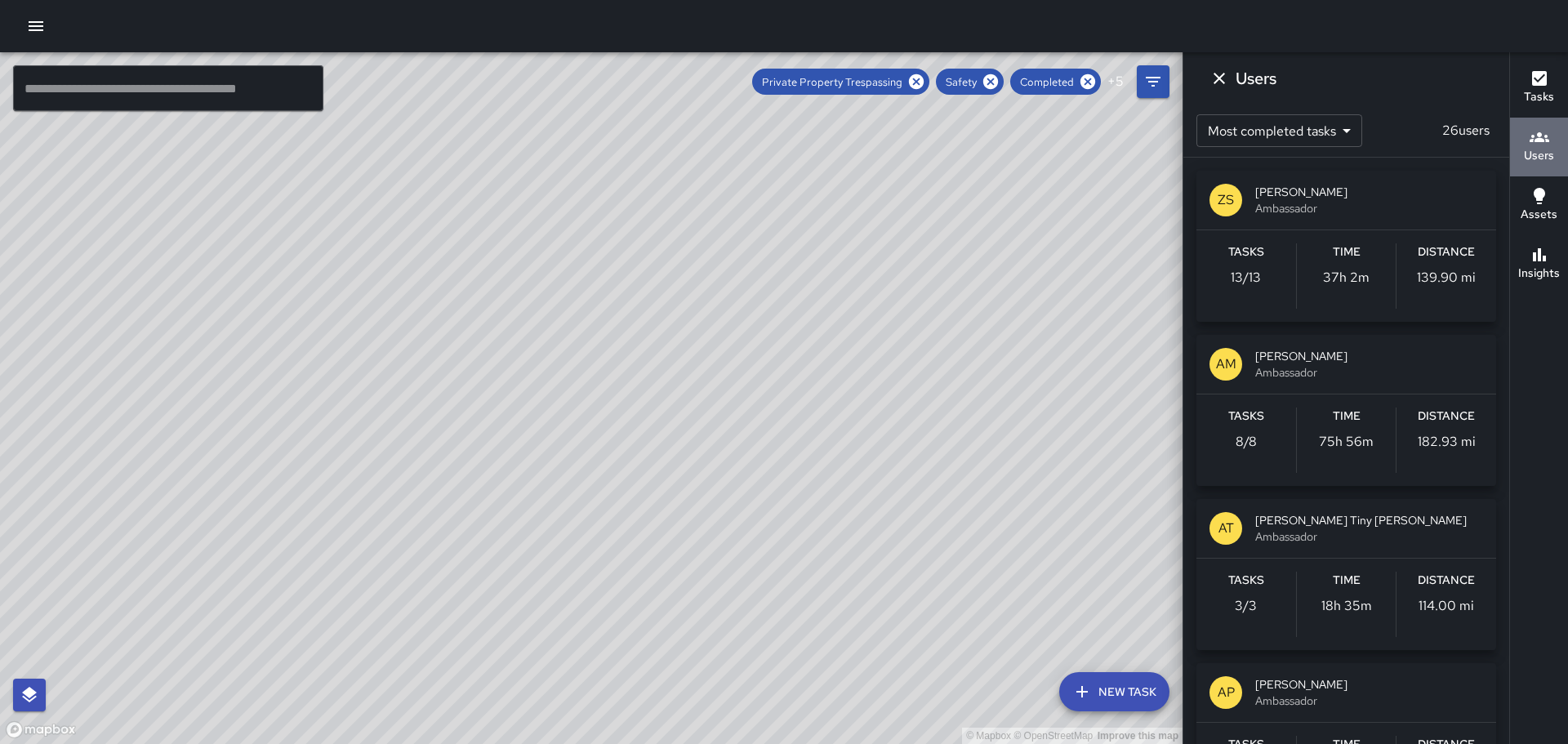
click at [1541, 133] on icon "button" at bounding box center [1540, 137] width 20 height 10
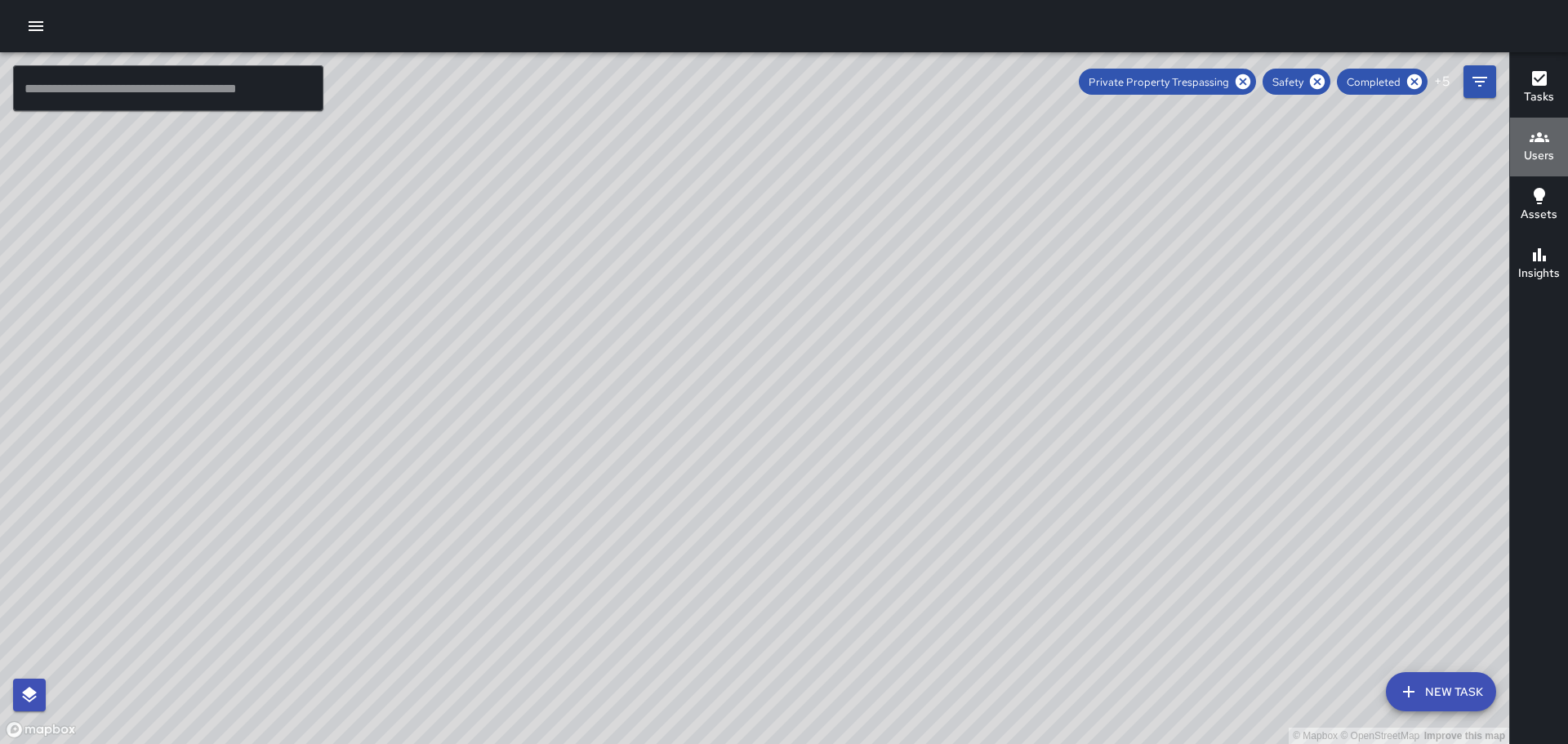
click at [1545, 144] on icon "button" at bounding box center [1540, 137] width 20 height 20
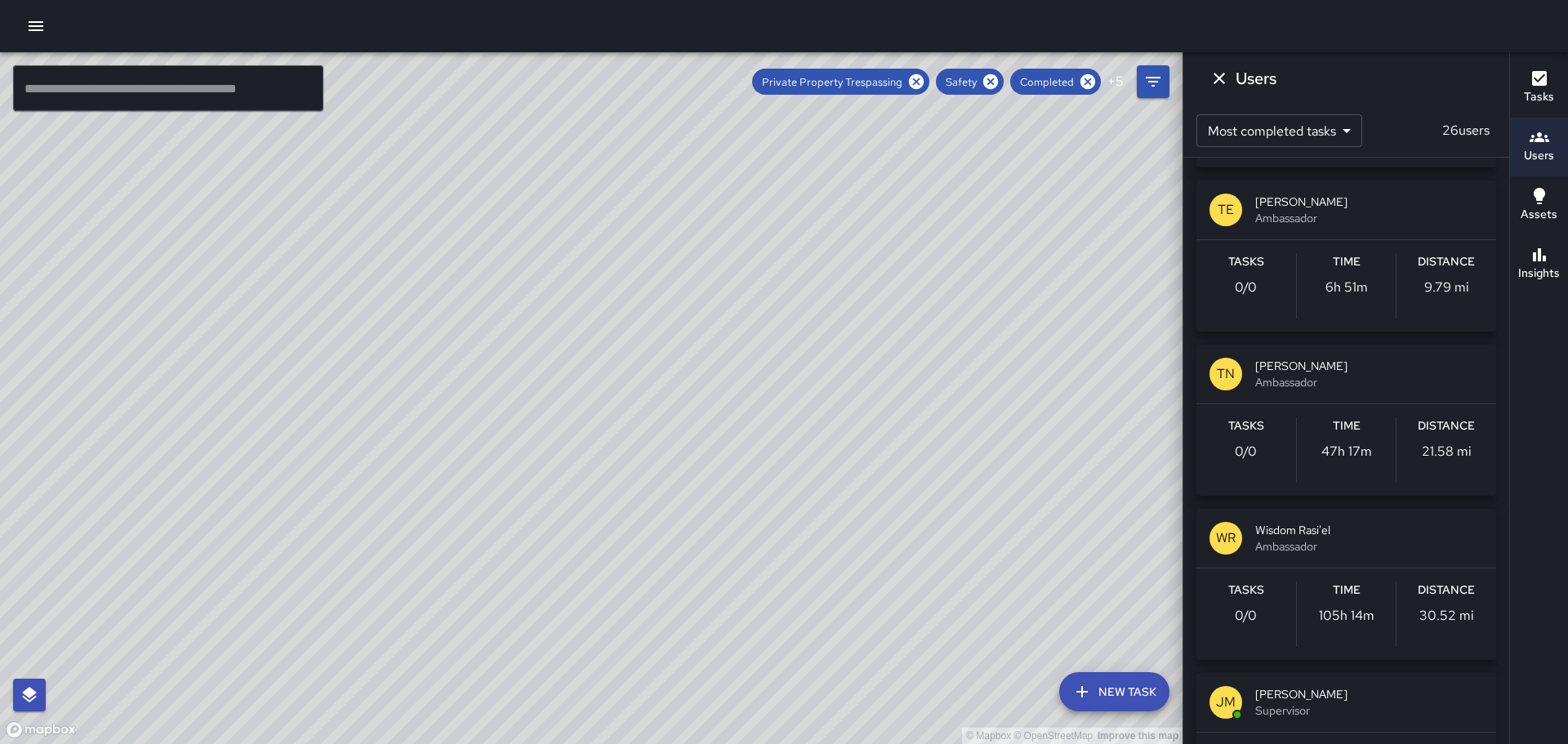
scroll to position [1797, 0]
click at [1225, 74] on icon "Dismiss" at bounding box center [1219, 78] width 20 height 20
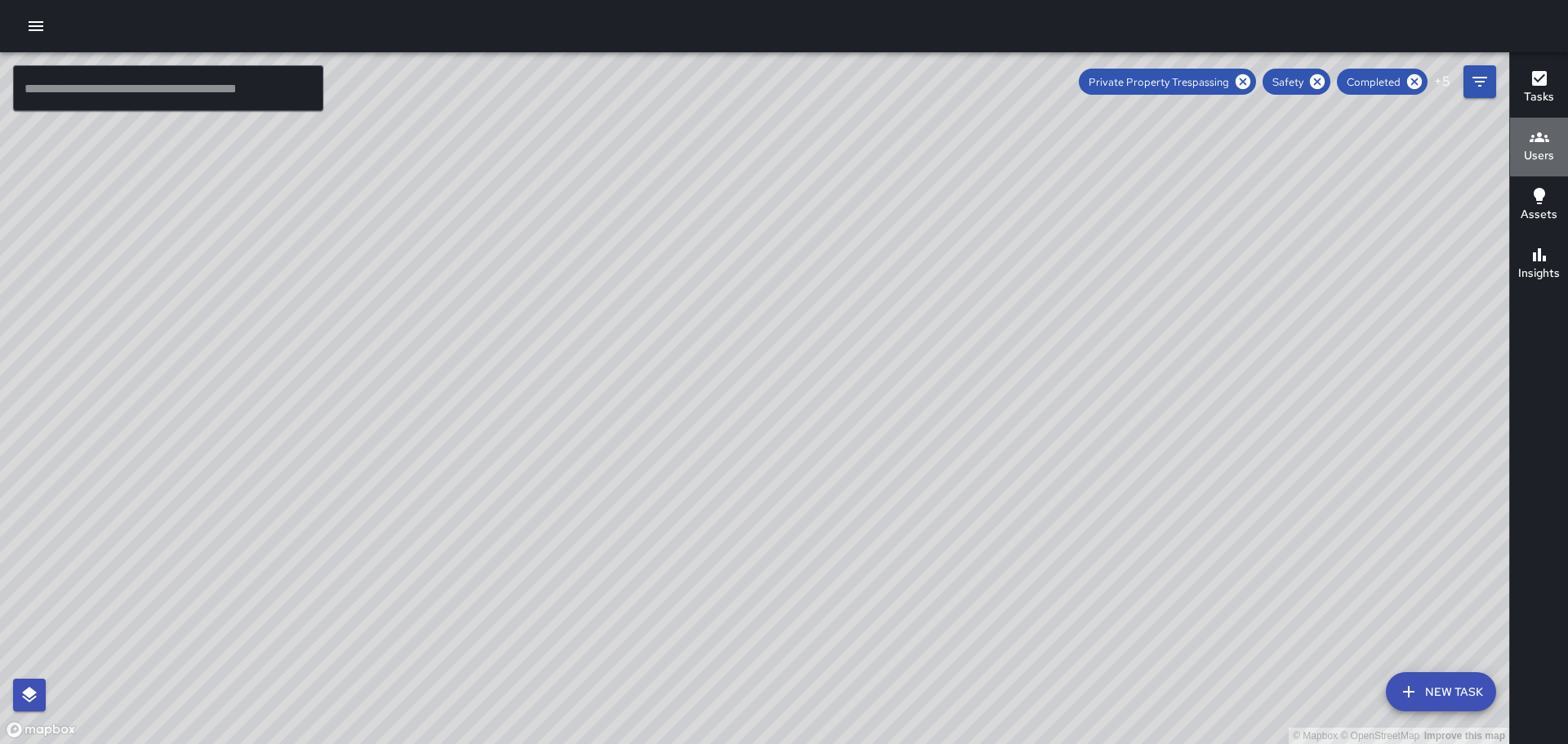
click at [1543, 142] on icon "button" at bounding box center [1540, 137] width 20 height 10
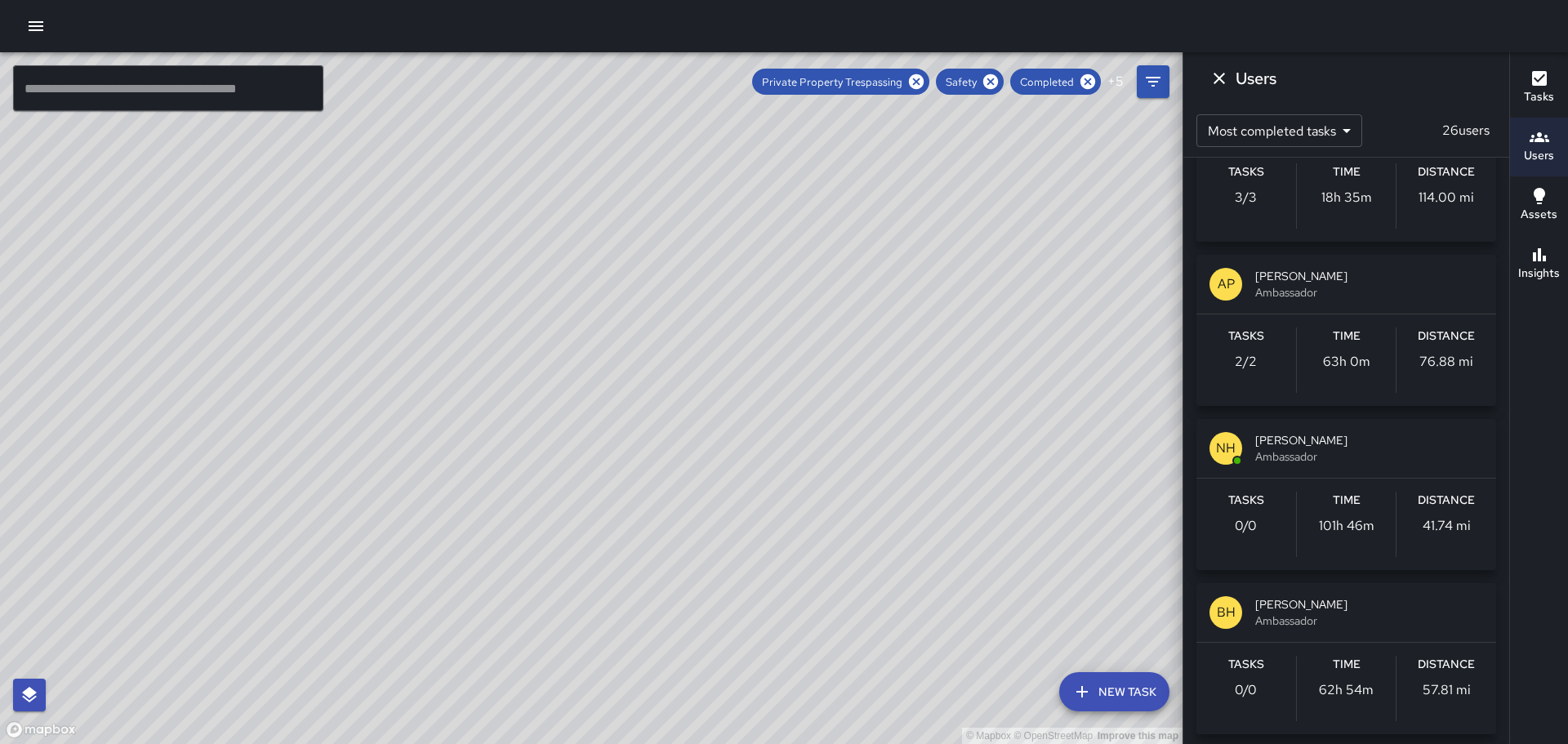
scroll to position [0, 0]
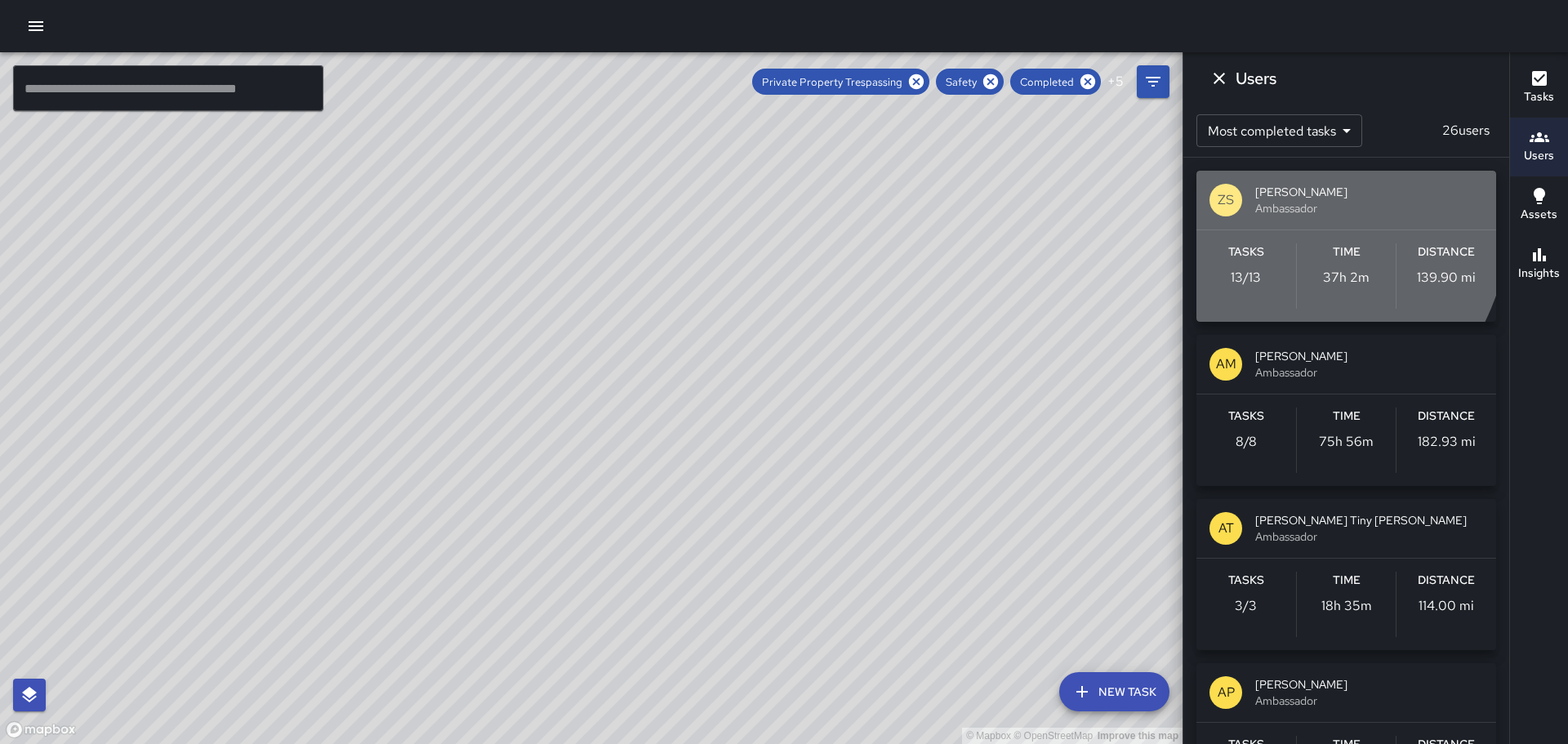
click at [1226, 198] on p "ZS" at bounding box center [1226, 200] width 16 height 20
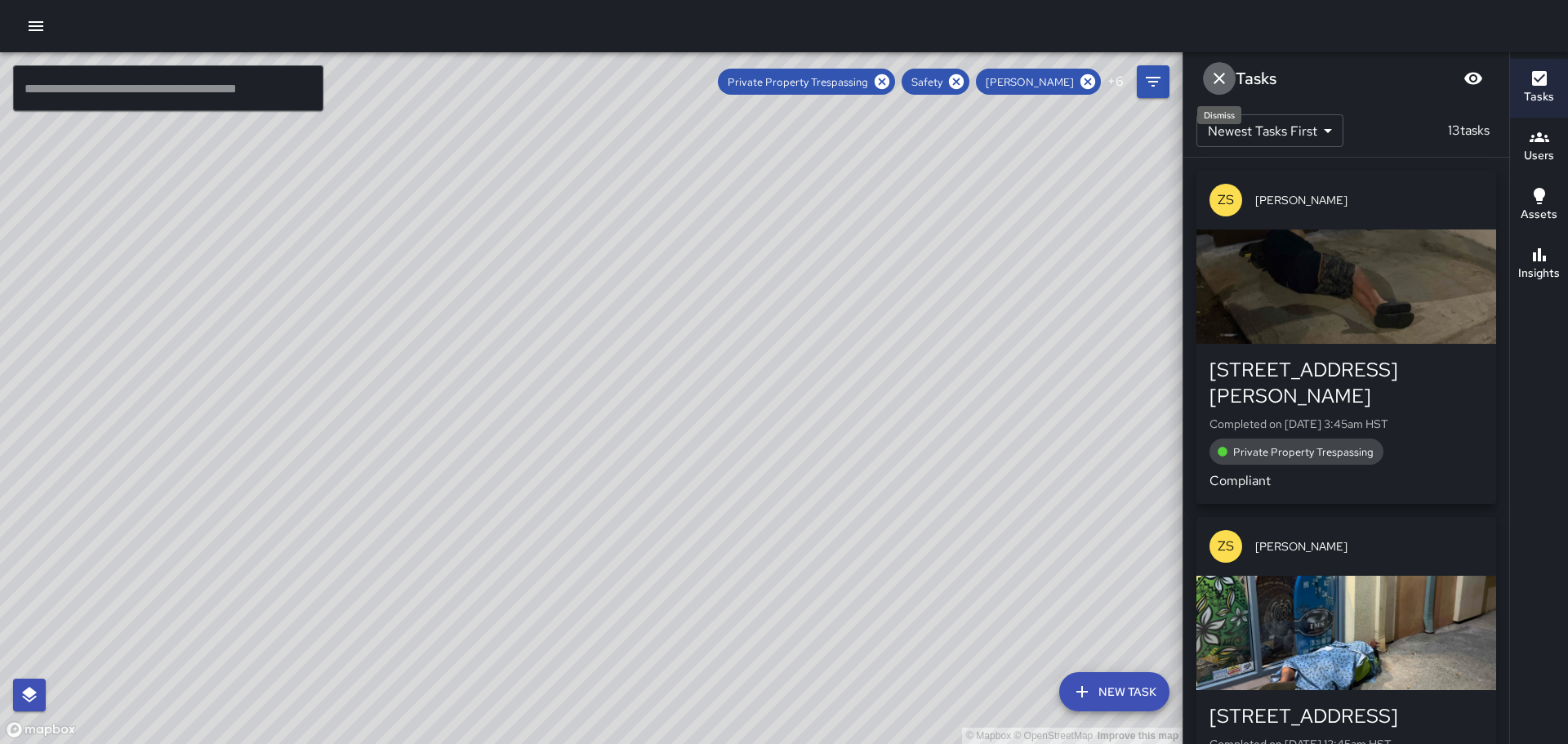
click at [1224, 81] on icon "Dismiss" at bounding box center [1219, 78] width 20 height 20
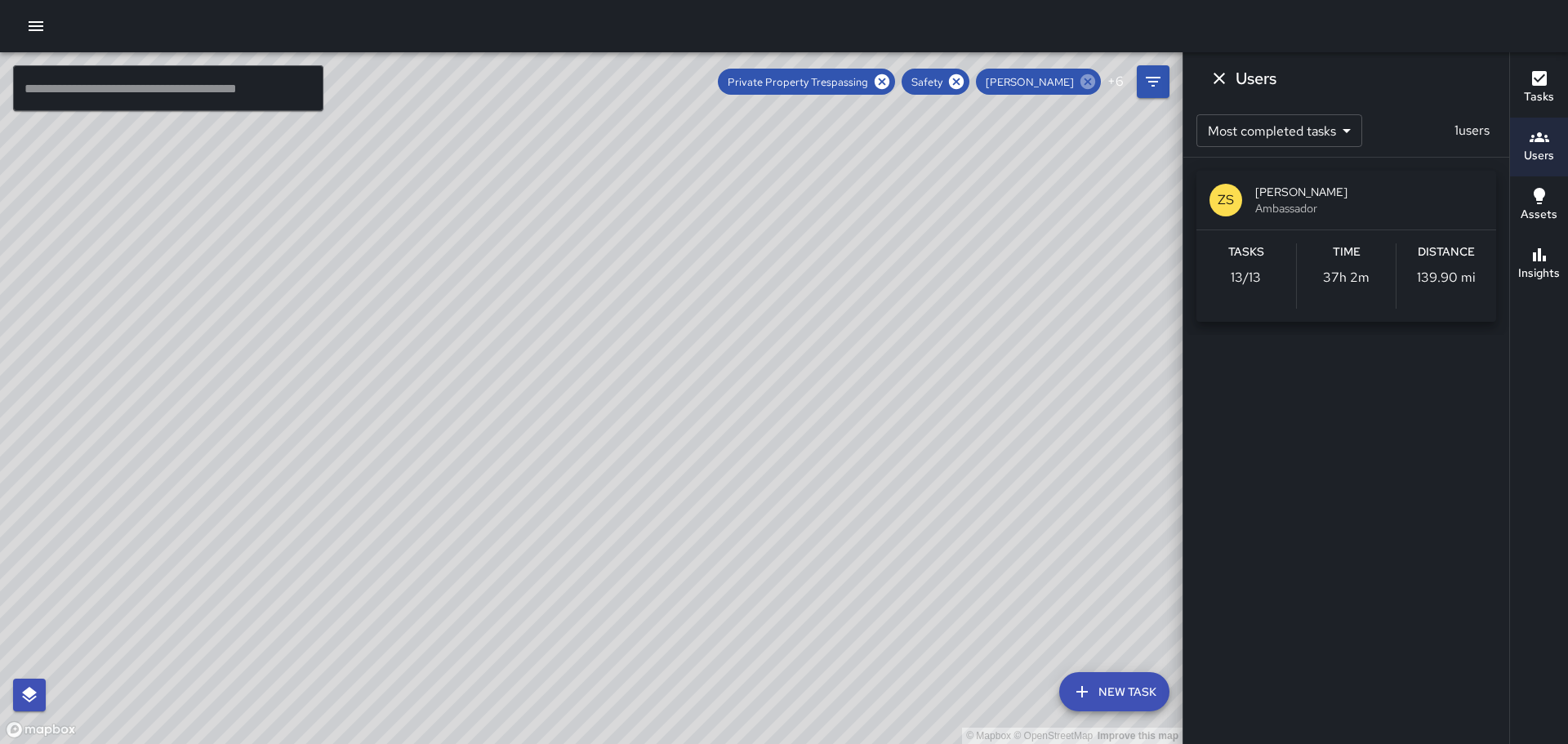
click at [1087, 79] on icon at bounding box center [1088, 81] width 18 height 18
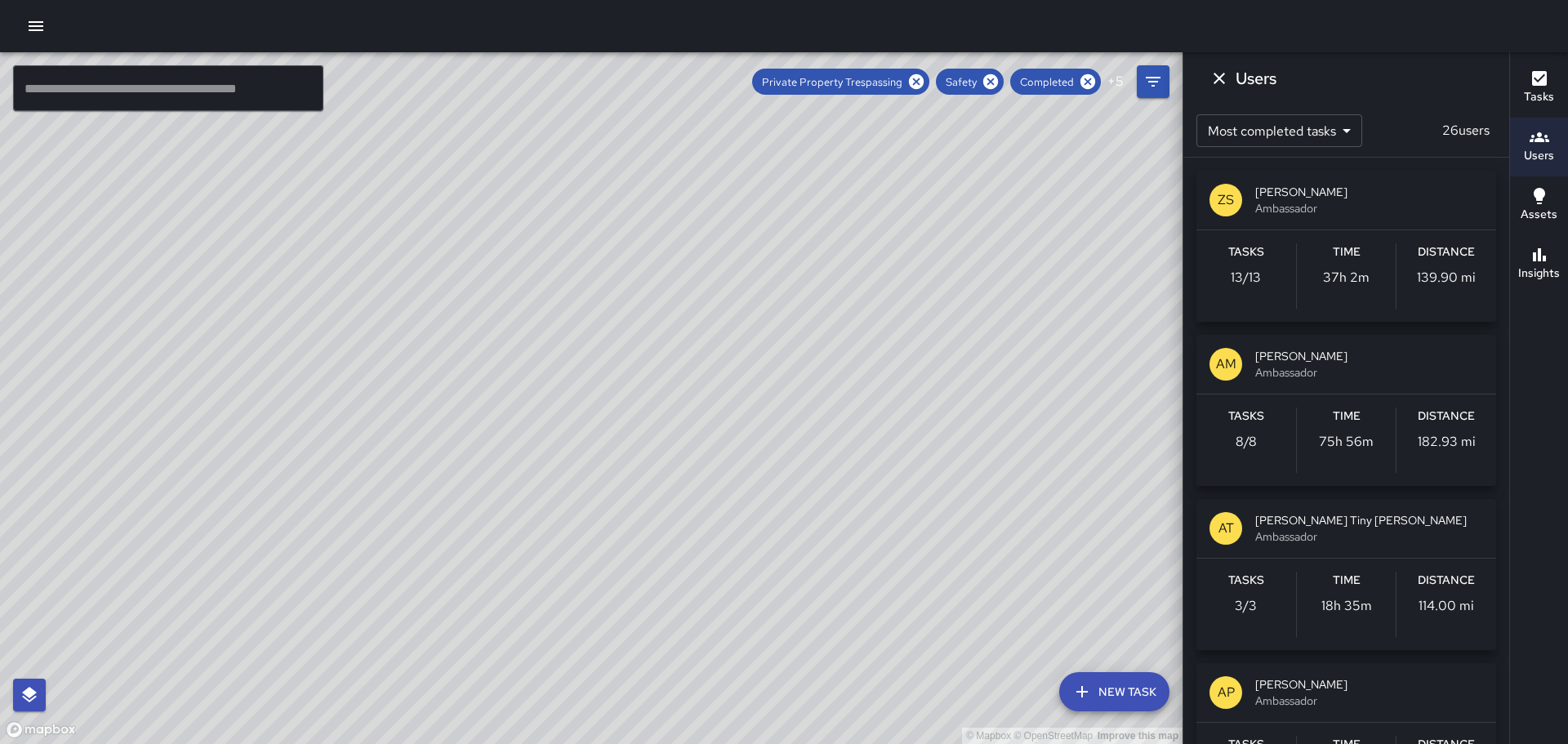
drag, startPoint x: 920, startPoint y: 403, endPoint x: 859, endPoint y: 323, distance: 100.6
click at [859, 323] on div "© Mapbox © OpenStreetMap Improve this map" at bounding box center [591, 398] width 1183 height 692
drag, startPoint x: 1052, startPoint y: 476, endPoint x: 972, endPoint y: 405, distance: 107.0
click at [921, 334] on div "© Mapbox © OpenStreetMap Improve this map" at bounding box center [591, 398] width 1183 height 692
drag, startPoint x: 1024, startPoint y: 491, endPoint x: 879, endPoint y: 299, distance: 240.6
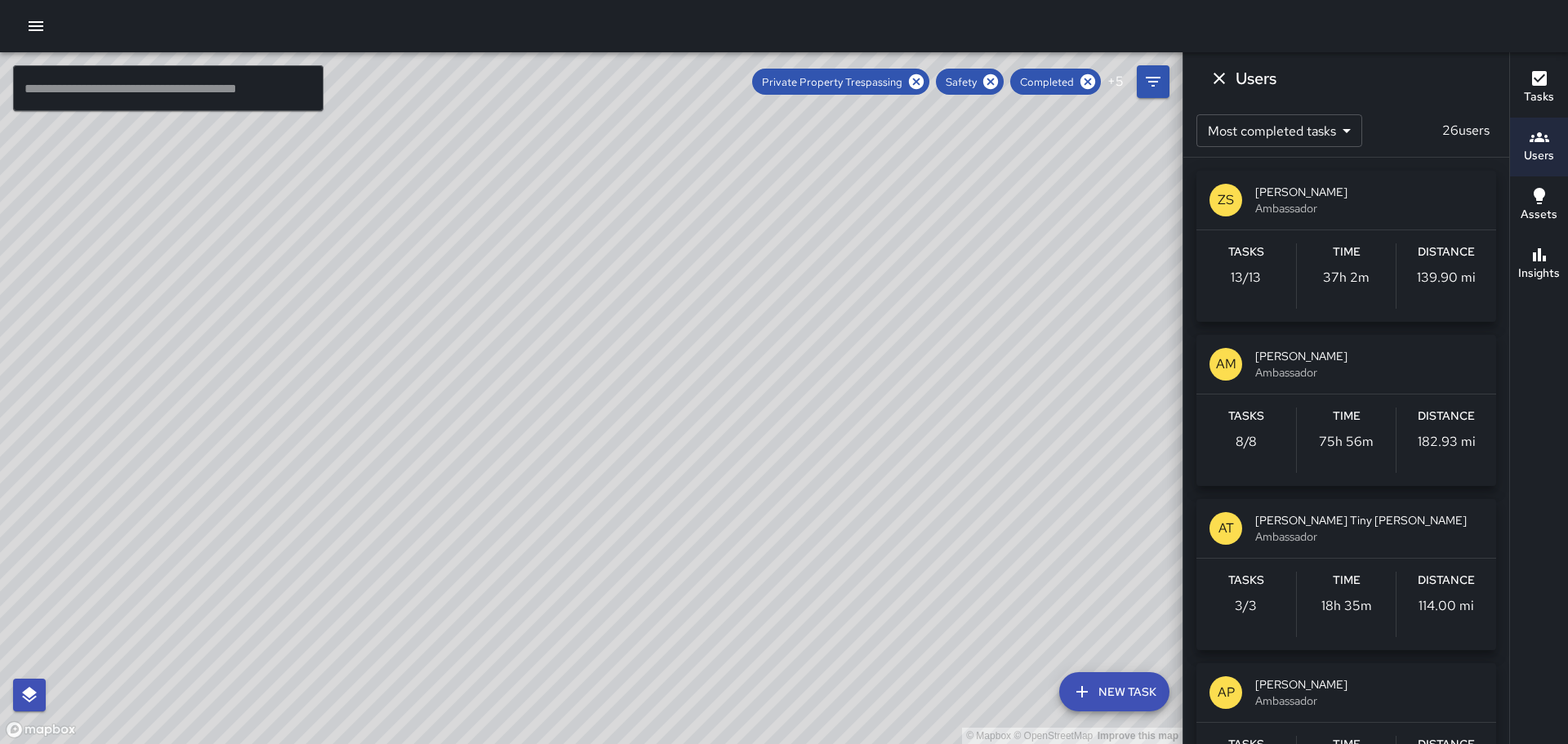
click at [879, 299] on div "© Mapbox © OpenStreetMap Improve this map" at bounding box center [591, 398] width 1183 height 692
drag, startPoint x: 1060, startPoint y: 520, endPoint x: 988, endPoint y: 414, distance: 128.1
click at [988, 414] on div "© Mapbox © OpenStreetMap Improve this map" at bounding box center [591, 398] width 1183 height 692
drag, startPoint x: 975, startPoint y: 453, endPoint x: 941, endPoint y: 381, distance: 79.6
click at [941, 381] on div "© Mapbox © OpenStreetMap Improve this map" at bounding box center [591, 398] width 1183 height 692
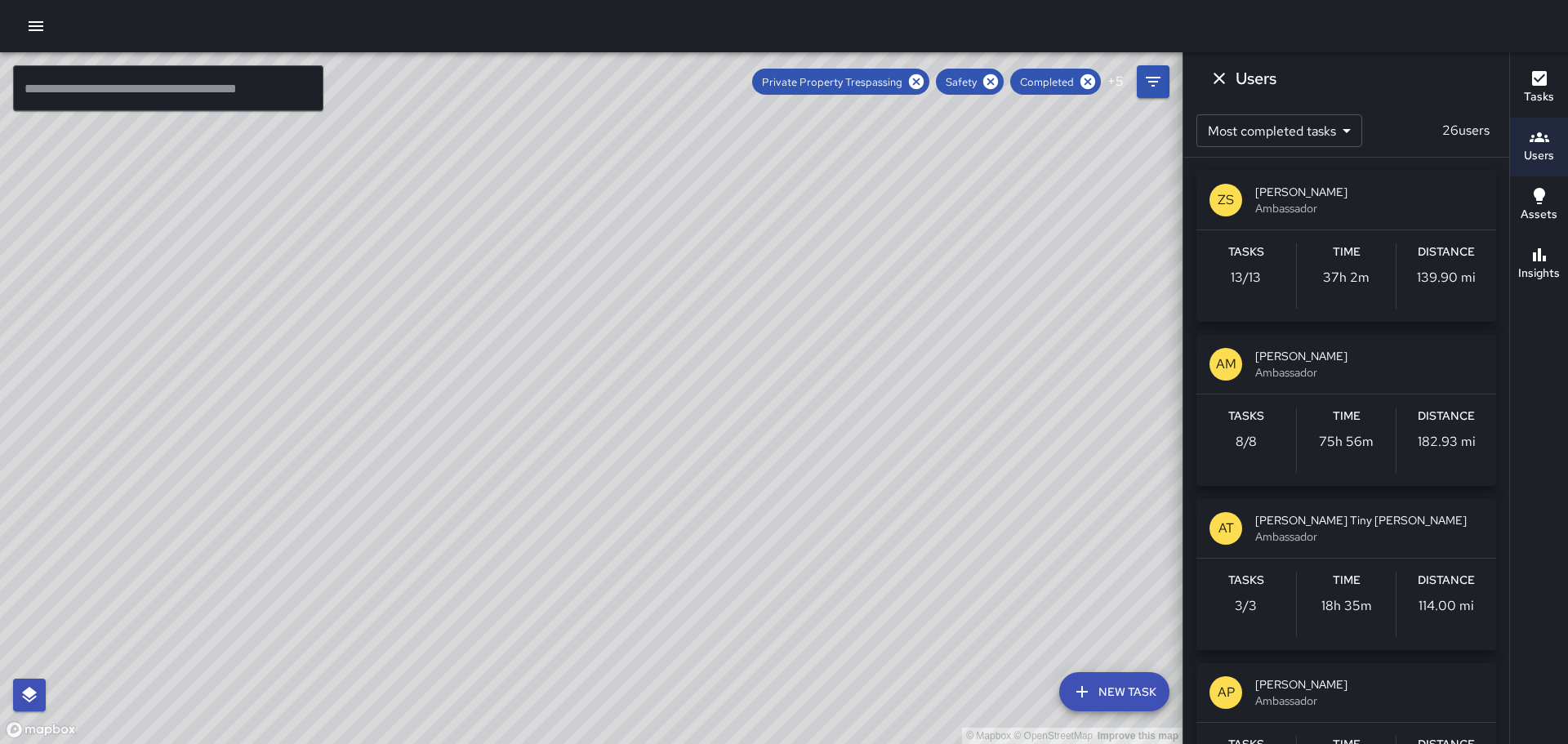
drag, startPoint x: 953, startPoint y: 401, endPoint x: 1023, endPoint y: 407, distance: 70.3
click at [982, 432] on div "© Mapbox © OpenStreetMap Improve this map" at bounding box center [591, 398] width 1183 height 692
click at [1215, 73] on icon "Dismiss" at bounding box center [1219, 78] width 12 height 12
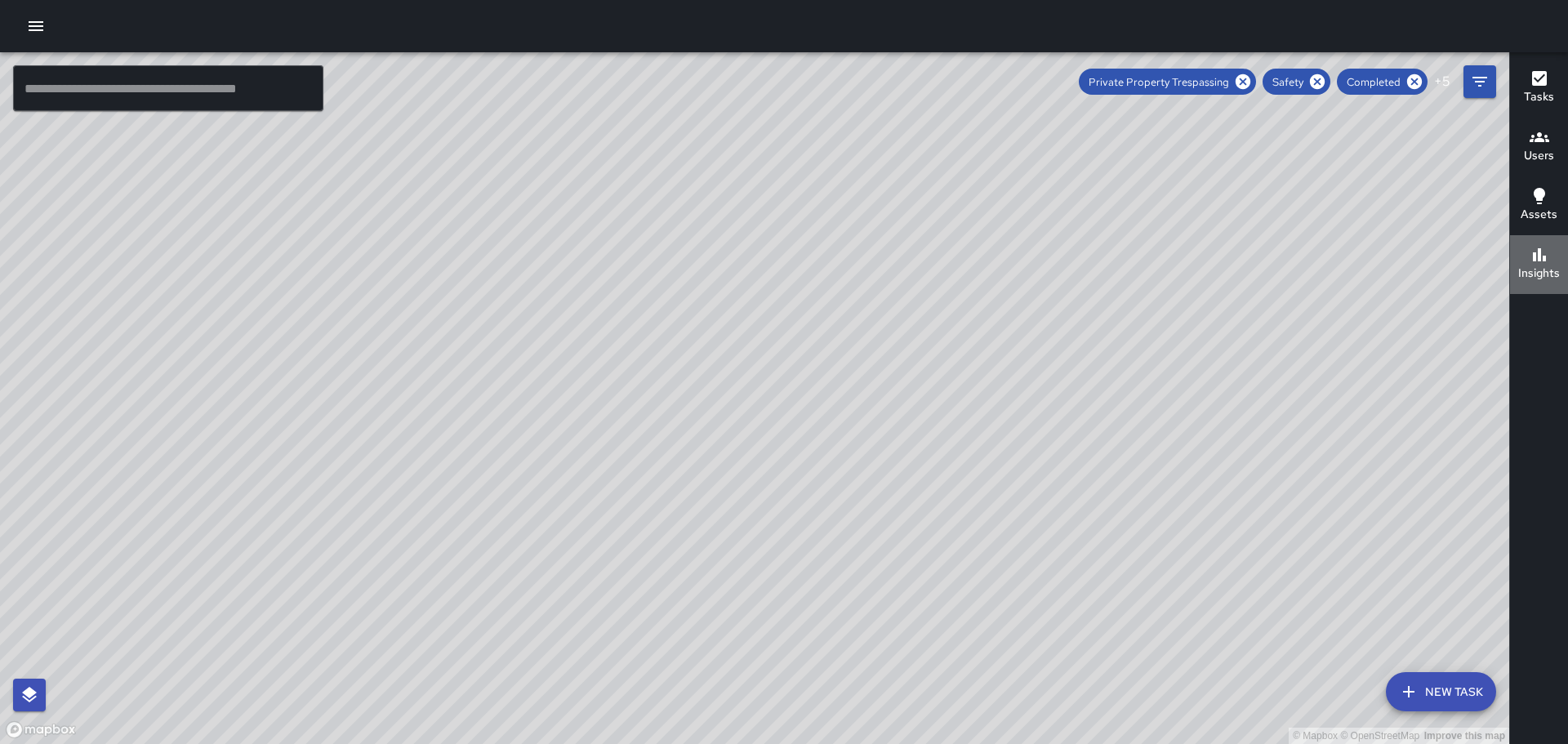
click at [1524, 259] on div "Insights" at bounding box center [1539, 264] width 42 height 38
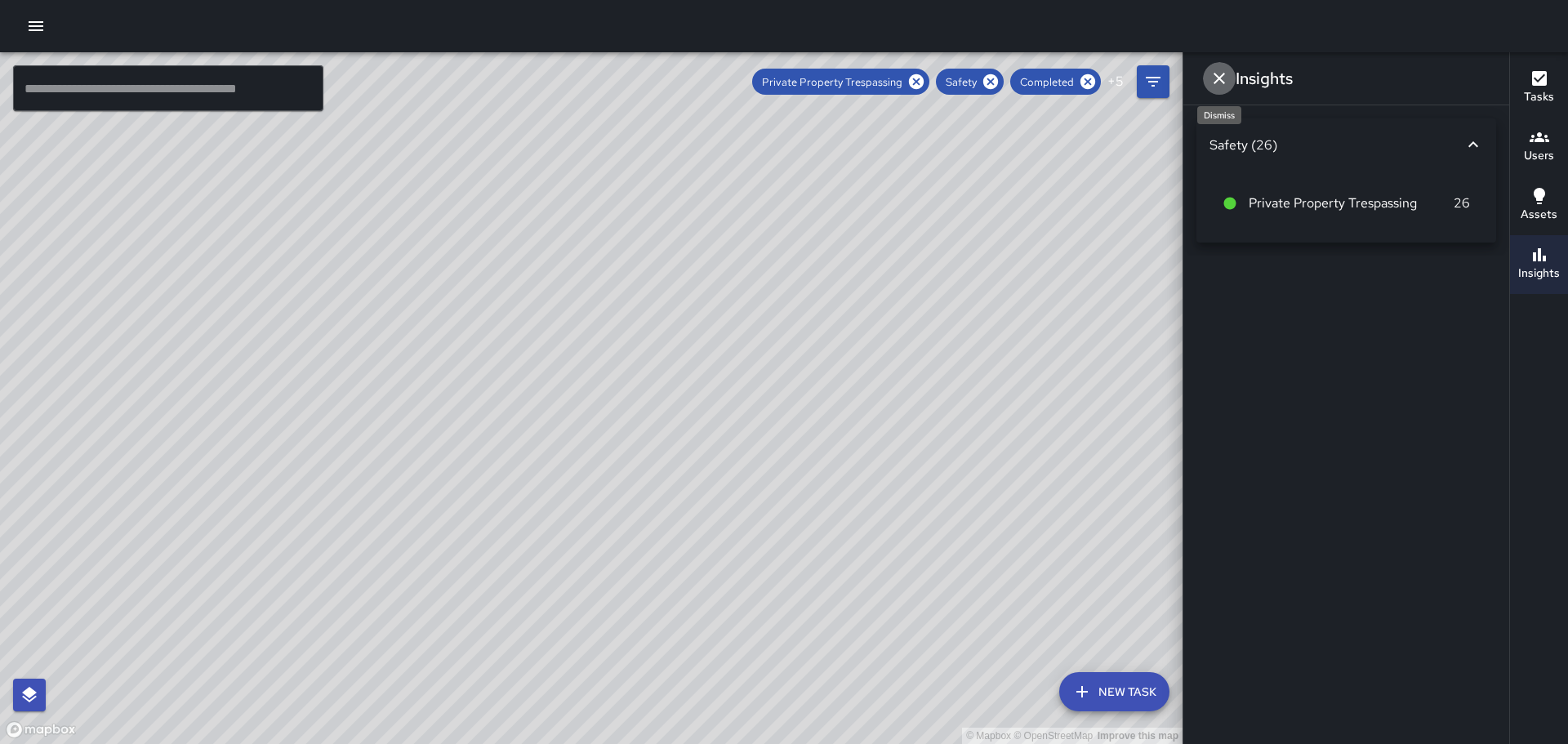
click at [1219, 76] on icon "Dismiss" at bounding box center [1219, 78] width 20 height 20
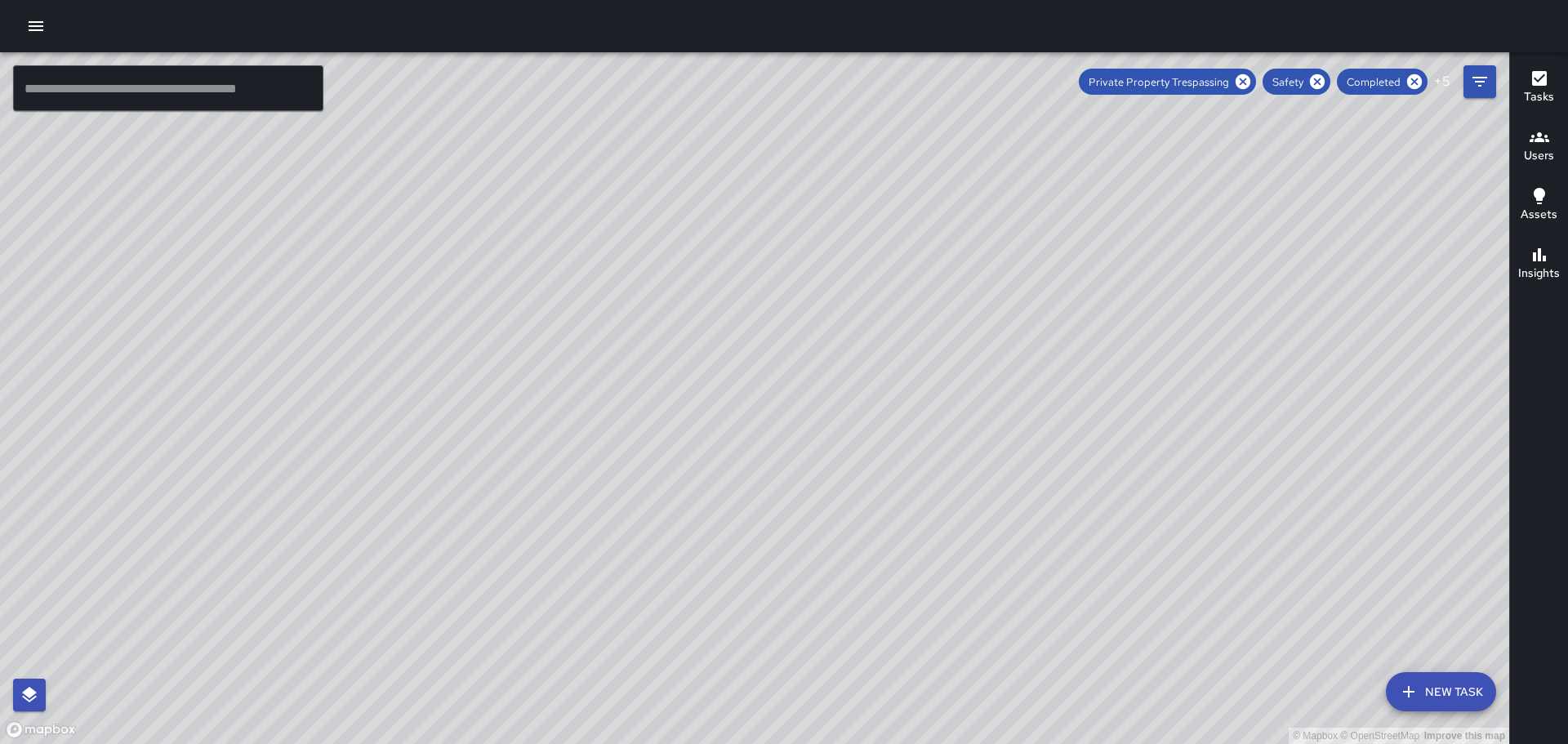
click at [1540, 139] on icon "button" at bounding box center [1540, 137] width 20 height 10
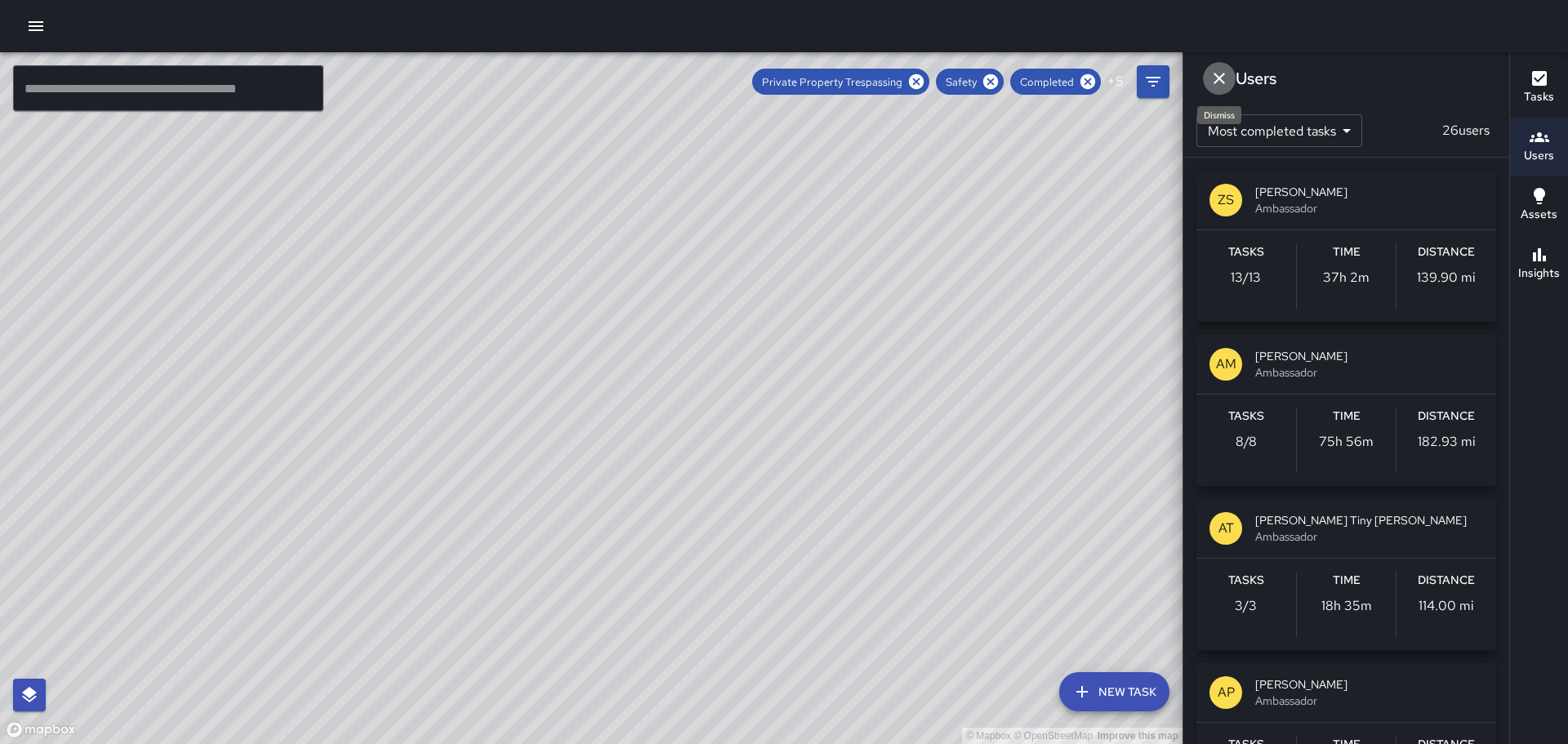
drag, startPoint x: 1211, startPoint y: 69, endPoint x: 1220, endPoint y: 85, distance: 18.4
click at [1213, 72] on icon "Dismiss" at bounding box center [1219, 78] width 20 height 20
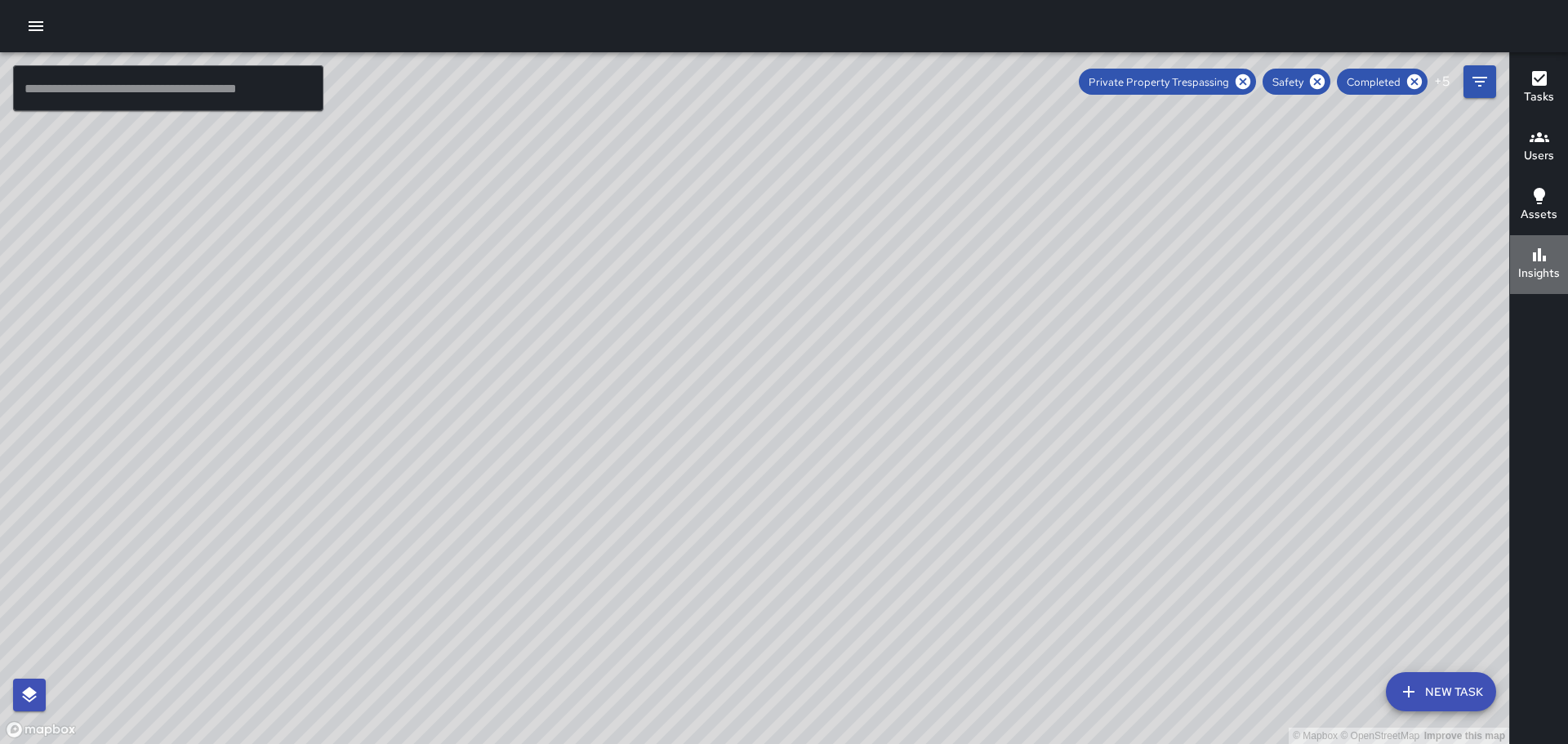
click at [1538, 259] on icon "button" at bounding box center [1540, 255] width 13 height 13
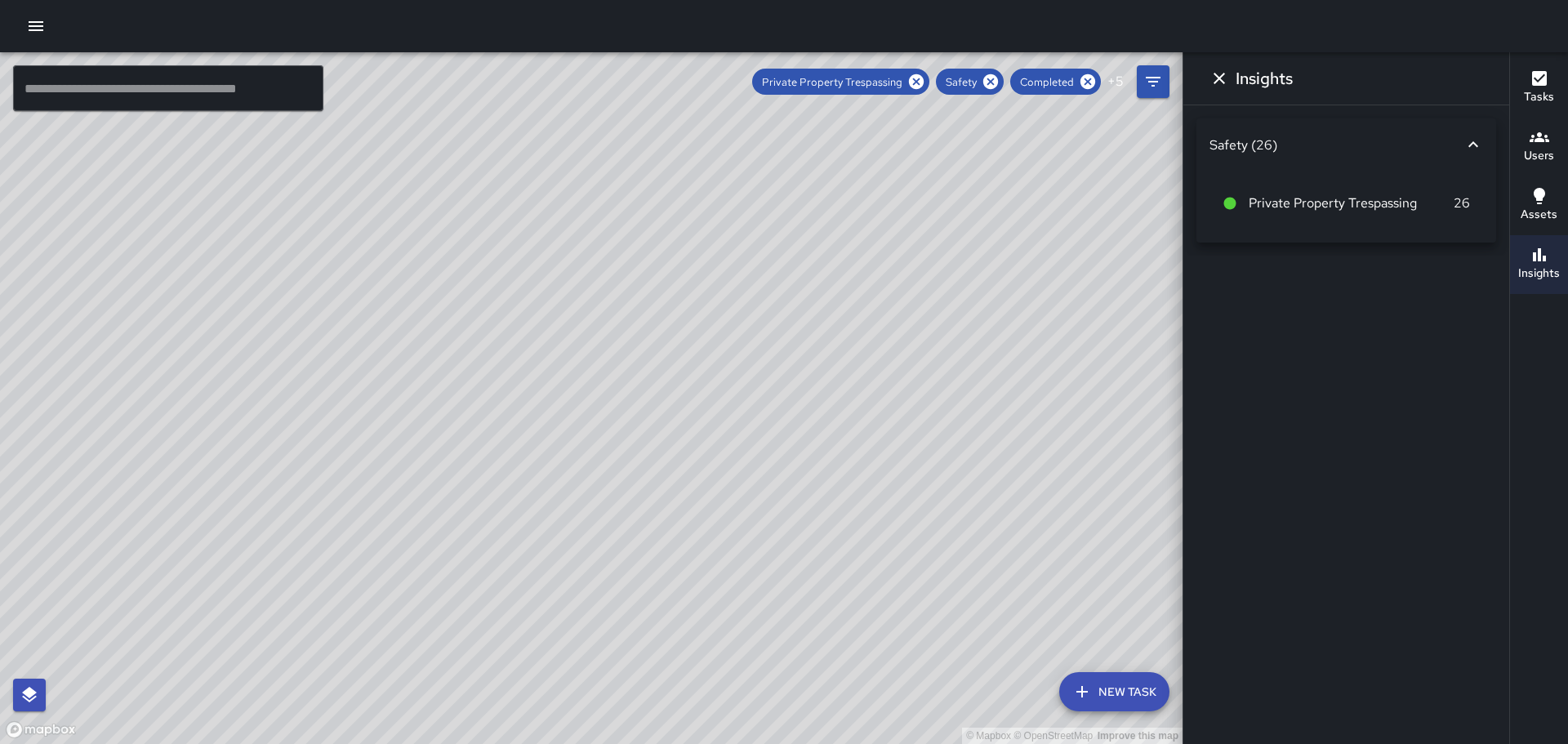
click at [1088, 249] on div "© Mapbox © OpenStreetMap Improve this map" at bounding box center [591, 398] width 1183 height 692
click at [1198, 78] on div "Insights" at bounding box center [1347, 79] width 326 height 53
click at [1216, 69] on icon "Dismiss" at bounding box center [1219, 78] width 20 height 20
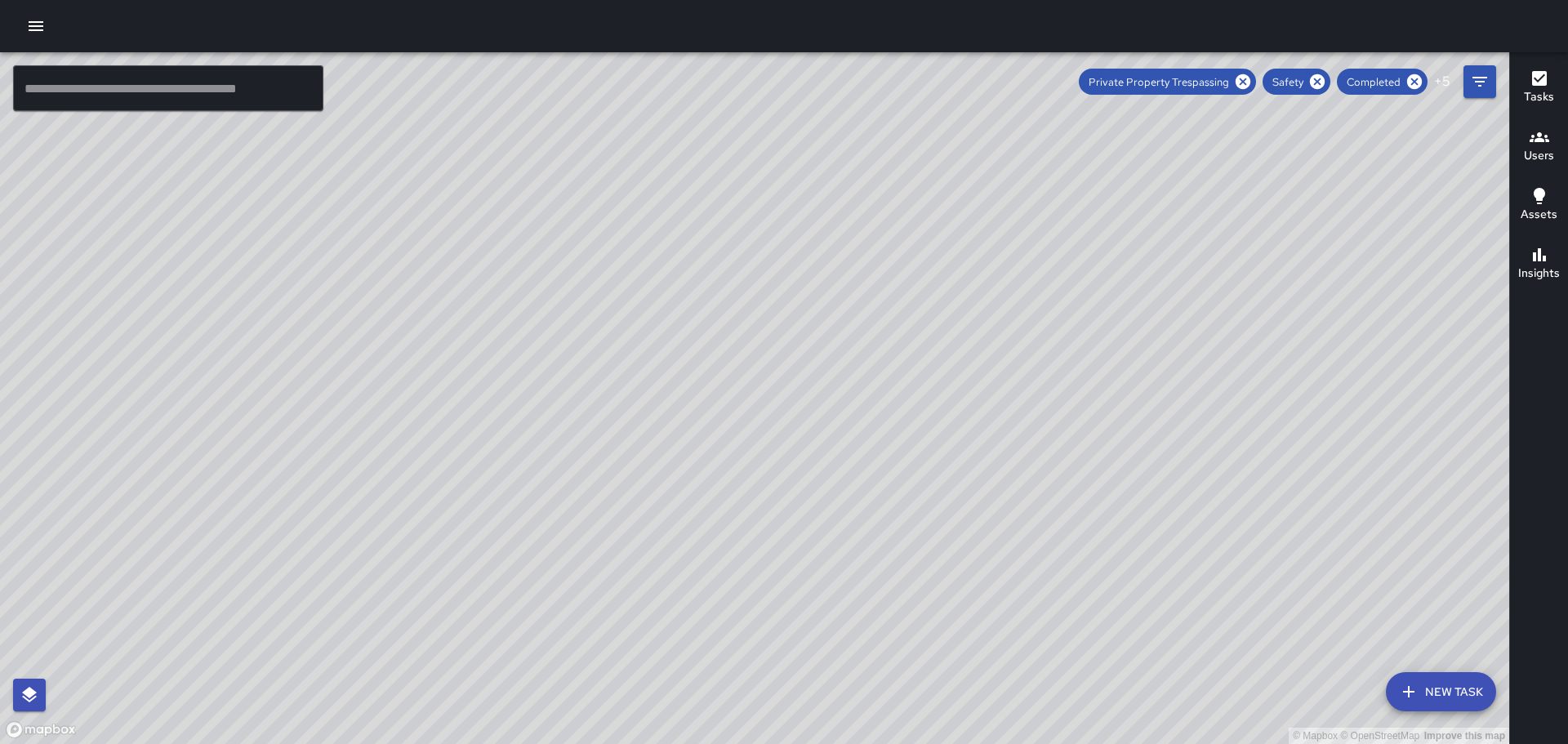
click at [1546, 146] on icon "button" at bounding box center [1540, 137] width 20 height 20
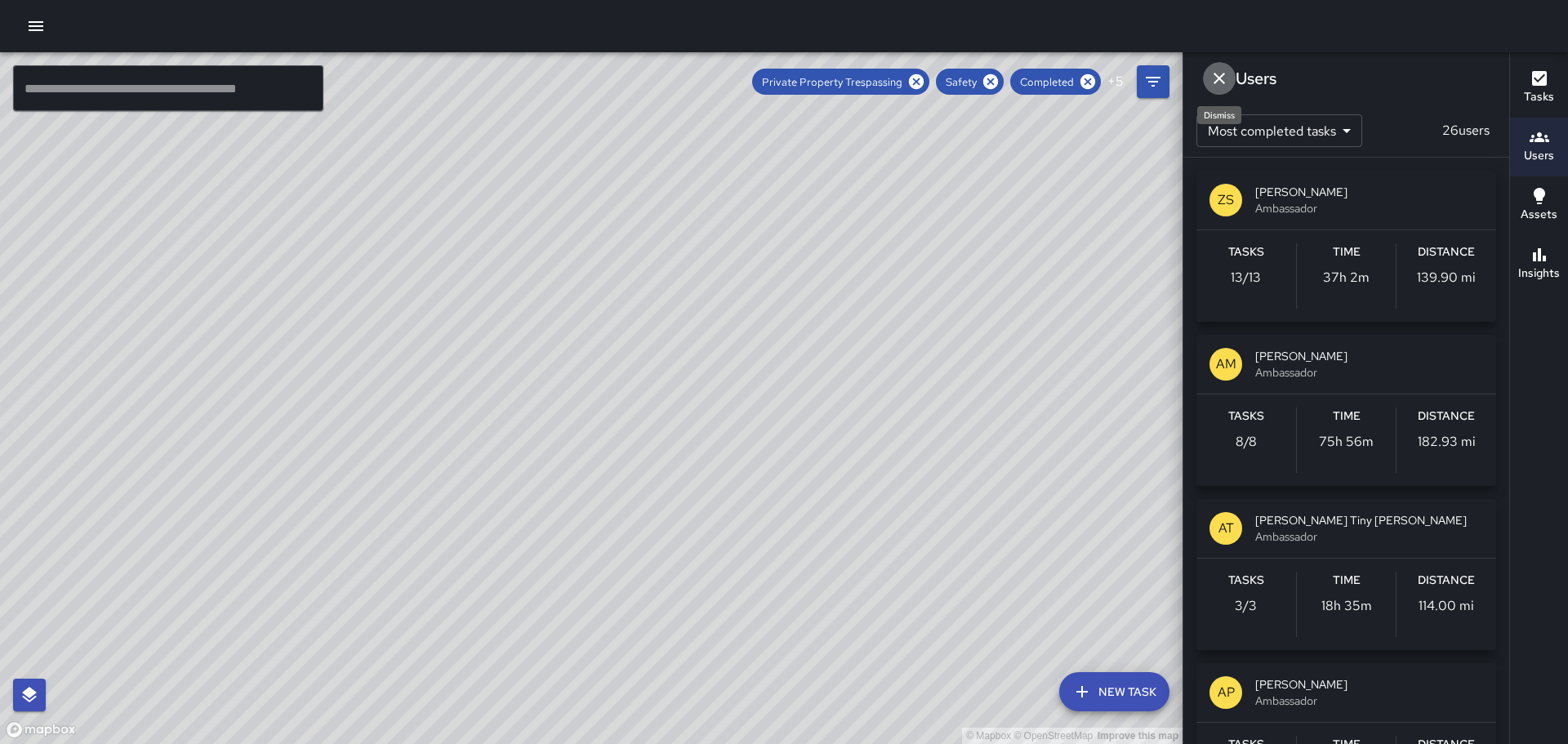
click at [1216, 80] on icon "Dismiss" at bounding box center [1219, 78] width 20 height 20
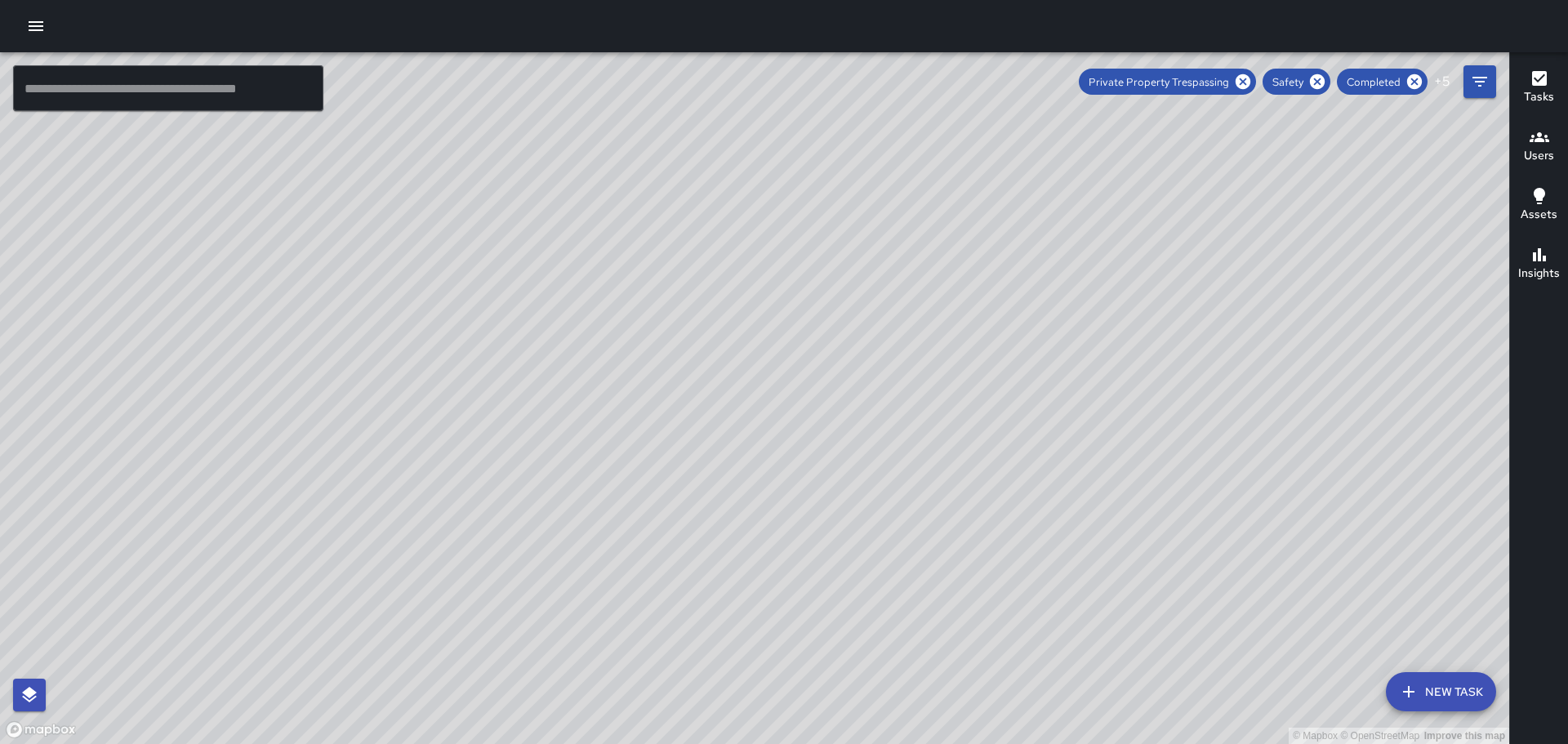
drag, startPoint x: 1073, startPoint y: 467, endPoint x: 940, endPoint y: 537, distance: 150.3
click at [940, 537] on div "© Mapbox © OpenStreetMap Improve this map" at bounding box center [754, 398] width 1510 height 692
drag, startPoint x: 1030, startPoint y: 357, endPoint x: 965, endPoint y: 281, distance: 100.0
click at [968, 281] on div "© Mapbox © OpenStreetMap Improve this map" at bounding box center [754, 398] width 1510 height 692
drag, startPoint x: 1246, startPoint y: 555, endPoint x: 1179, endPoint y: 444, distance: 129.7
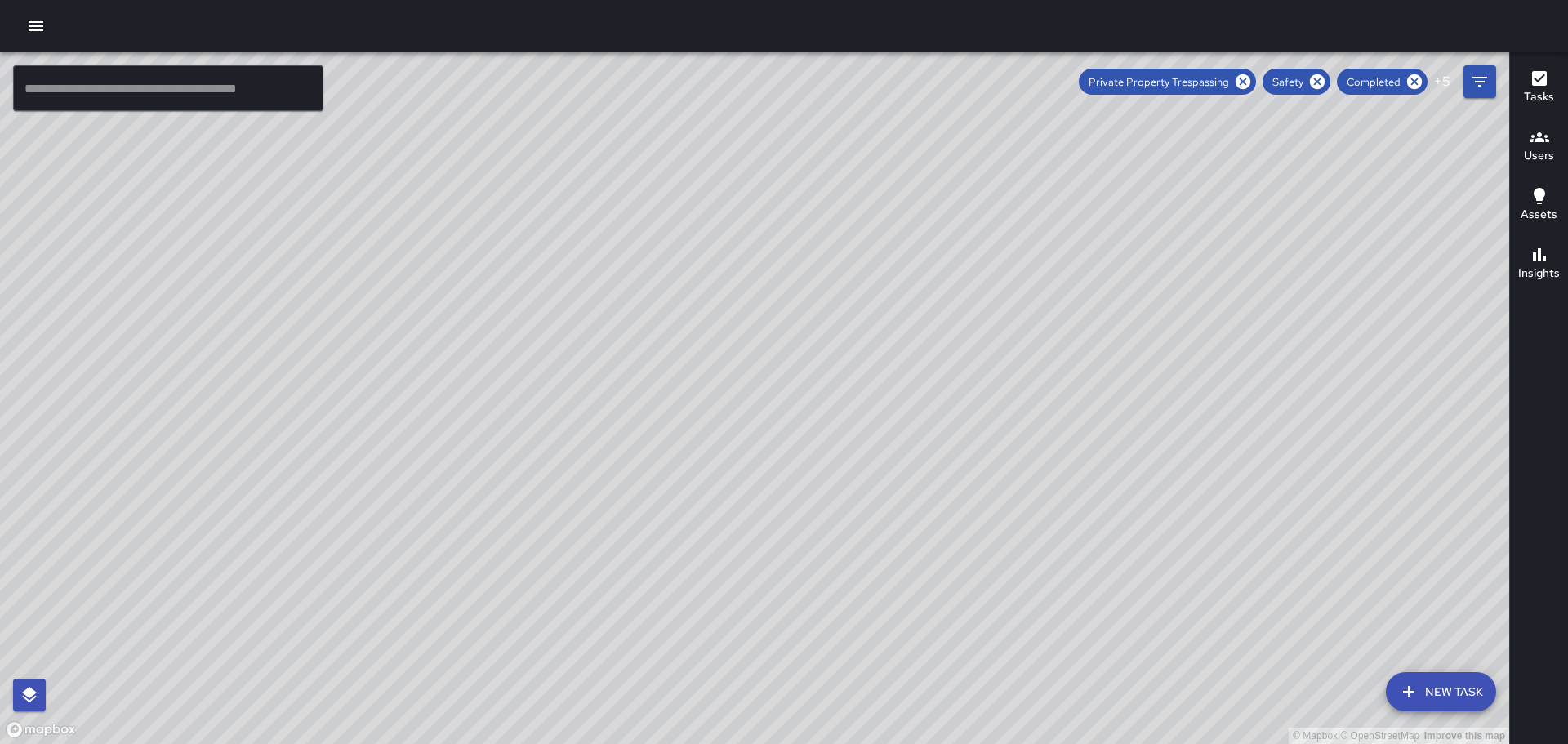
click at [1179, 444] on div "© Mapbox © OpenStreetMap Improve this map" at bounding box center [754, 398] width 1510 height 692
drag, startPoint x: 295, startPoint y: 384, endPoint x: 814, endPoint y: 716, distance: 616.1
click at [851, 744] on html "© Mapbox © OpenStreetMap Improve this map ​ New Task Private Property Trespassi…" at bounding box center [784, 372] width 1568 height 744
drag, startPoint x: 403, startPoint y: 308, endPoint x: 510, endPoint y: 515, distance: 233.0
click at [495, 537] on div "© Mapbox © OpenStreetMap Improve this map" at bounding box center [754, 398] width 1510 height 692
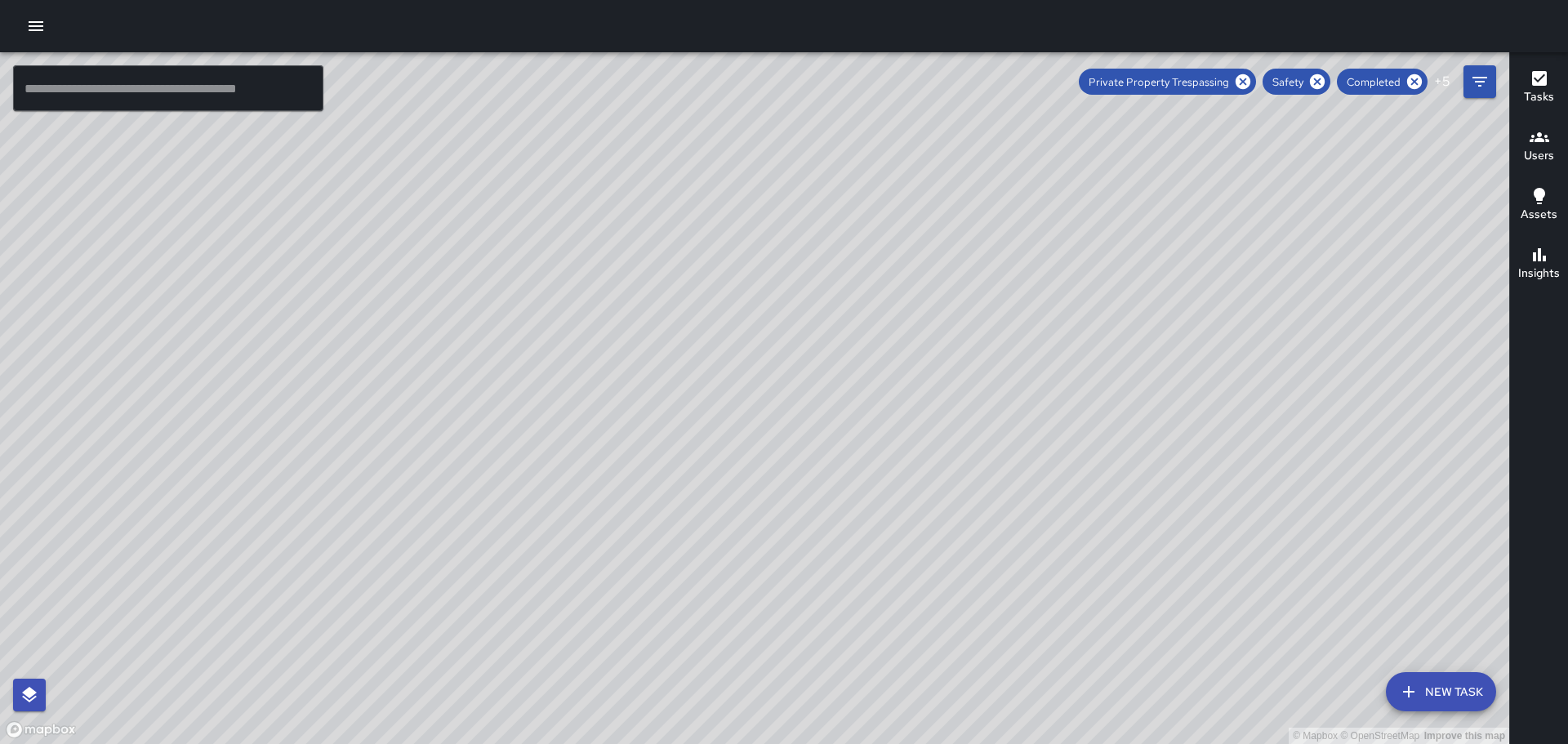
drag, startPoint x: 530, startPoint y: 296, endPoint x: 627, endPoint y: 492, distance: 218.7
click at [623, 495] on div "© Mapbox © OpenStreetMap Improve this map" at bounding box center [754, 398] width 1510 height 692
drag, startPoint x: 550, startPoint y: 330, endPoint x: 514, endPoint y: 368, distance: 52.3
click at [537, 370] on div "© Mapbox © OpenStreetMap Improve this map" at bounding box center [754, 398] width 1510 height 692
drag, startPoint x: 907, startPoint y: 421, endPoint x: 689, endPoint y: 551, distance: 253.8
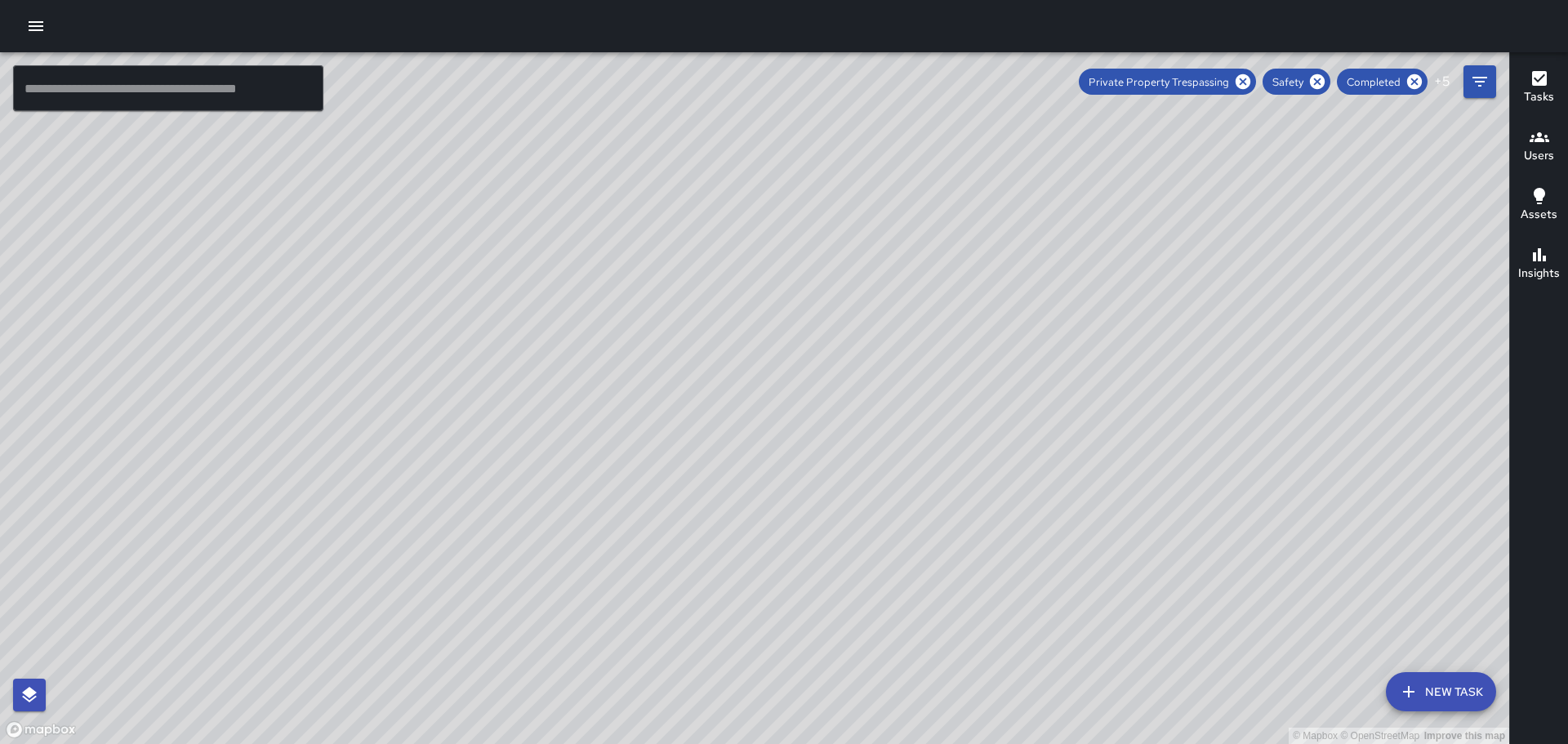
click at [690, 563] on div "© Mapbox © OpenStreetMap Improve this map" at bounding box center [754, 398] width 1510 height 692
click at [837, 425] on div "© Mapbox © OpenStreetMap Improve this map [PERSON_NAME] [PERSON_NAME] Ambassado…" at bounding box center [754, 398] width 1510 height 692
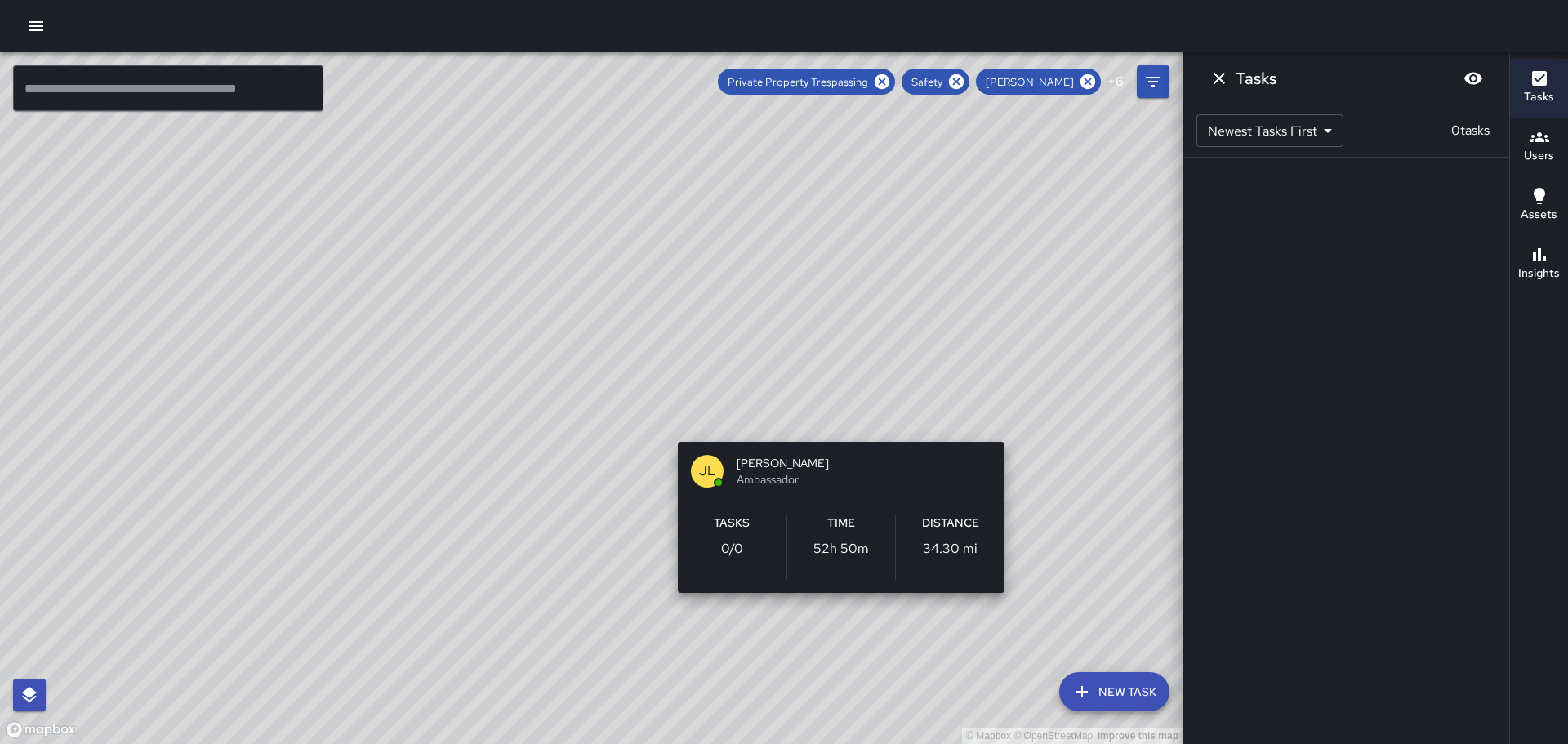
click at [677, 415] on div "© Mapbox © OpenStreetMap Improve this map [PERSON_NAME] [PERSON_NAME] Ambassado…" at bounding box center [591, 398] width 1183 height 692
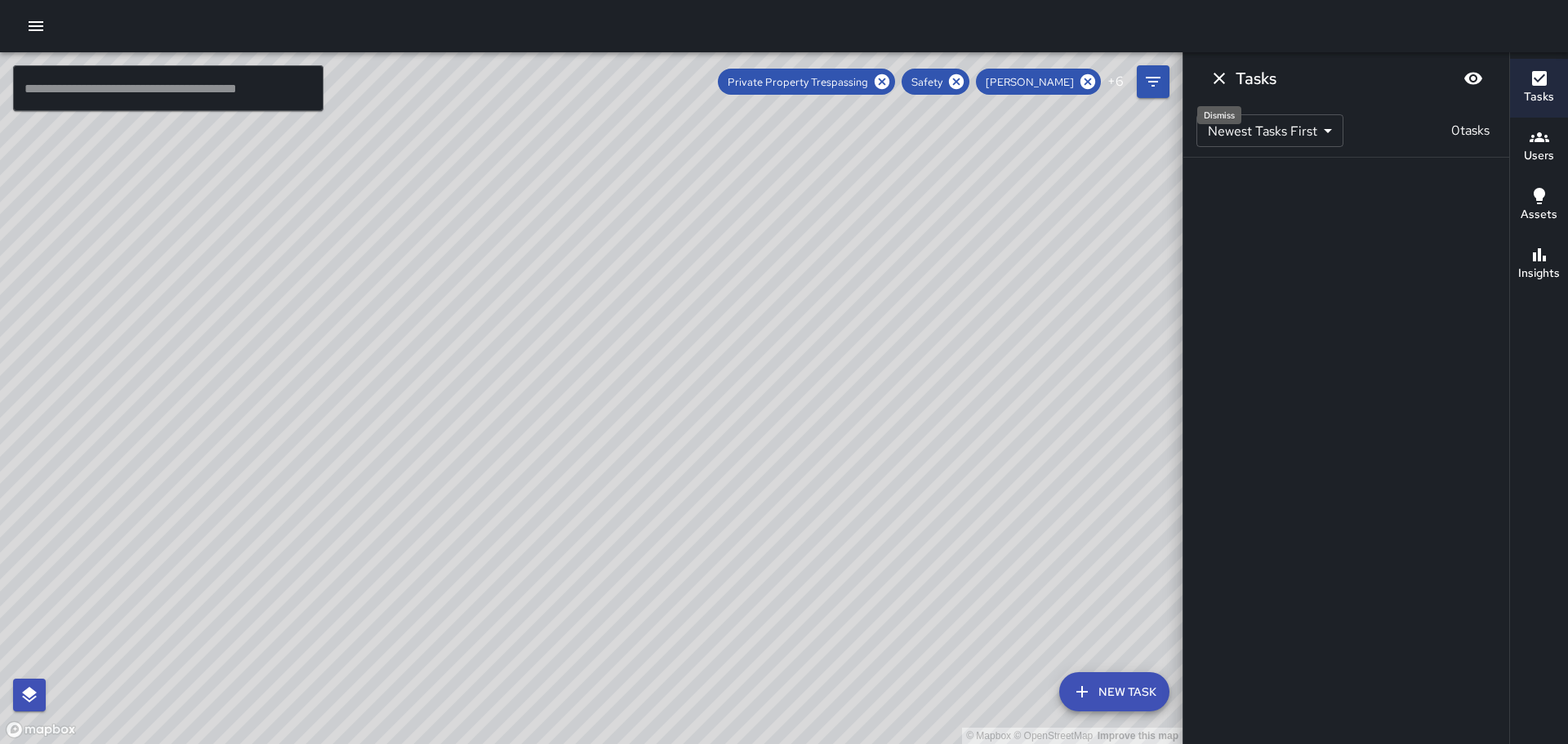
click at [1223, 78] on icon "Dismiss" at bounding box center [1219, 78] width 20 height 20
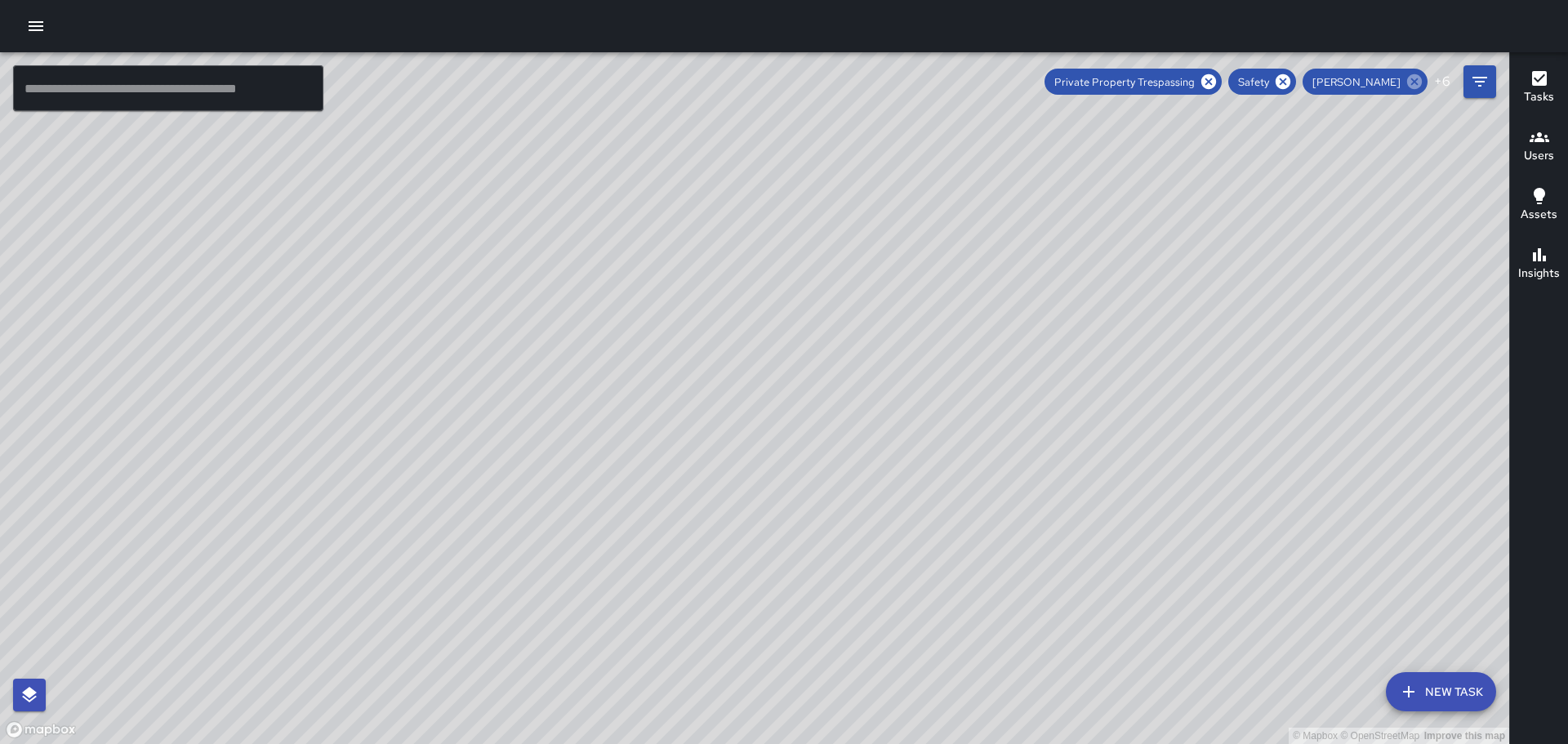
click at [1417, 77] on icon at bounding box center [1415, 81] width 15 height 15
drag, startPoint x: 1329, startPoint y: 337, endPoint x: 1016, endPoint y: 251, distance: 324.6
click at [1139, 257] on div "© Mapbox © OpenStreetMap Improve this map" at bounding box center [754, 398] width 1510 height 692
drag, startPoint x: 327, startPoint y: 324, endPoint x: 882, endPoint y: 323, distance: 555.0
click at [884, 321] on div "© Mapbox © OpenStreetMap Improve this map" at bounding box center [754, 398] width 1510 height 692
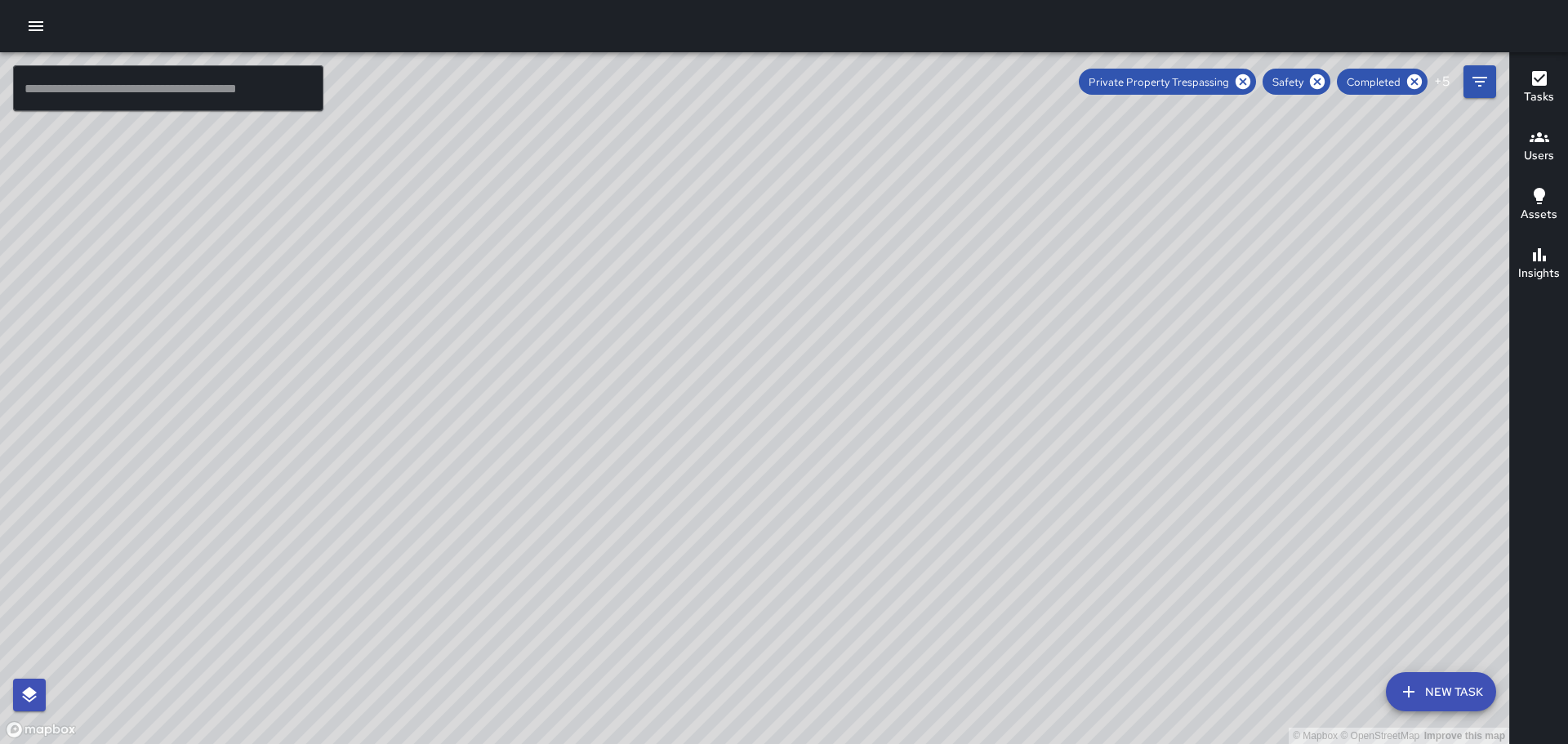
drag, startPoint x: 617, startPoint y: 534, endPoint x: 662, endPoint y: 426, distance: 117.0
click at [662, 426] on div "© Mapbox © OpenStreetMap Improve this map" at bounding box center [754, 398] width 1510 height 692
drag, startPoint x: 1263, startPoint y: 430, endPoint x: 1131, endPoint y: 370, distance: 145.0
click at [1131, 370] on div "© Mapbox © OpenStreetMap Improve this map" at bounding box center [754, 398] width 1510 height 692
drag, startPoint x: 887, startPoint y: 244, endPoint x: 920, endPoint y: 574, distance: 331.6
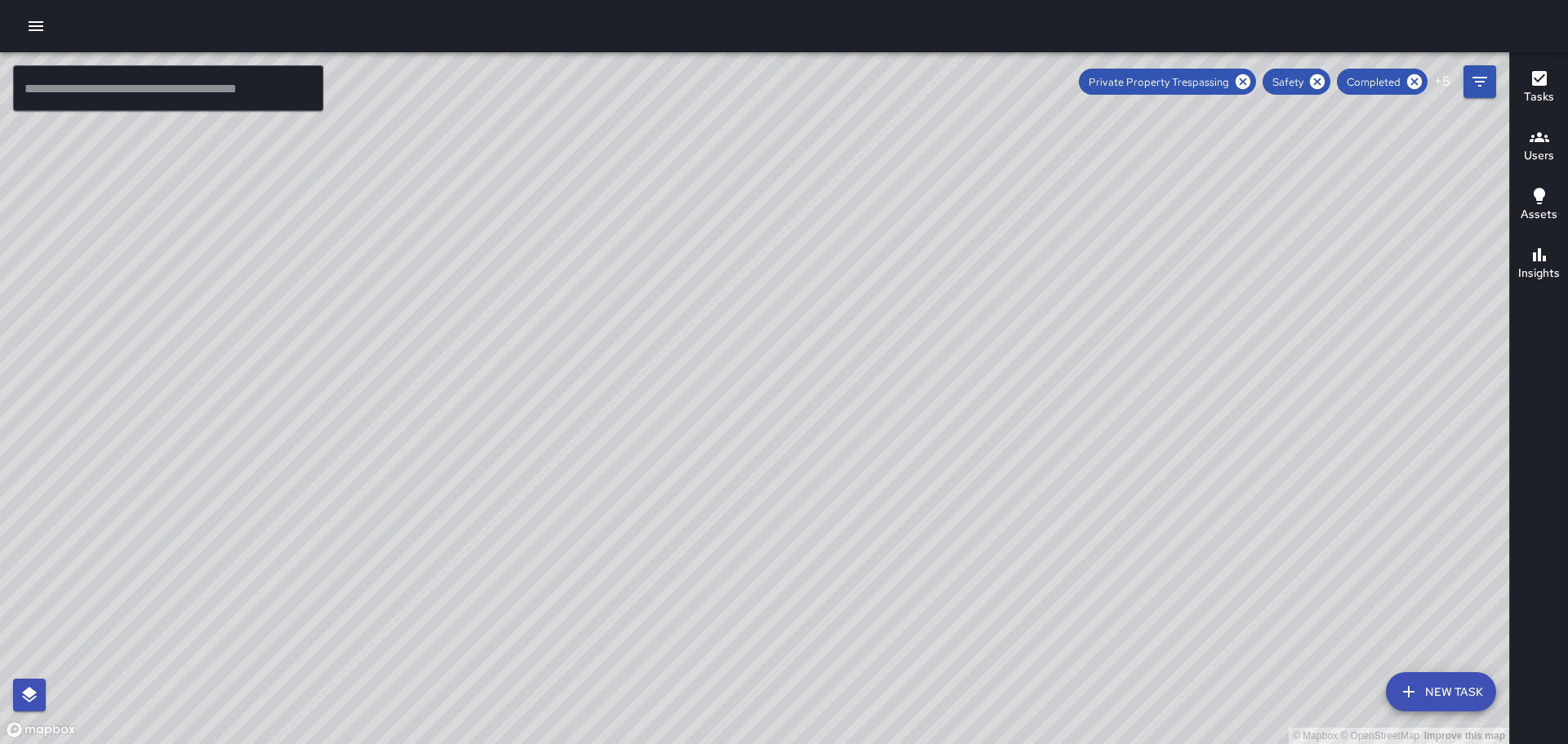
click at [1028, 653] on div "© Mapbox © OpenStreetMap Improve this map" at bounding box center [754, 398] width 1510 height 692
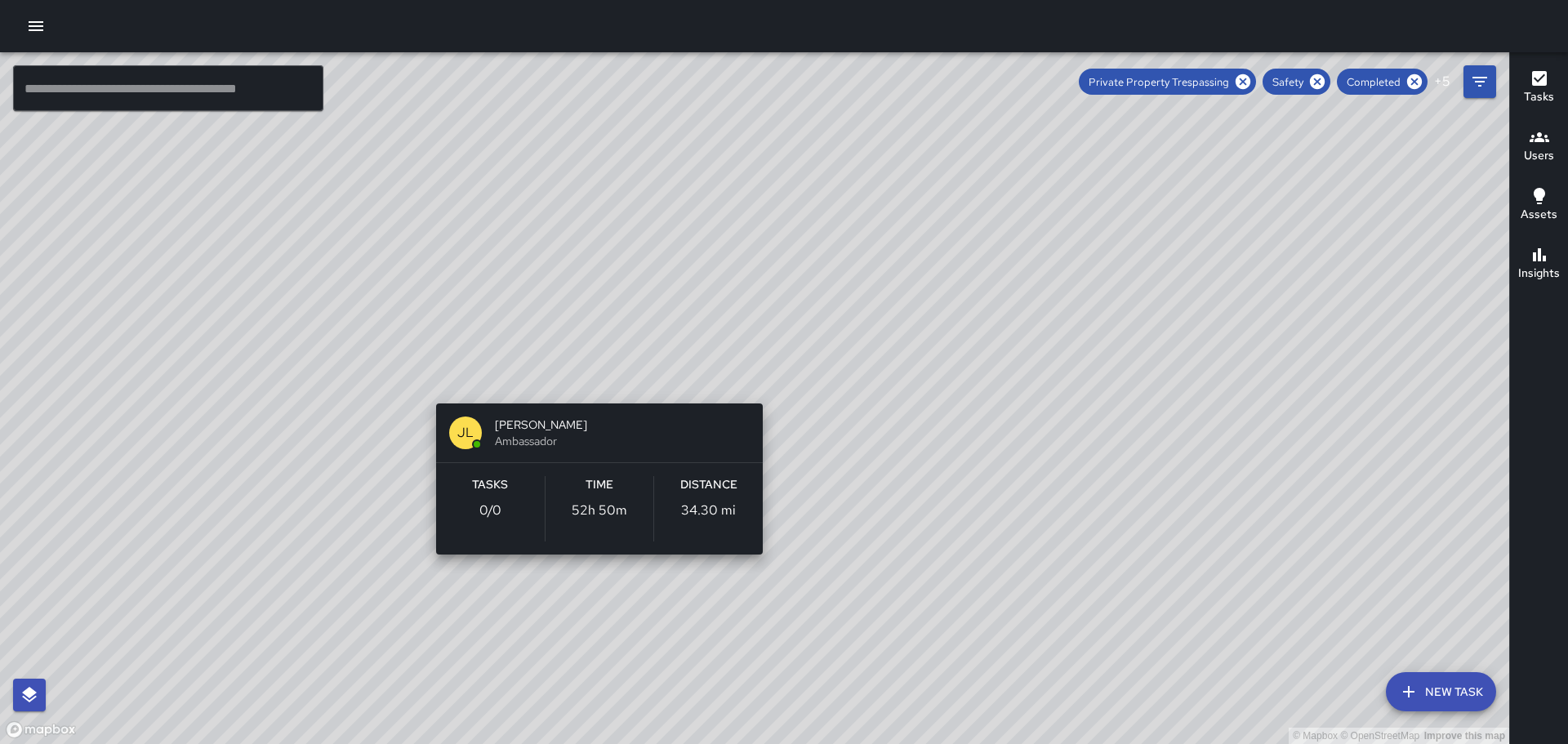
click at [578, 381] on div "© Mapbox © OpenStreetMap Improve this map [PERSON_NAME] [PERSON_NAME] Ambassado…" at bounding box center [754, 398] width 1510 height 692
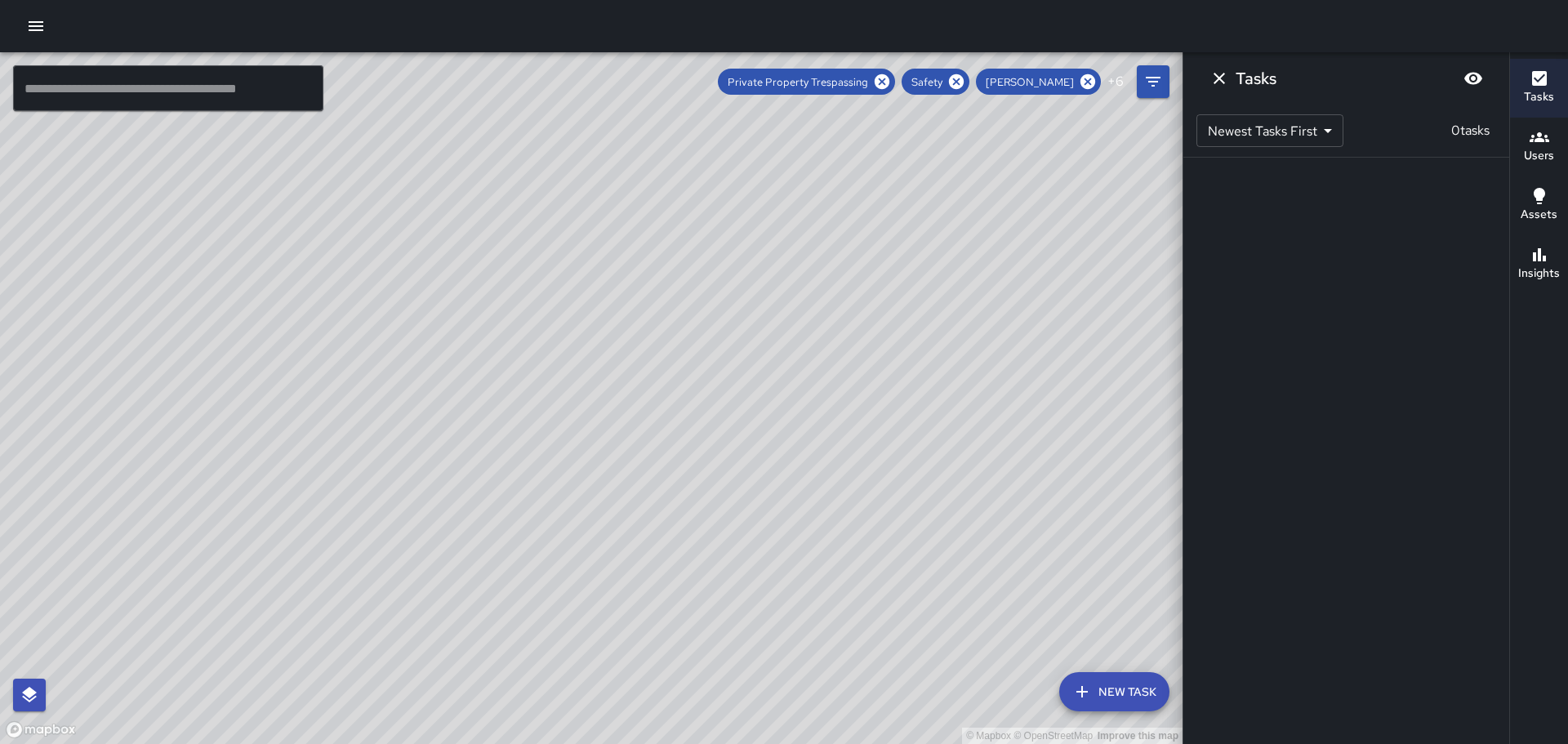
click at [1220, 68] on icon "Dismiss" at bounding box center [1219, 78] width 20 height 20
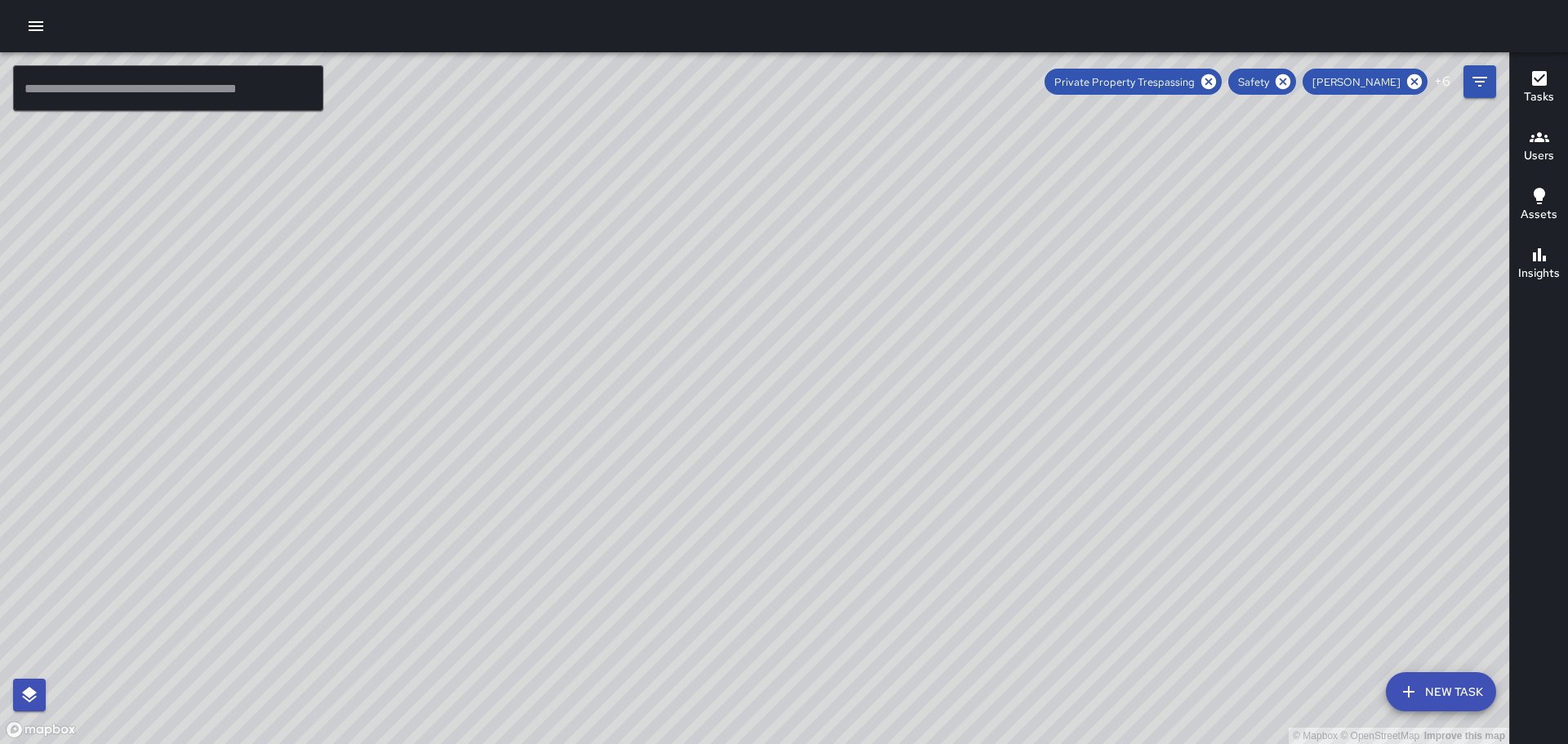
drag, startPoint x: 936, startPoint y: 297, endPoint x: 1047, endPoint y: 161, distance: 175.5
click at [1042, 166] on div "© Mapbox © OpenStreetMap Improve this map" at bounding box center [754, 398] width 1510 height 692
drag, startPoint x: 1018, startPoint y: 460, endPoint x: 1015, endPoint y: 220, distance: 240.0
click at [1007, 232] on div "© Mapbox © OpenStreetMap Improve this map" at bounding box center [754, 398] width 1510 height 692
click at [1412, 73] on icon at bounding box center [1415, 81] width 18 height 18
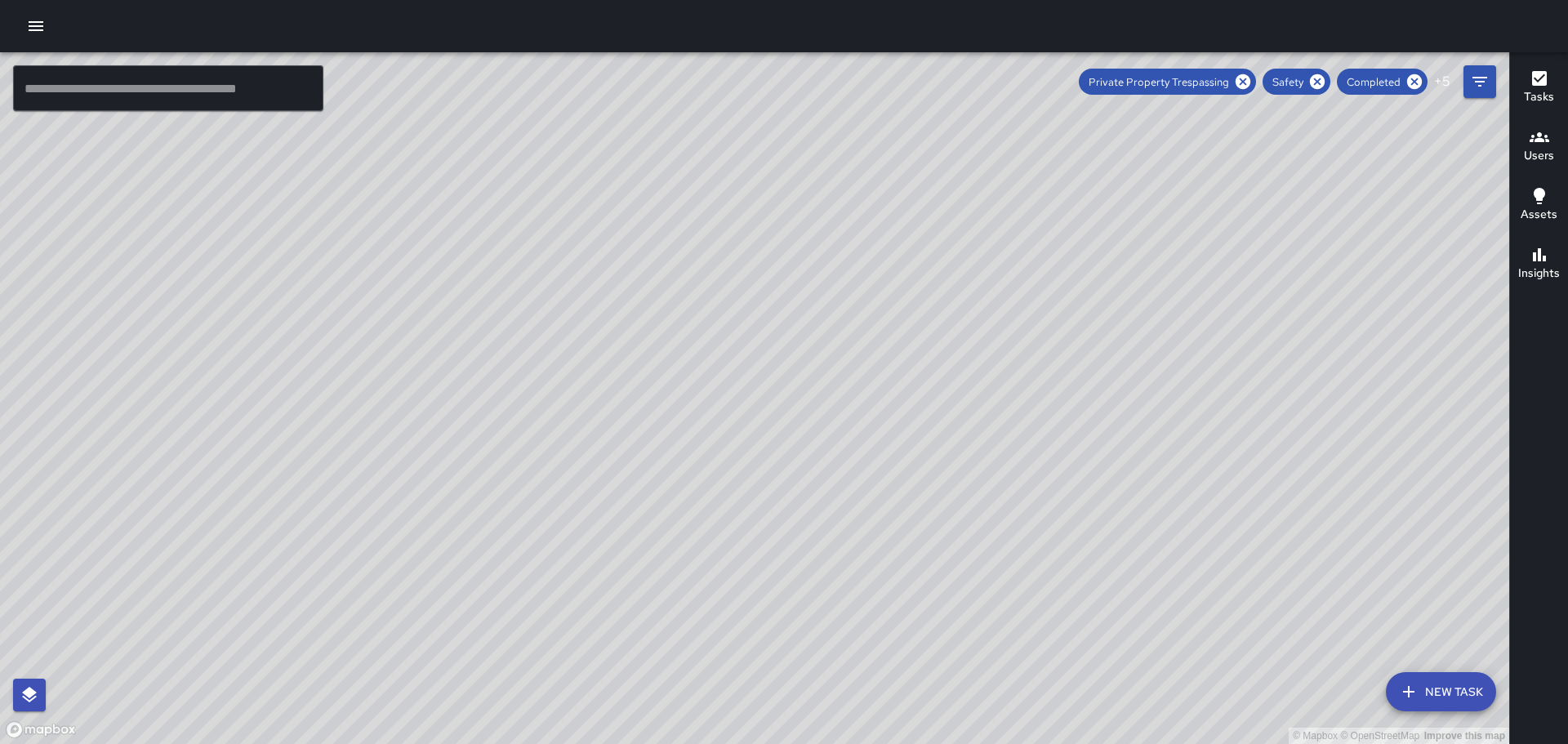
click at [843, 491] on div "© Mapbox © OpenStreetMap Improve this map [PERSON_NAME] Ambassador Tasks 0 / 0 …" at bounding box center [754, 398] width 1510 height 692
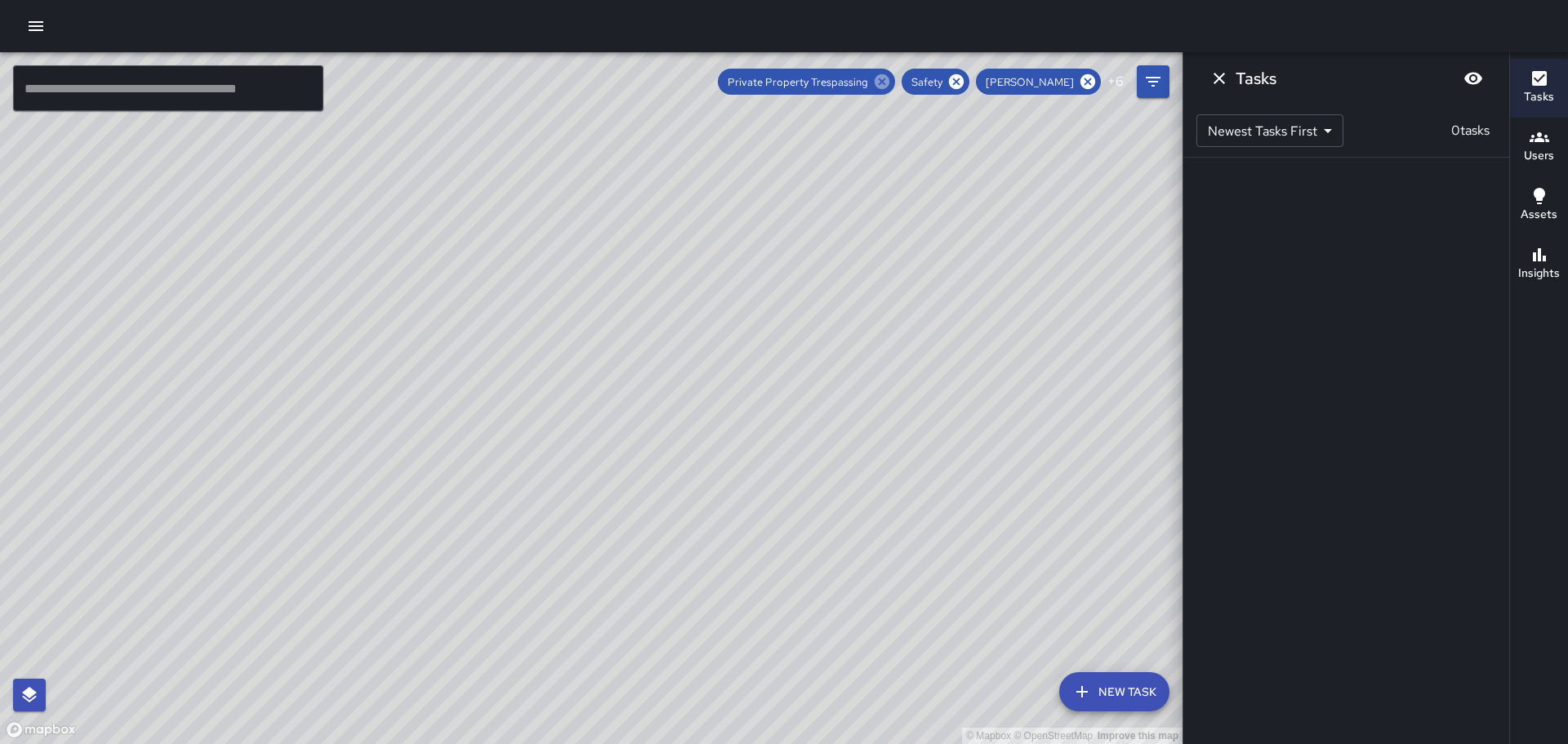
click at [889, 80] on icon at bounding box center [882, 81] width 15 height 15
click at [995, 77] on icon at bounding box center [990, 81] width 15 height 15
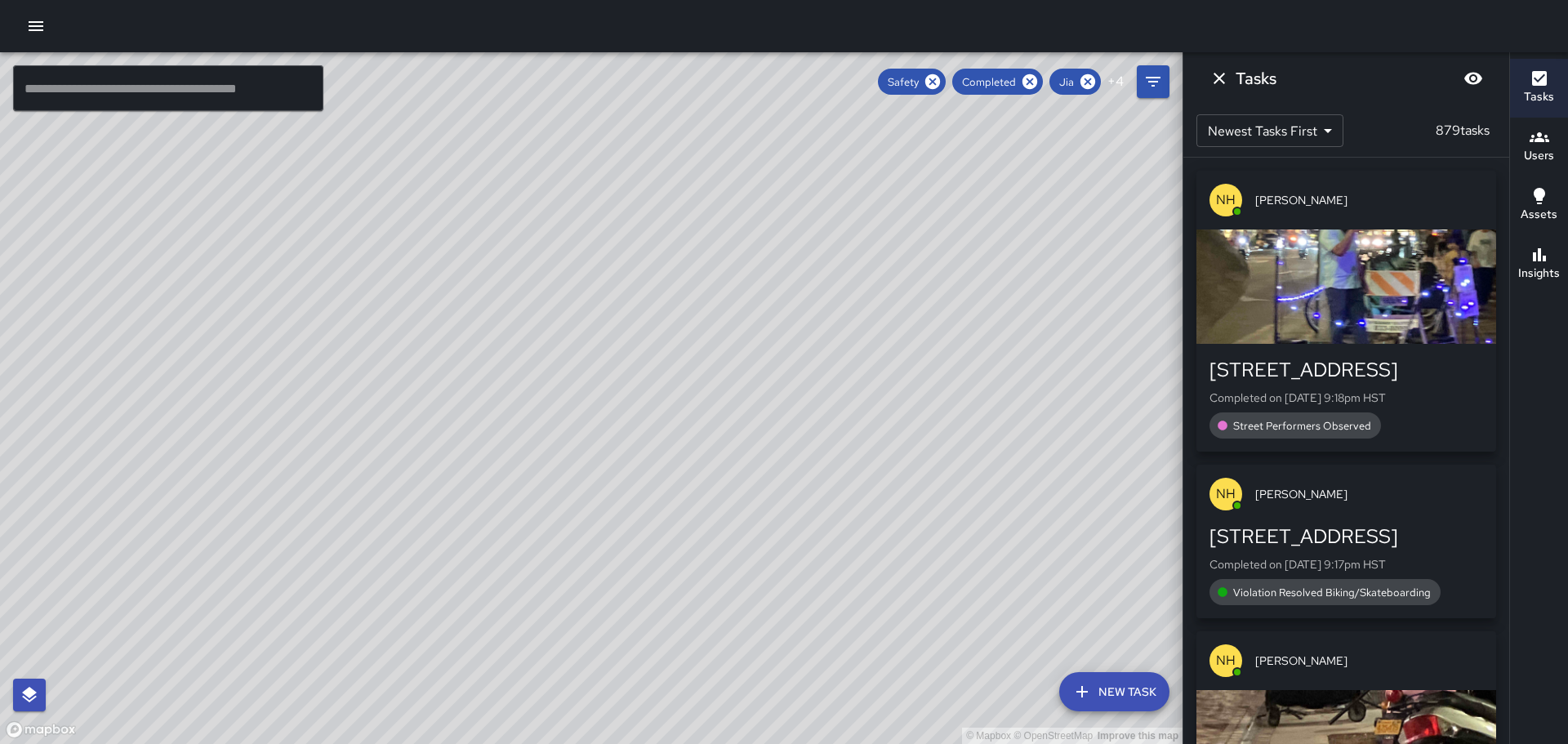
click at [889, 77] on span "Safety" at bounding box center [903, 81] width 51 height 14
click at [934, 82] on icon at bounding box center [933, 81] width 18 height 18
click at [953, 81] on span "Completed" at bounding box center [989, 81] width 73 height 14
drag, startPoint x: 872, startPoint y: 475, endPoint x: 732, endPoint y: 403, distance: 157.4
click at [827, 420] on div "© Mapbox © OpenStreetMap Improve this map" at bounding box center [591, 398] width 1183 height 692
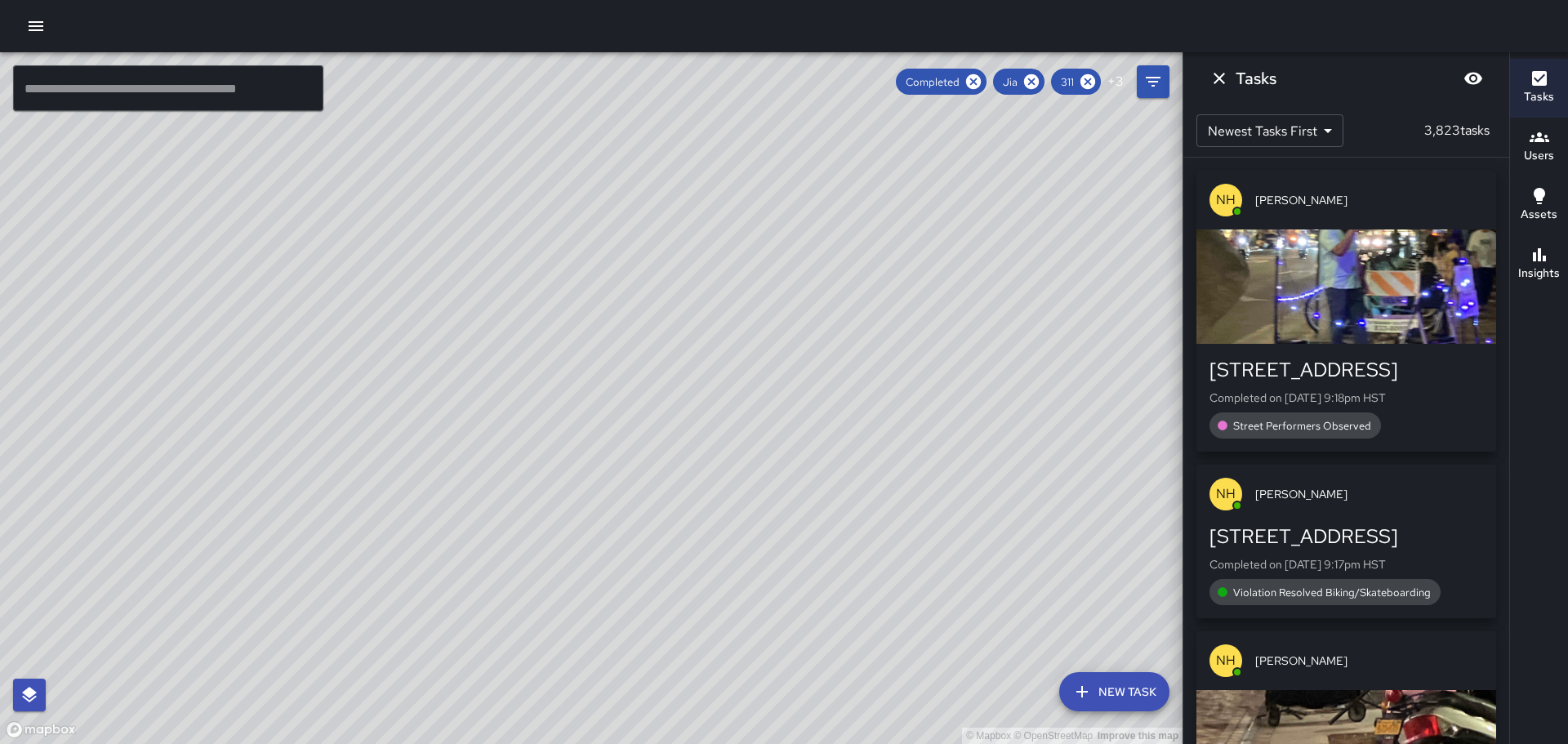
drag, startPoint x: 797, startPoint y: 323, endPoint x: 735, endPoint y: 589, distance: 273.1
click at [739, 594] on div "© Mapbox © OpenStreetMap Improve this map" at bounding box center [591, 398] width 1183 height 692
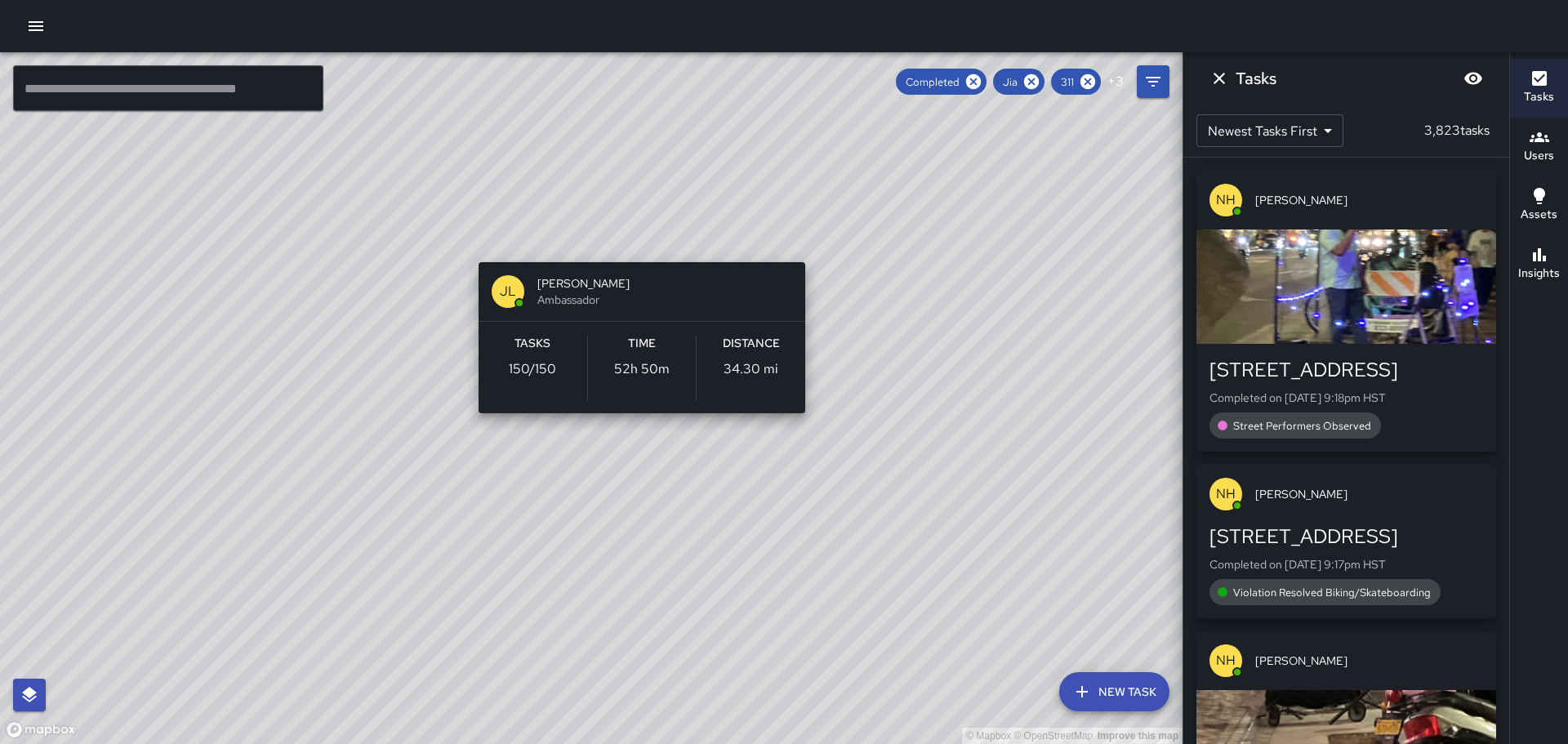
click at [629, 241] on div "© Mapbox © OpenStreetMap Improve this map [PERSON_NAME] [PERSON_NAME] Ambassado…" at bounding box center [591, 398] width 1183 height 692
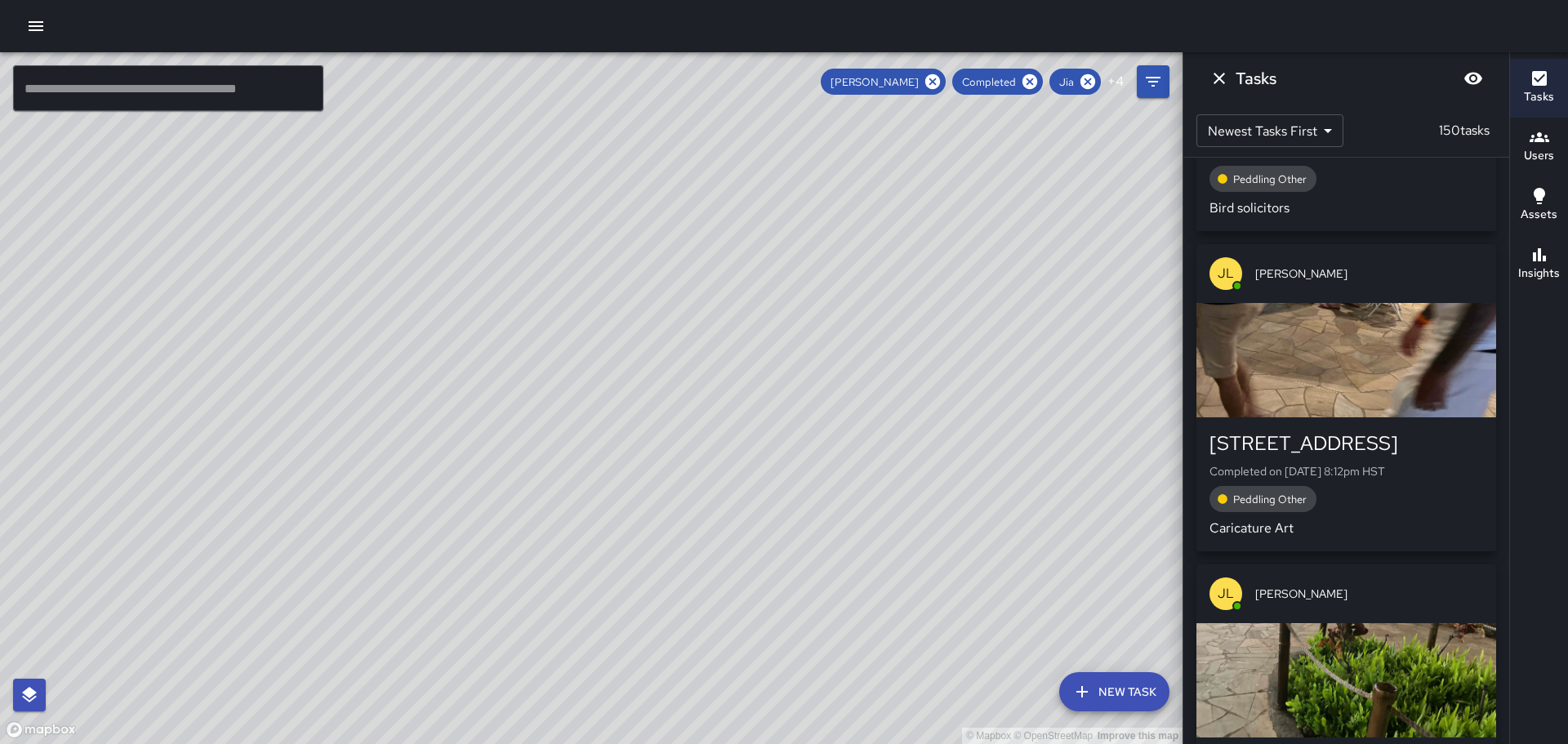
scroll to position [817, 0]
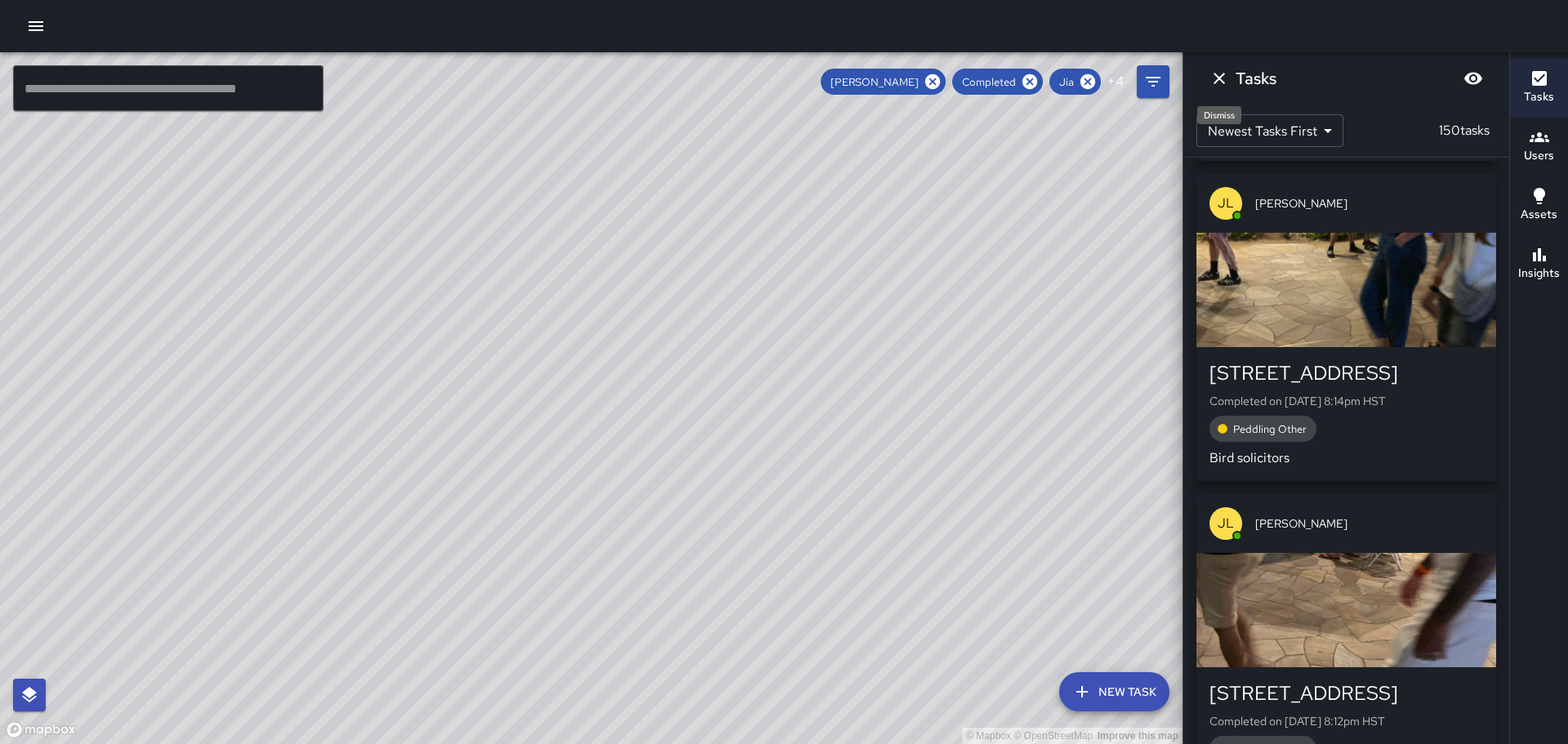
click at [1218, 81] on icon "Dismiss" at bounding box center [1219, 78] width 12 height 12
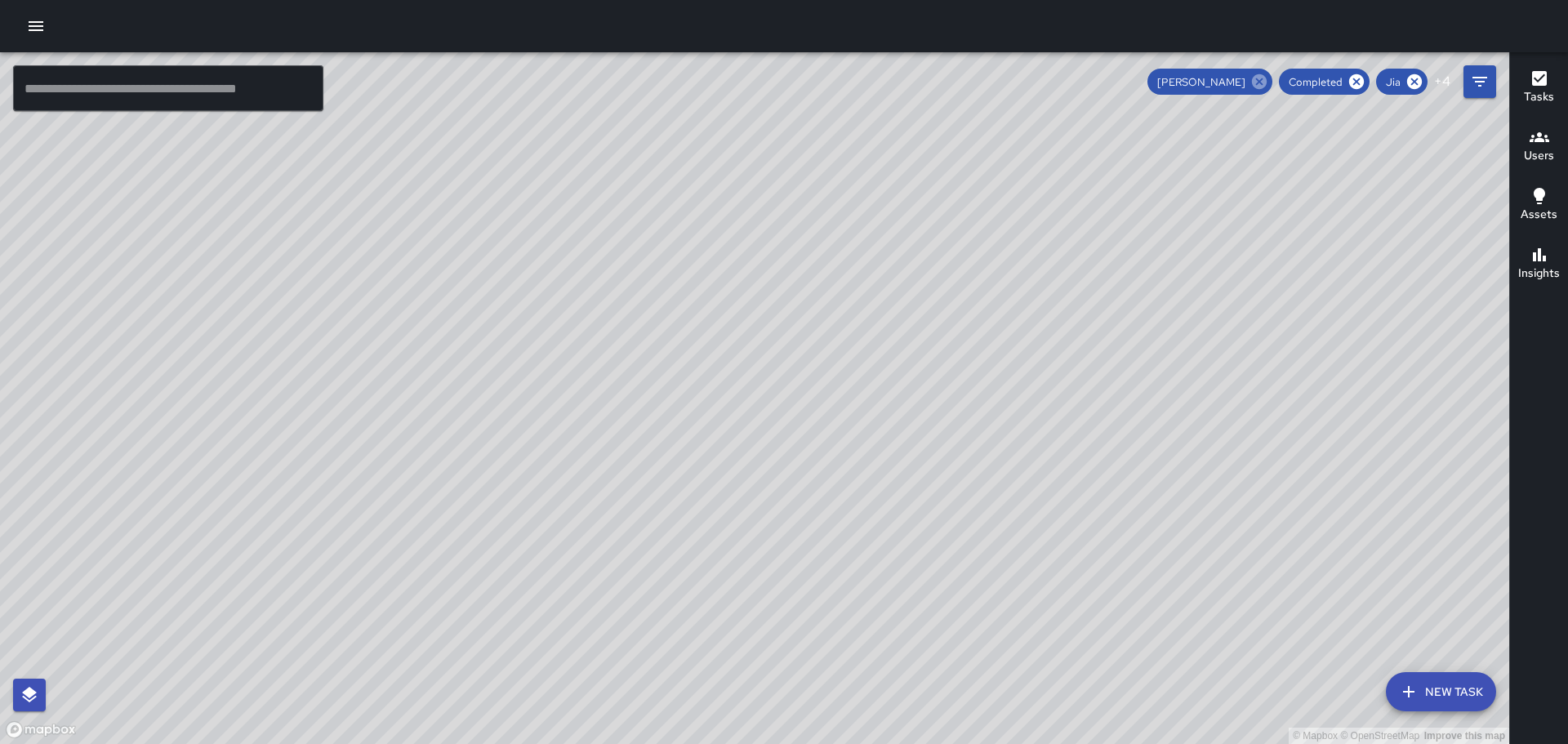
click at [1261, 77] on icon at bounding box center [1260, 81] width 15 height 15
drag, startPoint x: 1260, startPoint y: 356, endPoint x: 1152, endPoint y: 267, distance: 139.9
click at [1175, 275] on div "© Mapbox © OpenStreetMap Improve this map" at bounding box center [754, 398] width 1510 height 692
drag, startPoint x: 1301, startPoint y: 426, endPoint x: 1209, endPoint y: 386, distance: 100.3
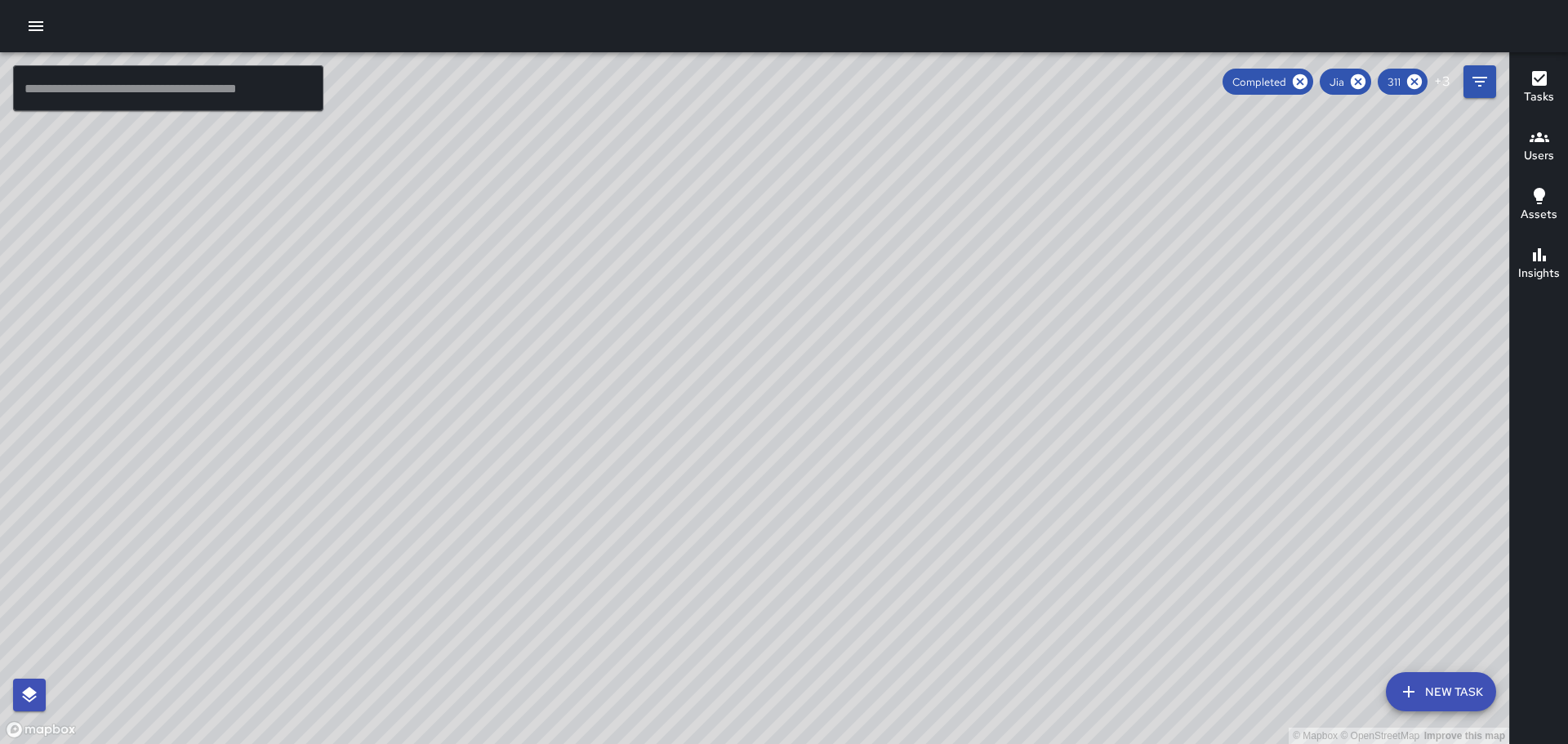
click at [1209, 386] on div "© Mapbox © OpenStreetMap Improve this map" at bounding box center [754, 398] width 1510 height 692
click at [1418, 81] on icon at bounding box center [1415, 81] width 15 height 15
click at [1415, 82] on icon at bounding box center [1416, 81] width 18 height 18
click at [1423, 81] on icon at bounding box center [1419, 81] width 15 height 15
drag, startPoint x: 1152, startPoint y: 390, endPoint x: 1111, endPoint y: 320, distance: 81.1
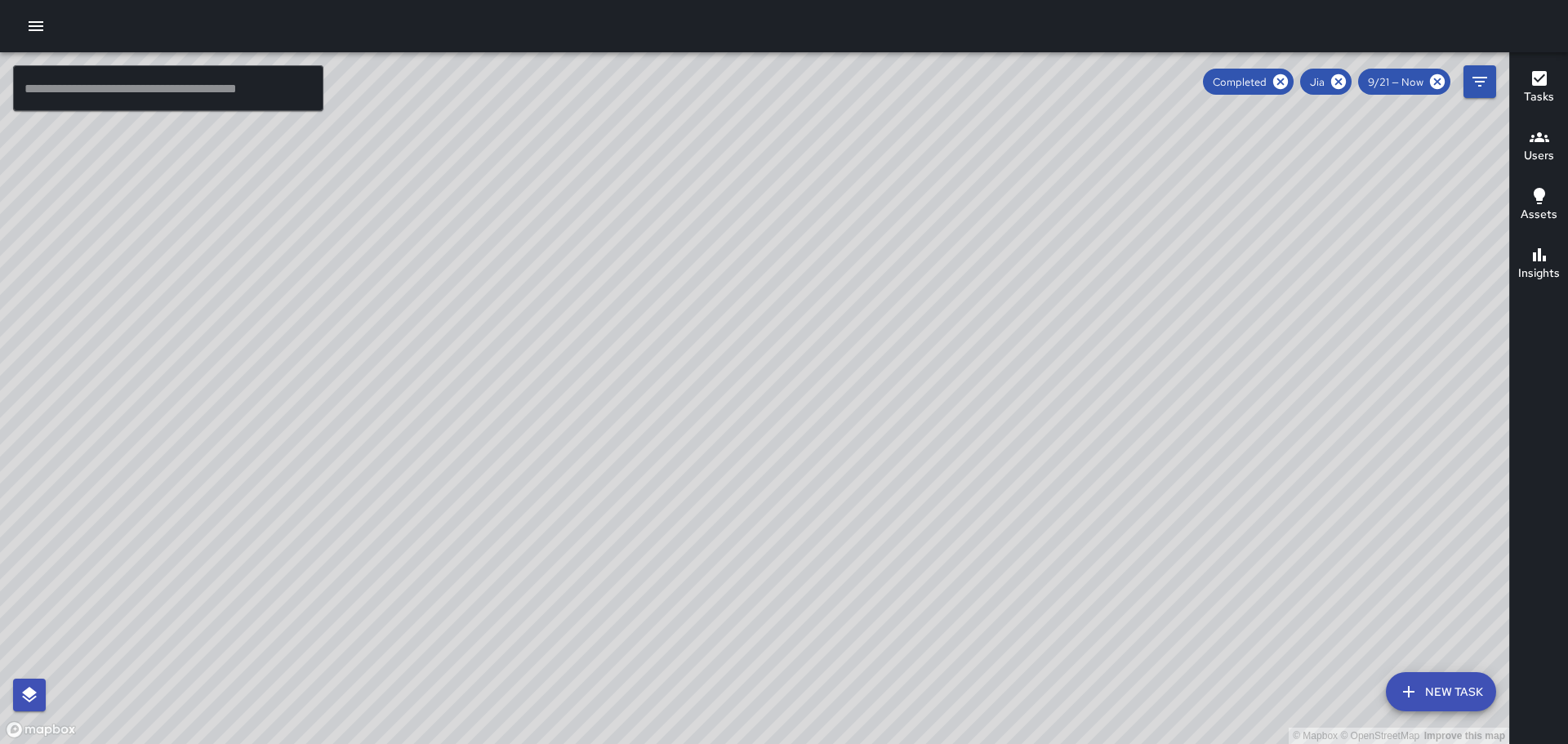
click at [1111, 320] on div "© Mapbox © OpenStreetMap Improve this map" at bounding box center [754, 398] width 1510 height 692
drag, startPoint x: 782, startPoint y: 283, endPoint x: 789, endPoint y: 392, distance: 109.2
click at [823, 476] on div "© Mapbox © OpenStreetMap Improve this map" at bounding box center [754, 398] width 1510 height 692
drag, startPoint x: 782, startPoint y: 281, endPoint x: 803, endPoint y: 406, distance: 126.8
click at [801, 444] on div "© Mapbox © OpenStreetMap Improve this map" at bounding box center [754, 398] width 1510 height 692
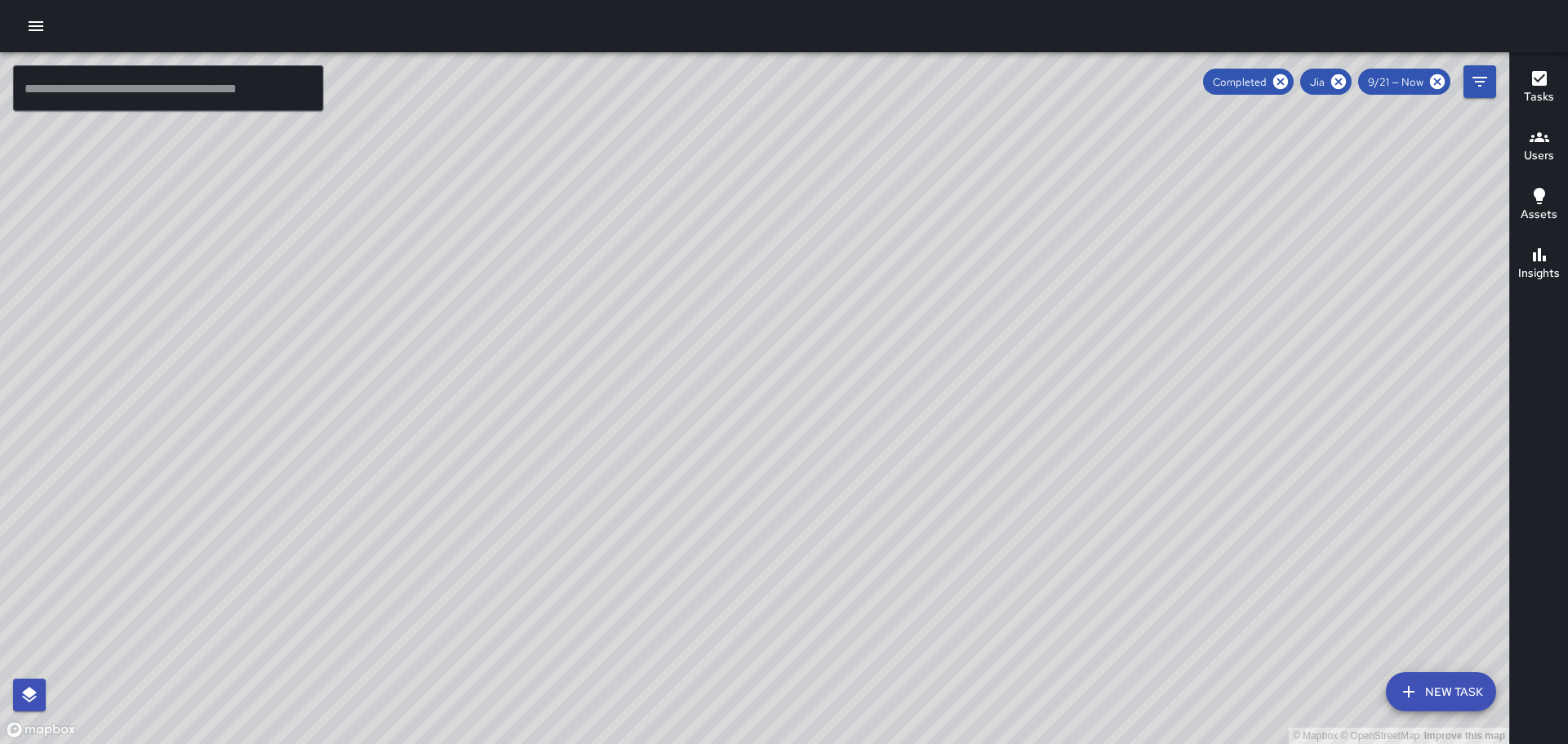
click at [36, 26] on icon "button" at bounding box center [36, 26] width 15 height 10
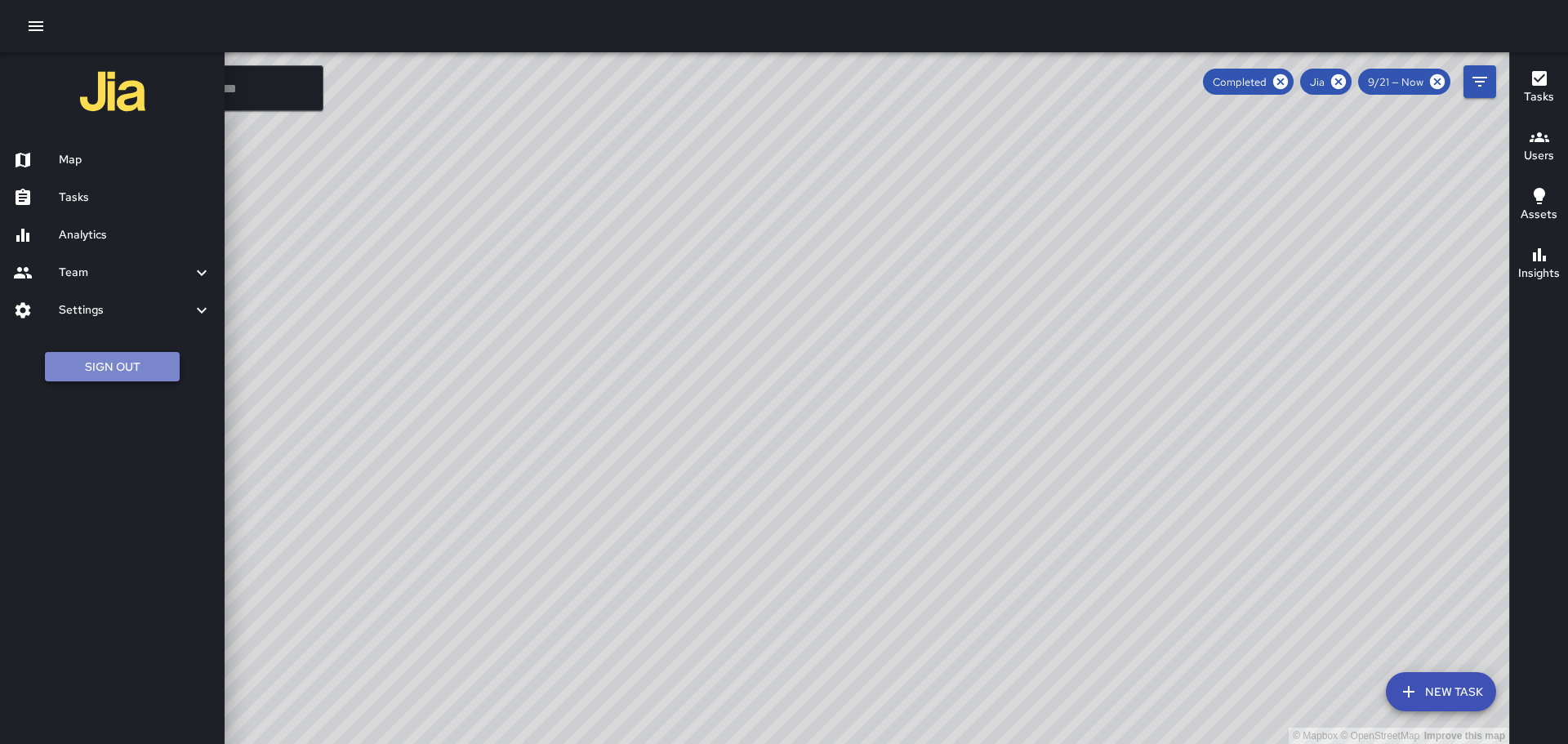
click at [137, 366] on button "Sign Out" at bounding box center [113, 367] width 135 height 30
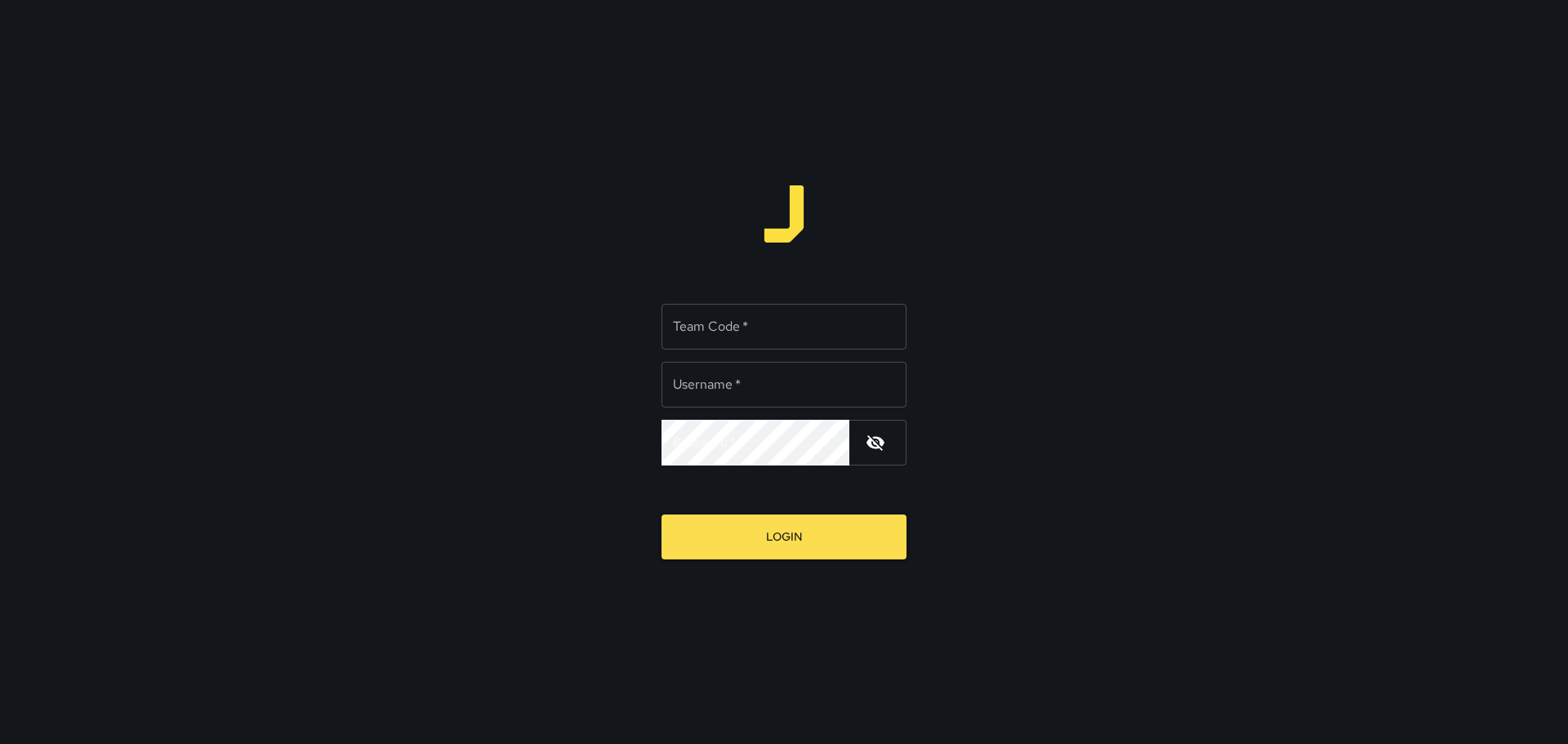
type input "*****"
click at [734, 317] on input "Team Code   *" at bounding box center [784, 327] width 245 height 46
type input "****"
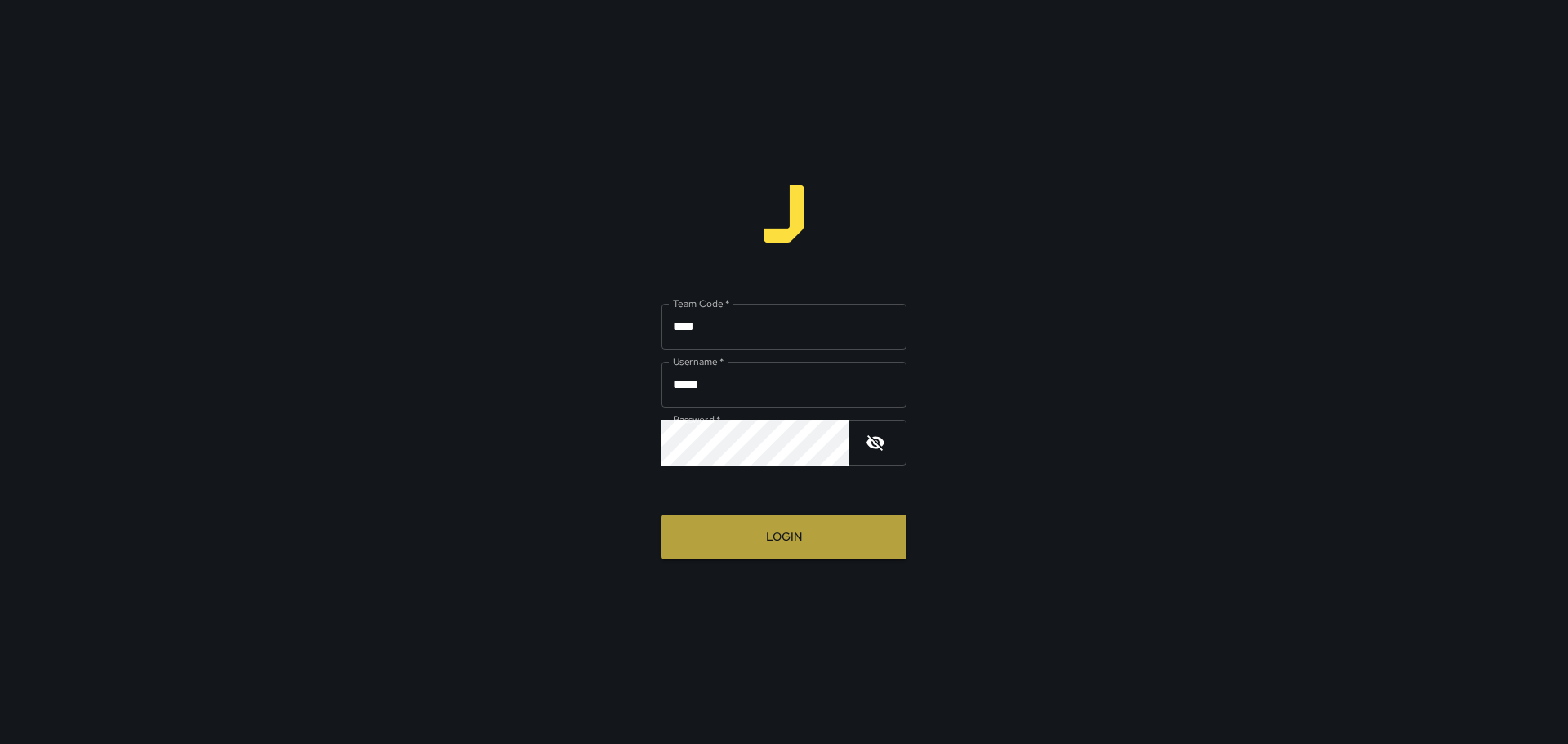
click at [810, 543] on button "Login" at bounding box center [784, 537] width 245 height 45
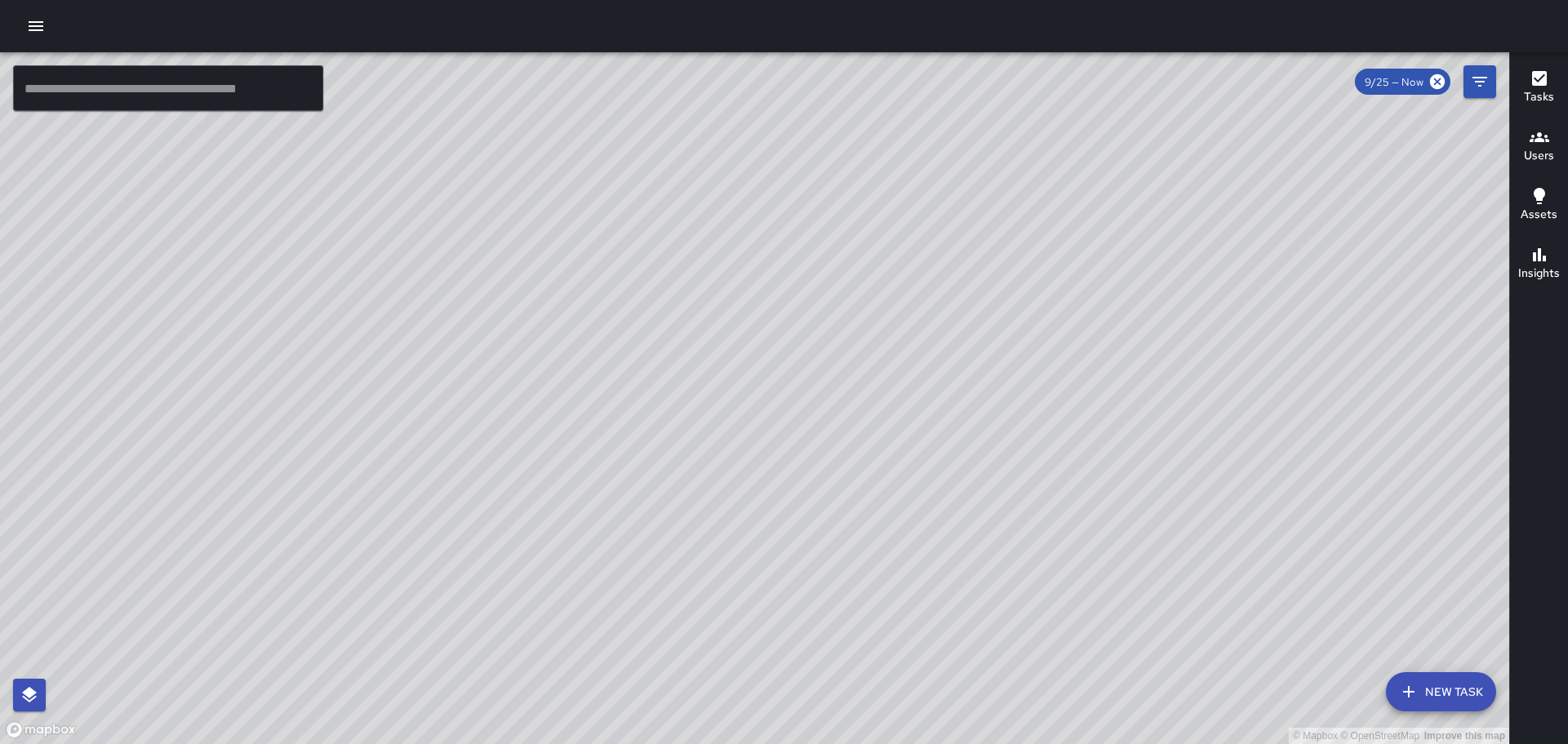
drag, startPoint x: 681, startPoint y: 586, endPoint x: 739, endPoint y: 479, distance: 121.7
click at [737, 484] on div "© Mapbox © OpenStreetMap Improve this map" at bounding box center [754, 398] width 1510 height 692
drag, startPoint x: 591, startPoint y: 539, endPoint x: 675, endPoint y: 324, distance: 230.8
click at [669, 332] on div "© Mapbox © OpenStreetMap Improve this map" at bounding box center [754, 398] width 1510 height 692
drag, startPoint x: 629, startPoint y: 354, endPoint x: 718, endPoint y: 249, distance: 137.6
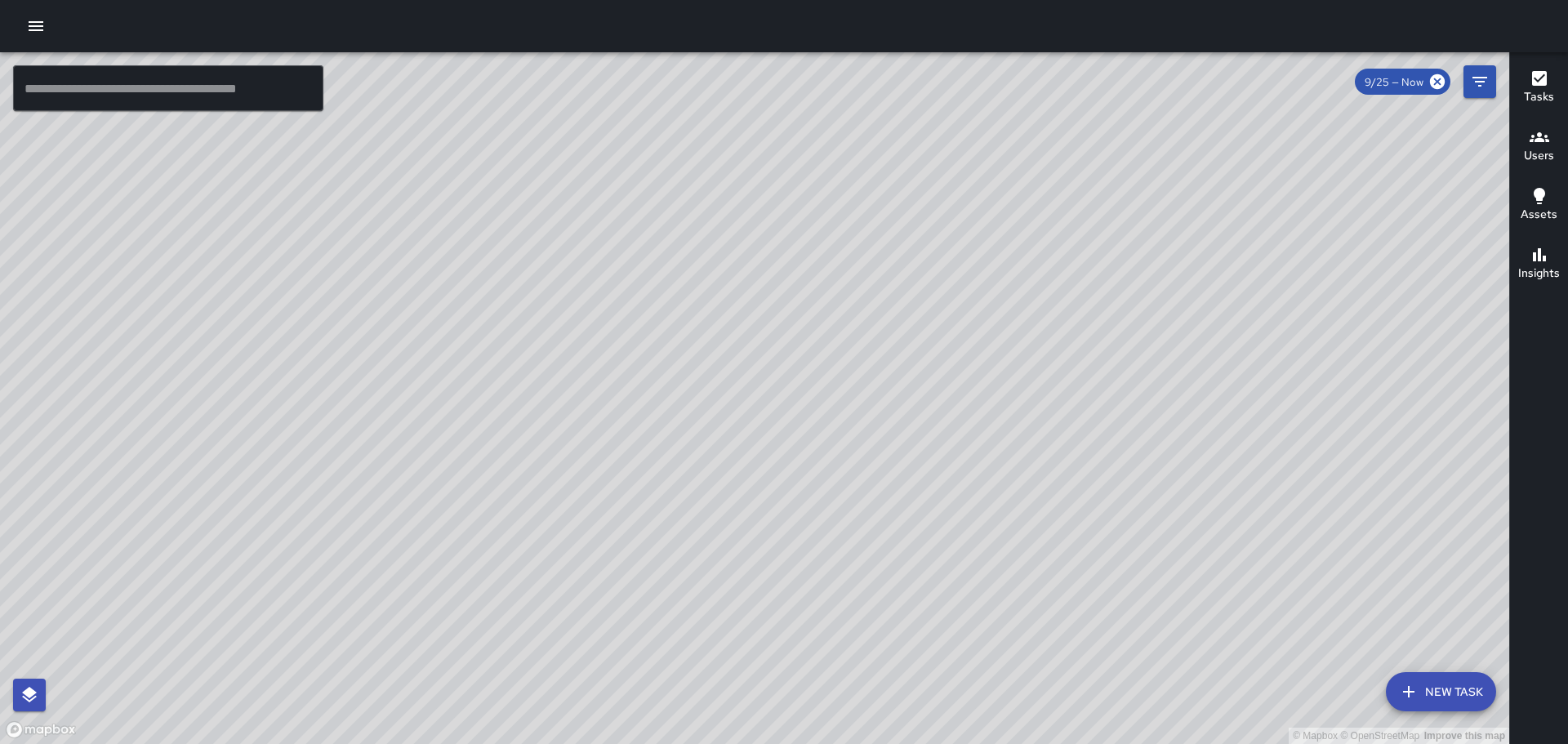
click at [717, 250] on div "© Mapbox © OpenStreetMap Improve this map" at bounding box center [754, 398] width 1510 height 692
drag, startPoint x: 1104, startPoint y: 486, endPoint x: 1015, endPoint y: 304, distance: 202.6
click at [1015, 305] on div "© Mapbox © OpenStreetMap Improve this map" at bounding box center [754, 398] width 1510 height 692
drag, startPoint x: 1106, startPoint y: 354, endPoint x: 930, endPoint y: 207, distance: 229.3
click at [947, 216] on div "© Mapbox © OpenStreetMap Improve this map" at bounding box center [754, 398] width 1510 height 692
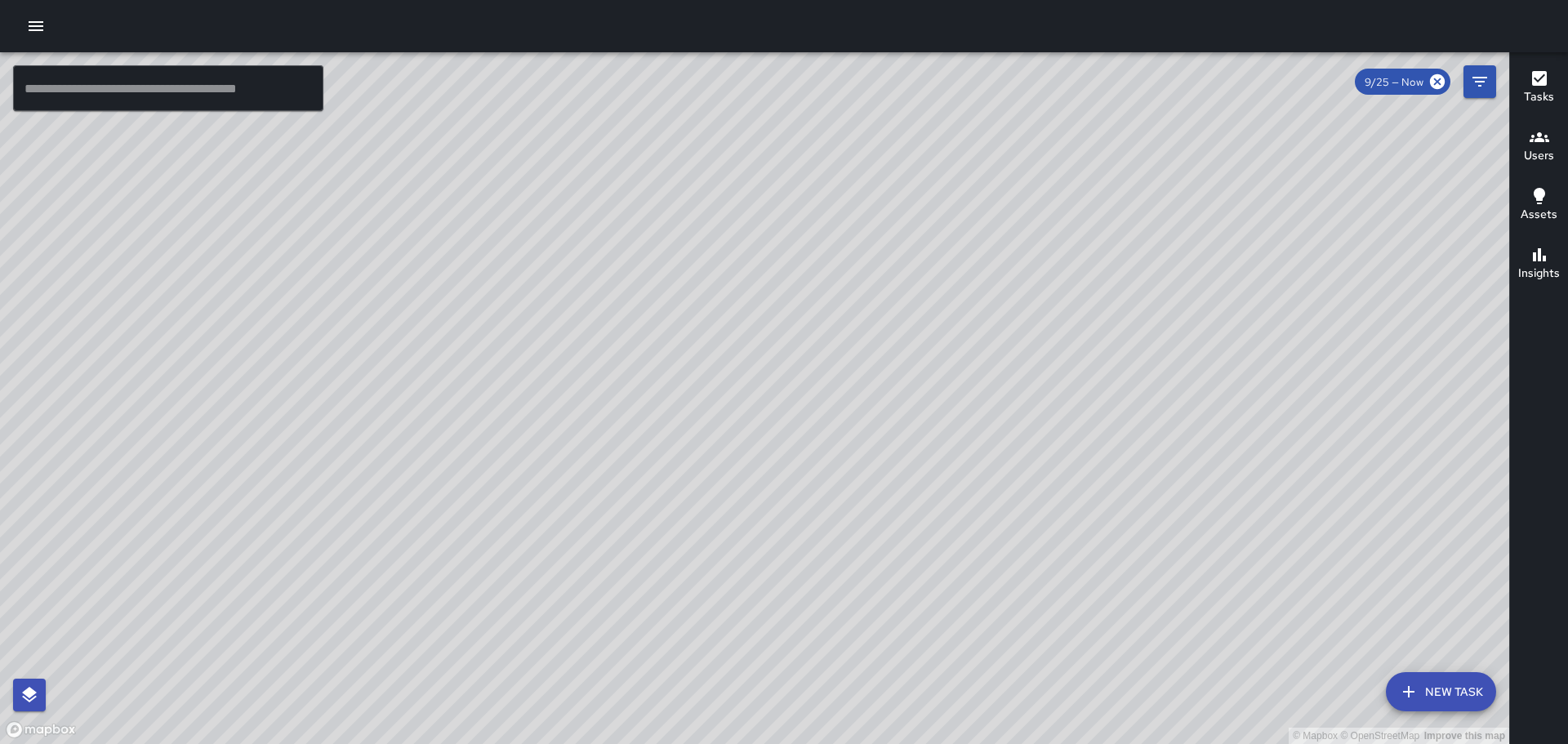
drag, startPoint x: 882, startPoint y: 333, endPoint x: 926, endPoint y: 491, distance: 164.0
click at [1039, 590] on div "© Mapbox © OpenStreetMap Improve this map" at bounding box center [754, 398] width 1510 height 692
drag, startPoint x: 824, startPoint y: 379, endPoint x: 904, endPoint y: 352, distance: 84.4
click at [904, 352] on div "© Mapbox © OpenStreetMap Improve this map" at bounding box center [754, 398] width 1510 height 692
drag, startPoint x: 802, startPoint y: 259, endPoint x: 814, endPoint y: 496, distance: 237.3
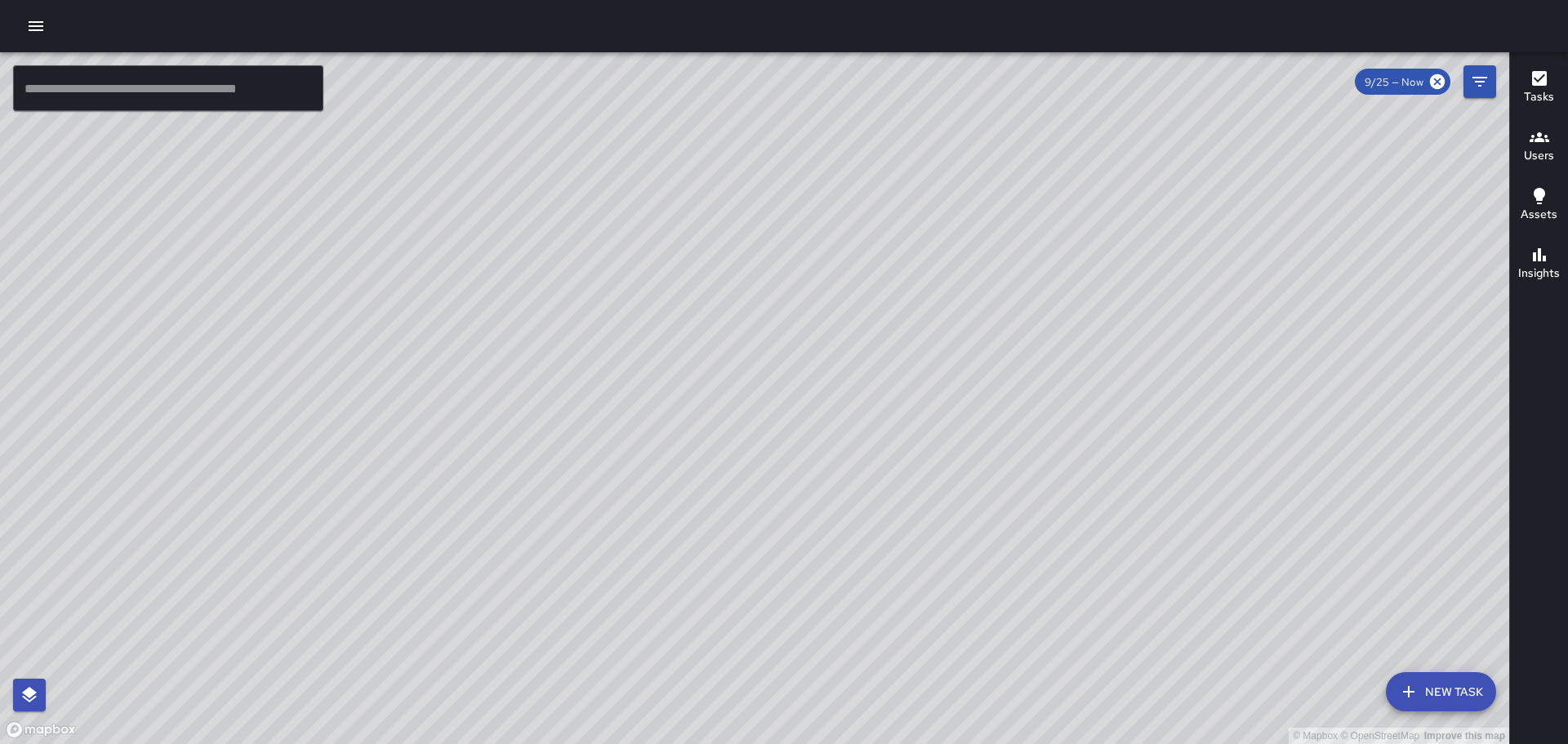
click at [833, 637] on div "© Mapbox © OpenStreetMap Improve this map" at bounding box center [754, 398] width 1510 height 692
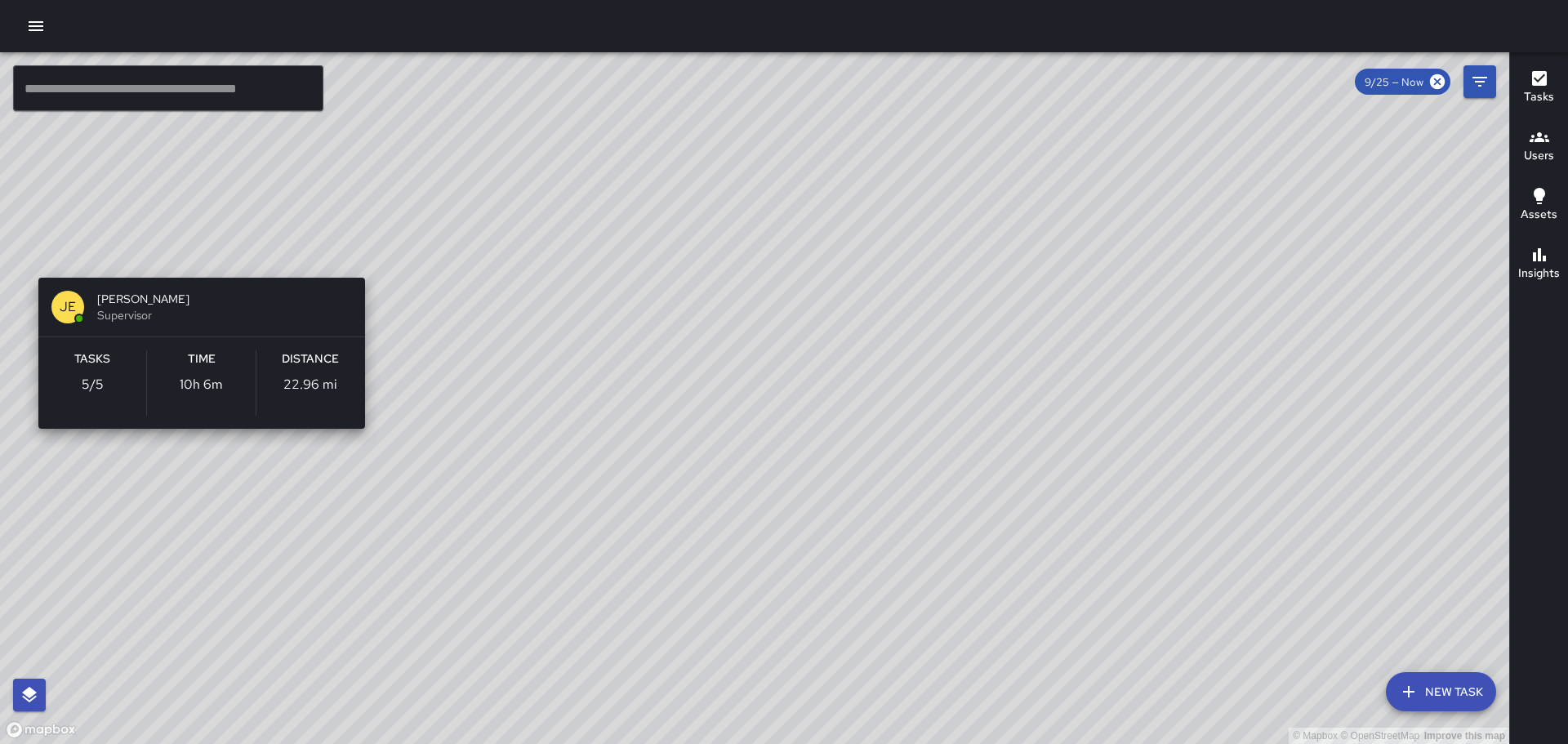
click at [197, 253] on div "© Mapbox © OpenStreetMap Improve this map JE Jason Esau Supervisor Tasks 5 / 5 …" at bounding box center [754, 398] width 1510 height 692
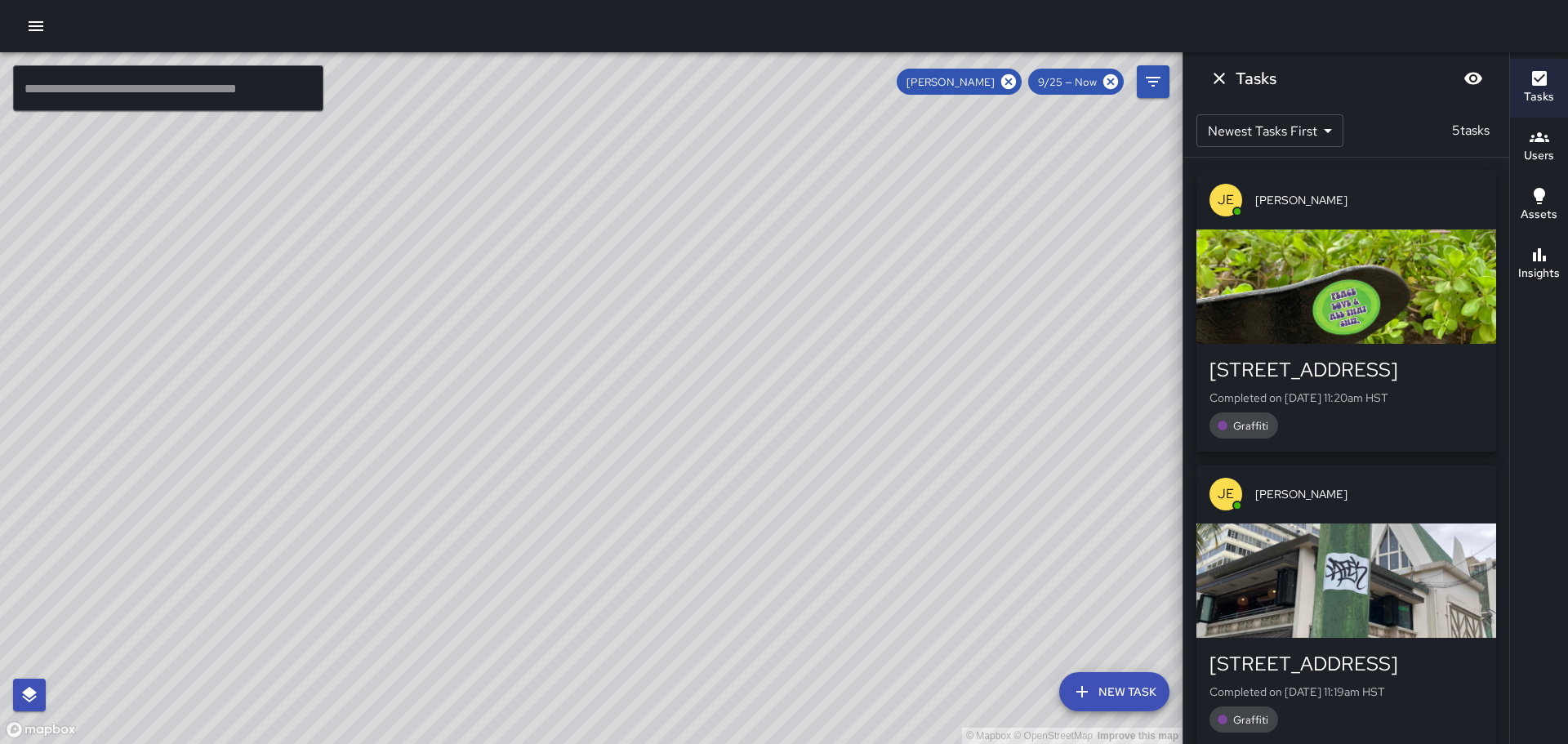
drag, startPoint x: 934, startPoint y: 304, endPoint x: 879, endPoint y: 390, distance: 102.1
click at [879, 390] on div "© Mapbox © OpenStreetMap Improve this map" at bounding box center [591, 398] width 1183 height 692
drag, startPoint x: 933, startPoint y: 419, endPoint x: 876, endPoint y: 360, distance: 82.0
click at [876, 360] on div "© Mapbox © OpenStreetMap Improve this map" at bounding box center [591, 398] width 1183 height 692
click at [1218, 75] on icon "Dismiss" at bounding box center [1219, 78] width 20 height 20
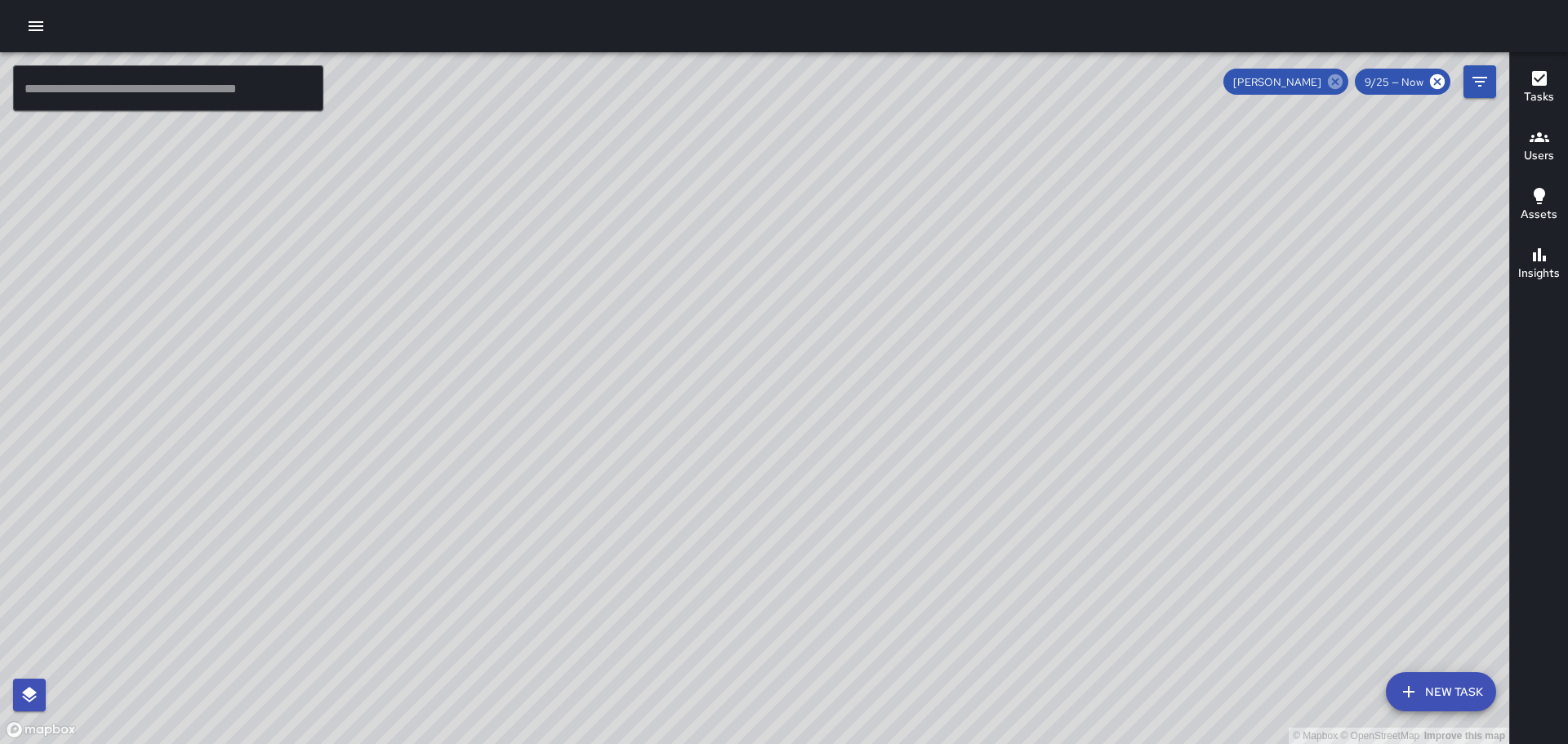
click at [1332, 78] on icon at bounding box center [1335, 81] width 15 height 15
drag, startPoint x: 831, startPoint y: 411, endPoint x: 985, endPoint y: 481, distance: 169.2
click at [985, 481] on div "© Mapbox © OpenStreetMap Improve this map" at bounding box center [754, 398] width 1510 height 692
drag, startPoint x: 633, startPoint y: 277, endPoint x: 978, endPoint y: 484, distance: 402.3
click at [977, 484] on div "© Mapbox © OpenStreetMap Improve this map" at bounding box center [754, 398] width 1510 height 692
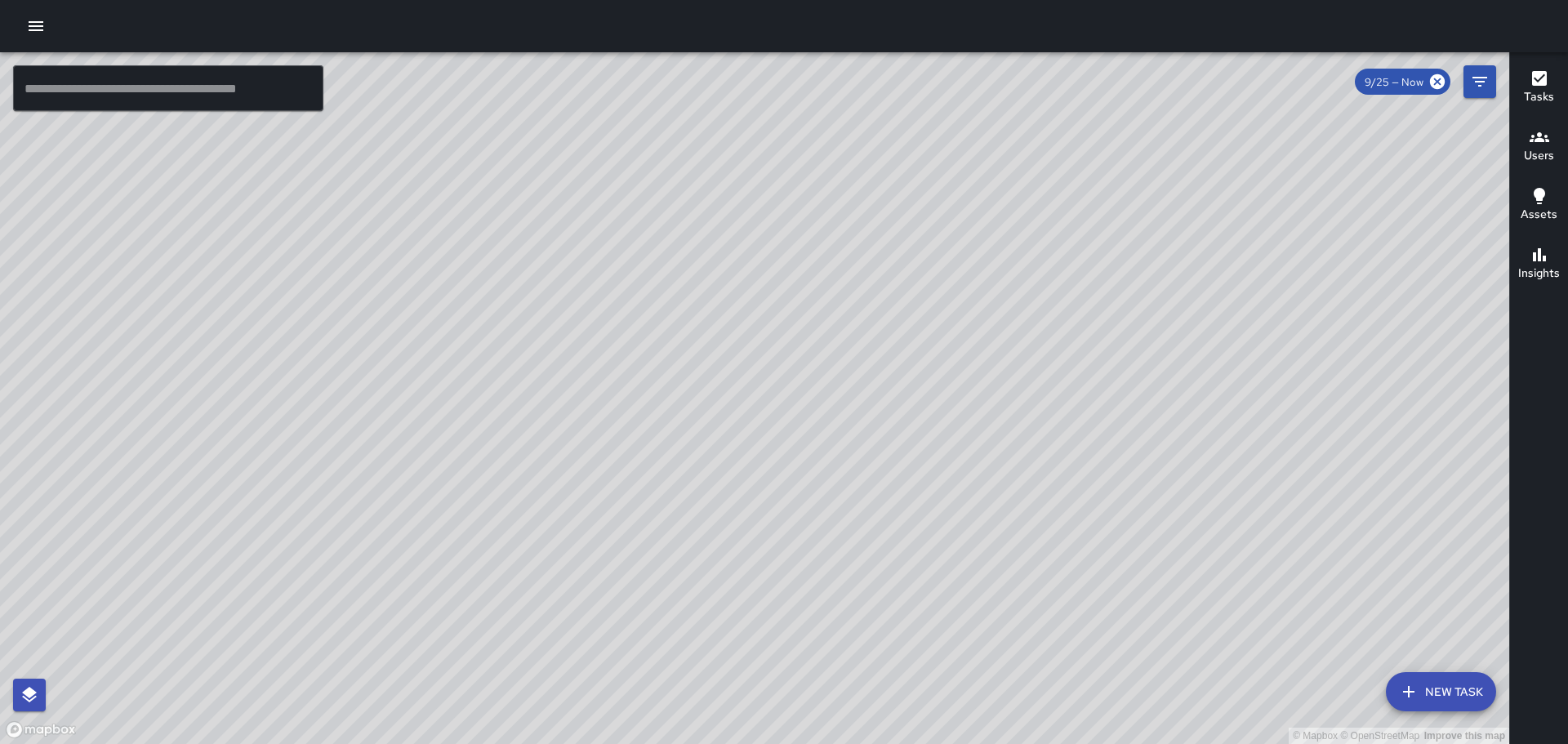
drag, startPoint x: 811, startPoint y: 237, endPoint x: 923, endPoint y: 406, distance: 202.7
click at [923, 406] on div "© Mapbox © OpenStreetMap Improve this map" at bounding box center [754, 398] width 1510 height 692
drag, startPoint x: 666, startPoint y: 388, endPoint x: 735, endPoint y: 418, distance: 75.2
click at [735, 418] on div "© Mapbox © OpenStreetMap Improve this map" at bounding box center [754, 398] width 1510 height 692
drag, startPoint x: 456, startPoint y: 462, endPoint x: 531, endPoint y: 324, distance: 157.1
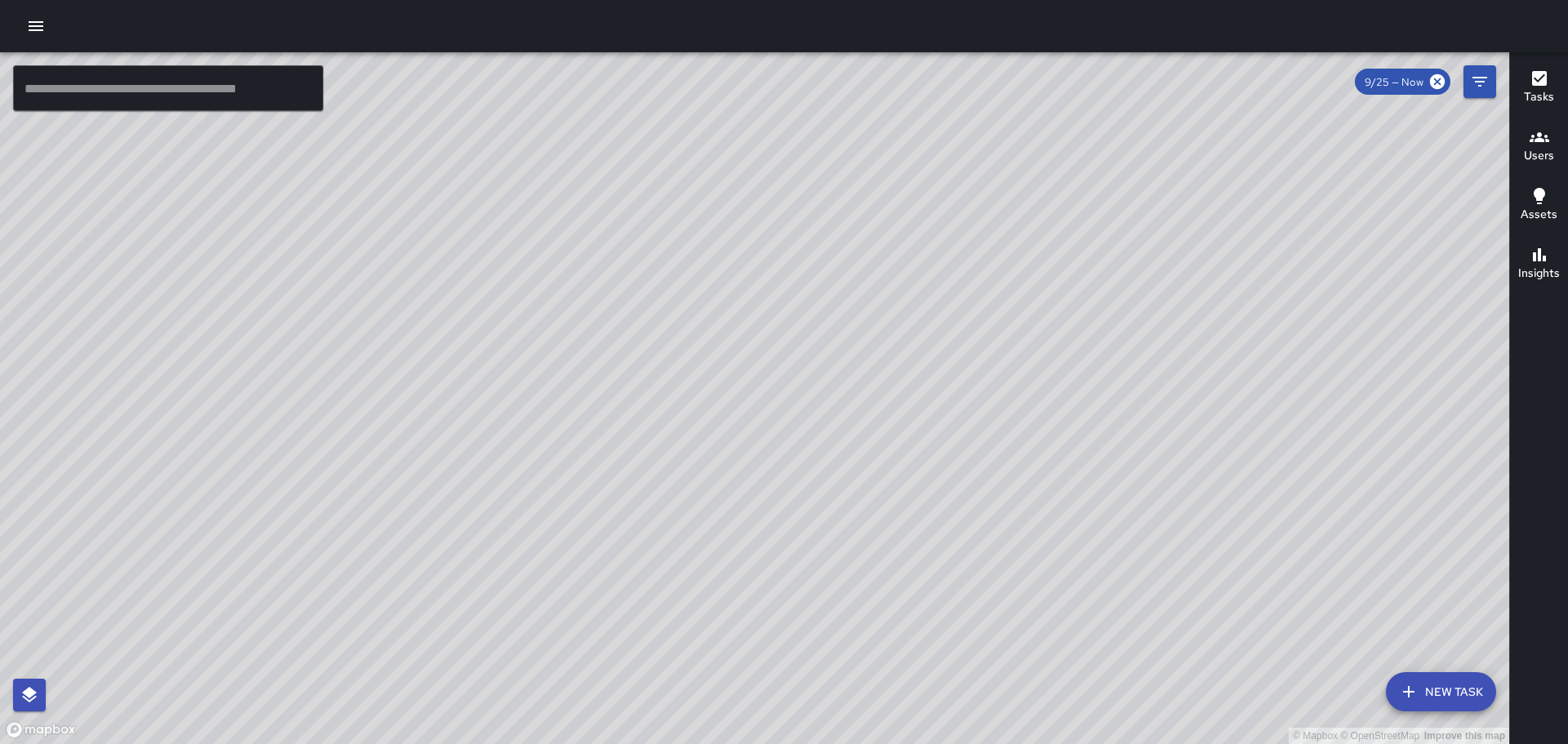
click at [531, 325] on div "© Mapbox © OpenStreetMap Improve this map" at bounding box center [754, 398] width 1510 height 692
drag, startPoint x: 580, startPoint y: 390, endPoint x: 649, endPoint y: 276, distance: 133.3
click at [629, 284] on div "© Mapbox © OpenStreetMap Improve this map" at bounding box center [754, 398] width 1510 height 692
drag, startPoint x: 919, startPoint y: 379, endPoint x: 872, endPoint y: 273, distance: 116.0
click at [872, 270] on div "© Mapbox © OpenStreetMap Improve this map" at bounding box center [754, 398] width 1510 height 692
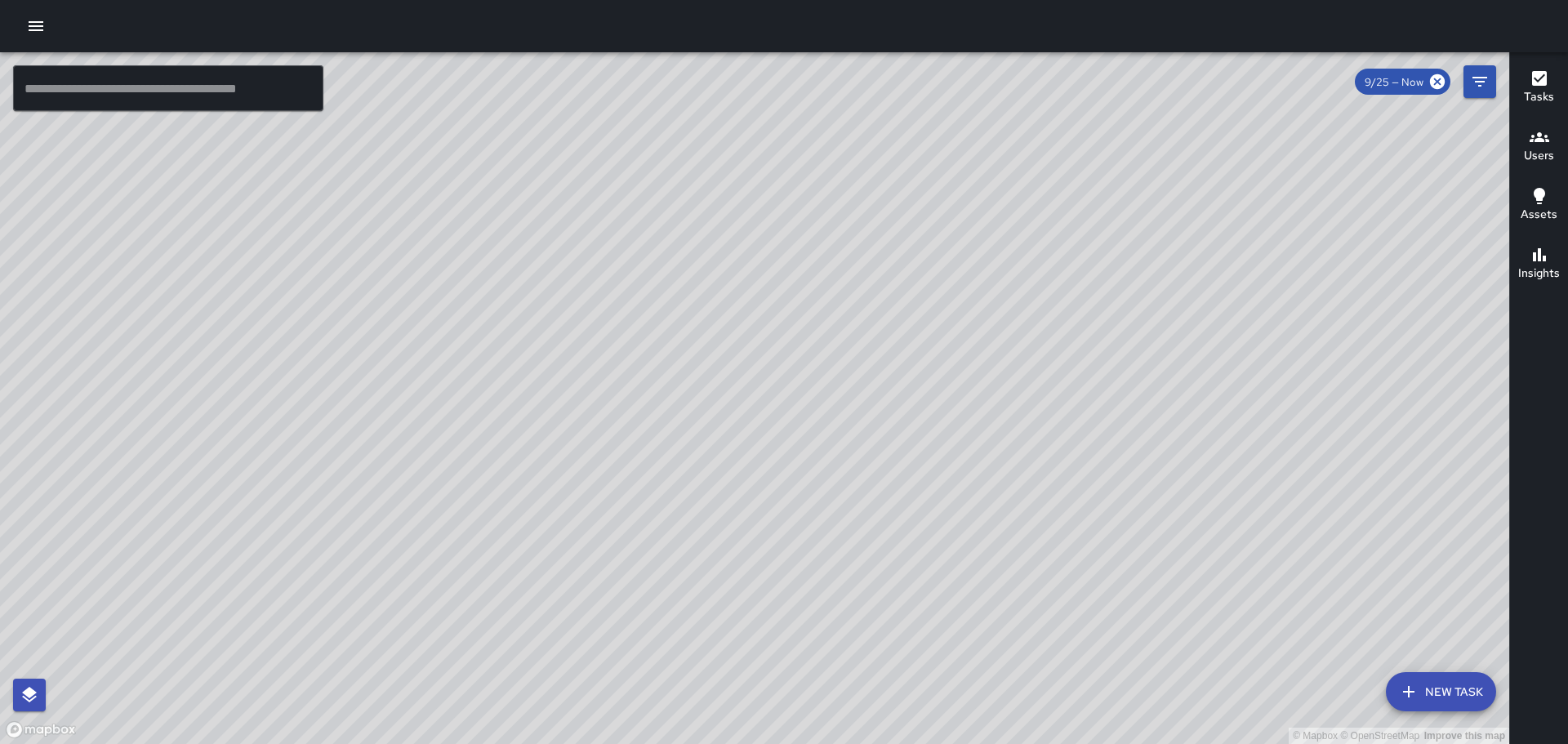
drag, startPoint x: 986, startPoint y: 401, endPoint x: 891, endPoint y: 332, distance: 117.4
click at [891, 332] on div "© Mapbox © OpenStreetMap Improve this map" at bounding box center [754, 398] width 1510 height 692
drag, startPoint x: 1065, startPoint y: 436, endPoint x: 994, endPoint y: 382, distance: 89.2
click at [1028, 407] on div "© Mapbox © OpenStreetMap Improve this map" at bounding box center [754, 398] width 1510 height 692
drag, startPoint x: 1139, startPoint y: 516, endPoint x: 995, endPoint y: 336, distance: 230.5
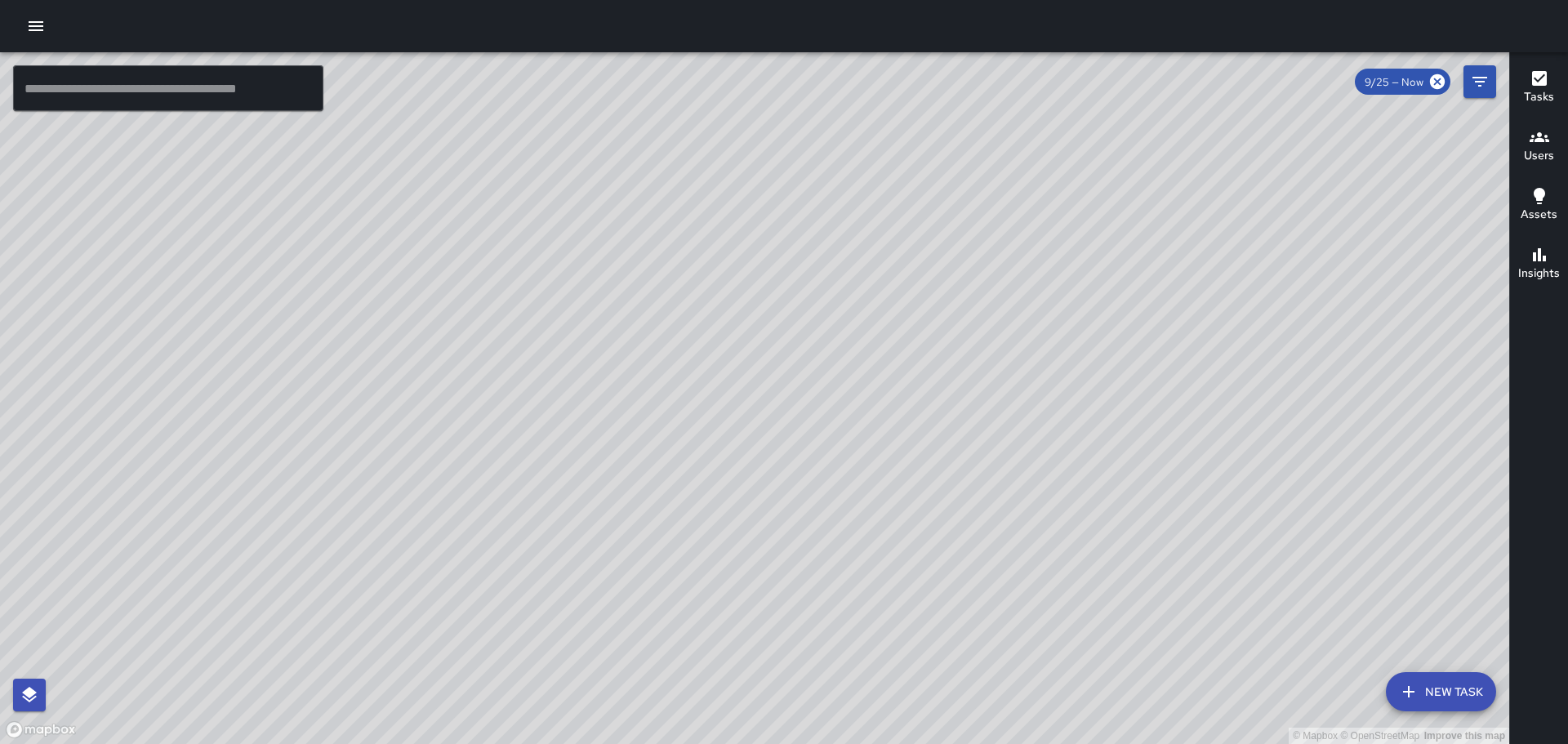
click at [995, 337] on div "© Mapbox © OpenStreetMap Improve this map" at bounding box center [754, 398] width 1510 height 692
click at [1483, 86] on icon "Filters" at bounding box center [1480, 81] width 20 height 20
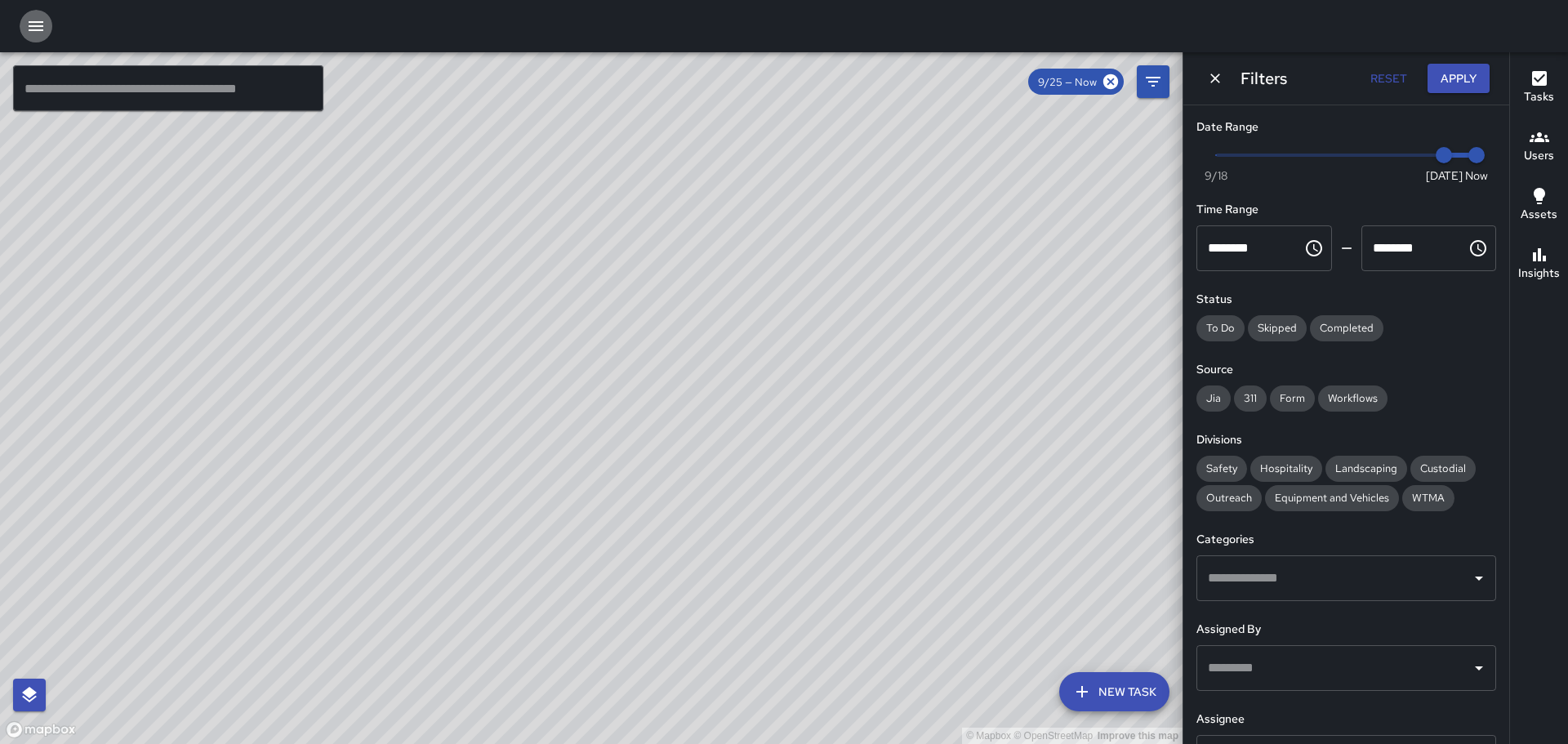
click at [27, 29] on icon "button" at bounding box center [36, 26] width 20 height 20
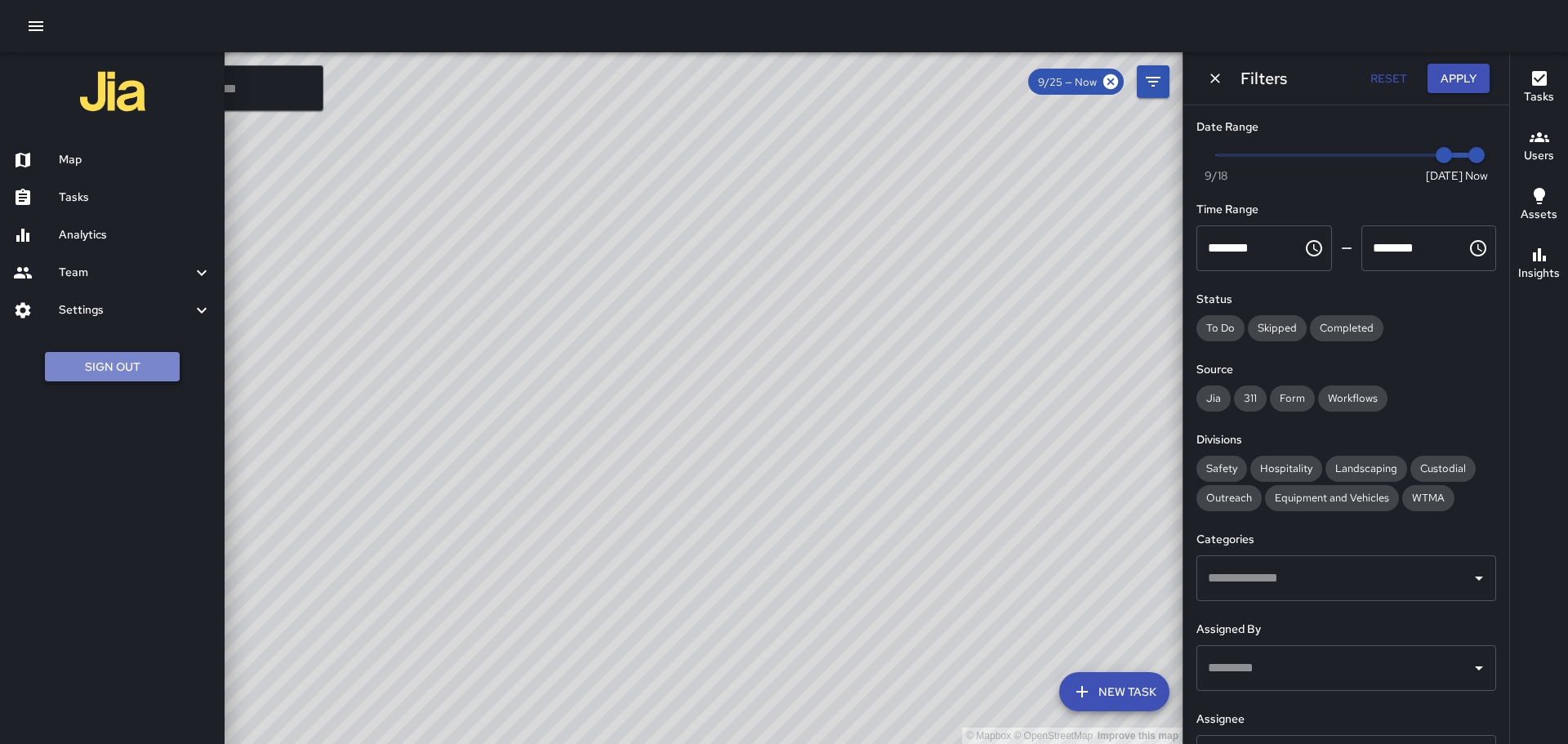
click at [128, 369] on button "Sign Out" at bounding box center [113, 367] width 135 height 30
